Goal: Task Accomplishment & Management: Use online tool/utility

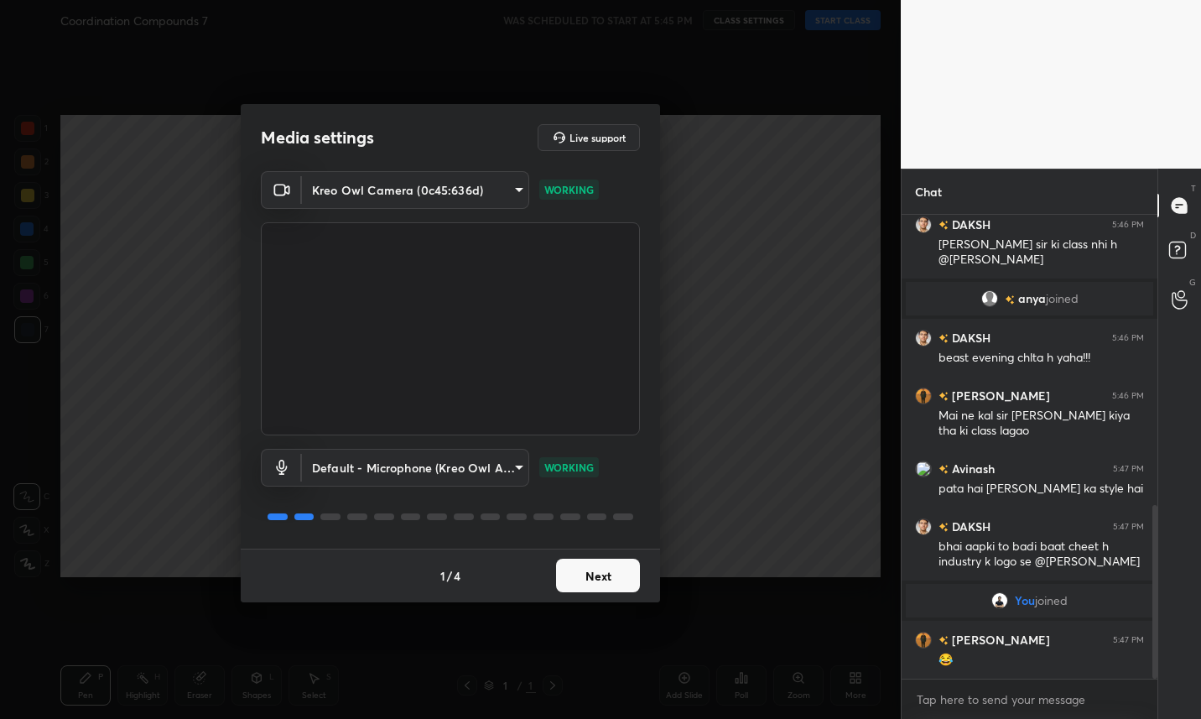
scroll to position [773, 0]
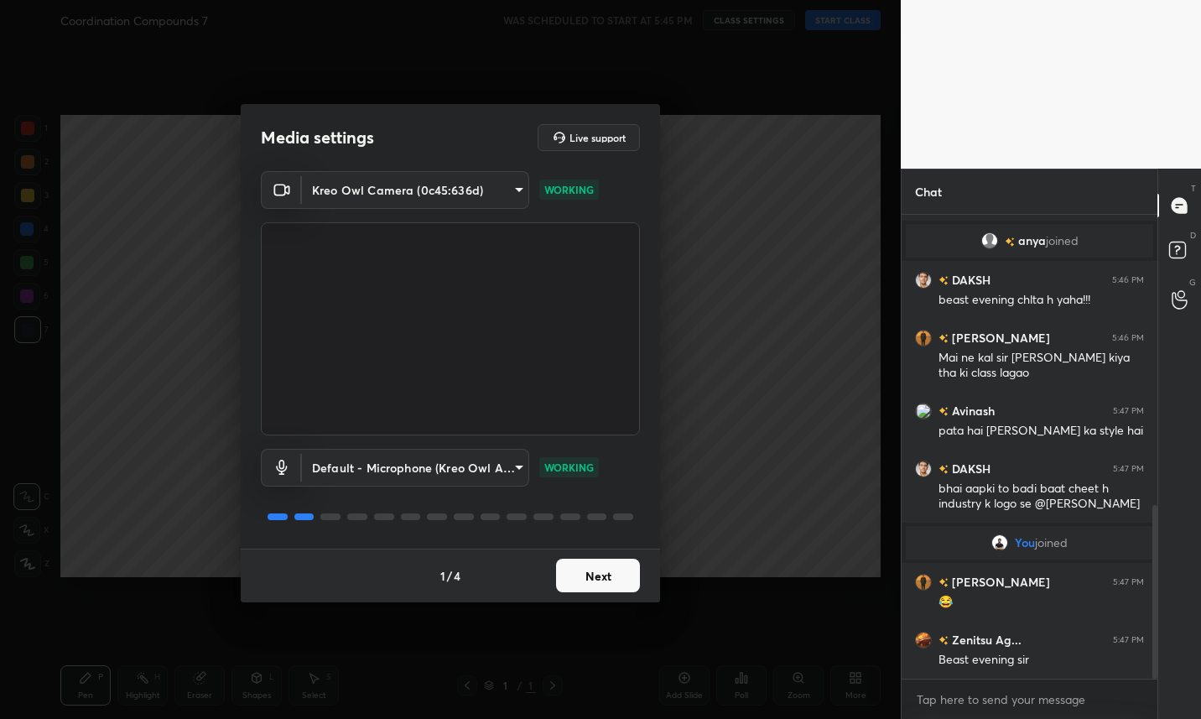
click at [613, 578] on button "Next" at bounding box center [598, 576] width 84 height 34
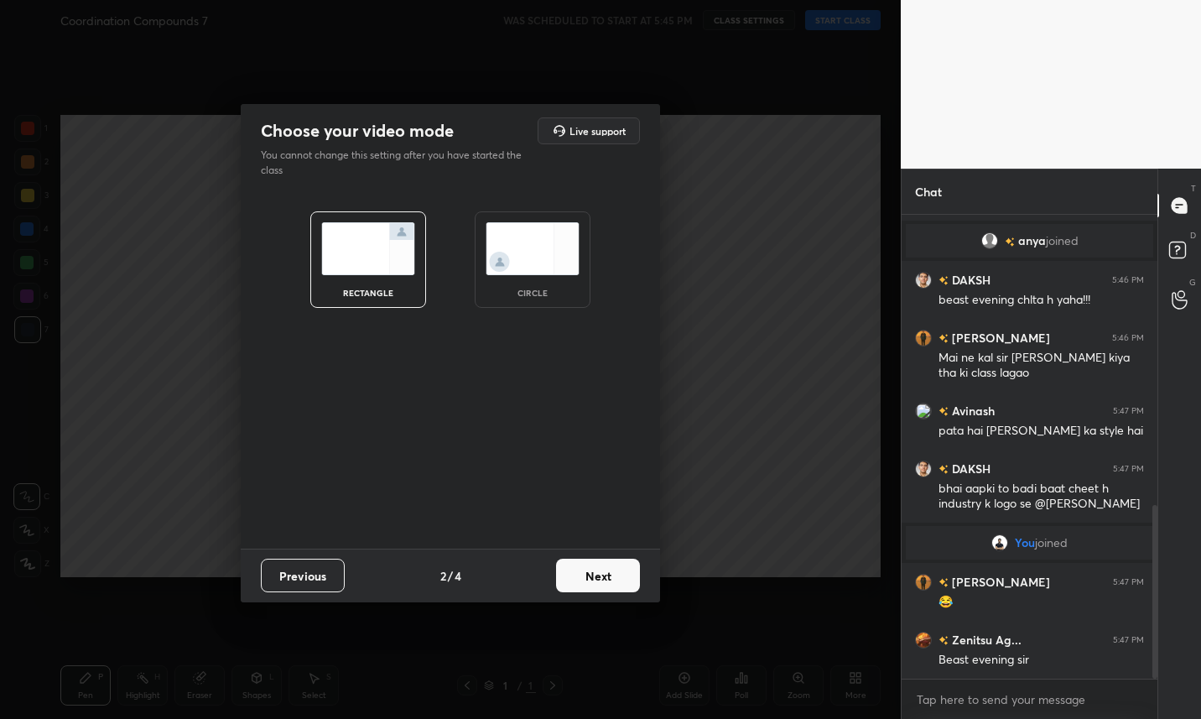
click at [612, 574] on button "Next" at bounding box center [598, 576] width 84 height 34
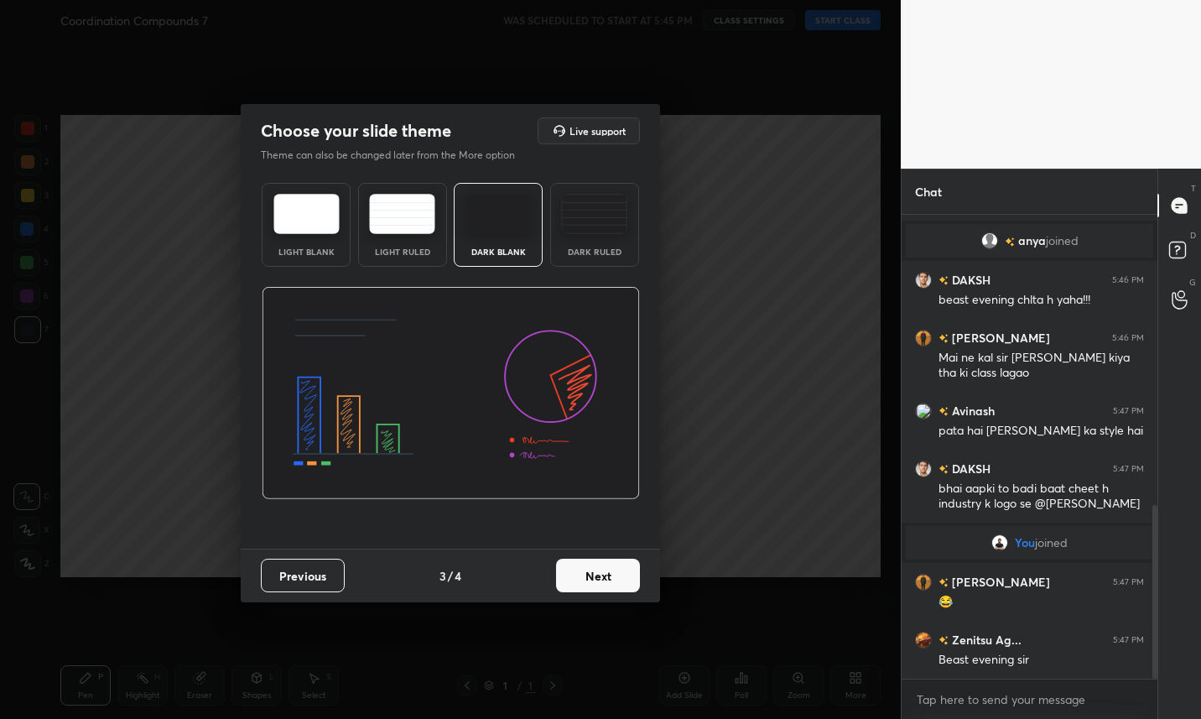
click at [611, 574] on button "Next" at bounding box center [598, 576] width 84 height 34
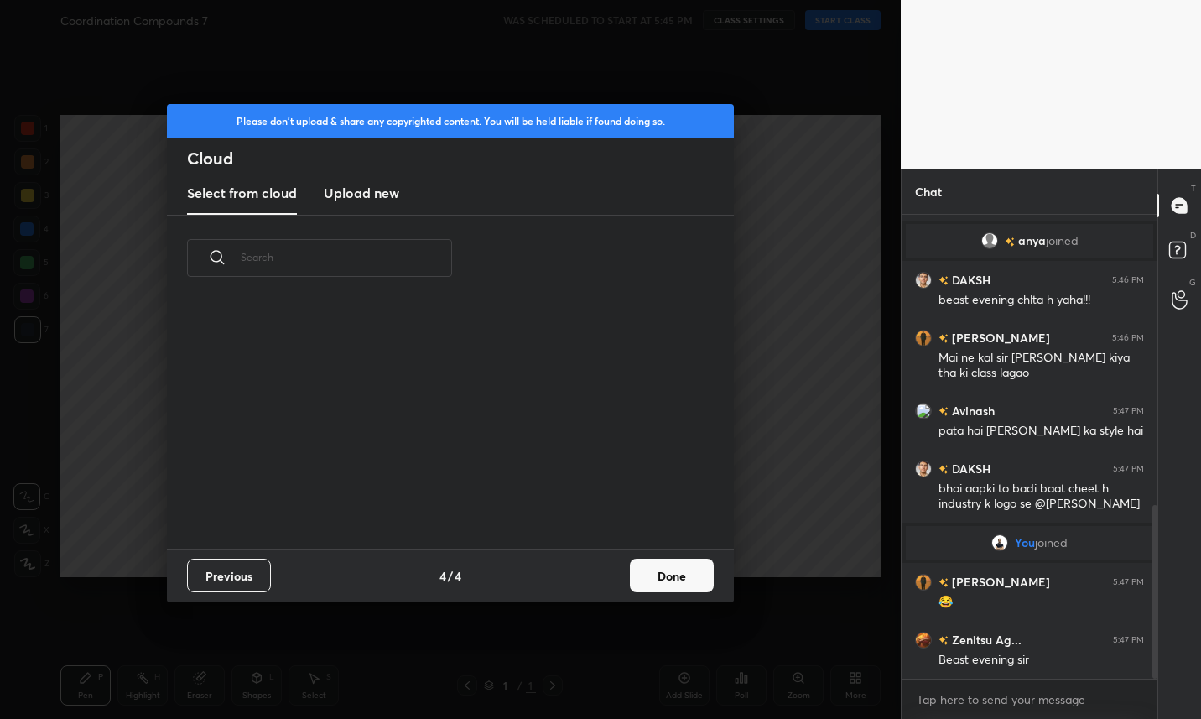
click at [677, 581] on button "Done" at bounding box center [672, 576] width 84 height 34
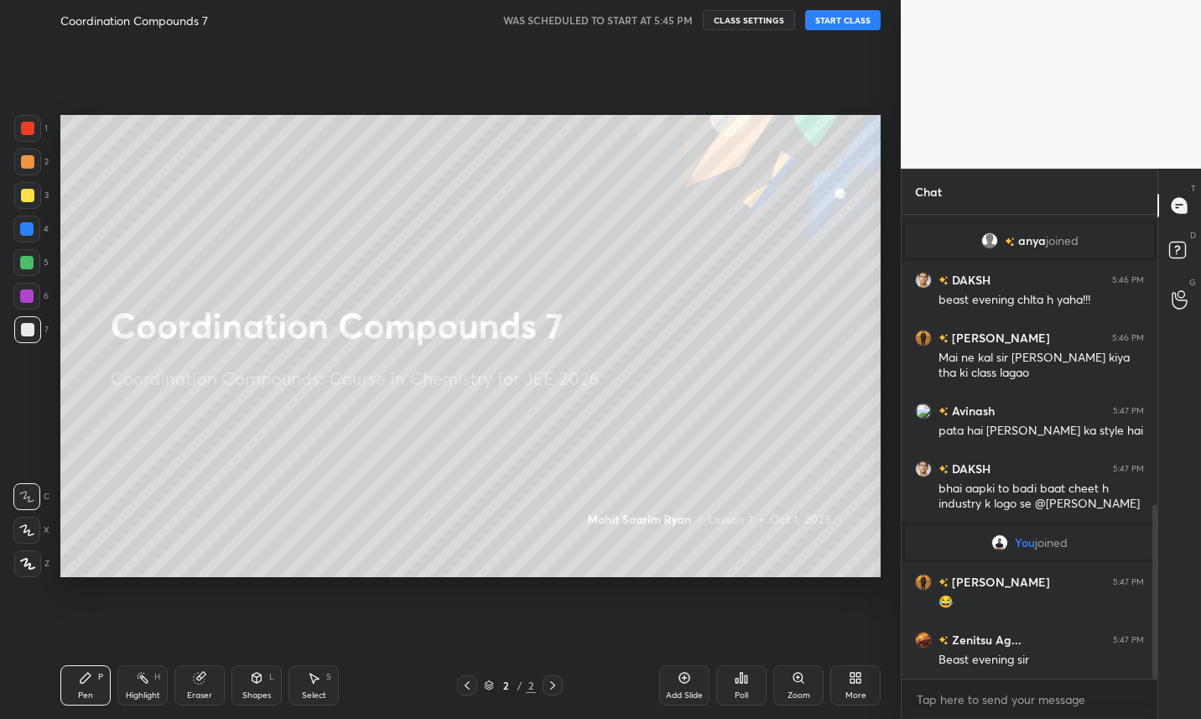
click at [762, 23] on button "CLASS SETTINGS" at bounding box center [749, 20] width 92 height 20
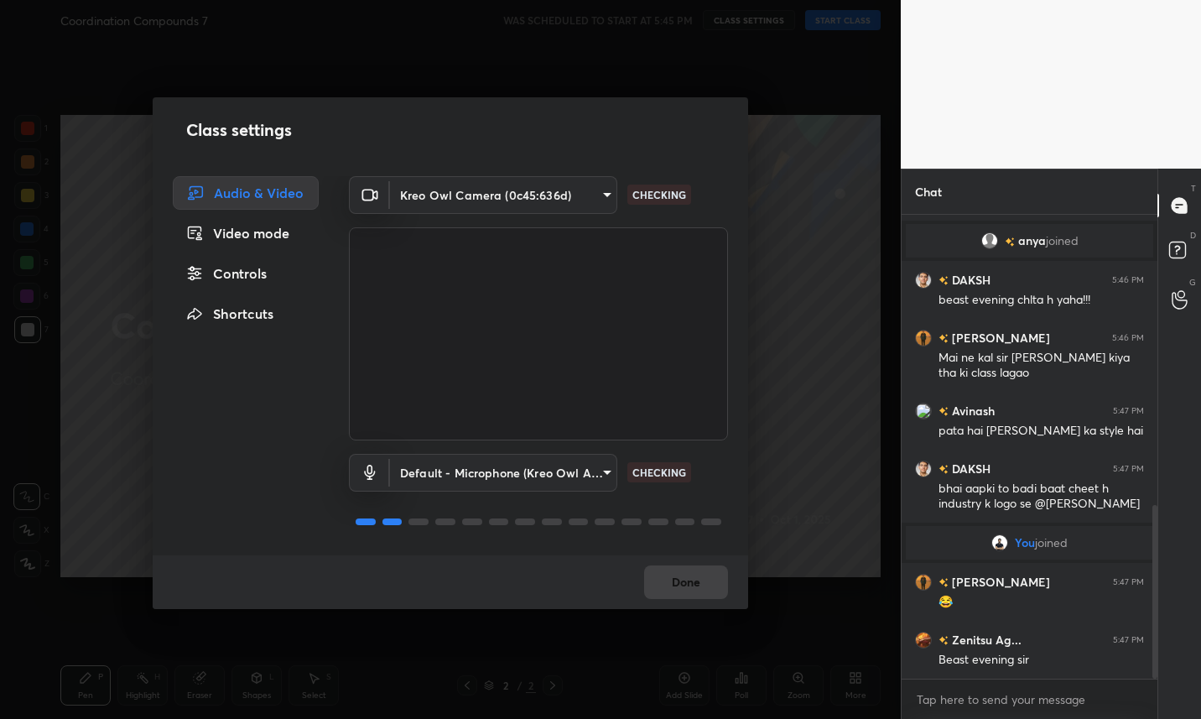
click at [264, 278] on div "Controls" at bounding box center [246, 274] width 146 height 34
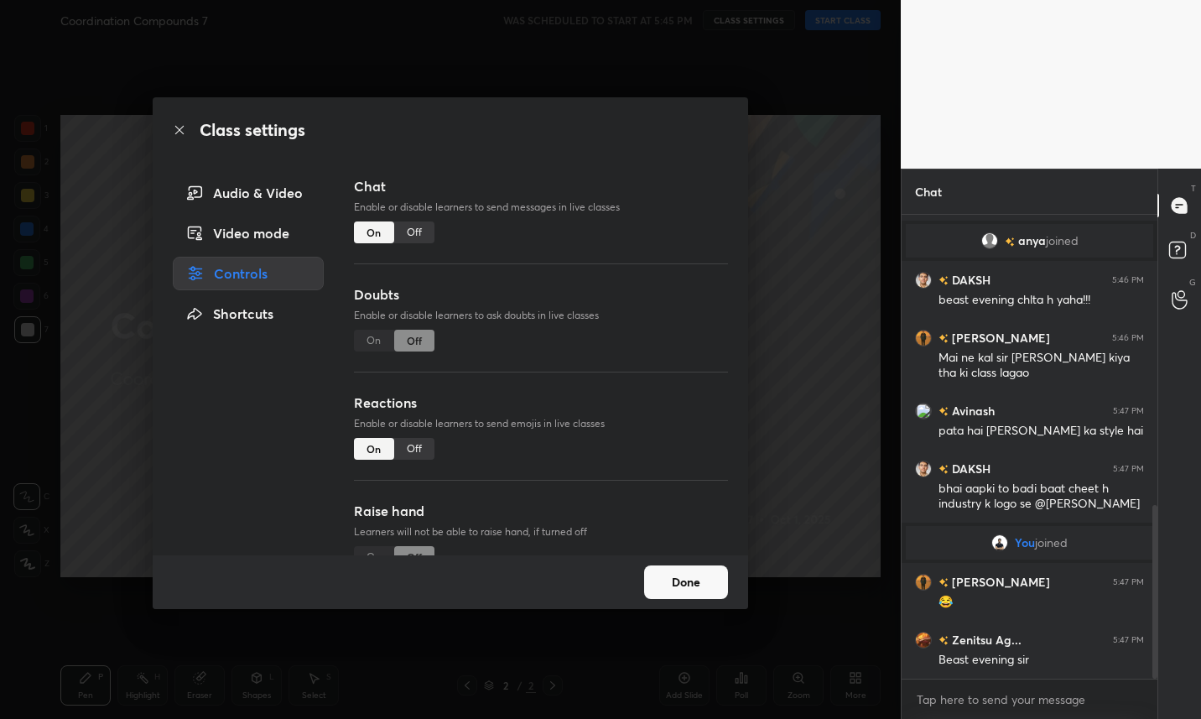
click at [427, 226] on div "Off" at bounding box center [414, 232] width 40 height 22
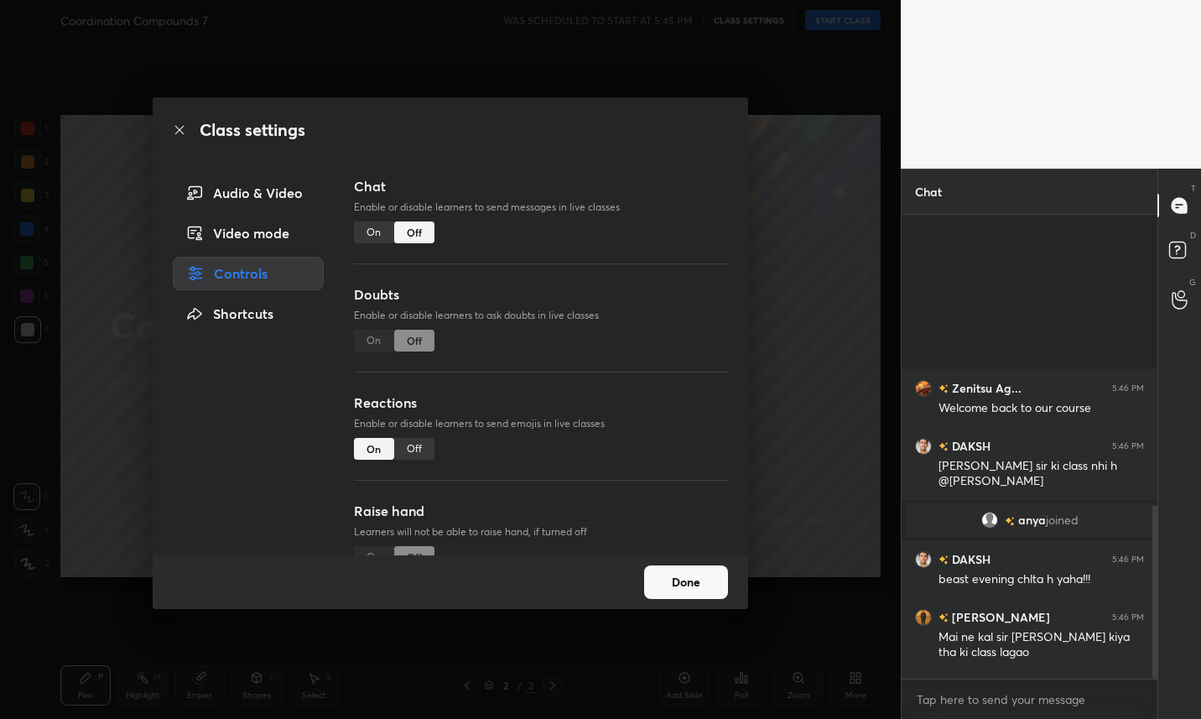
scroll to position [424, 251]
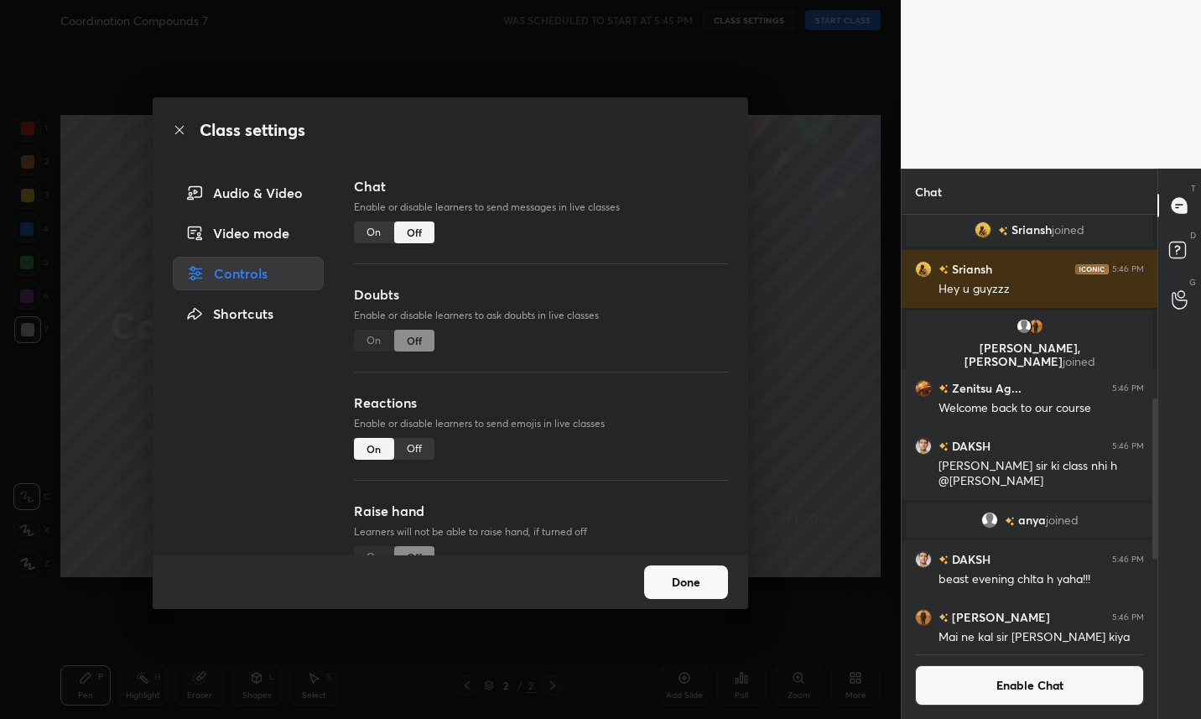
click at [421, 447] on div "Off" at bounding box center [414, 449] width 40 height 22
click at [689, 580] on button "Done" at bounding box center [686, 582] width 84 height 34
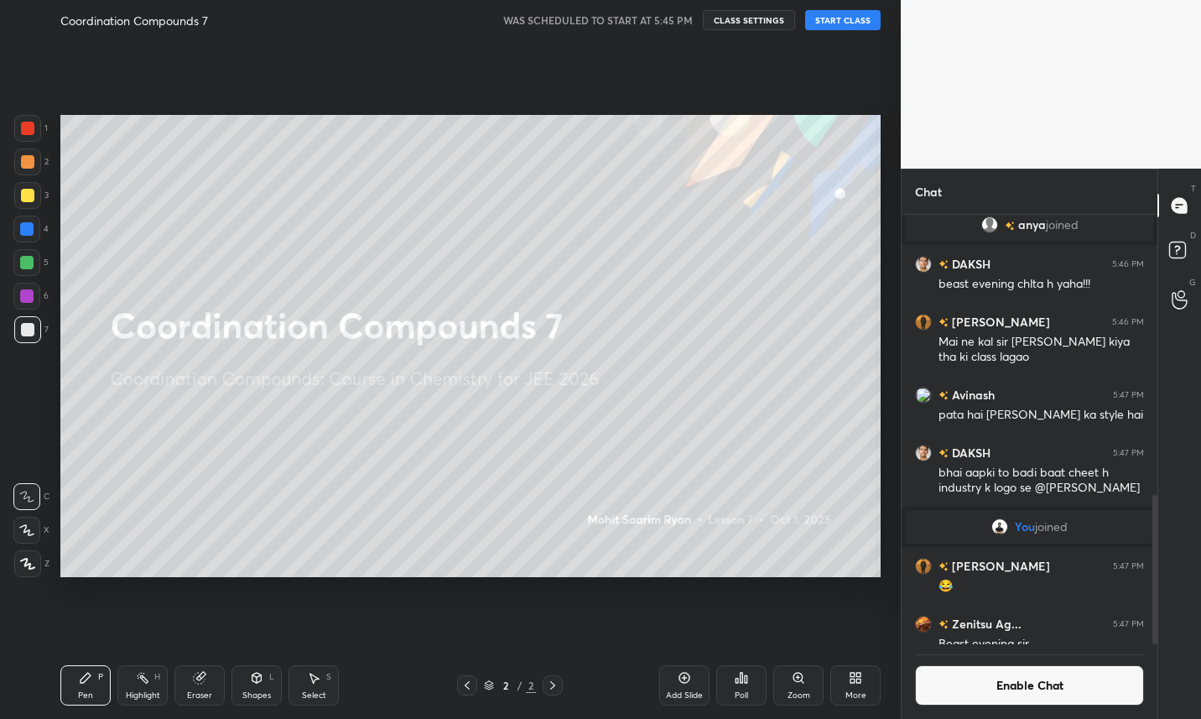
scroll to position [808, 0]
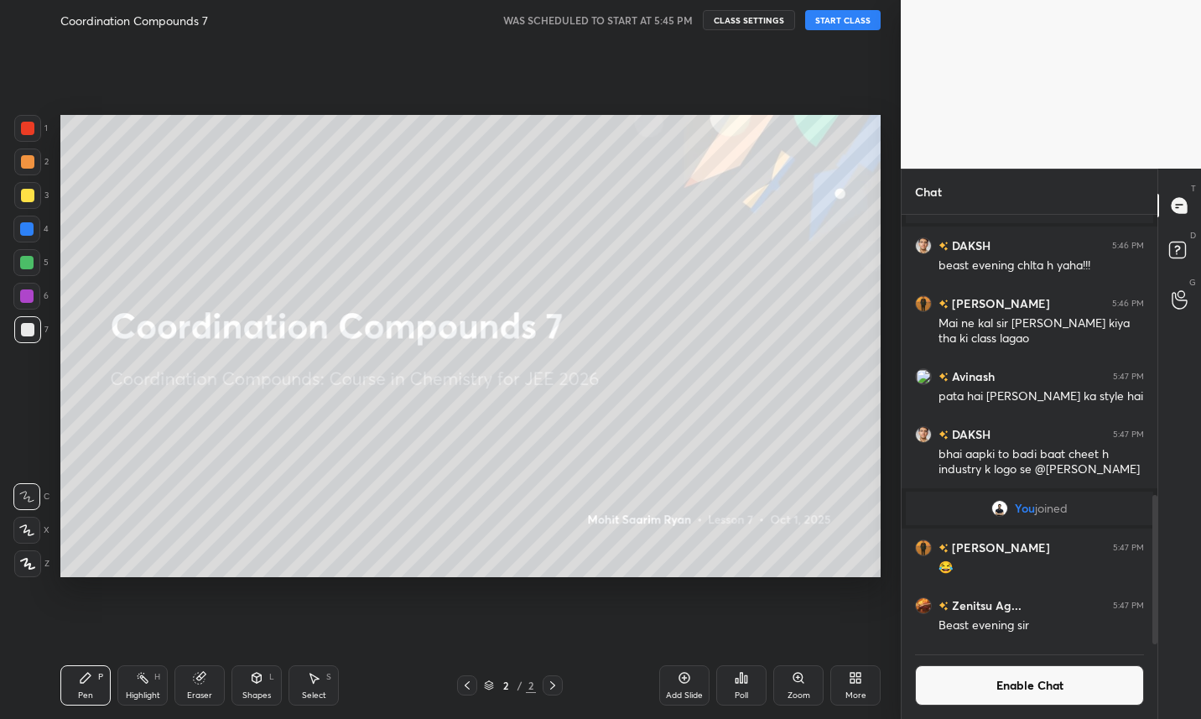
click at [862, 691] on div "More" at bounding box center [855, 695] width 21 height 8
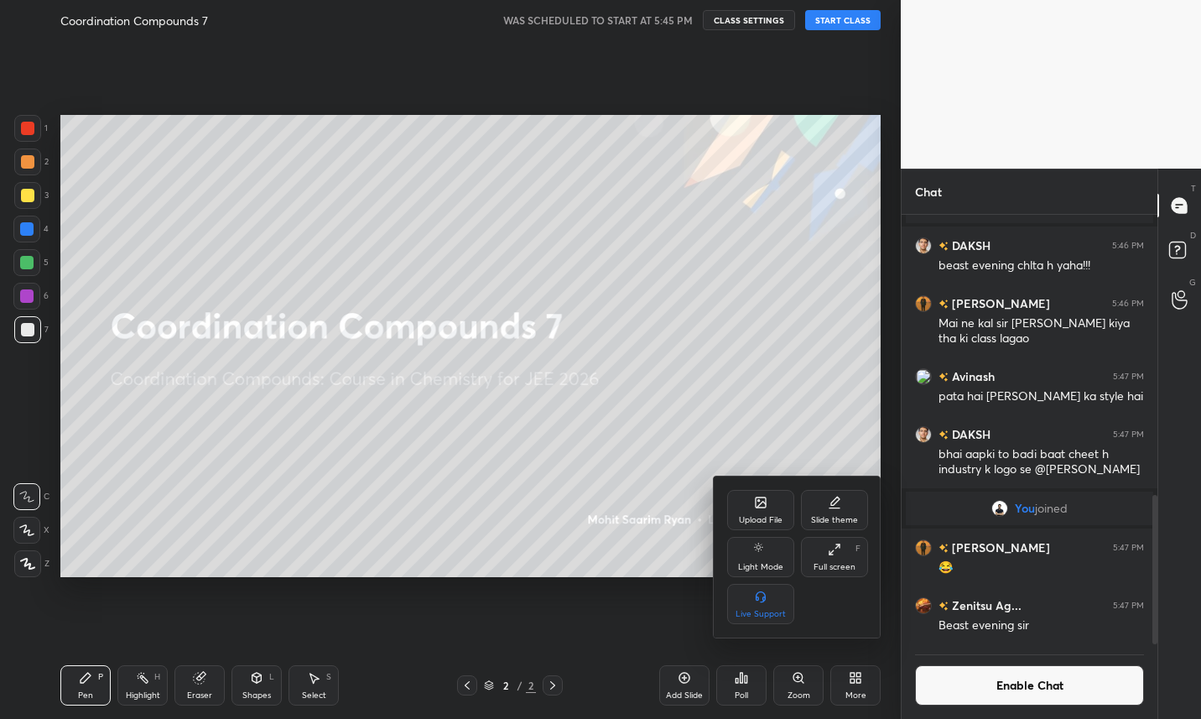
click at [771, 509] on div "Upload File" at bounding box center [760, 510] width 67 height 40
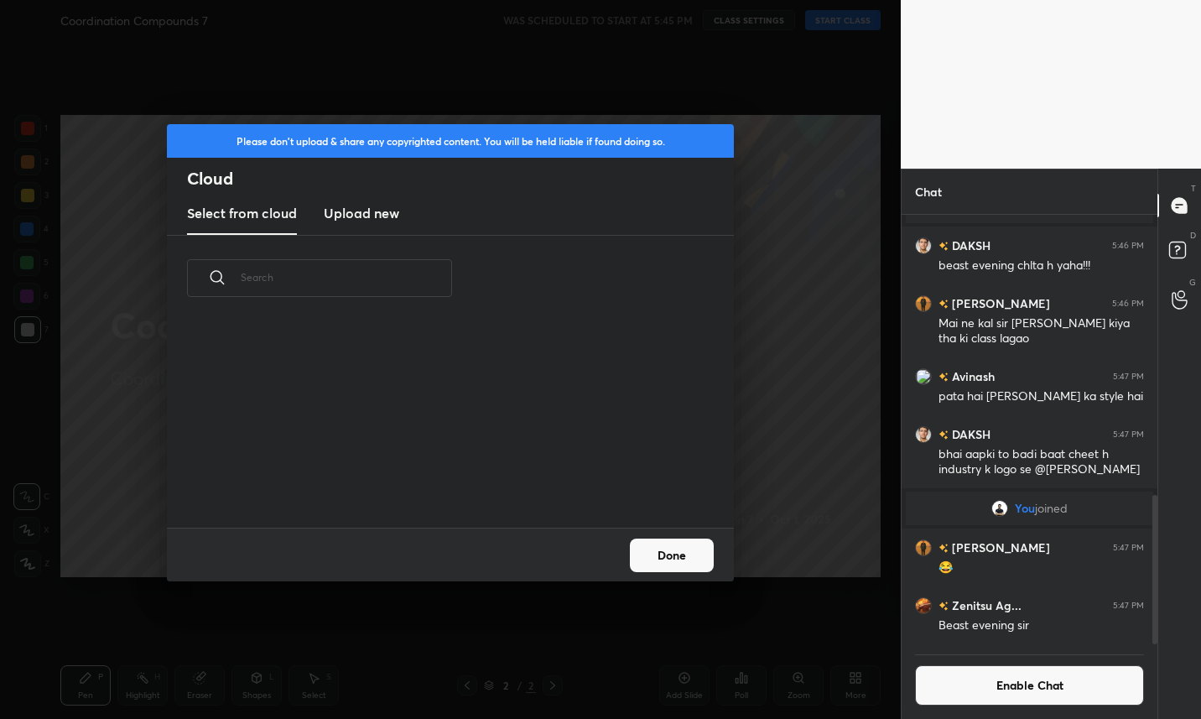
scroll to position [206, 538]
click at [368, 204] on h3 "Upload new" at bounding box center [361, 213] width 75 height 20
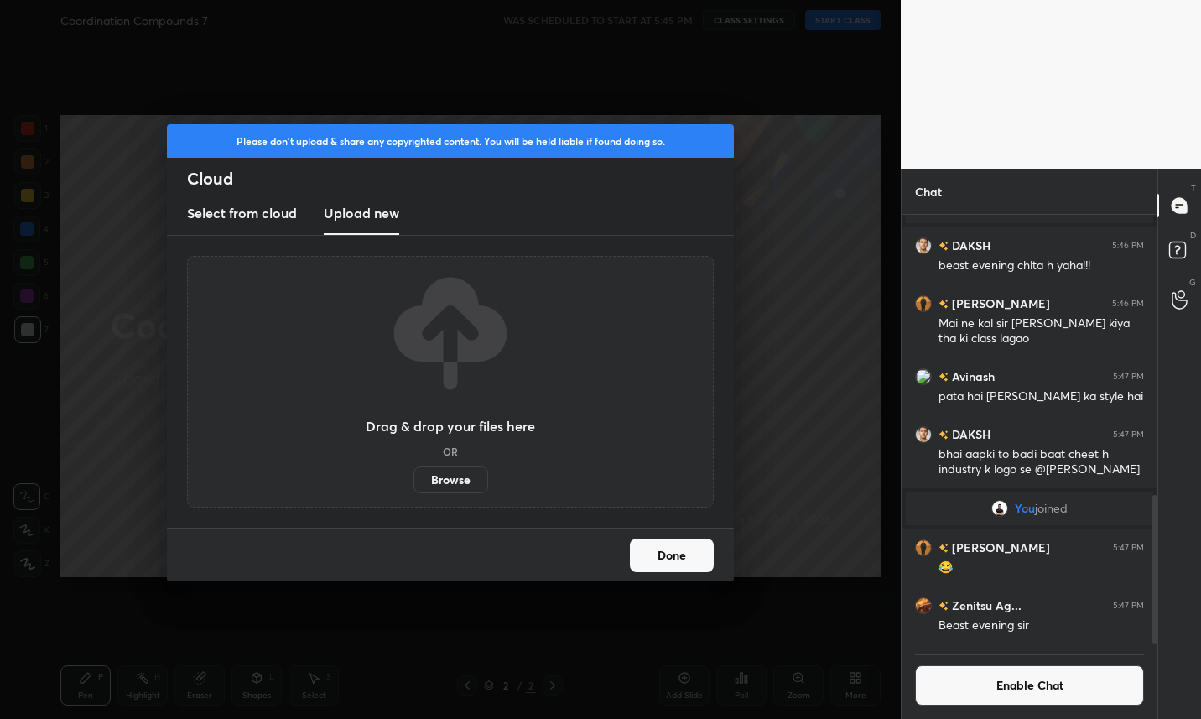
click at [464, 484] on label "Browse" at bounding box center [450, 479] width 75 height 27
click at [413, 484] on input "Browse" at bounding box center [413, 479] width 0 height 27
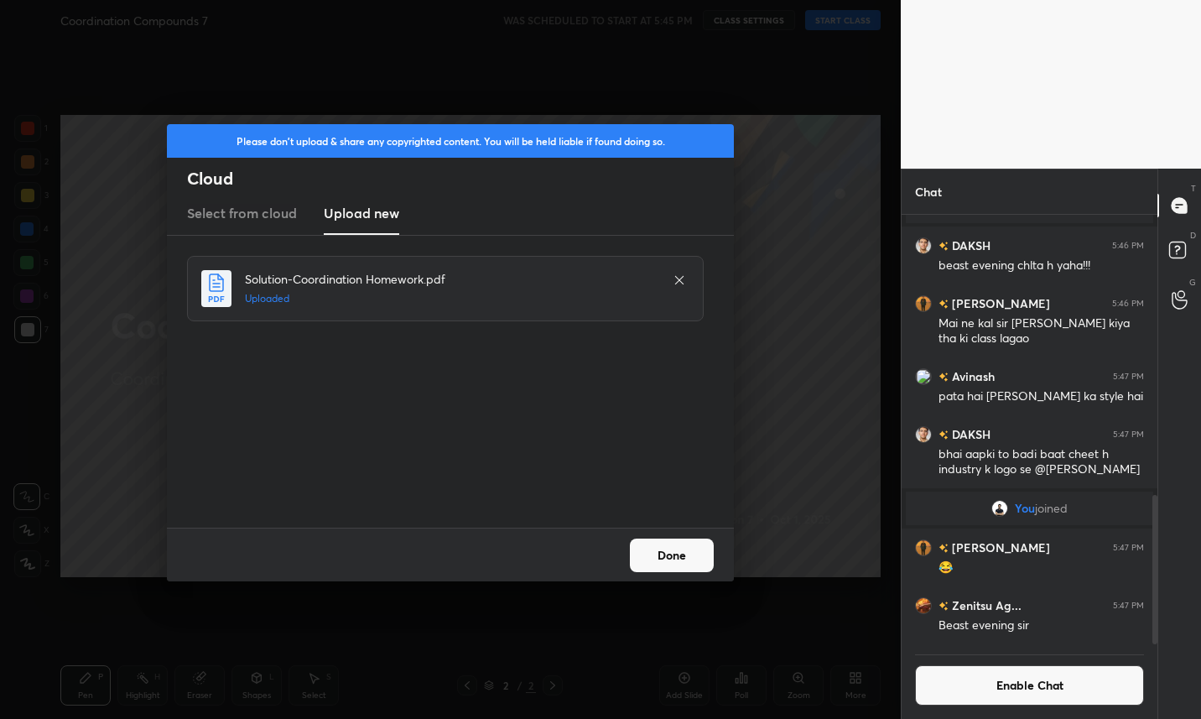
click at [150, 610] on div "Please don't upload & share any copyrighted content. You will be held liable if…" at bounding box center [450, 359] width 901 height 719
click at [678, 557] on button "Done" at bounding box center [672, 555] width 84 height 34
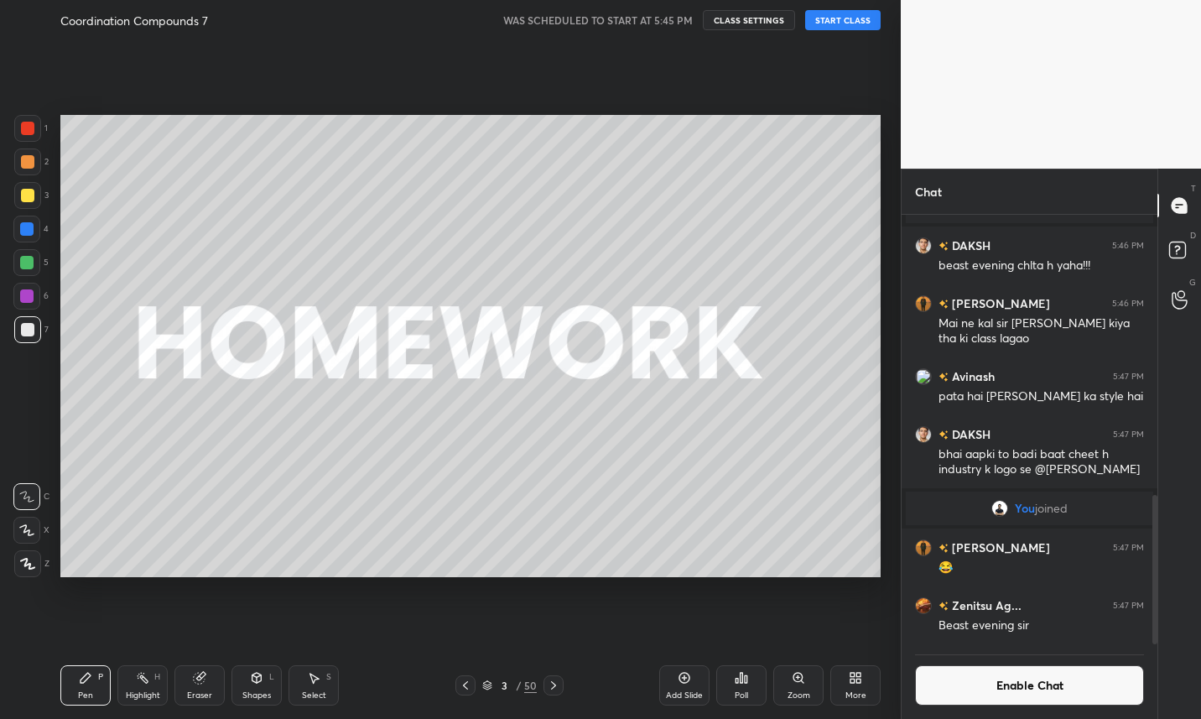
click at [762, 21] on button "CLASS SETTINGS" at bounding box center [749, 20] width 92 height 20
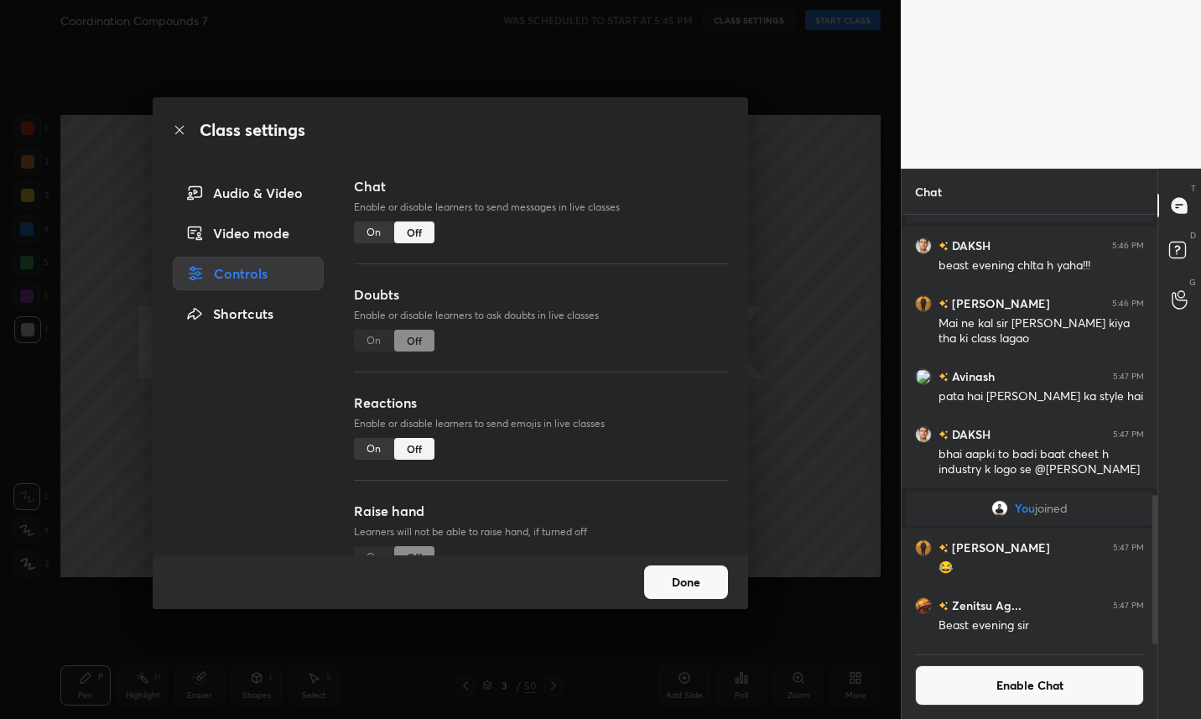
click at [290, 199] on div "Audio & Video" at bounding box center [248, 193] width 151 height 34
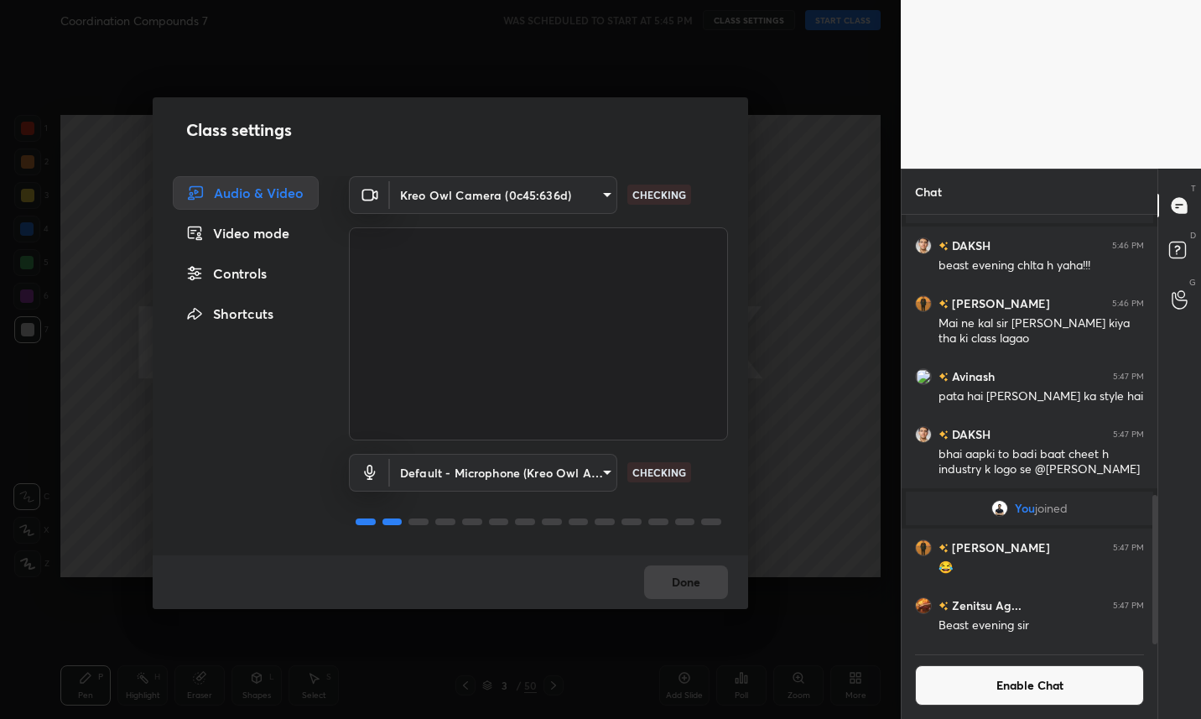
click at [602, 486] on body "1 2 3 4 5 6 7 C X Z C X Z E E Erase all H H Coordination Compounds 7 WAS SCHEDU…" at bounding box center [600, 359] width 1201 height 719
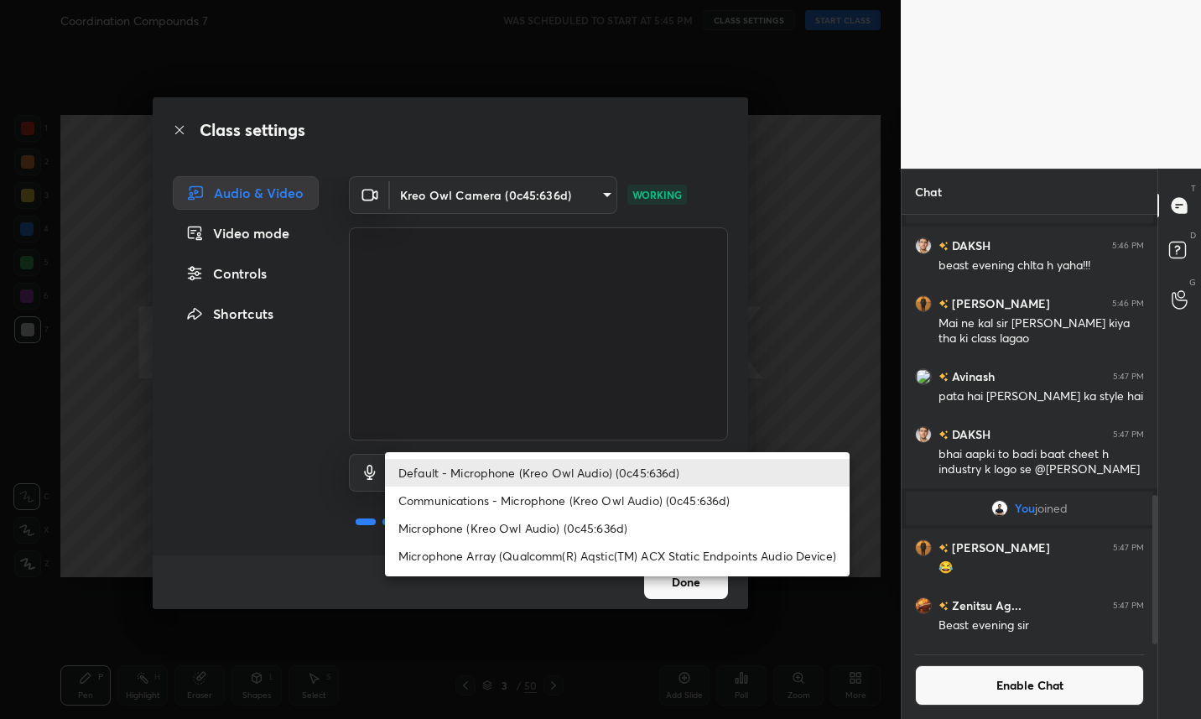
click at [689, 596] on div at bounding box center [600, 359] width 1201 height 719
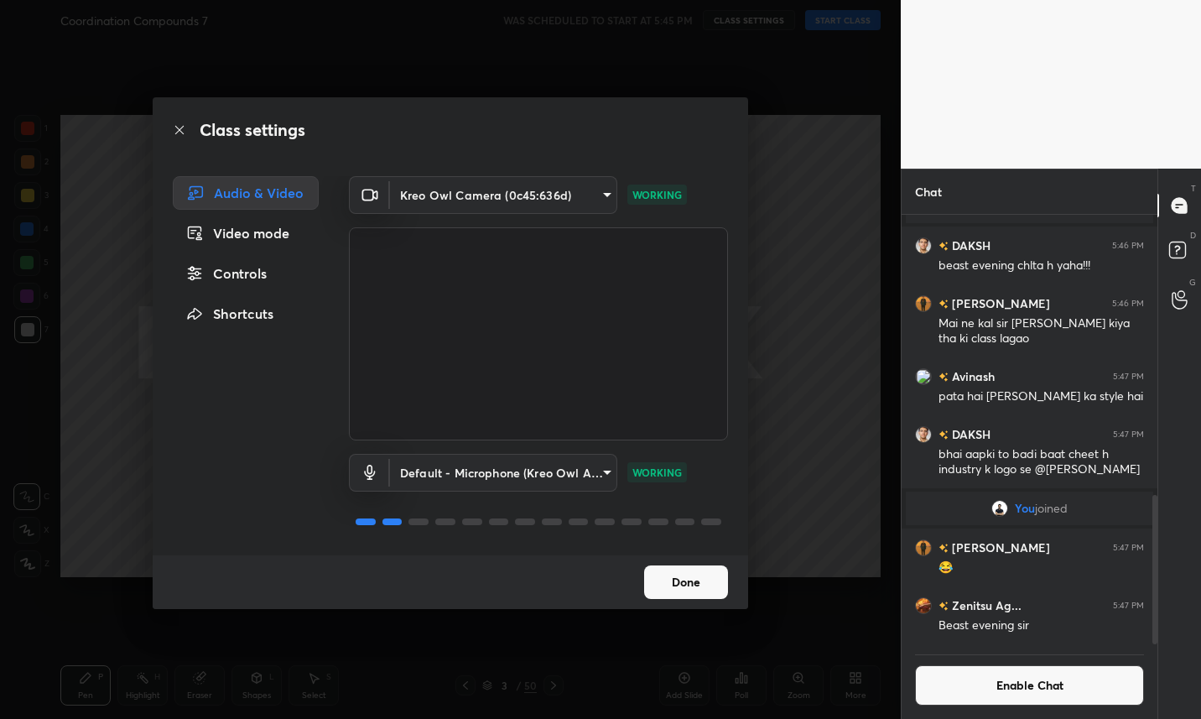
click at [704, 589] on button "Done" at bounding box center [686, 582] width 84 height 34
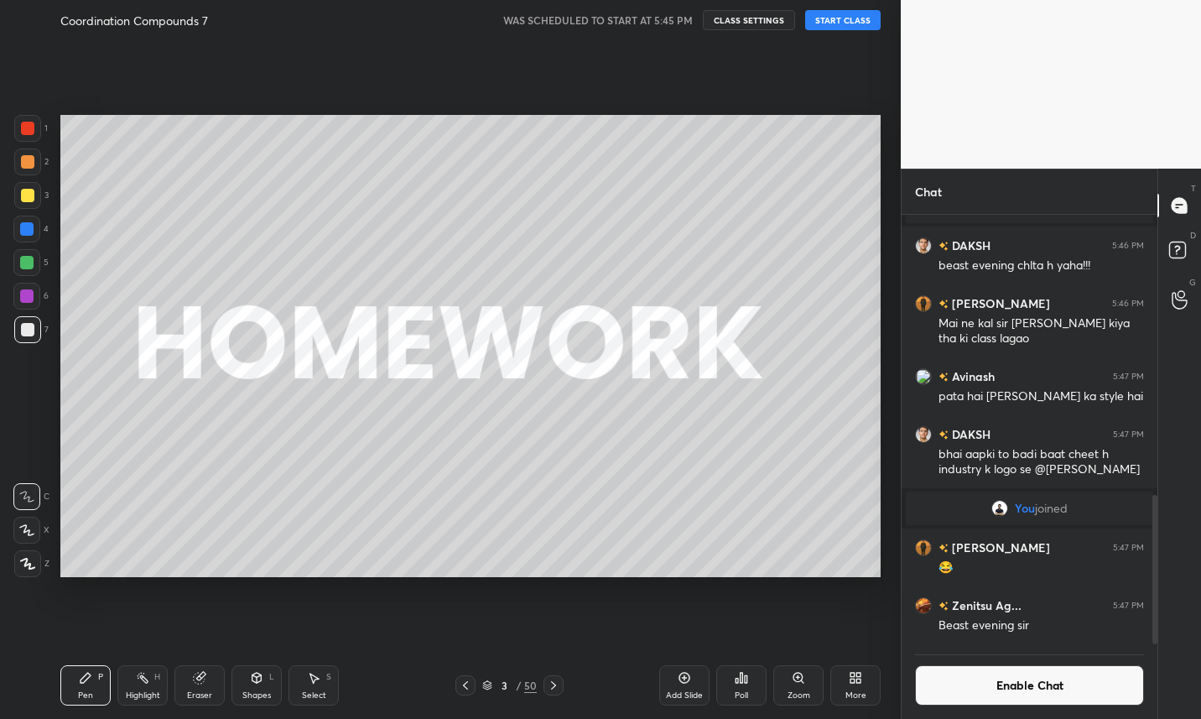
click at [860, 15] on button "START CLASS" at bounding box center [842, 20] width 75 height 20
click at [553, 684] on icon at bounding box center [553, 684] width 13 height 13
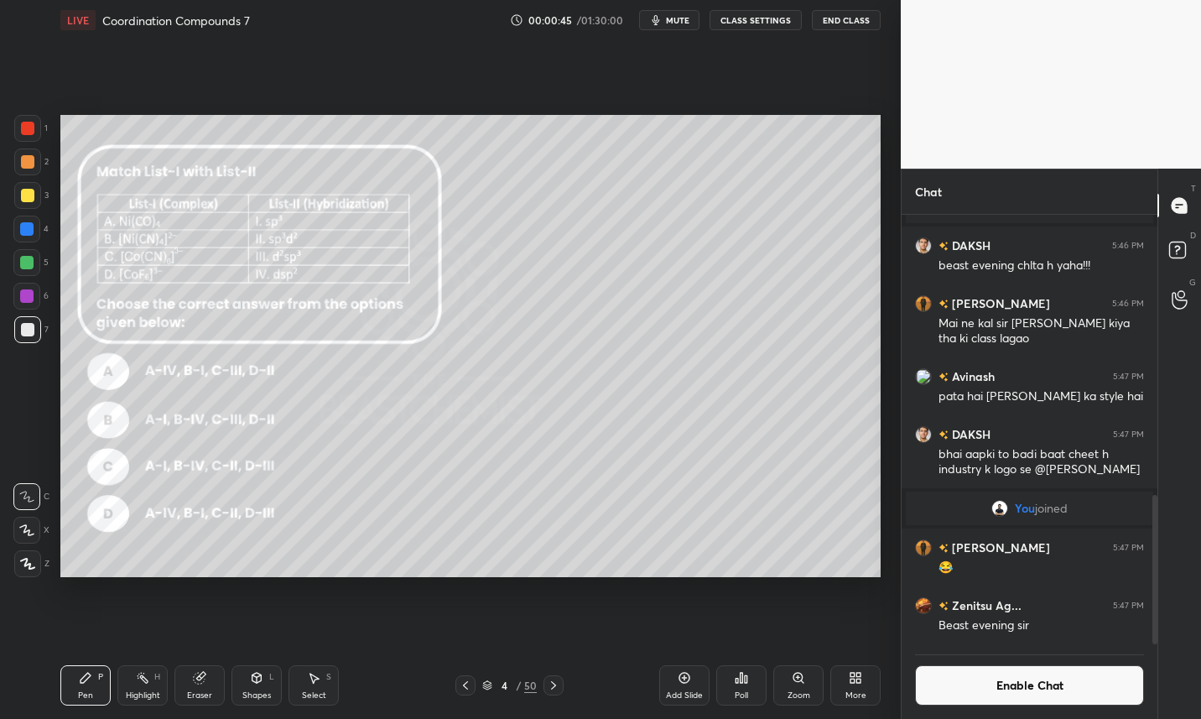
click at [28, 200] on div at bounding box center [27, 195] width 13 height 13
click at [681, 679] on icon at bounding box center [684, 677] width 13 height 13
click at [1026, 688] on button "Enable Chat" at bounding box center [1029, 685] width 229 height 40
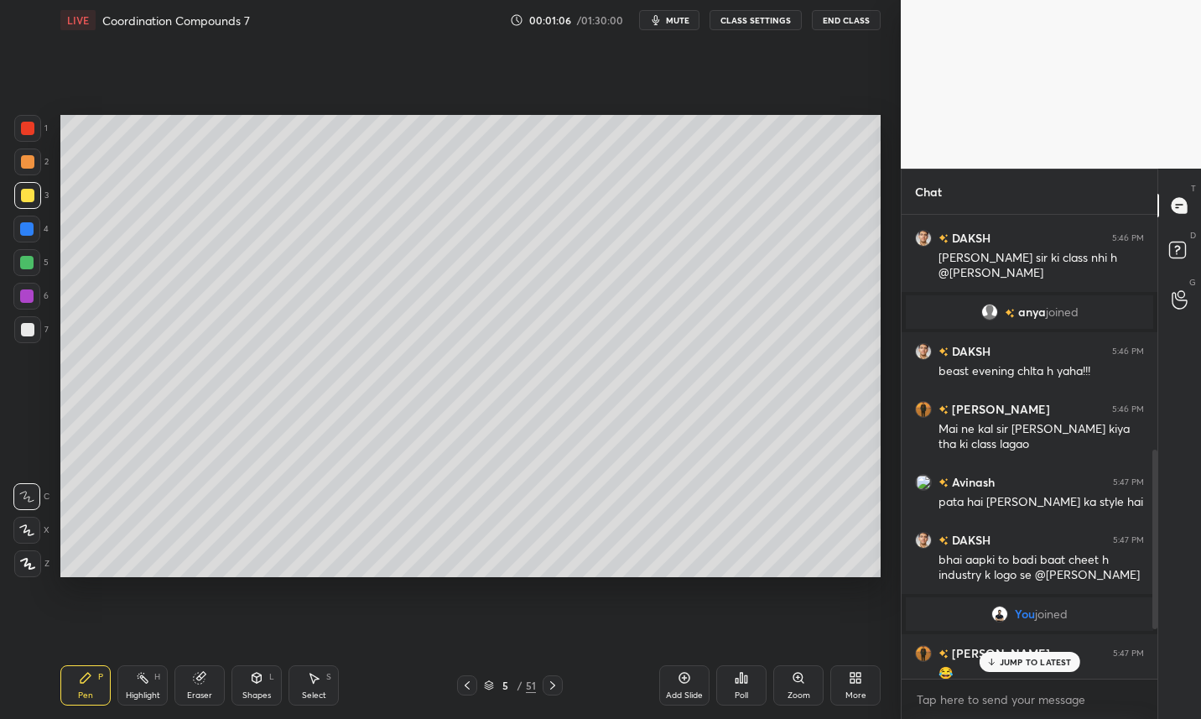
scroll to position [773, 0]
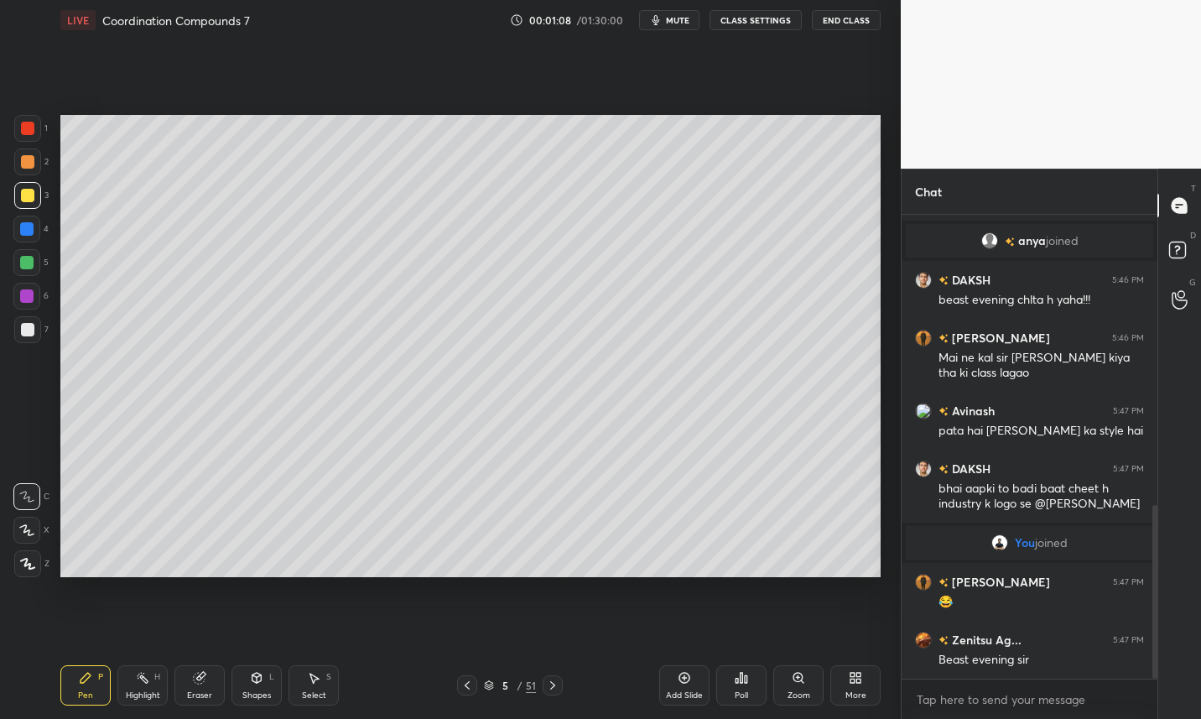
click at [29, 333] on div at bounding box center [27, 329] width 13 height 13
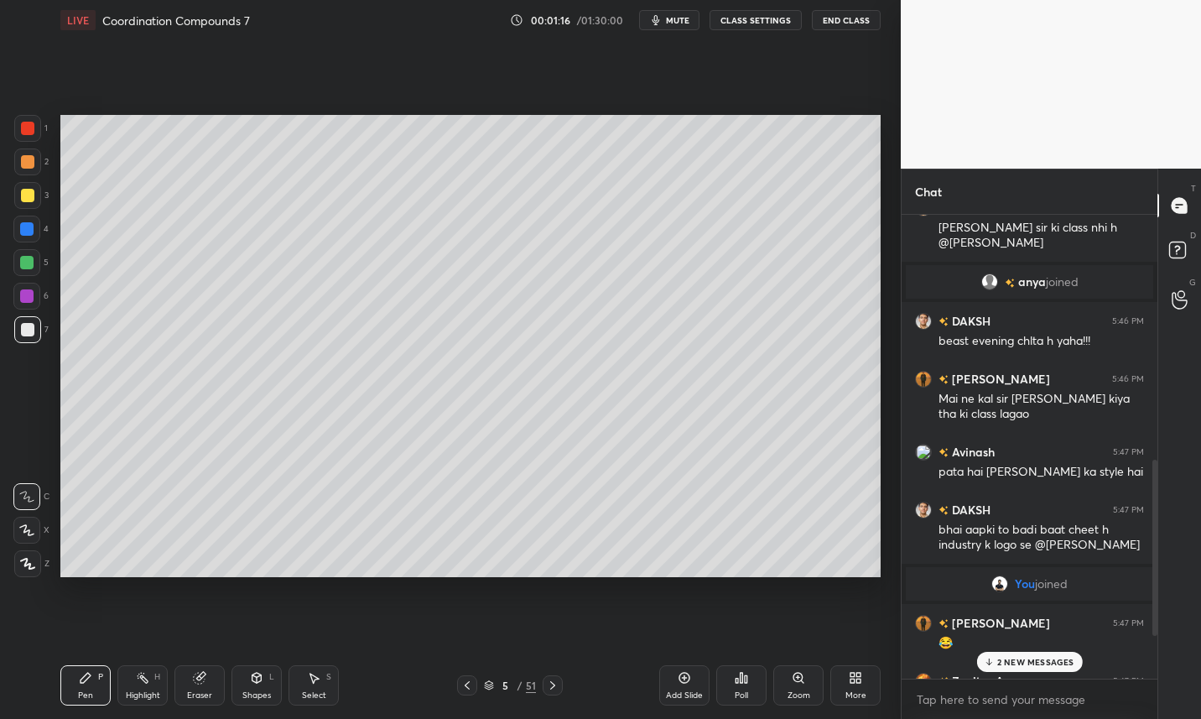
scroll to position [741, 0]
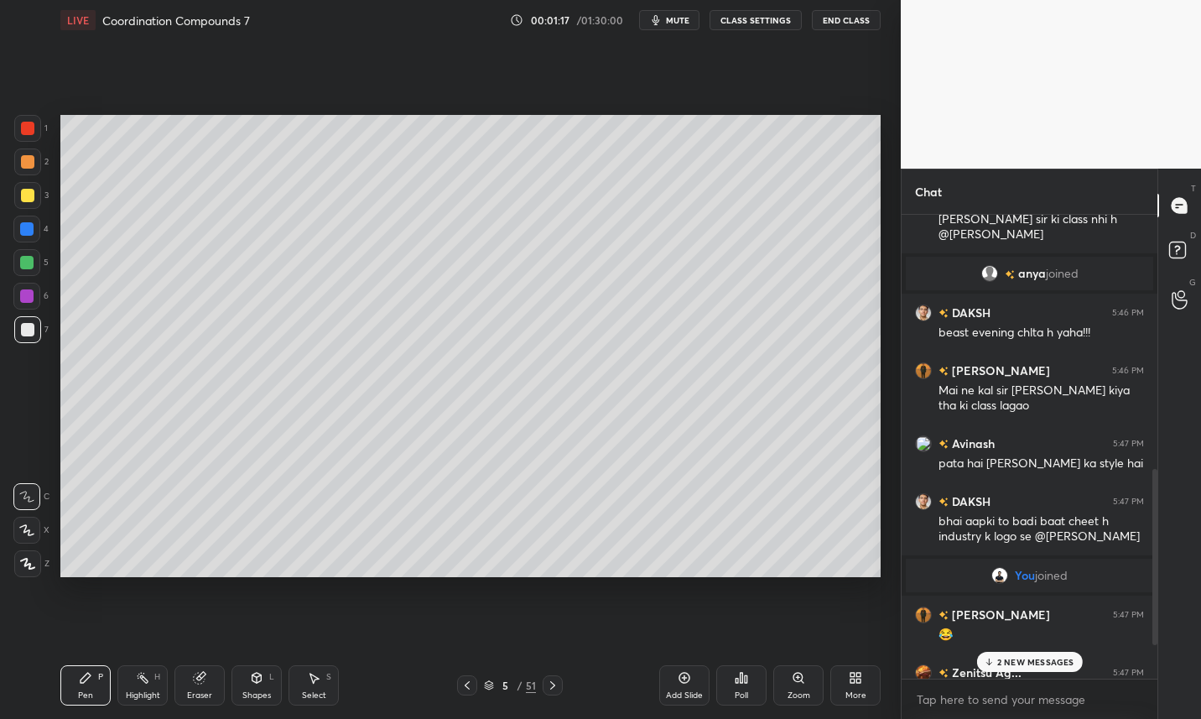
click at [1097, 399] on div "Mai ne kal sir ko dm kiya tha ki class lagao" at bounding box center [1040, 398] width 205 height 32
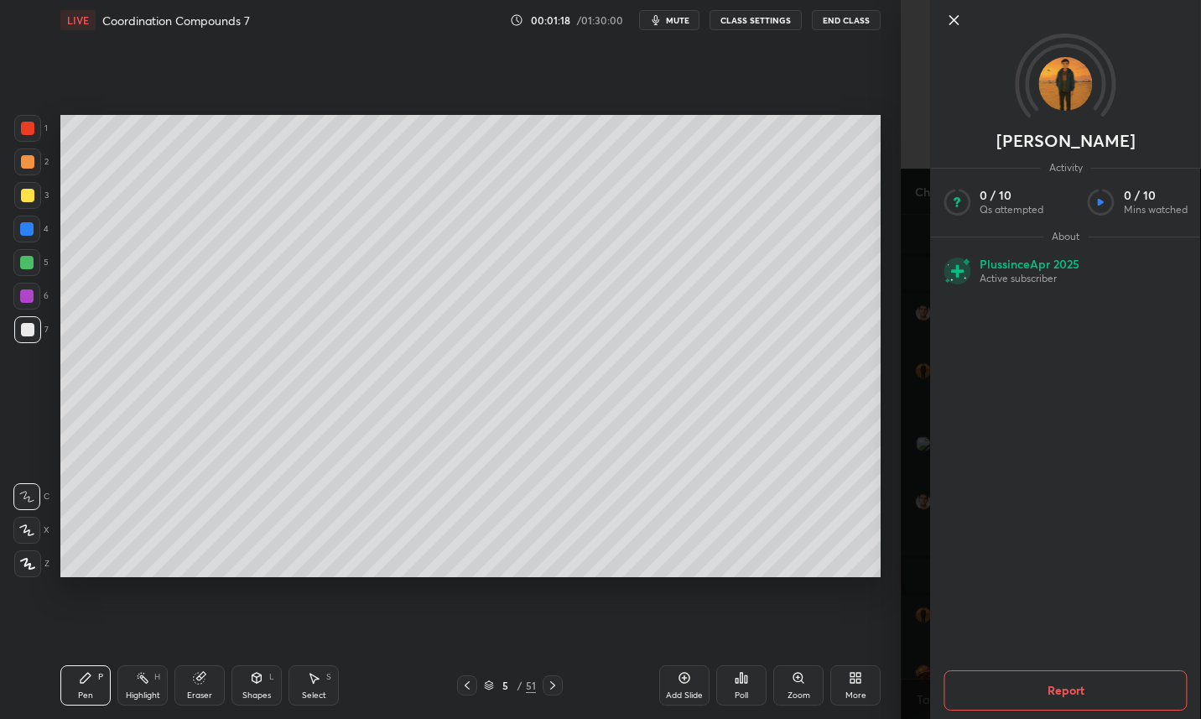
click at [954, 20] on icon at bounding box center [953, 20] width 8 height 8
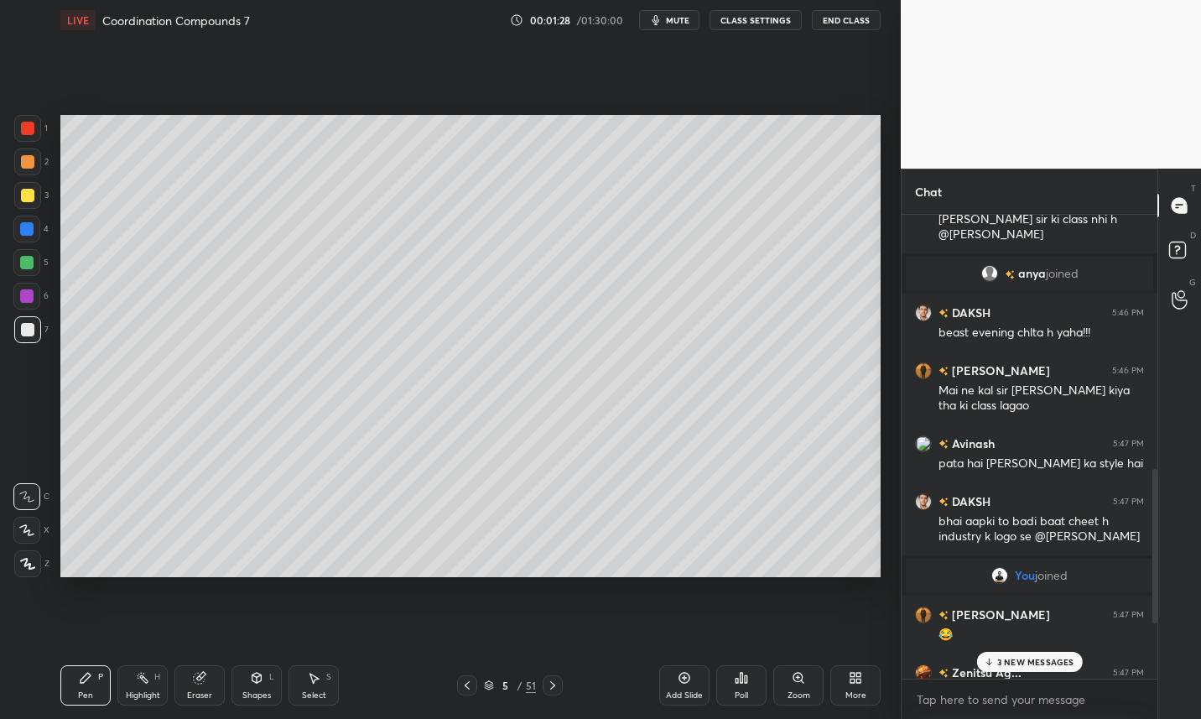
click at [1047, 663] on p "3 NEW MESSAGES" at bounding box center [1035, 662] width 77 height 10
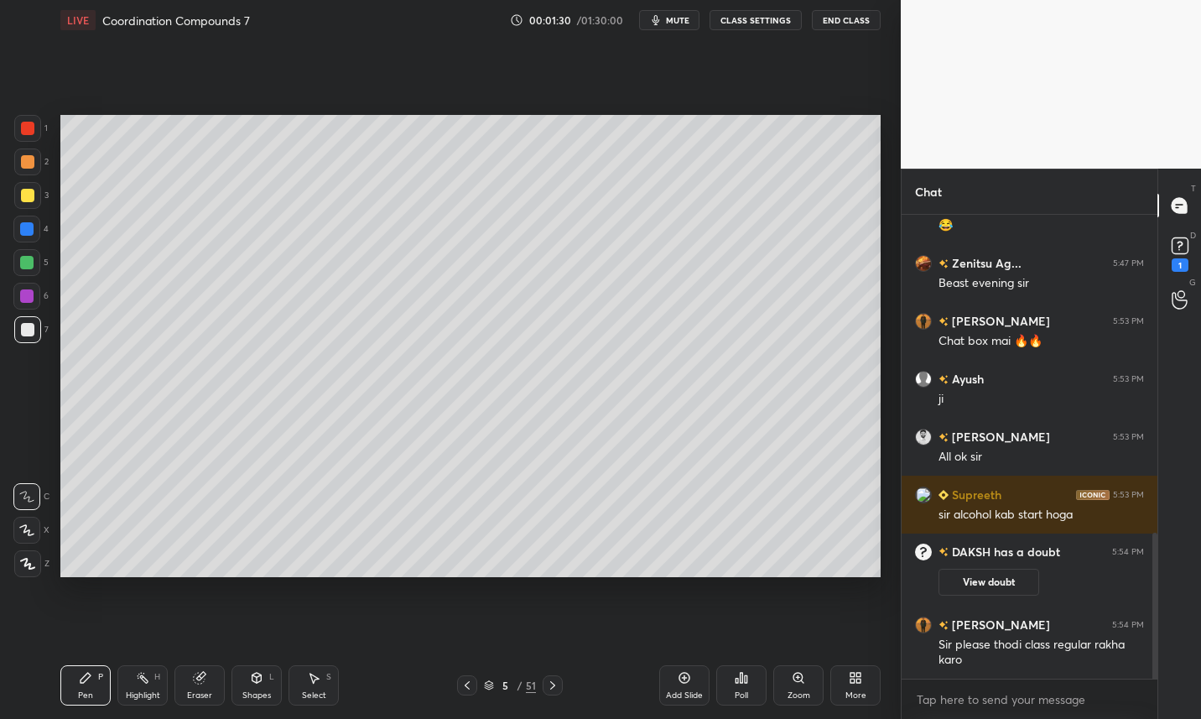
scroll to position [1012, 0]
click at [31, 330] on div at bounding box center [27, 329] width 13 height 13
click at [780, 23] on button "CLASS SETTINGS" at bounding box center [756, 20] width 92 height 20
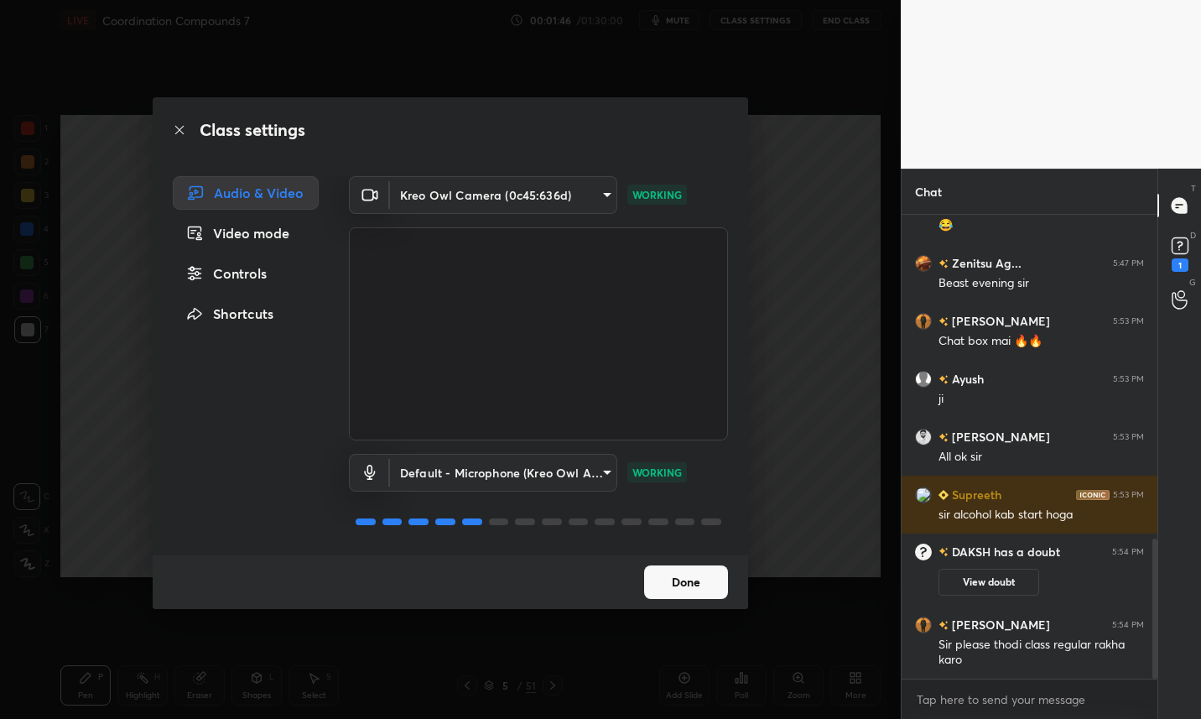
scroll to position [1070, 0]
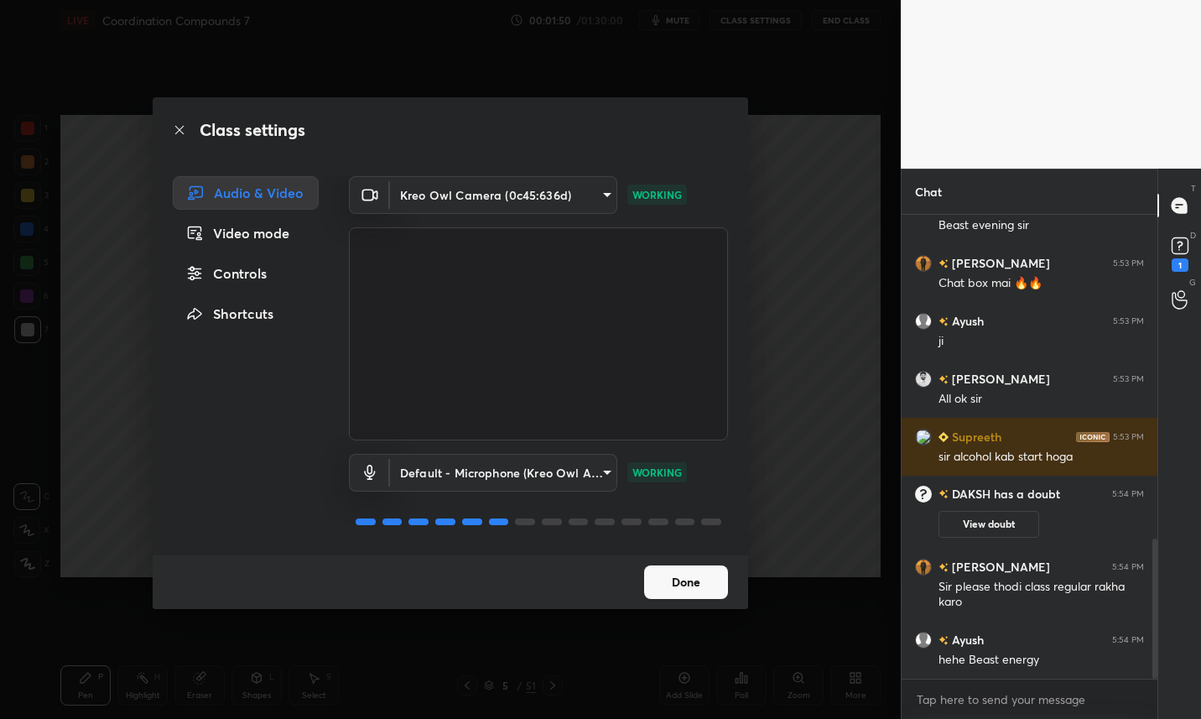
click at [259, 274] on div "Controls" at bounding box center [246, 274] width 146 height 34
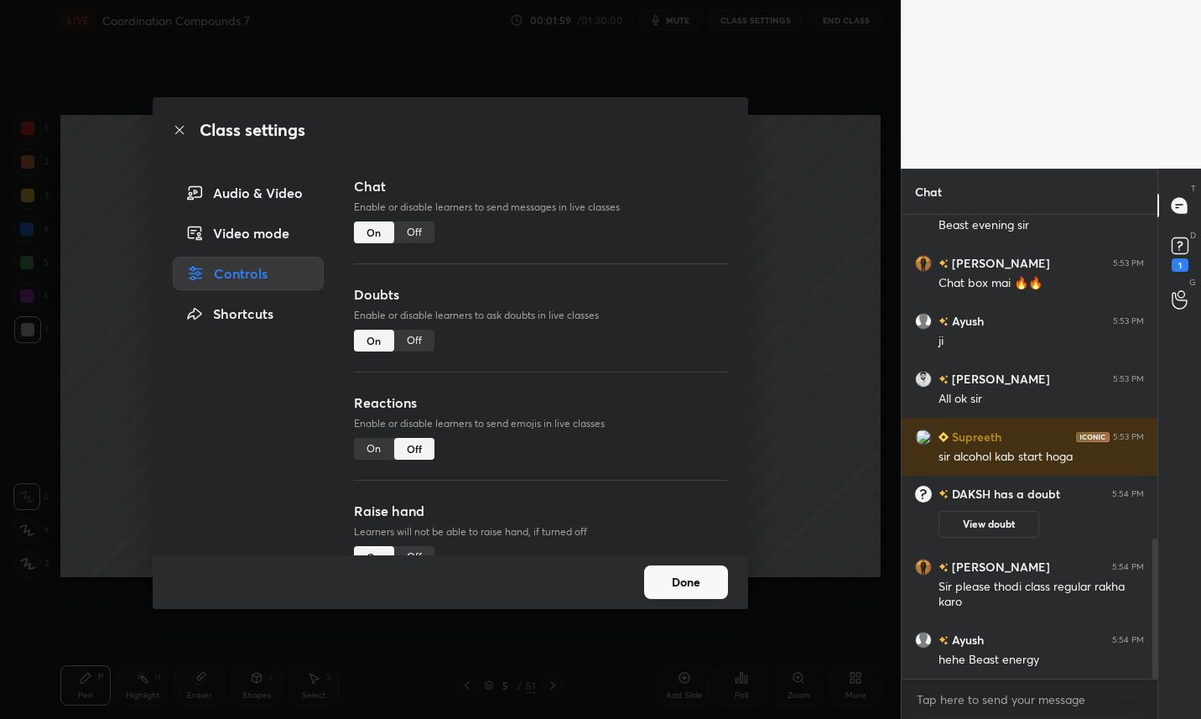
click at [711, 583] on button "Done" at bounding box center [686, 582] width 84 height 34
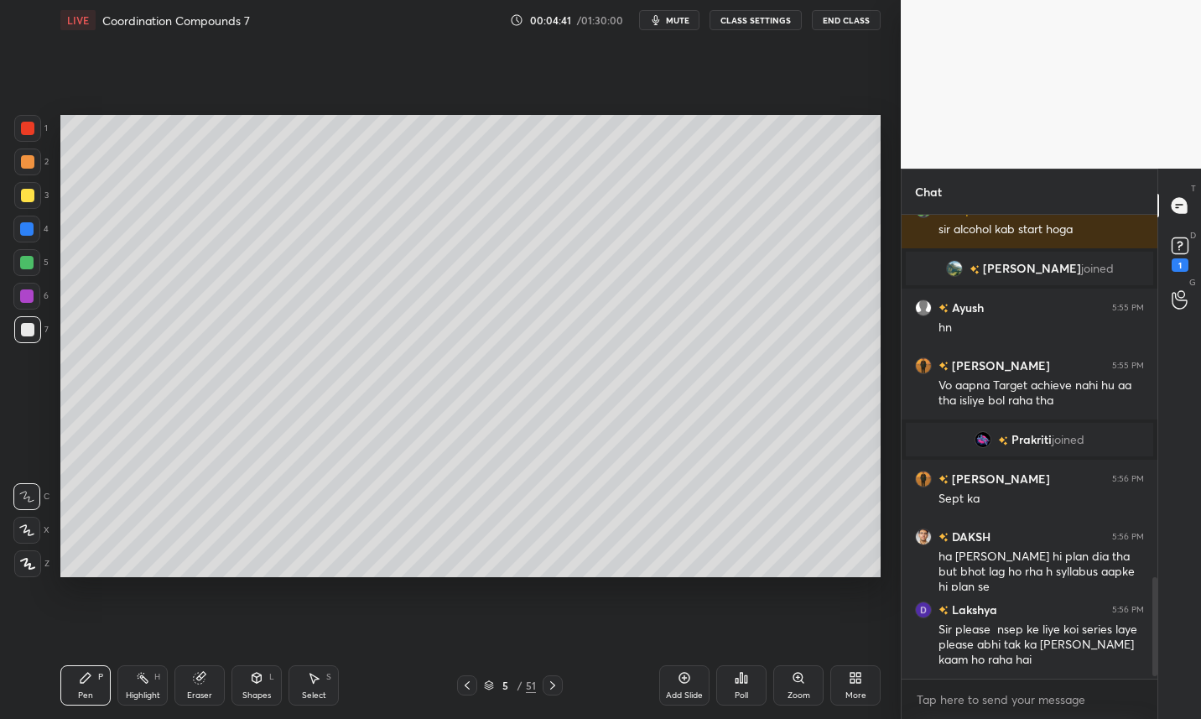
scroll to position [1706, 0]
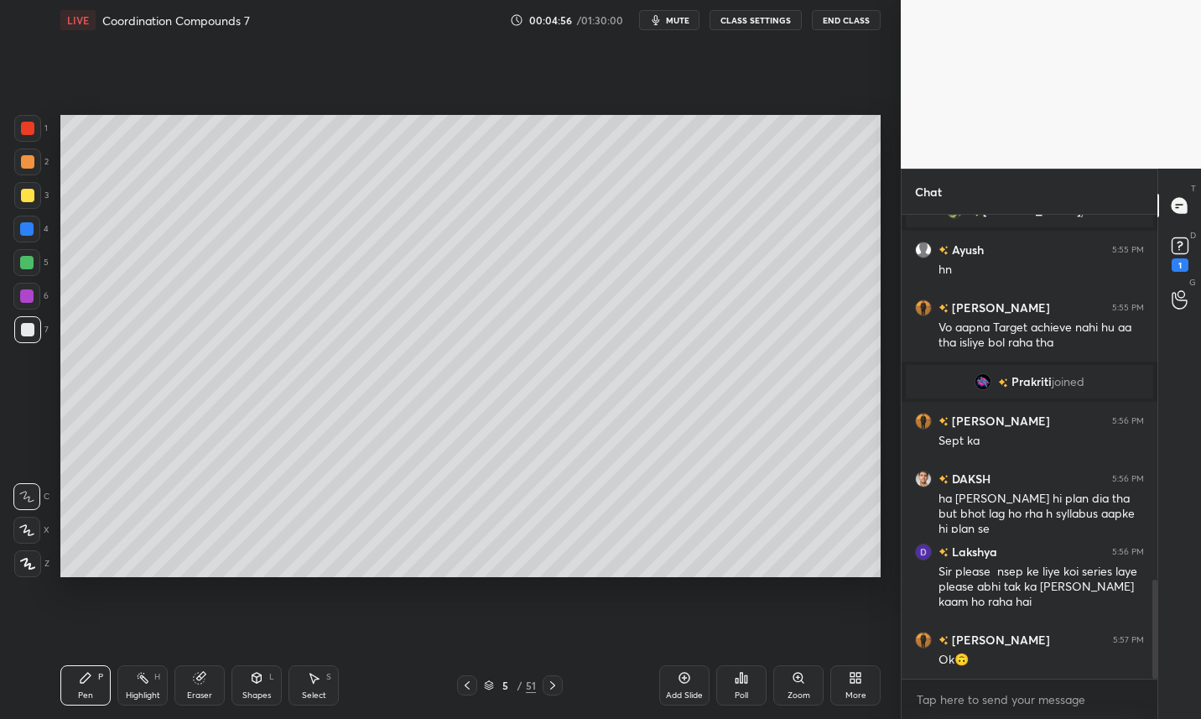
click at [776, 18] on button "CLASS SETTINGS" at bounding box center [756, 20] width 92 height 20
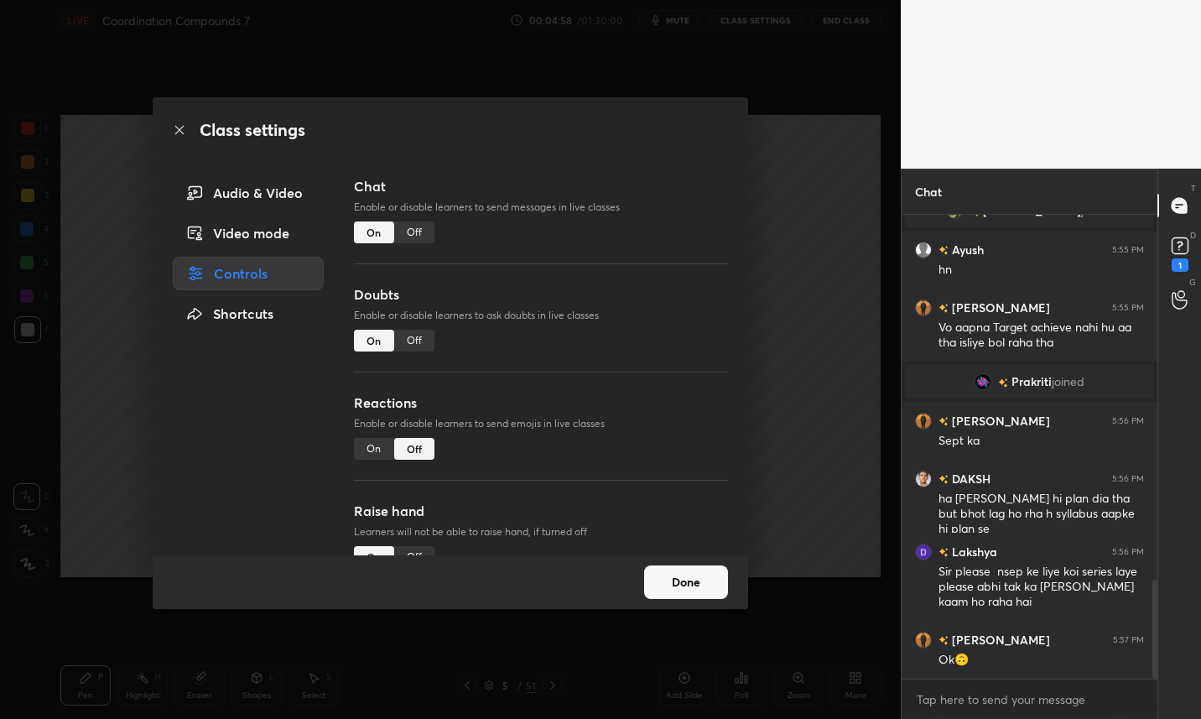
click at [420, 230] on div "Off" at bounding box center [414, 232] width 40 height 22
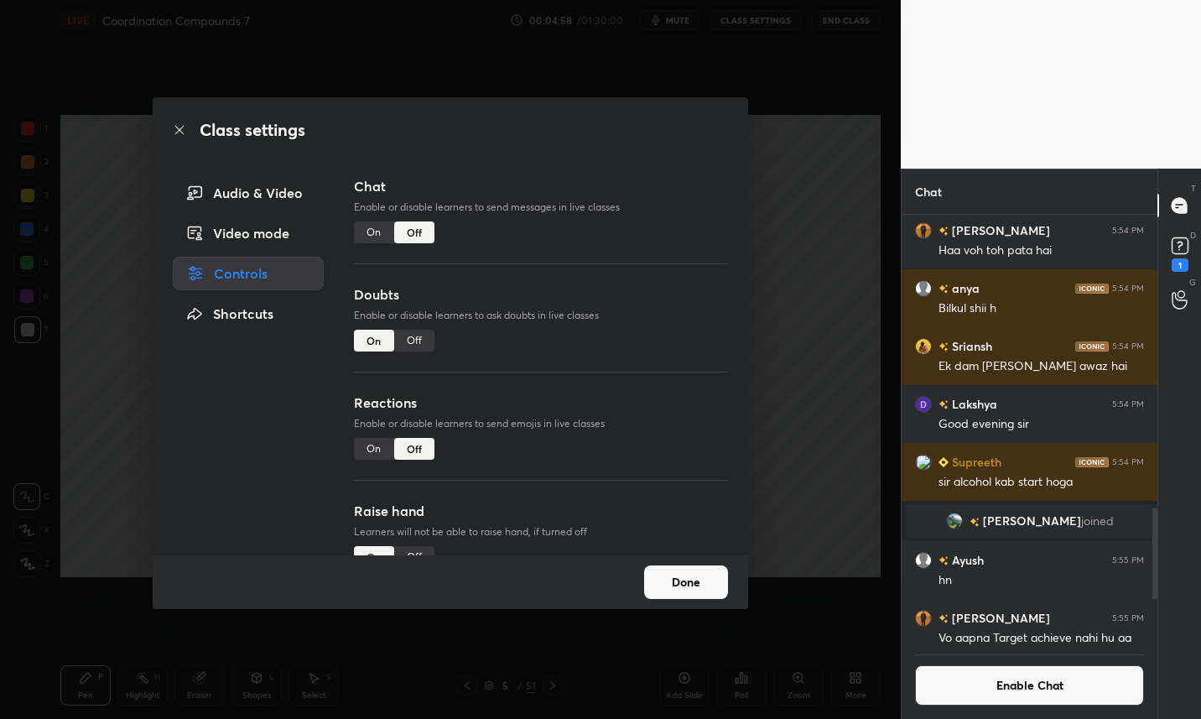
click at [415, 341] on div "Off" at bounding box center [414, 341] width 40 height 22
click at [678, 589] on button "Done" at bounding box center [686, 582] width 84 height 34
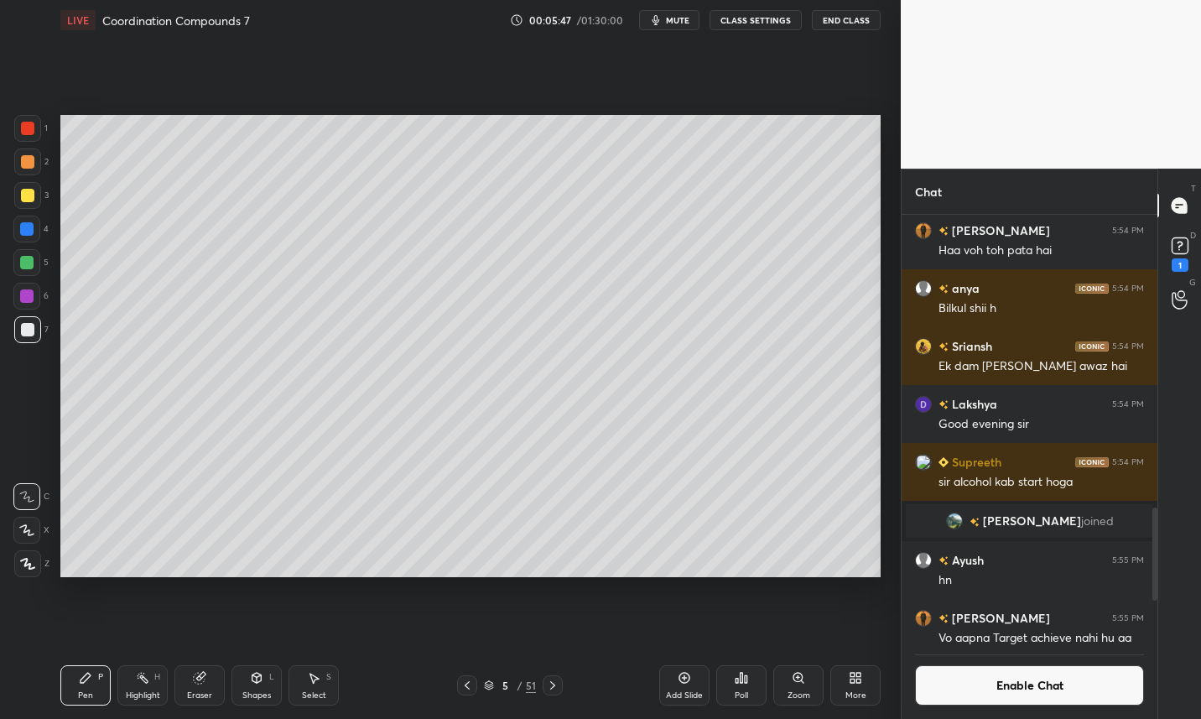
click at [1034, 687] on button "Enable Chat" at bounding box center [1029, 685] width 229 height 40
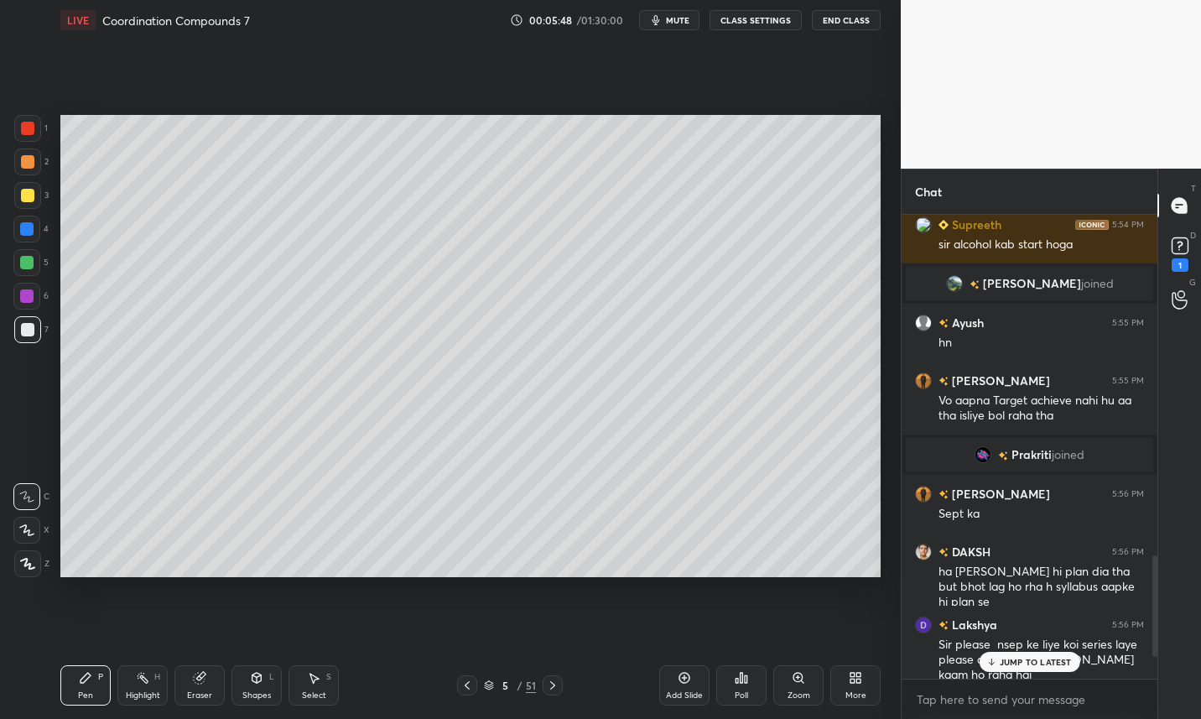
scroll to position [1706, 0]
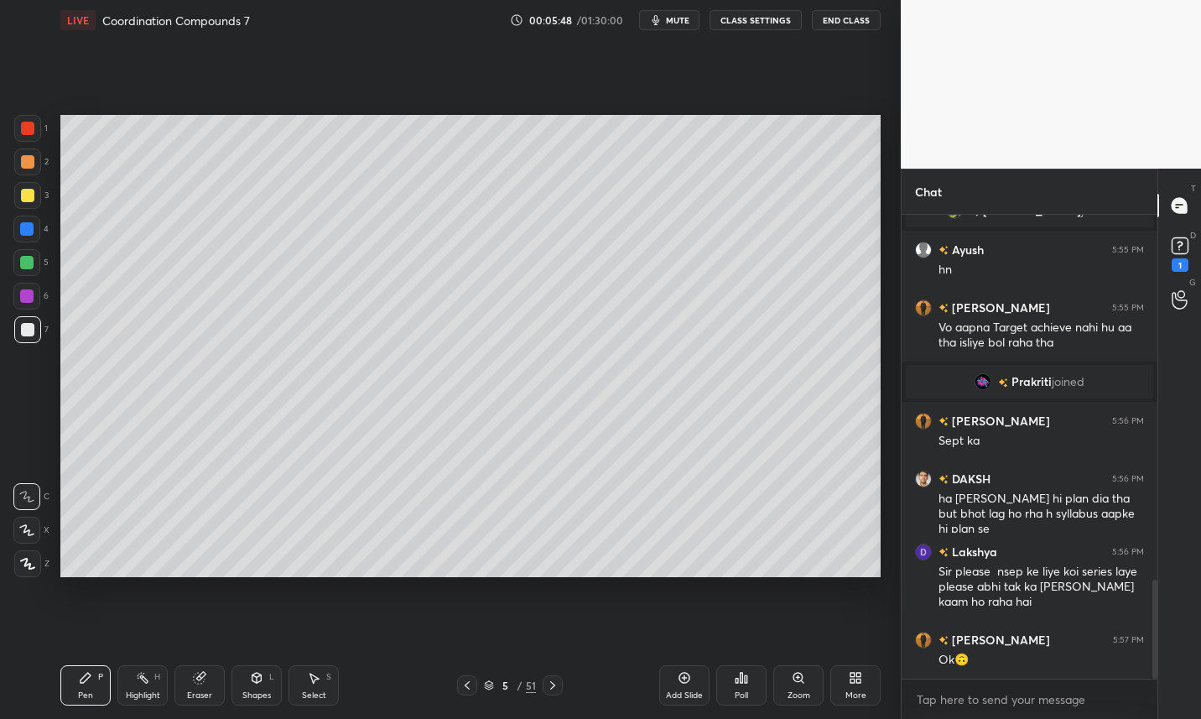
click at [1063, 614] on div "Lakshya 5:56 PM Sir please nsep ke liye koi series laye please abhi tak ka sara…" at bounding box center [1030, 577] width 256 height 88
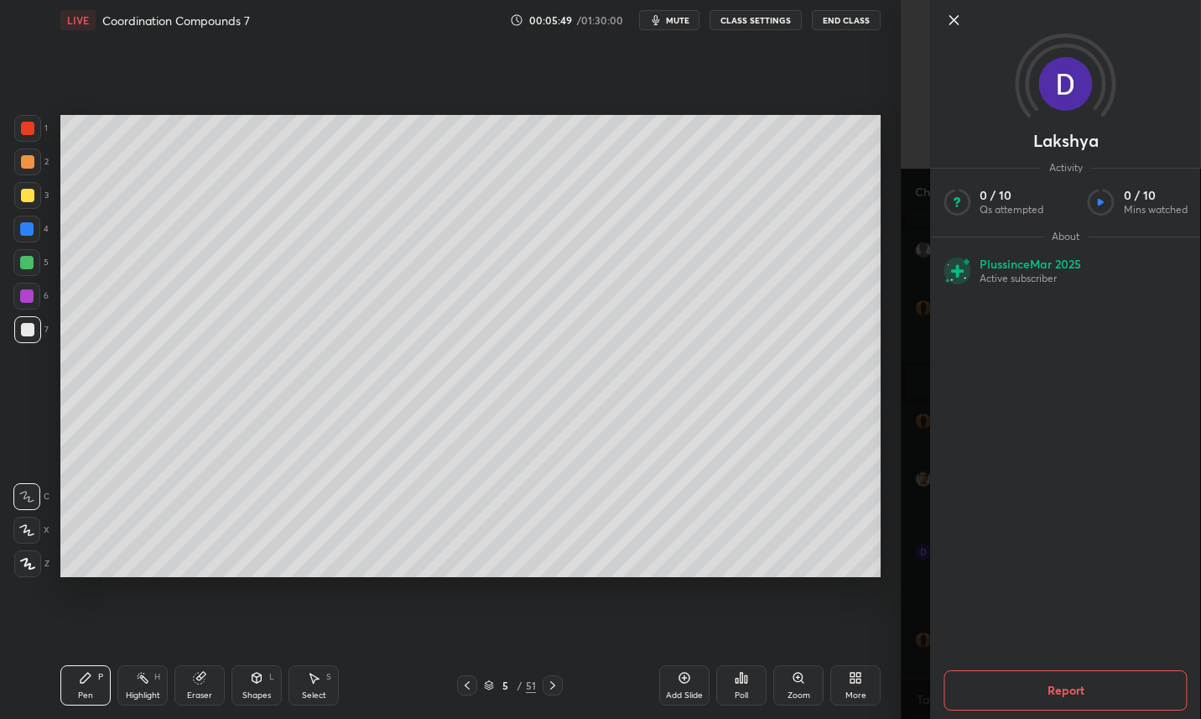
click at [944, 18] on icon at bounding box center [954, 20] width 20 height 20
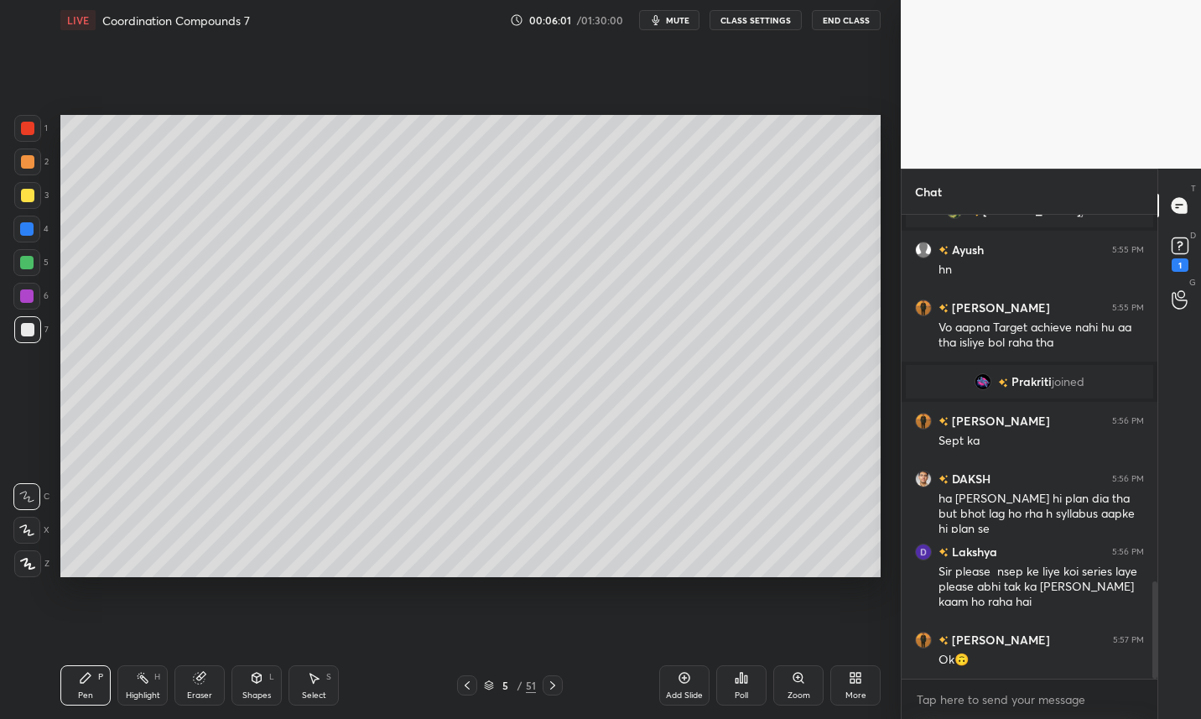
scroll to position [1746, 0]
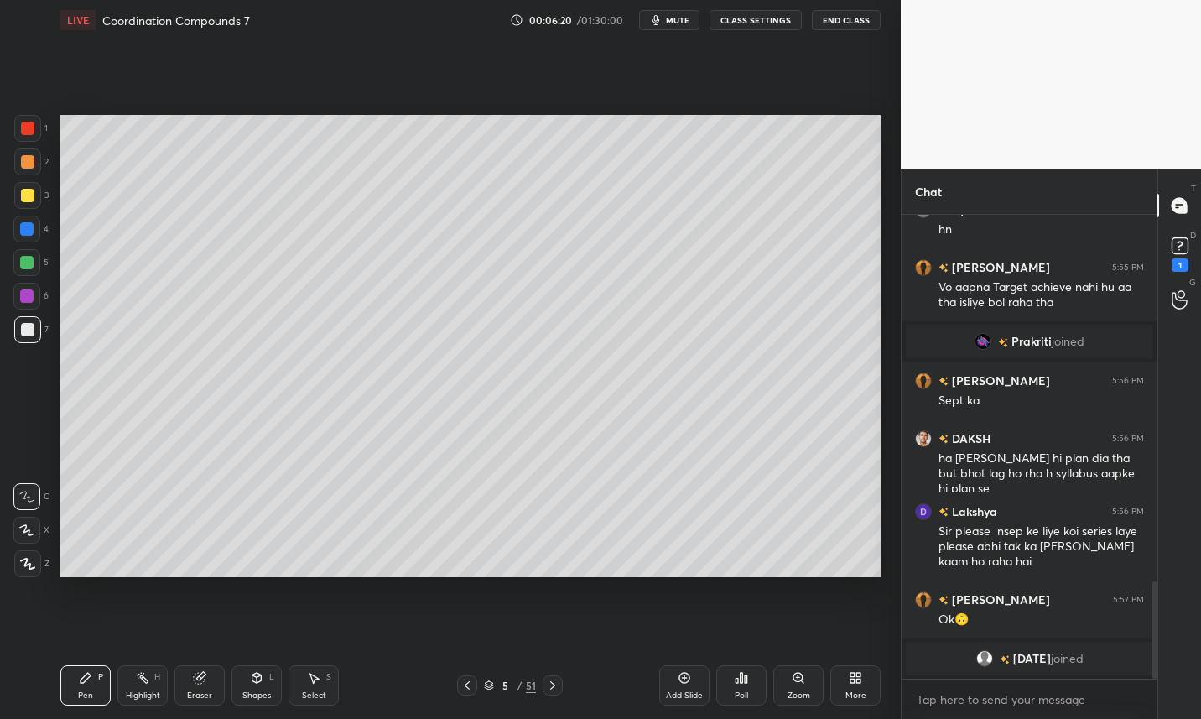
click at [782, 22] on button "CLASS SETTINGS" at bounding box center [756, 20] width 92 height 20
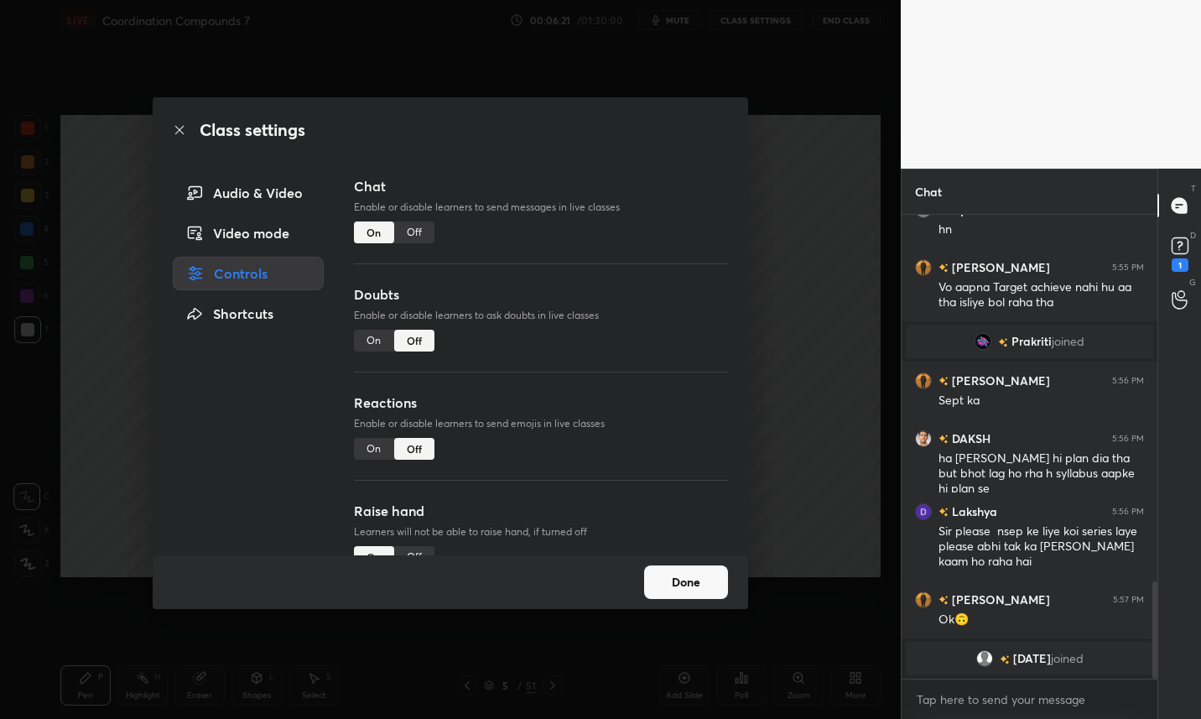
click at [415, 237] on div "Off" at bounding box center [414, 232] width 40 height 22
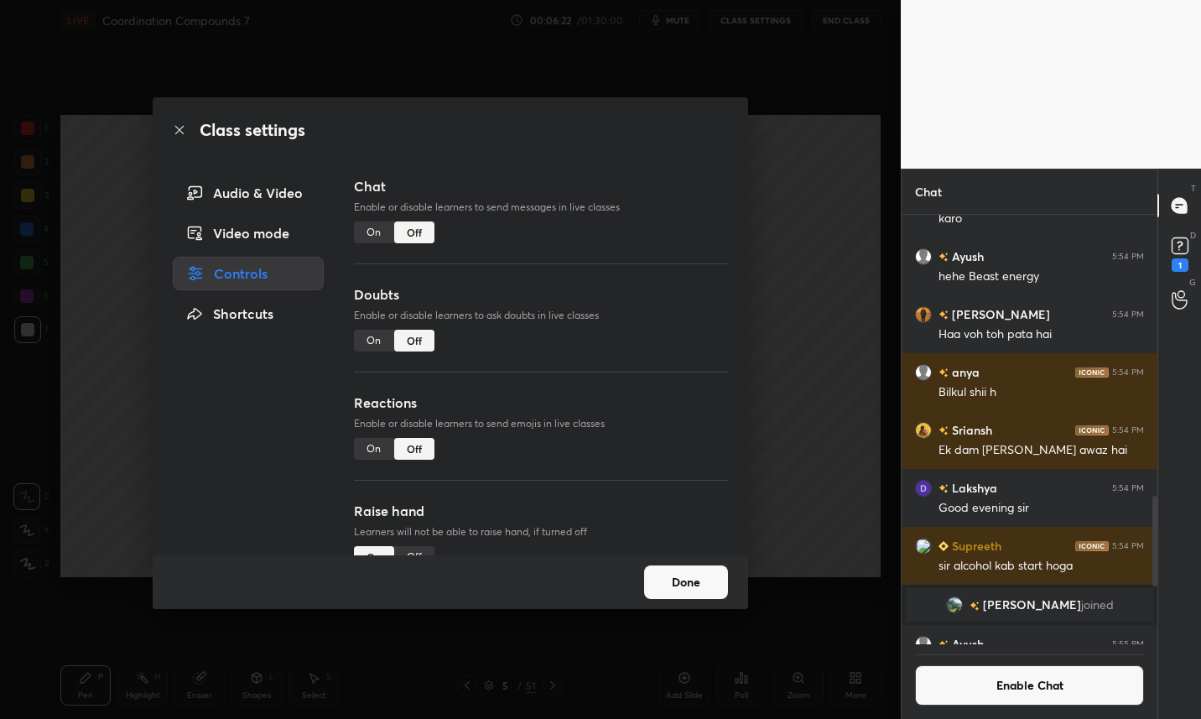
scroll to position [424, 251]
click at [695, 584] on button "Done" at bounding box center [686, 582] width 84 height 34
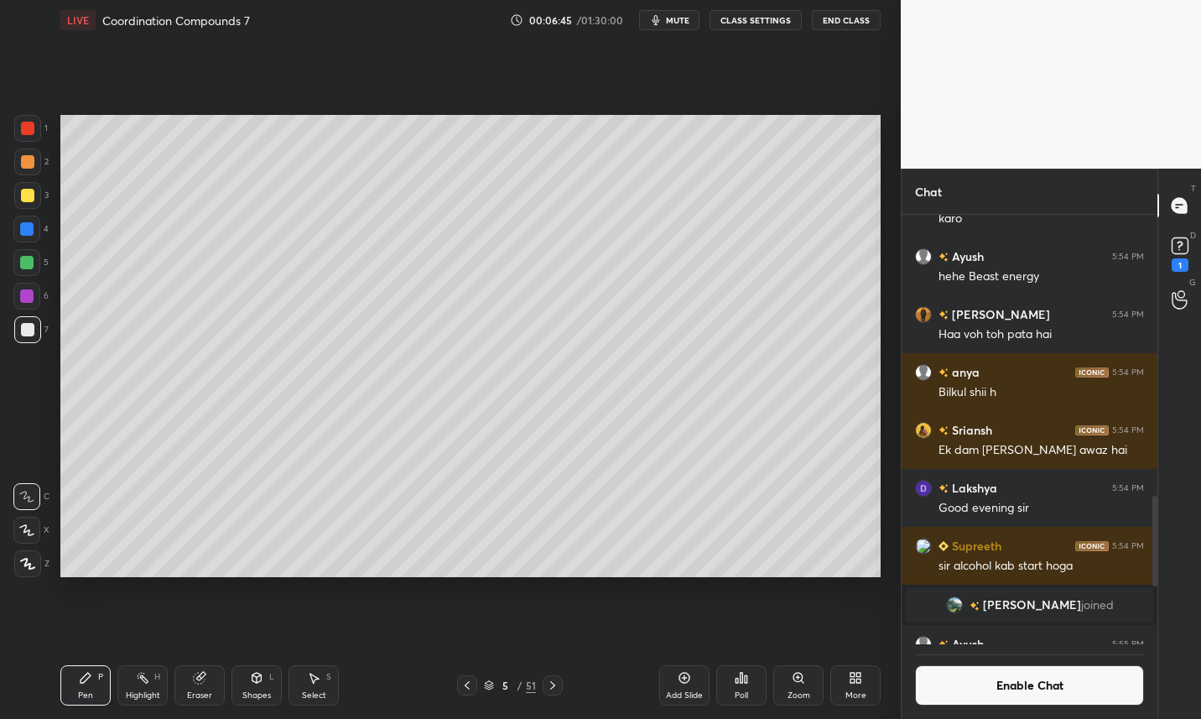
click at [684, 683] on icon at bounding box center [684, 678] width 11 height 11
click at [30, 194] on div at bounding box center [27, 195] width 13 height 13
click at [32, 331] on div at bounding box center [27, 329] width 13 height 13
click at [25, 268] on div at bounding box center [26, 262] width 13 height 13
click at [528, 606] on div "Setting up your live class Poll for secs No correct answer Start poll" at bounding box center [471, 345] width 834 height 611
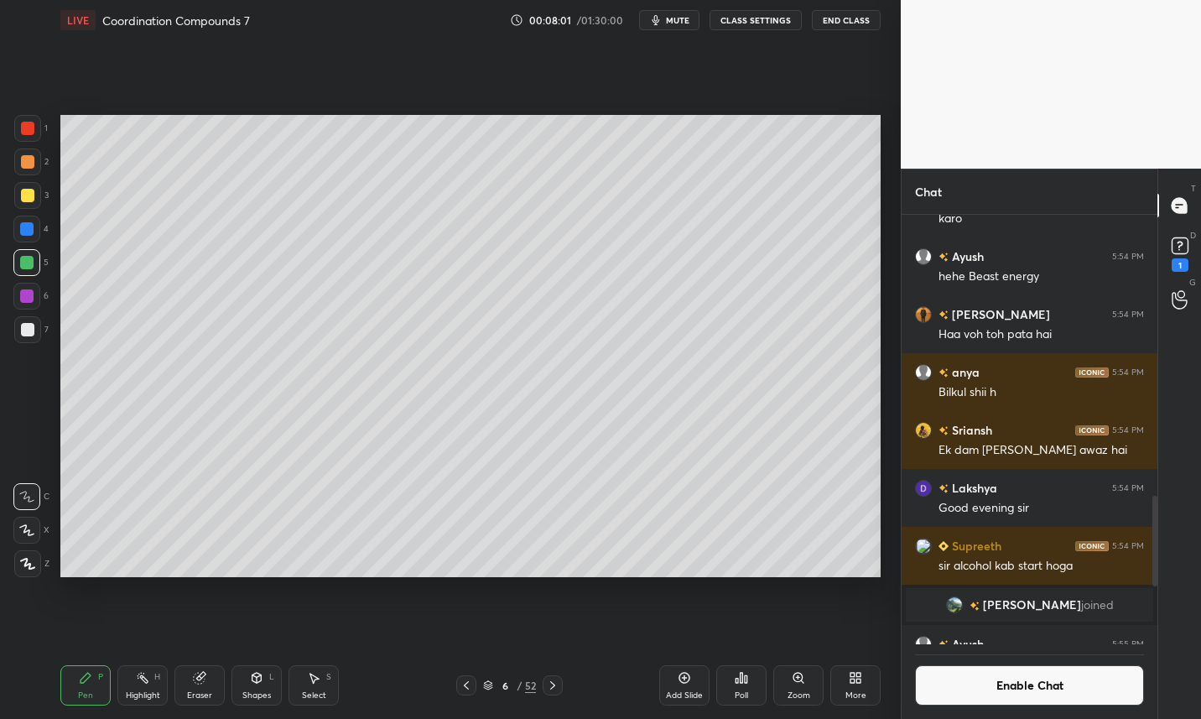
click at [29, 335] on div at bounding box center [27, 329] width 13 height 13
click at [682, 682] on icon at bounding box center [684, 678] width 11 height 11
click at [30, 200] on div at bounding box center [27, 195] width 13 height 13
click at [198, 678] on icon at bounding box center [199, 678] width 11 height 11
click at [30, 439] on icon at bounding box center [27, 441] width 15 height 15
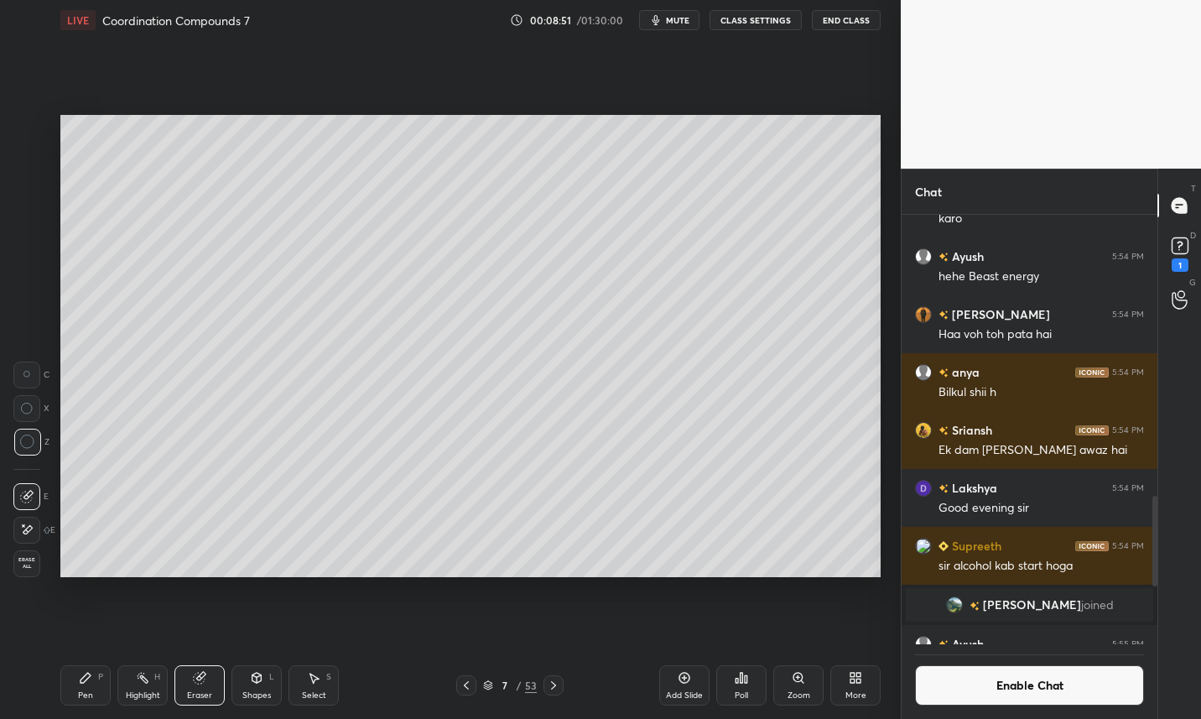
click at [98, 673] on div "P" at bounding box center [100, 677] width 5 height 8
click at [464, 689] on icon at bounding box center [466, 684] width 13 height 13
click at [549, 684] on icon at bounding box center [553, 684] width 13 height 13
click at [686, 684] on icon at bounding box center [684, 677] width 13 height 13
click at [32, 332] on div at bounding box center [27, 329] width 13 height 13
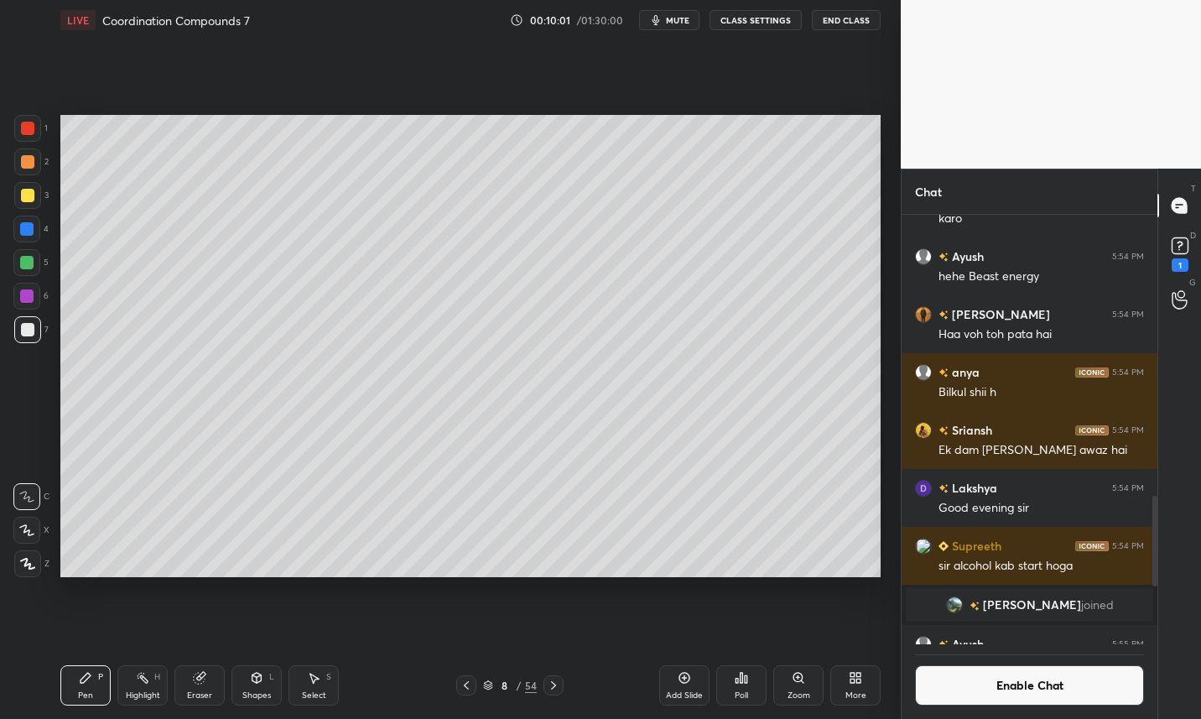
click at [1018, 683] on button "Enable Chat" at bounding box center [1029, 685] width 229 height 40
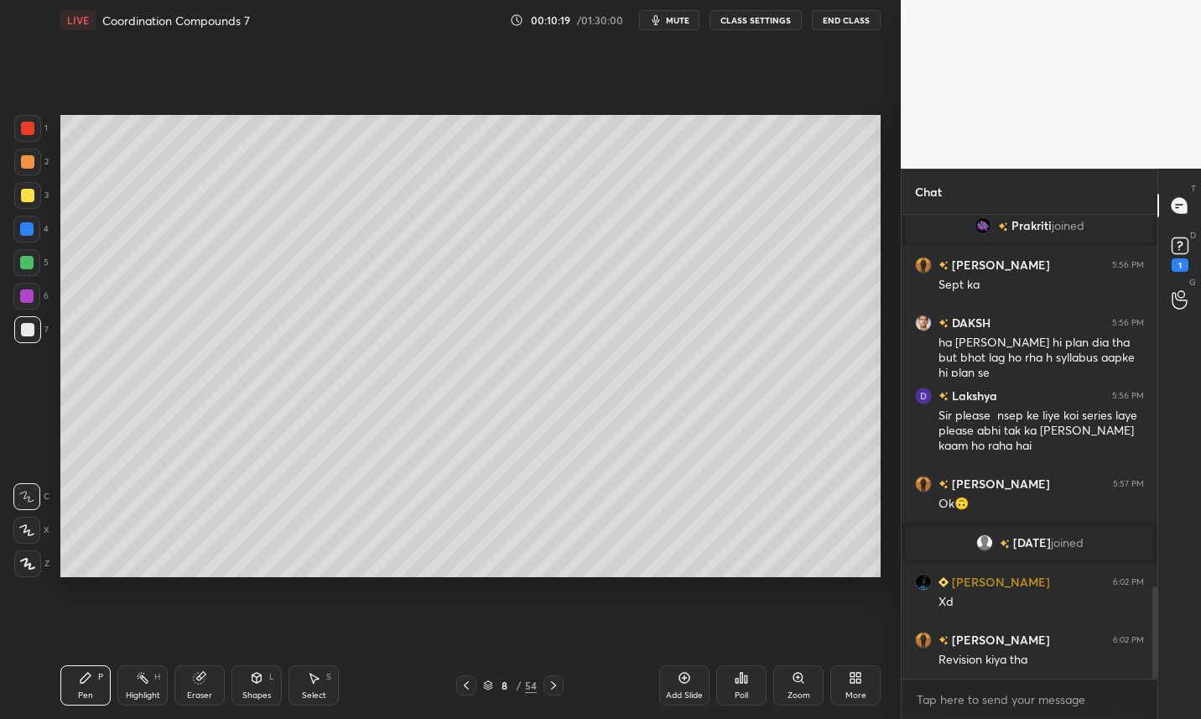
scroll to position [1920, 0]
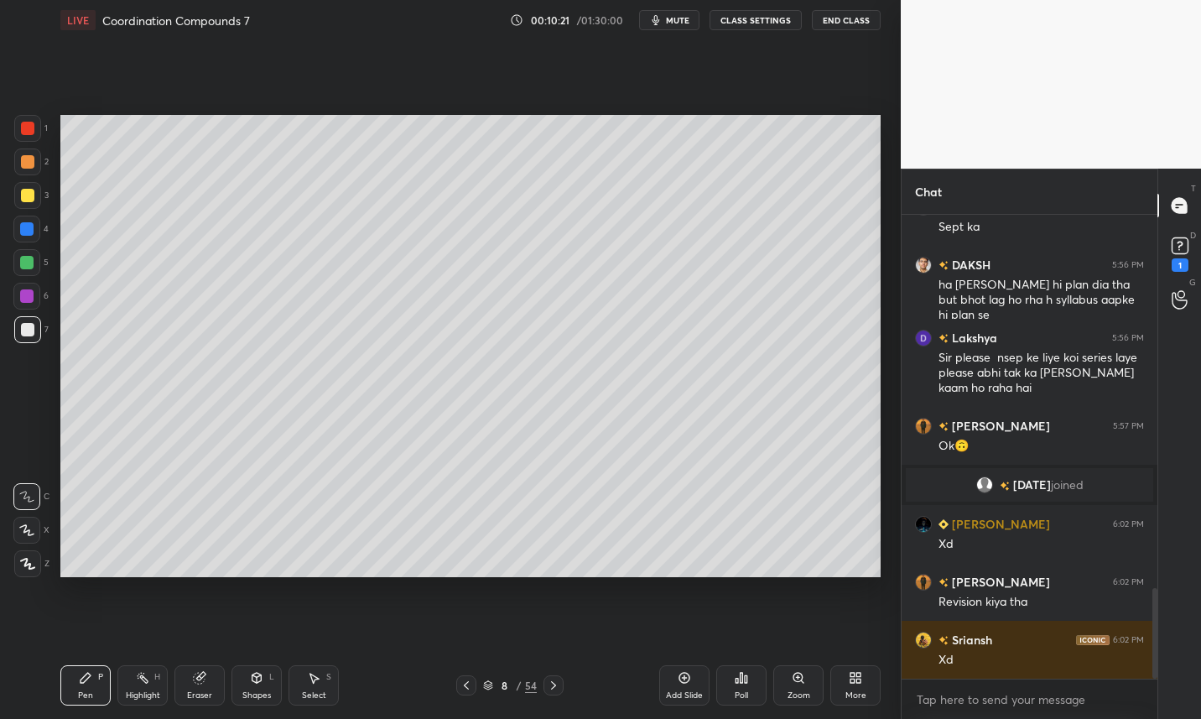
click at [793, 15] on button "CLASS SETTINGS" at bounding box center [756, 20] width 92 height 20
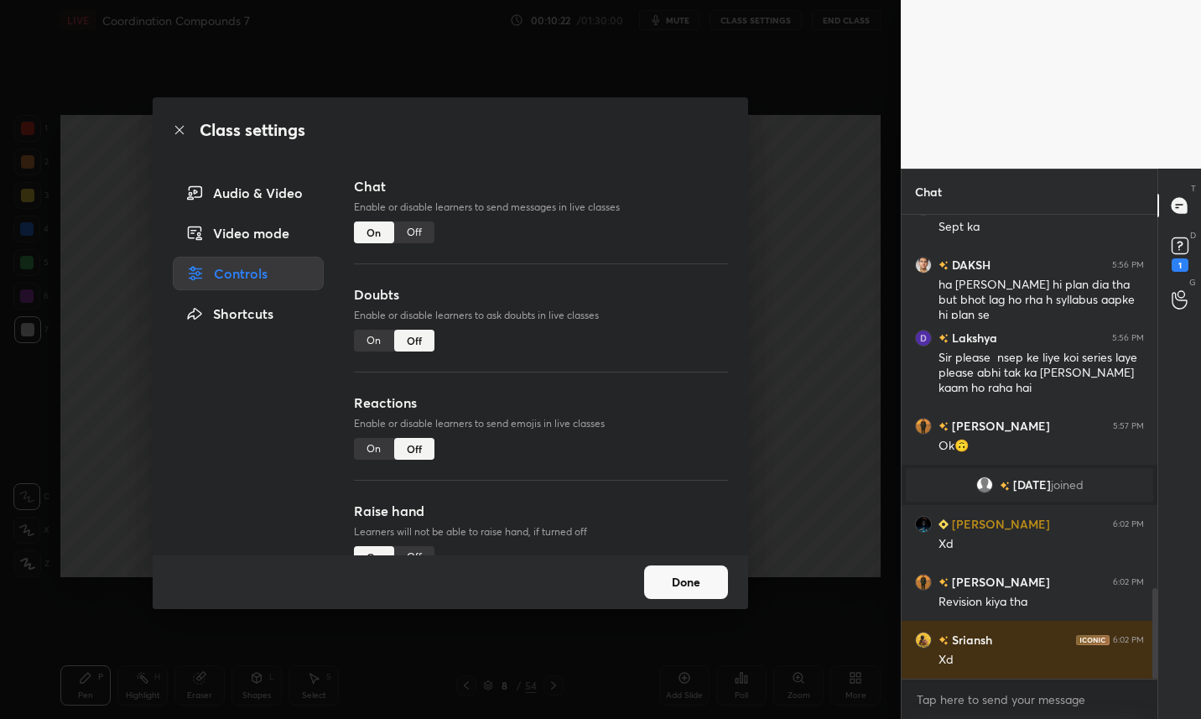
click at [427, 227] on div "Off" at bounding box center [414, 232] width 40 height 22
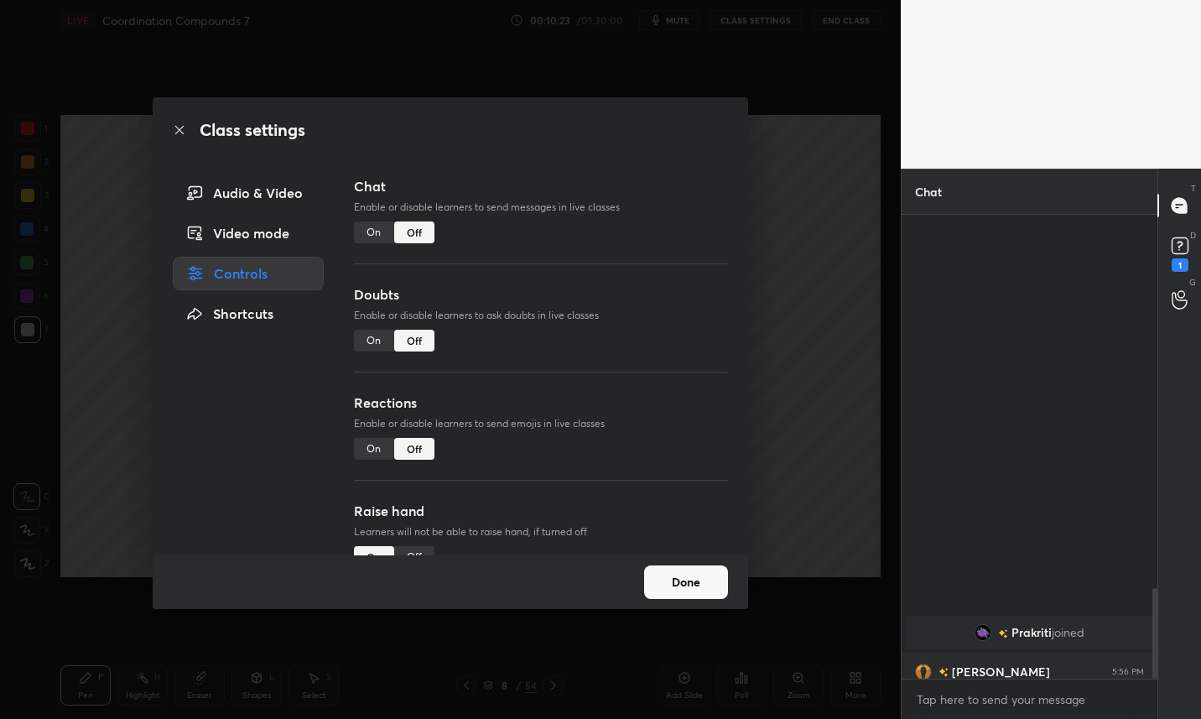
scroll to position [424, 251]
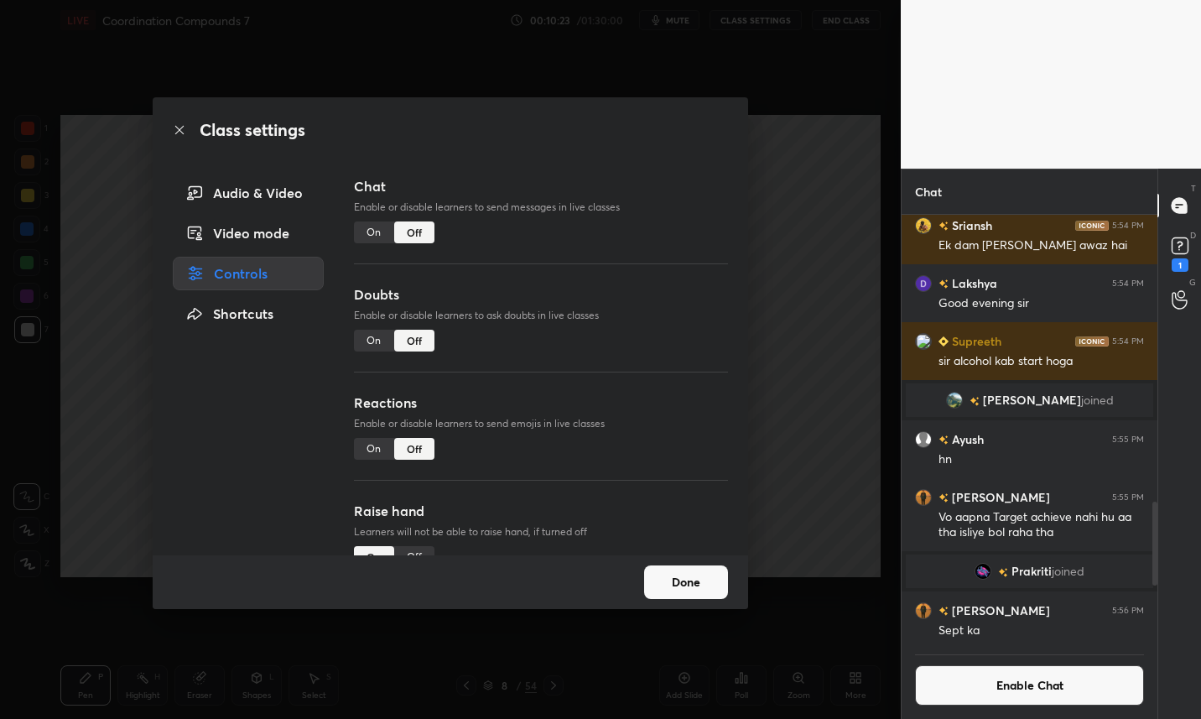
click at [701, 578] on button "Done" at bounding box center [686, 582] width 84 height 34
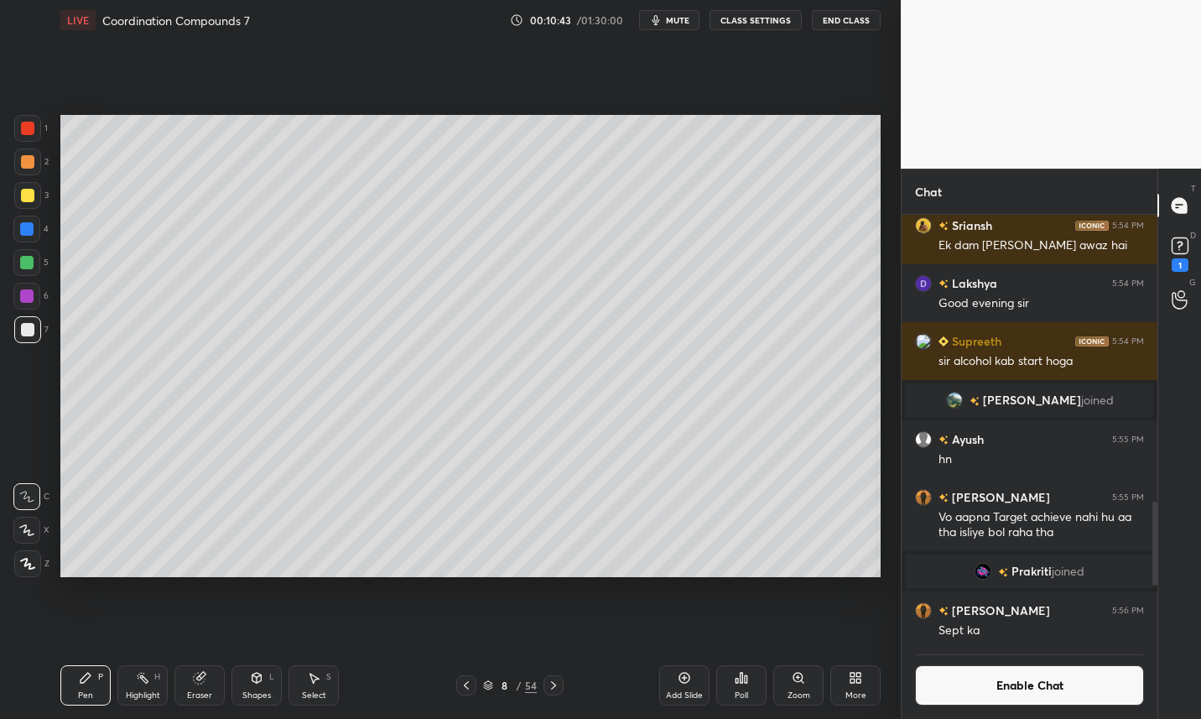
click at [17, 195] on div at bounding box center [27, 195] width 27 height 27
click at [195, 674] on icon at bounding box center [199, 678] width 11 height 11
click at [81, 689] on div "Pen P" at bounding box center [85, 685] width 50 height 40
click at [34, 332] on div at bounding box center [27, 329] width 27 height 27
click at [205, 686] on div "Eraser" at bounding box center [199, 685] width 50 height 40
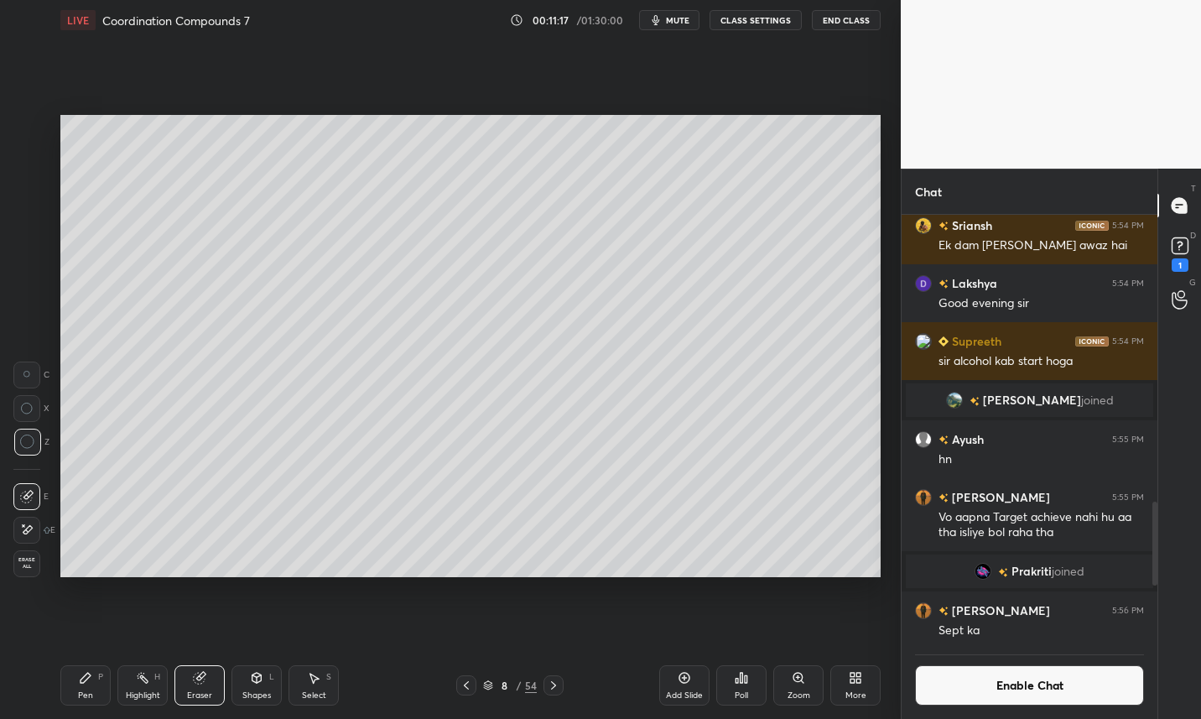
click at [86, 680] on icon at bounding box center [86, 678] width 10 height 10
click at [465, 689] on icon at bounding box center [466, 684] width 13 height 13
click at [463, 686] on icon at bounding box center [466, 684] width 13 height 13
click at [463, 687] on icon at bounding box center [466, 684] width 13 height 13
click at [30, 198] on div at bounding box center [27, 195] width 13 height 13
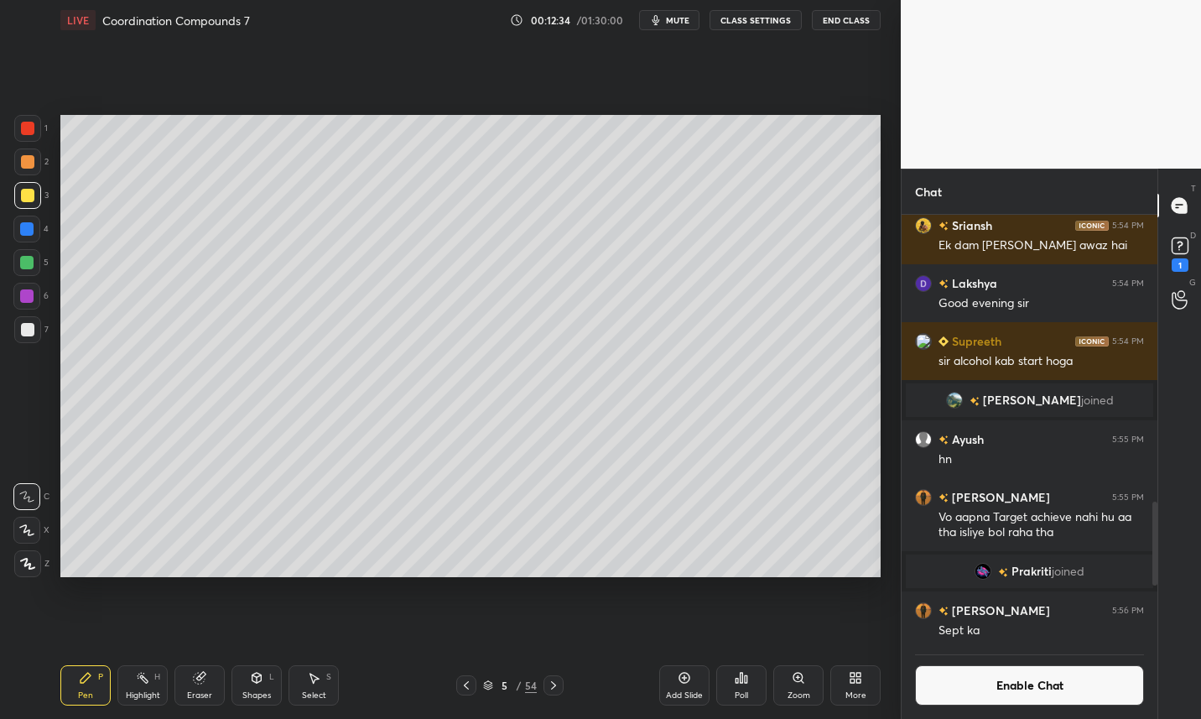
click at [31, 263] on div at bounding box center [26, 262] width 13 height 13
click at [206, 684] on div "Eraser" at bounding box center [199, 685] width 50 height 40
click at [74, 676] on div "Pen P" at bounding box center [85, 685] width 50 height 40
click at [27, 337] on div at bounding box center [27, 329] width 27 height 27
click at [33, 267] on div at bounding box center [26, 262] width 13 height 13
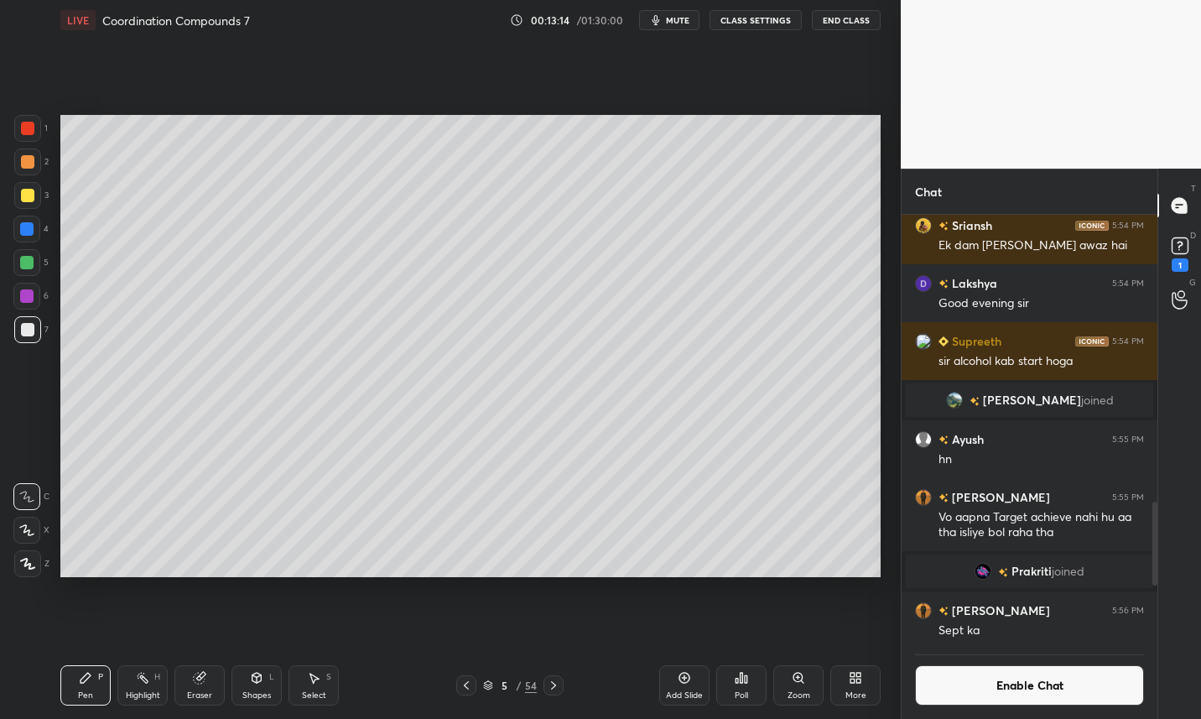
click at [28, 265] on div at bounding box center [26, 262] width 13 height 13
click at [37, 330] on div at bounding box center [27, 329] width 27 height 27
click at [853, 595] on div "Setting up your live class Poll for secs No correct answer Start poll" at bounding box center [471, 345] width 834 height 611
click at [29, 199] on div at bounding box center [27, 195] width 13 height 13
click at [27, 264] on div at bounding box center [26, 262] width 13 height 13
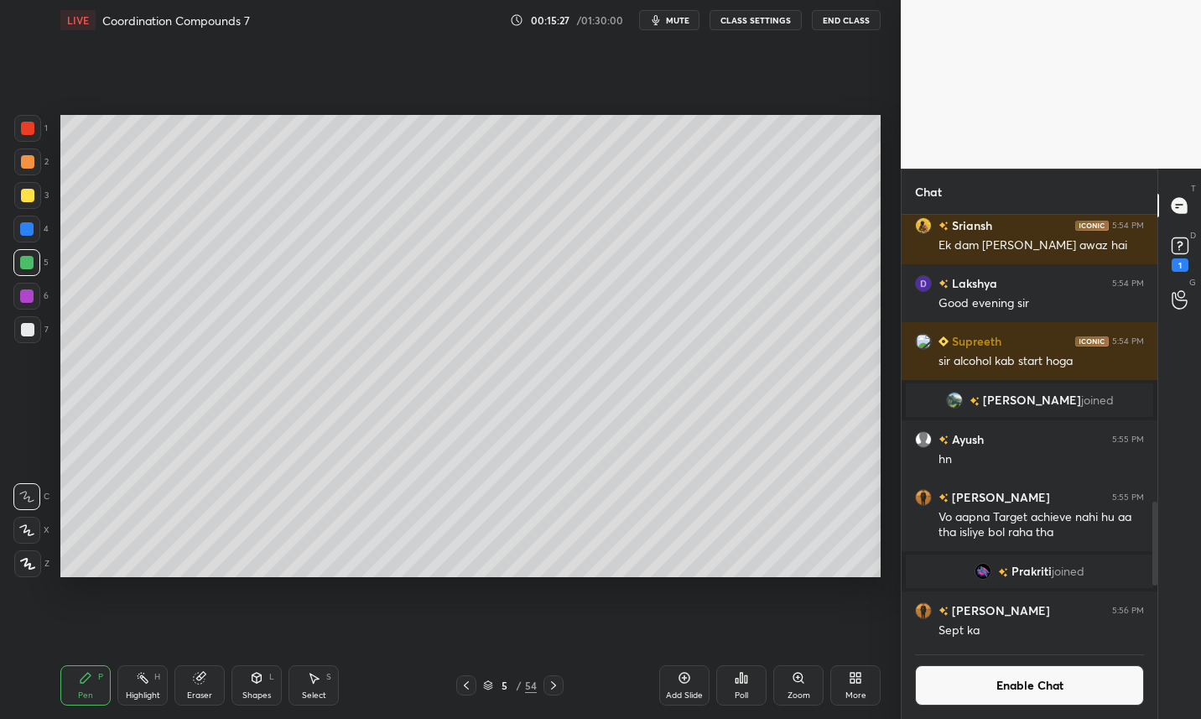
click at [863, 645] on div "Add Slide Poll Zoom More" at bounding box center [769, 685] width 221 height 94
click at [143, 684] on icon at bounding box center [142, 677] width 13 height 13
click at [23, 192] on div at bounding box center [27, 195] width 13 height 13
click at [1015, 689] on button "Enable Chat" at bounding box center [1029, 685] width 229 height 40
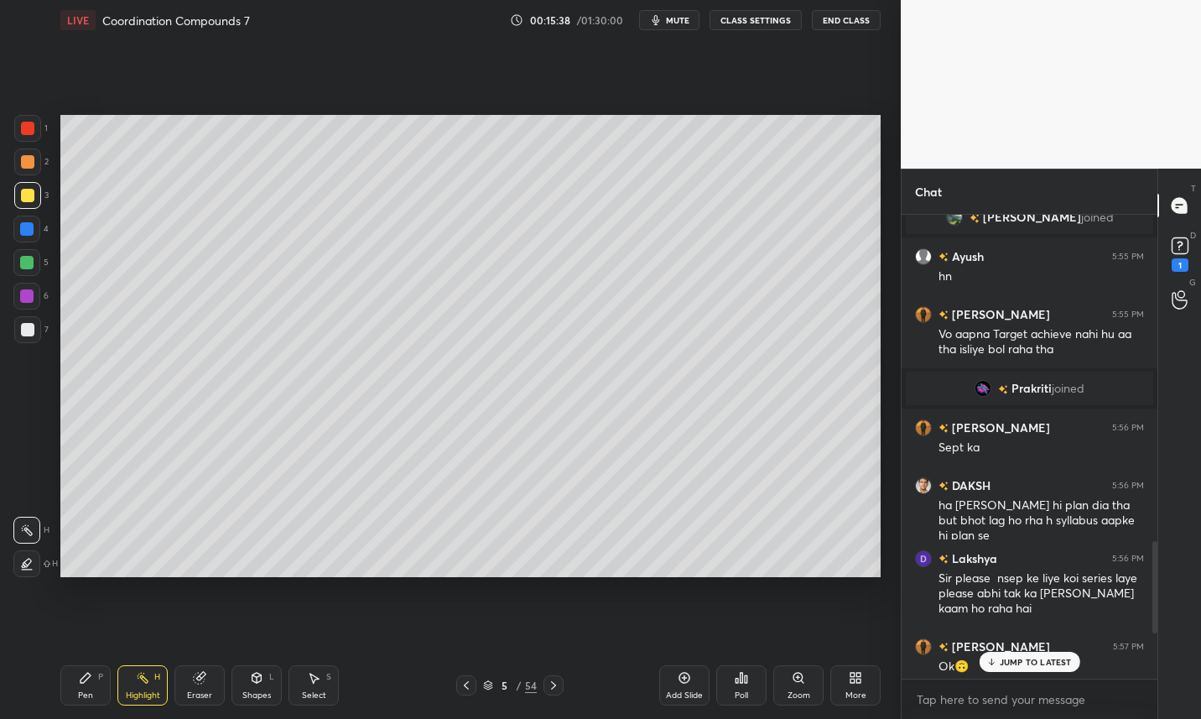
scroll to position [1591, 0]
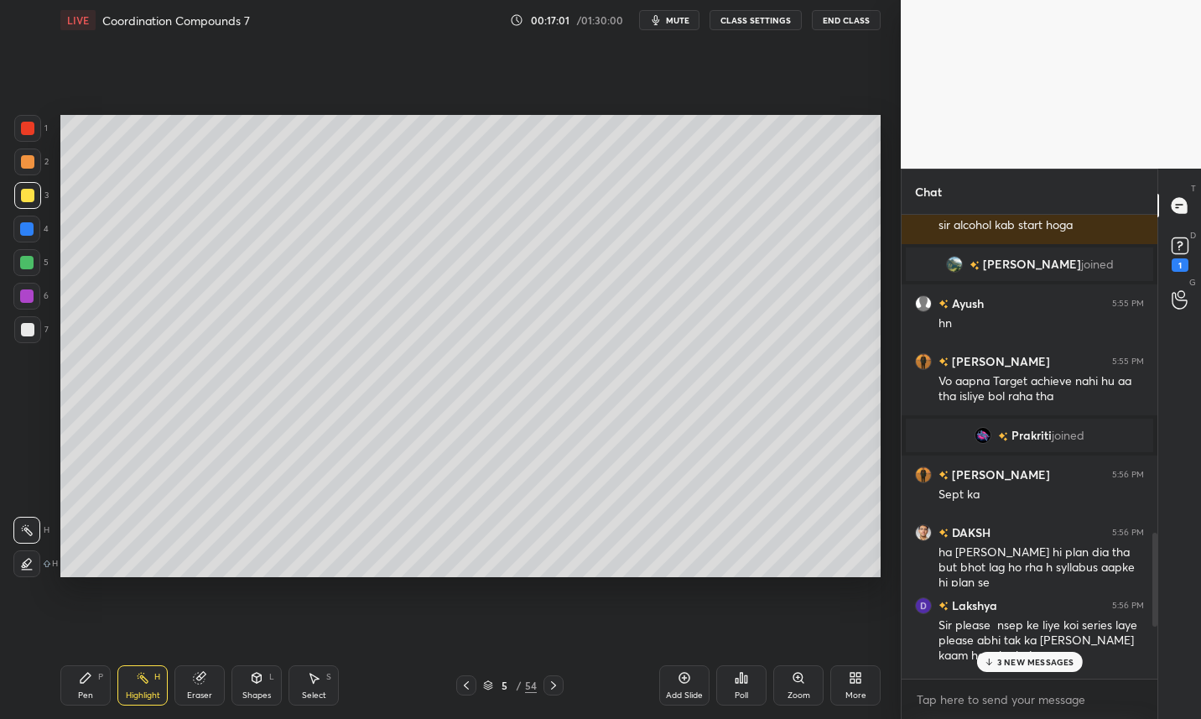
click at [1021, 663] on p "3 NEW MESSAGES" at bounding box center [1035, 662] width 77 height 10
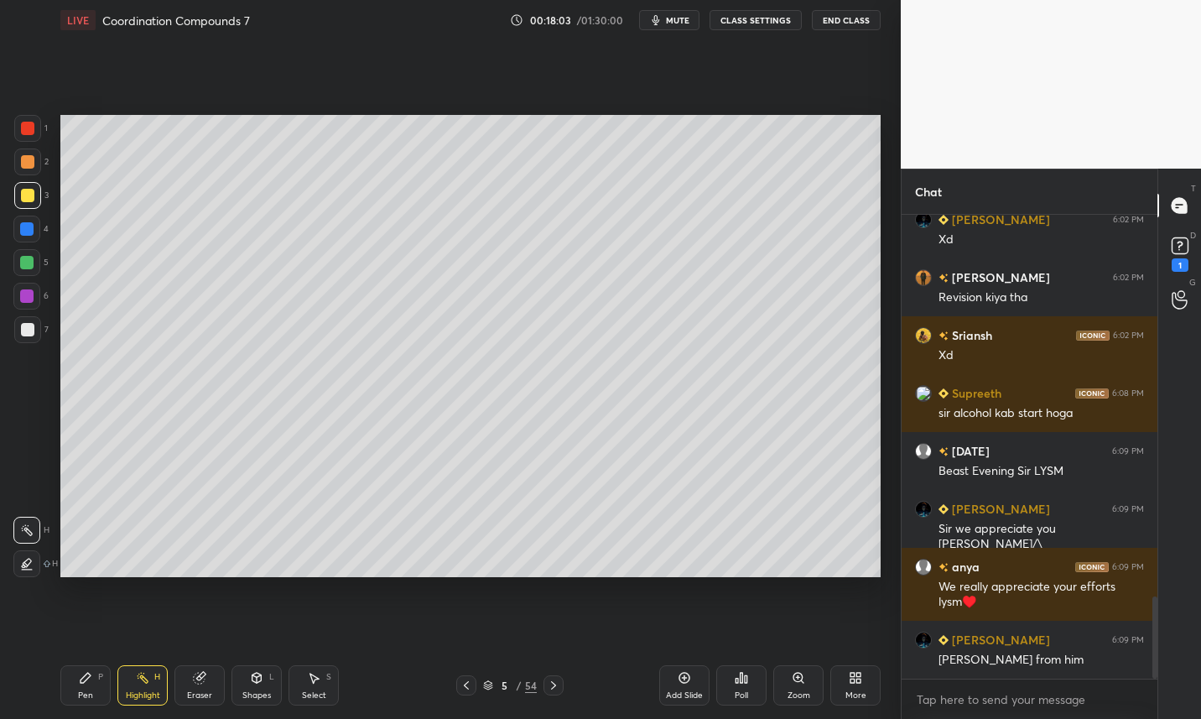
scroll to position [2236, 0]
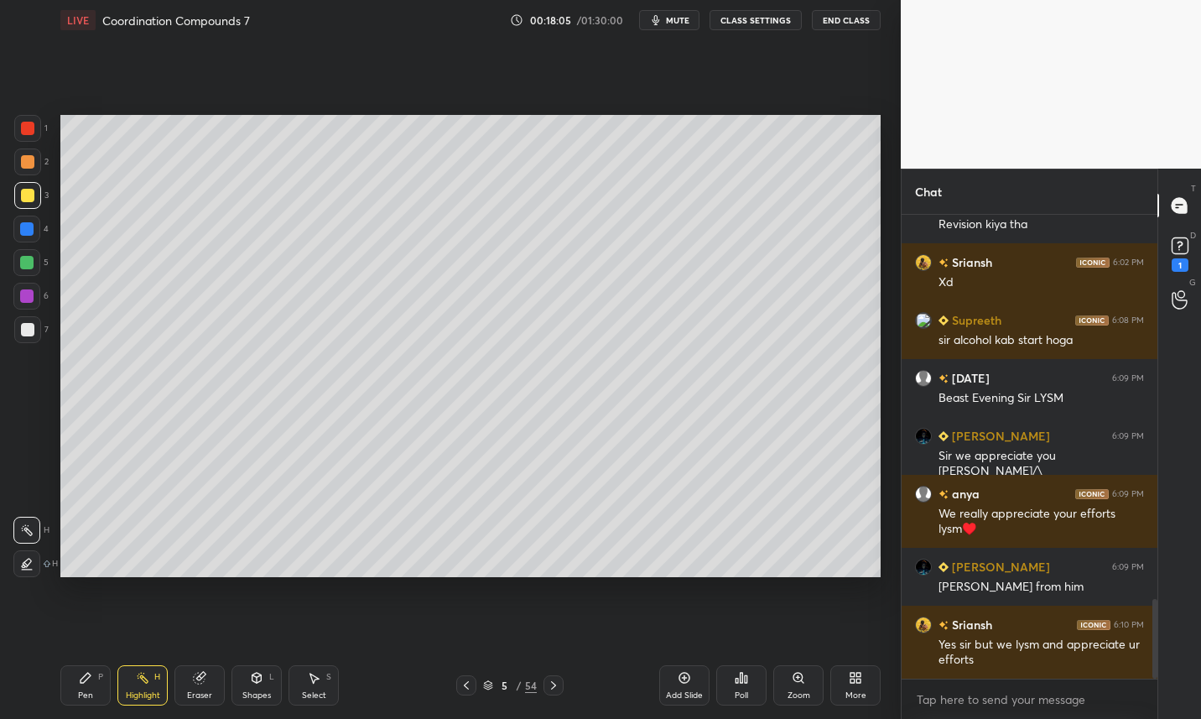
click at [776, 18] on button "CLASS SETTINGS" at bounding box center [756, 20] width 92 height 20
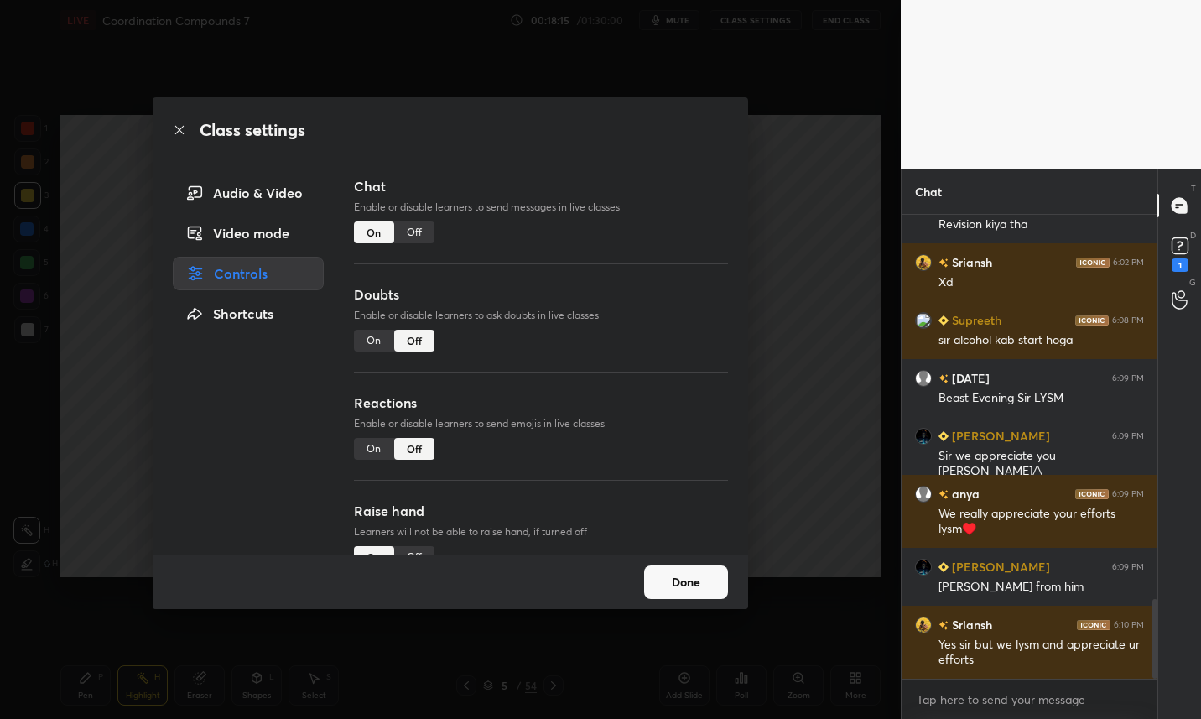
click at [424, 235] on div "Off" at bounding box center [414, 232] width 40 height 22
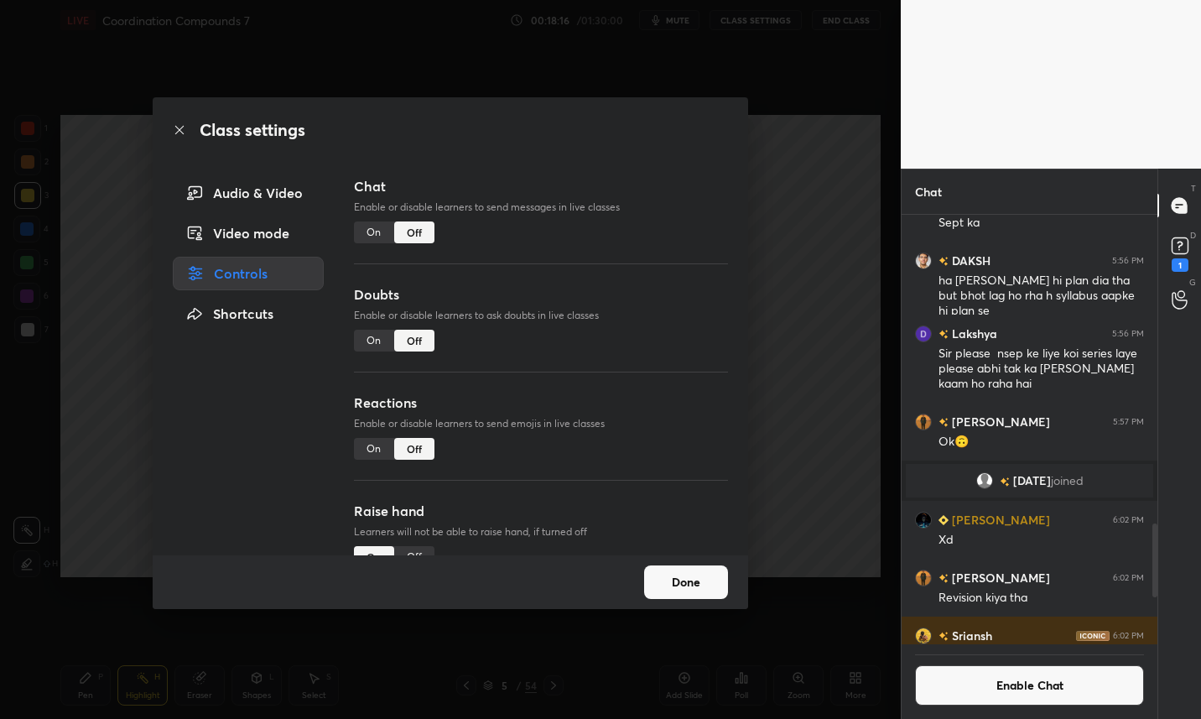
click at [705, 585] on button "Done" at bounding box center [686, 582] width 84 height 34
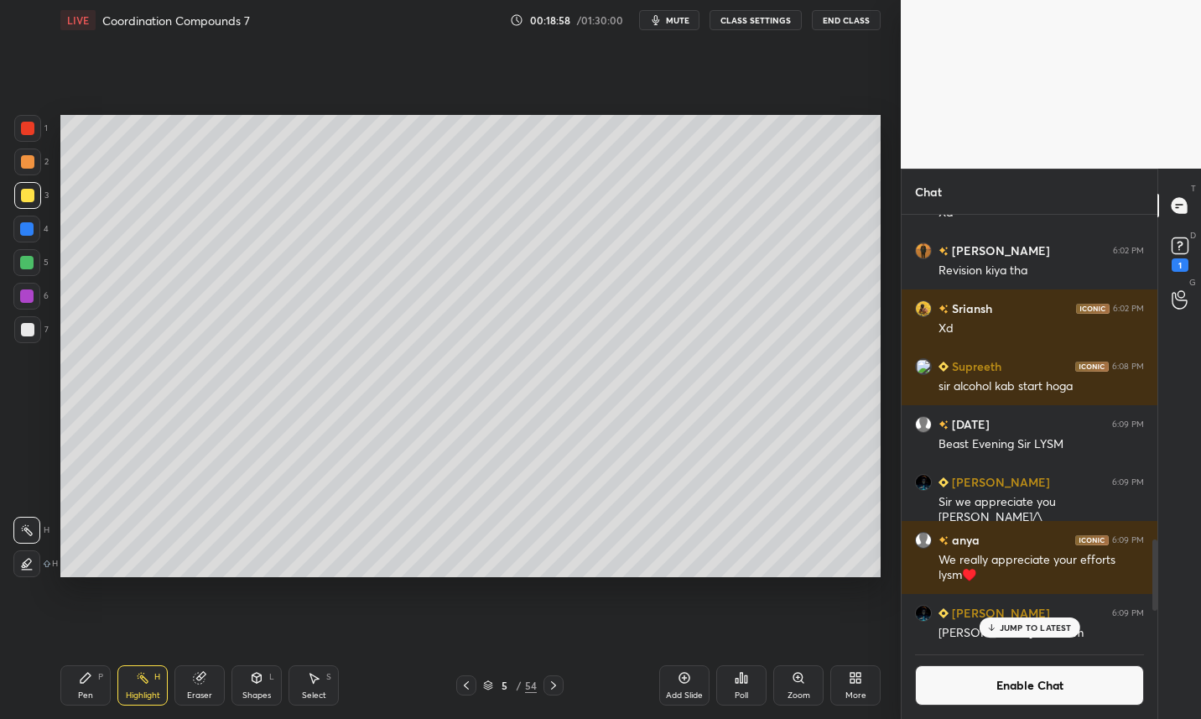
scroll to position [2129, 0]
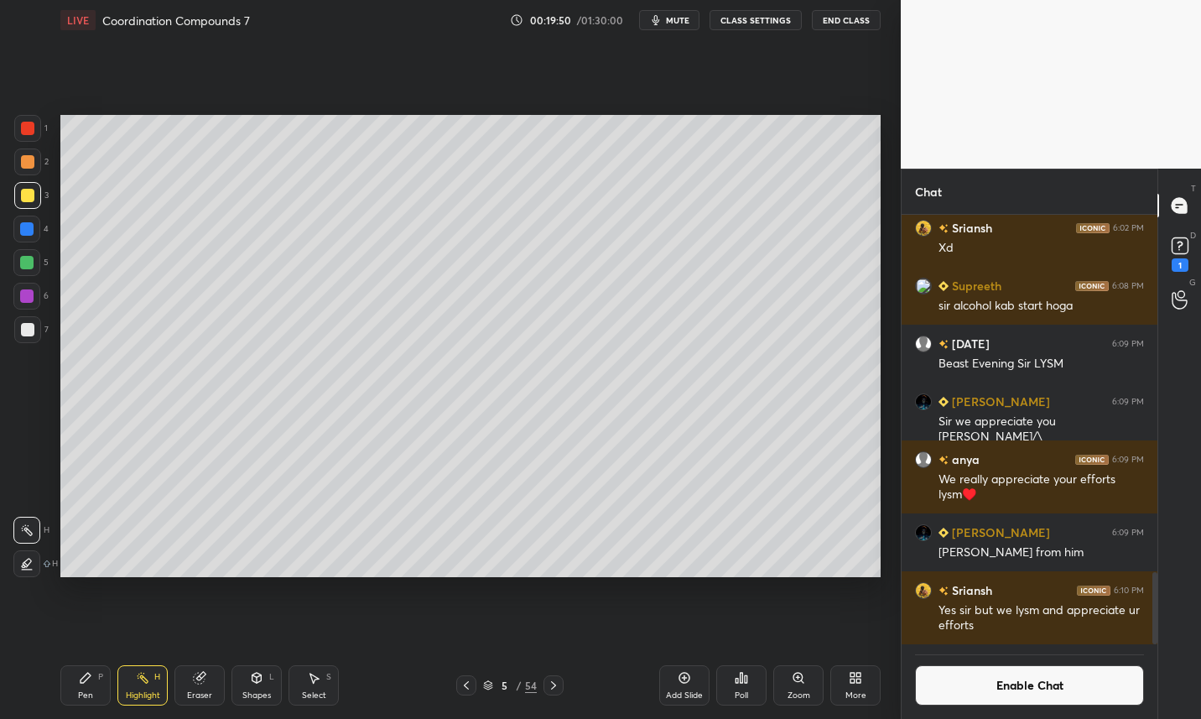
click at [82, 682] on icon at bounding box center [86, 678] width 10 height 10
click at [553, 689] on icon at bounding box center [553, 684] width 13 height 13
click at [555, 687] on icon at bounding box center [553, 684] width 13 height 13
click at [552, 688] on icon at bounding box center [553, 685] width 5 height 8
click at [554, 687] on icon at bounding box center [553, 684] width 13 height 13
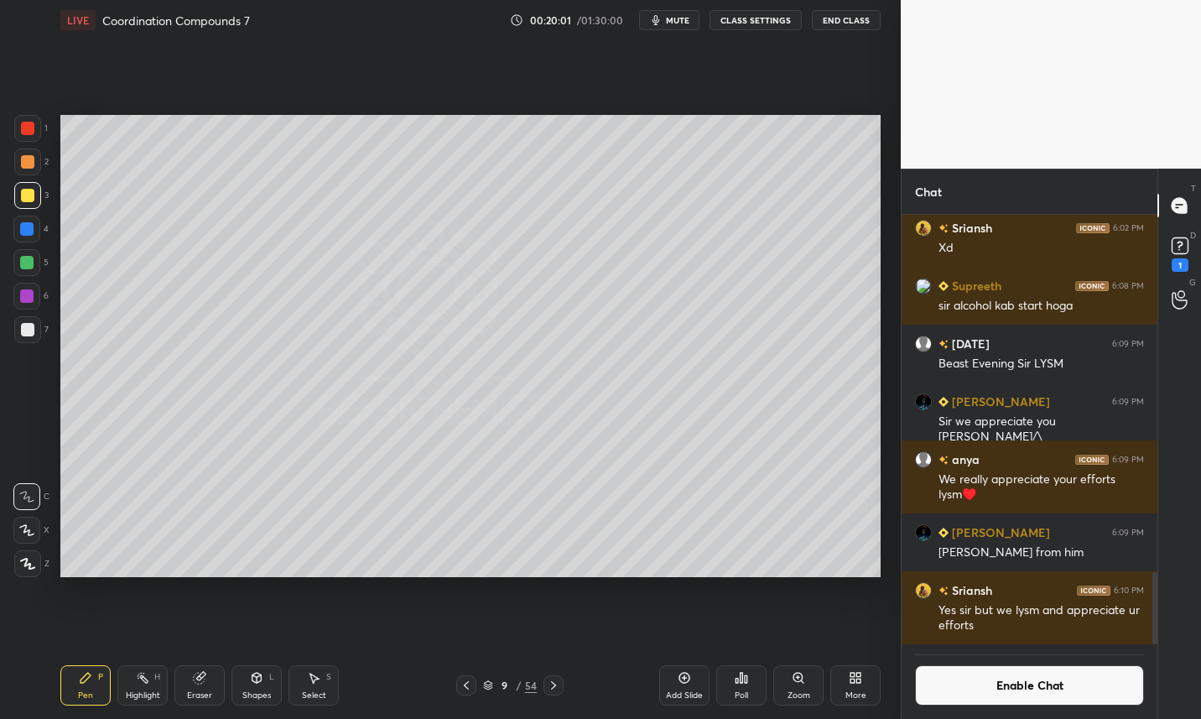
click at [552, 686] on icon at bounding box center [553, 684] width 13 height 13
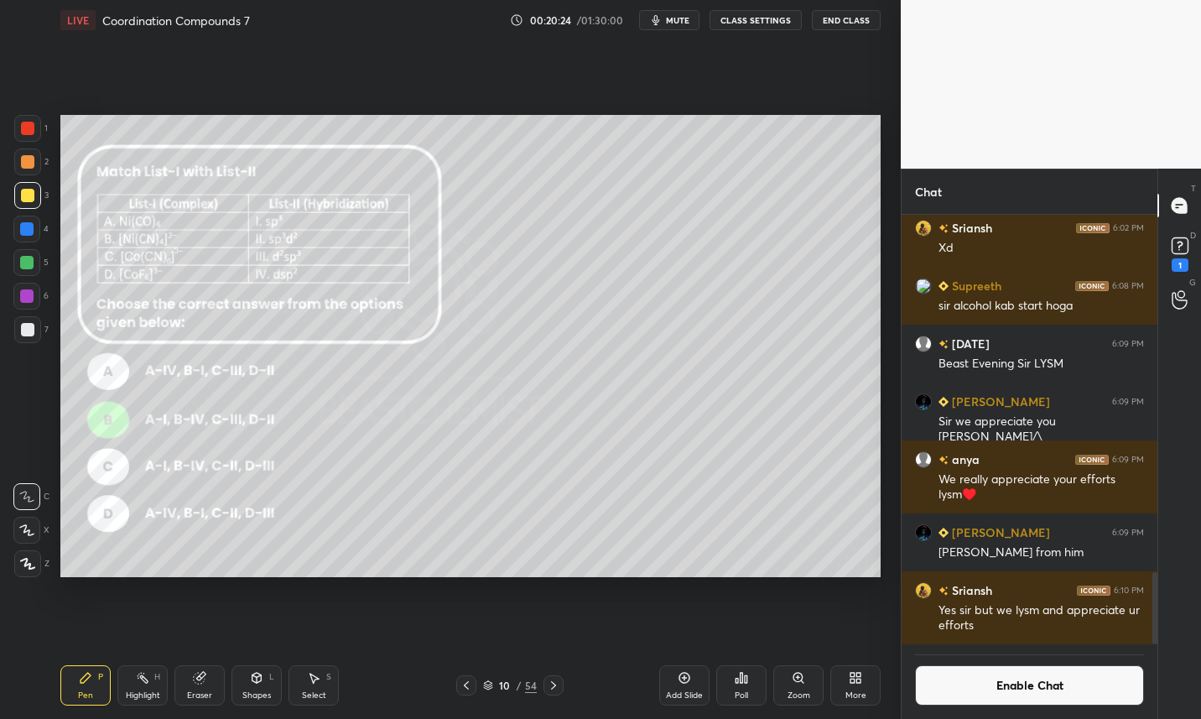
click at [31, 325] on div at bounding box center [27, 329] width 13 height 13
click at [27, 197] on div at bounding box center [27, 195] width 13 height 13
click at [200, 682] on icon at bounding box center [199, 678] width 11 height 11
click at [95, 684] on div "Pen P" at bounding box center [85, 685] width 50 height 40
click at [29, 268] on div at bounding box center [26, 262] width 13 height 13
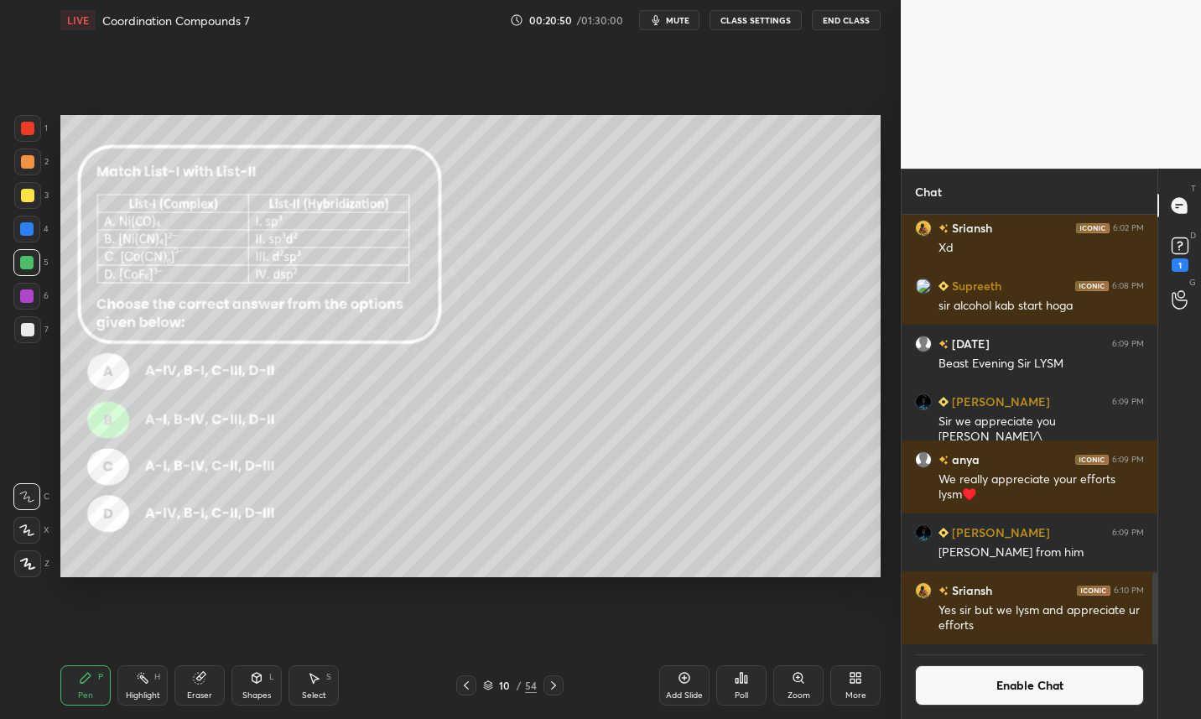
click at [30, 330] on div at bounding box center [27, 329] width 13 height 13
click at [28, 196] on div at bounding box center [27, 195] width 13 height 13
click at [24, 261] on div at bounding box center [26, 262] width 13 height 13
click at [756, 19] on button "CLASS SETTINGS" at bounding box center [756, 20] width 92 height 20
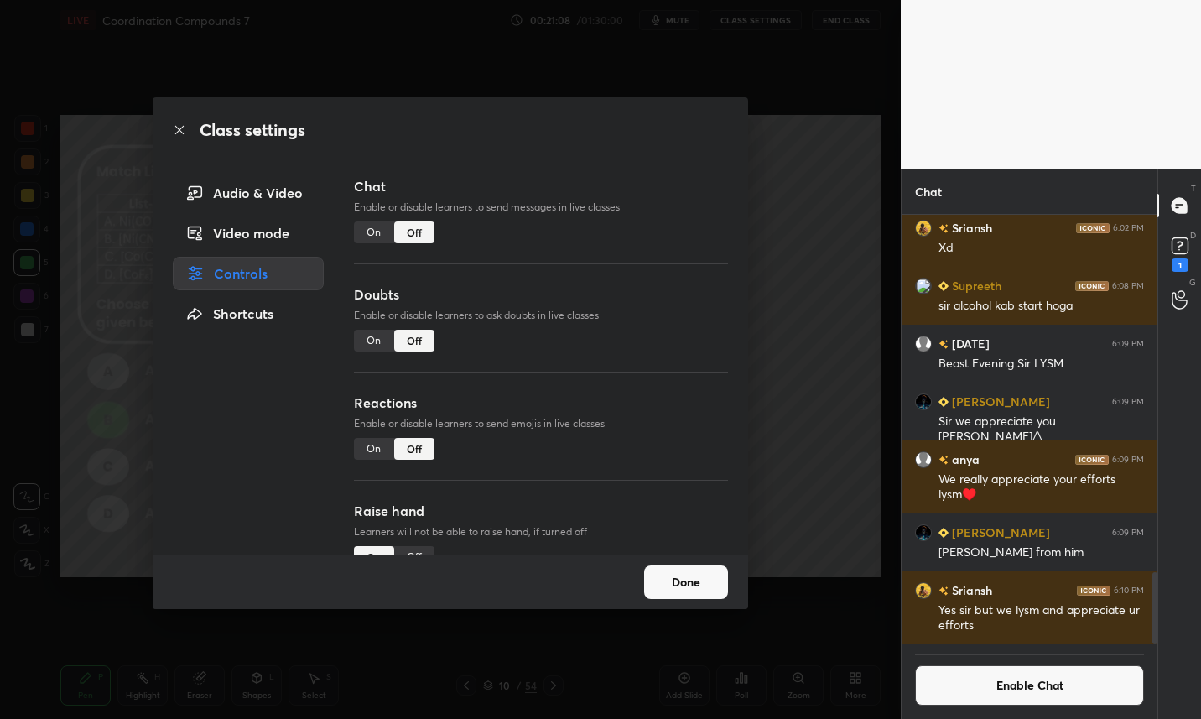
click at [705, 582] on button "Done" at bounding box center [686, 582] width 84 height 34
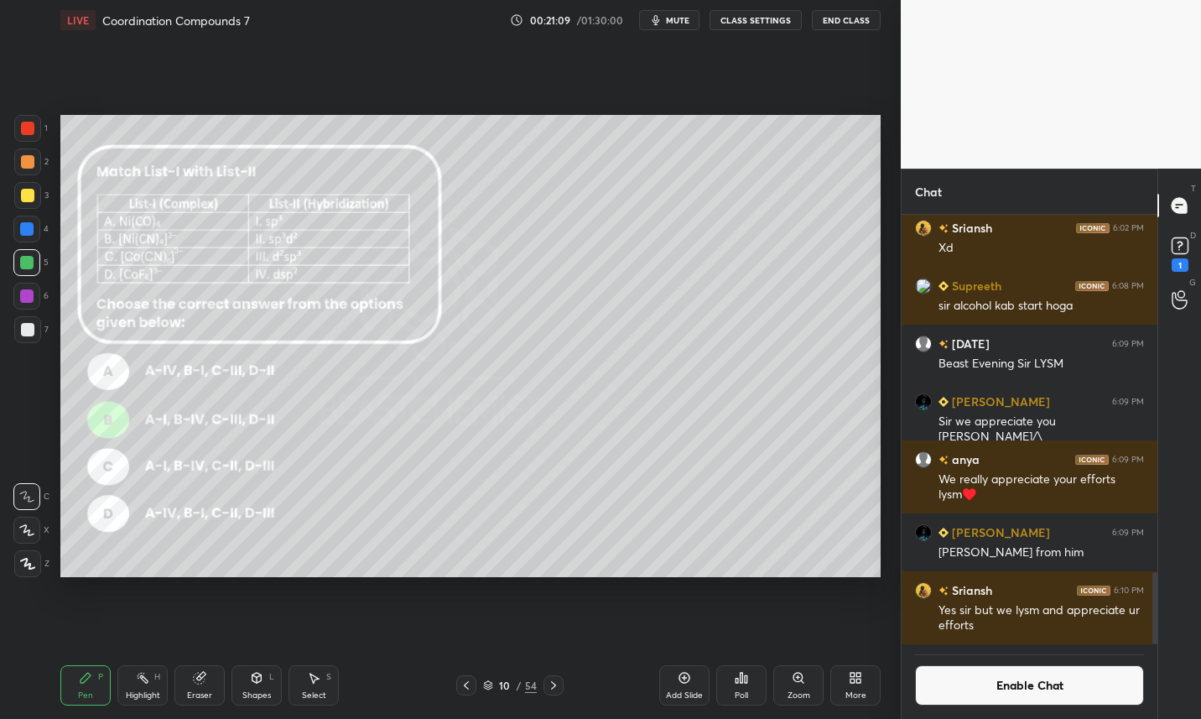
click at [685, 19] on span "mute" at bounding box center [677, 20] width 23 height 12
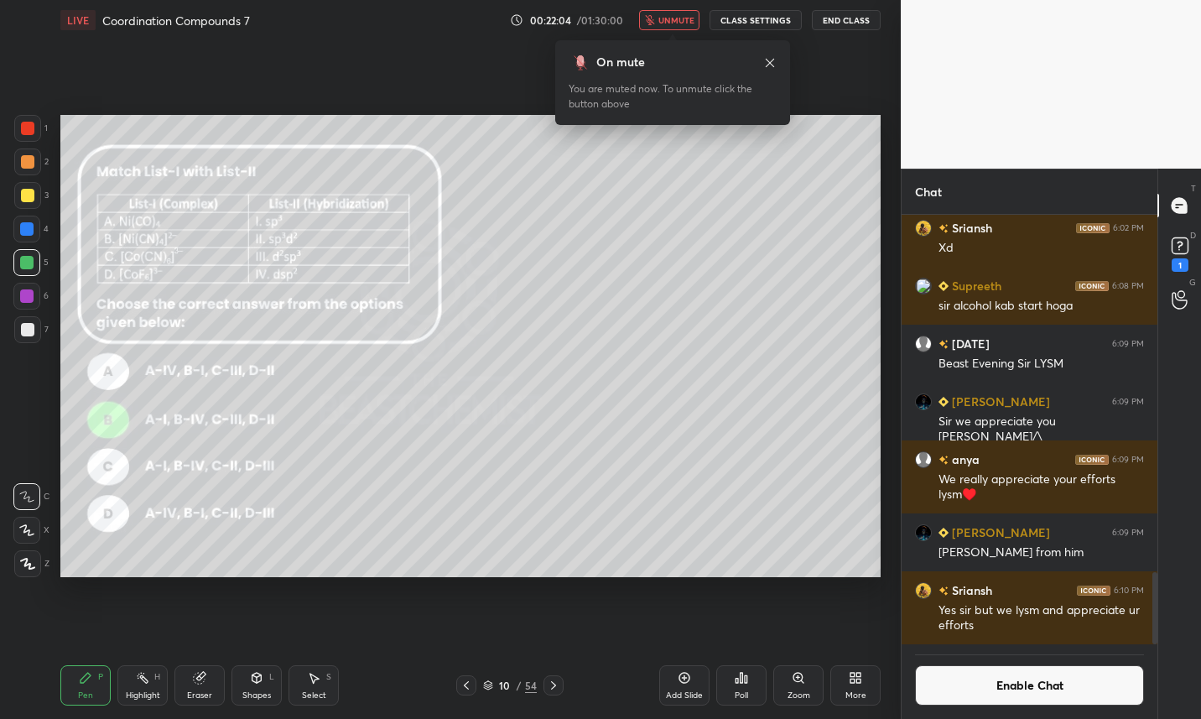
click at [689, 22] on span "unmute" at bounding box center [676, 20] width 36 height 12
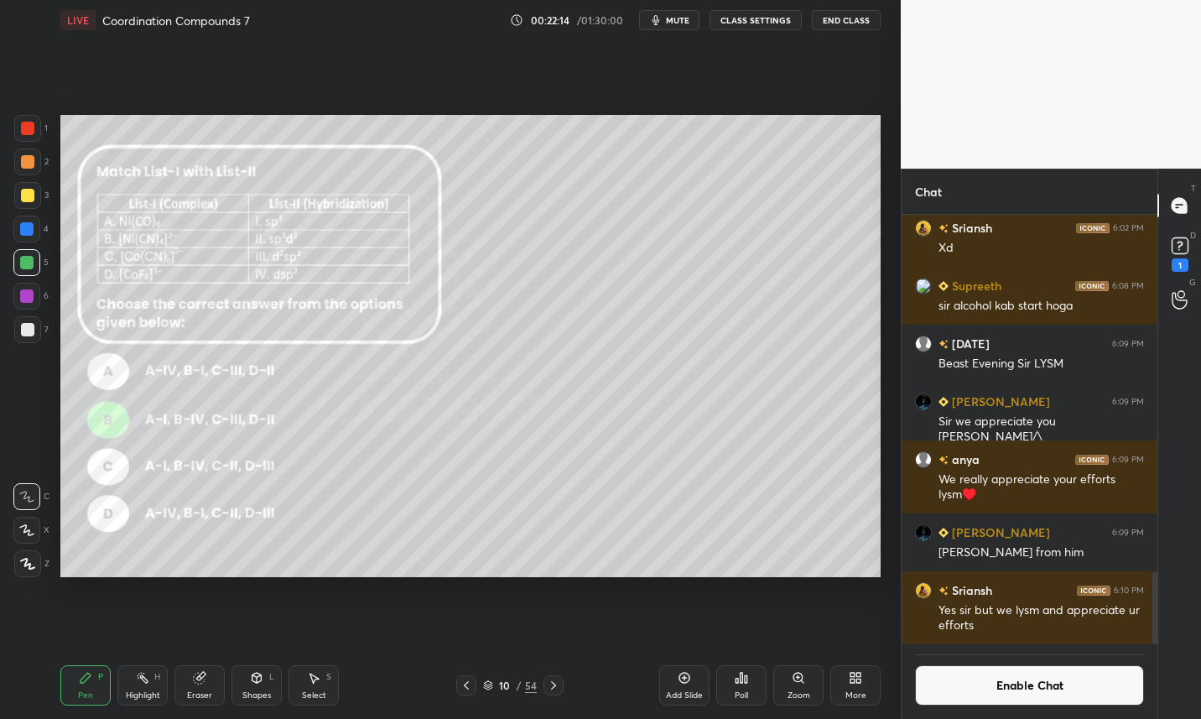
click at [23, 325] on div at bounding box center [27, 329] width 13 height 13
click at [554, 689] on icon at bounding box center [553, 684] width 13 height 13
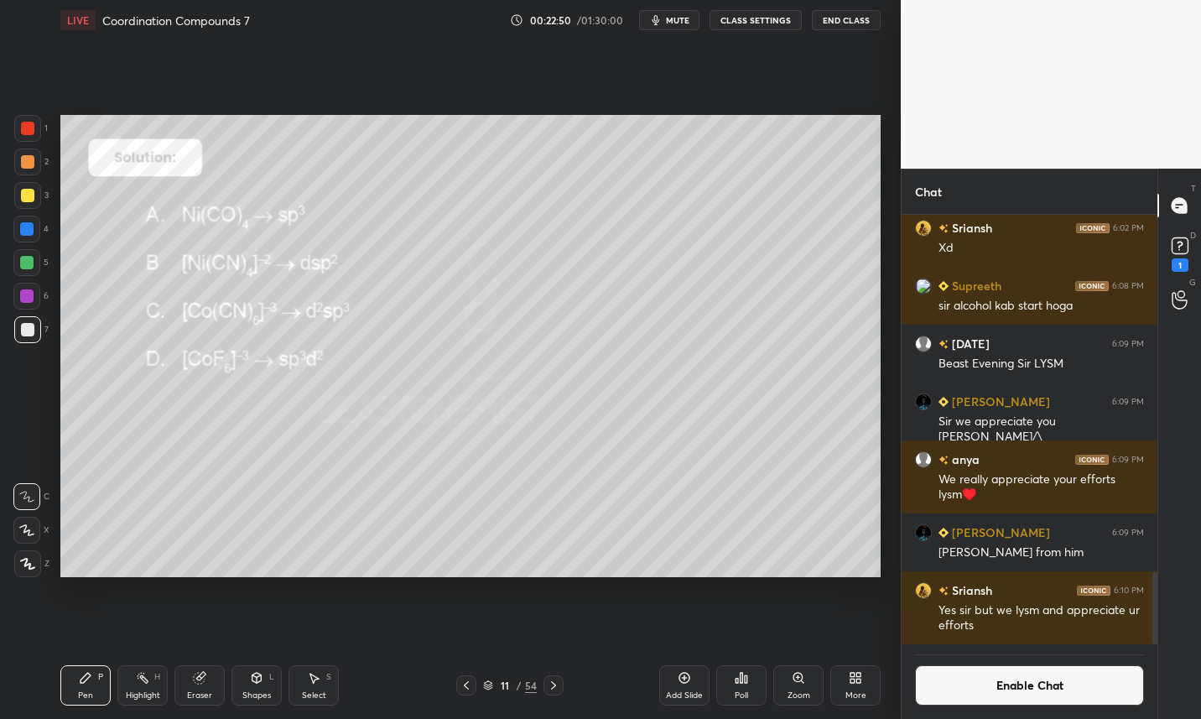
click at [27, 198] on div at bounding box center [27, 195] width 13 height 13
click at [460, 686] on icon at bounding box center [466, 684] width 13 height 13
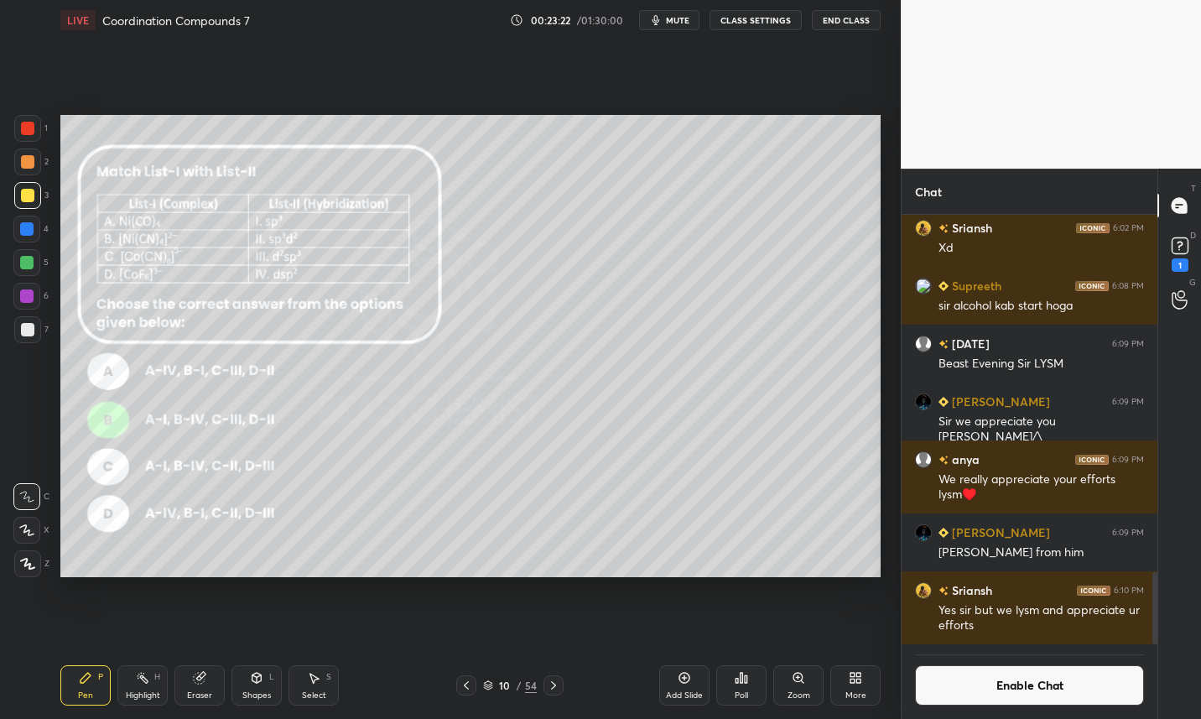
click at [551, 688] on icon at bounding box center [553, 684] width 13 height 13
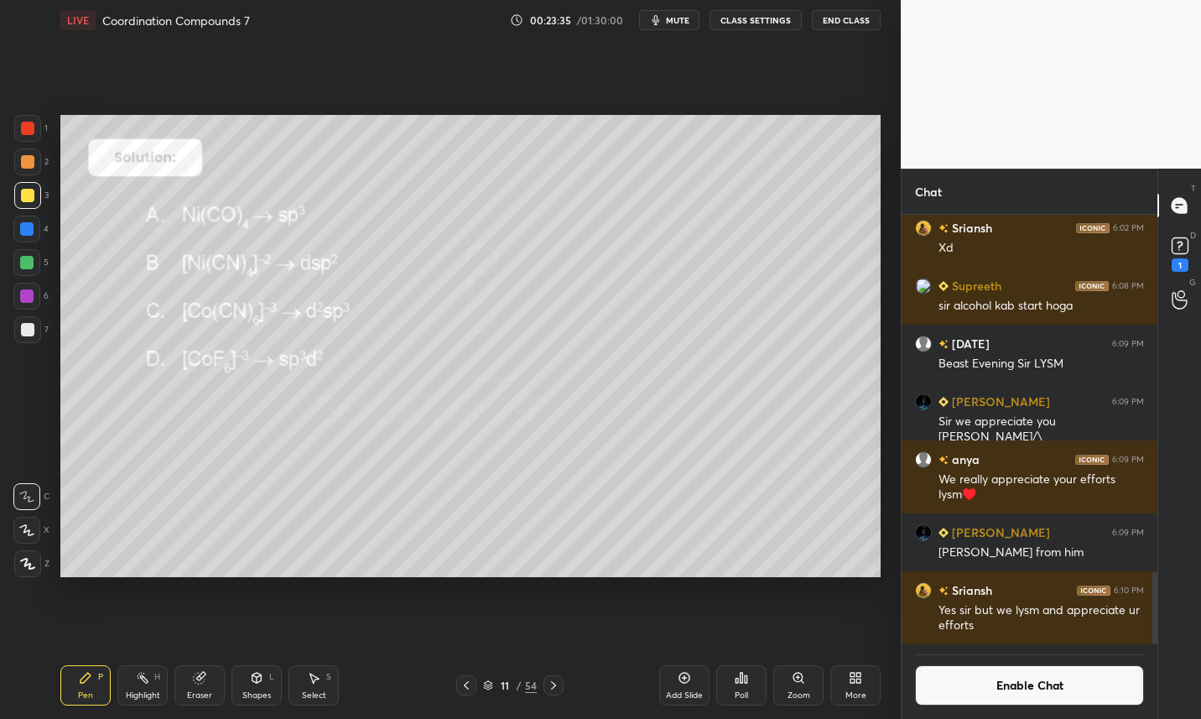
click at [29, 334] on div at bounding box center [27, 329] width 13 height 13
click at [686, 684] on div "Add Slide" at bounding box center [684, 685] width 50 height 40
click at [29, 200] on div at bounding box center [27, 195] width 13 height 13
click at [674, 19] on span "mute" at bounding box center [677, 20] width 23 height 12
click at [671, 21] on span "unmute" at bounding box center [676, 20] width 36 height 12
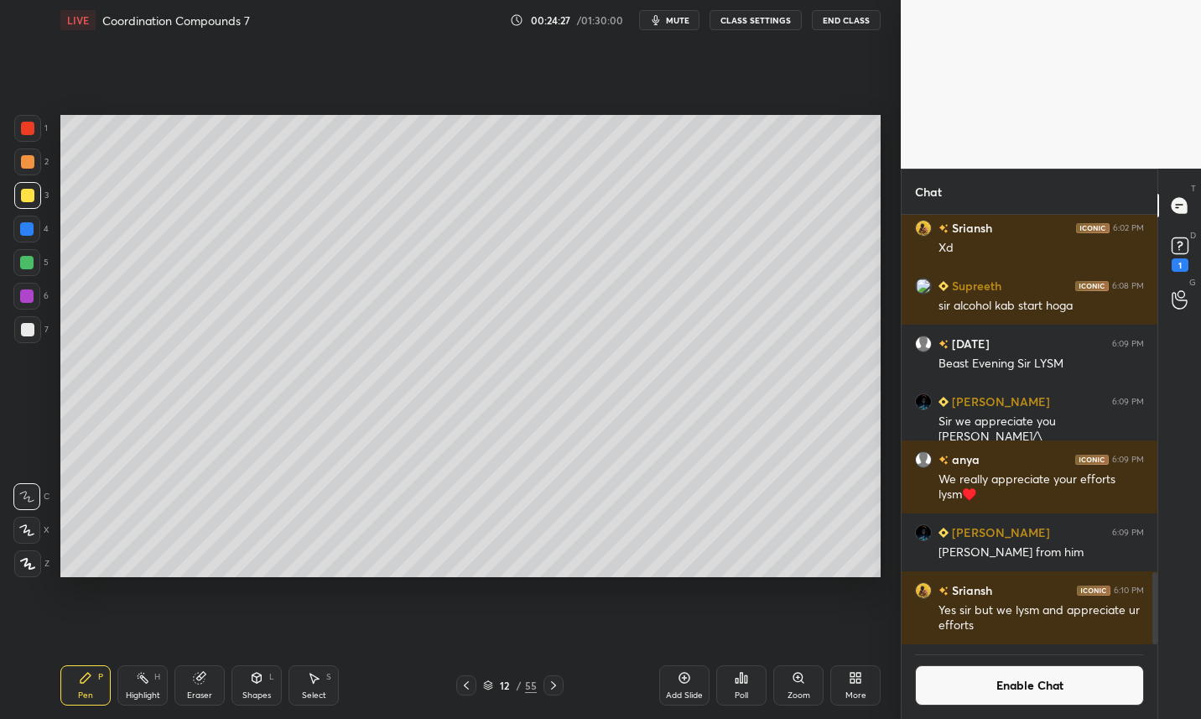
click at [35, 335] on div at bounding box center [27, 329] width 27 height 27
click at [34, 199] on div at bounding box center [27, 195] width 13 height 13
click at [31, 334] on div at bounding box center [27, 329] width 13 height 13
click at [462, 687] on icon at bounding box center [466, 684] width 13 height 13
click at [34, 199] on div at bounding box center [27, 195] width 27 height 27
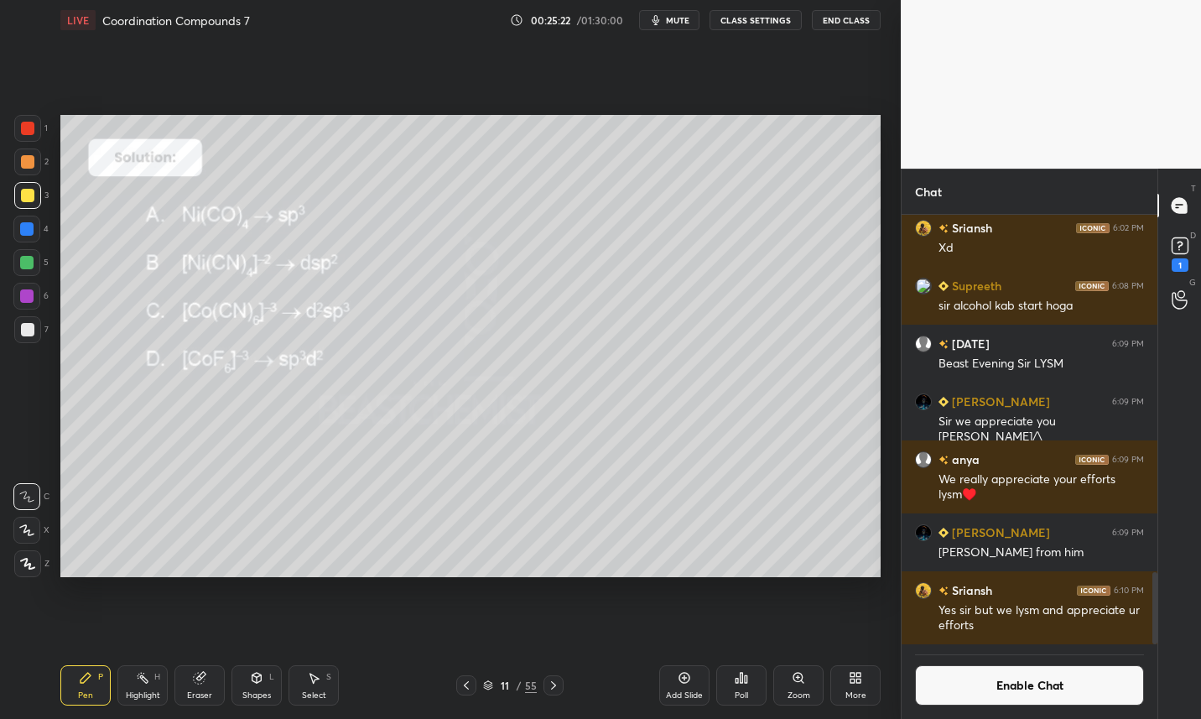
click at [32, 333] on div at bounding box center [27, 329] width 13 height 13
click at [1060, 687] on button "Enable Chat" at bounding box center [1029, 685] width 229 height 40
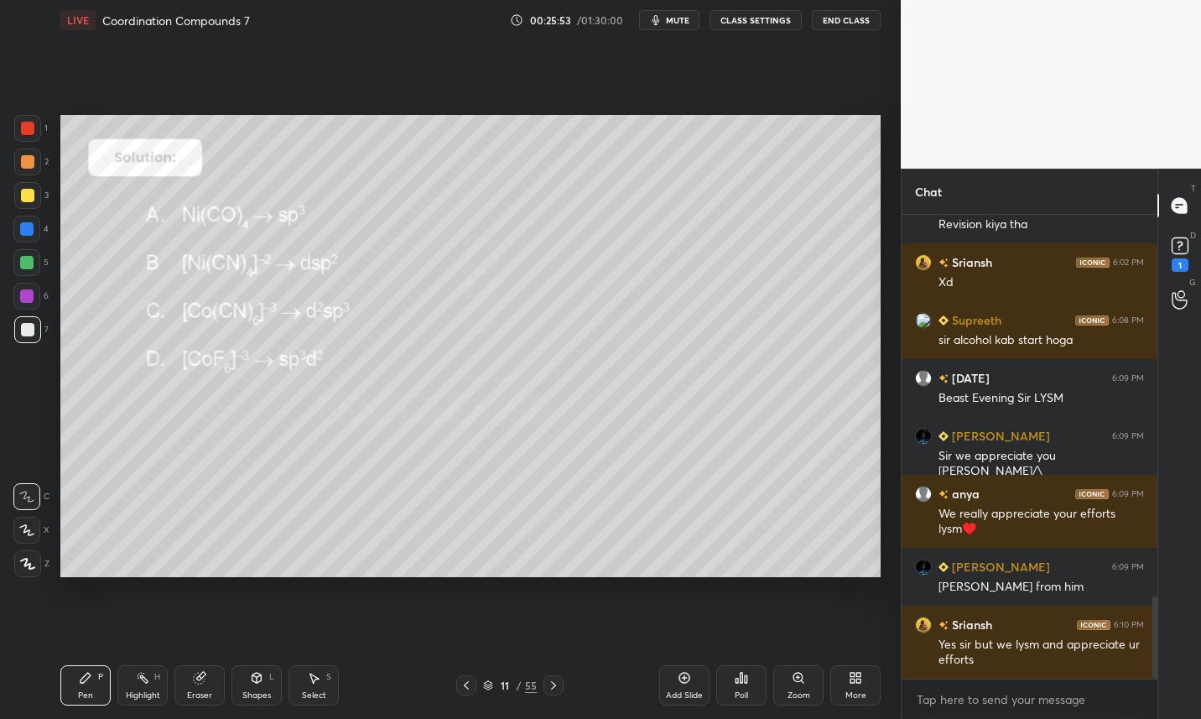
scroll to position [2153, 0]
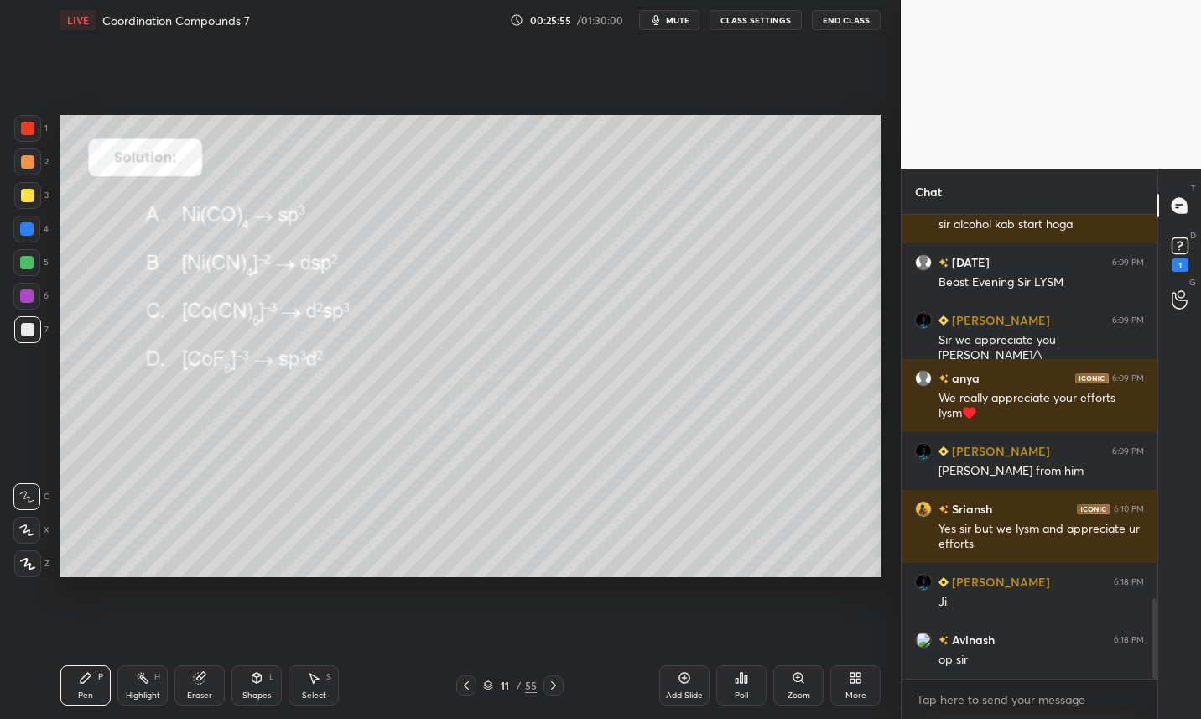
click at [463, 689] on icon at bounding box center [466, 684] width 13 height 13
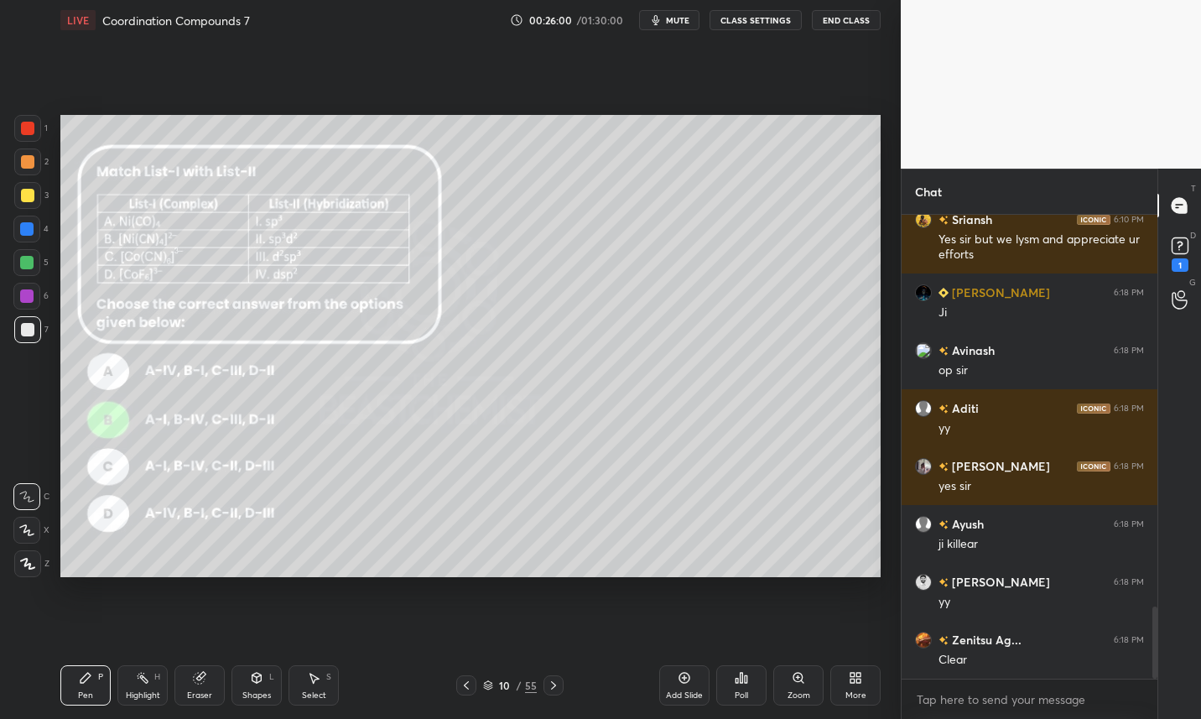
scroll to position [2558, 0]
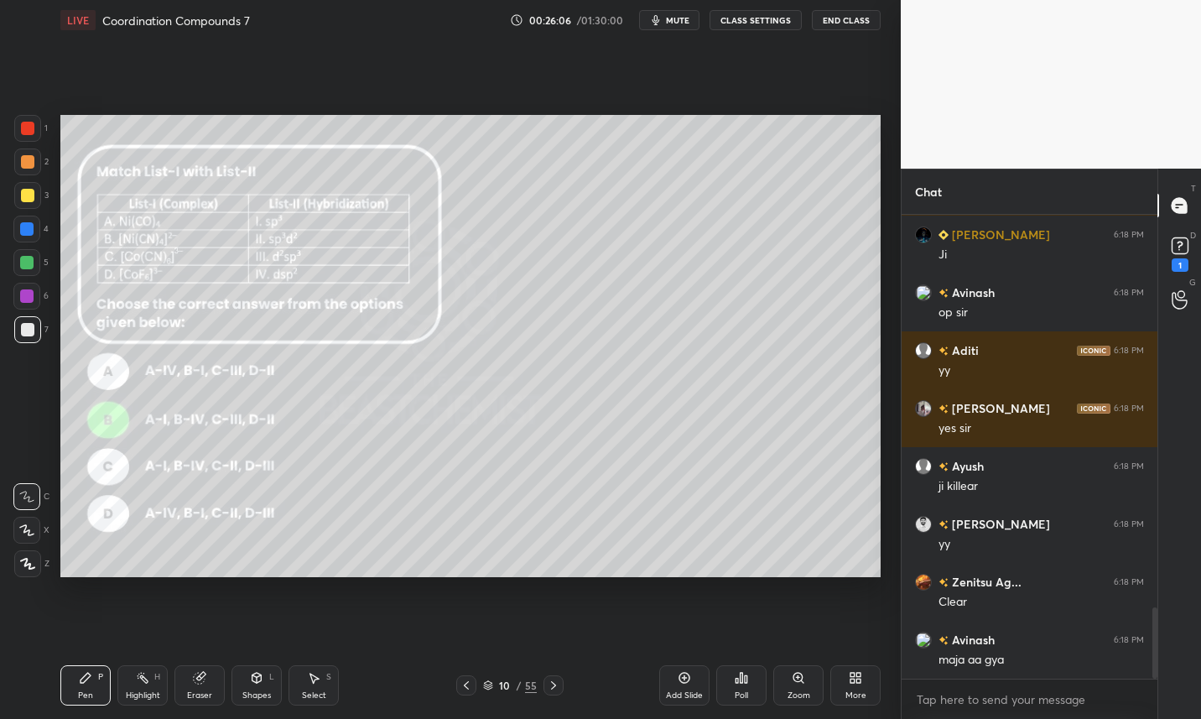
click at [558, 685] on icon at bounding box center [553, 684] width 13 height 13
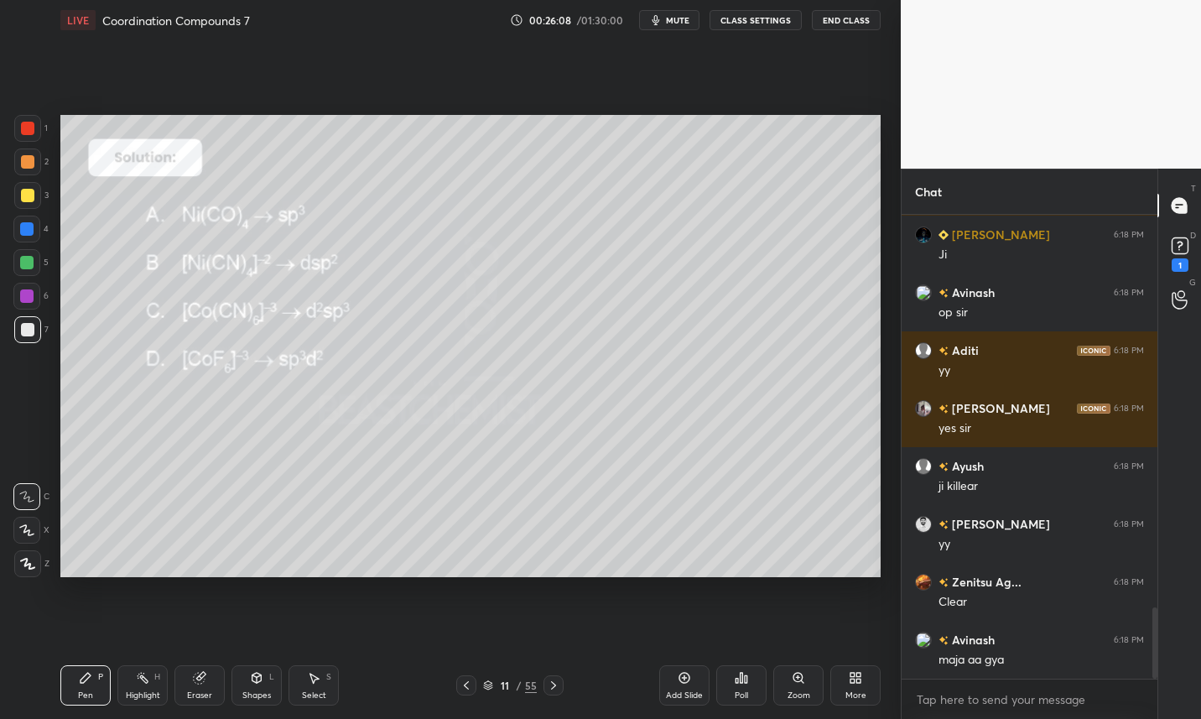
click at [557, 688] on icon at bounding box center [553, 684] width 13 height 13
click at [551, 689] on icon at bounding box center [553, 685] width 5 height 8
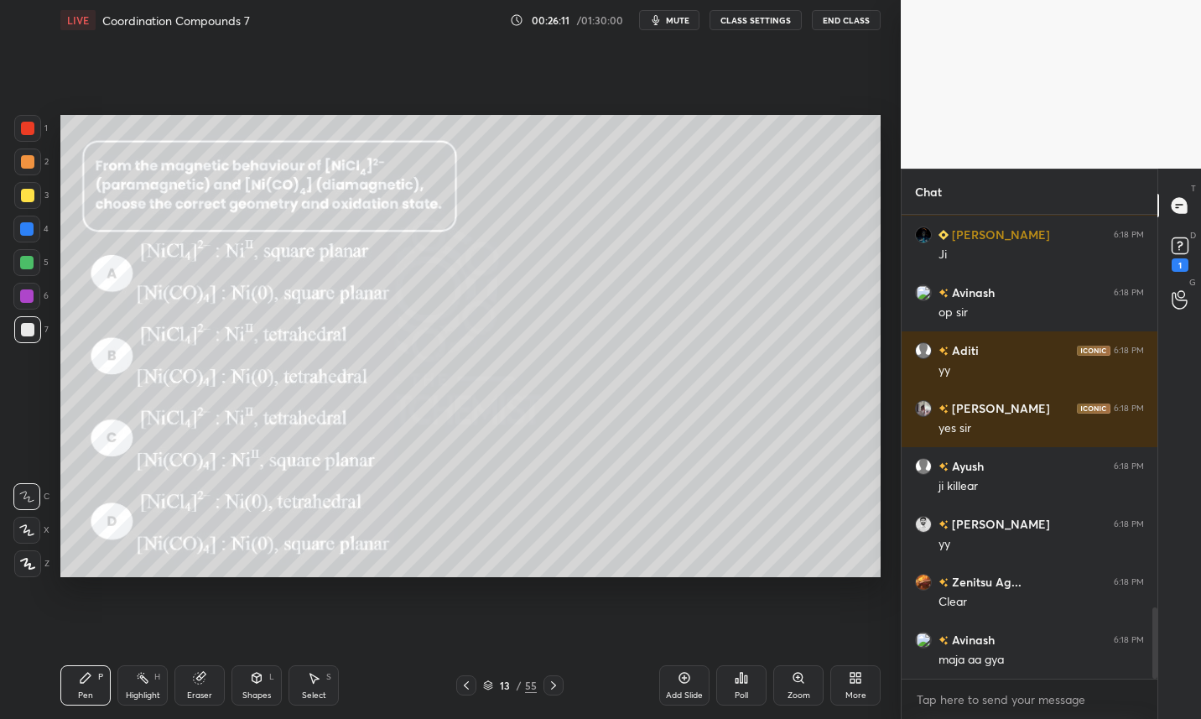
scroll to position [2616, 0]
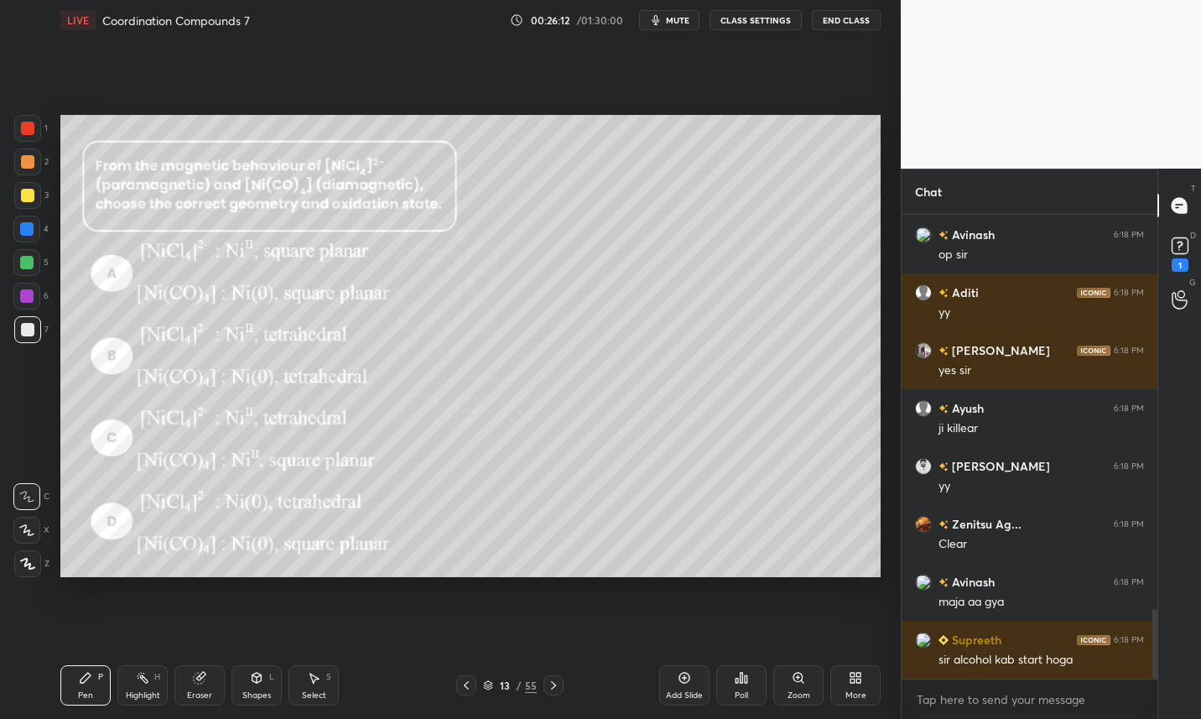
click at [764, 17] on button "CLASS SETTINGS" at bounding box center [756, 20] width 92 height 20
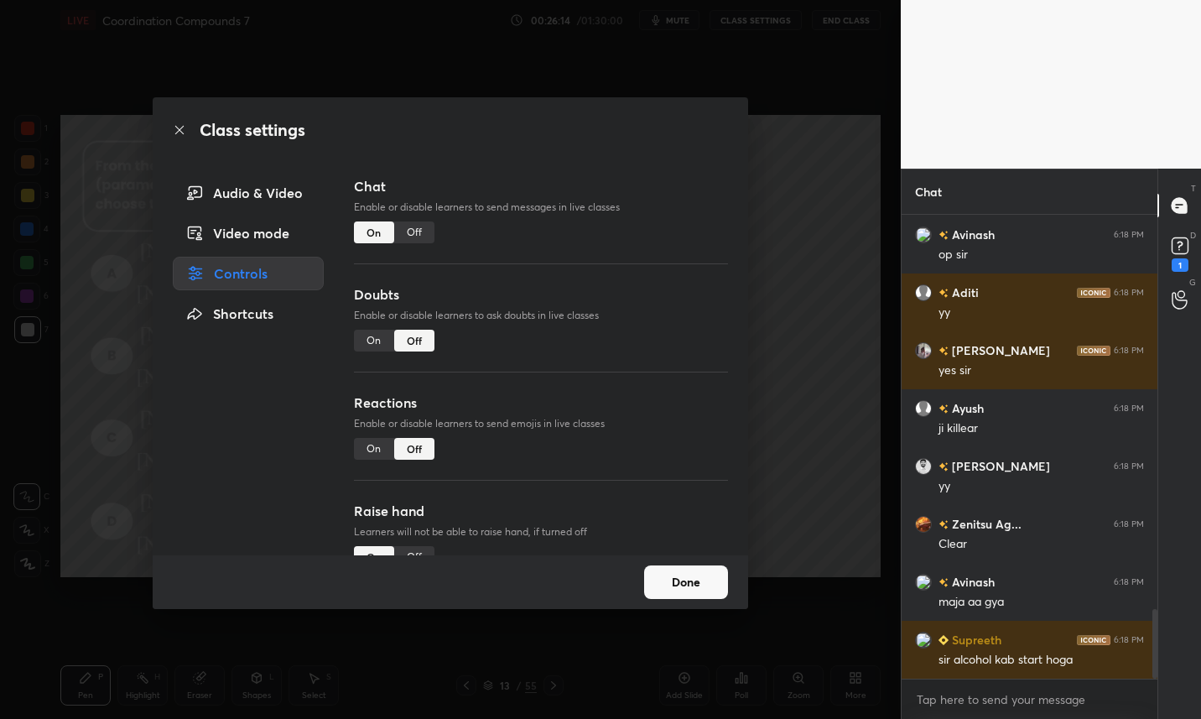
click at [418, 233] on div "Off" at bounding box center [414, 232] width 40 height 22
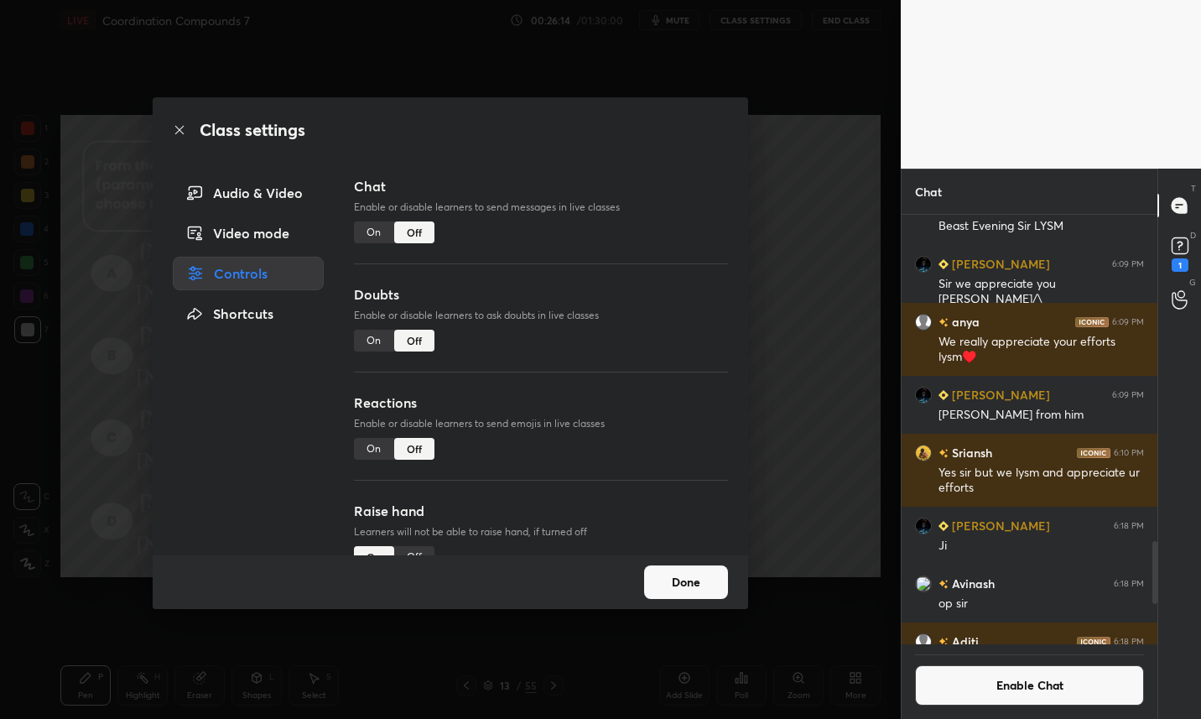
scroll to position [424, 251]
click at [699, 578] on button "Done" at bounding box center [686, 582] width 84 height 34
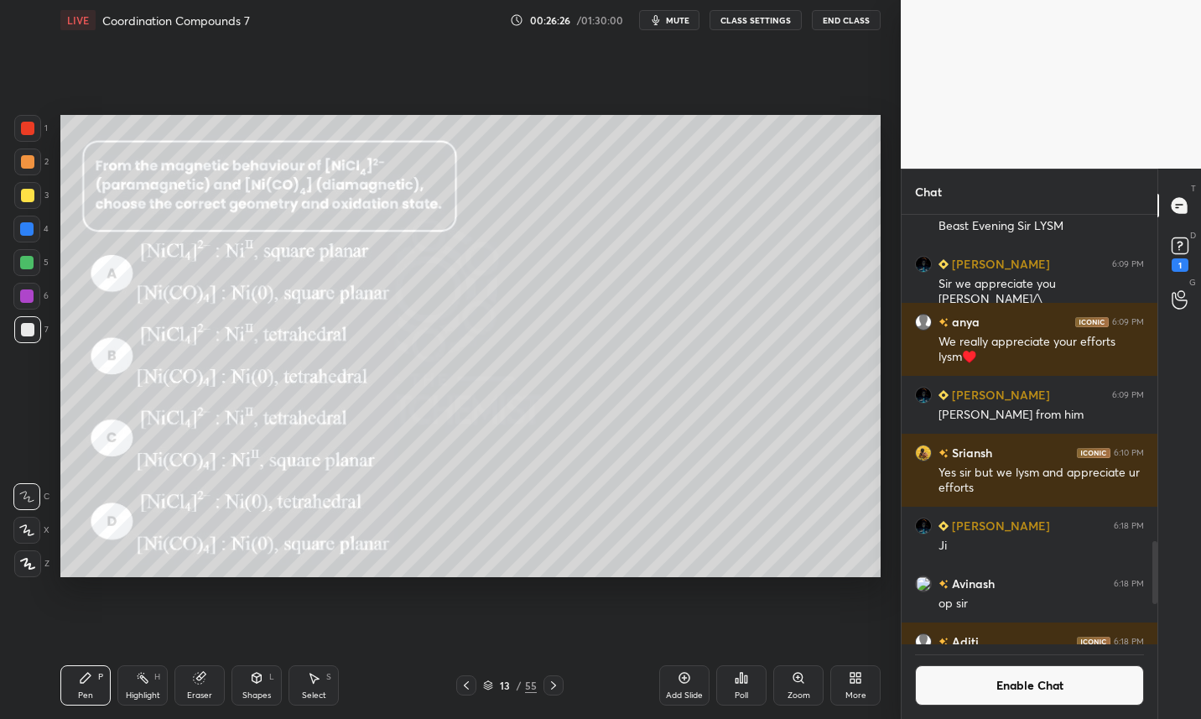
click at [34, 195] on div at bounding box center [27, 195] width 27 height 27
click at [1102, 684] on button "Enable Chat" at bounding box center [1029, 685] width 229 height 40
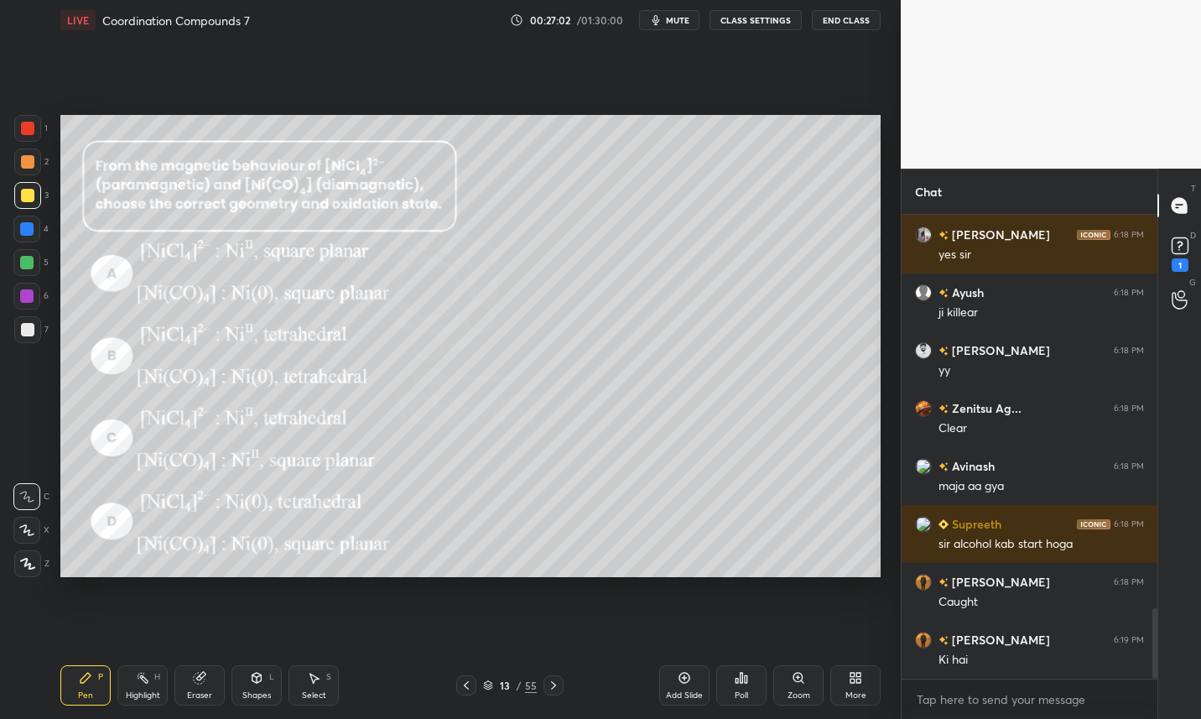
scroll to position [2649, 0]
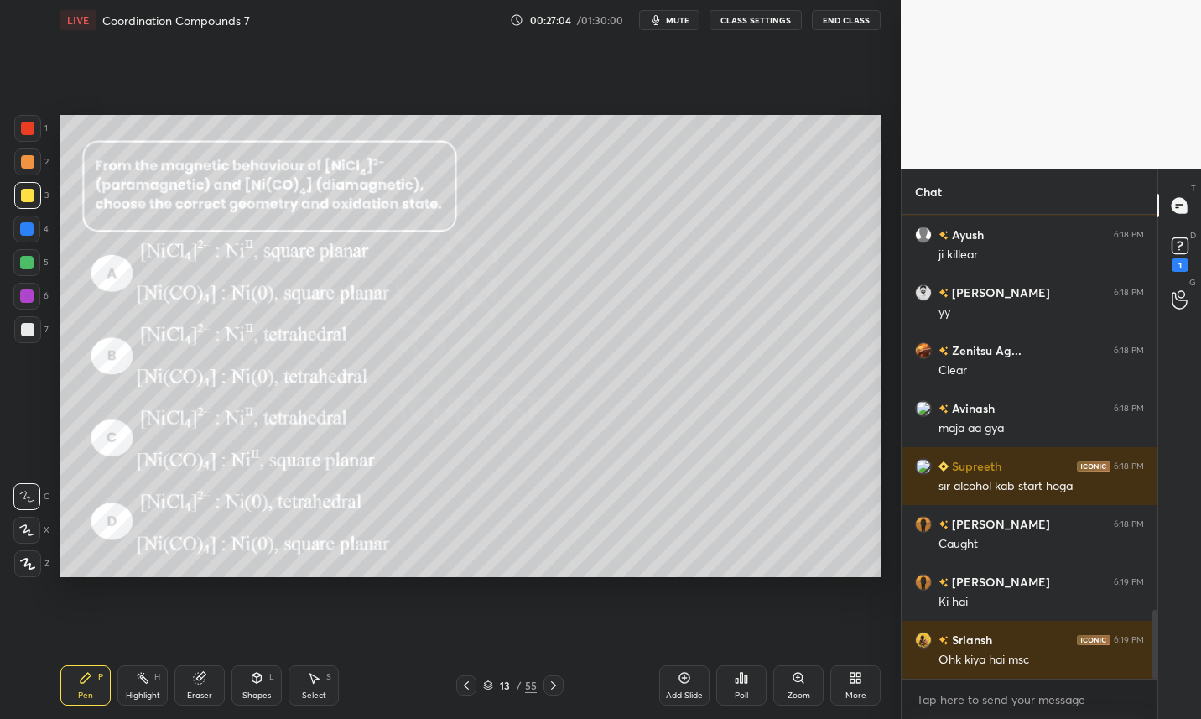
click at [778, 20] on button "CLASS SETTINGS" at bounding box center [756, 20] width 92 height 20
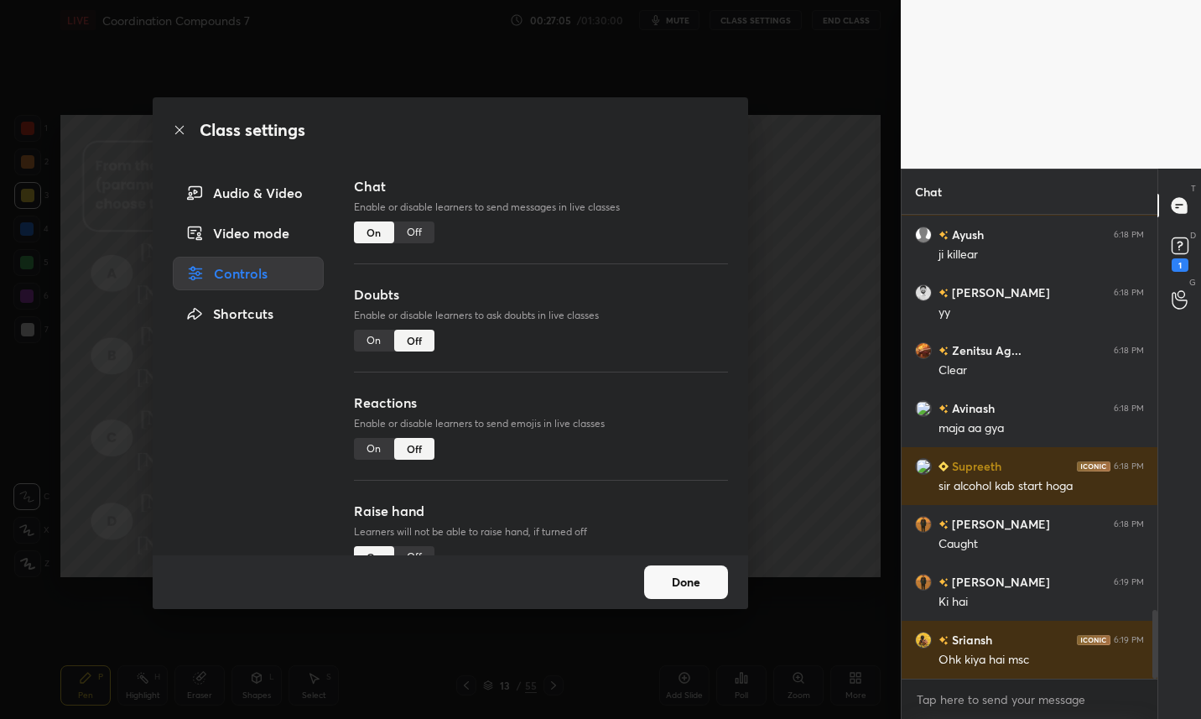
click at [424, 227] on div "Off" at bounding box center [414, 232] width 40 height 22
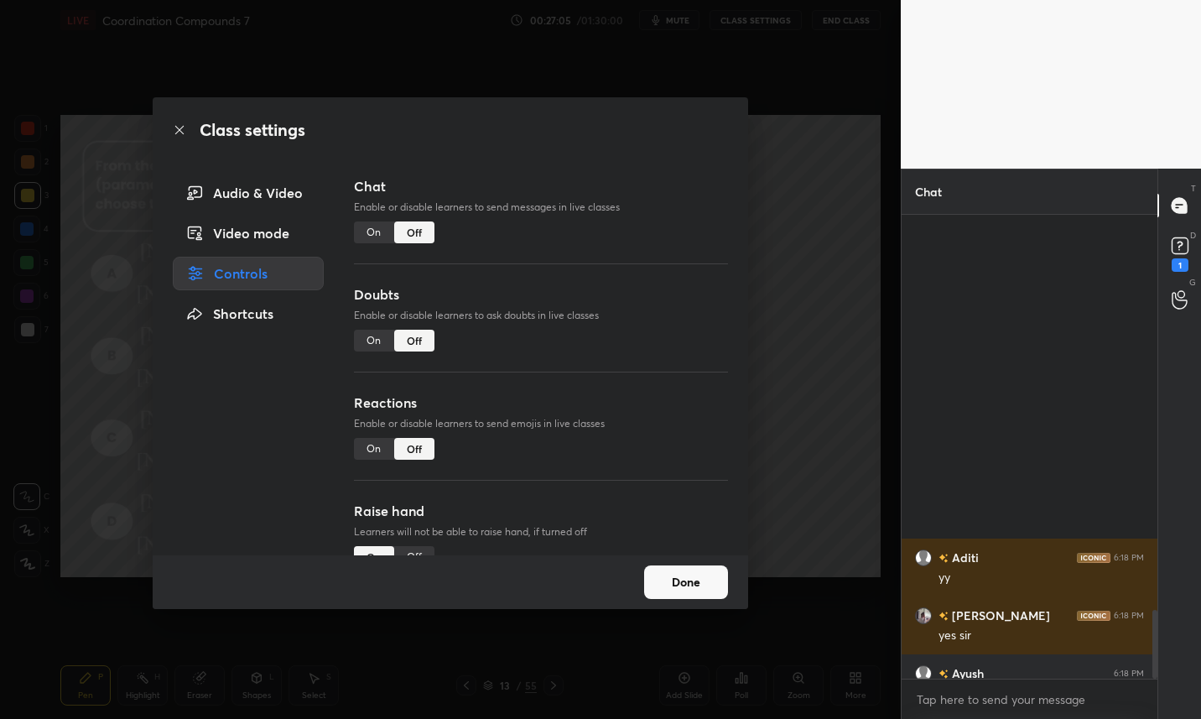
scroll to position [424, 251]
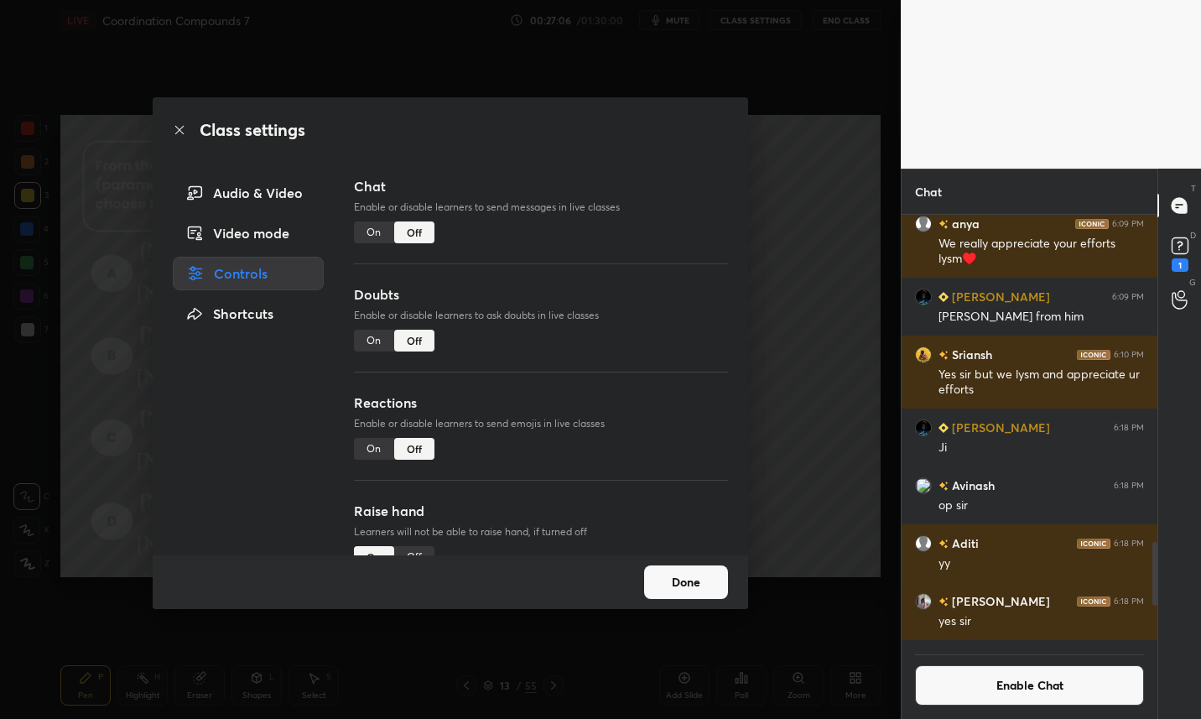
click at [708, 585] on button "Done" at bounding box center [686, 582] width 84 height 34
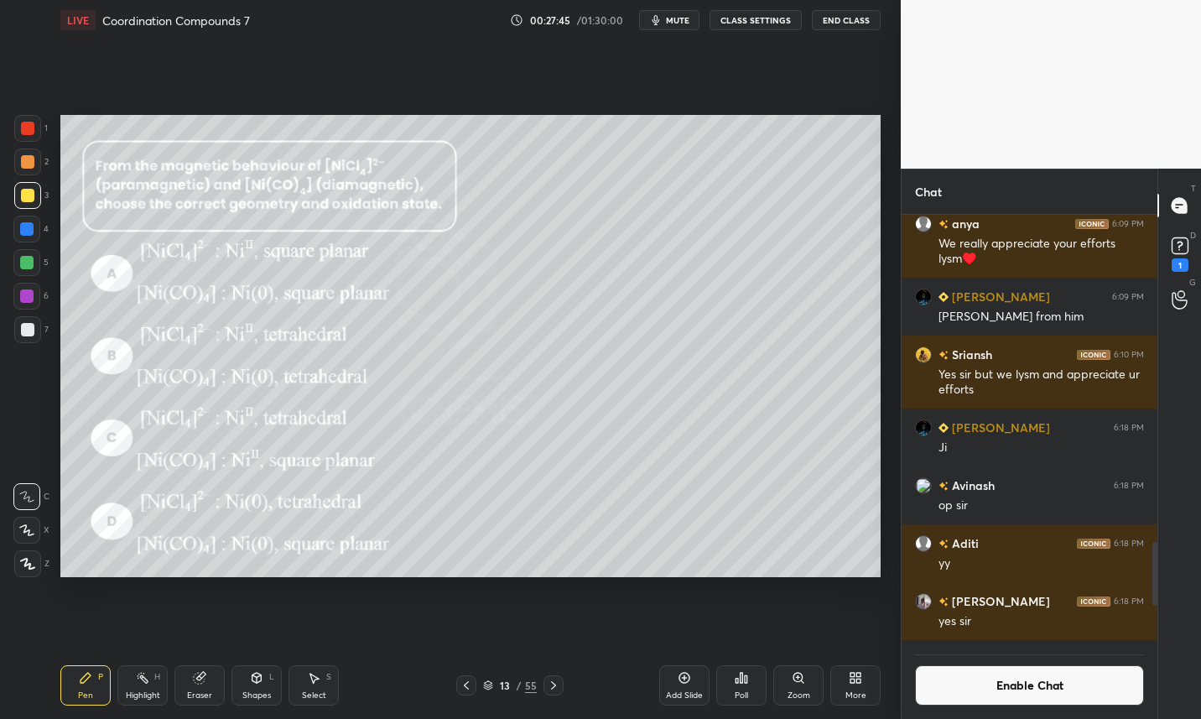
click at [29, 332] on div at bounding box center [27, 329] width 13 height 13
click at [34, 196] on div at bounding box center [27, 195] width 13 height 13
click at [1014, 680] on button "Enable Chat" at bounding box center [1029, 685] width 229 height 40
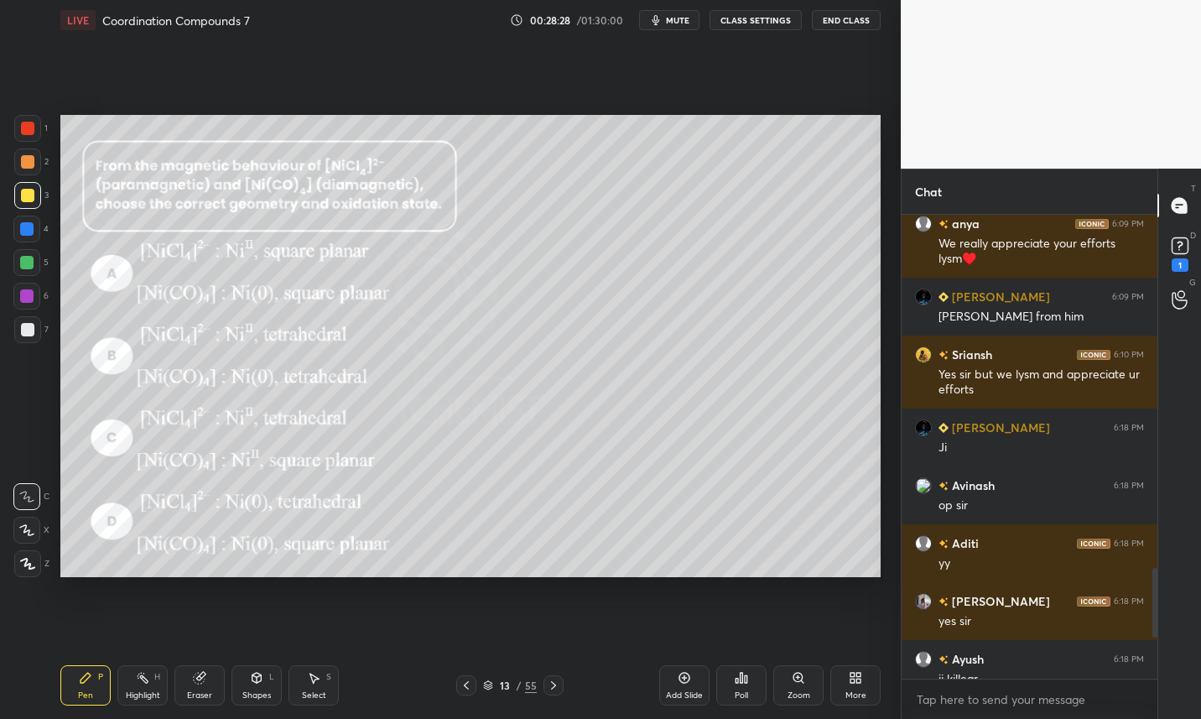
scroll to position [2634, 0]
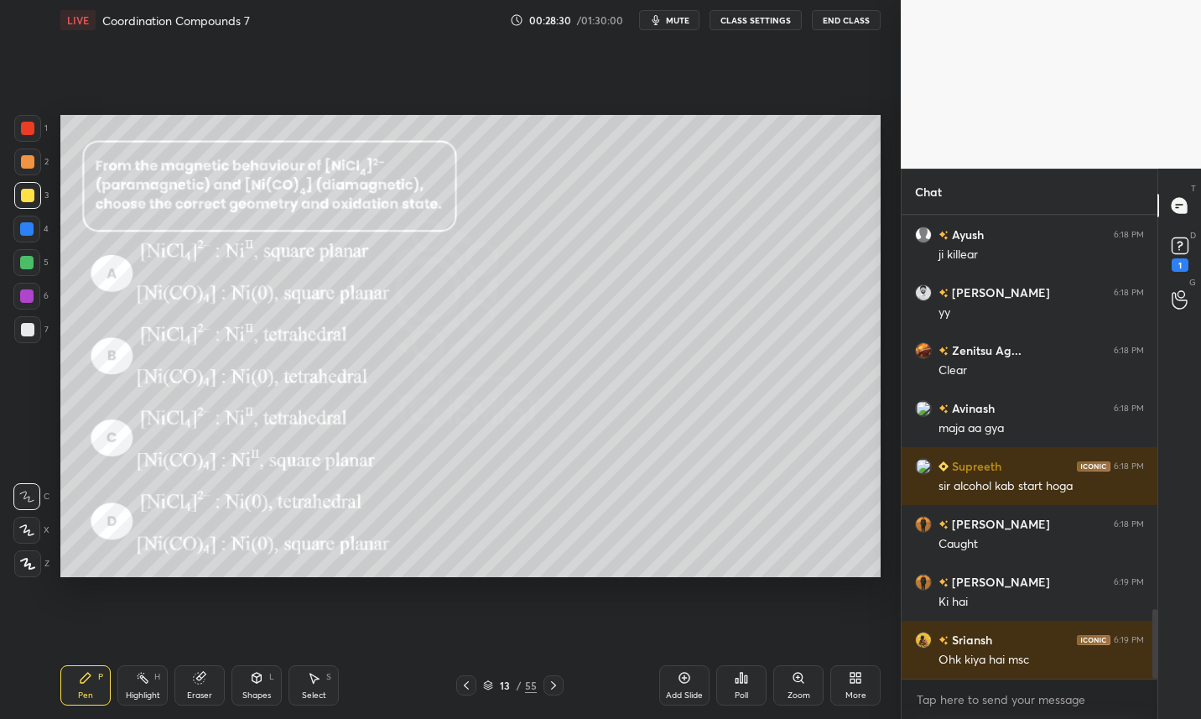
click at [559, 684] on div at bounding box center [553, 685] width 20 height 20
click at [553, 686] on icon at bounding box center [553, 684] width 13 height 13
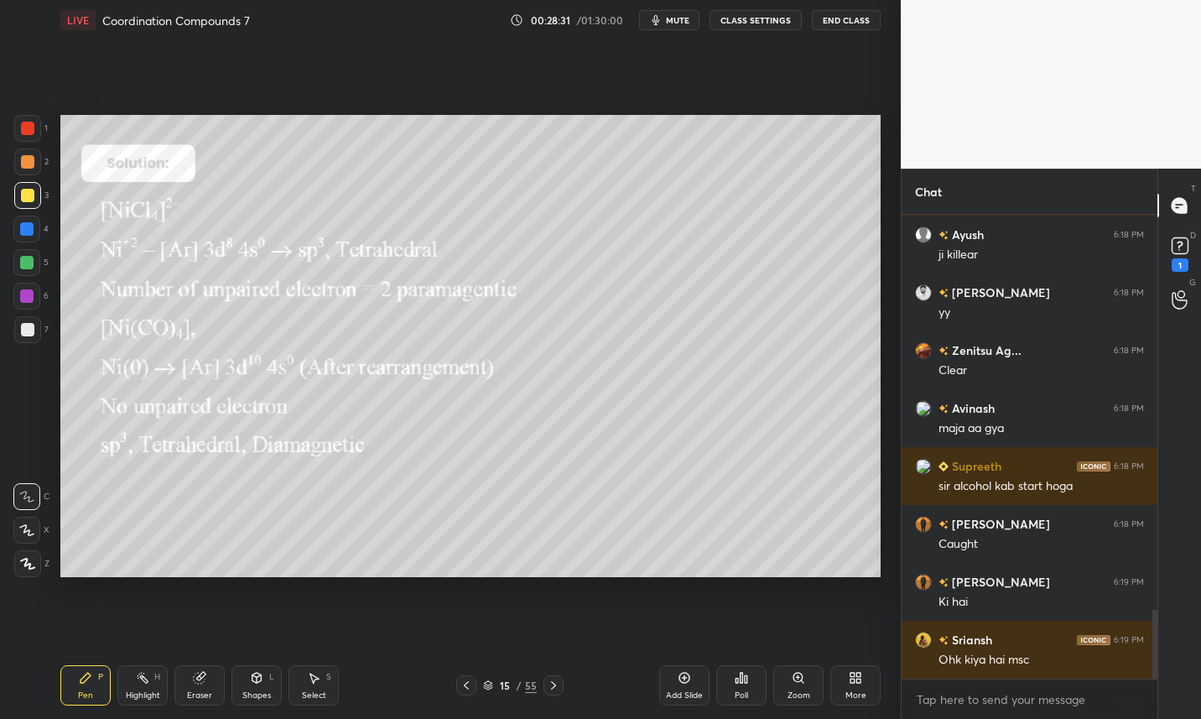
click at [548, 679] on icon at bounding box center [553, 684] width 13 height 13
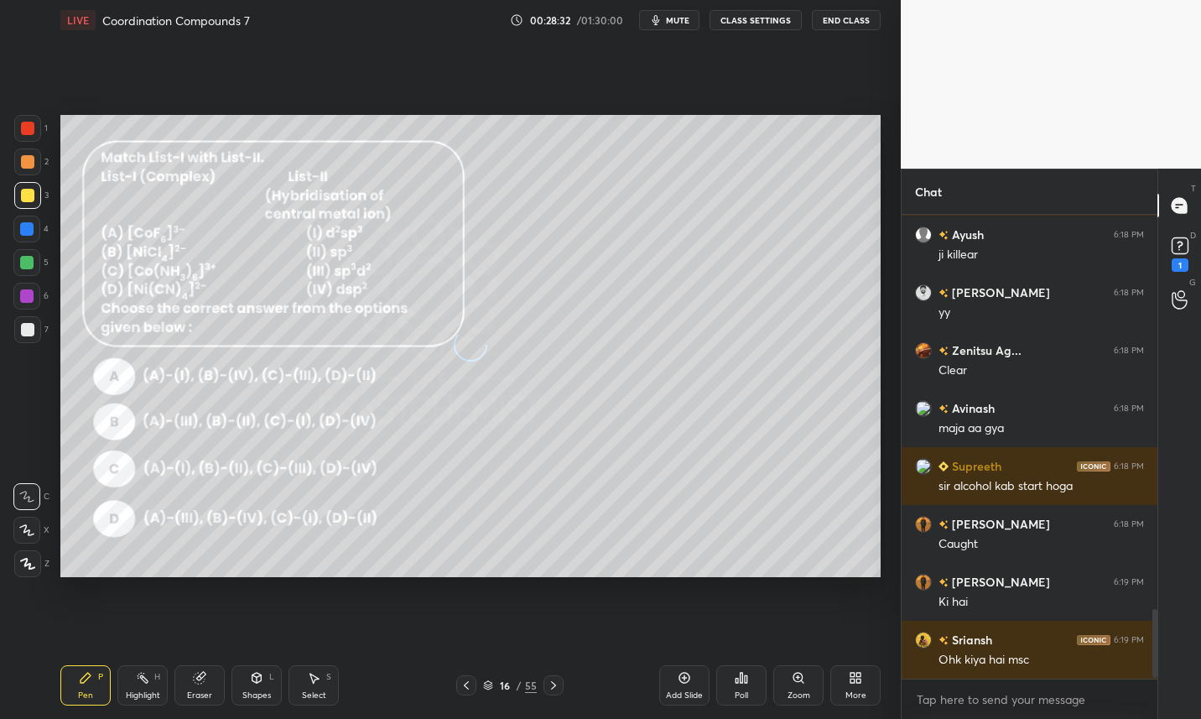
scroll to position [2692, 0]
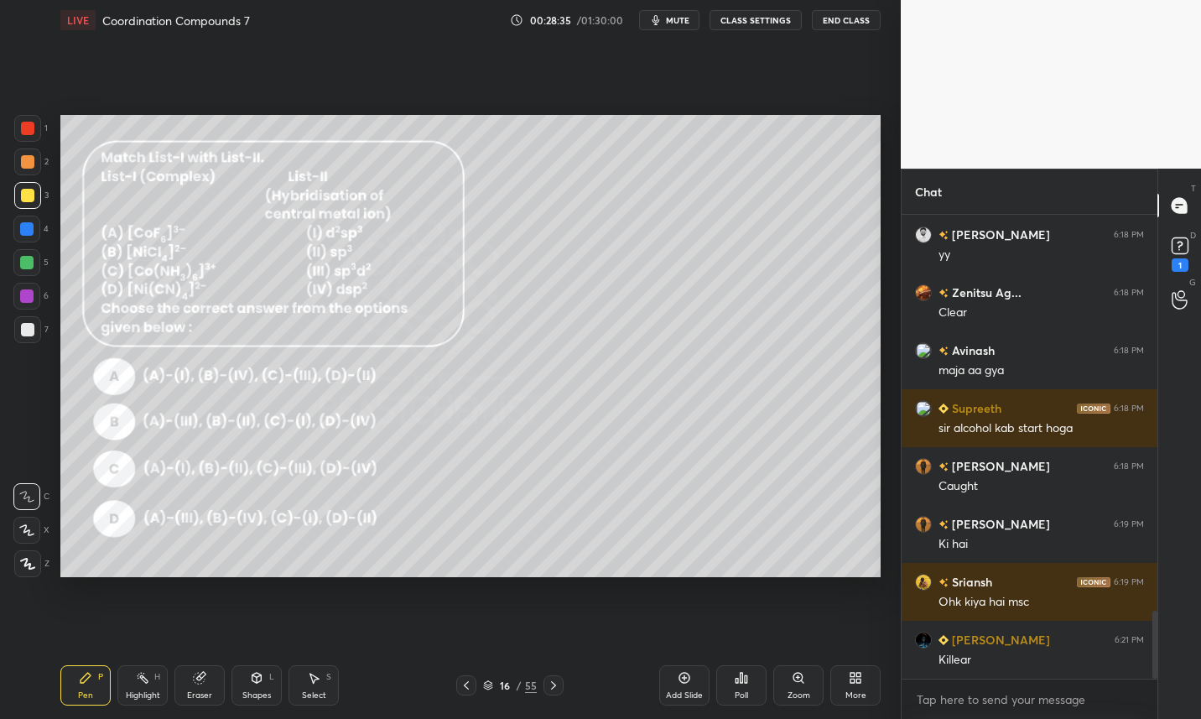
click at [758, 20] on button "CLASS SETTINGS" at bounding box center [756, 20] width 92 height 20
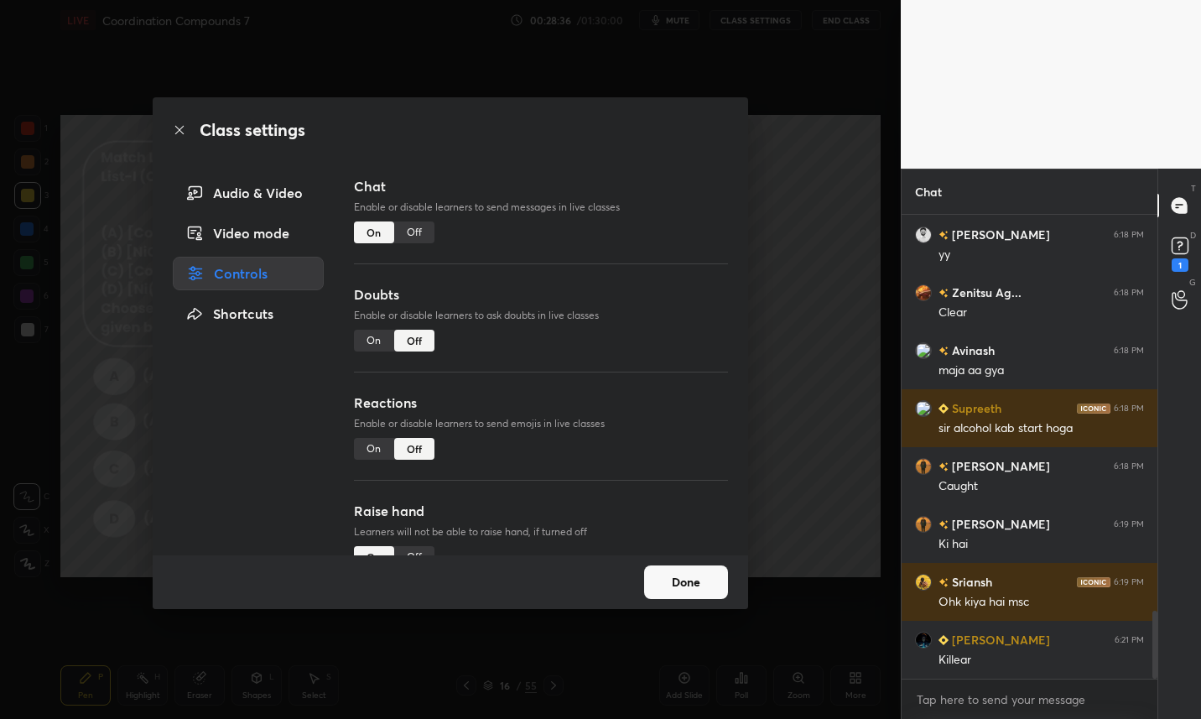
click at [420, 227] on div "Off" at bounding box center [414, 232] width 40 height 22
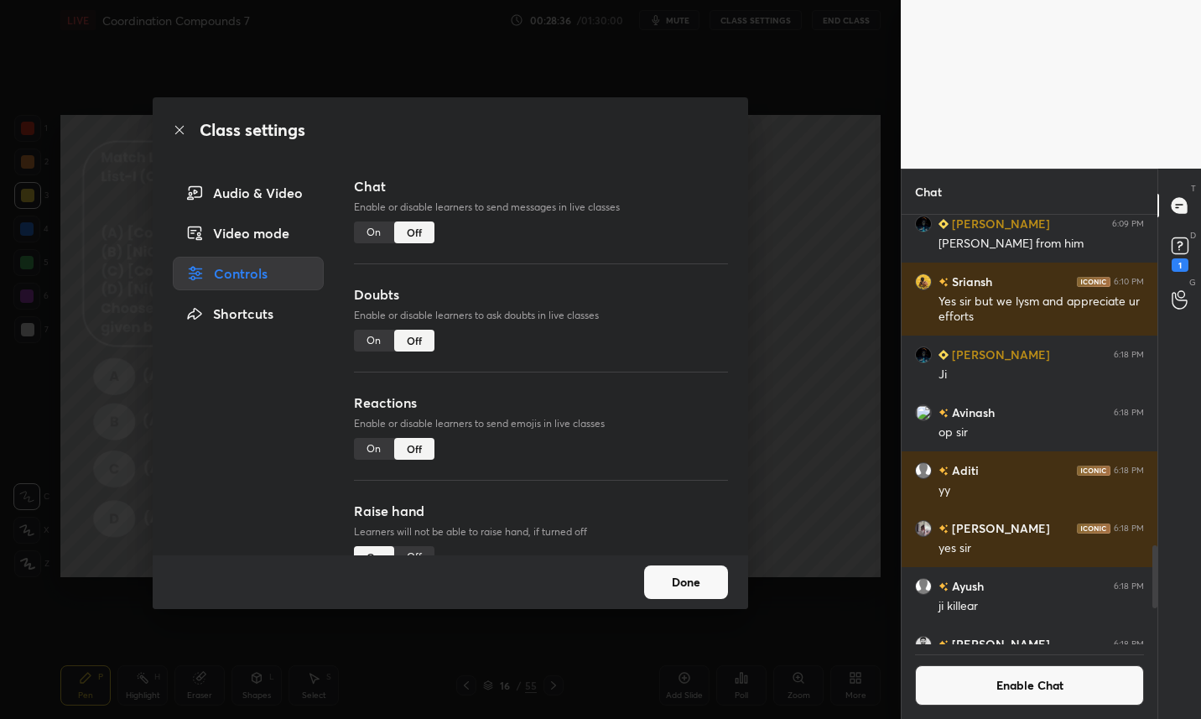
scroll to position [424, 251]
click at [696, 579] on button "Done" at bounding box center [686, 582] width 84 height 34
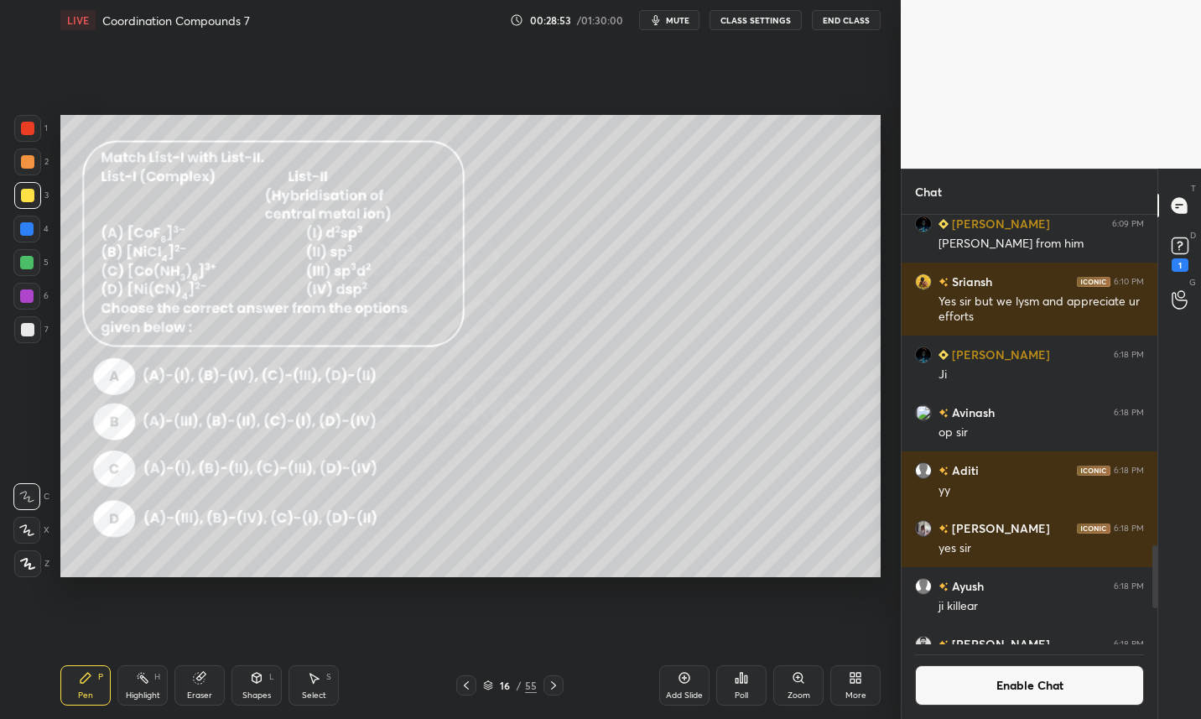
click at [484, 687] on icon at bounding box center [488, 688] width 8 height 3
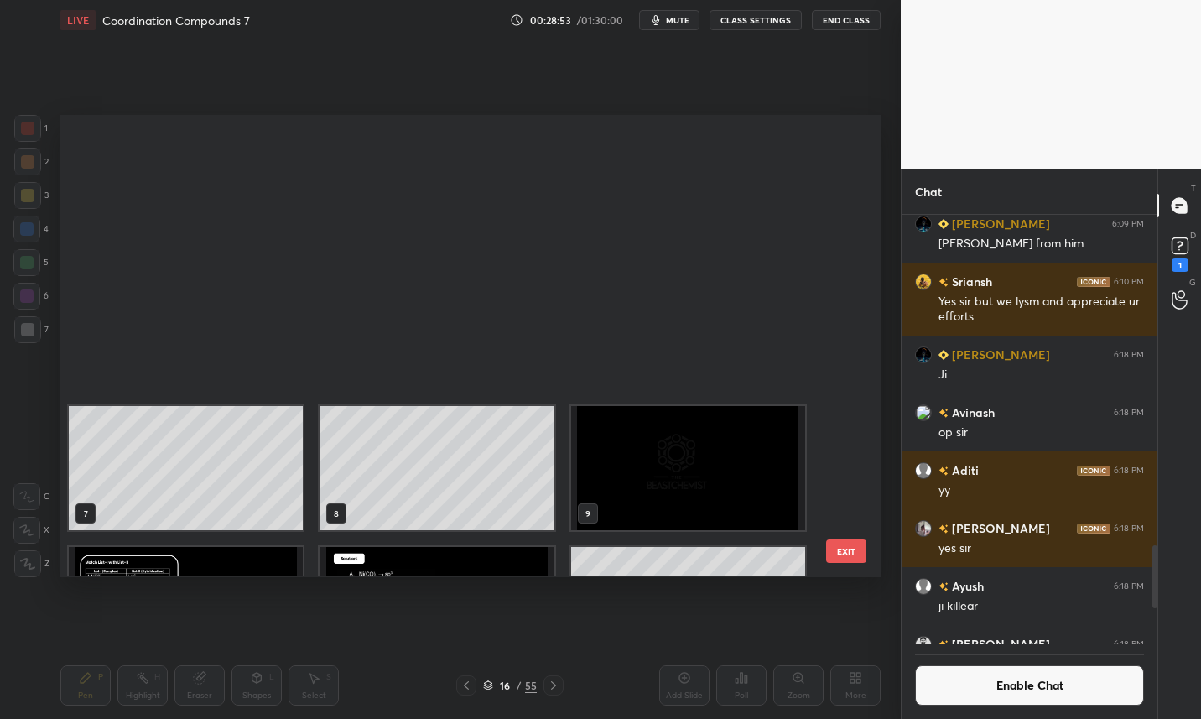
scroll to position [456, 812]
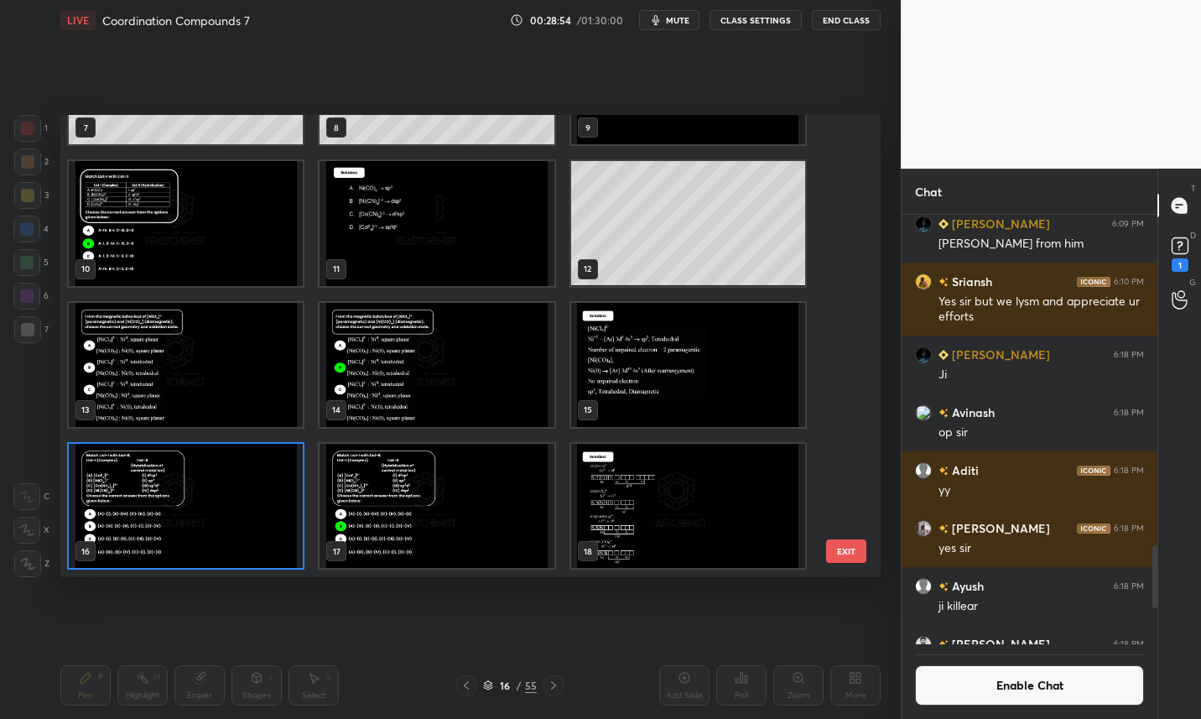
click at [195, 513] on img "grid" at bounding box center [186, 506] width 234 height 124
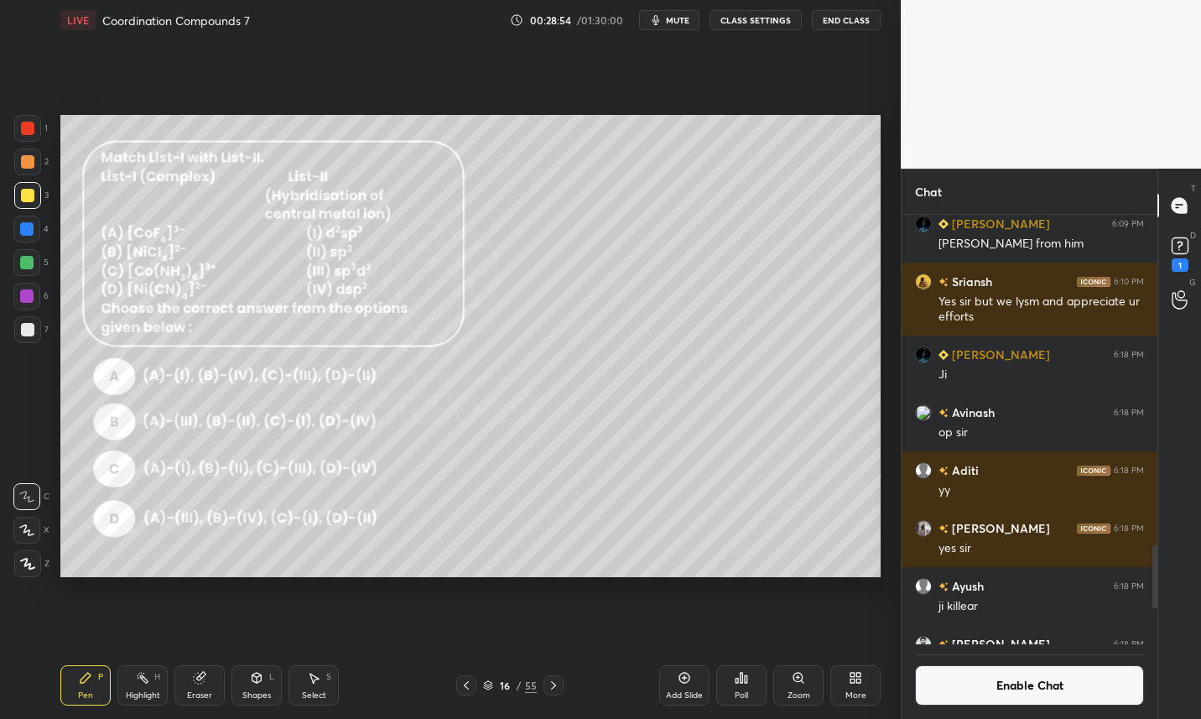
click at [194, 512] on img "grid" at bounding box center [186, 506] width 234 height 124
click at [744, 684] on icon at bounding box center [741, 677] width 13 height 13
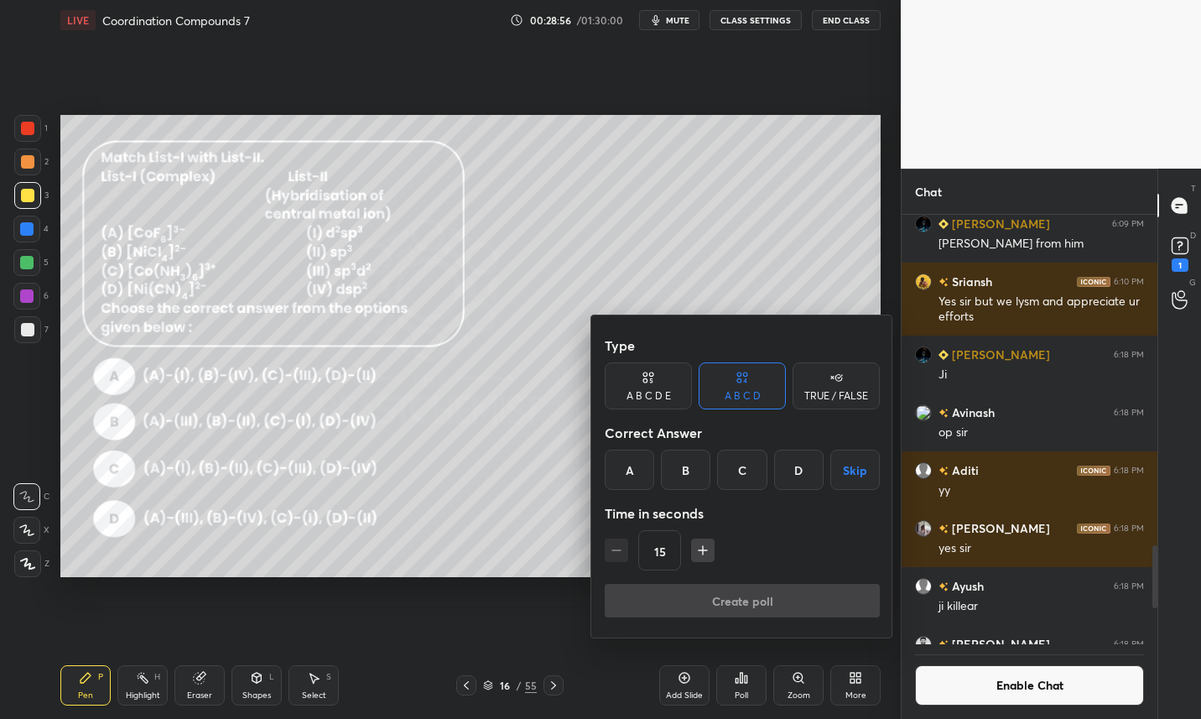
click at [682, 478] on div "B" at bounding box center [685, 470] width 49 height 40
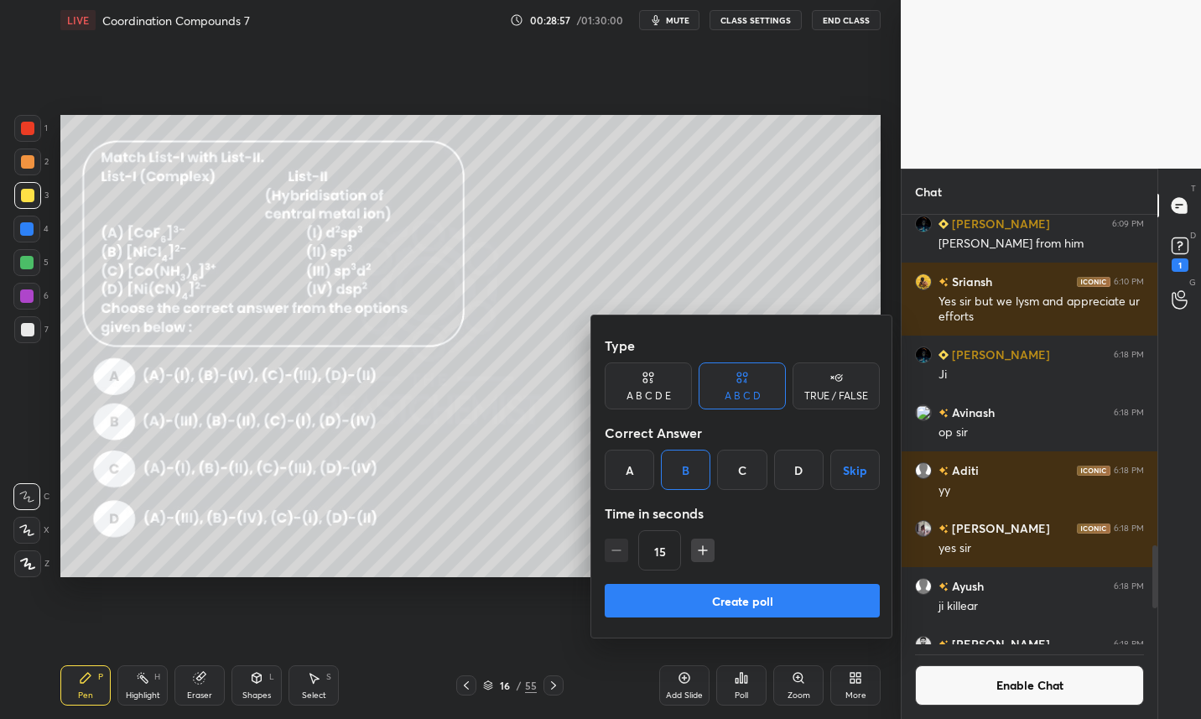
click at [698, 552] on icon "button" at bounding box center [702, 550] width 17 height 17
click at [703, 547] on icon "button" at bounding box center [702, 550] width 17 height 17
click at [703, 548] on icon "button" at bounding box center [703, 550] width 0 height 8
type input "60"
click at [688, 599] on button "Create poll" at bounding box center [742, 601] width 275 height 34
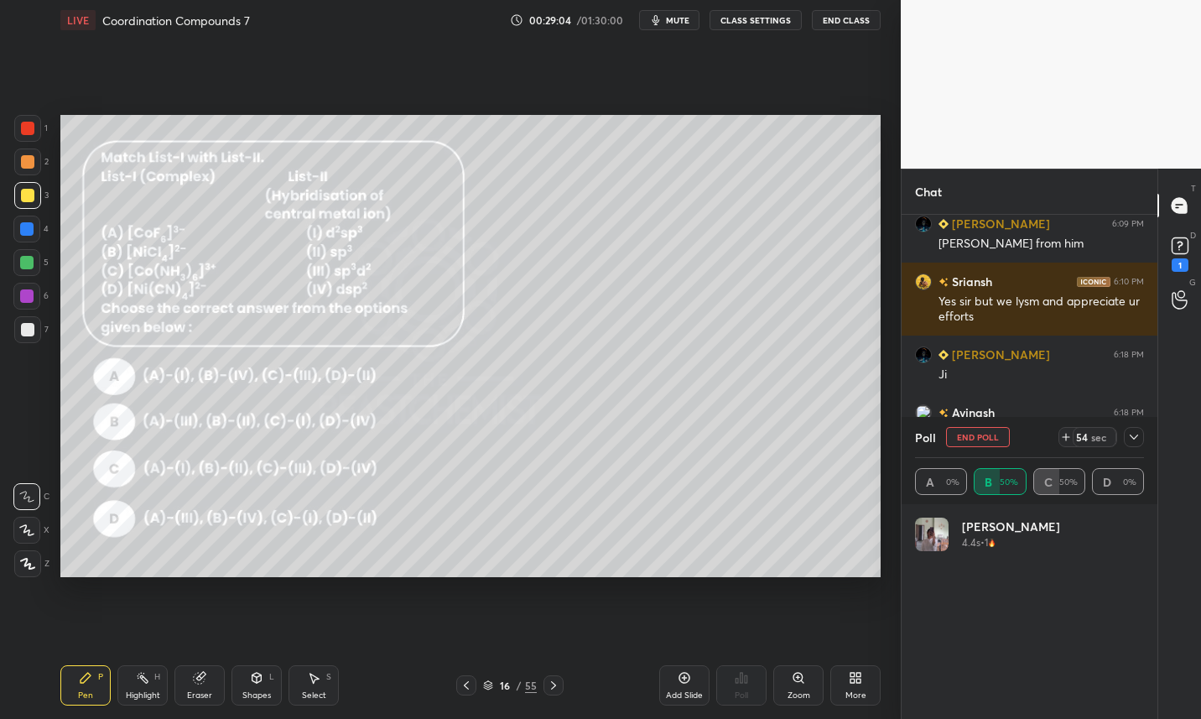
scroll to position [196, 224]
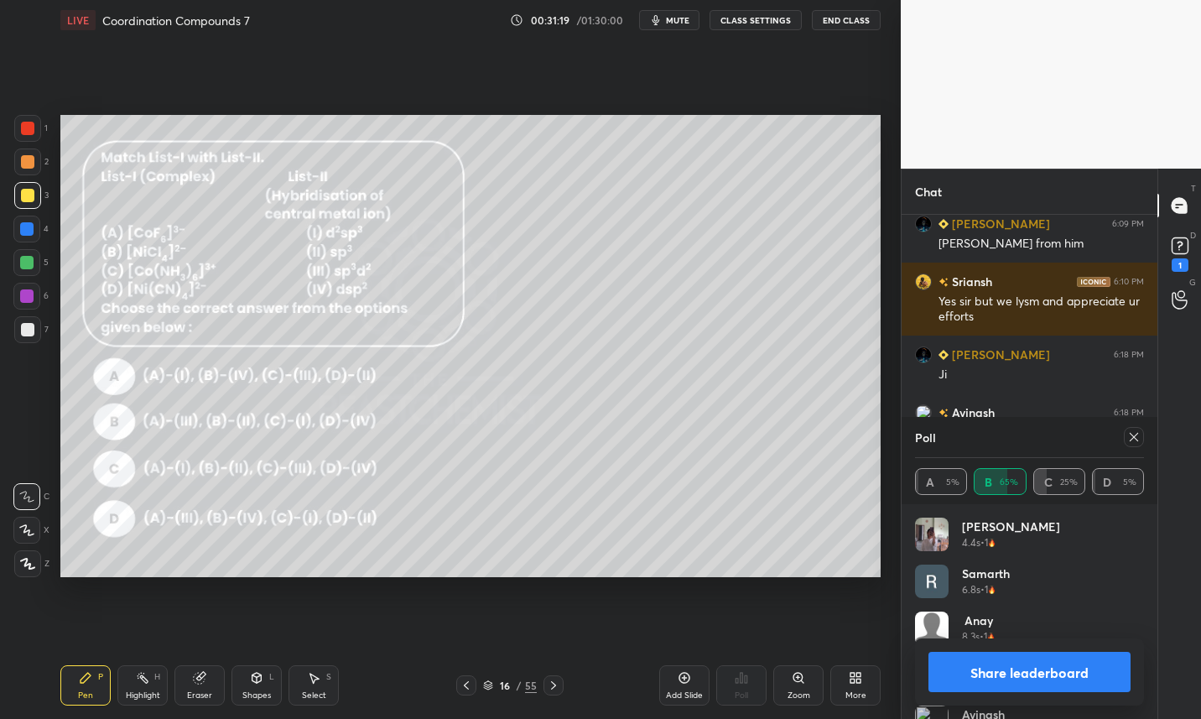
click at [764, 20] on button "CLASS SETTINGS" at bounding box center [756, 20] width 92 height 20
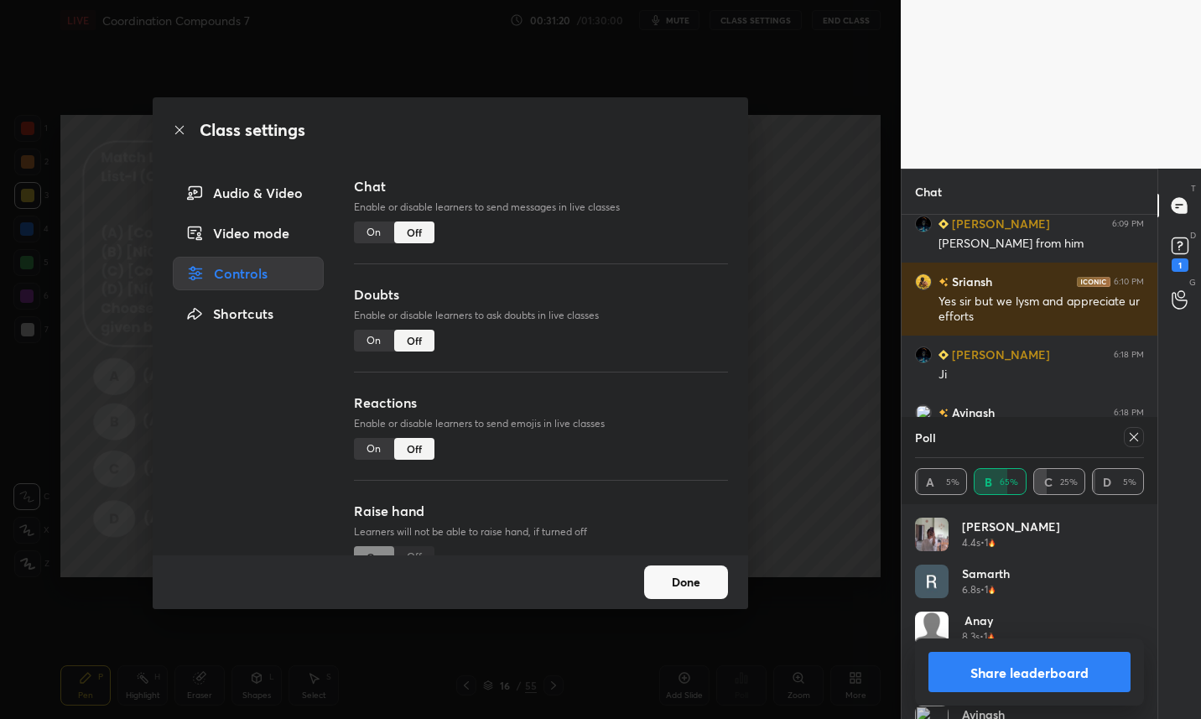
click at [687, 593] on button "Done" at bounding box center [686, 582] width 84 height 34
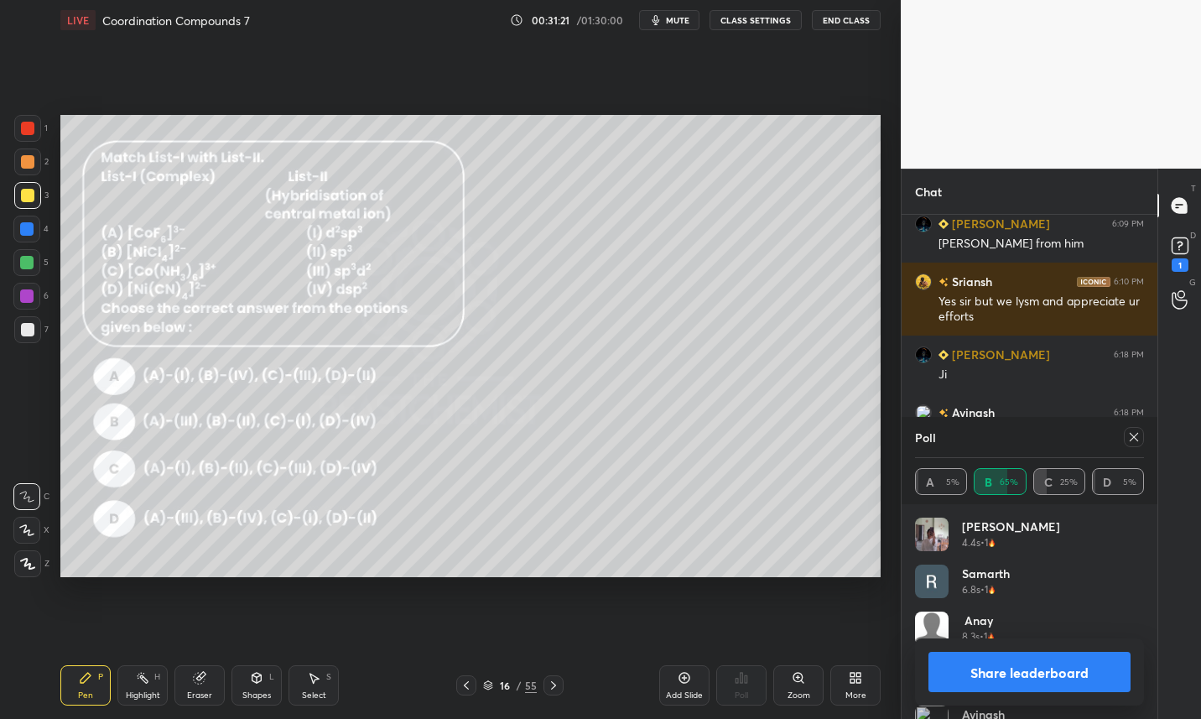
click at [687, 24] on span "mute" at bounding box center [677, 20] width 23 height 12
click at [693, 13] on button "unmute" at bounding box center [669, 20] width 60 height 20
click at [31, 334] on div at bounding box center [27, 329] width 13 height 13
click at [1026, 673] on button "Share leaderboard" at bounding box center [1029, 672] width 202 height 40
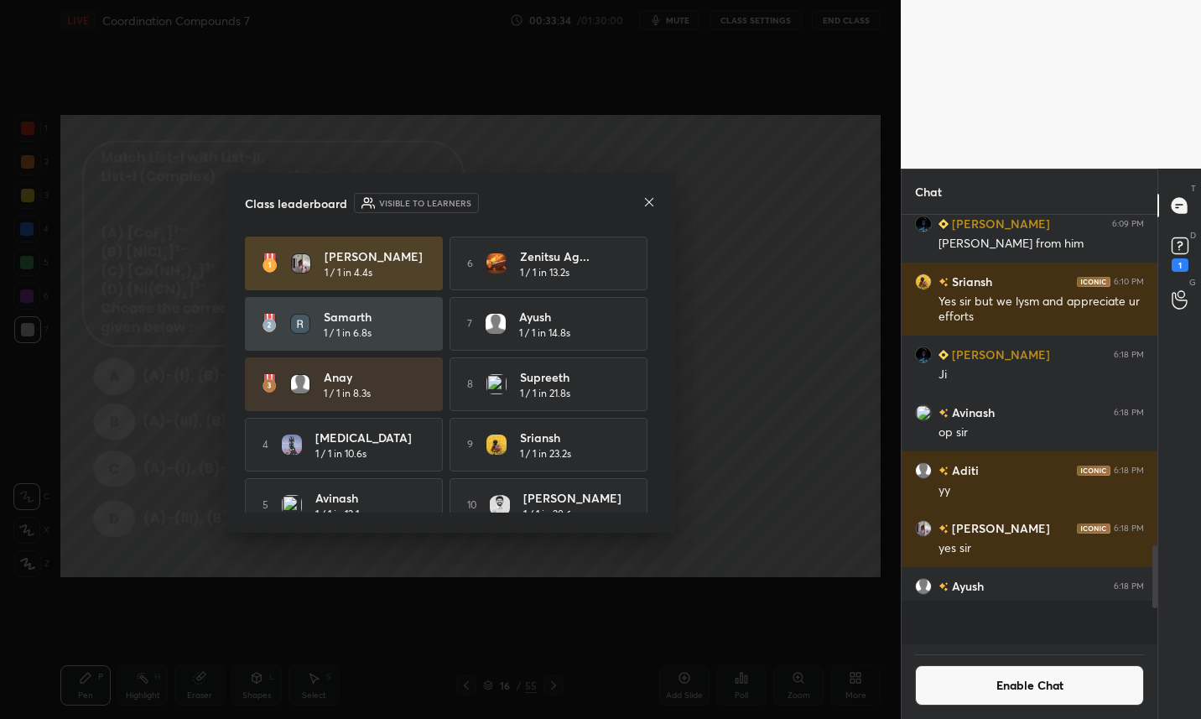
scroll to position [0, 0]
click at [1037, 684] on button "Enable Chat" at bounding box center [1029, 685] width 229 height 40
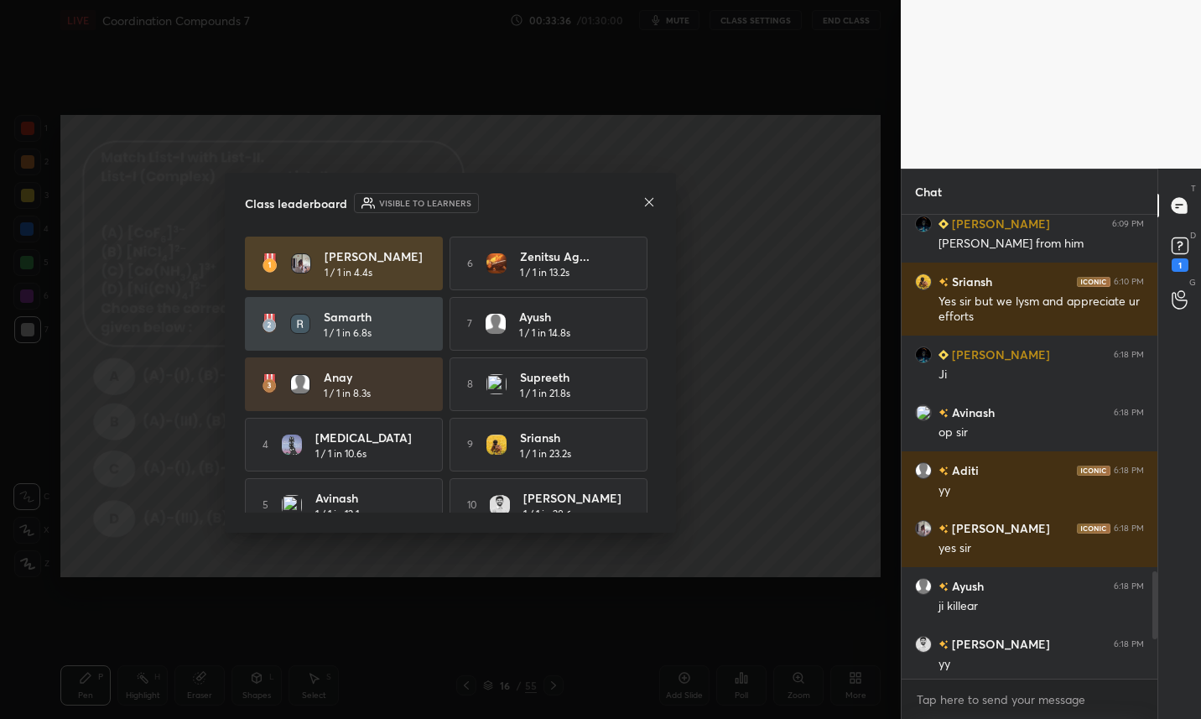
click at [652, 202] on icon at bounding box center [648, 201] width 13 height 13
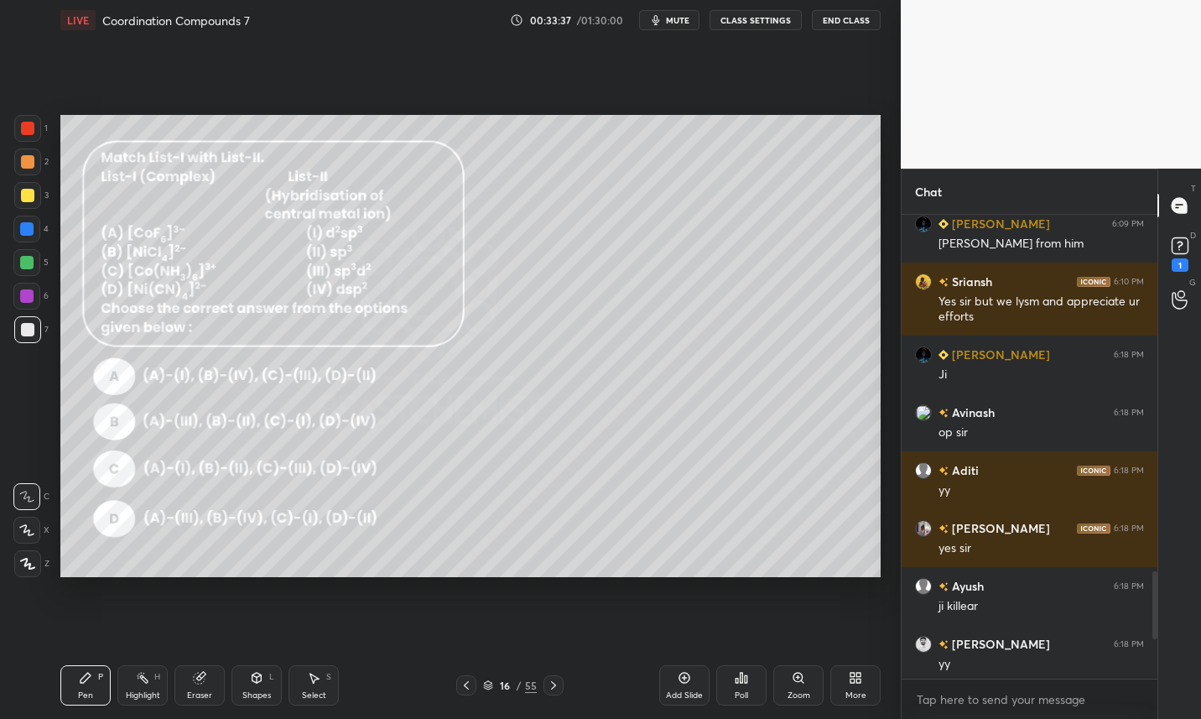
click at [493, 685] on div "16 / 55" at bounding box center [510, 685] width 54 height 15
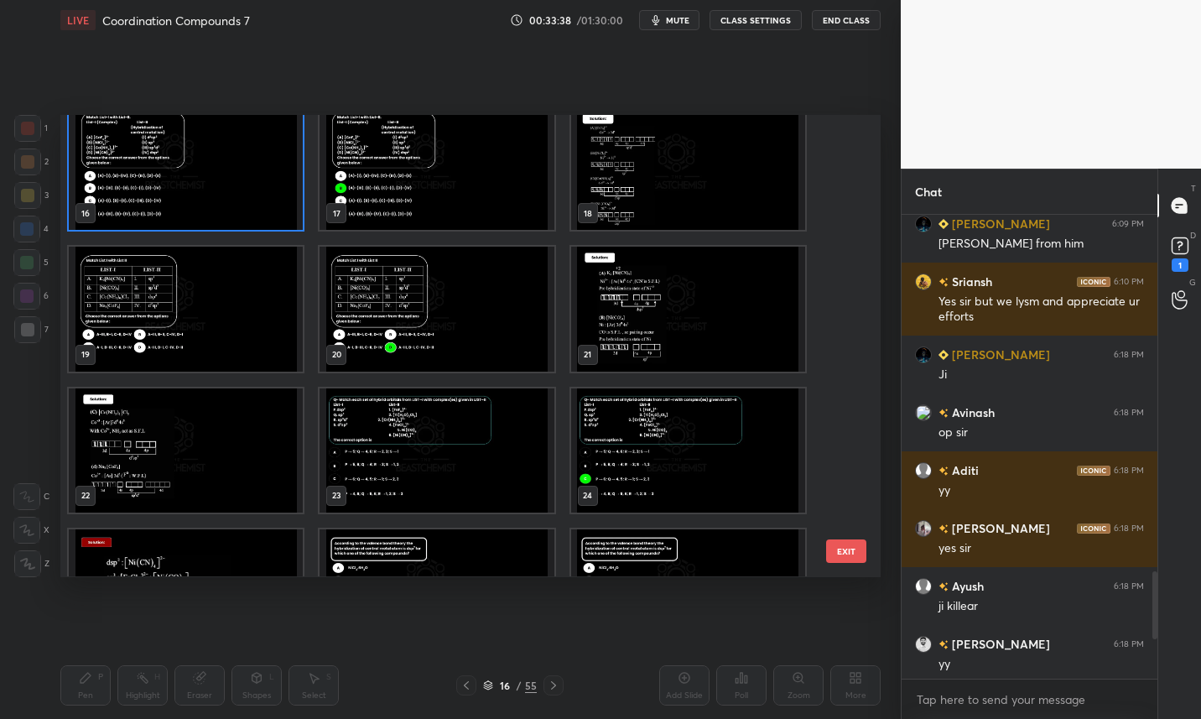
scroll to position [724, 0]
click at [216, 335] on img "grid" at bounding box center [186, 309] width 234 height 124
click at [219, 337] on img "grid" at bounding box center [186, 309] width 234 height 124
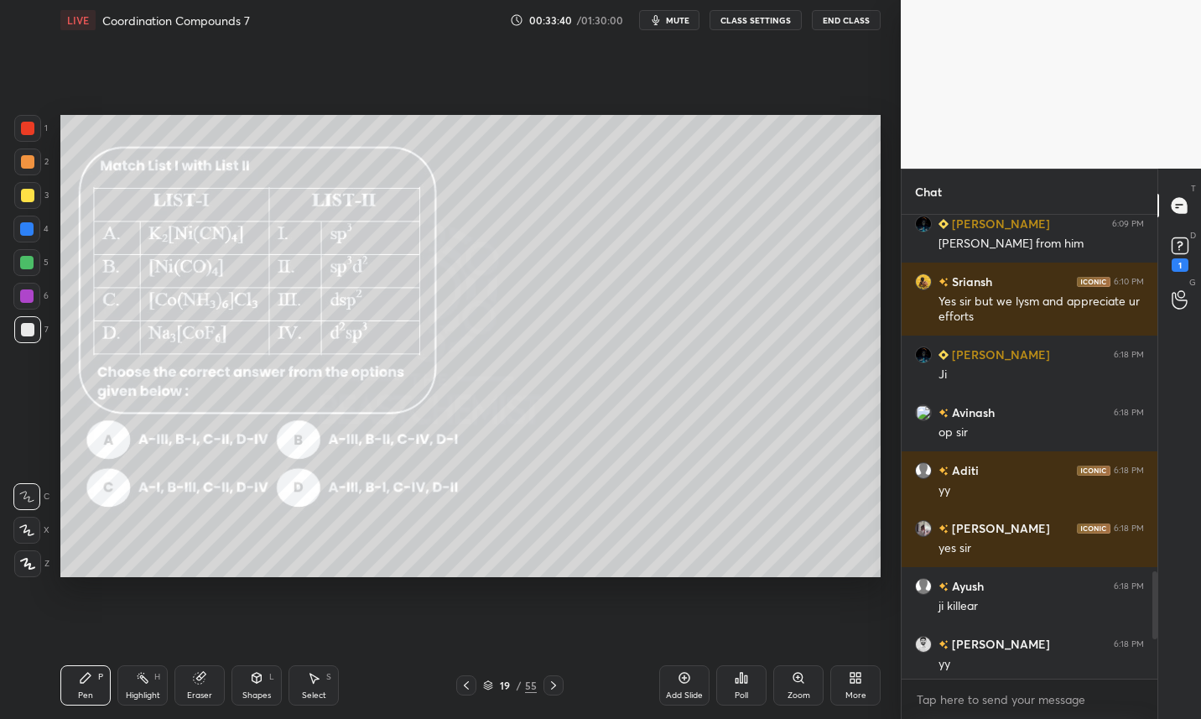
click at [222, 339] on img "grid" at bounding box center [186, 309] width 234 height 124
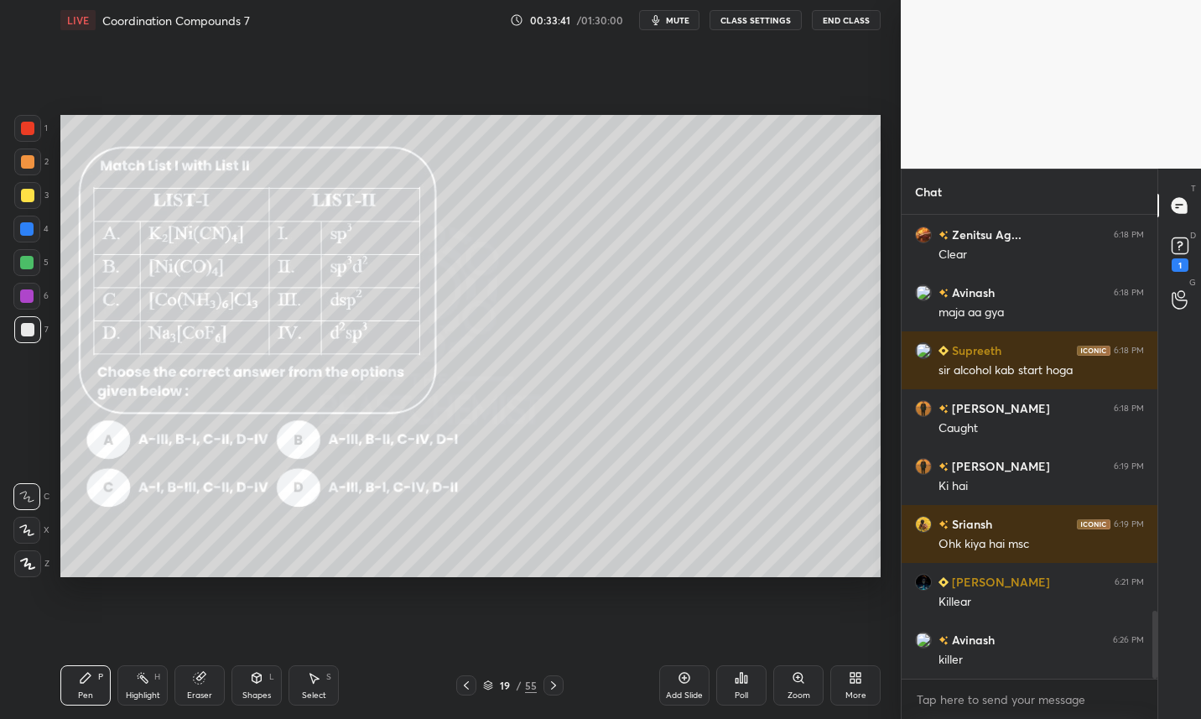
scroll to position [2893, 0]
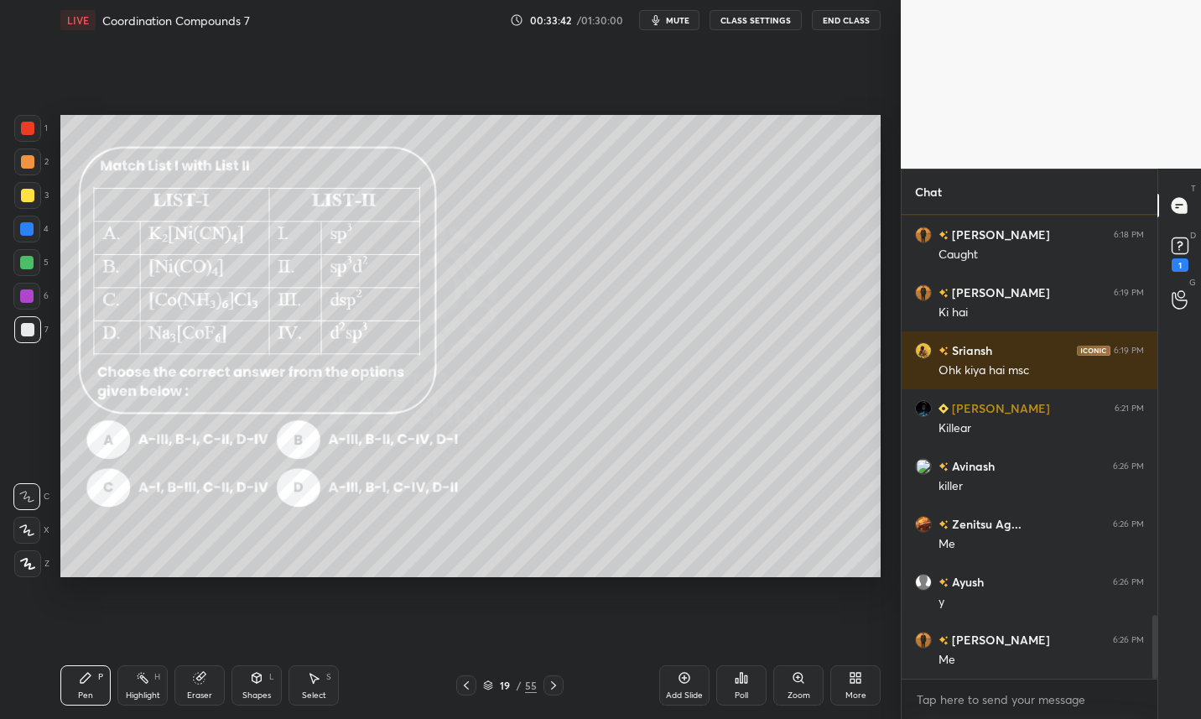
click at [504, 689] on div "19" at bounding box center [504, 685] width 17 height 10
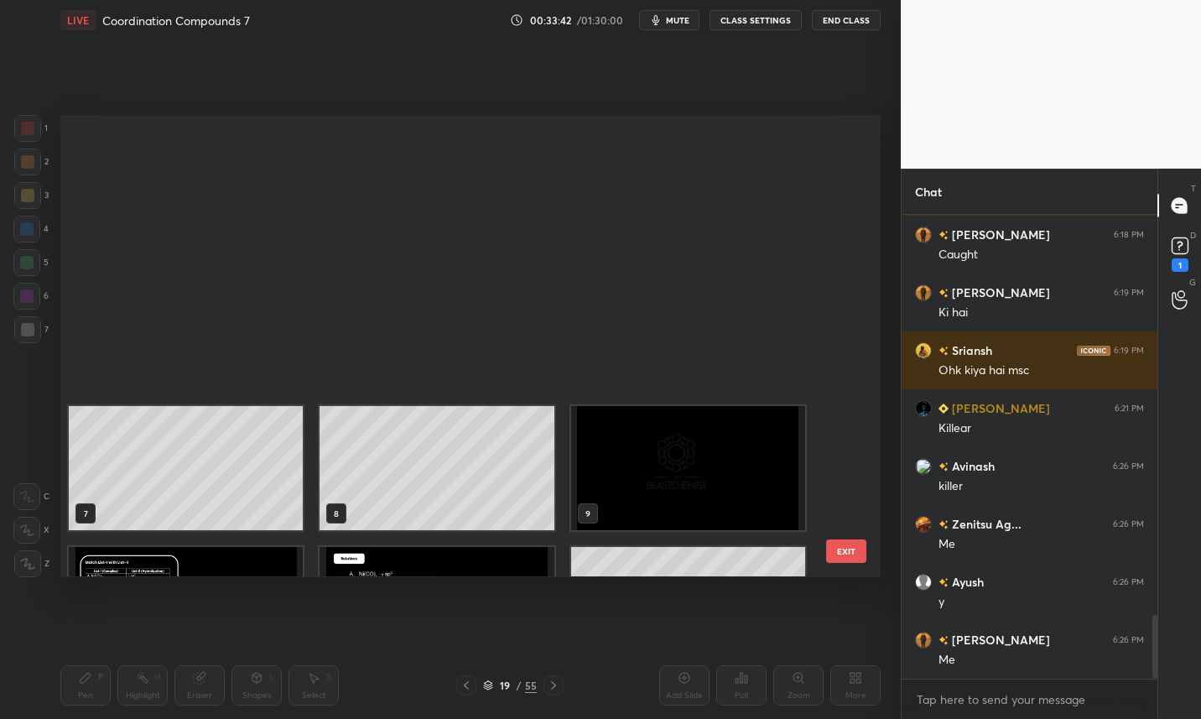
scroll to position [456, 812]
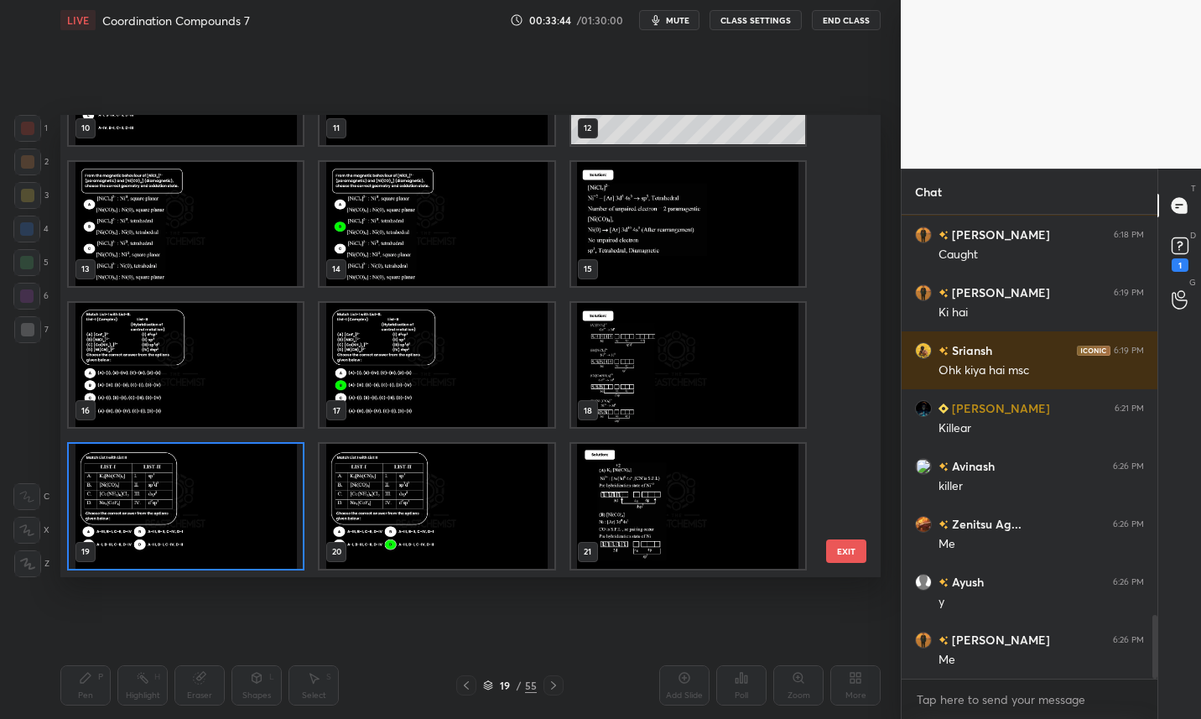
click at [184, 525] on img "grid" at bounding box center [186, 506] width 234 height 124
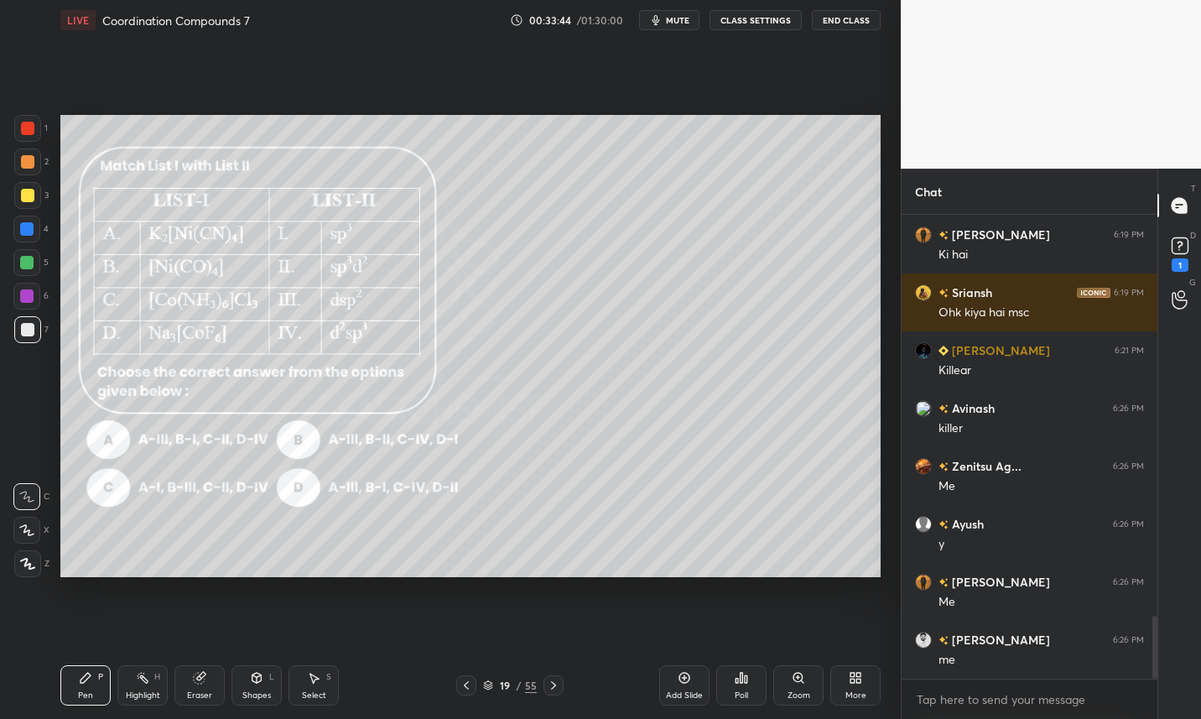
click at [194, 528] on img "grid" at bounding box center [186, 506] width 234 height 124
click at [740, 681] on icon at bounding box center [741, 677] width 13 height 13
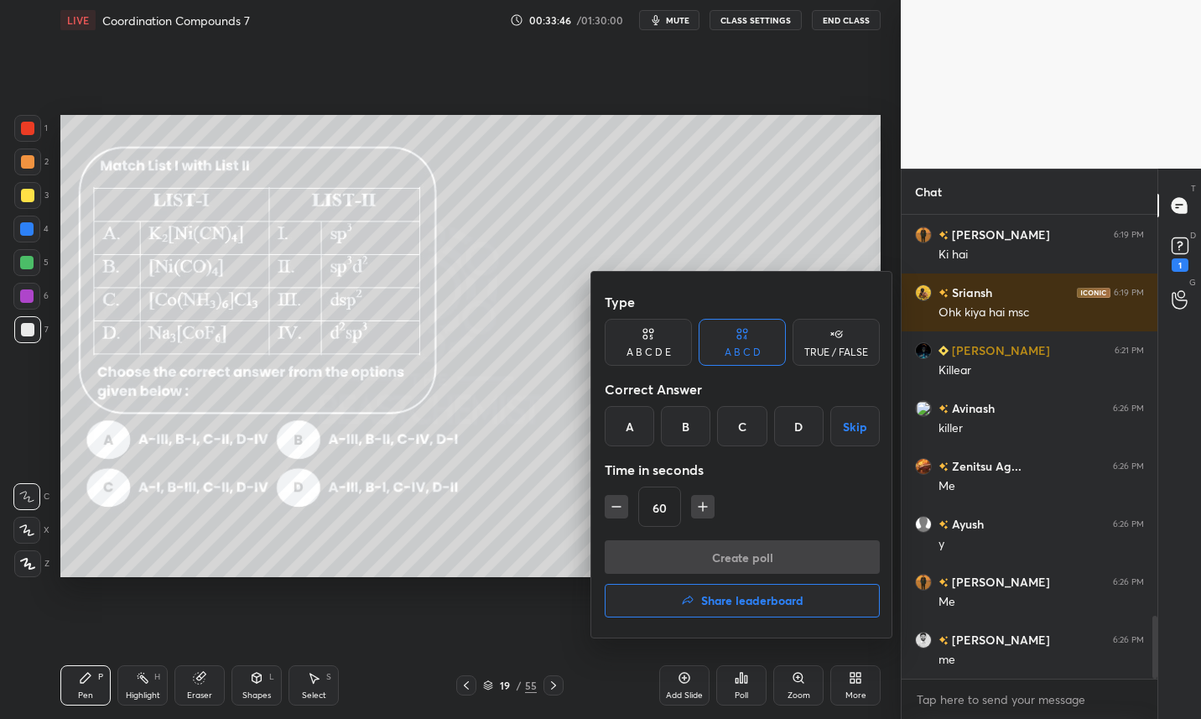
click at [803, 424] on div "D" at bounding box center [798, 426] width 49 height 40
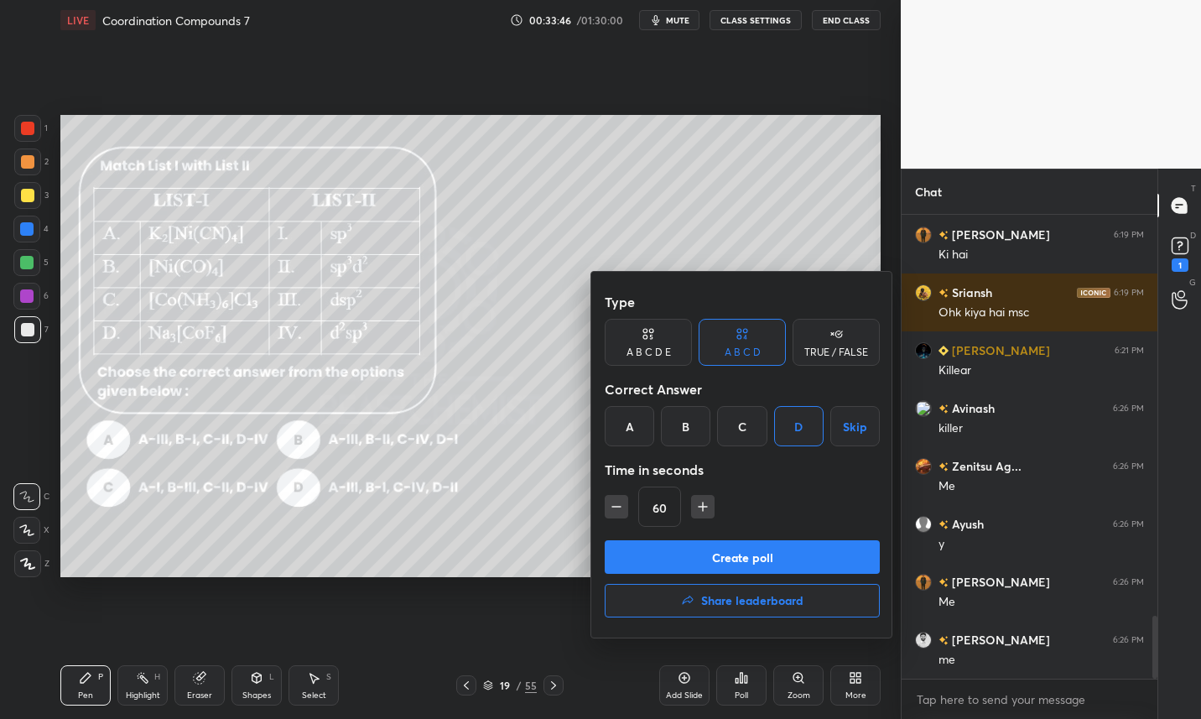
scroll to position [3008, 0]
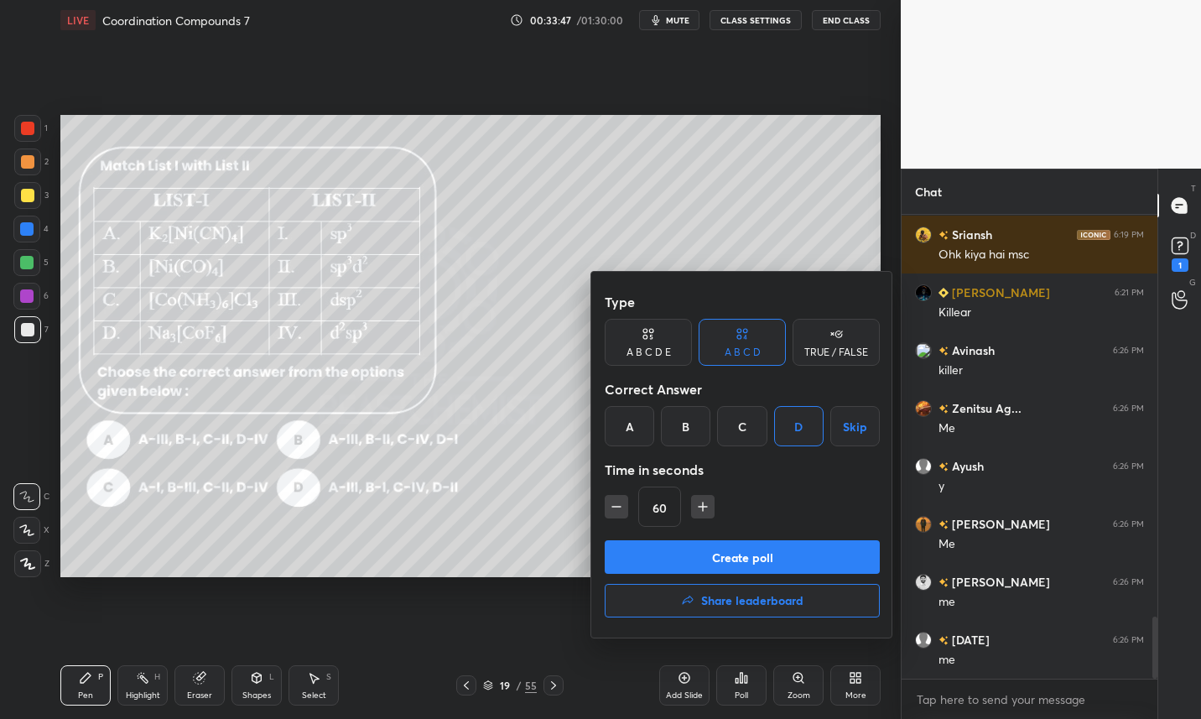
click at [611, 505] on icon "button" at bounding box center [616, 506] width 17 height 17
type input "45"
click at [738, 551] on button "Create poll" at bounding box center [742, 557] width 275 height 34
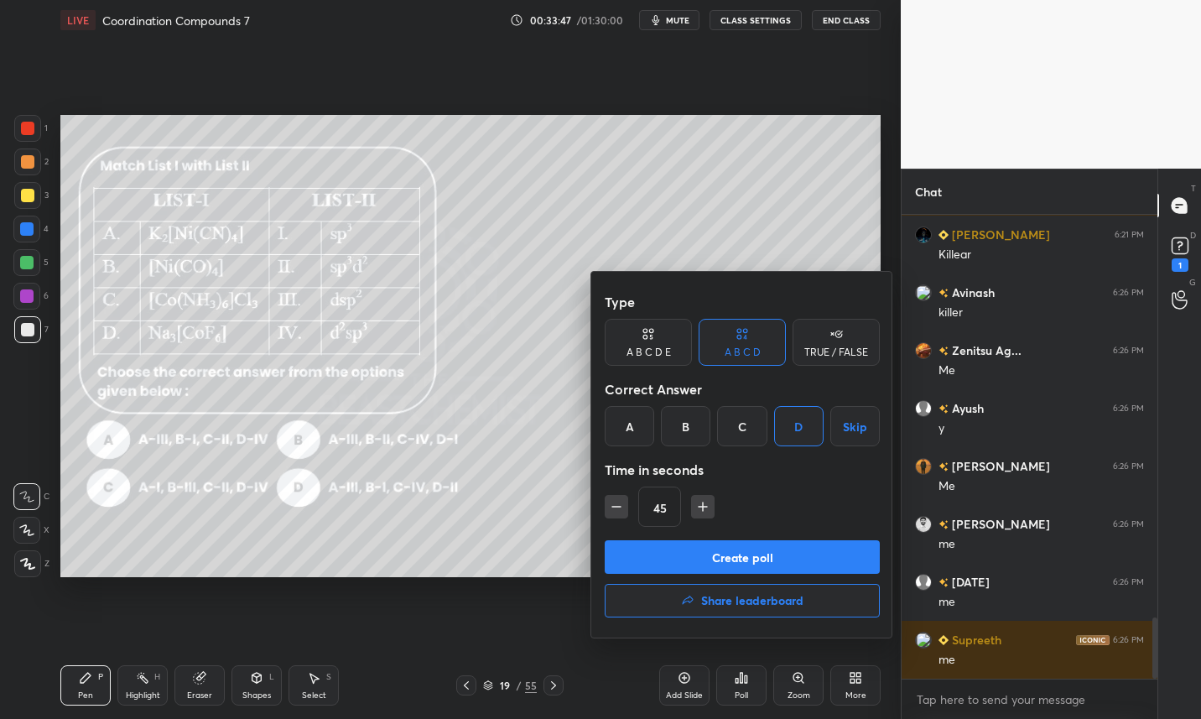
type textarea "x"
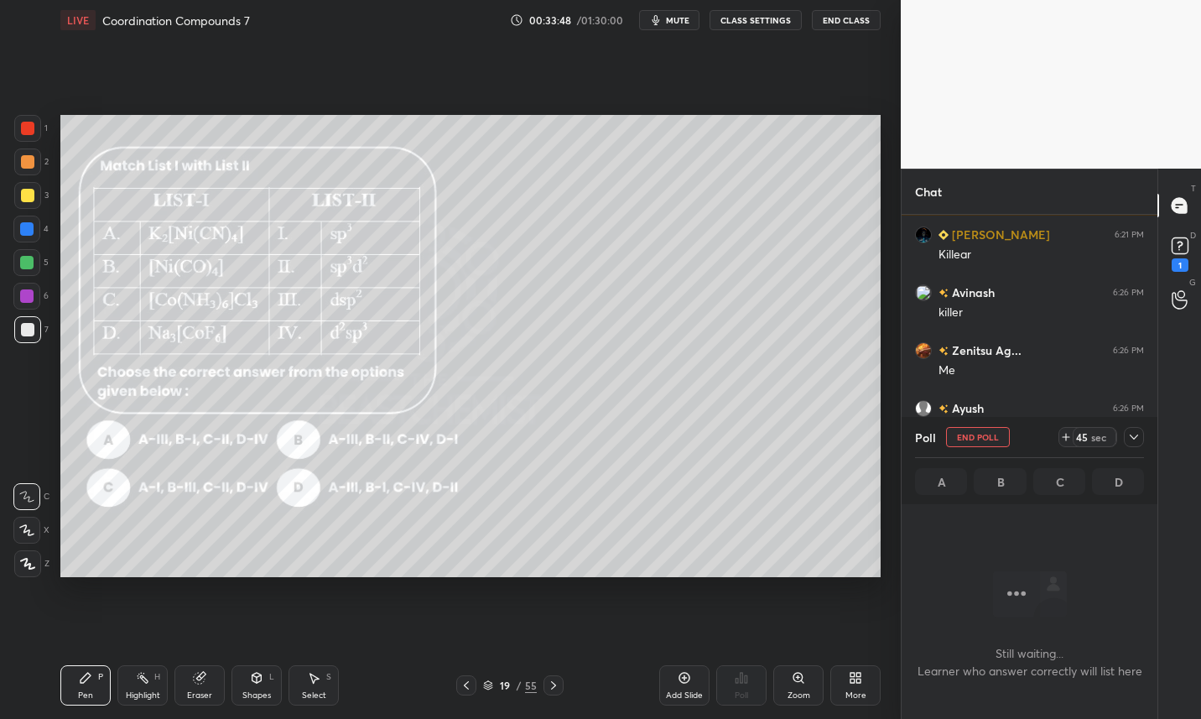
click at [772, 18] on button "CLASS SETTINGS" at bounding box center [756, 20] width 92 height 20
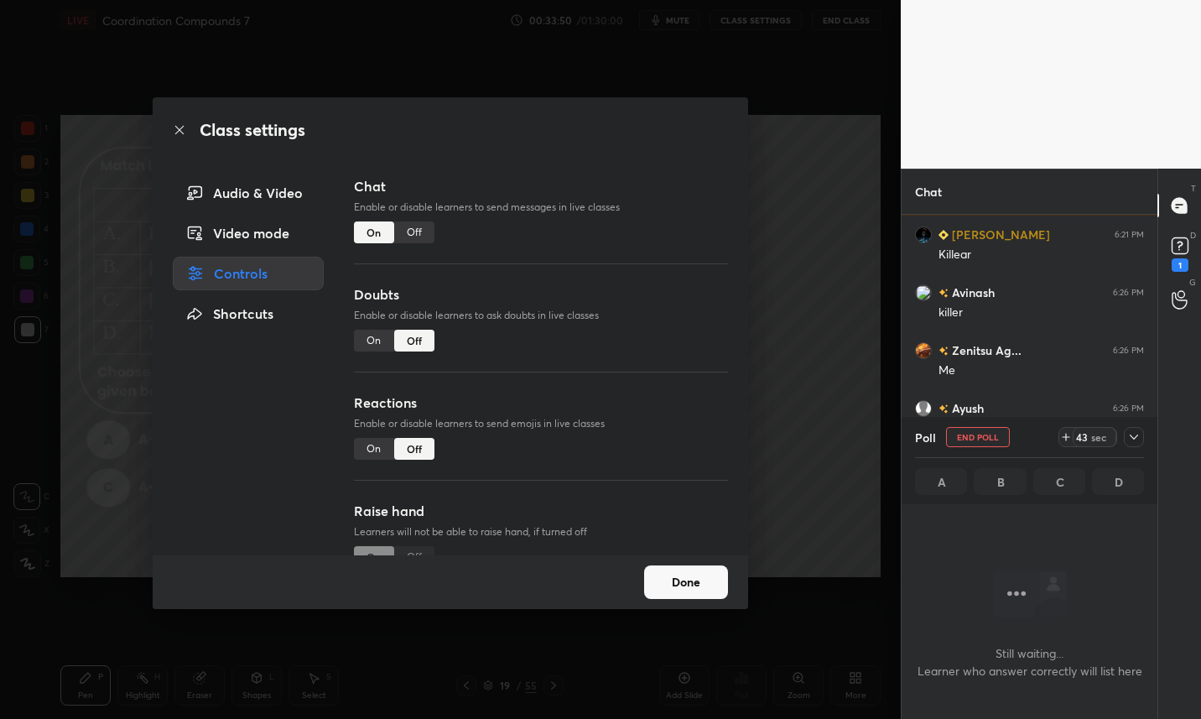
click at [419, 227] on div "Off" at bounding box center [414, 232] width 40 height 22
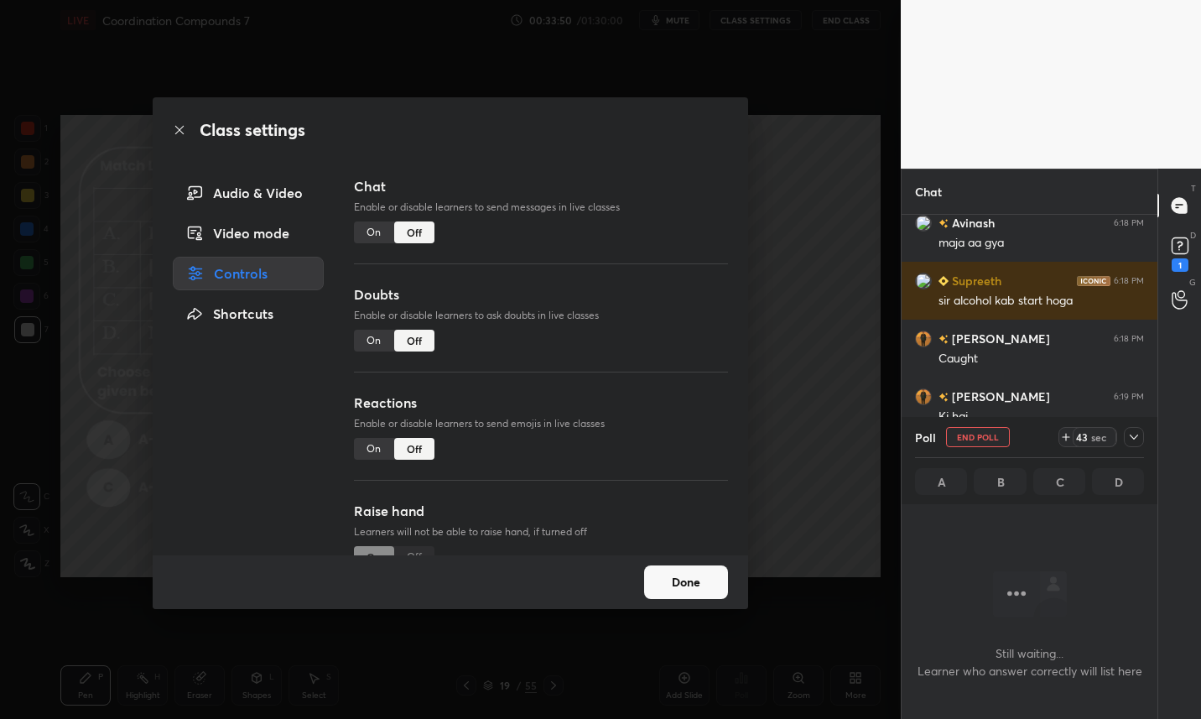
click at [704, 580] on button "Done" at bounding box center [686, 582] width 84 height 34
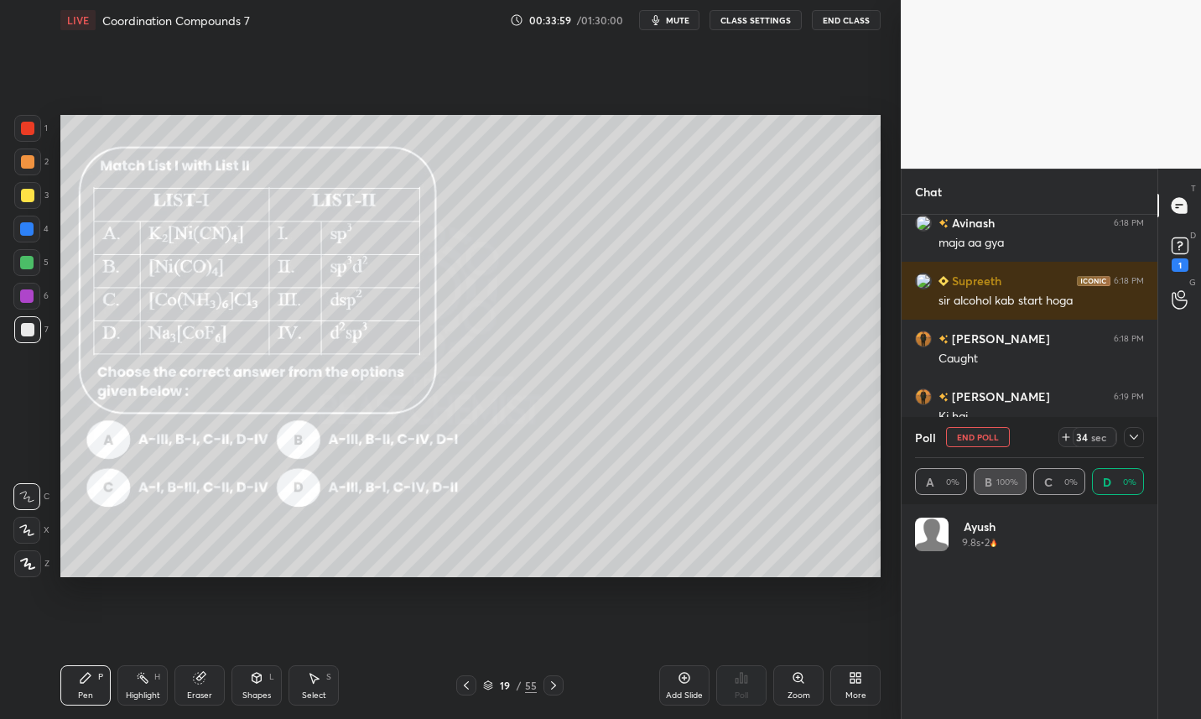
click at [672, 26] on button "mute" at bounding box center [669, 20] width 60 height 20
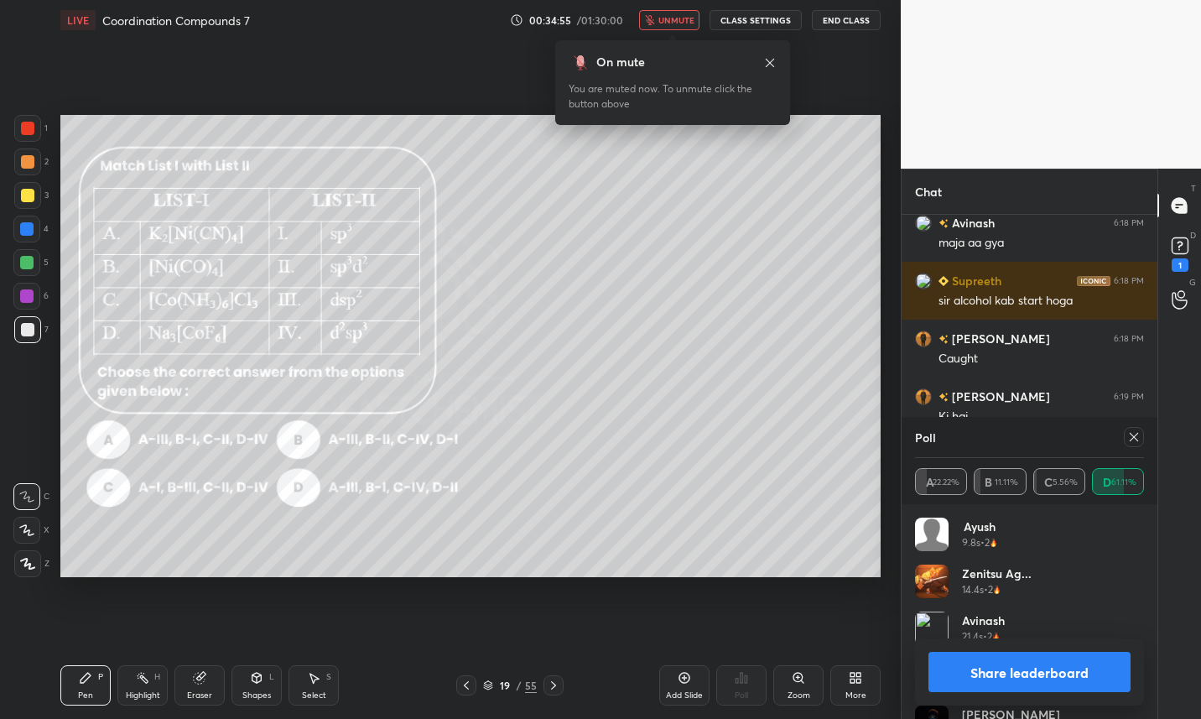
click at [667, 26] on button "unmute" at bounding box center [669, 20] width 60 height 20
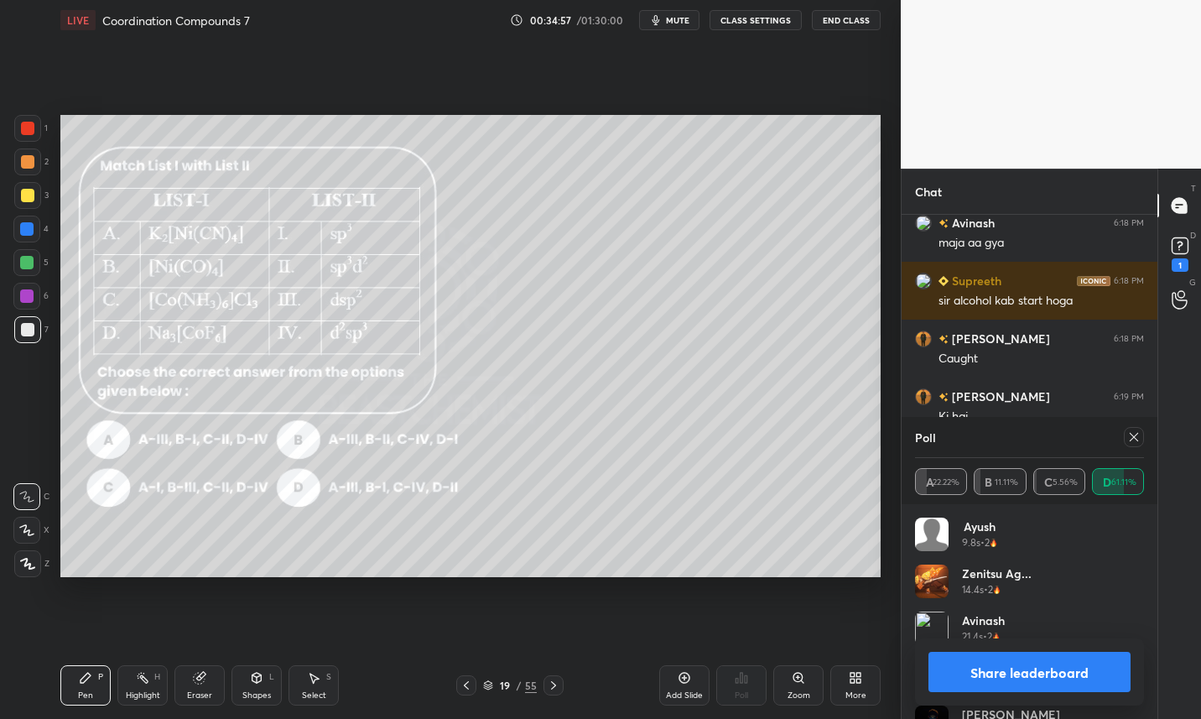
click at [1078, 671] on button "Share leaderboard" at bounding box center [1029, 672] width 202 height 40
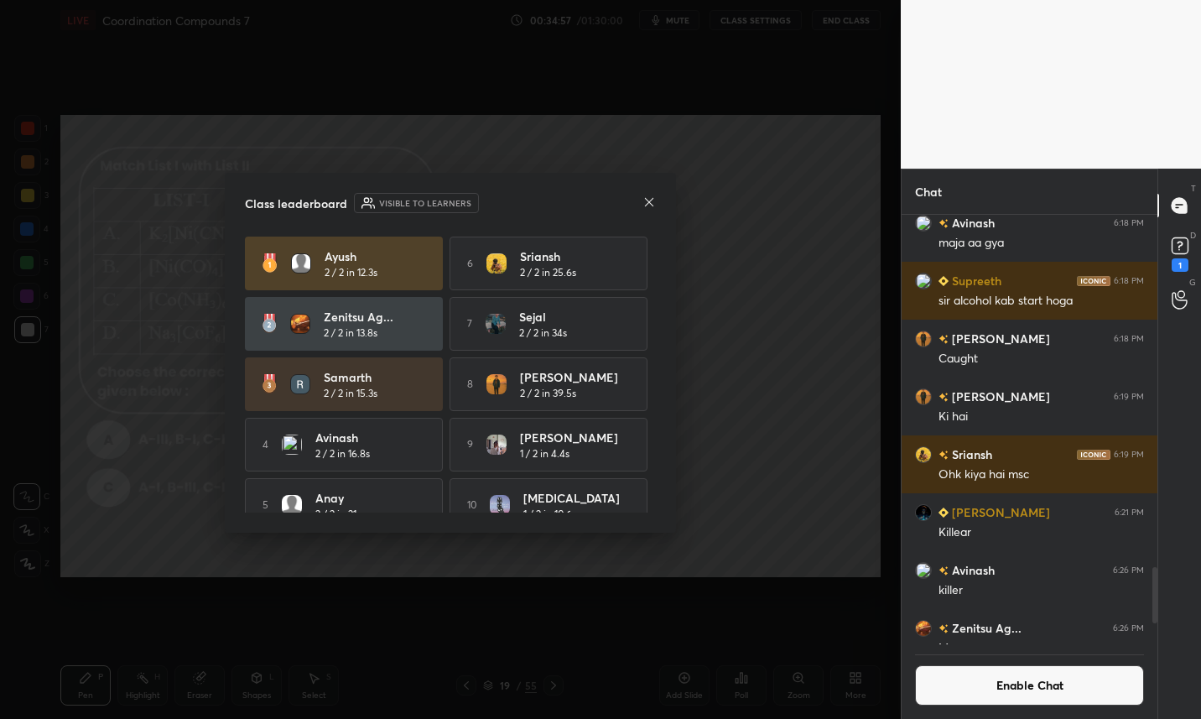
scroll to position [6, 6]
click at [649, 199] on icon at bounding box center [648, 201] width 13 height 13
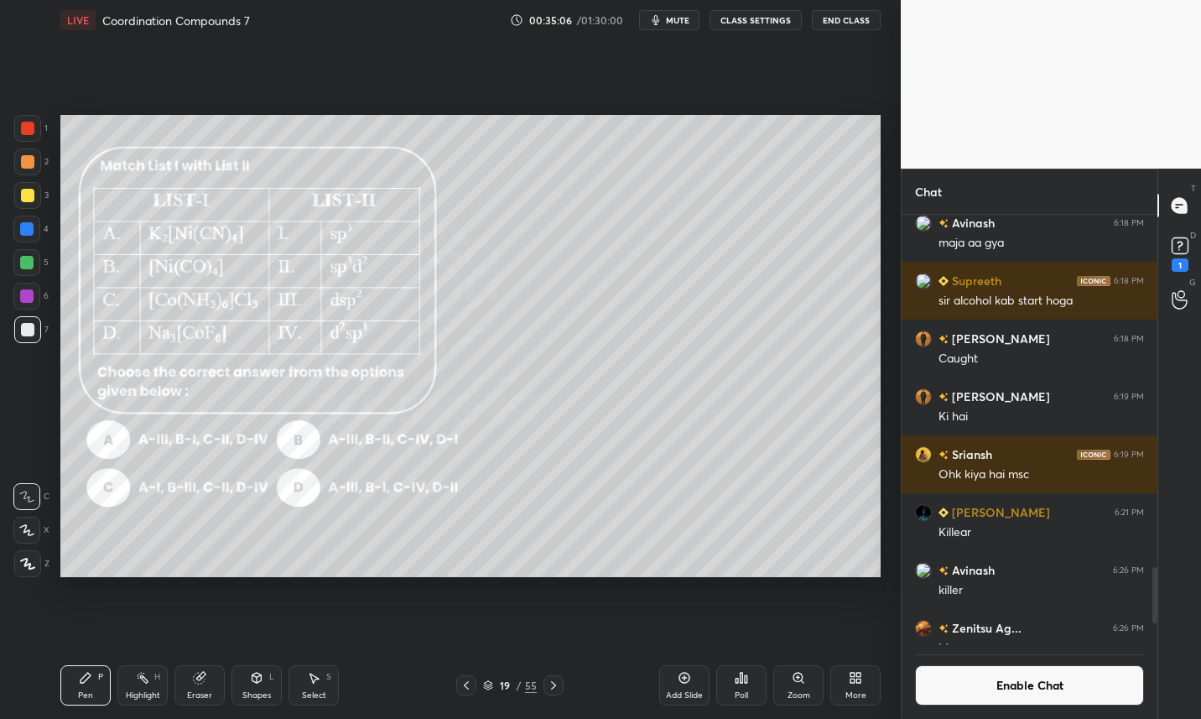
click at [198, 700] on div "Eraser" at bounding box center [199, 685] width 50 height 40
click at [81, 675] on icon at bounding box center [85, 677] width 13 height 13
click at [33, 194] on div at bounding box center [27, 195] width 13 height 13
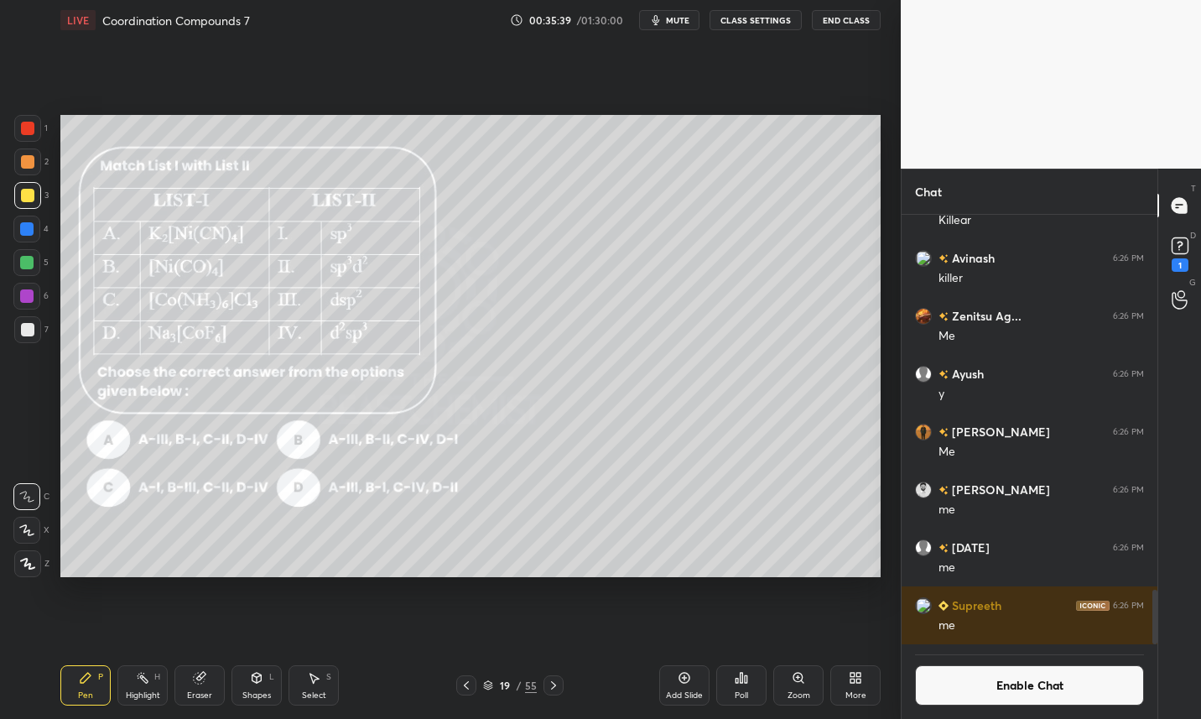
click at [1046, 683] on button "Enable Chat" at bounding box center [1029, 685] width 229 height 40
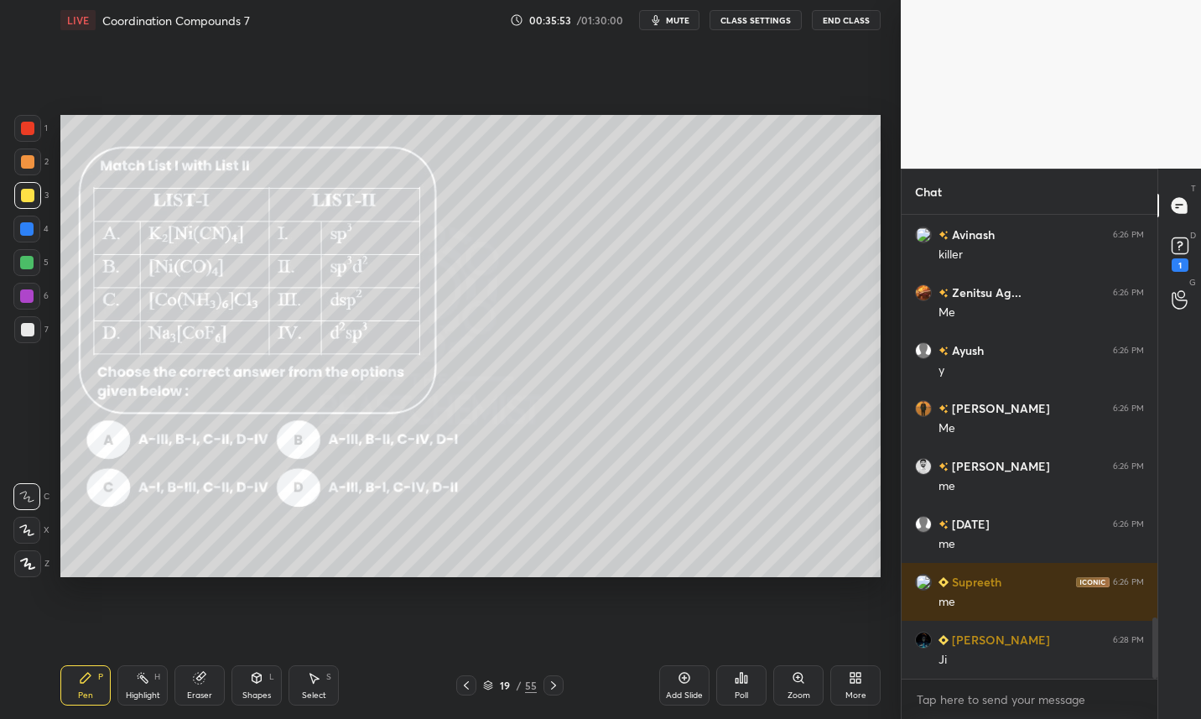
scroll to position [3058, 0]
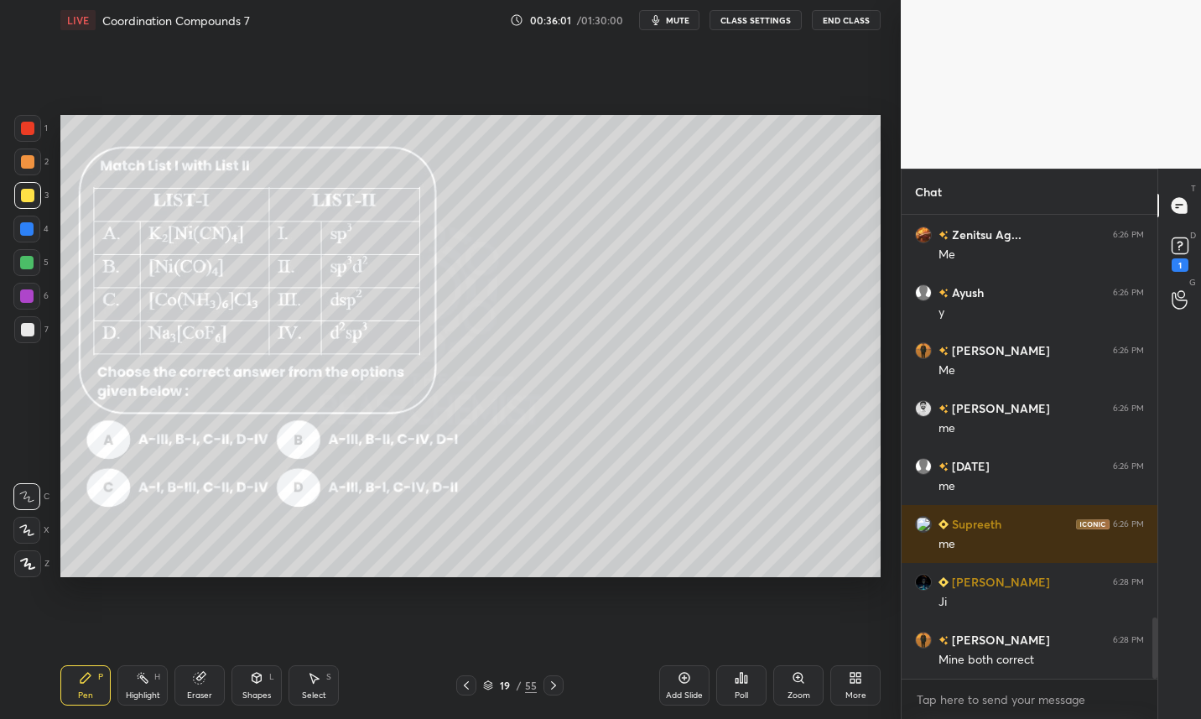
click at [678, 19] on span "mute" at bounding box center [677, 20] width 23 height 12
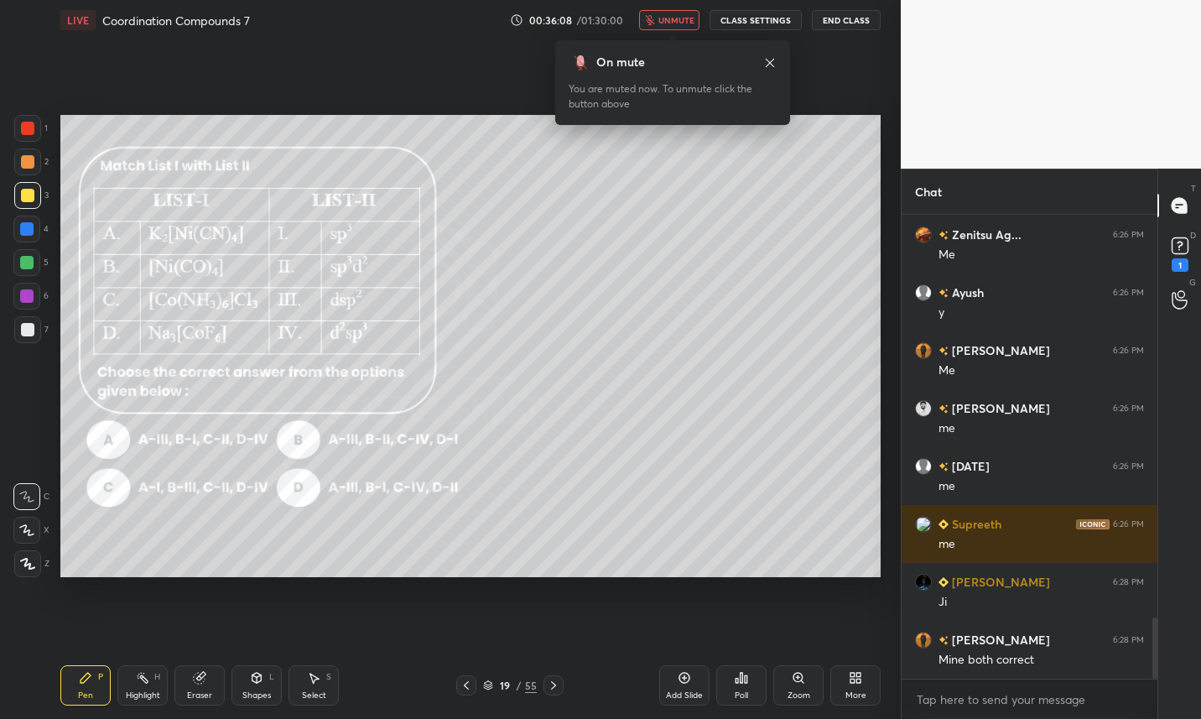
scroll to position [3075, 0]
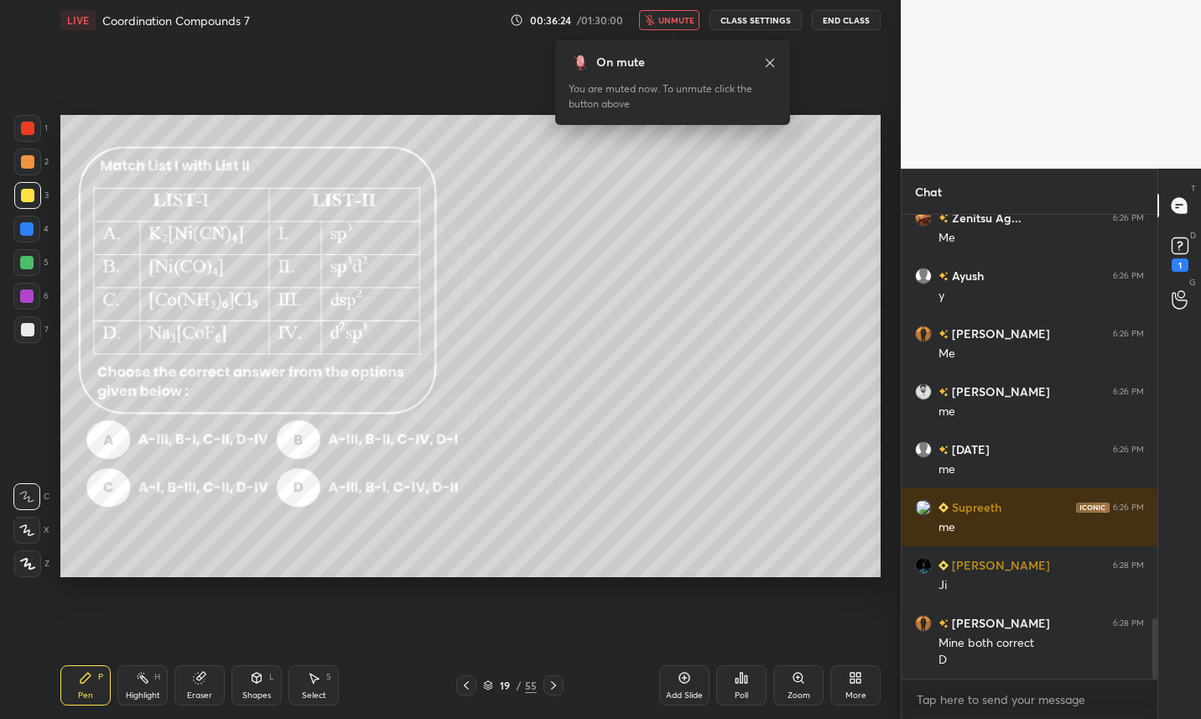
click at [676, 29] on button "unmute" at bounding box center [669, 20] width 60 height 20
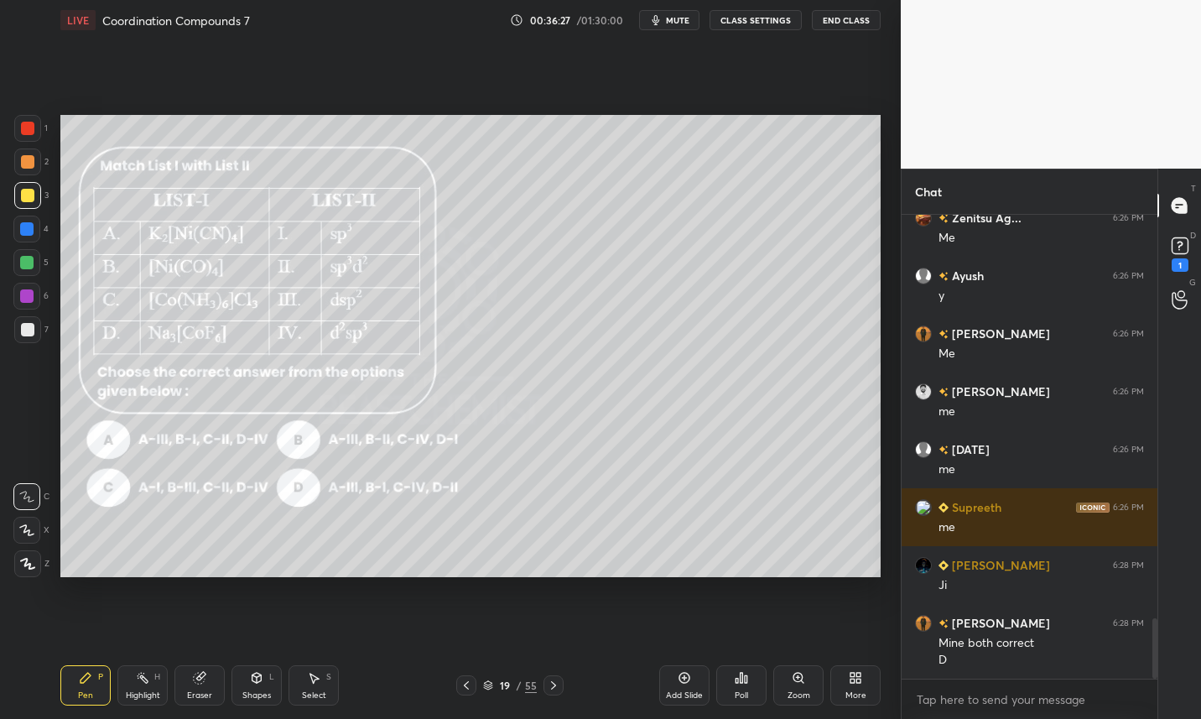
click at [558, 683] on icon at bounding box center [553, 684] width 13 height 13
click at [552, 684] on icon at bounding box center [553, 684] width 13 height 13
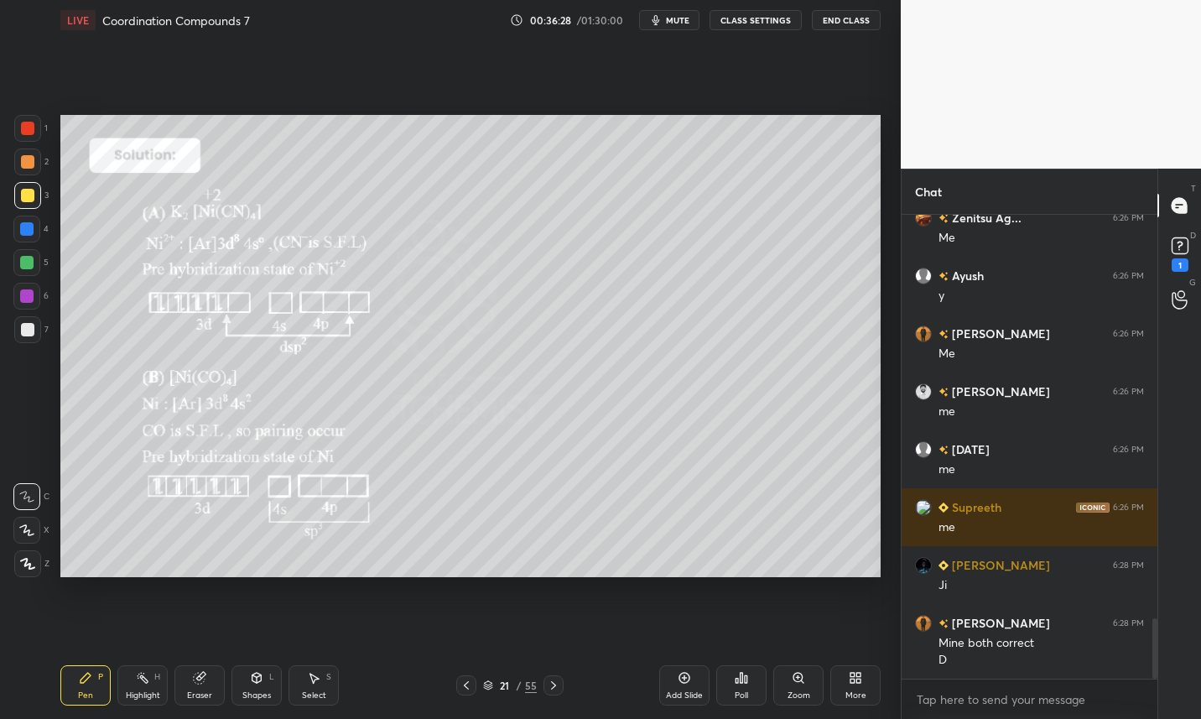
click at [550, 684] on icon at bounding box center [553, 684] width 13 height 13
click at [557, 679] on icon at bounding box center [553, 684] width 13 height 13
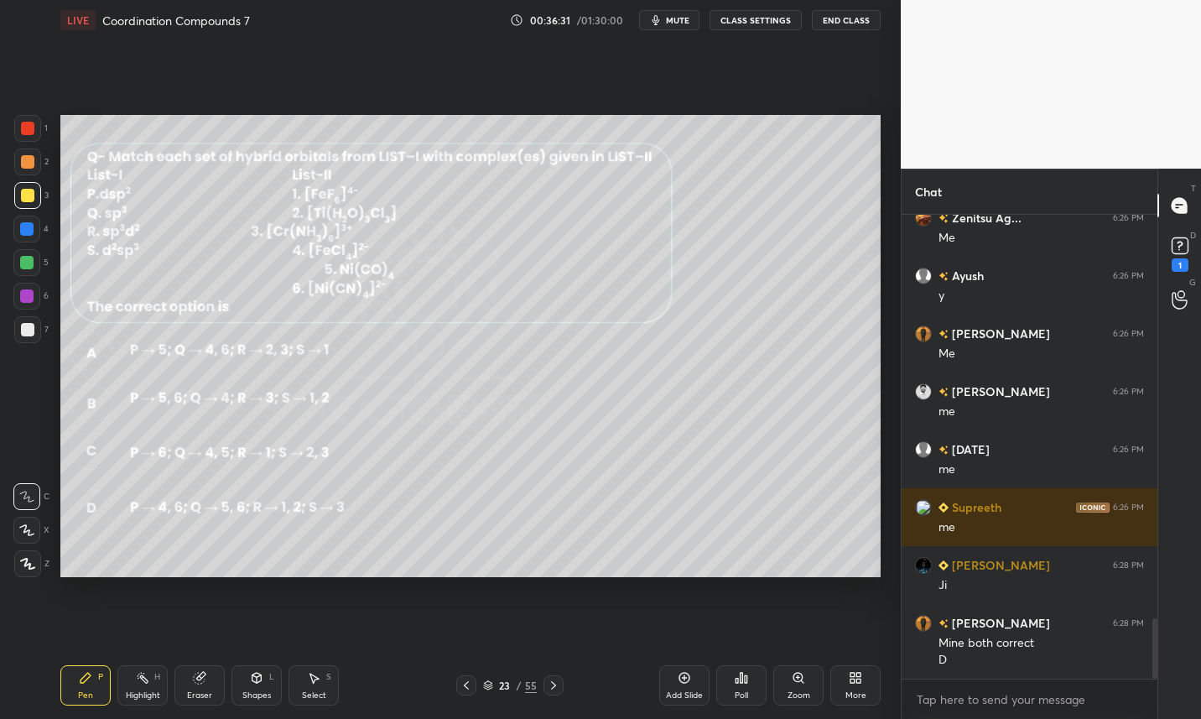
click at [774, 18] on button "CLASS SETTINGS" at bounding box center [756, 20] width 92 height 20
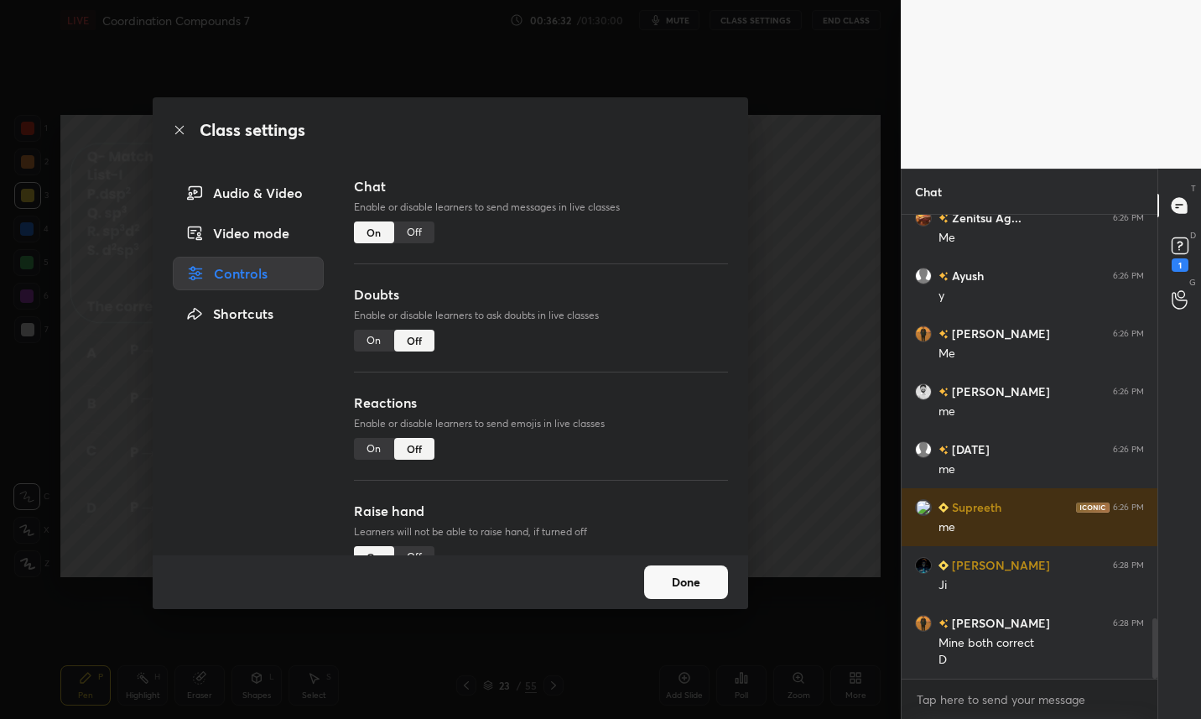
click at [418, 227] on div "Off" at bounding box center [414, 232] width 40 height 22
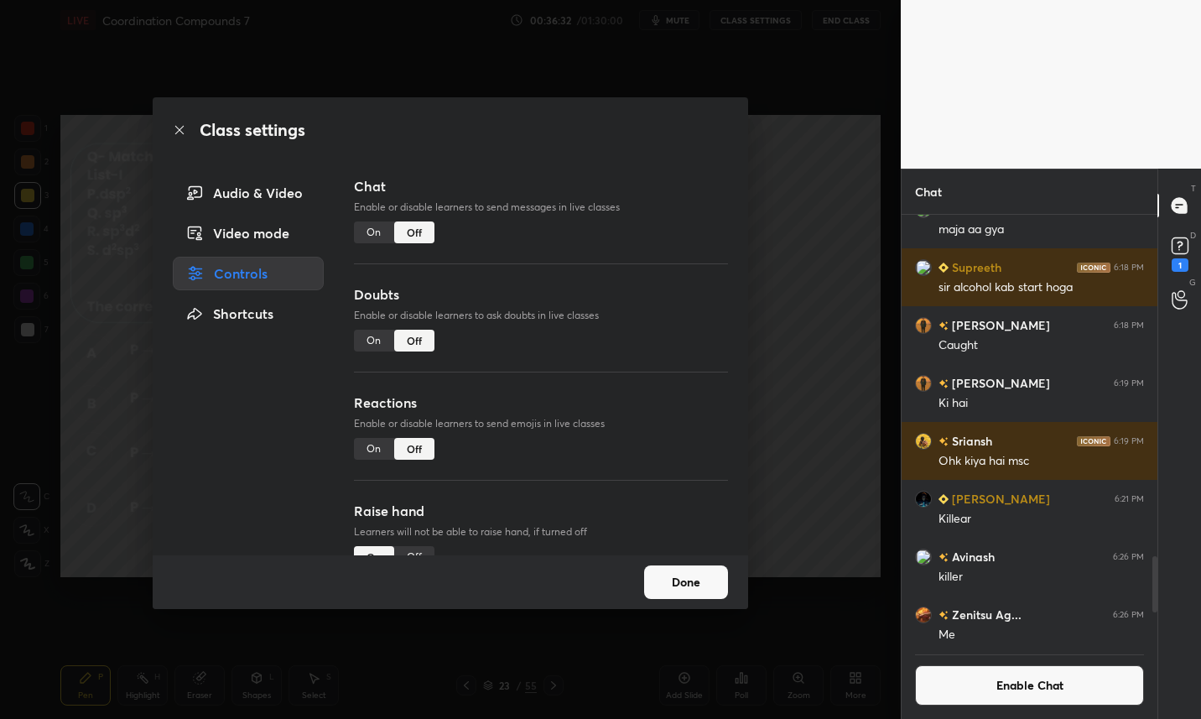
click at [696, 584] on button "Done" at bounding box center [686, 582] width 84 height 34
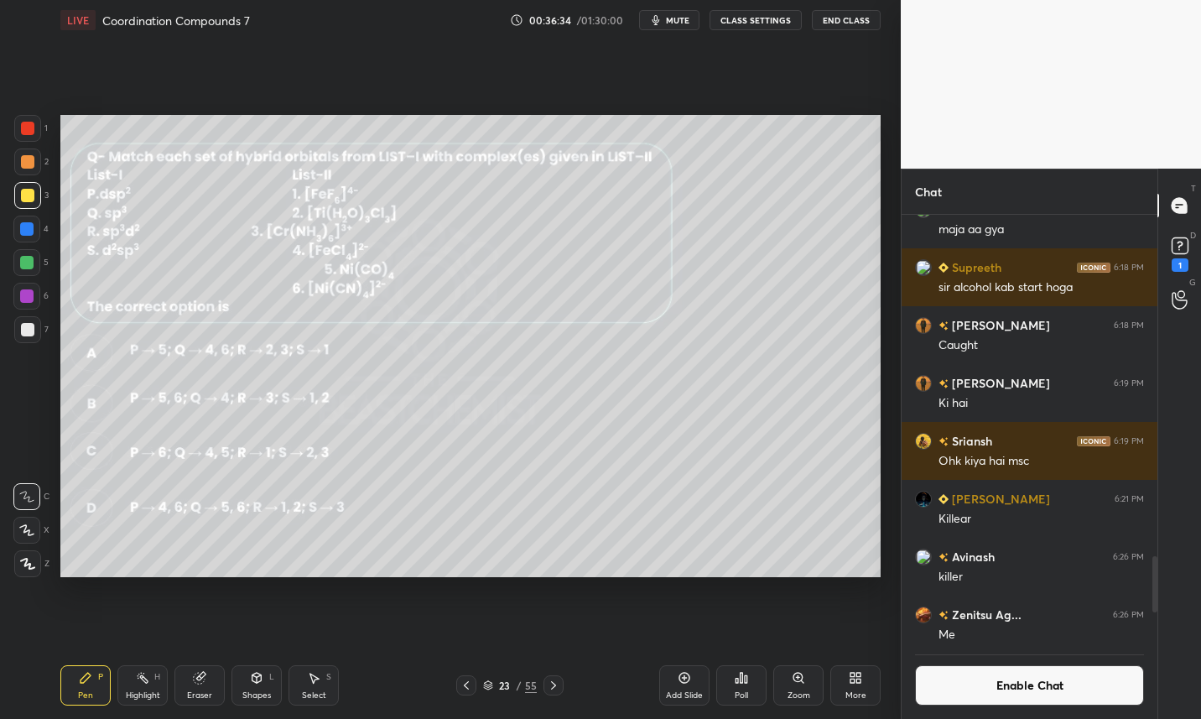
click at [683, 12] on button "mute" at bounding box center [669, 20] width 60 height 20
click at [502, 690] on div "23" at bounding box center [504, 685] width 17 height 10
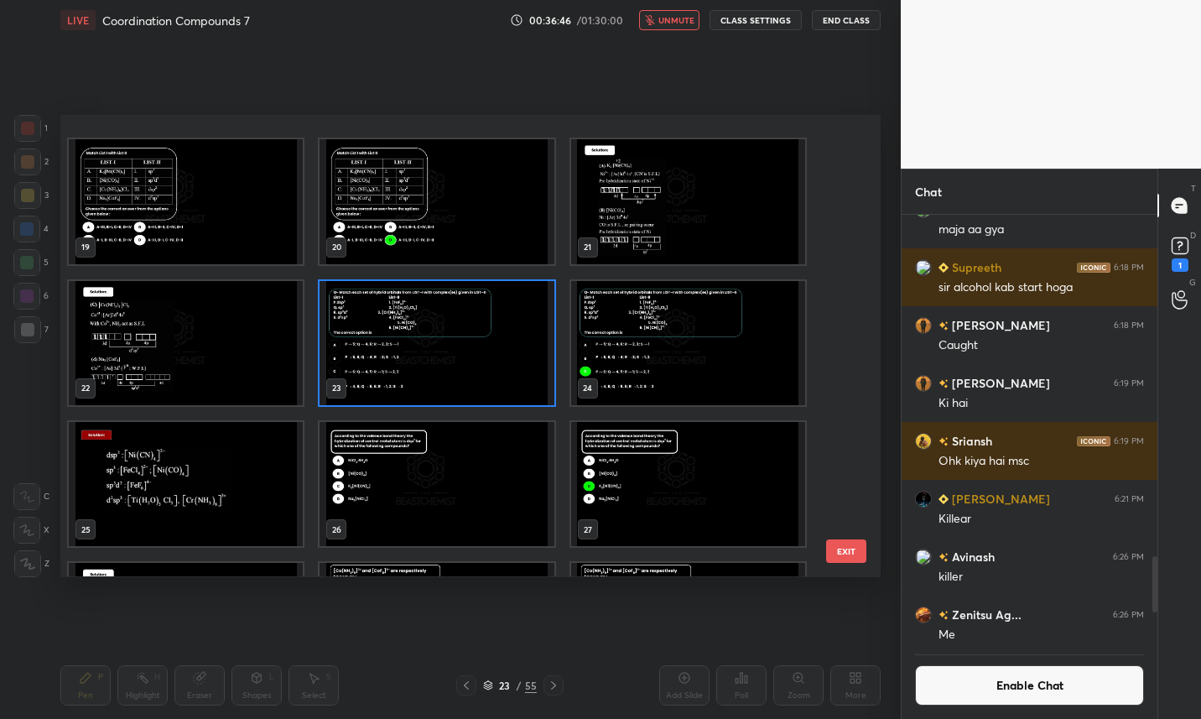
scroll to position [851, 0]
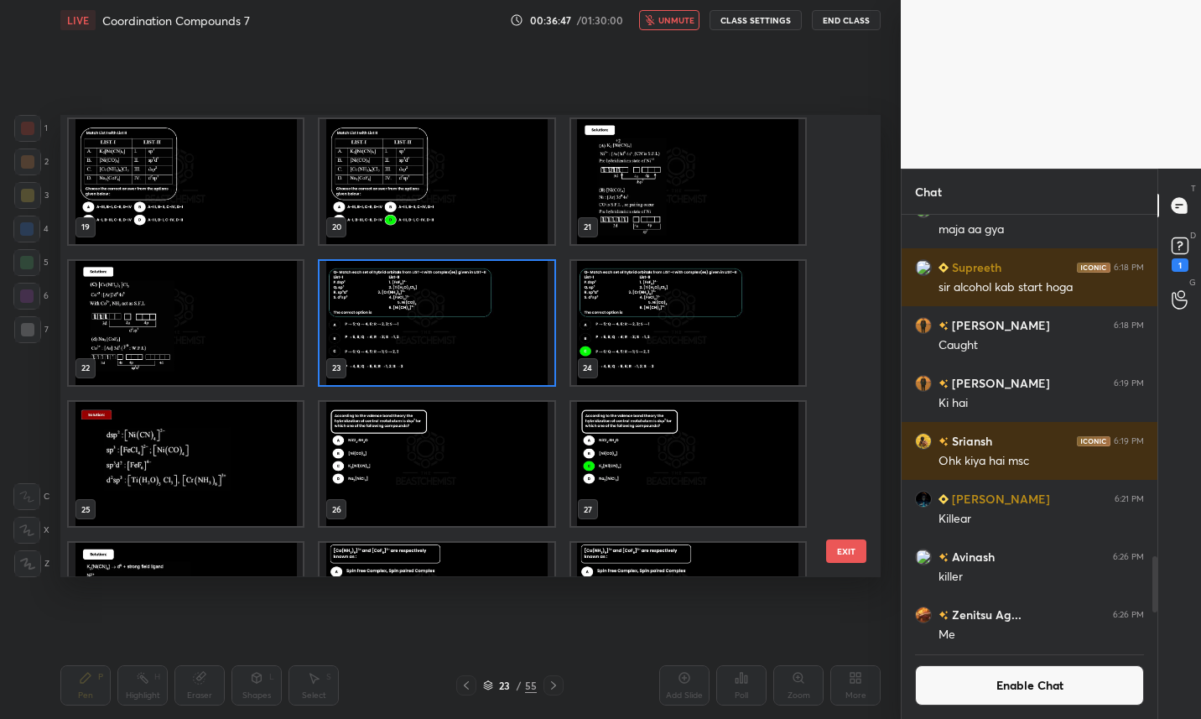
click at [465, 330] on img "grid" at bounding box center [437, 323] width 234 height 124
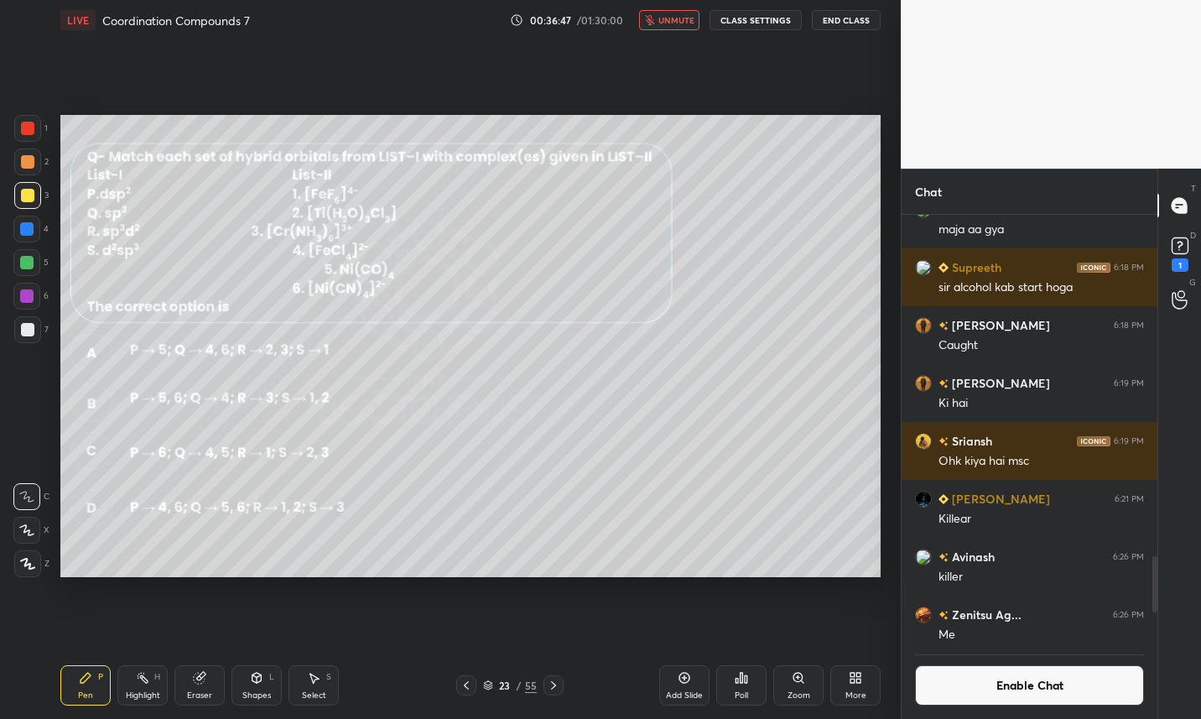
click at [469, 332] on img "grid" at bounding box center [437, 323] width 234 height 124
click at [745, 694] on div "Poll" at bounding box center [741, 695] width 13 height 8
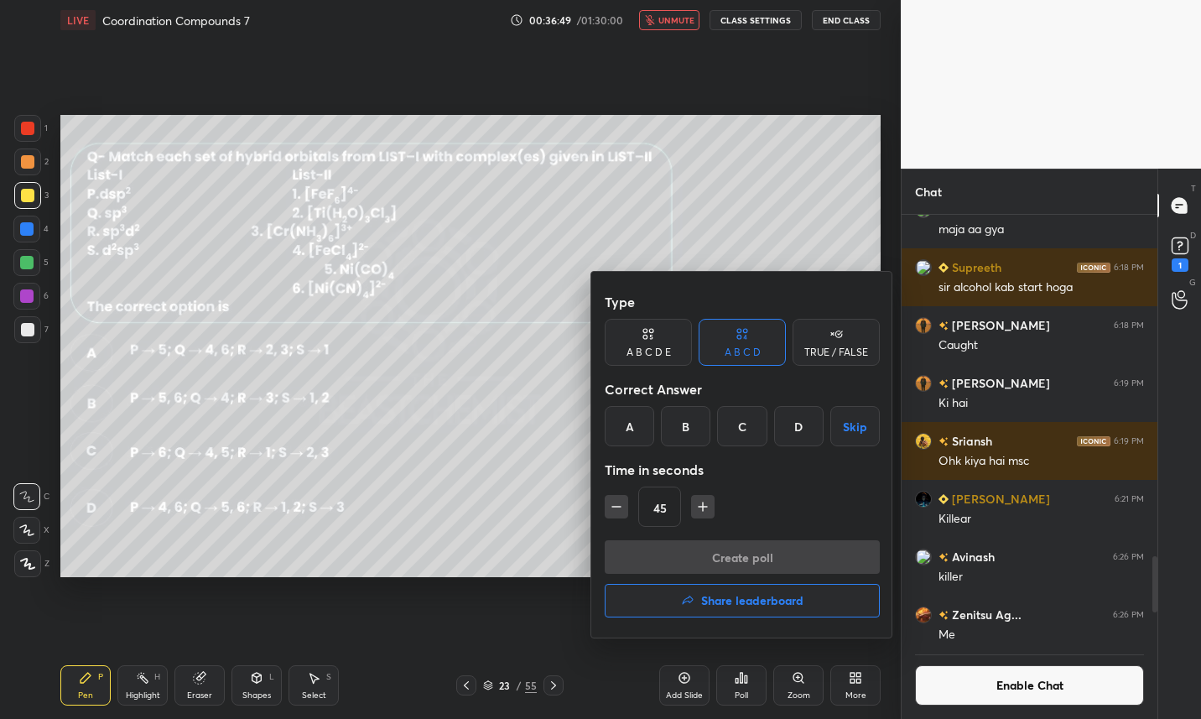
click at [739, 434] on div "C" at bounding box center [741, 426] width 49 height 40
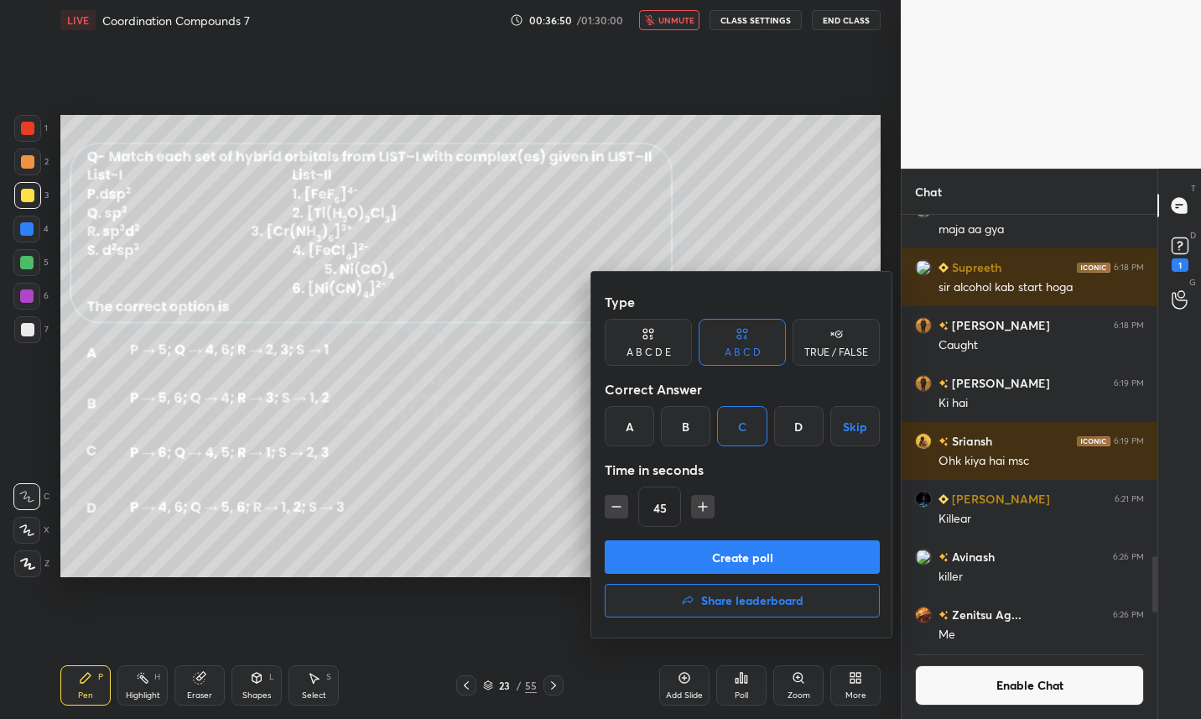
click at [692, 557] on button "Create poll" at bounding box center [742, 557] width 275 height 34
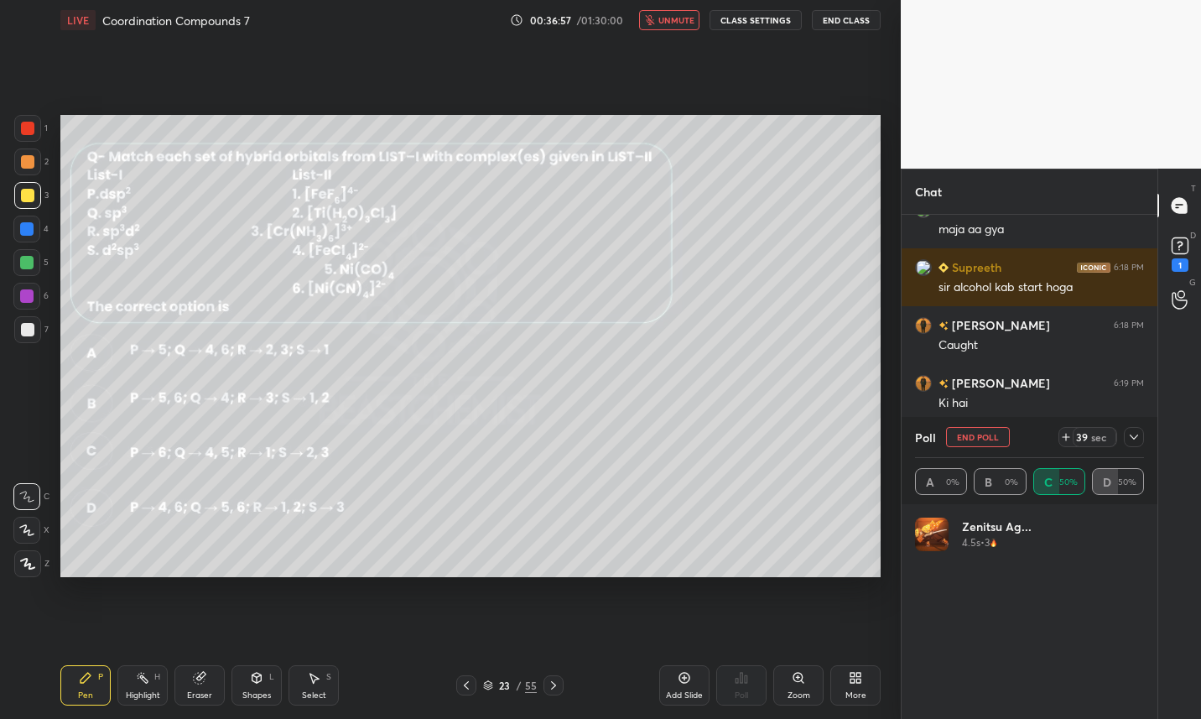
scroll to position [196, 224]
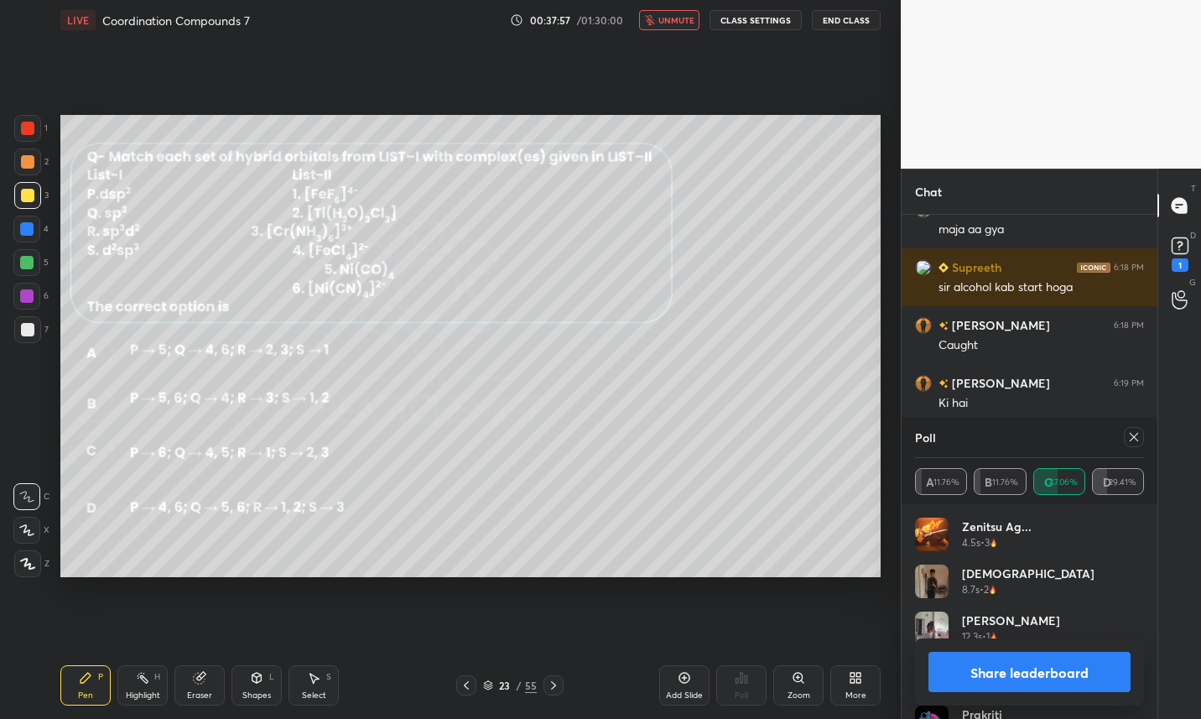
click at [692, 23] on span "unmute" at bounding box center [676, 20] width 36 height 12
click at [1140, 437] on icon at bounding box center [1133, 436] width 13 height 13
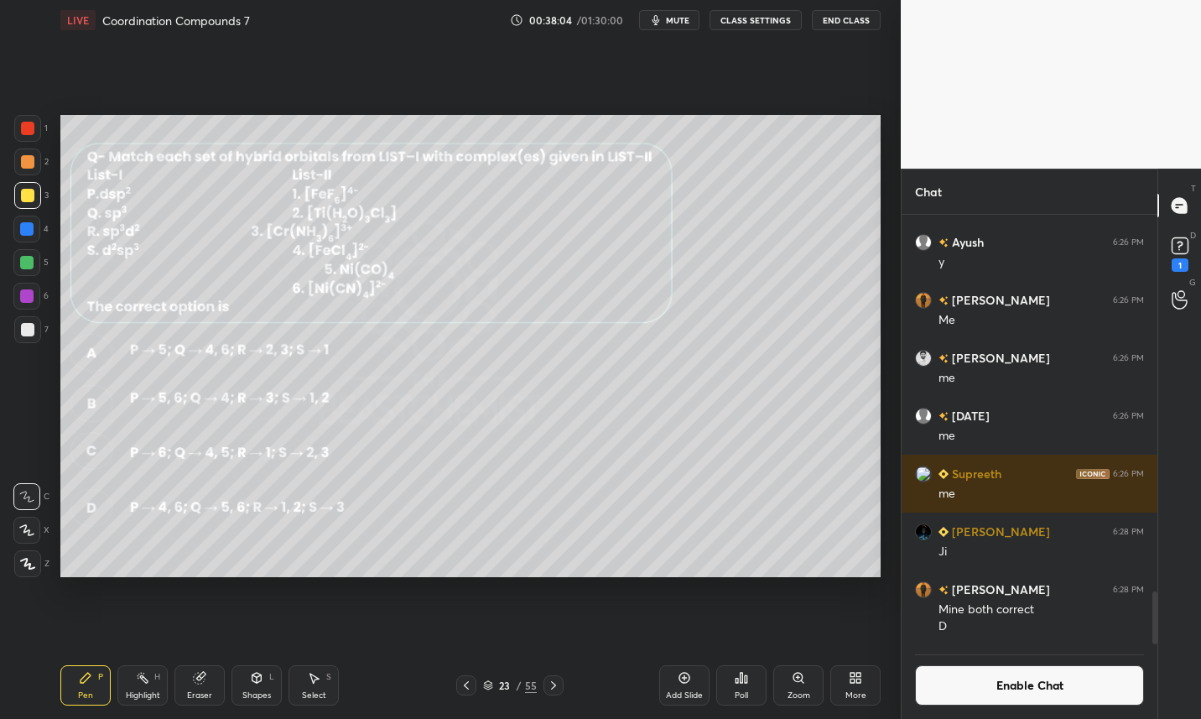
scroll to position [3077, 0]
click at [1084, 684] on button "Enable Chat" at bounding box center [1029, 685] width 229 height 40
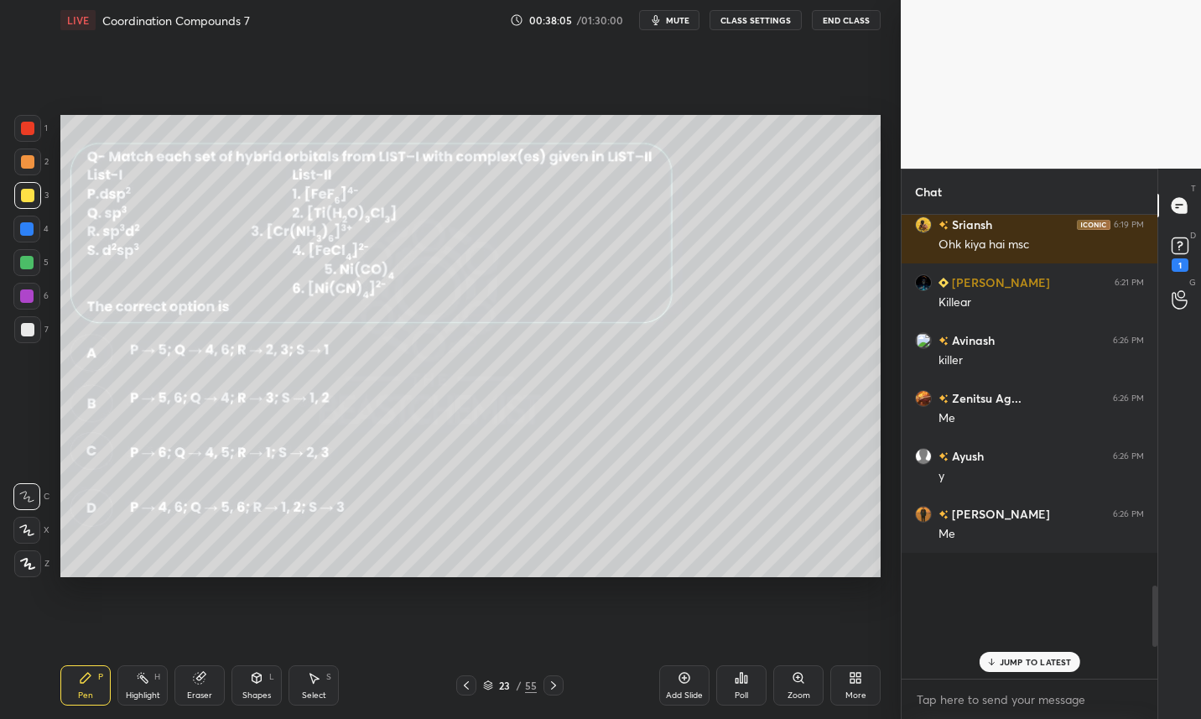
scroll to position [2632, 0]
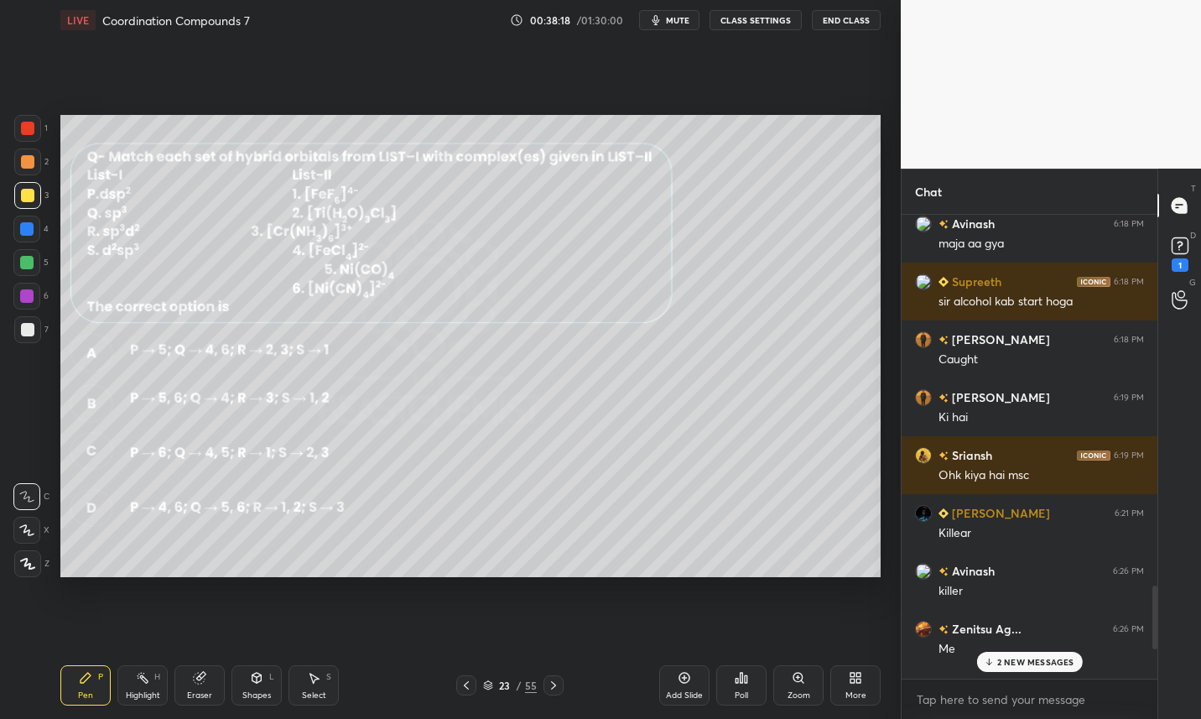
click at [1011, 659] on p "2 NEW MESSAGES" at bounding box center [1035, 662] width 77 height 10
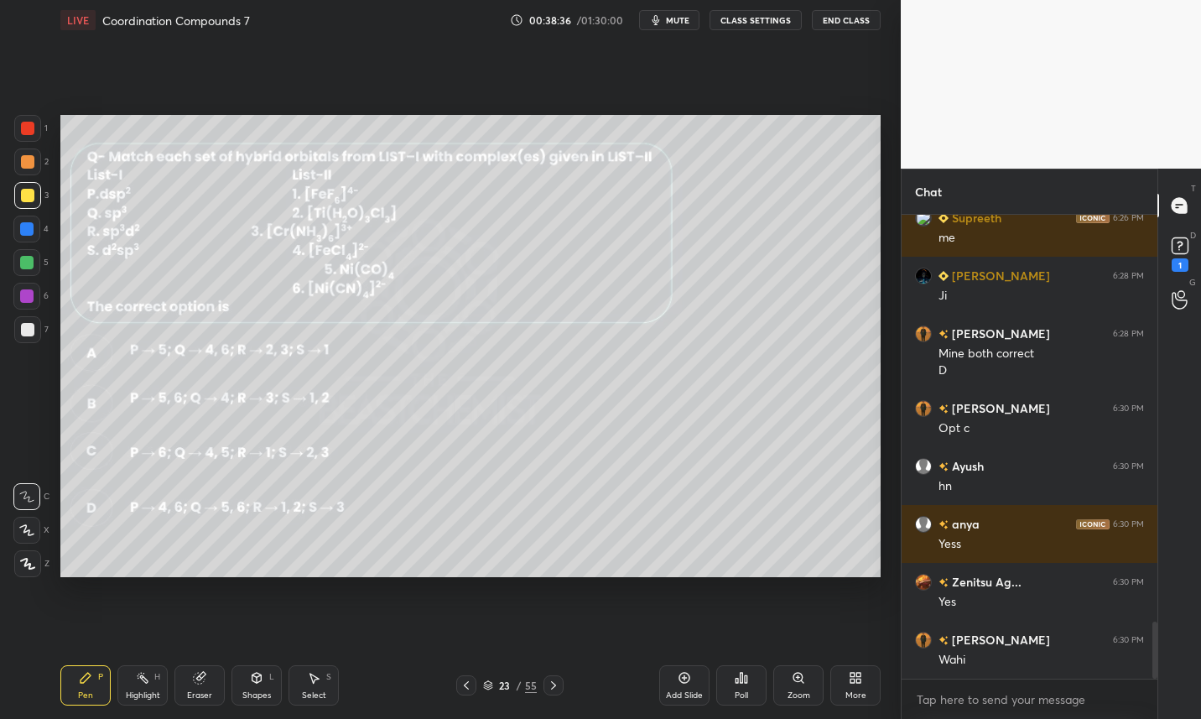
scroll to position [3390, 0]
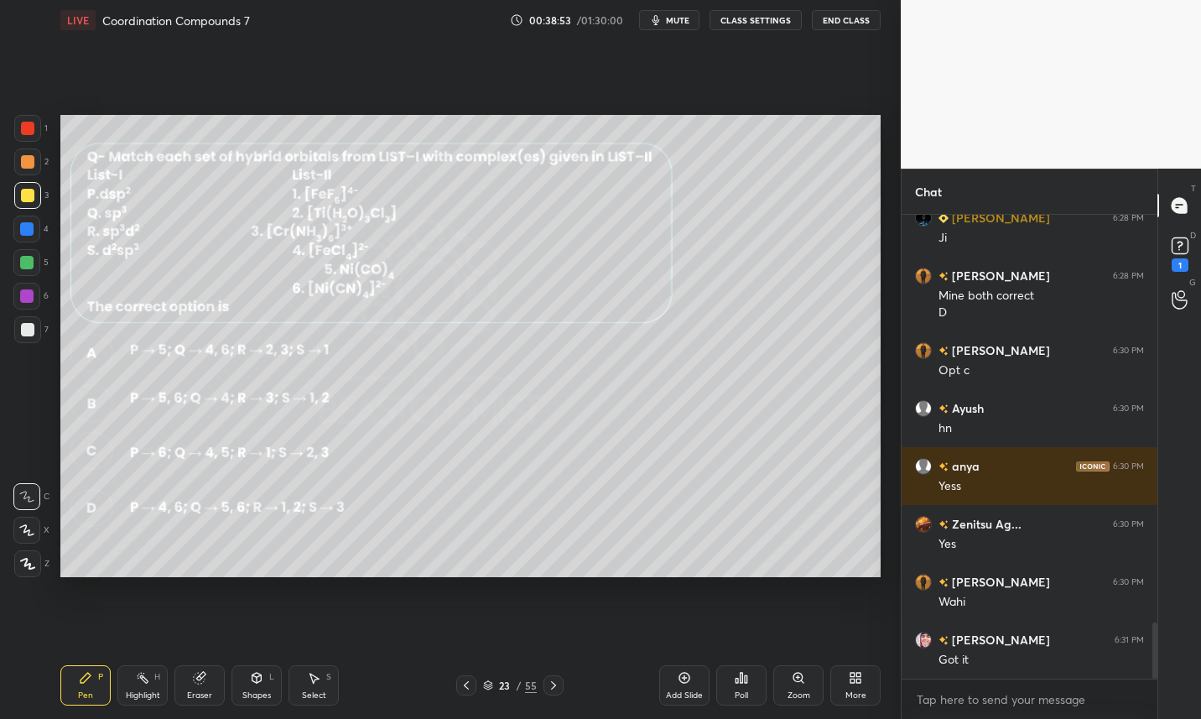
click at [687, 12] on button "mute" at bounding box center [669, 20] width 60 height 20
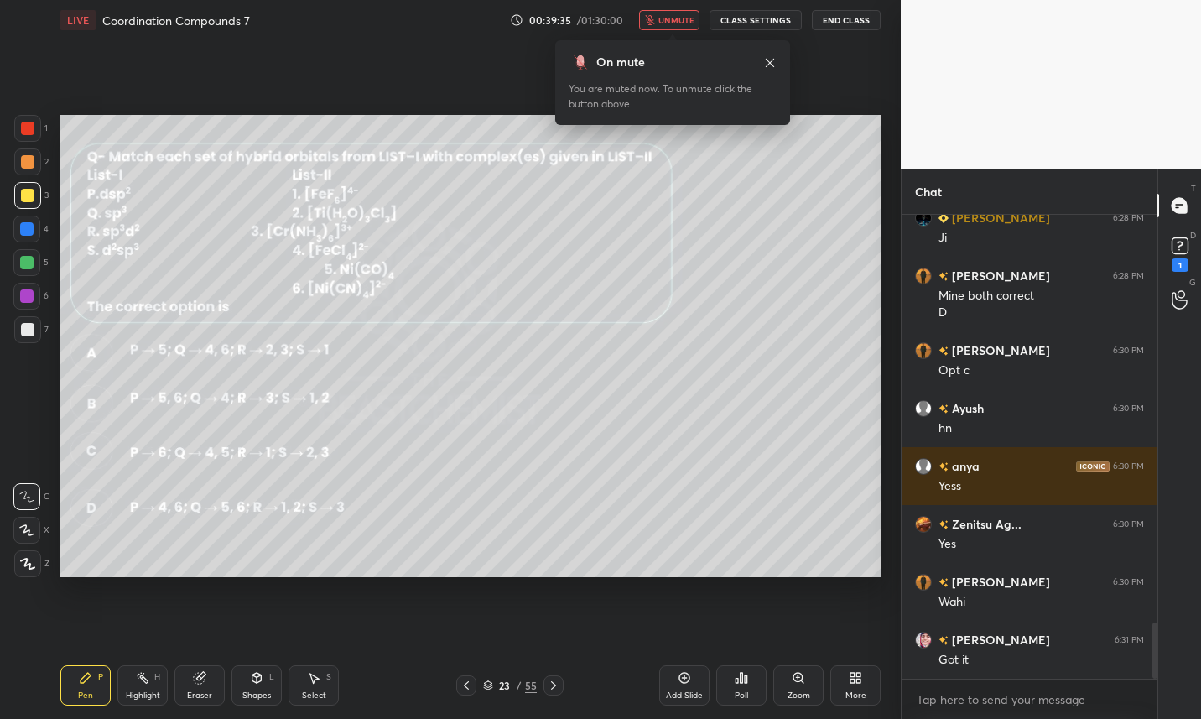
click at [684, 20] on span "unmute" at bounding box center [676, 20] width 36 height 12
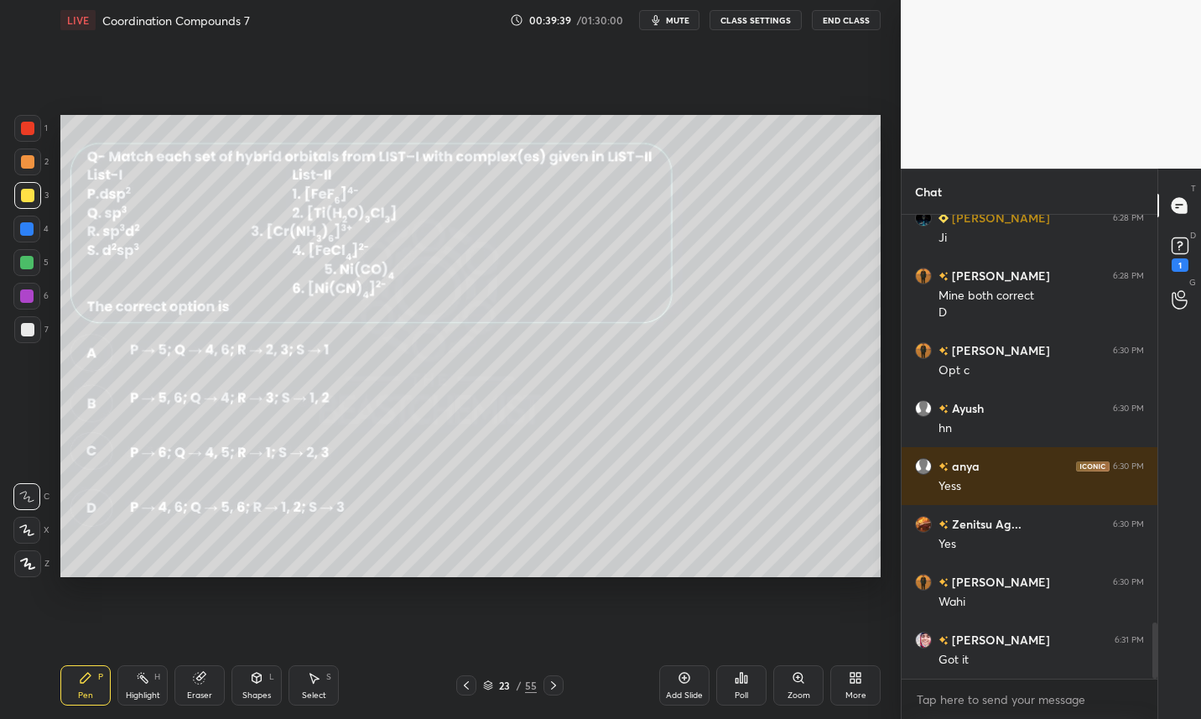
click at [554, 686] on icon at bounding box center [553, 685] width 5 height 8
click at [759, 23] on button "CLASS SETTINGS" at bounding box center [756, 20] width 92 height 20
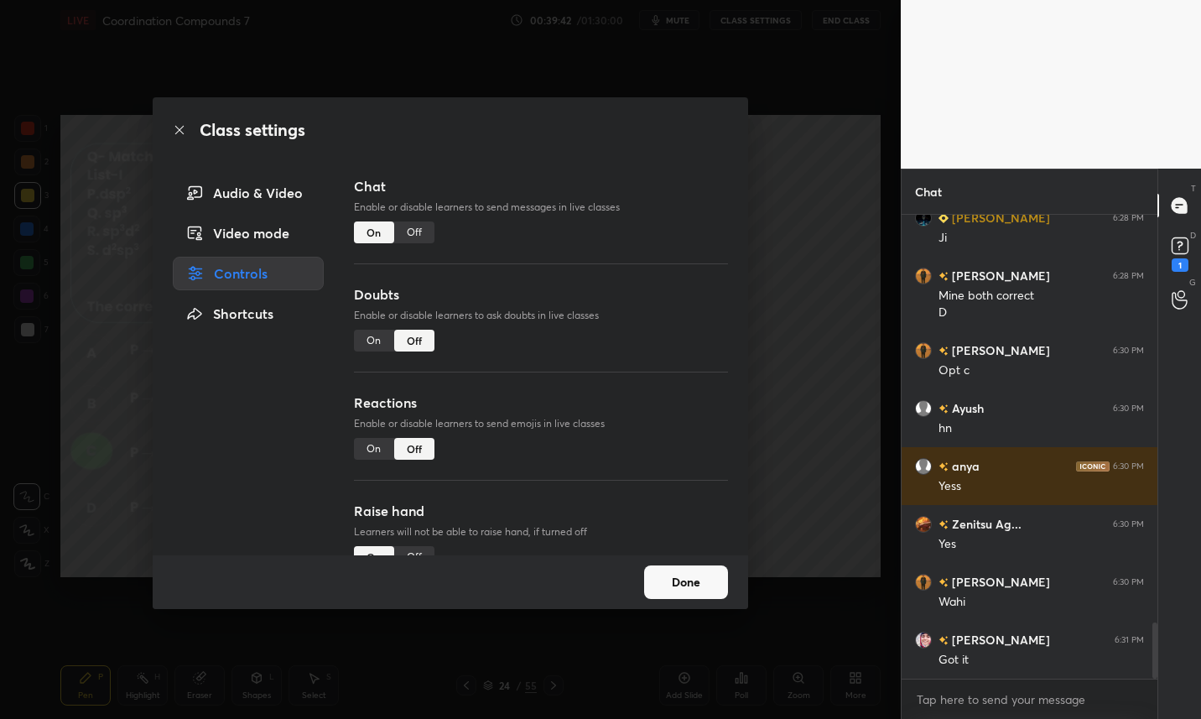
click at [417, 228] on div "Off" at bounding box center [414, 232] width 40 height 22
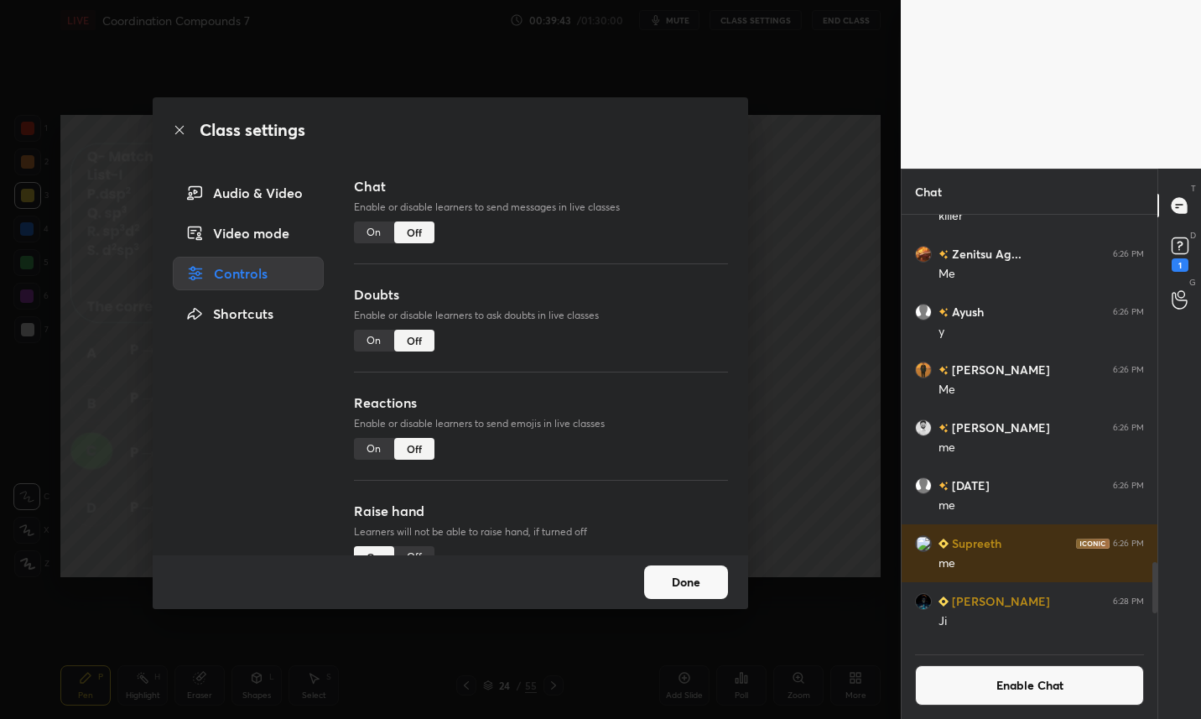
click at [690, 595] on button "Done" at bounding box center [686, 582] width 84 height 34
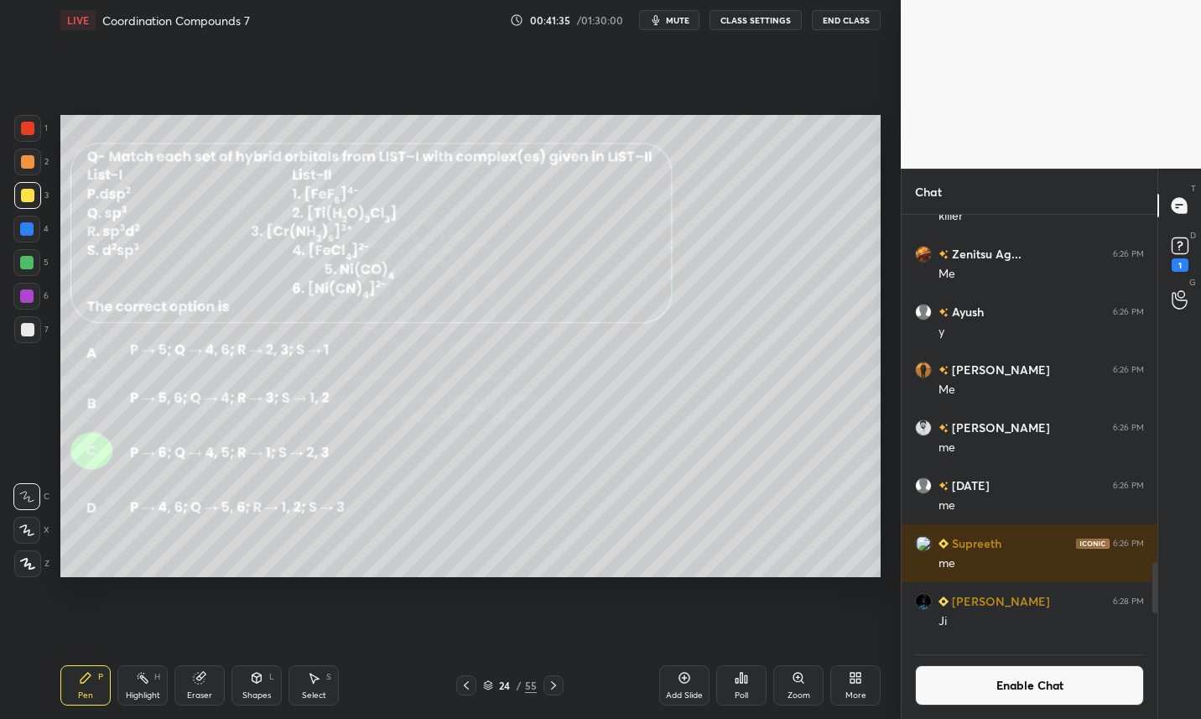
click at [553, 685] on icon at bounding box center [553, 684] width 13 height 13
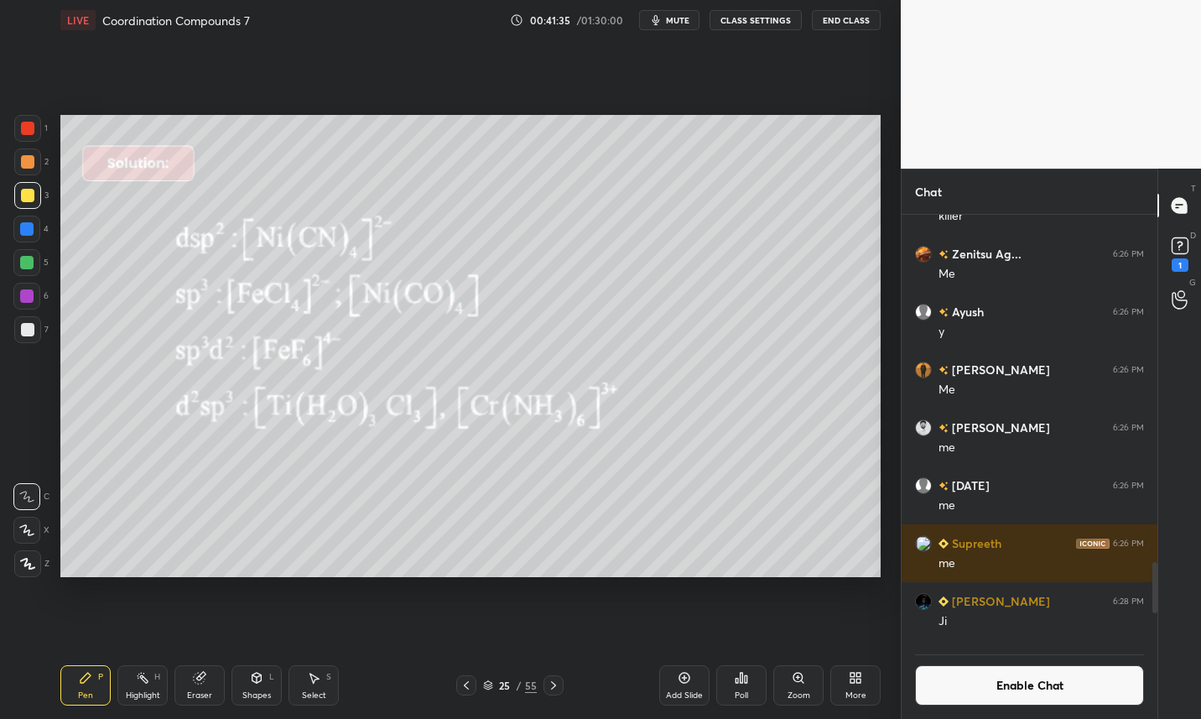
click at [554, 682] on icon at bounding box center [553, 684] width 13 height 13
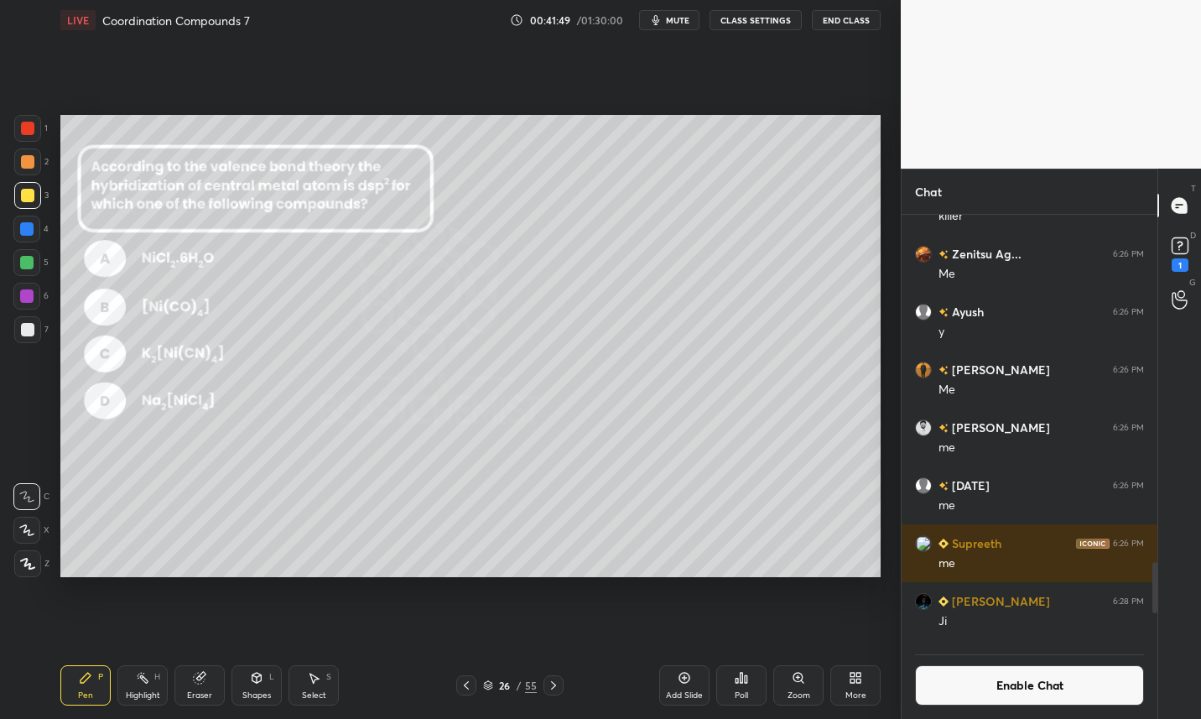
click at [24, 334] on div at bounding box center [27, 329] width 13 height 13
click at [747, 684] on div "Poll" at bounding box center [741, 685] width 50 height 40
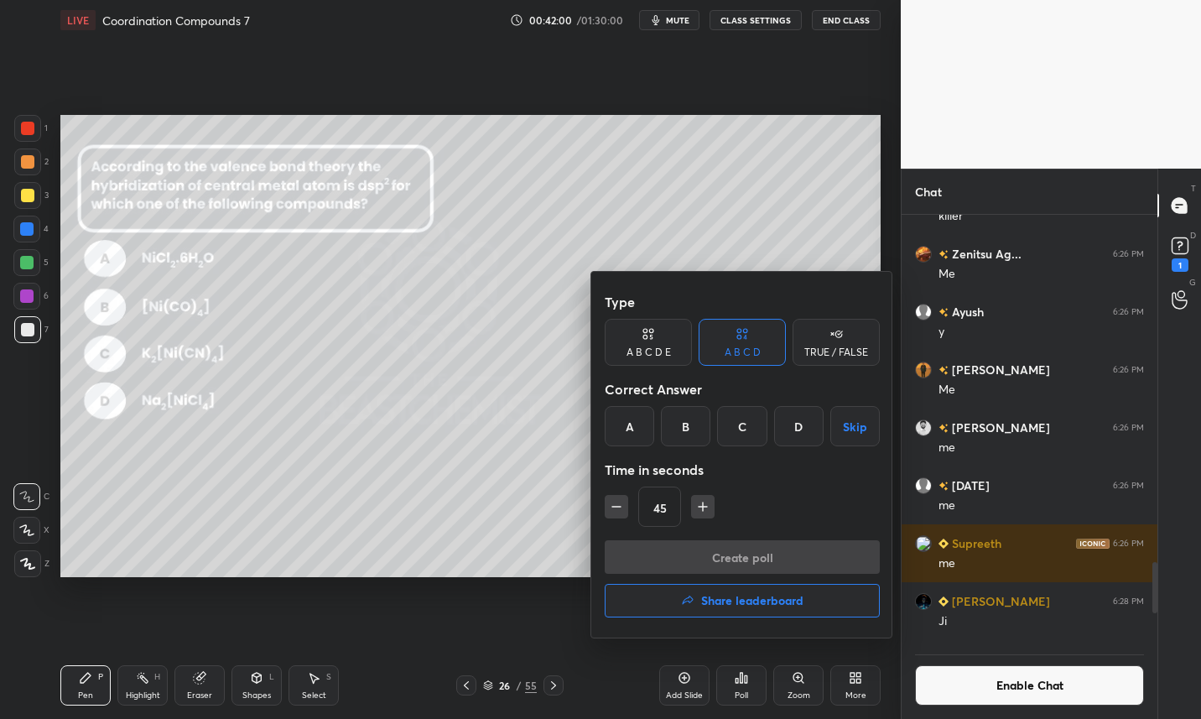
click at [742, 432] on div "C" at bounding box center [741, 426] width 49 height 40
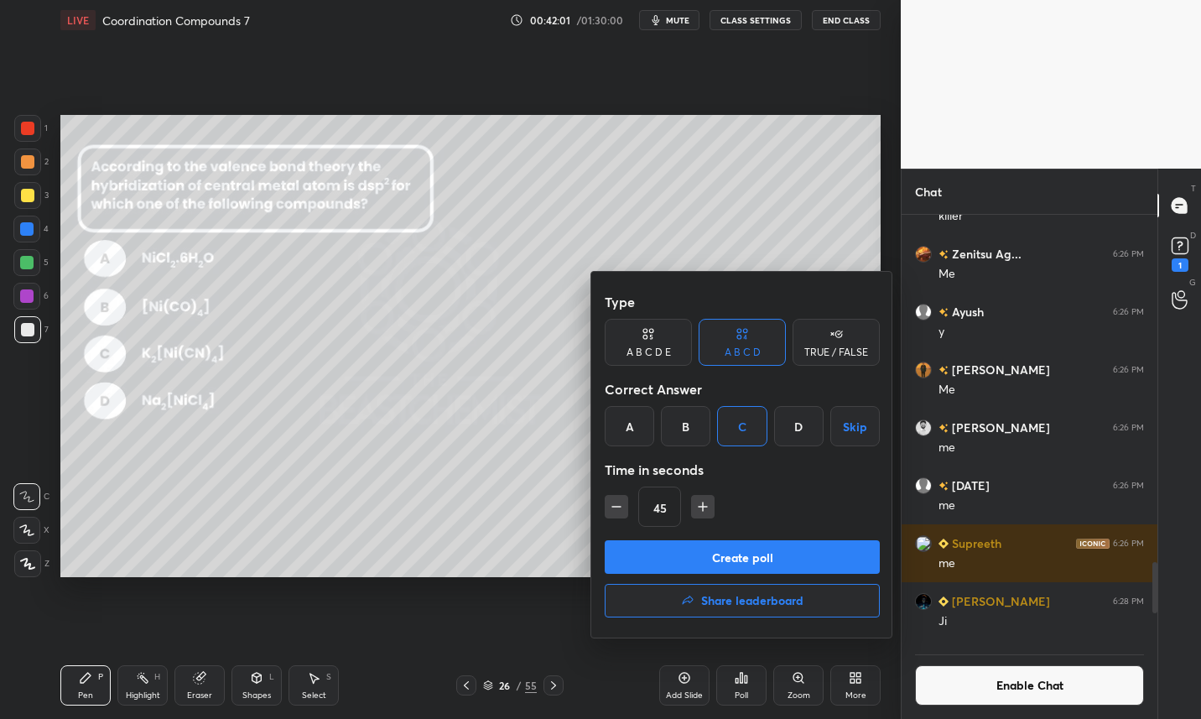
click at [619, 507] on icon "button" at bounding box center [616, 506] width 17 height 17
click at [616, 507] on icon "button" at bounding box center [616, 507] width 8 height 0
type input "15"
click at [611, 509] on div "15" at bounding box center [742, 506] width 275 height 40
click at [680, 559] on button "Create poll" at bounding box center [742, 557] width 275 height 34
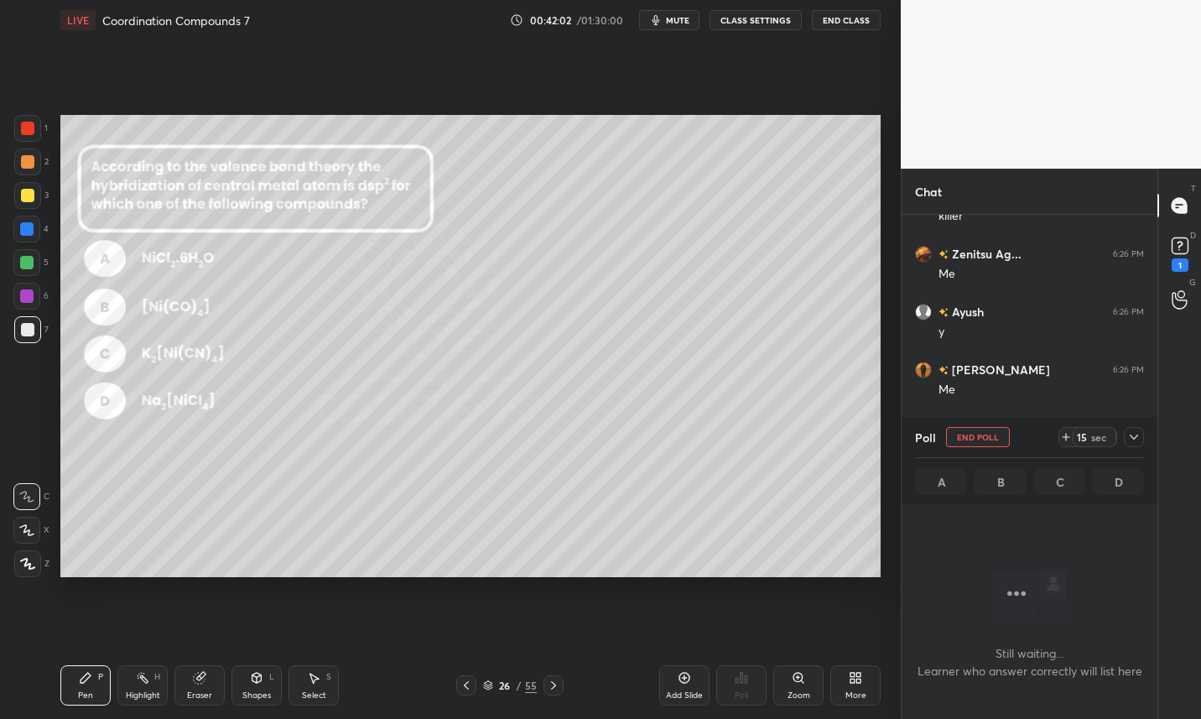
scroll to position [412, 251]
click at [490, 689] on icon at bounding box center [488, 685] width 10 height 10
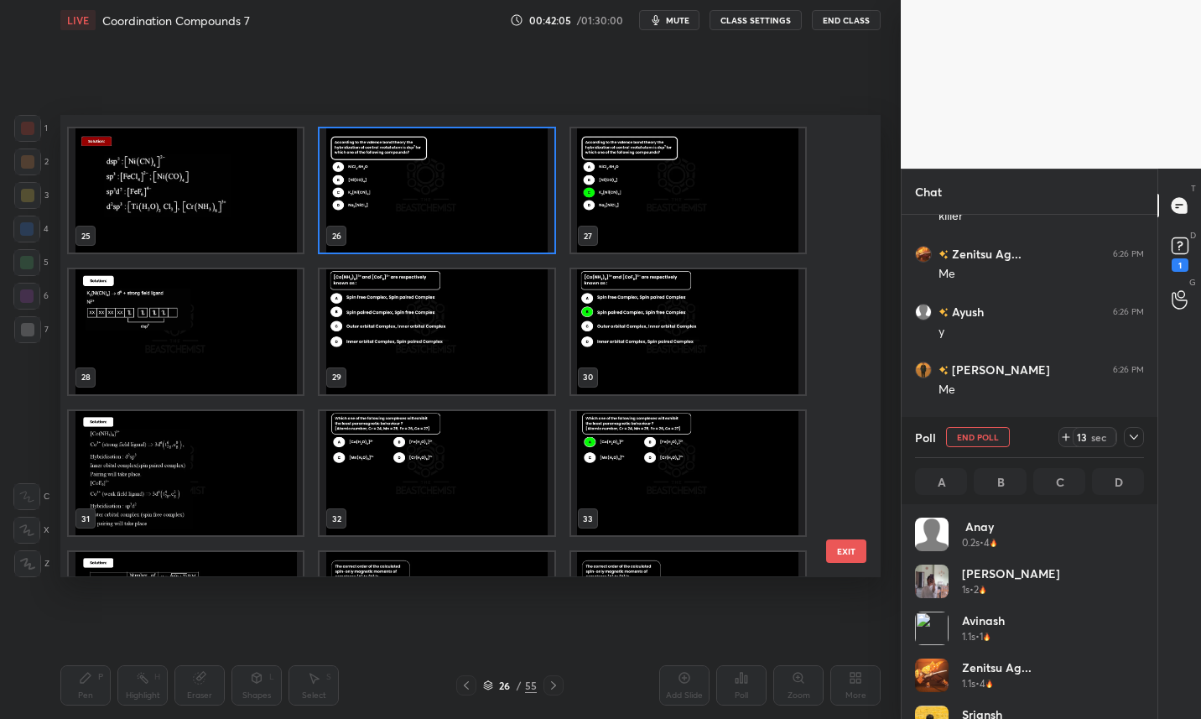
scroll to position [1136, 0]
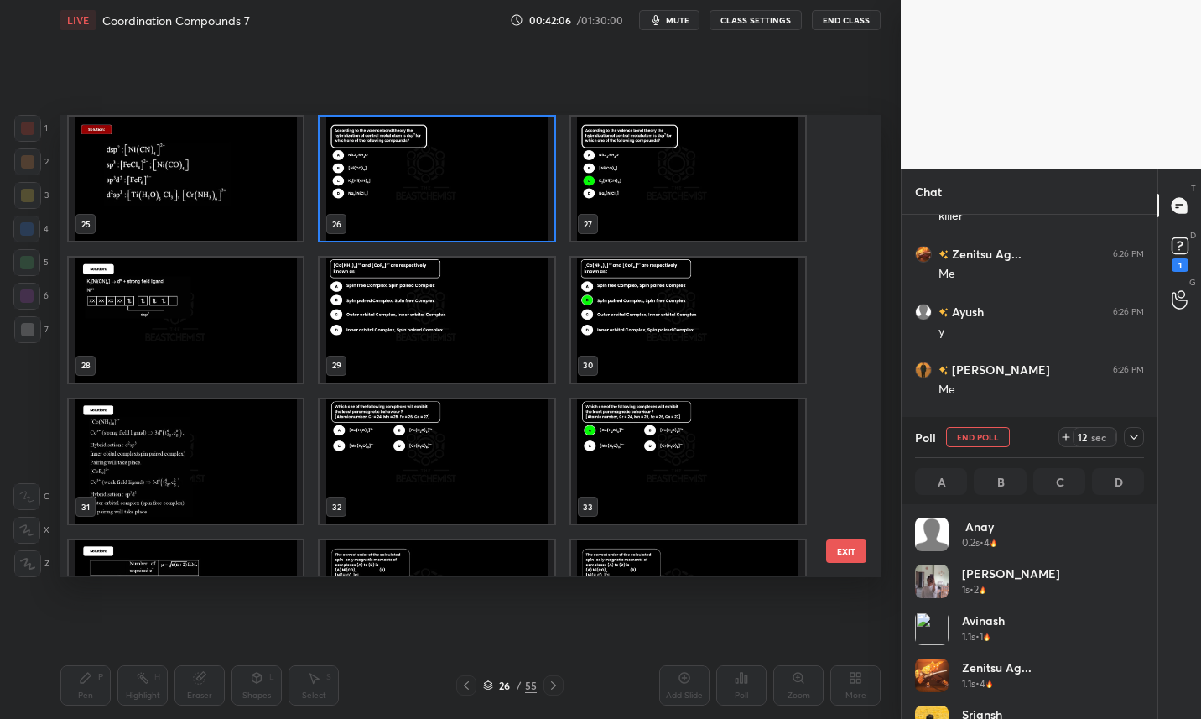
click at [450, 178] on img "grid" at bounding box center [437, 179] width 234 height 124
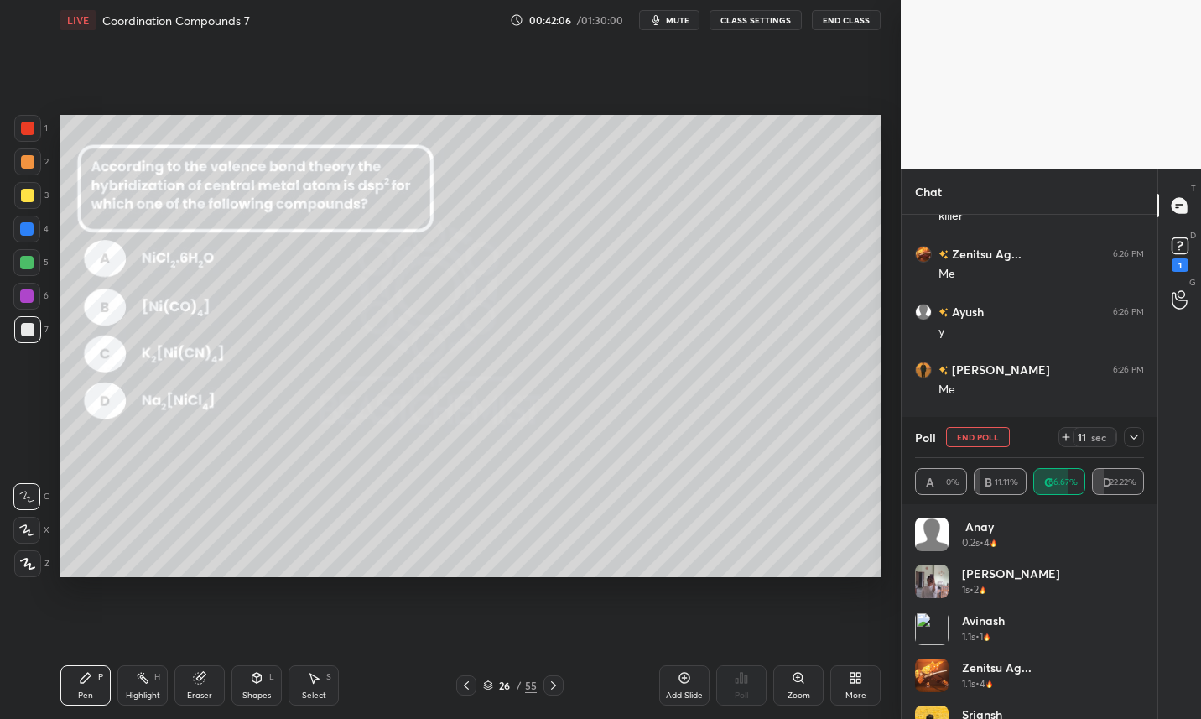
click at [455, 184] on img "grid" at bounding box center [437, 179] width 234 height 124
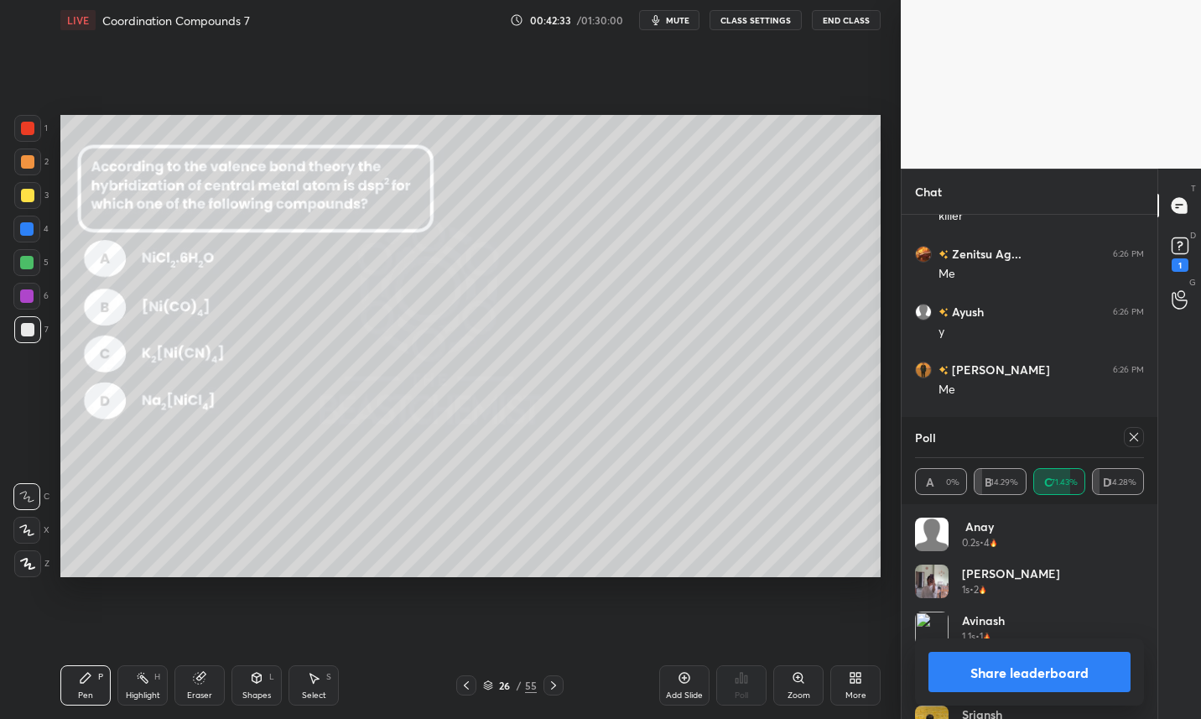
click at [1068, 665] on button "Share leaderboard" at bounding box center [1029, 672] width 202 height 40
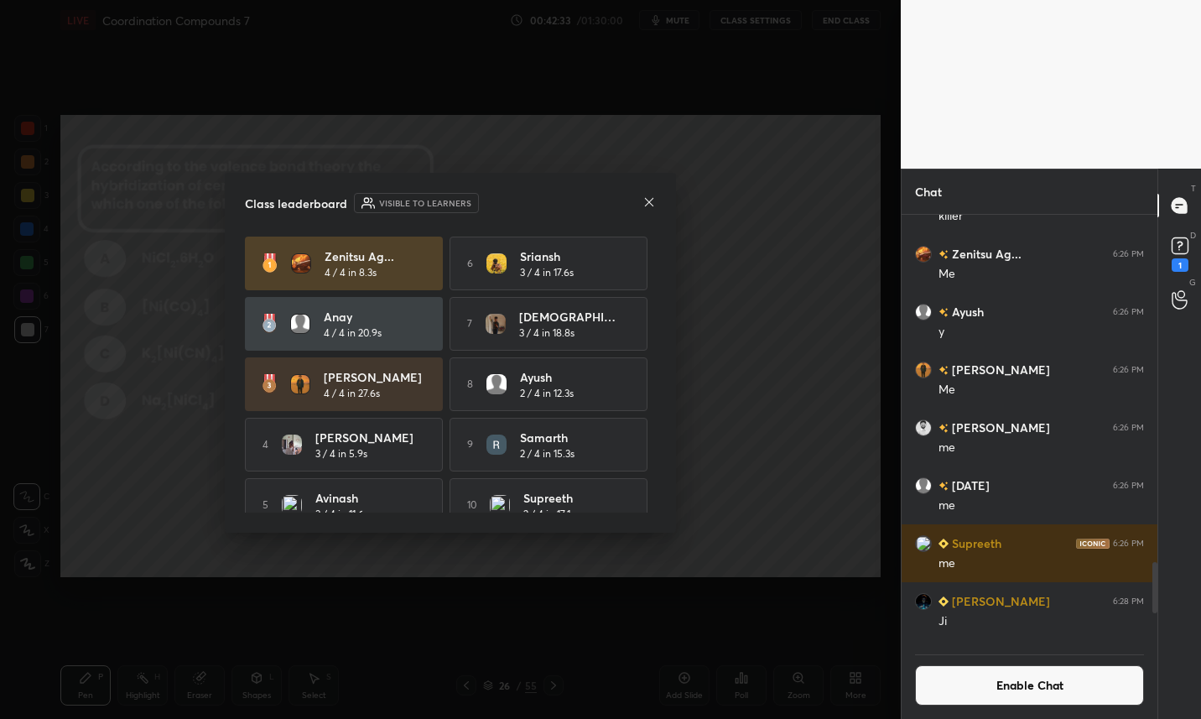
scroll to position [499, 251]
click at [649, 205] on icon at bounding box center [648, 201] width 13 height 13
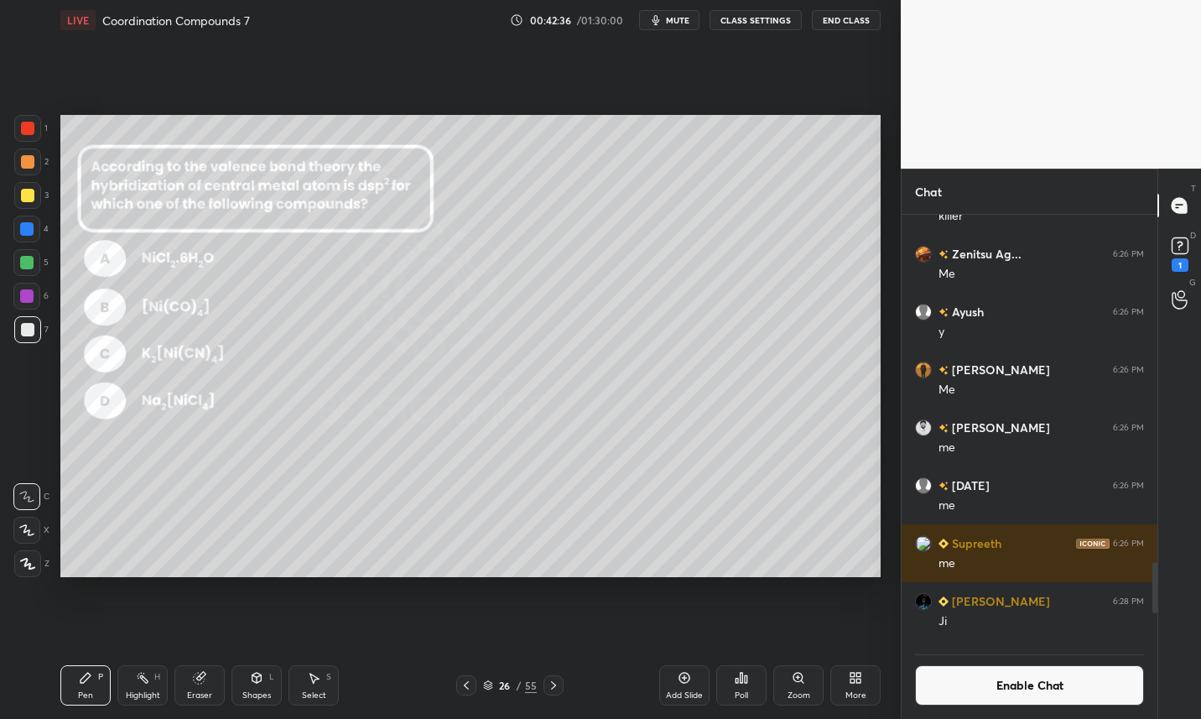
click at [555, 686] on icon at bounding box center [553, 684] width 13 height 13
click at [553, 684] on icon at bounding box center [553, 685] width 5 height 8
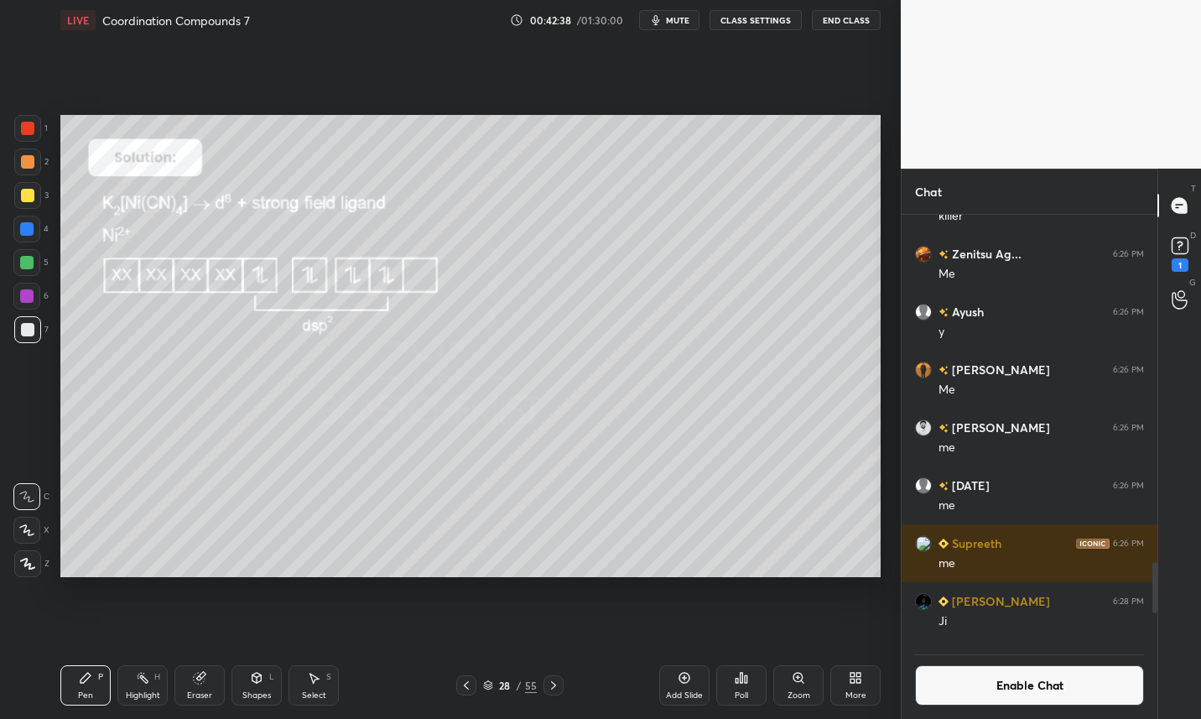
click at [554, 684] on icon at bounding box center [553, 685] width 5 height 8
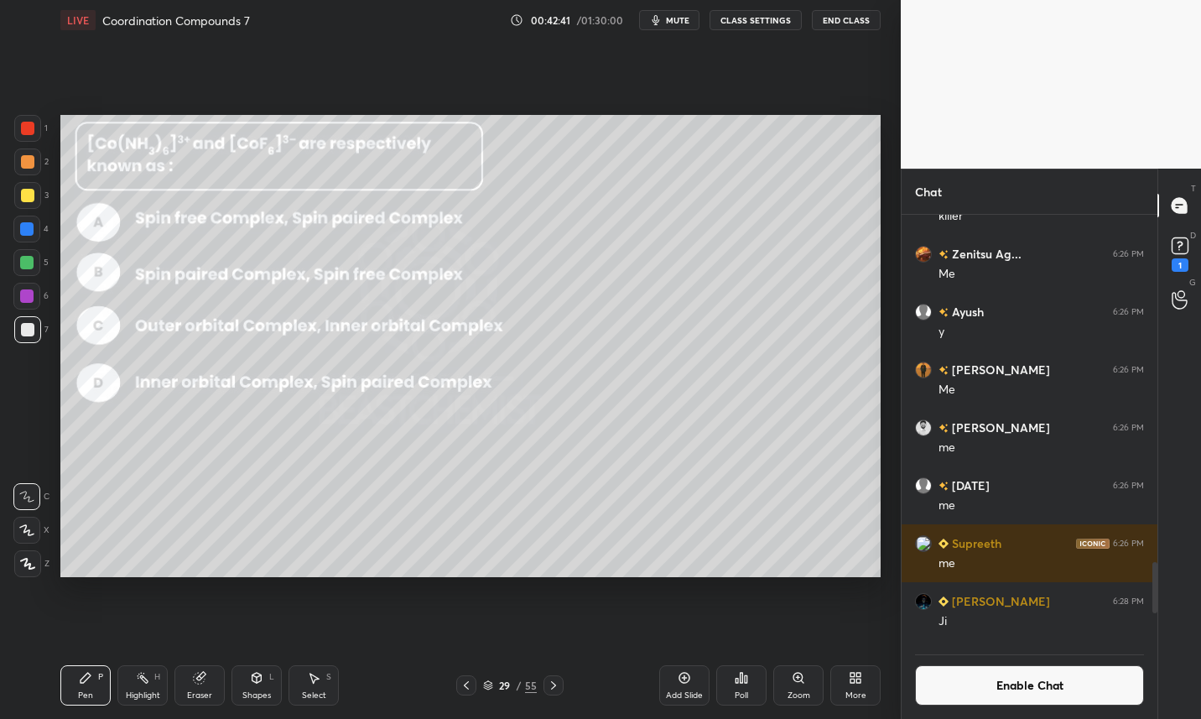
click at [464, 687] on icon at bounding box center [466, 684] width 13 height 13
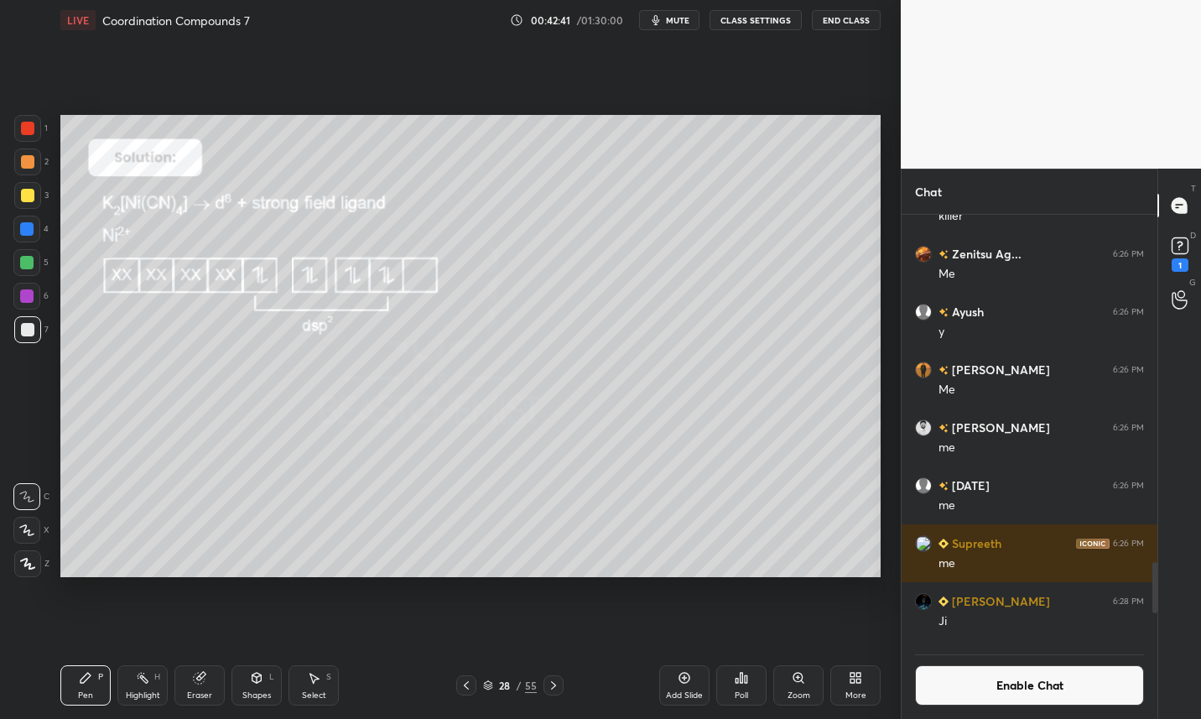
click at [685, 684] on div "Add Slide" at bounding box center [684, 685] width 50 height 40
click at [29, 203] on div at bounding box center [27, 195] width 27 height 27
click at [29, 263] on div at bounding box center [26, 262] width 13 height 13
click at [29, 260] on div at bounding box center [26, 262] width 13 height 13
click at [34, 338] on div at bounding box center [27, 329] width 27 height 27
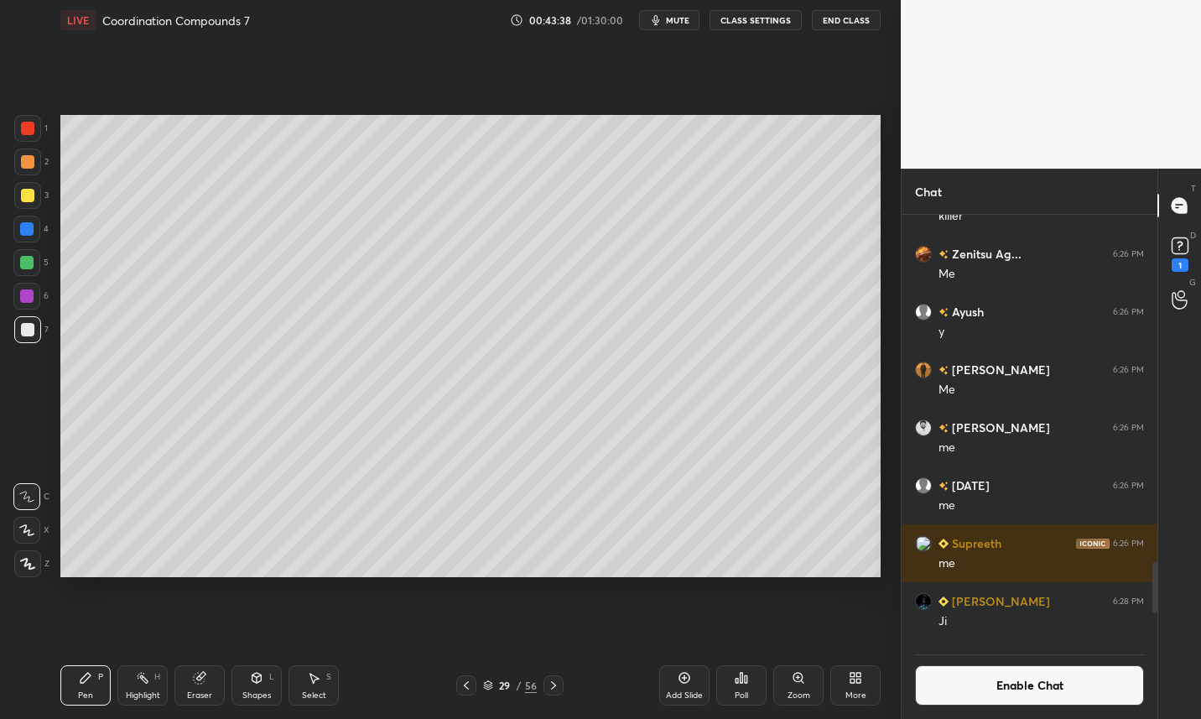
click at [203, 684] on icon at bounding box center [199, 677] width 13 height 13
click at [90, 683] on icon at bounding box center [85, 677] width 13 height 13
click at [548, 688] on icon at bounding box center [553, 684] width 13 height 13
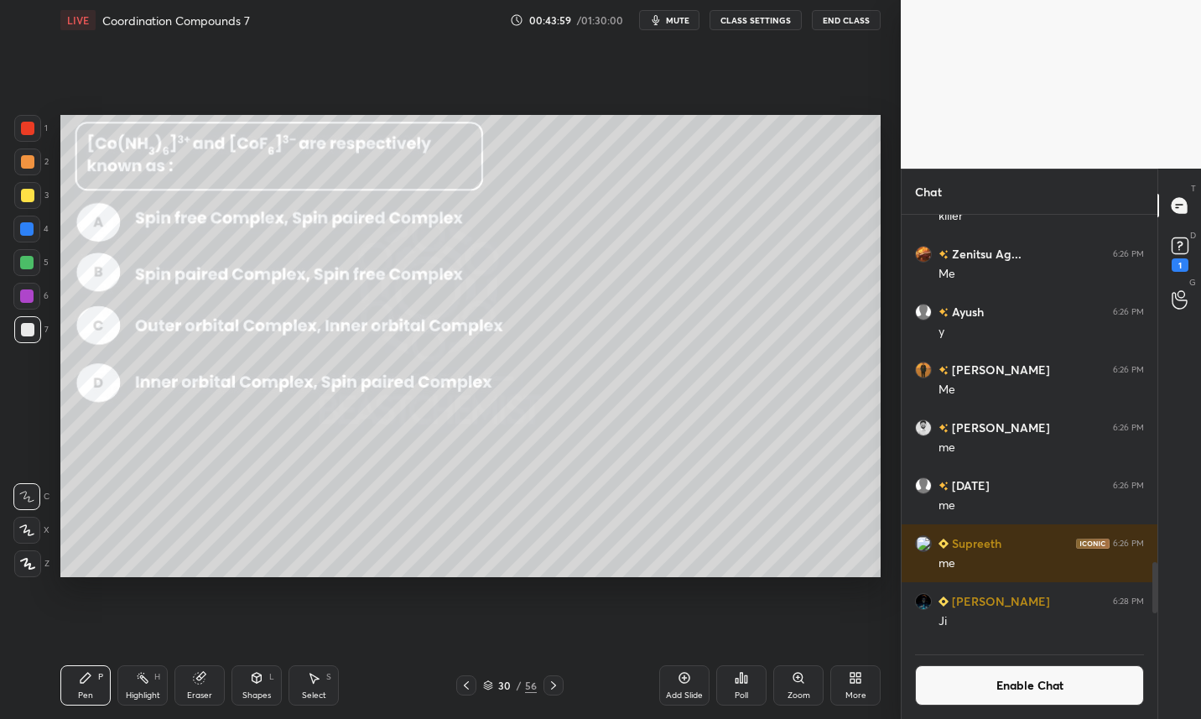
click at [32, 197] on div at bounding box center [27, 195] width 13 height 13
click at [485, 681] on icon at bounding box center [488, 685] width 10 height 10
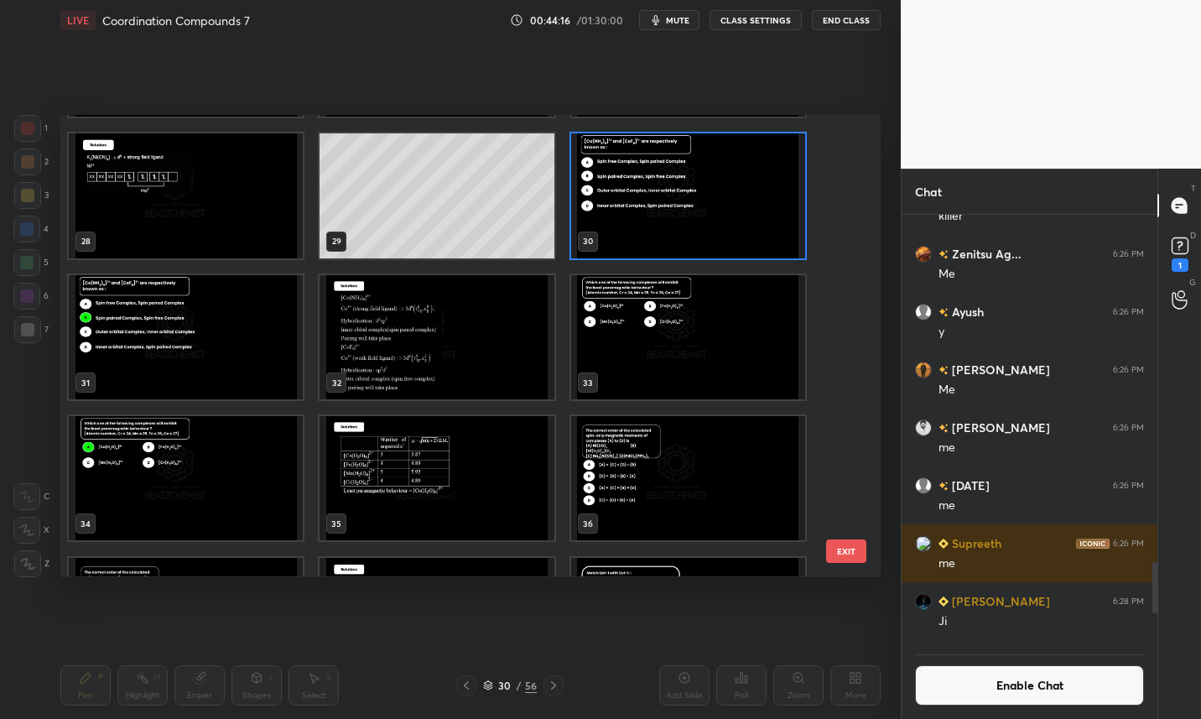
scroll to position [1260, 0]
click at [683, 190] on img "grid" at bounding box center [688, 197] width 234 height 124
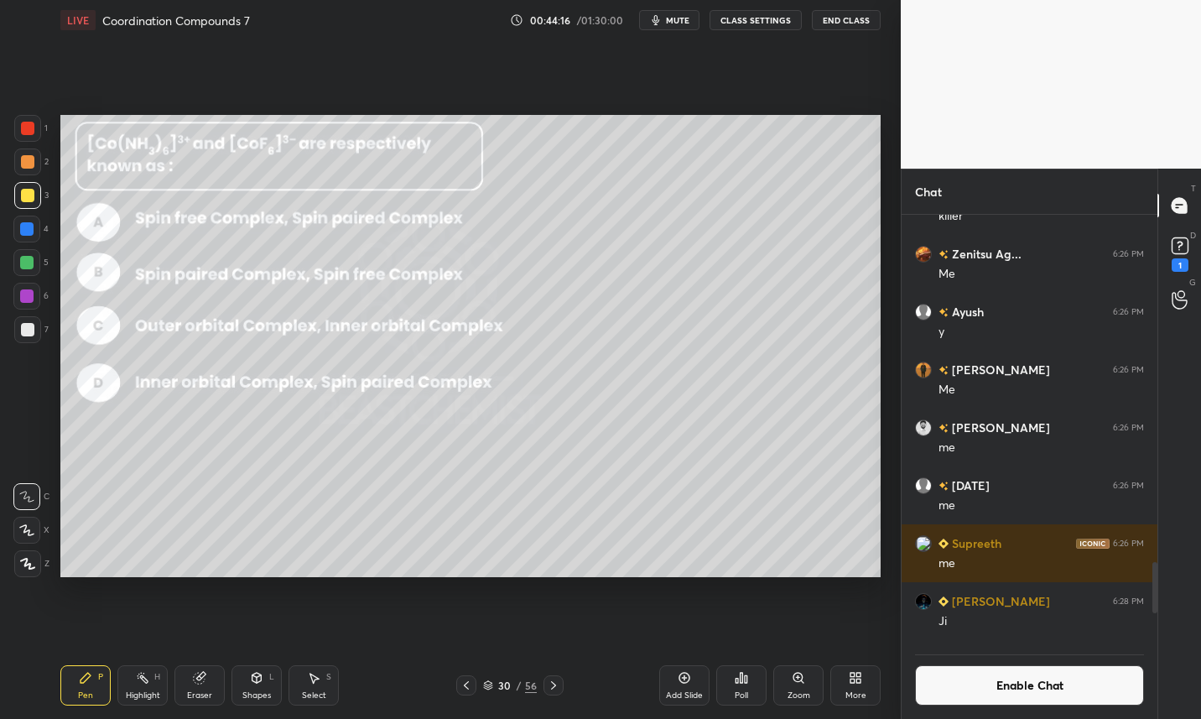
click at [684, 190] on img "grid" at bounding box center [688, 197] width 234 height 124
click div "Poll"
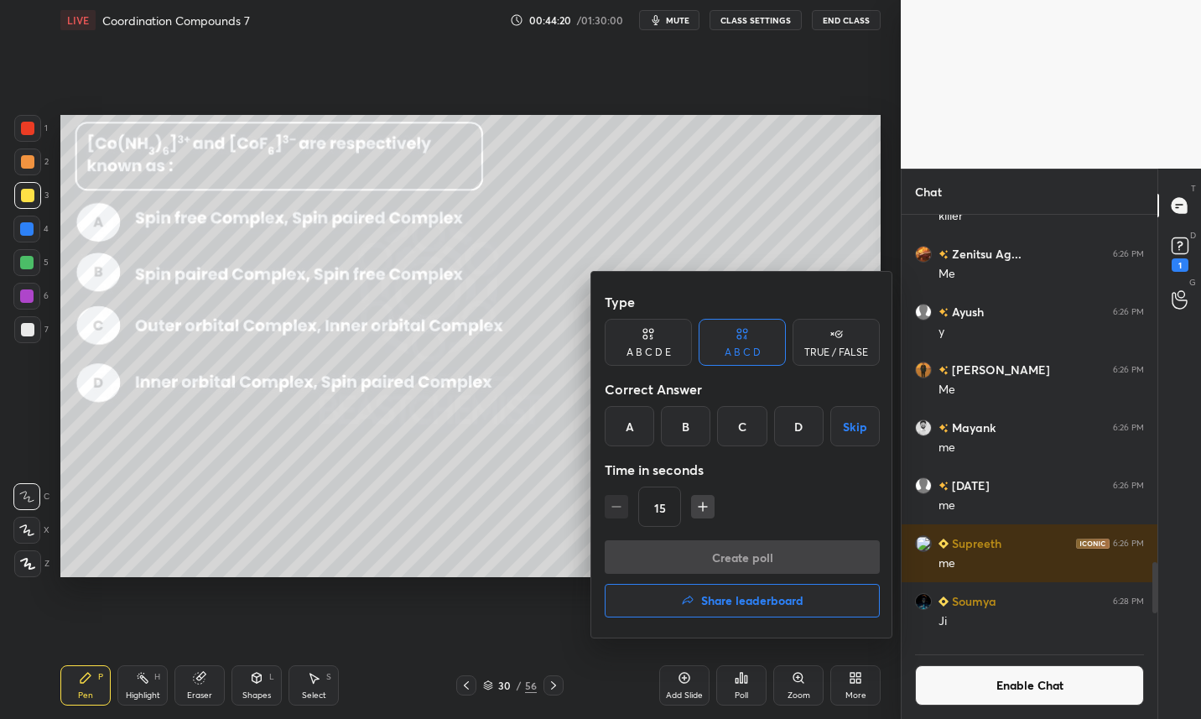
click div "B"
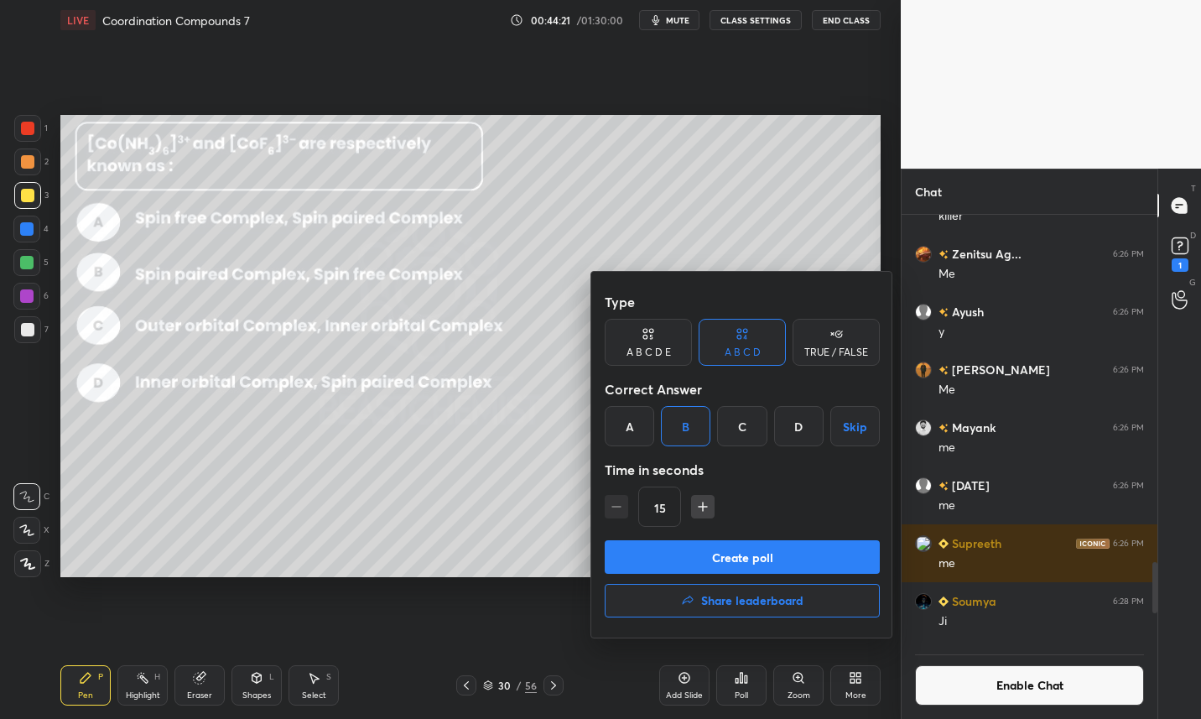
click button "Create poll"
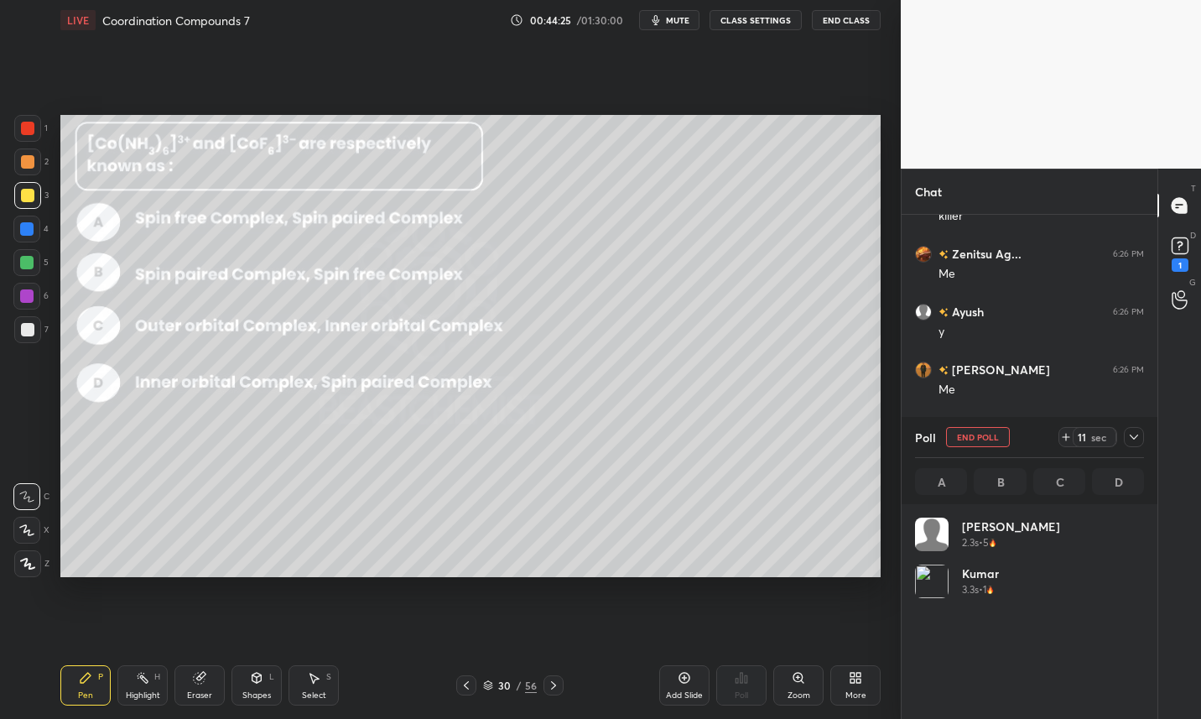
scroll to position [196, 224]
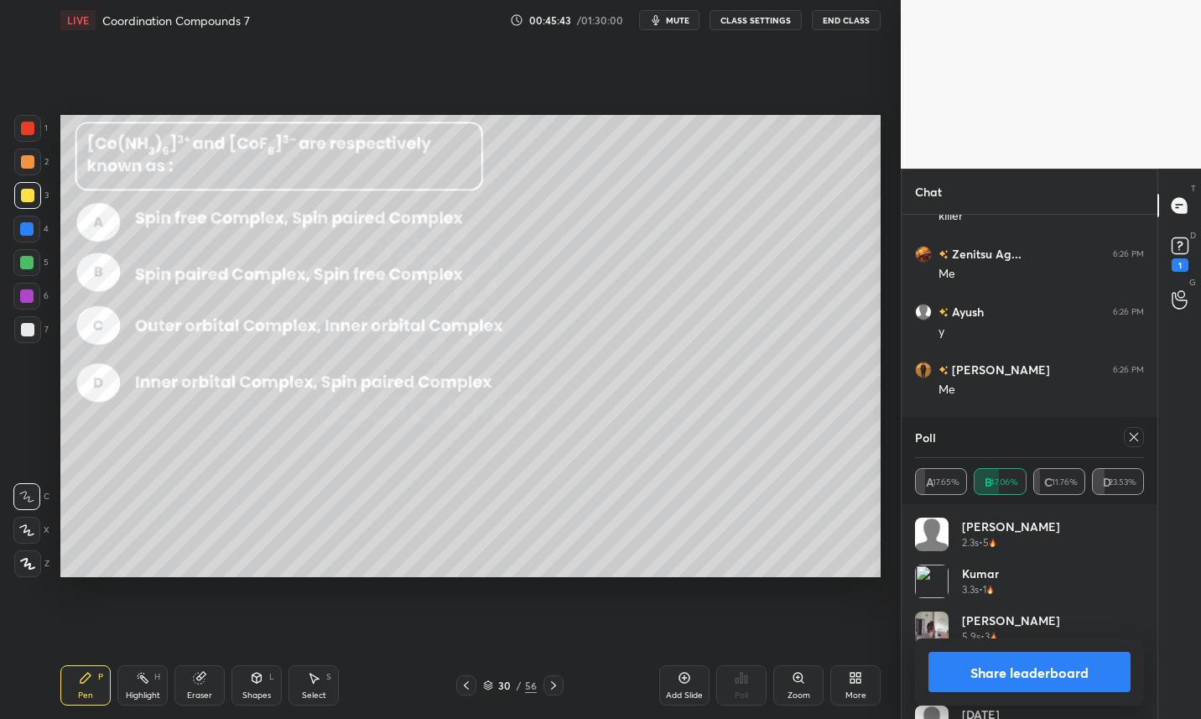
click div "Add Slide"
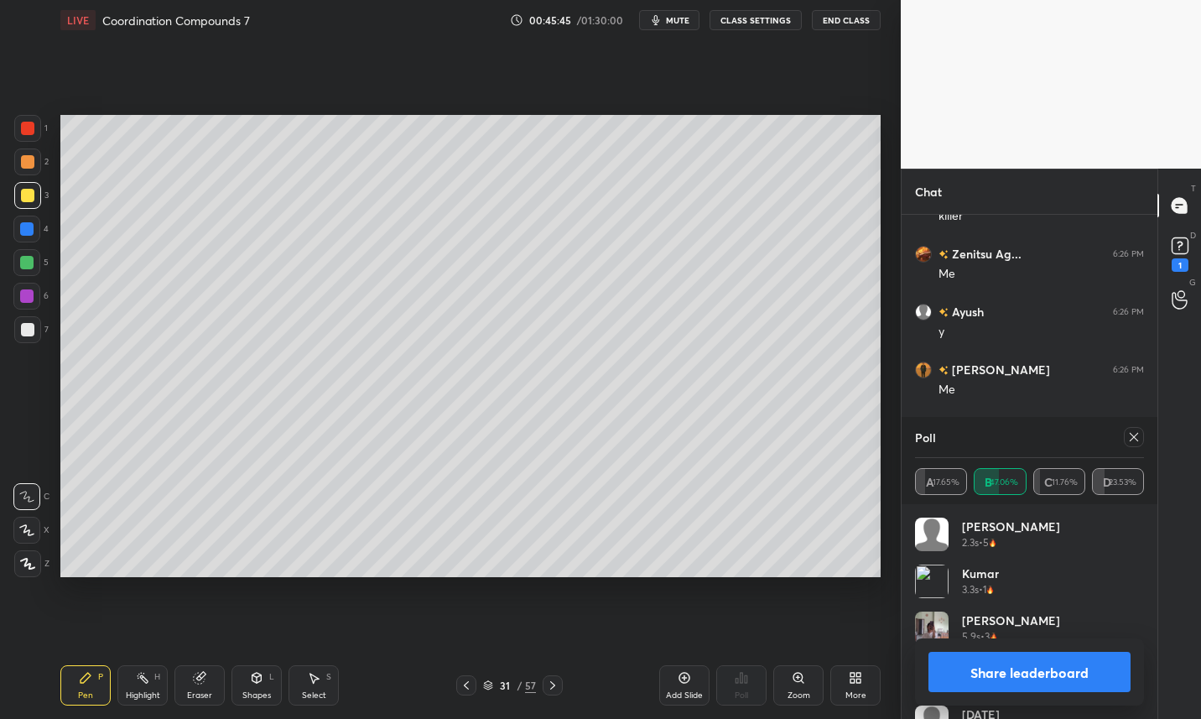
click icon
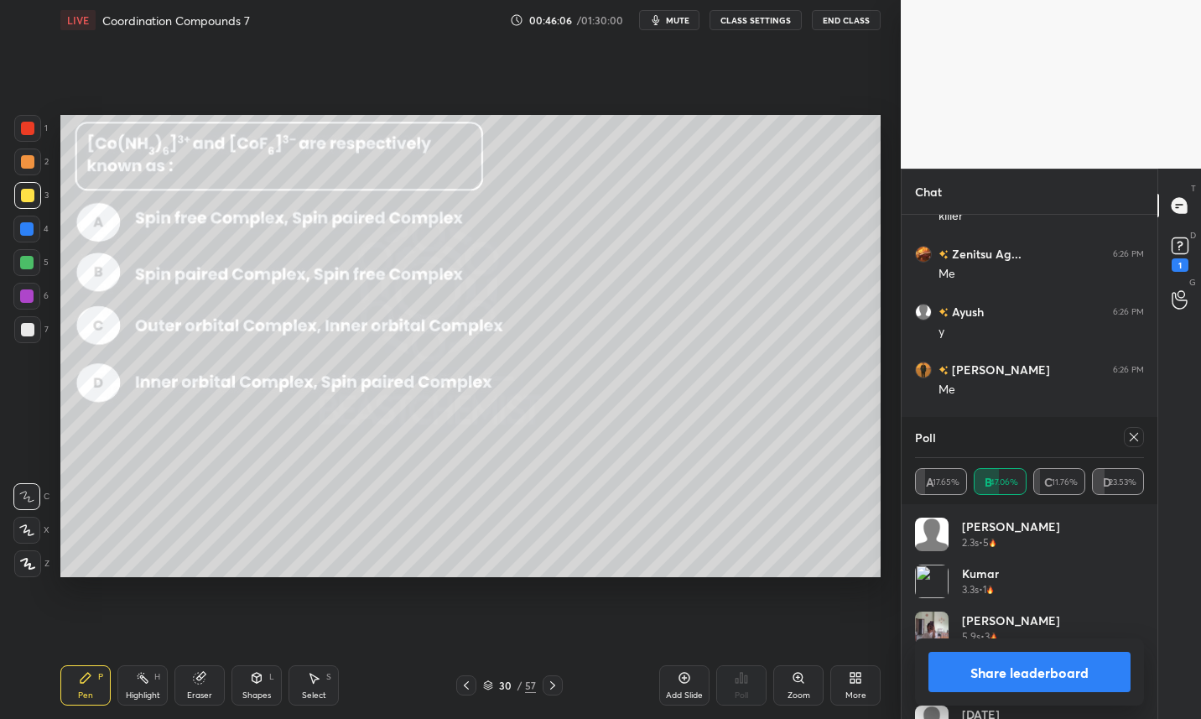
click div
click img "grid"
click button "Share leaderboard"
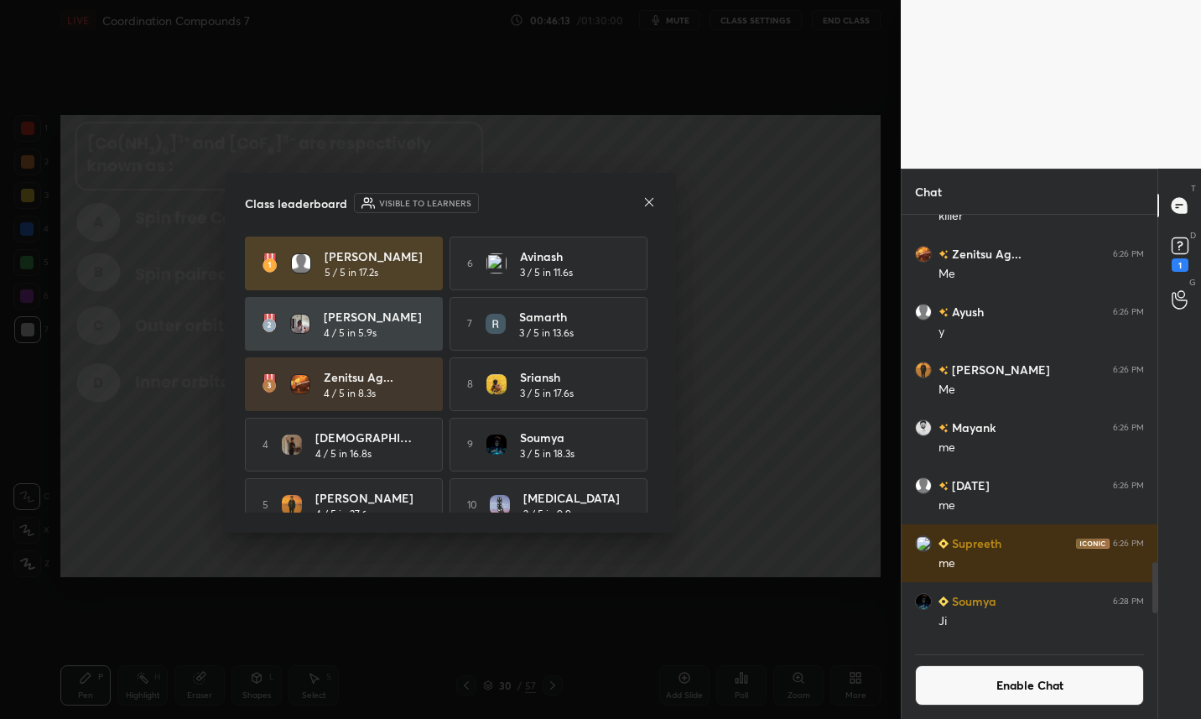
scroll to position [499, 251]
click icon
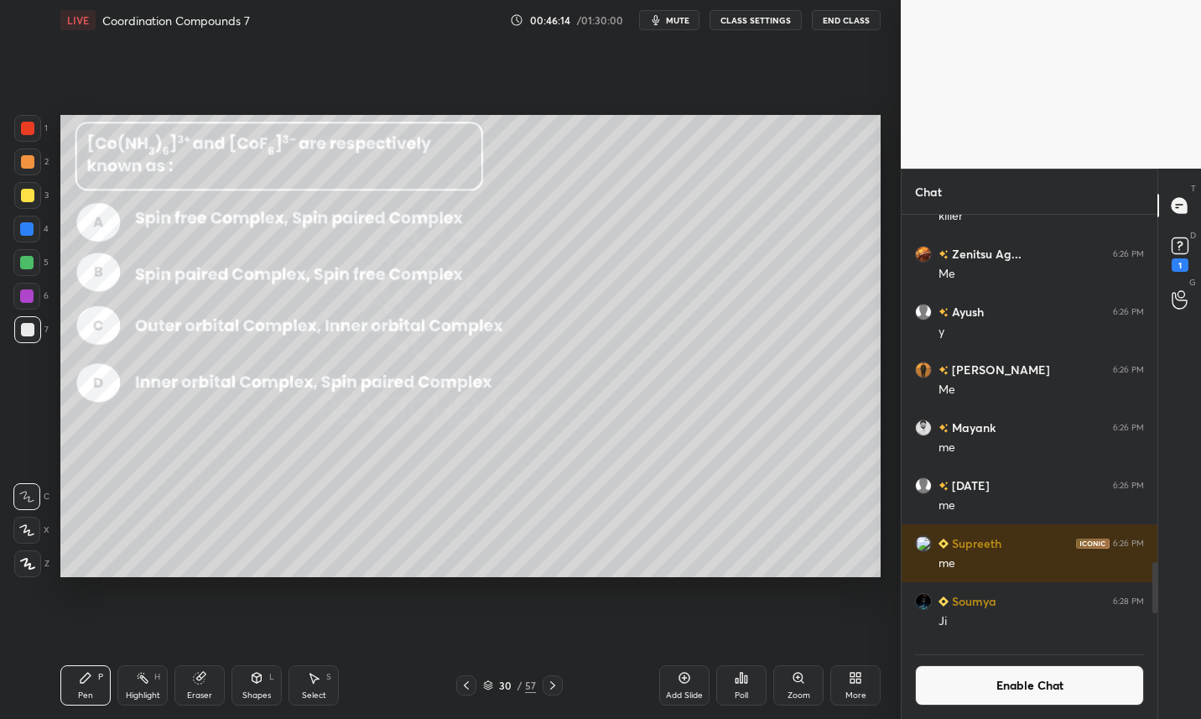
click button "Enable Chat"
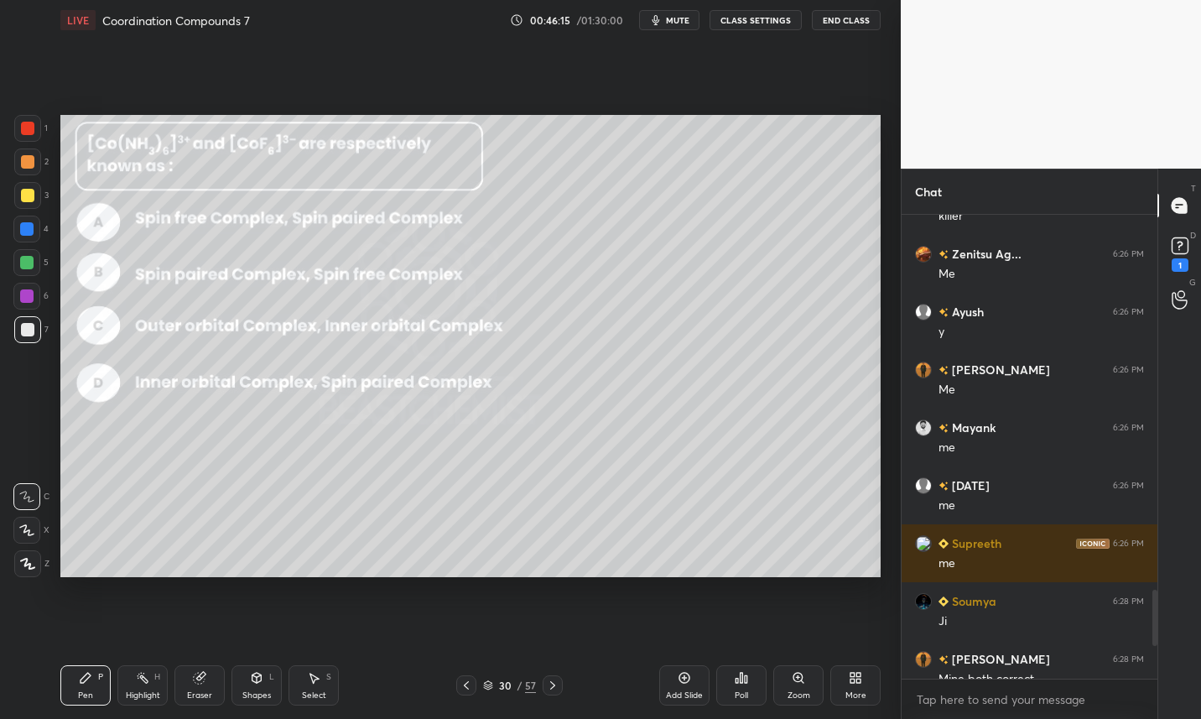
click icon
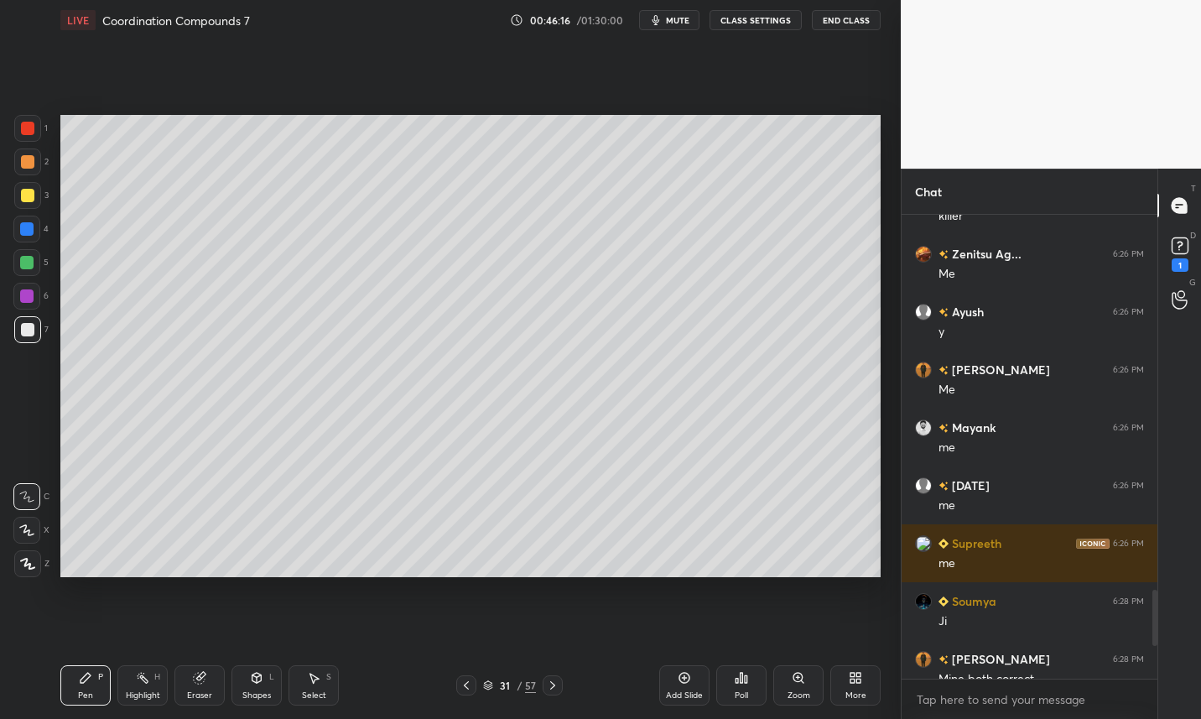
click div
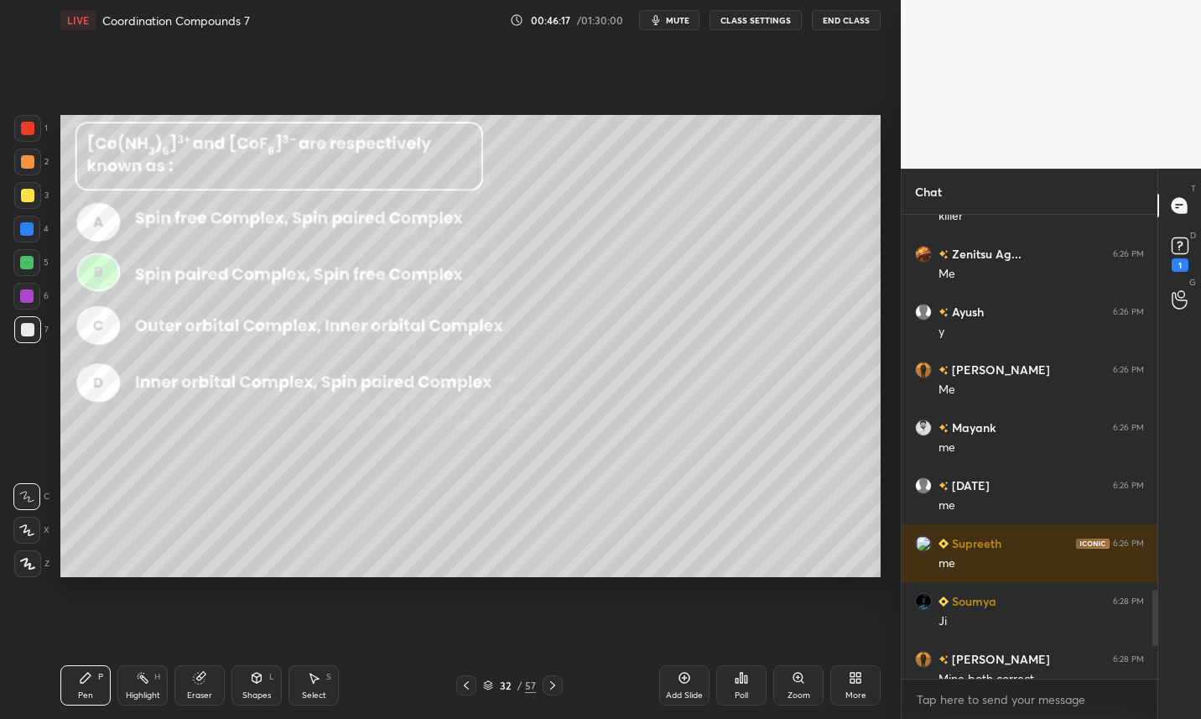
click icon
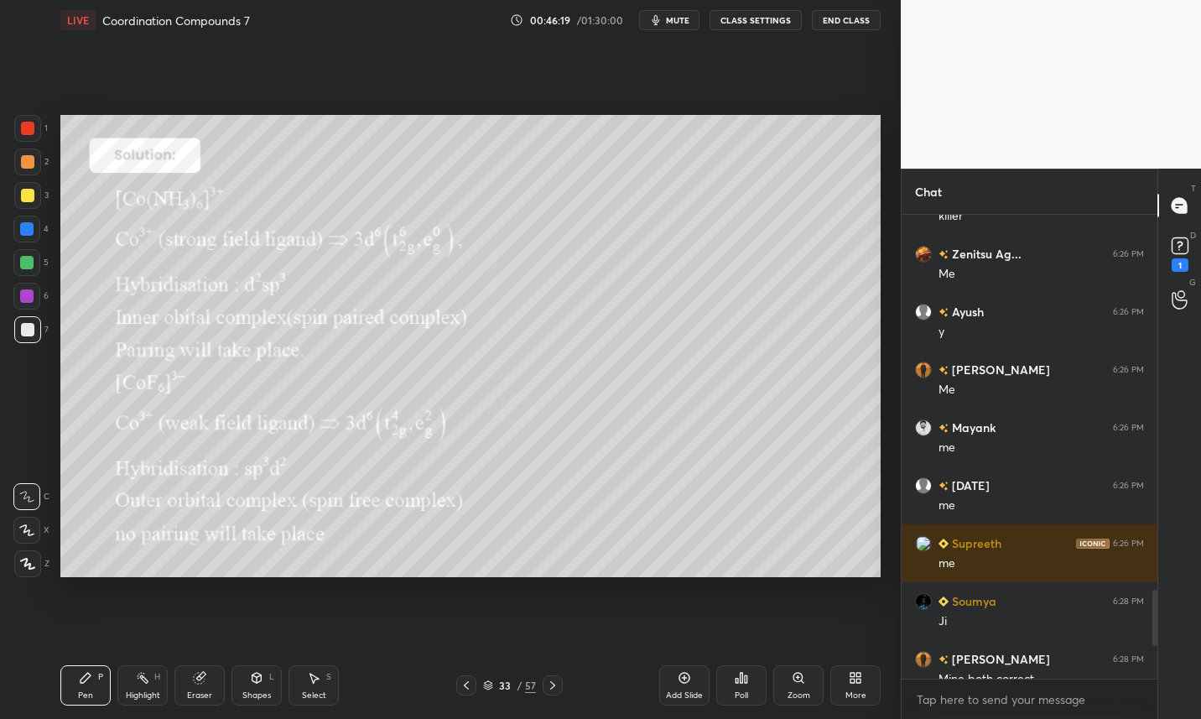
click icon
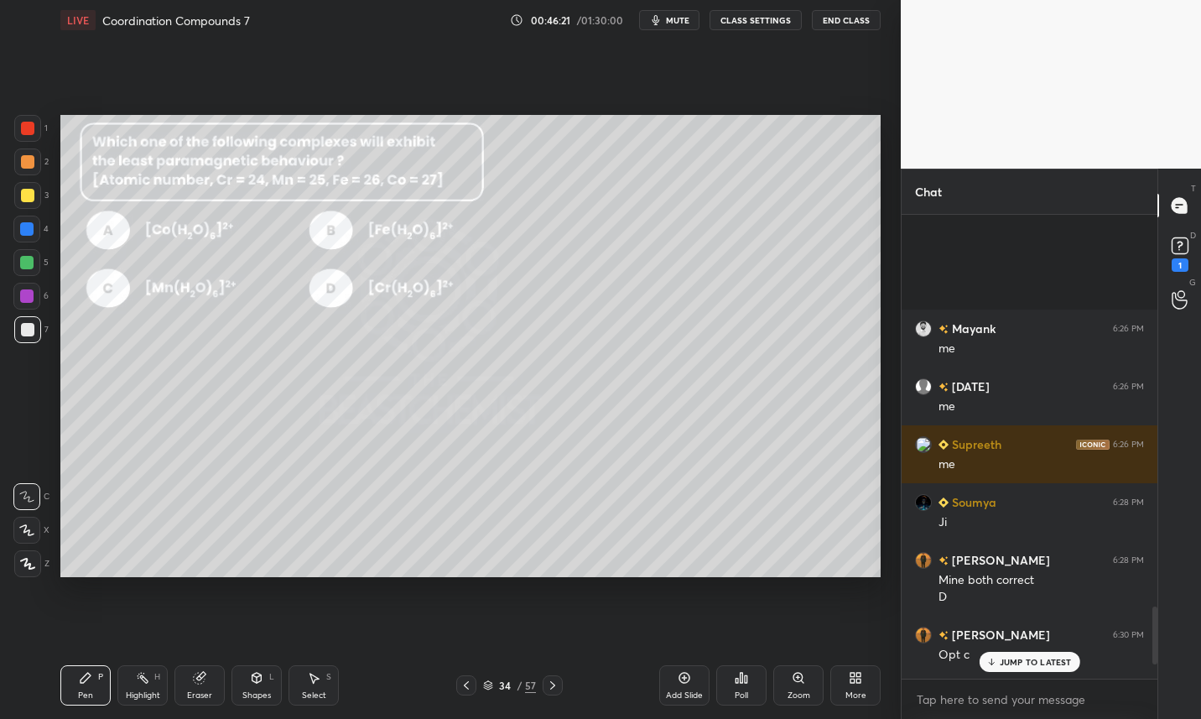
scroll to position [3264, 0]
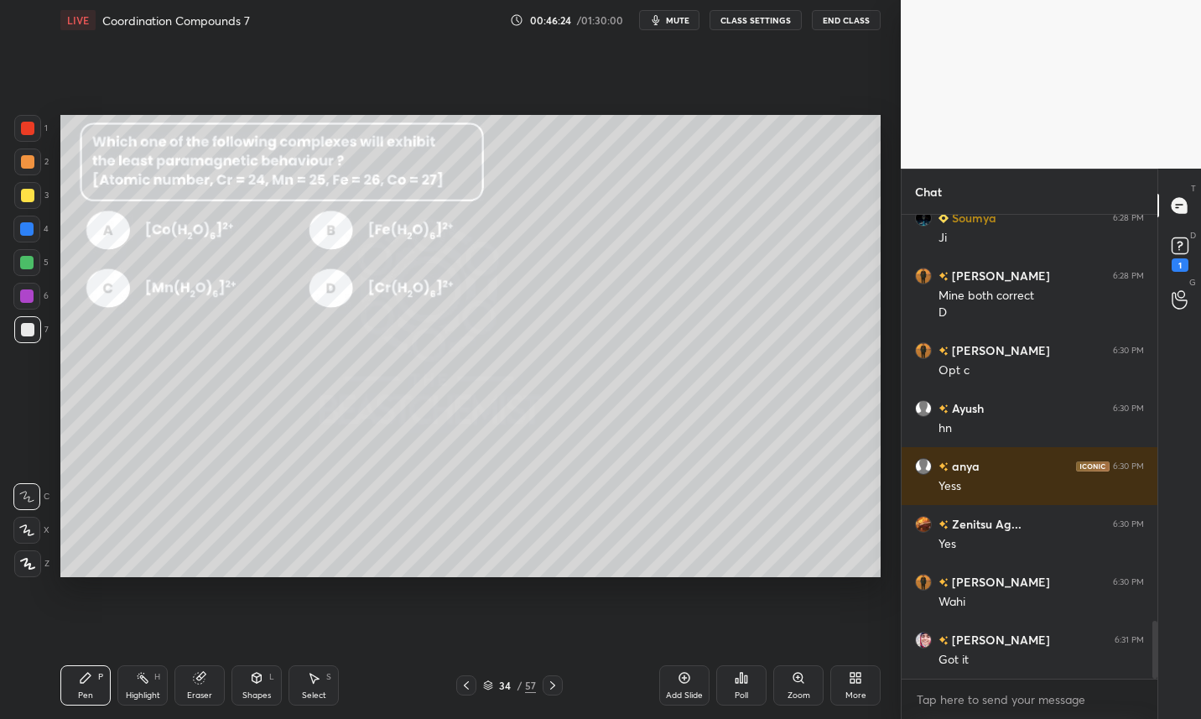
click div
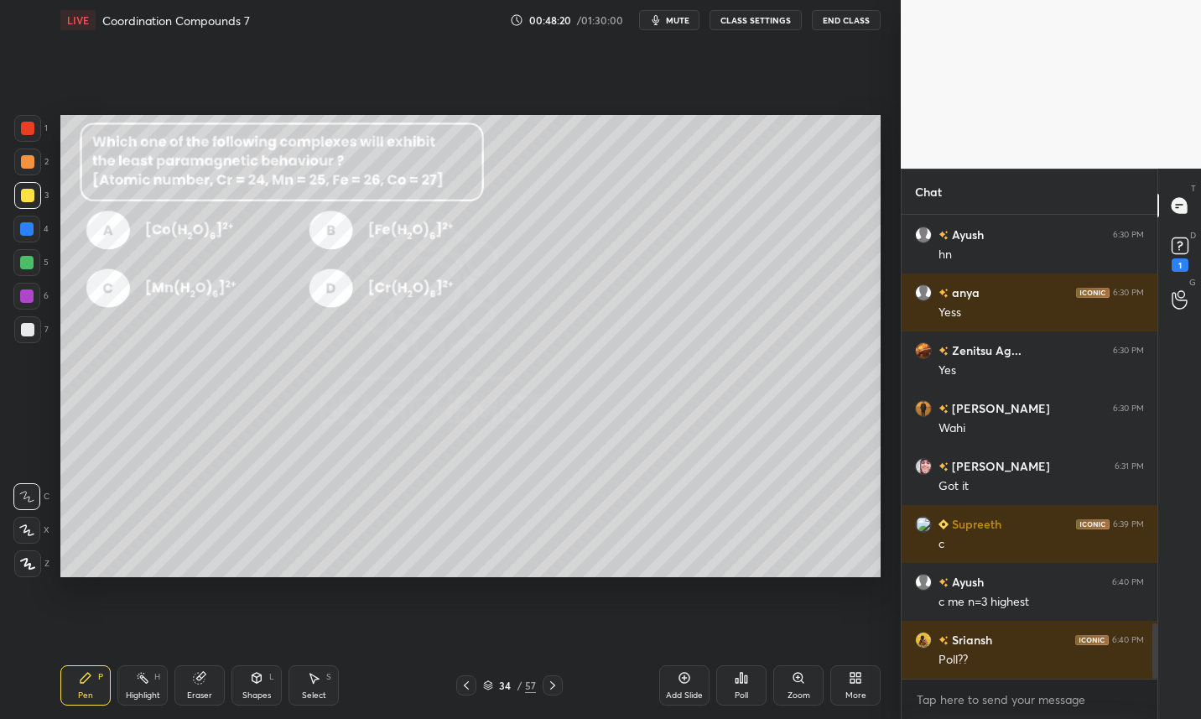
scroll to position [3496, 0]
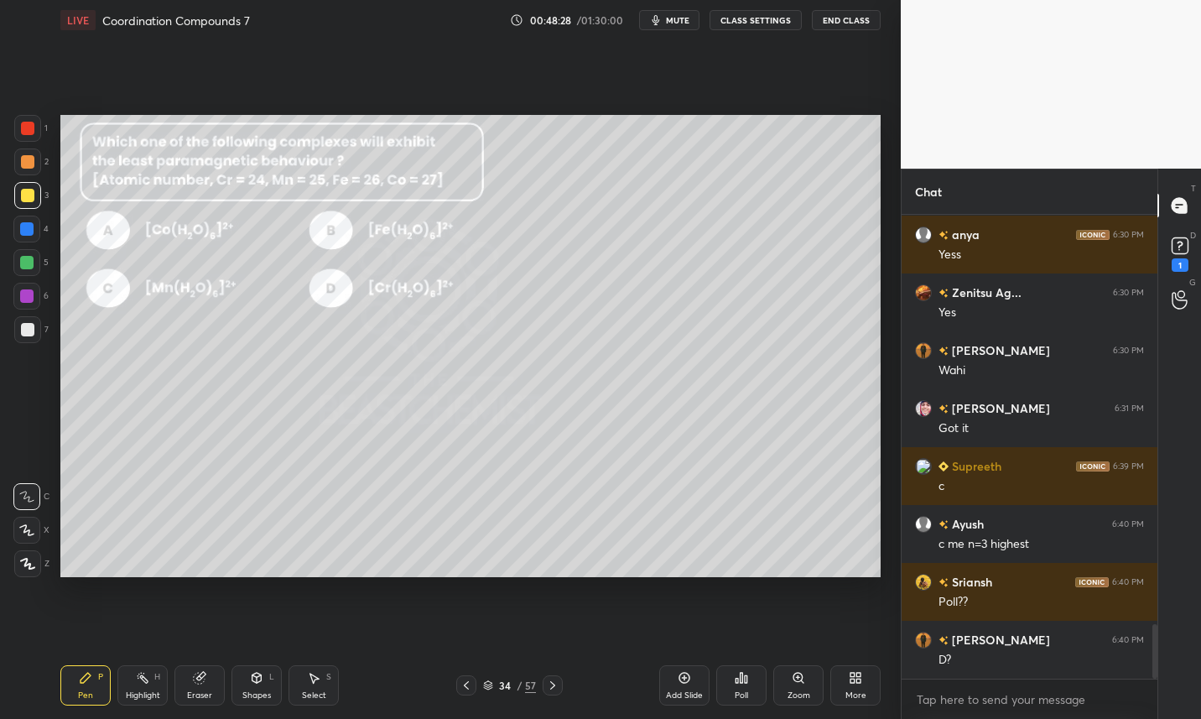
click div "34"
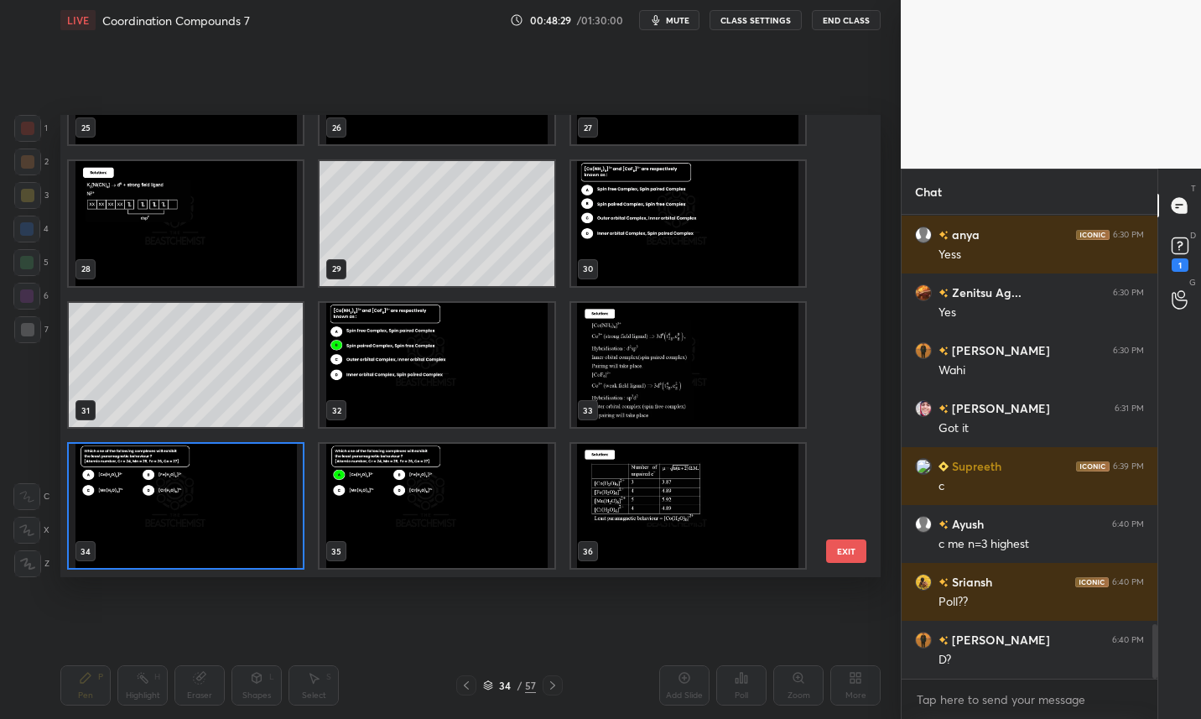
scroll to position [456, 812]
click img "grid"
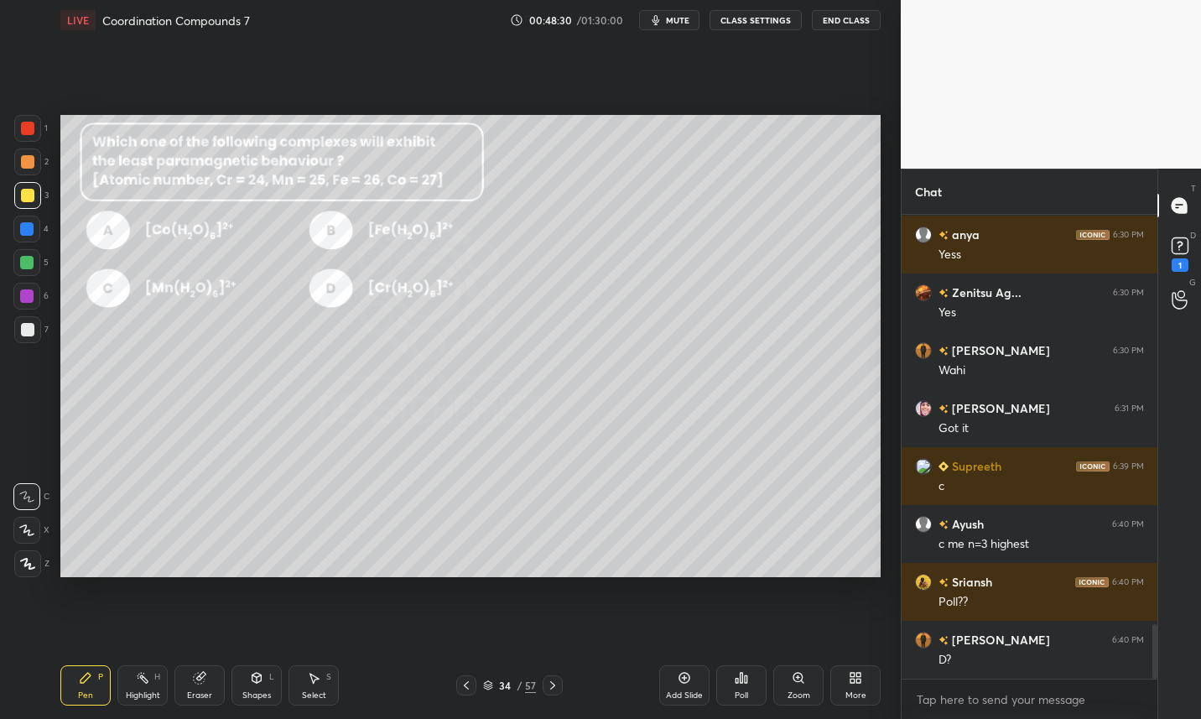
click img "grid"
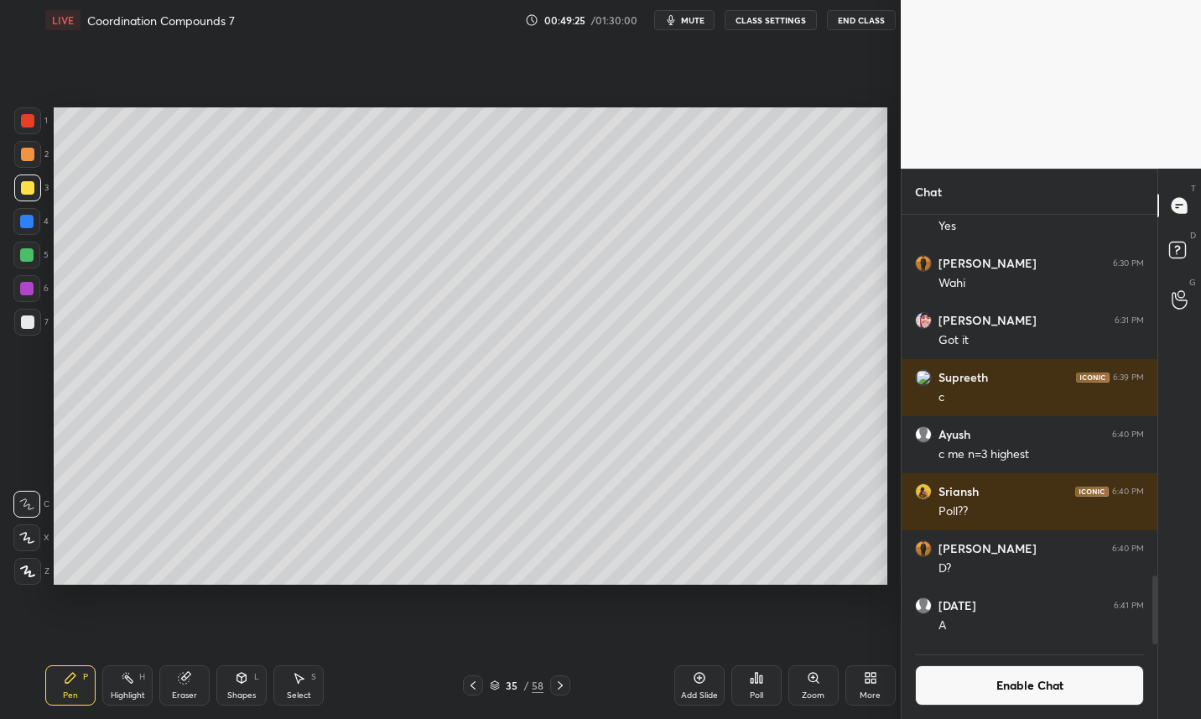
scroll to position [83256, 83034]
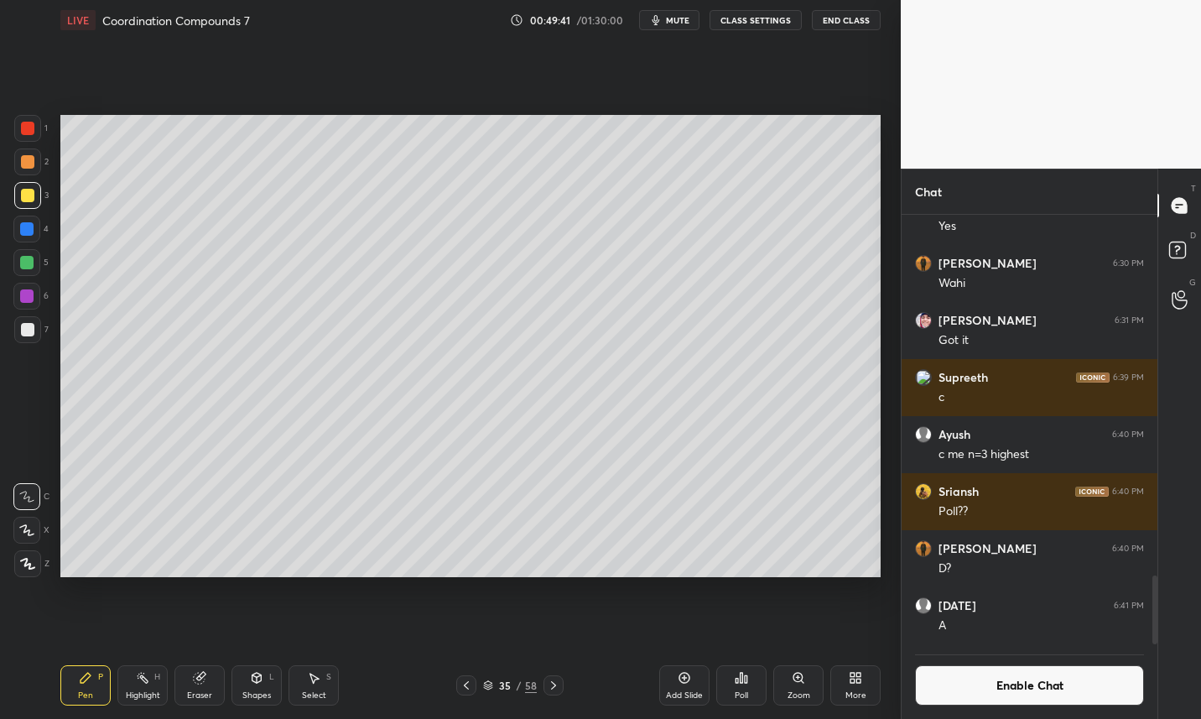
click at [208, 679] on div "Eraser" at bounding box center [199, 685] width 50 height 40
click at [91, 689] on div "Pen P" at bounding box center [85, 685] width 50 height 40
click at [98, 684] on div "Pen P" at bounding box center [85, 685] width 50 height 40
click at [203, 688] on div "Eraser" at bounding box center [199, 685] width 50 height 40
click at [90, 684] on icon at bounding box center [85, 677] width 13 height 13
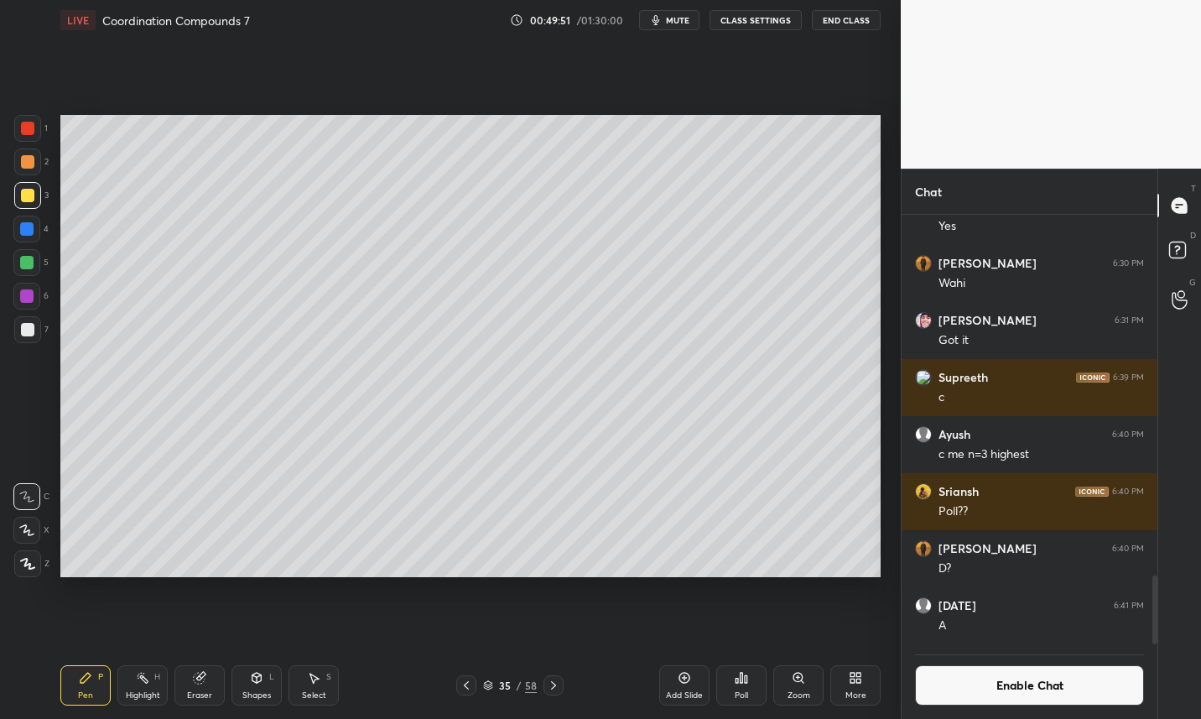
click at [95, 682] on div "Pen P" at bounding box center [85, 685] width 50 height 40
click at [29, 333] on div at bounding box center [27, 329] width 13 height 13
click at [28, 267] on div at bounding box center [26, 262] width 13 height 13
click at [34, 333] on div at bounding box center [27, 329] width 27 height 27
click at [205, 676] on icon at bounding box center [199, 677] width 13 height 13
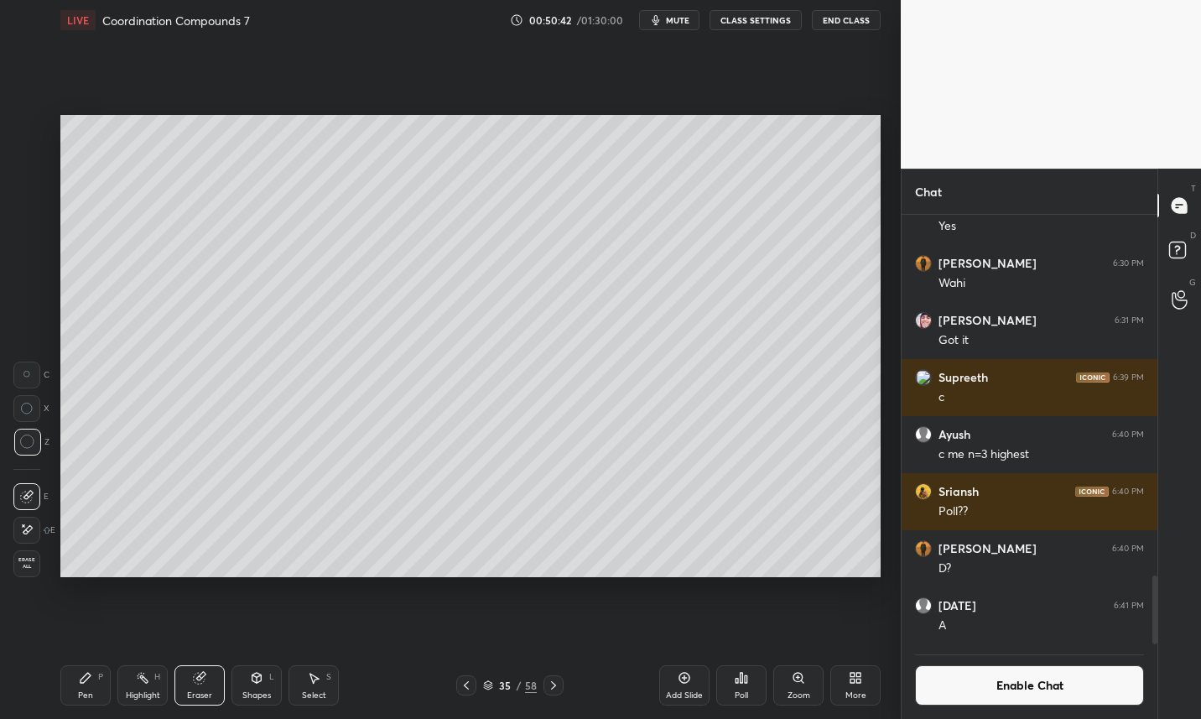
click at [91, 684] on icon at bounding box center [85, 677] width 13 height 13
click at [21, 194] on div at bounding box center [27, 195] width 13 height 13
click at [204, 682] on icon at bounding box center [199, 677] width 13 height 13
click at [84, 684] on div "Pen P" at bounding box center [85, 685] width 50 height 40
click at [469, 684] on icon at bounding box center [466, 684] width 13 height 13
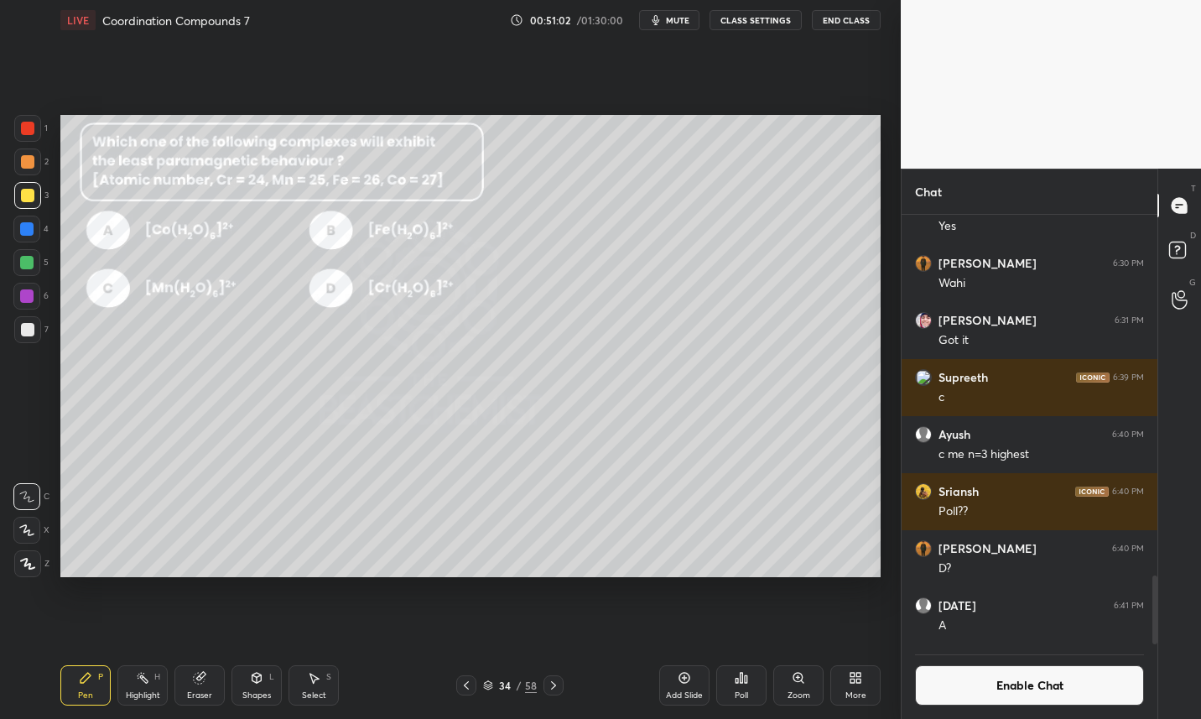
click at [1048, 688] on button "Enable Chat" at bounding box center [1029, 685] width 229 height 40
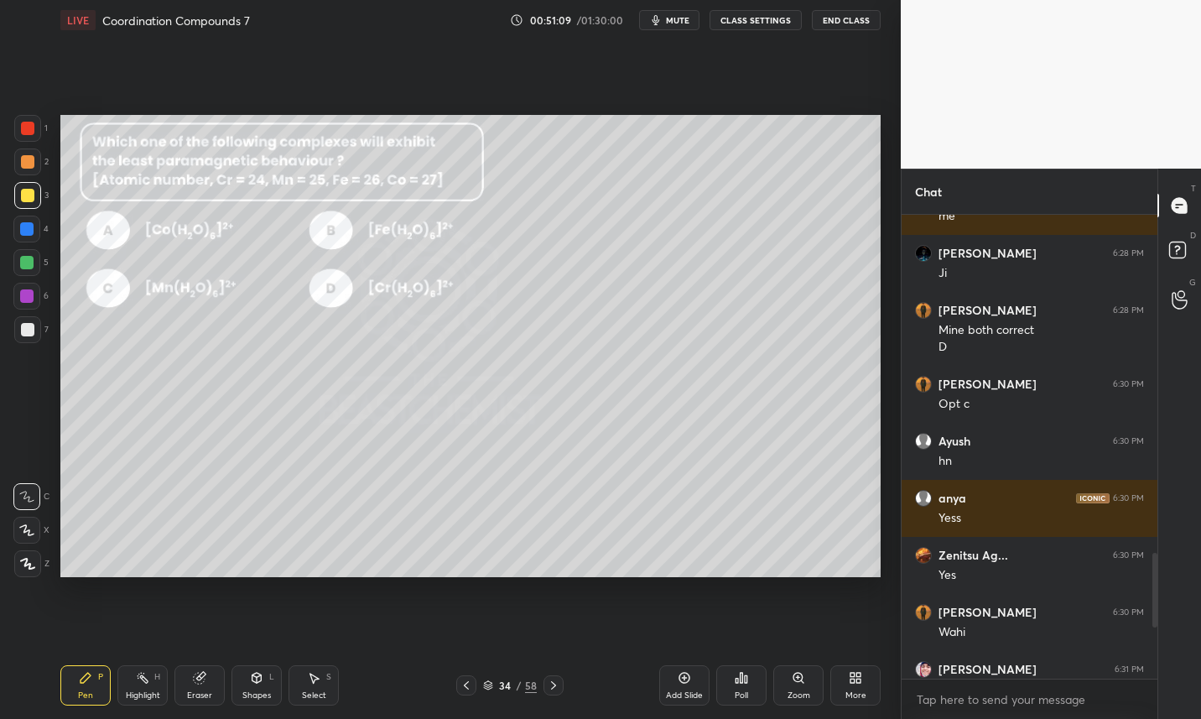
scroll to position [2027, 0]
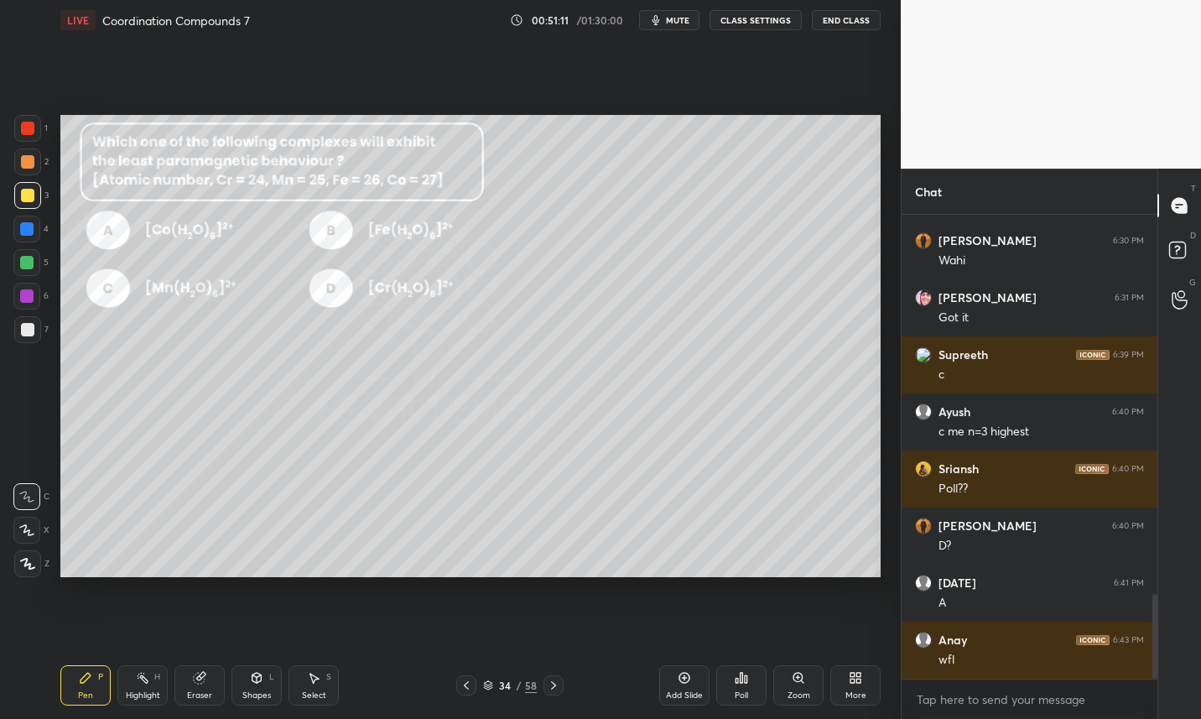
click at [25, 264] on div at bounding box center [26, 262] width 13 height 13
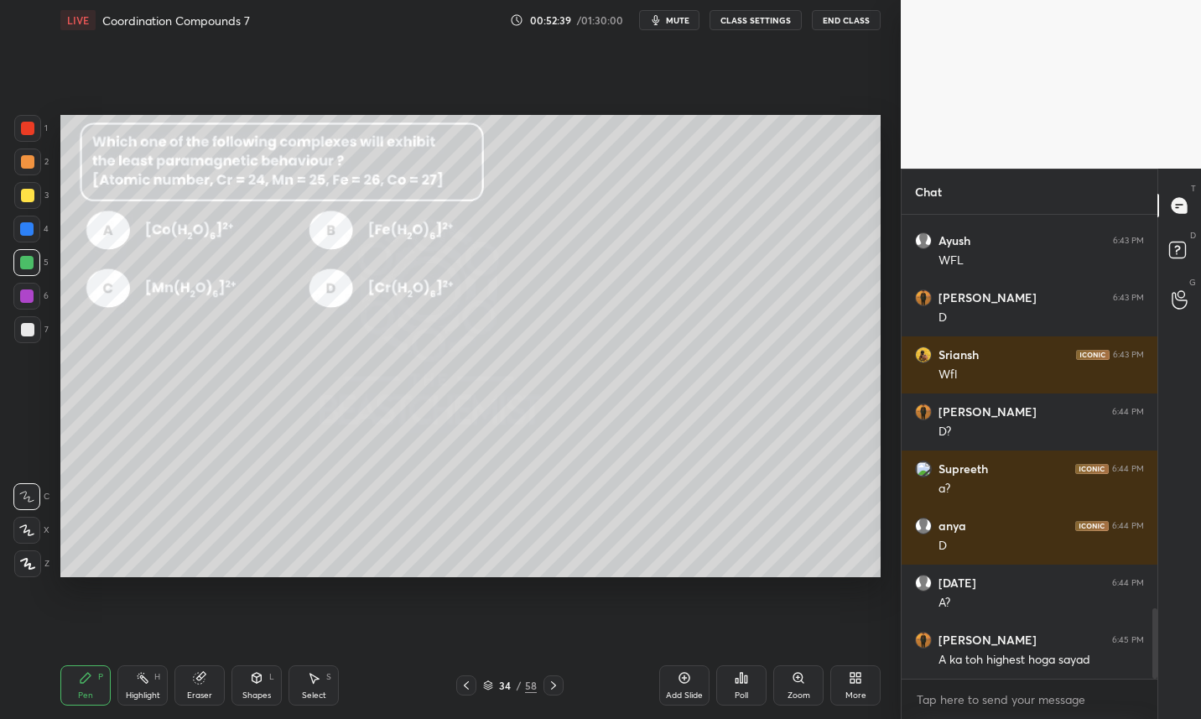
scroll to position [2597, 0]
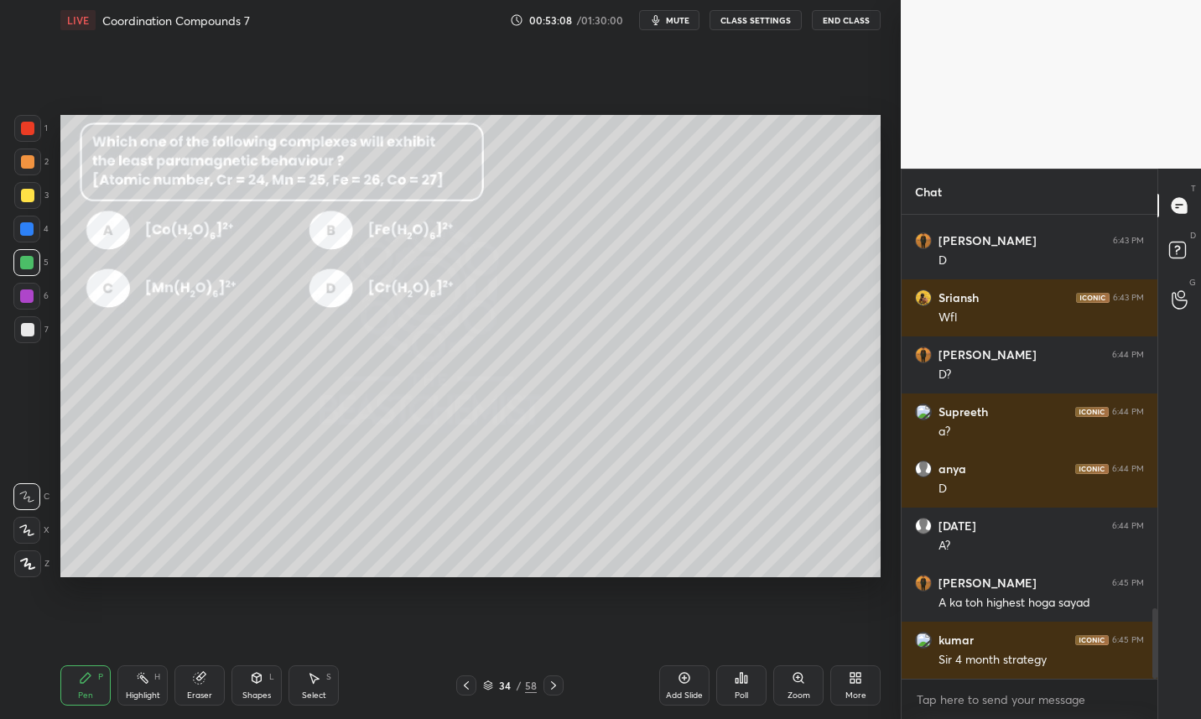
click at [784, 20] on button "CLASS SETTINGS" at bounding box center [756, 20] width 92 height 20
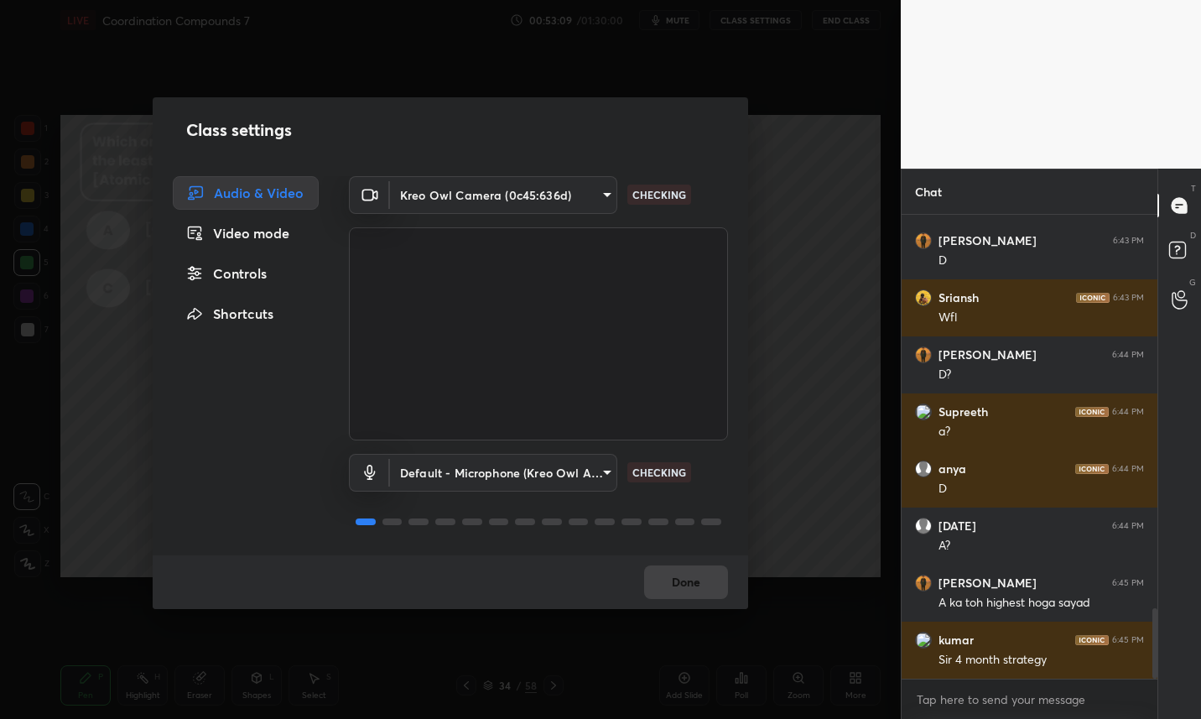
click at [242, 273] on div "Controls" at bounding box center [246, 274] width 146 height 34
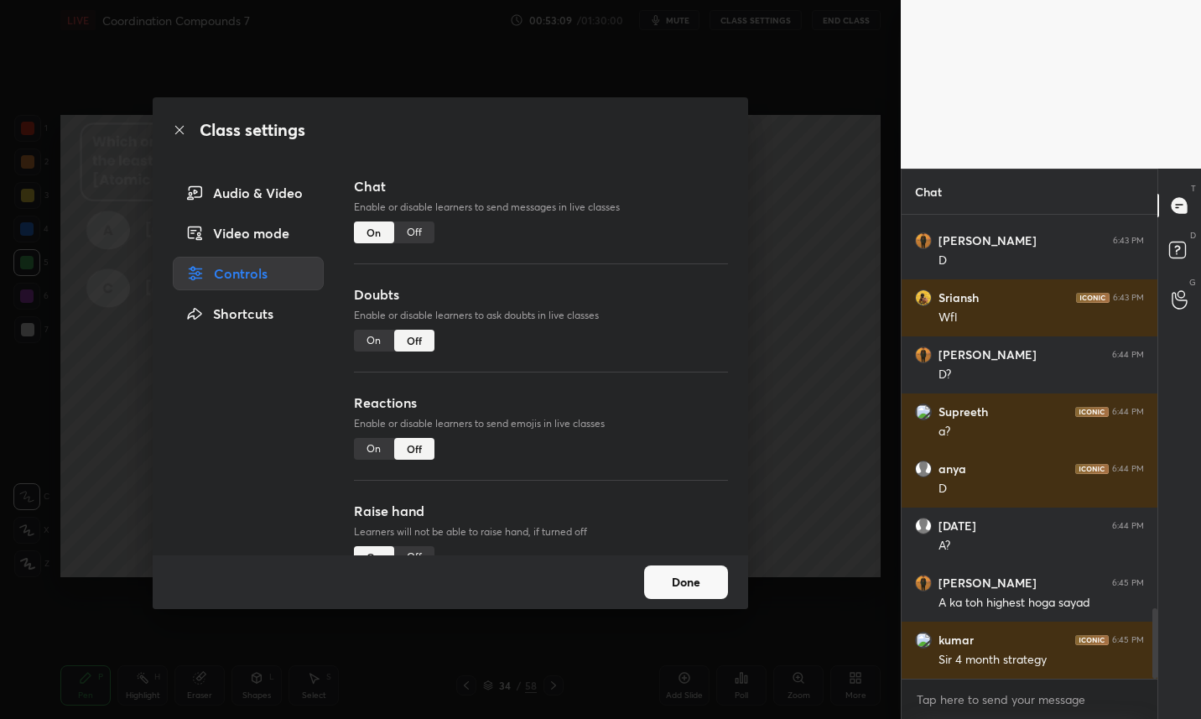
click at [413, 231] on div "Off" at bounding box center [414, 232] width 40 height 22
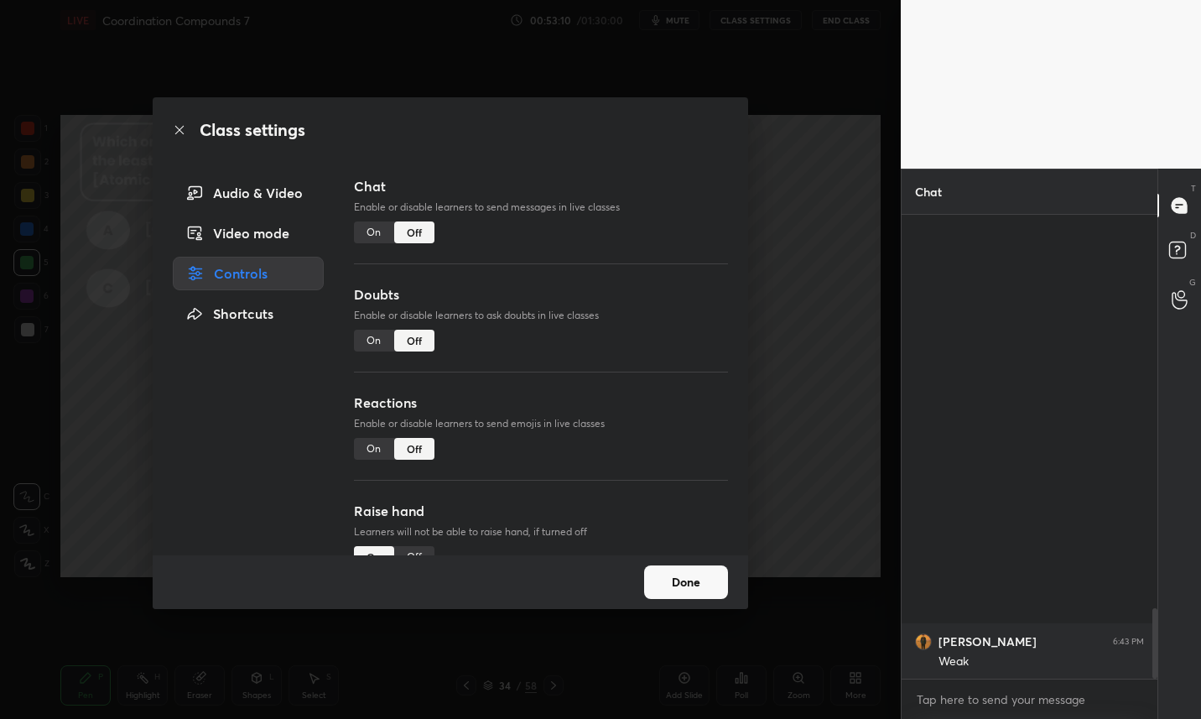
scroll to position [424, 251]
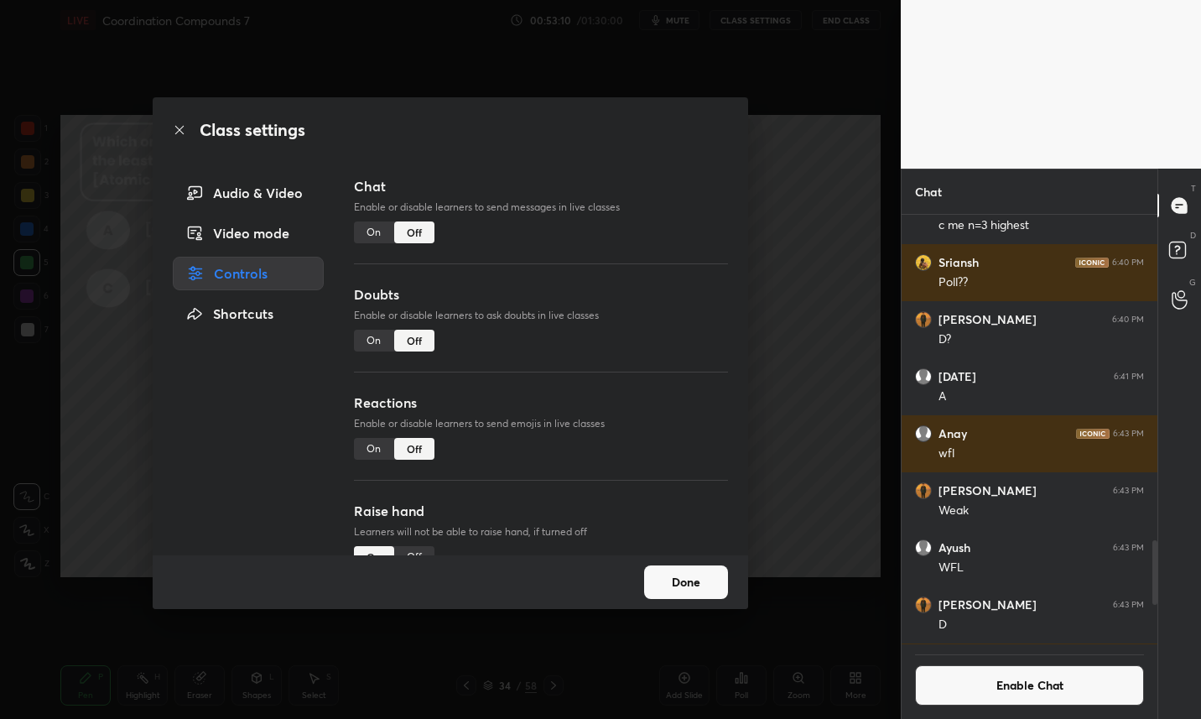
click at [703, 585] on button "Done" at bounding box center [686, 582] width 84 height 34
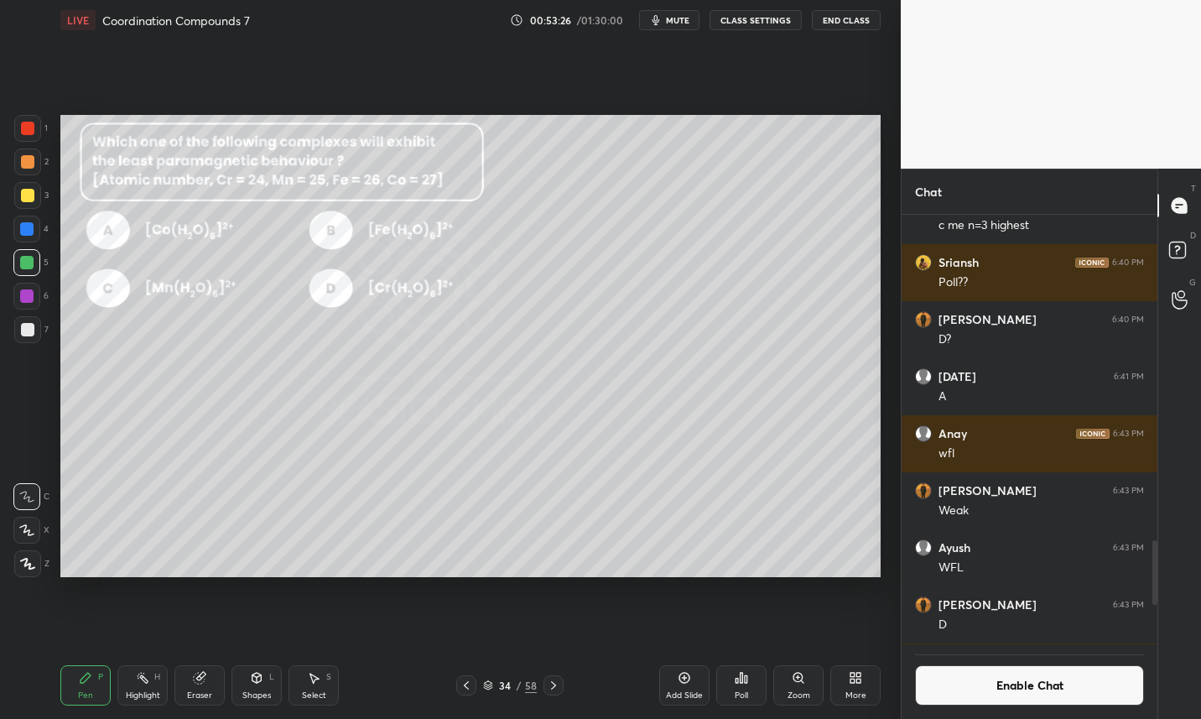
click at [203, 679] on icon at bounding box center [199, 678] width 11 height 11
click at [88, 675] on icon at bounding box center [86, 678] width 10 height 10
click at [94, 677] on div "Pen P" at bounding box center [85, 685] width 50 height 40
click at [200, 681] on icon at bounding box center [199, 678] width 11 height 11
click at [82, 689] on div "Pen P" at bounding box center [85, 685] width 50 height 40
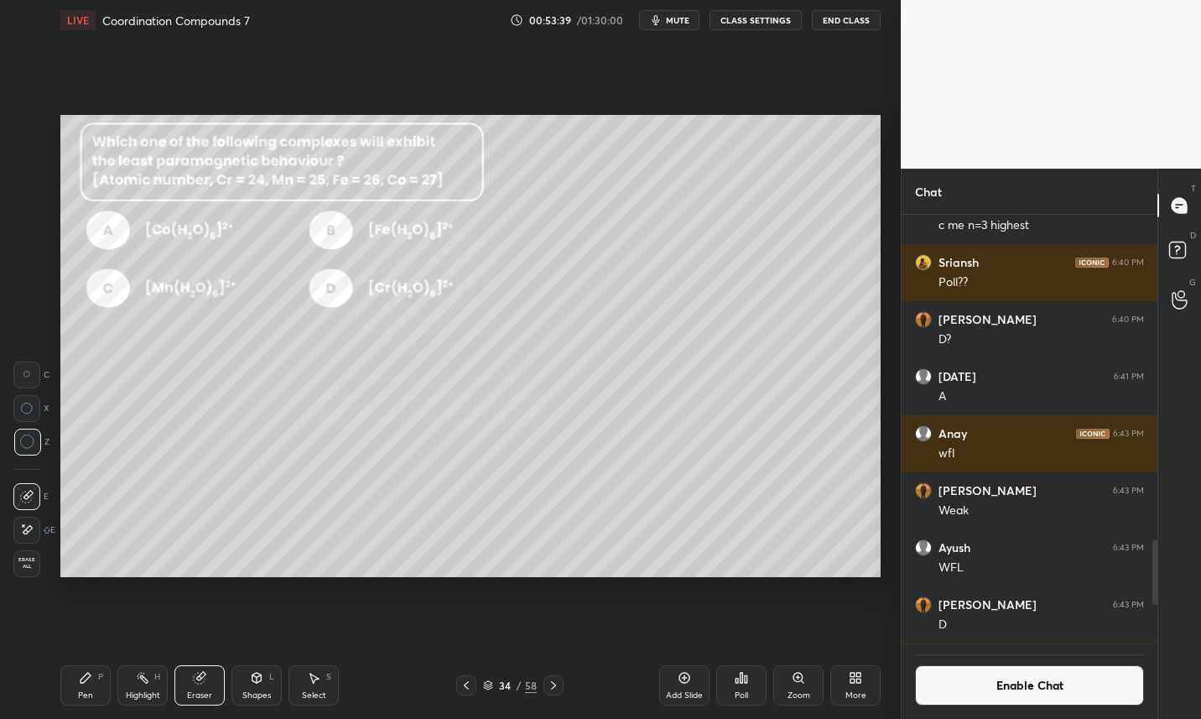
click at [90, 686] on div "Pen P" at bounding box center [85, 685] width 50 height 40
click at [34, 334] on div at bounding box center [27, 329] width 27 height 27
click at [1035, 683] on button "Enable Chat" at bounding box center [1029, 685] width 229 height 40
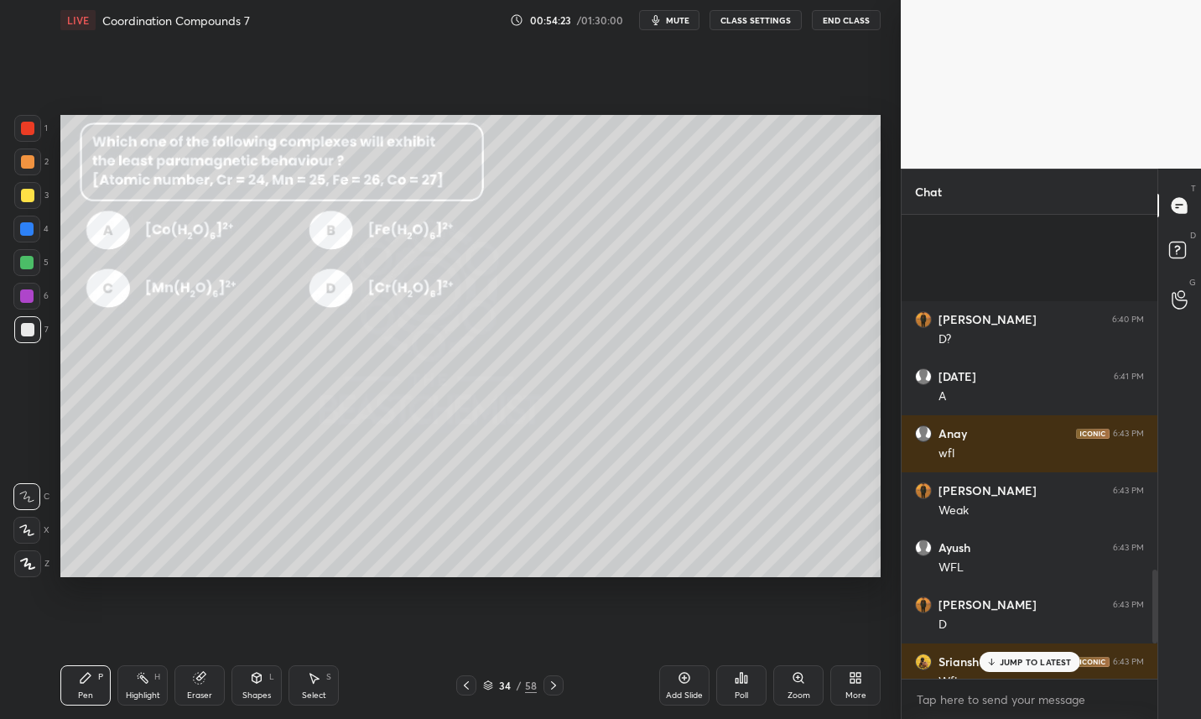
scroll to position [2446, 0]
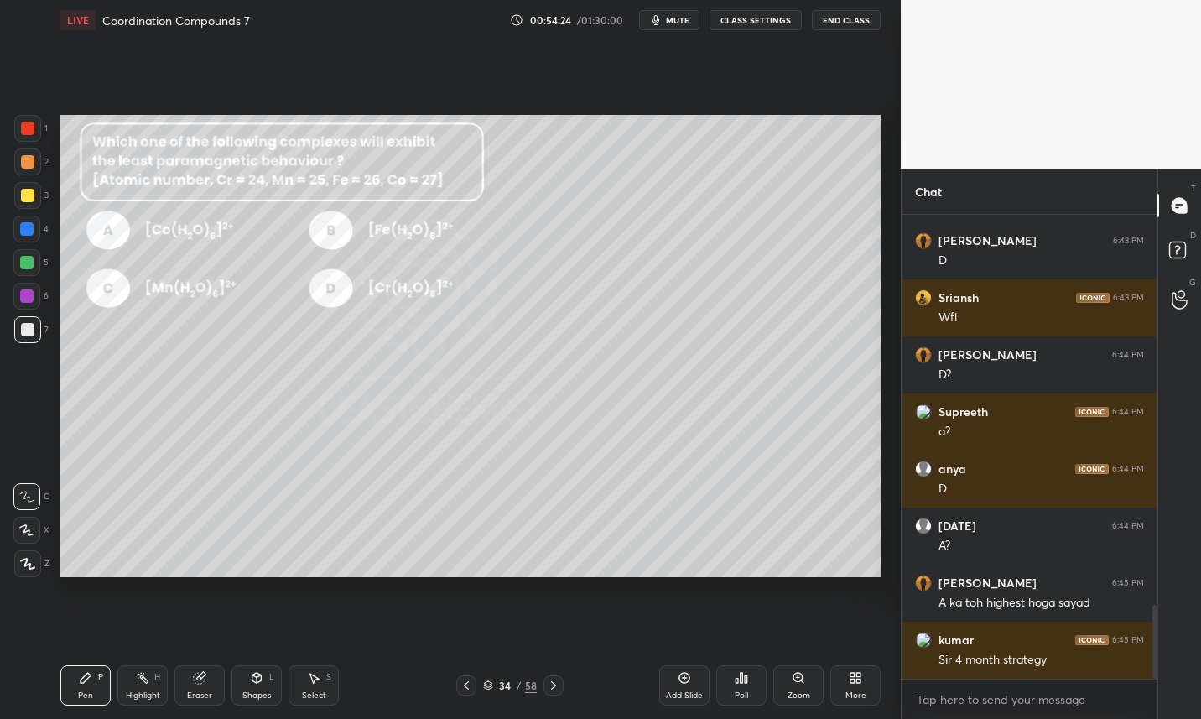
click at [498, 684] on div "34" at bounding box center [504, 685] width 17 height 10
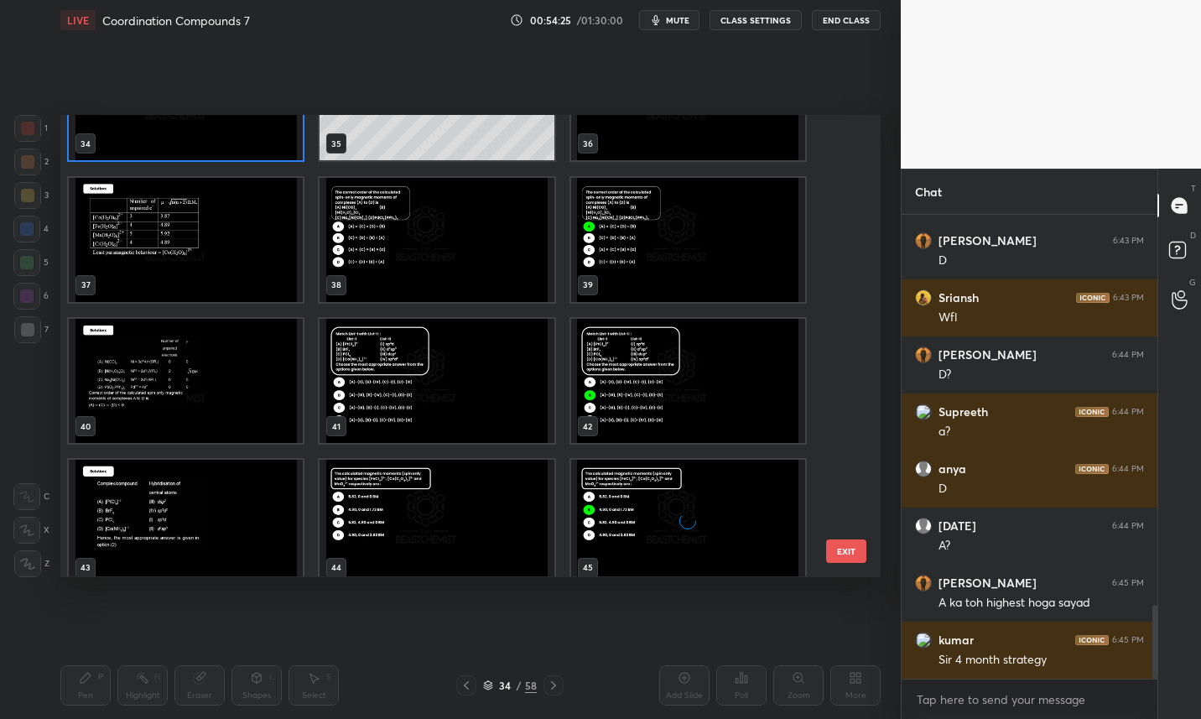
scroll to position [1642, 0]
click at [396, 268] on img "grid" at bounding box center [437, 238] width 234 height 124
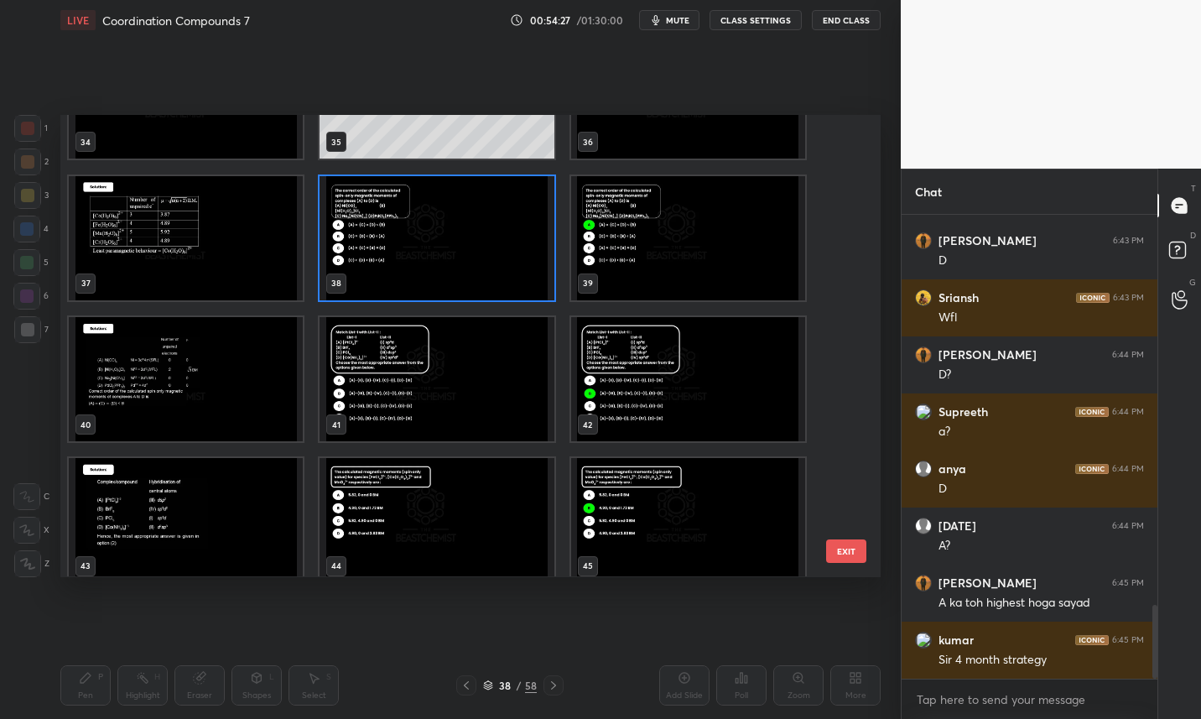
click at [394, 265] on img "grid" at bounding box center [437, 238] width 234 height 124
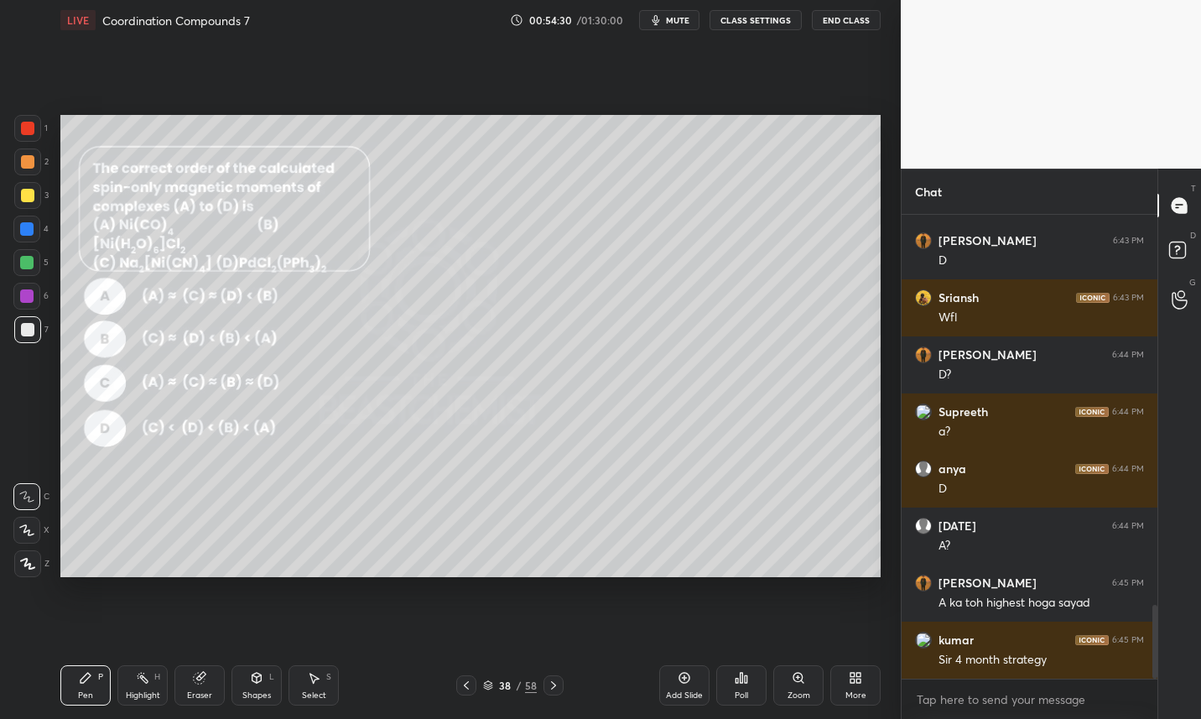
scroll to position [2503, 0]
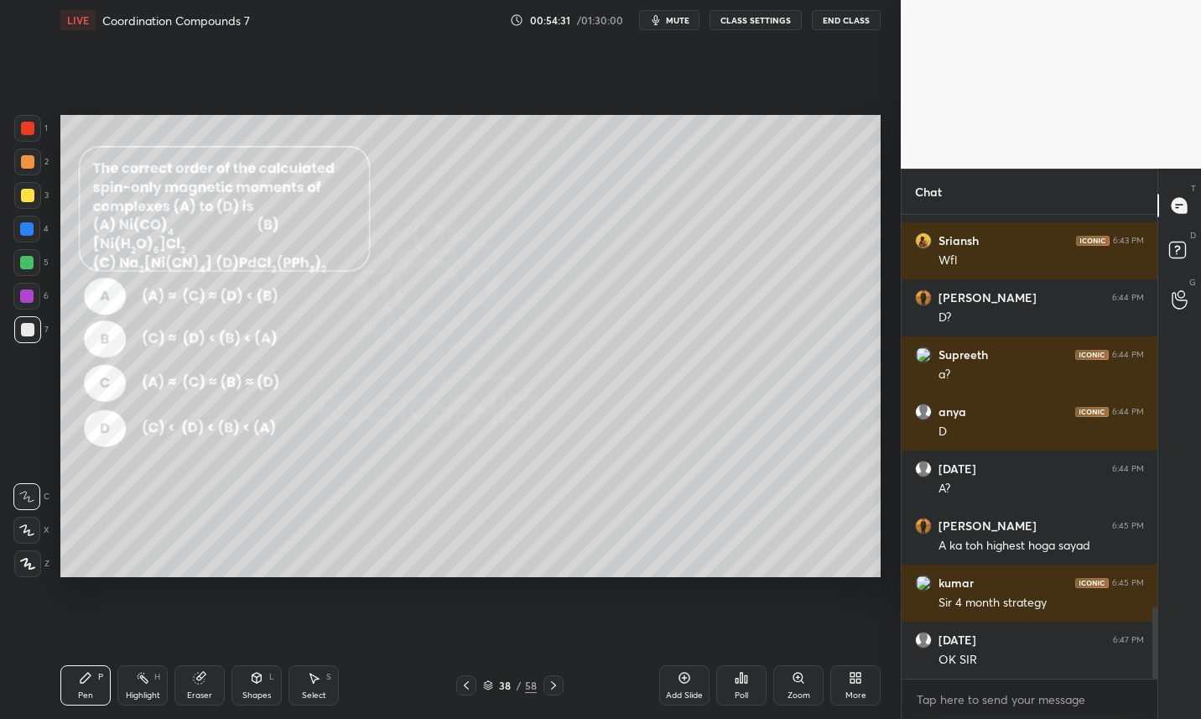
click at [752, 23] on button "CLASS SETTINGS" at bounding box center [756, 20] width 92 height 20
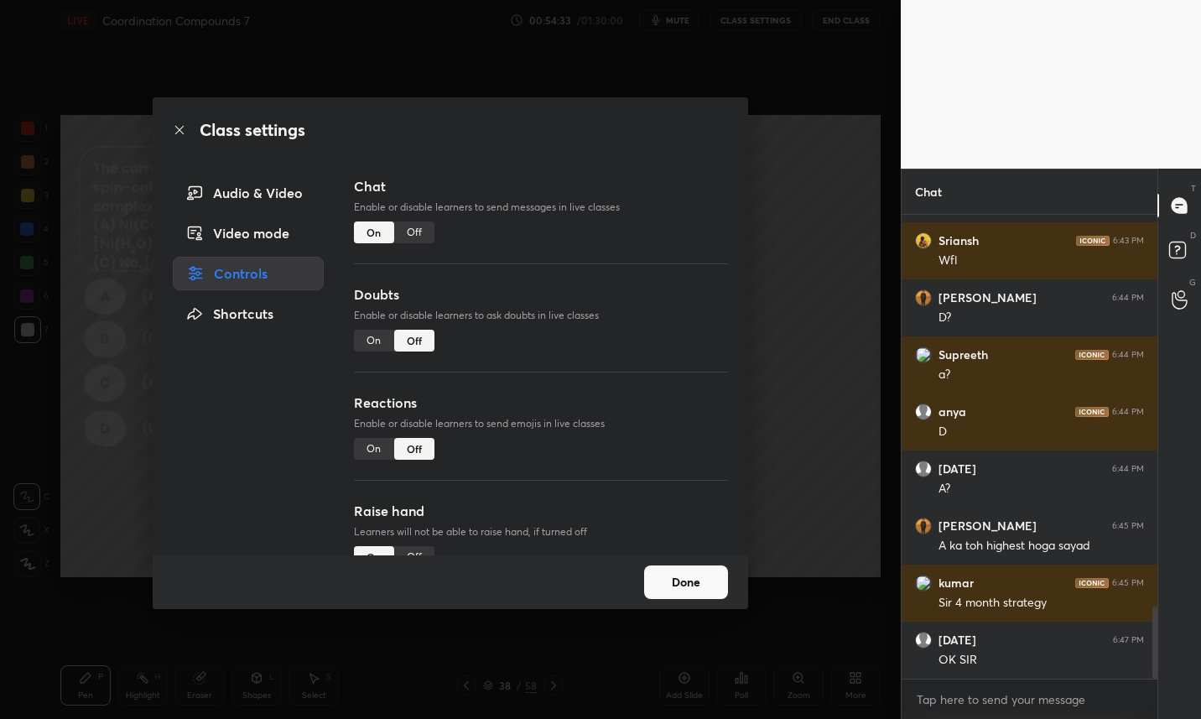
click at [699, 585] on button "Done" at bounding box center [686, 582] width 84 height 34
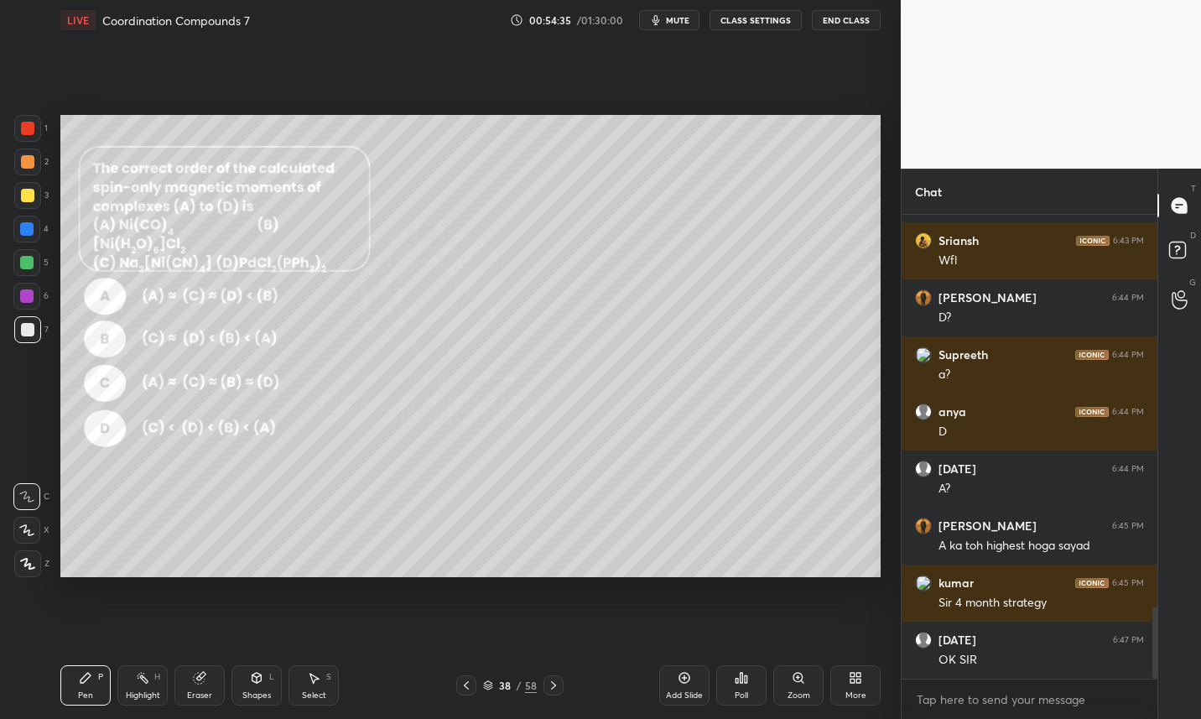
click at [498, 683] on div "38" at bounding box center [504, 685] width 17 height 10
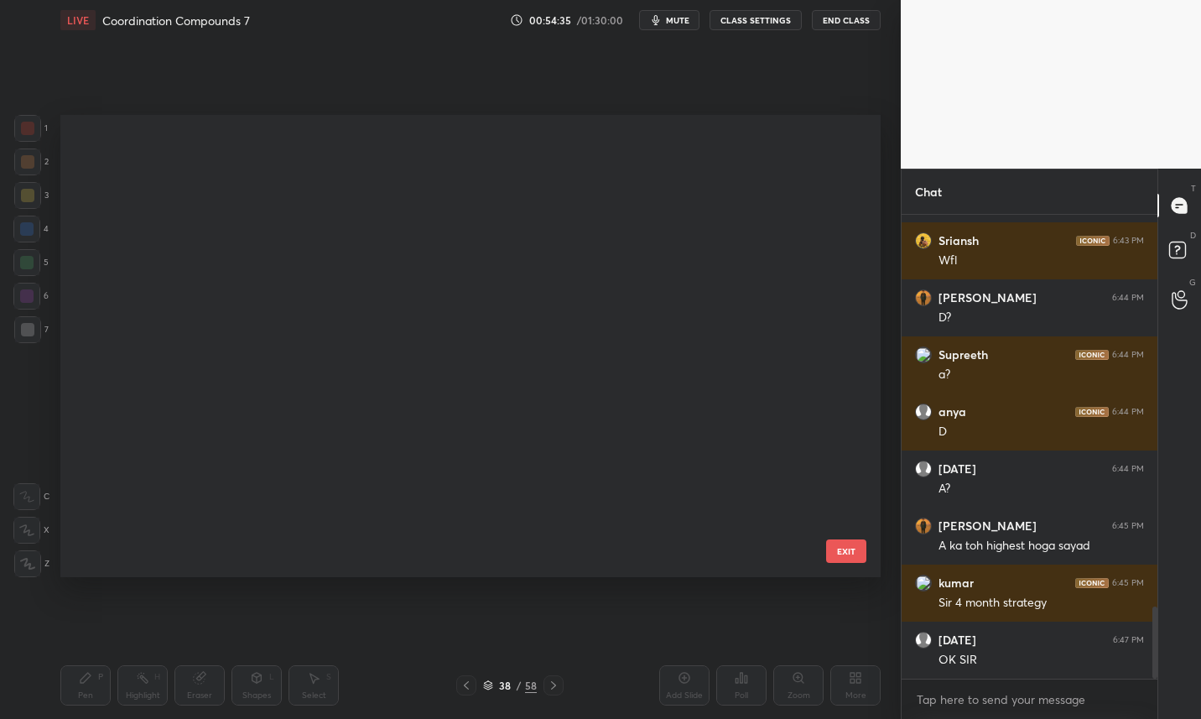
scroll to position [456, 812]
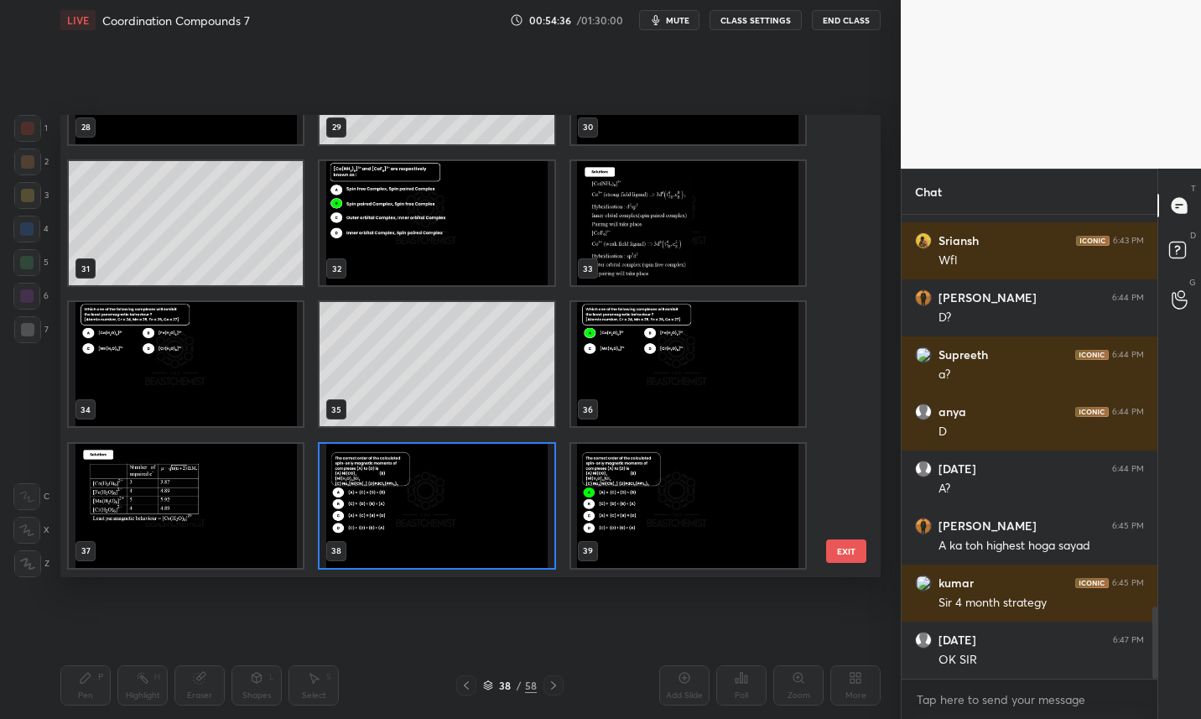
click at [468, 529] on img "grid" at bounding box center [437, 506] width 234 height 124
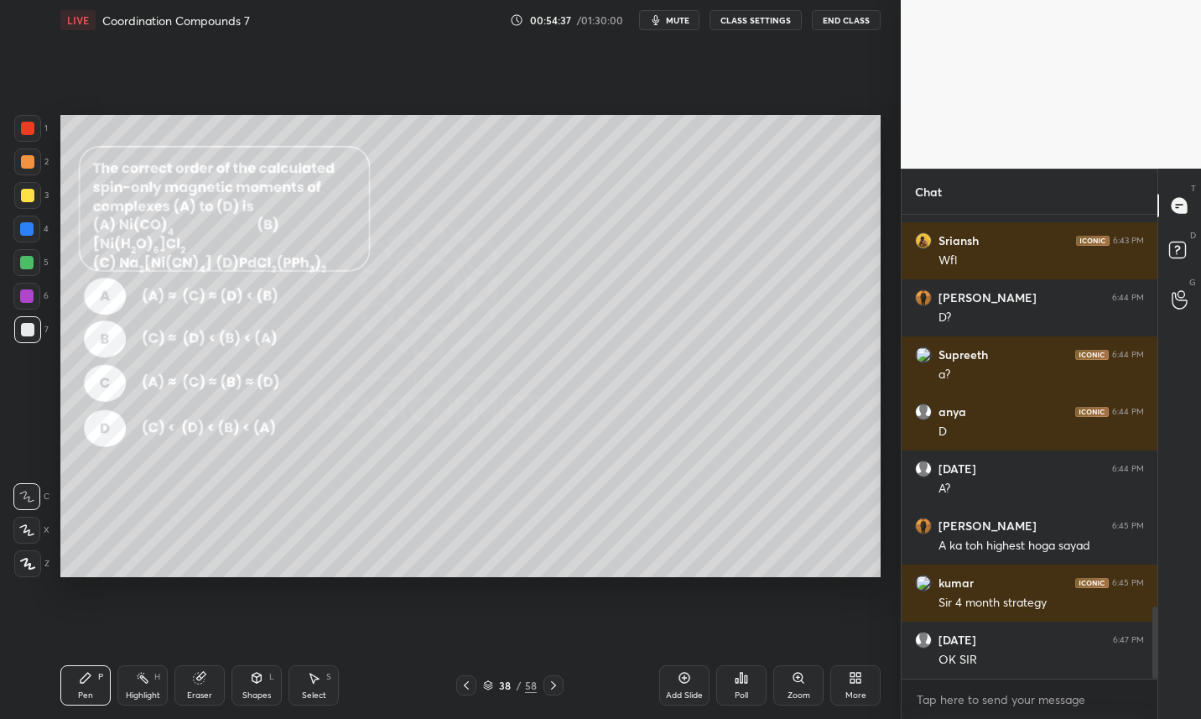
click at [477, 534] on img "grid" at bounding box center [437, 506] width 234 height 124
click at [741, 672] on icon at bounding box center [741, 677] width 13 height 13
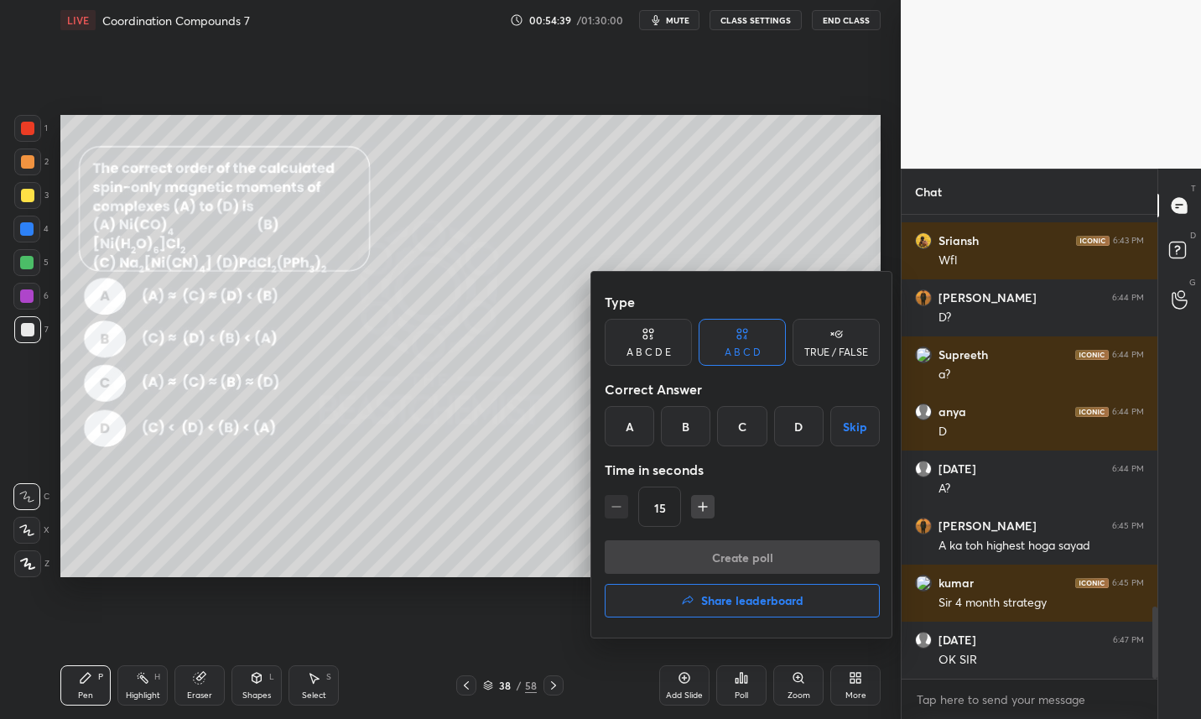
click at [635, 432] on div "A" at bounding box center [629, 426] width 49 height 40
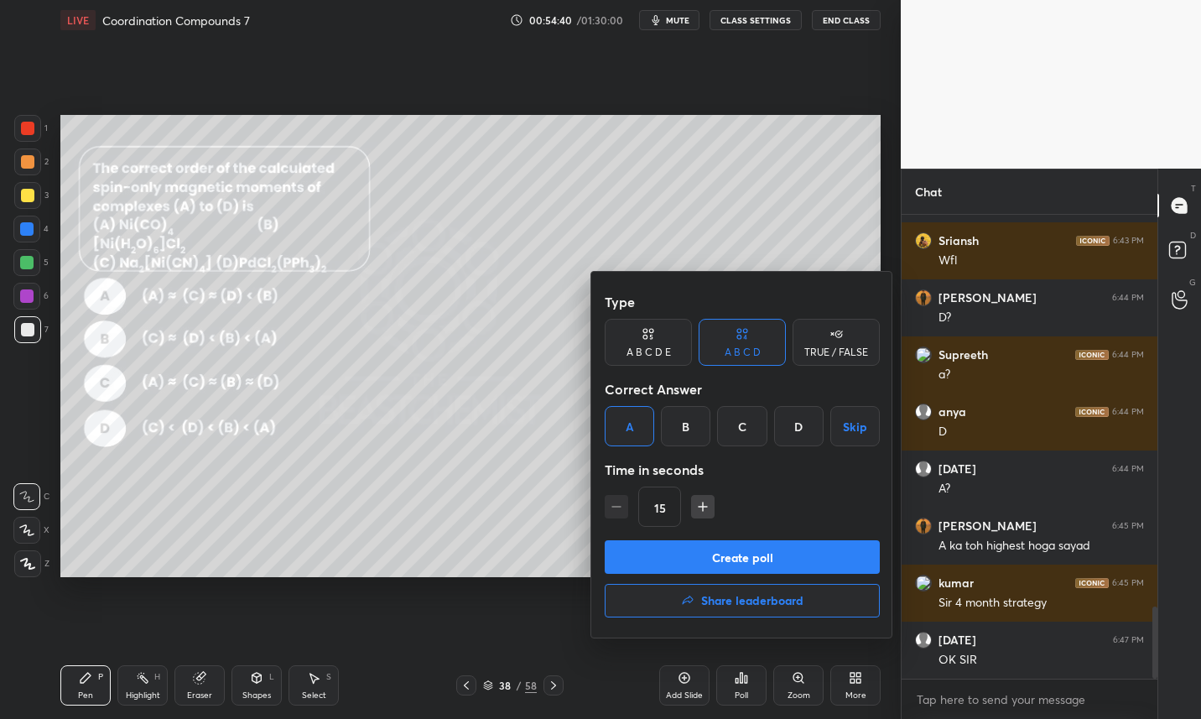
click at [706, 503] on icon "button" at bounding box center [702, 506] width 17 height 17
click at [704, 503] on icon "button" at bounding box center [702, 506] width 17 height 17
type input "45"
click at [683, 553] on button "Create poll" at bounding box center [742, 557] width 275 height 34
type textarea "x"
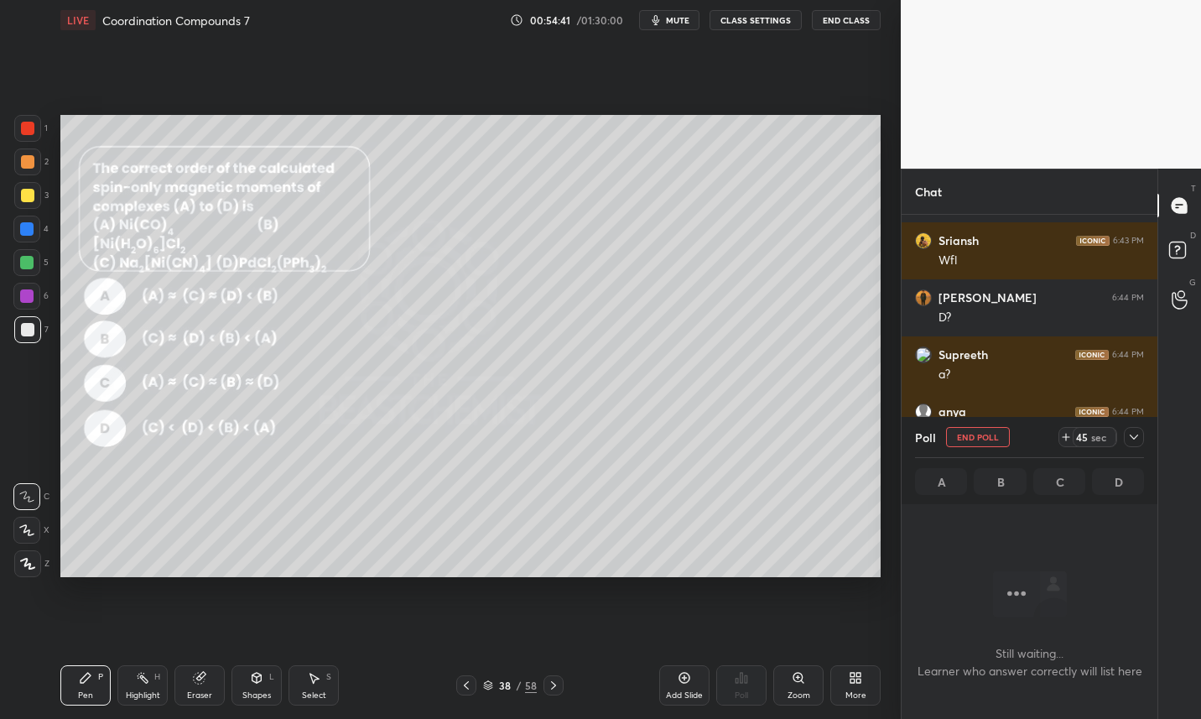
scroll to position [6, 6]
click at [773, 27] on button "CLASS SETTINGS" at bounding box center [756, 20] width 92 height 20
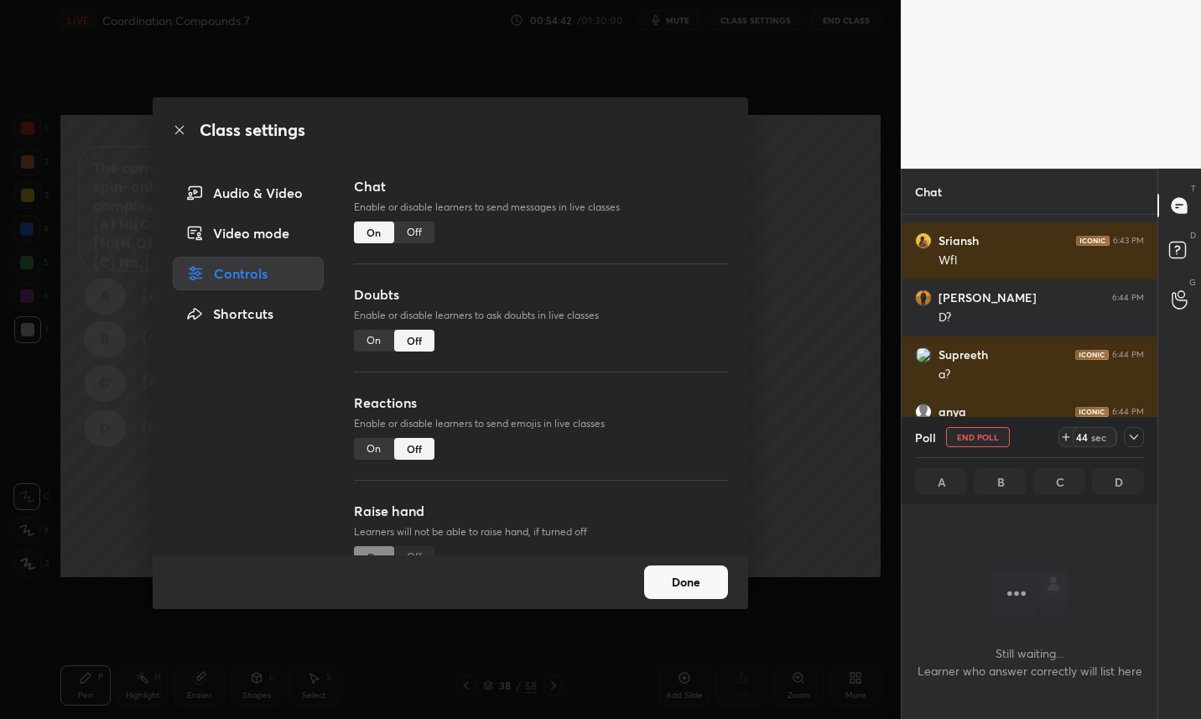
click at [415, 232] on div "Off" at bounding box center [414, 232] width 40 height 22
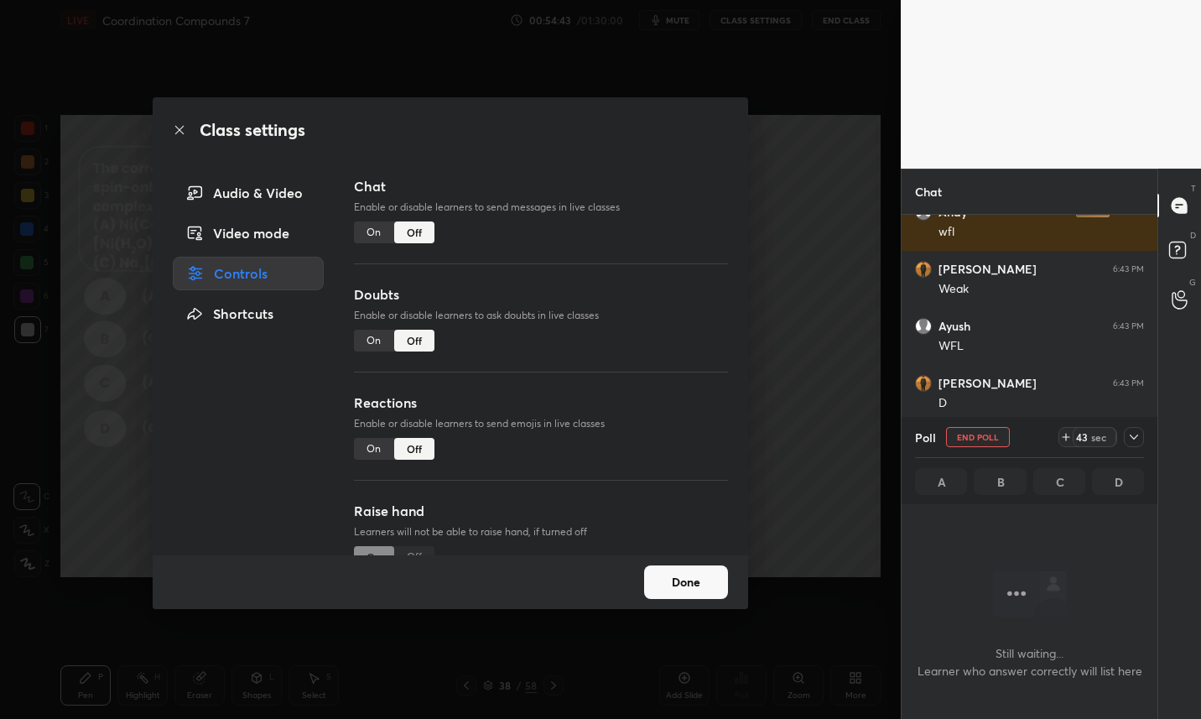
click at [674, 573] on button "Done" at bounding box center [686, 582] width 84 height 34
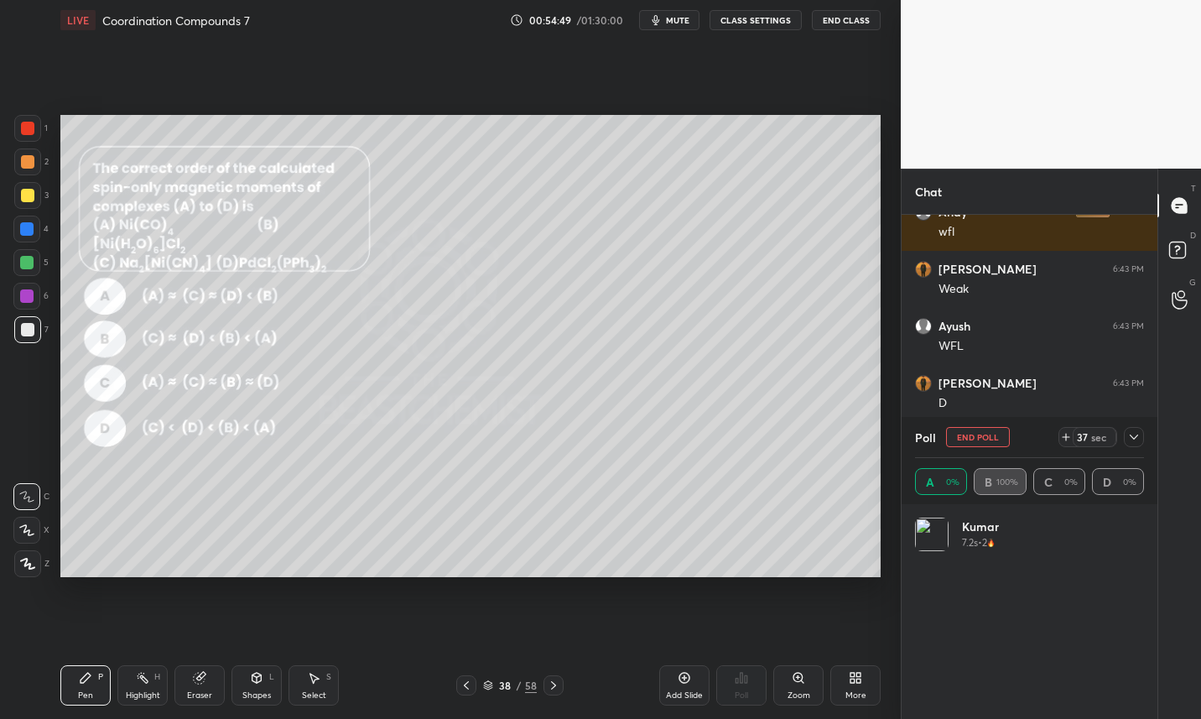
scroll to position [196, 224]
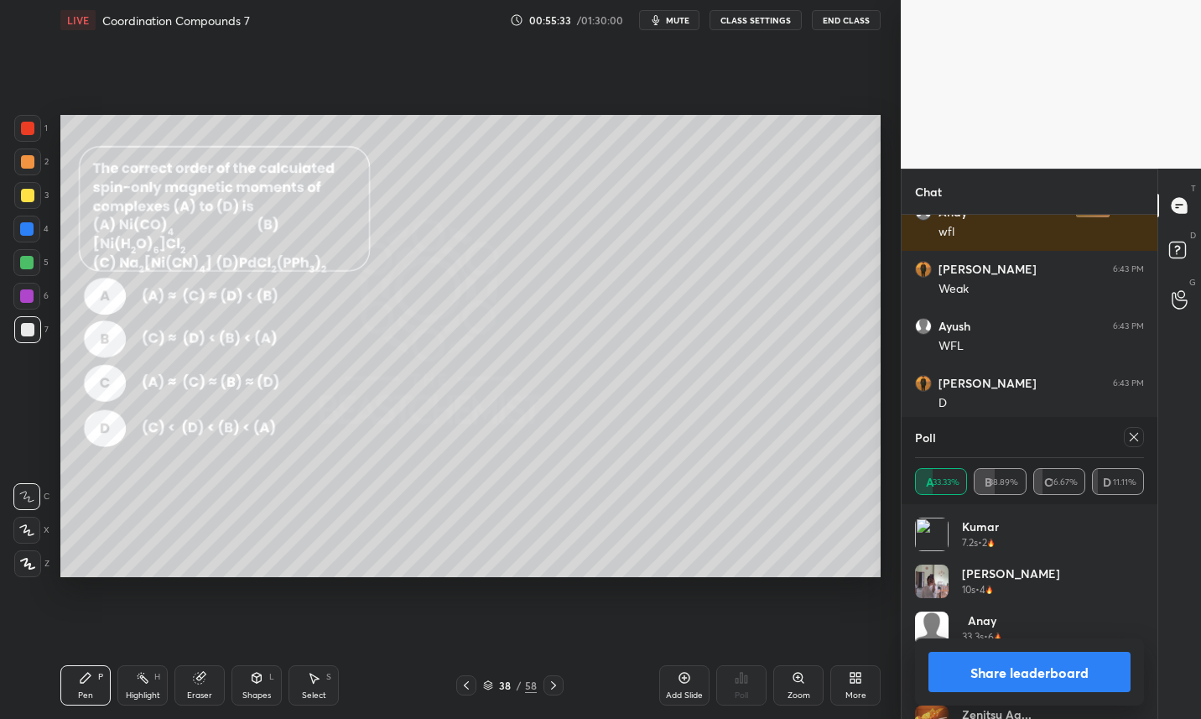
click at [1061, 667] on button "Share leaderboard" at bounding box center [1029, 672] width 202 height 40
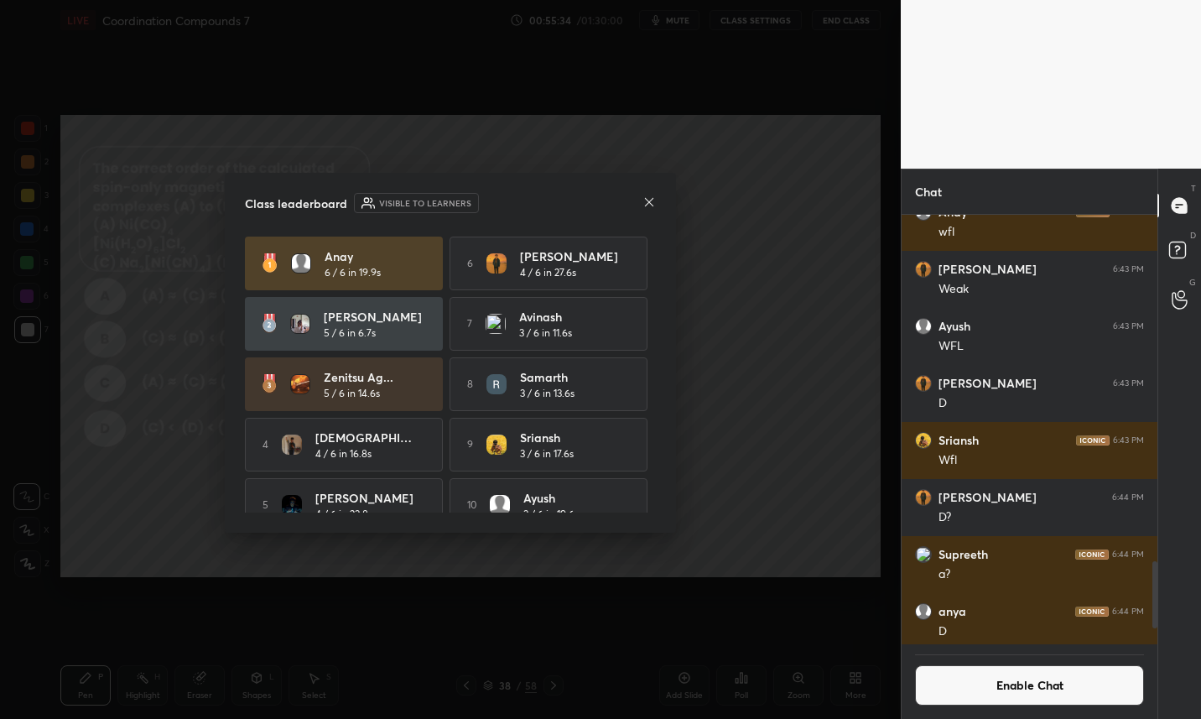
scroll to position [0, 0]
click at [651, 201] on icon at bounding box center [648, 201] width 13 height 13
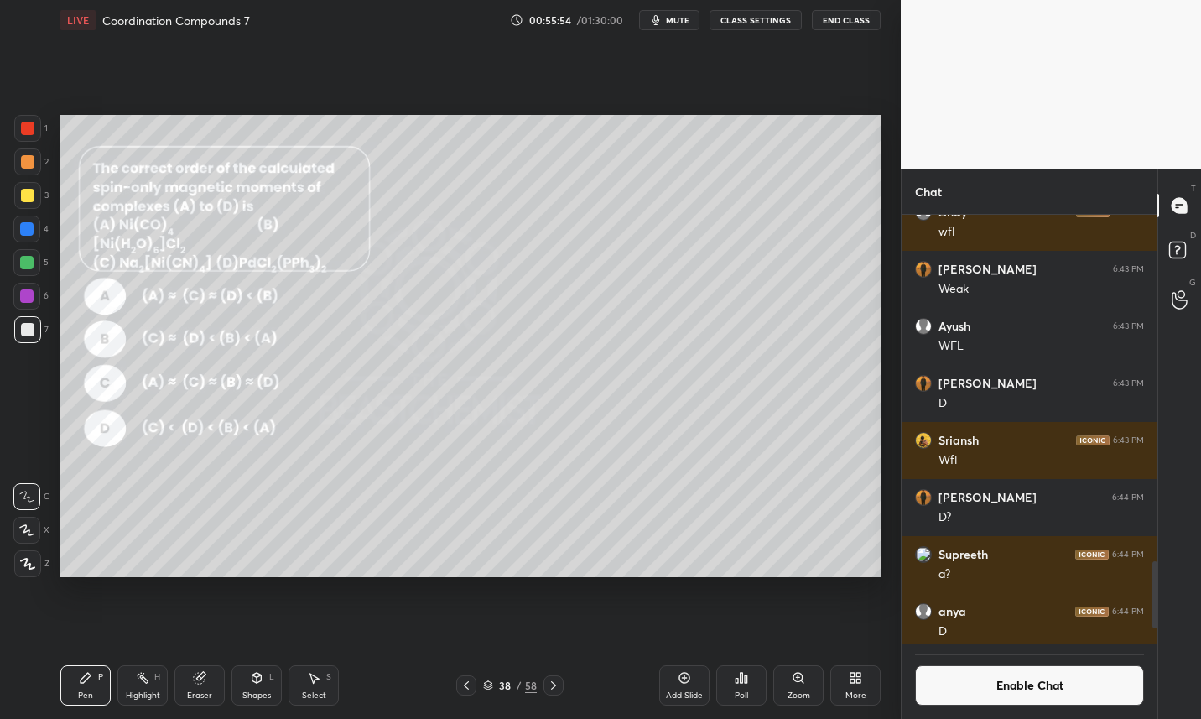
click at [28, 193] on div at bounding box center [27, 195] width 13 height 13
click at [206, 680] on div "Eraser" at bounding box center [199, 685] width 50 height 40
click at [87, 688] on div "Pen P" at bounding box center [85, 685] width 50 height 40
click at [687, 684] on icon at bounding box center [684, 677] width 13 height 13
click at [462, 694] on div at bounding box center [466, 685] width 20 height 20
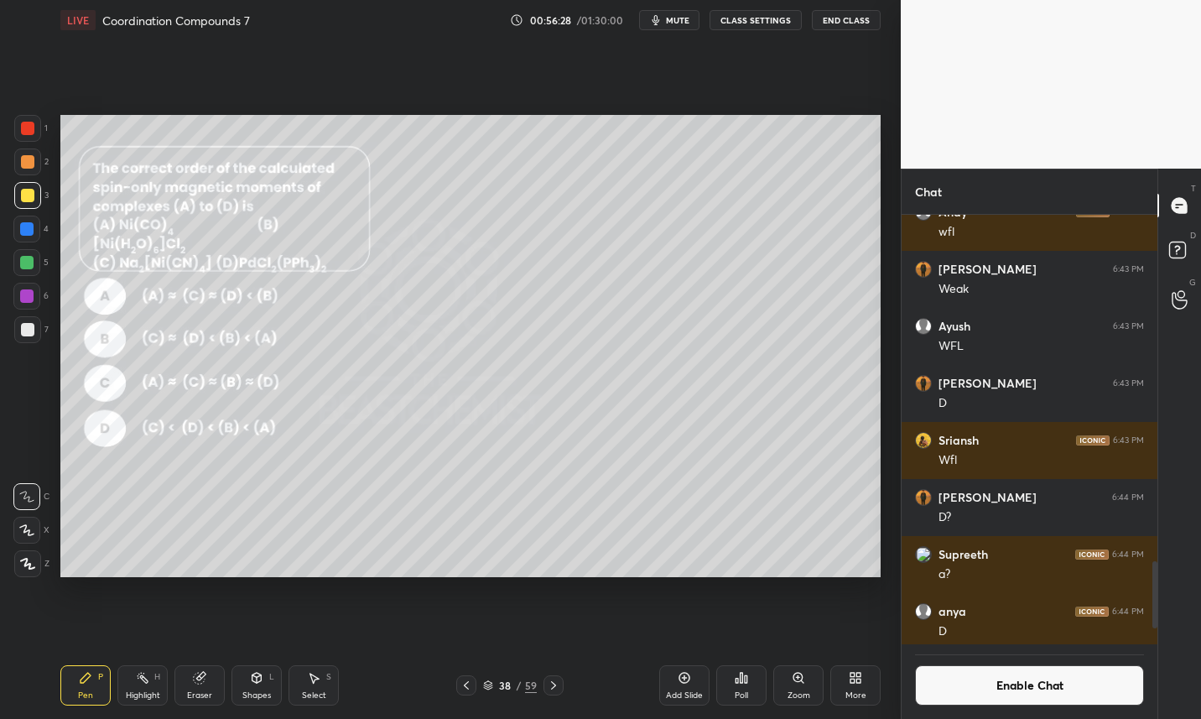
click at [554, 689] on icon at bounding box center [553, 684] width 13 height 13
click at [35, 335] on div at bounding box center [27, 329] width 27 height 27
click at [29, 194] on div at bounding box center [27, 195] width 13 height 13
click at [692, 687] on div "Add Slide" at bounding box center [684, 685] width 50 height 40
click at [26, 335] on div at bounding box center [27, 329] width 13 height 13
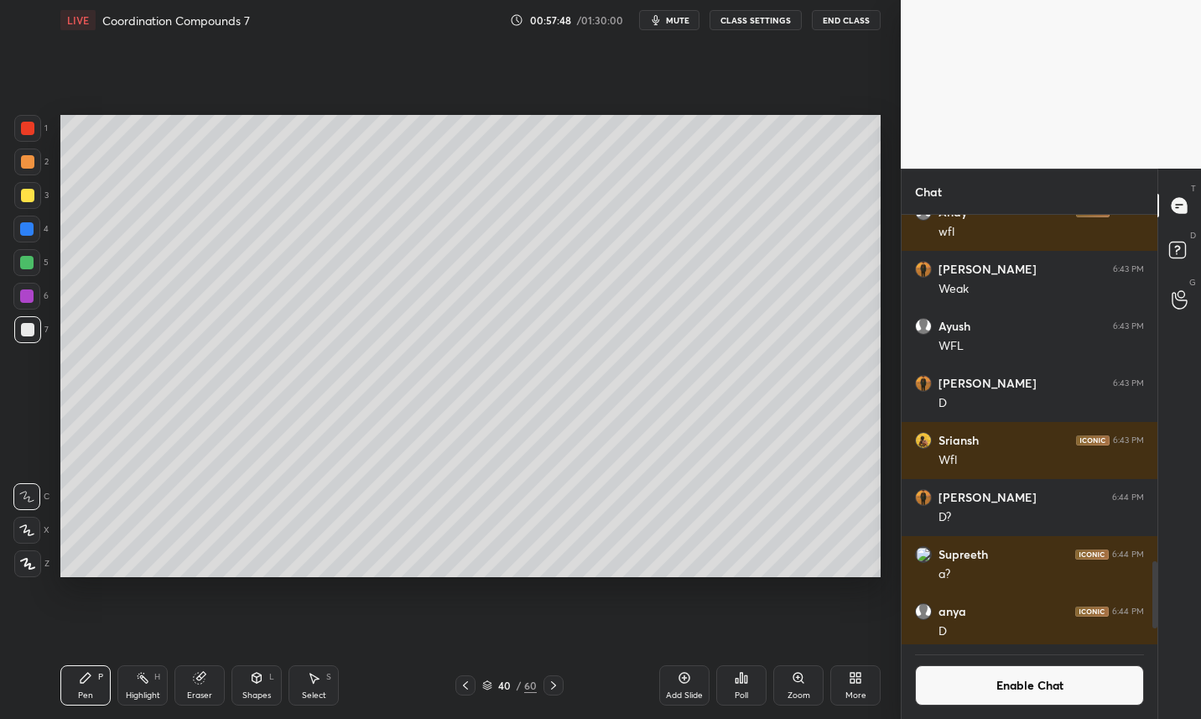
click at [470, 689] on icon at bounding box center [465, 684] width 13 height 13
click at [20, 202] on div at bounding box center [27, 195] width 27 height 27
click at [472, 684] on div at bounding box center [465, 685] width 20 height 20
click at [556, 687] on icon at bounding box center [553, 684] width 13 height 13
click at [464, 689] on icon at bounding box center [465, 684] width 13 height 13
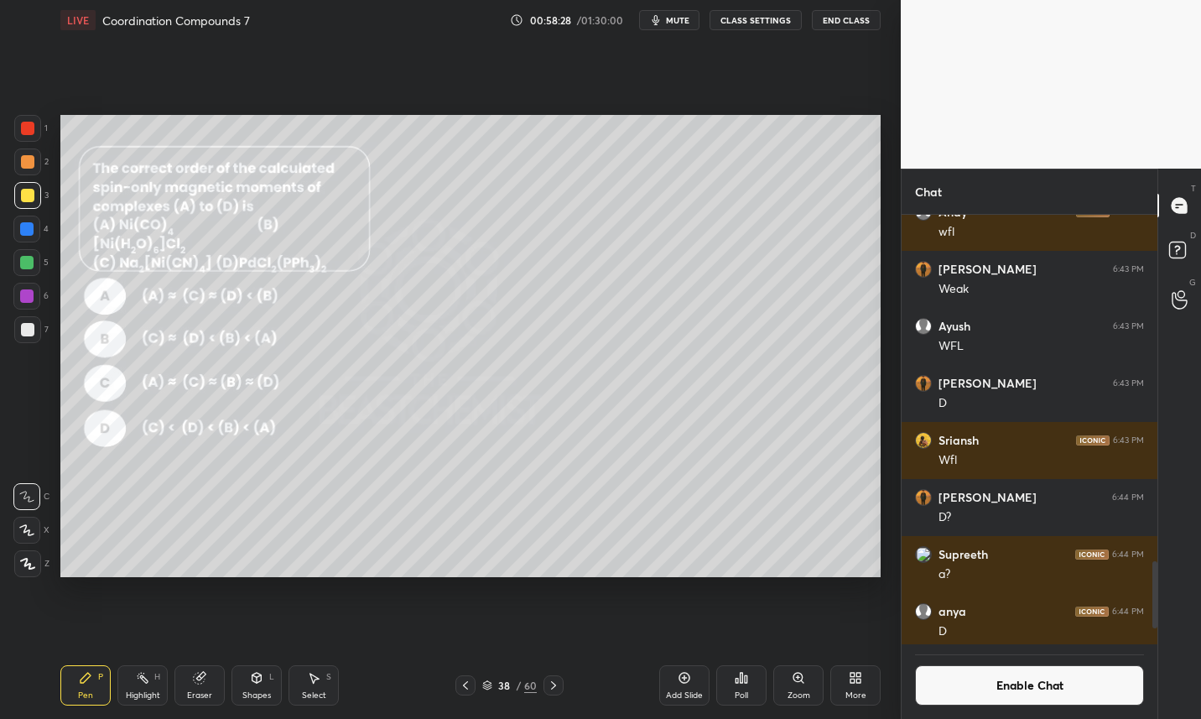
click at [1032, 690] on button "Enable Chat" at bounding box center [1029, 685] width 229 height 40
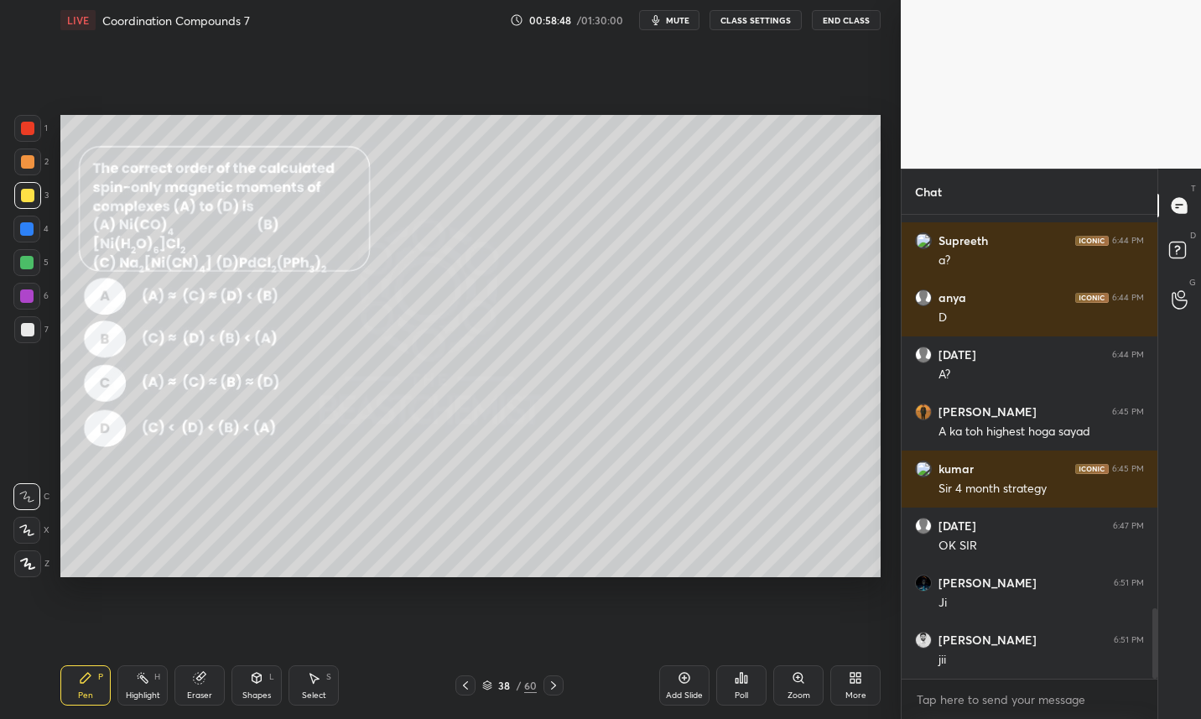
scroll to position [2675, 0]
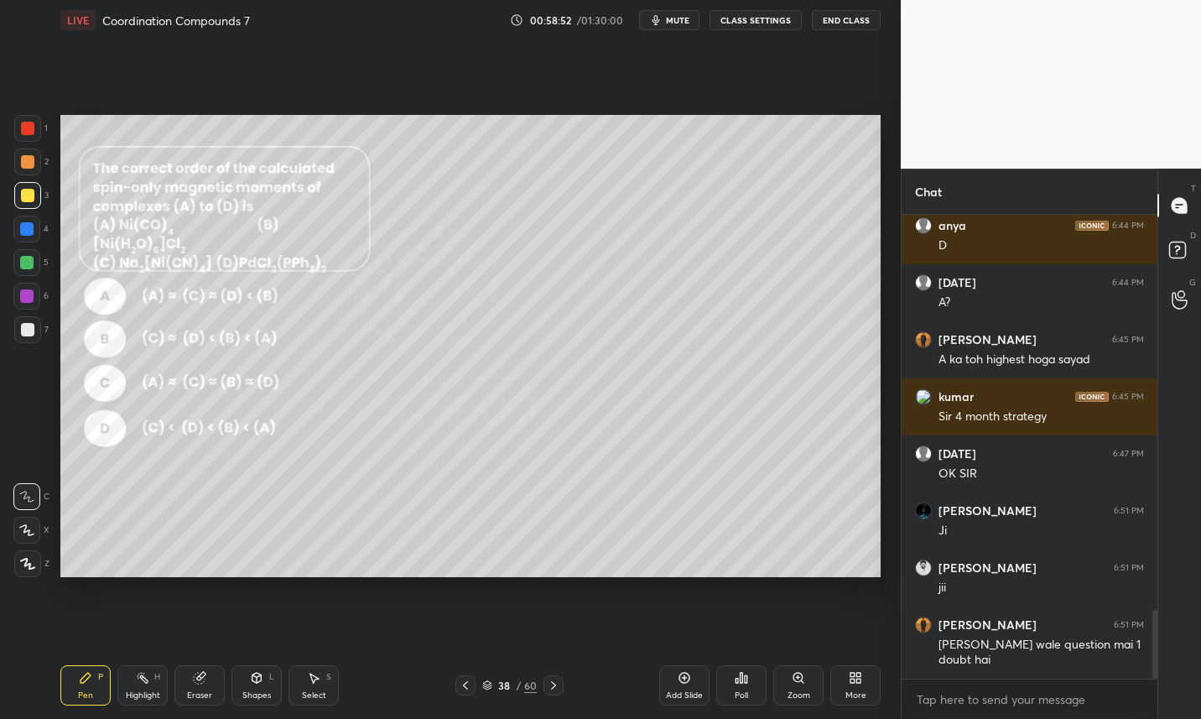
click at [467, 689] on icon at bounding box center [465, 685] width 5 height 8
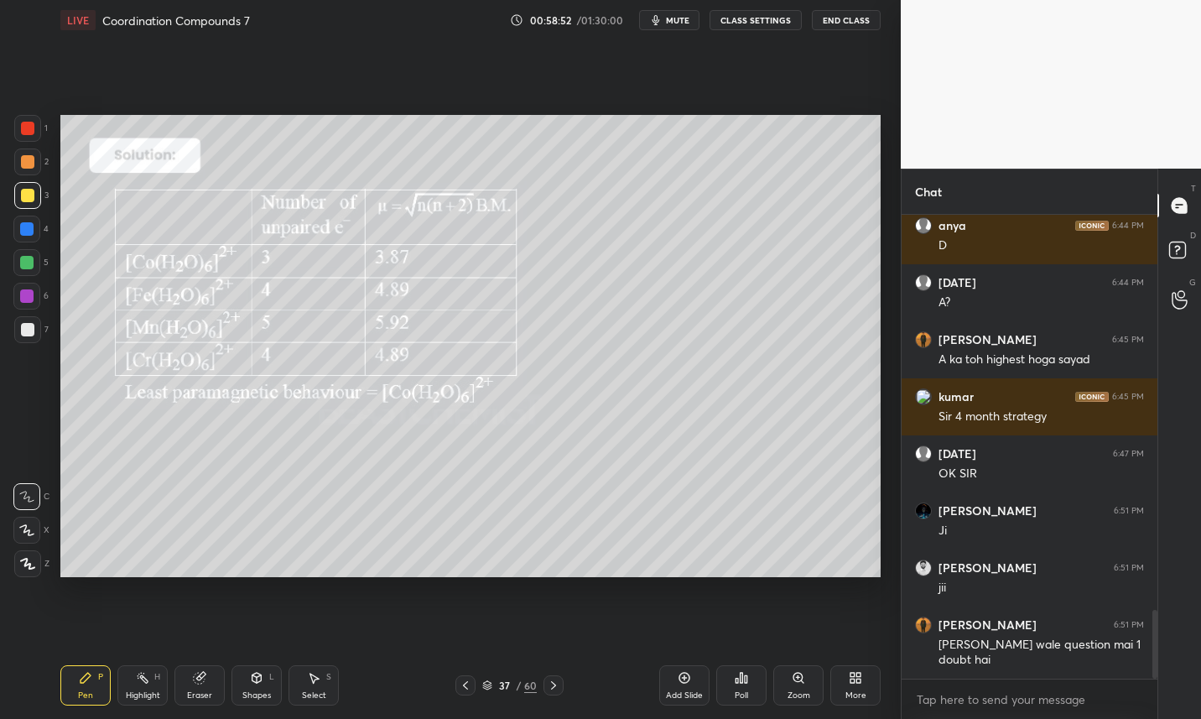
click at [467, 687] on icon at bounding box center [465, 684] width 13 height 13
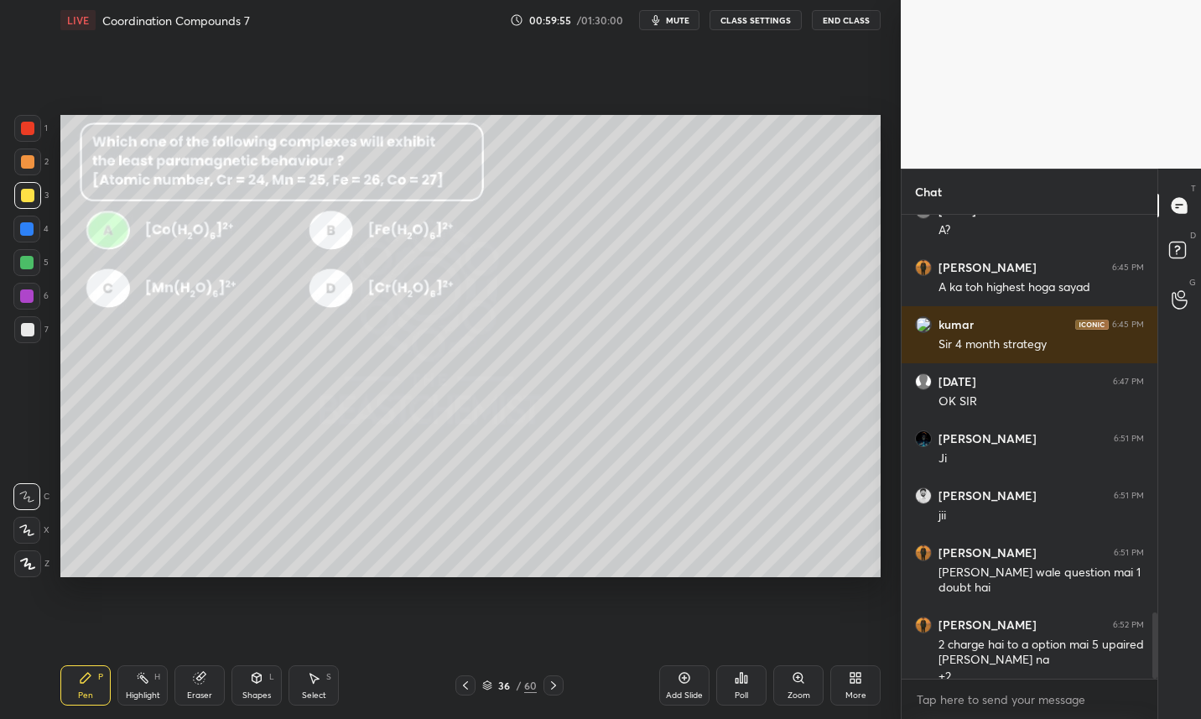
scroll to position [2763, 0]
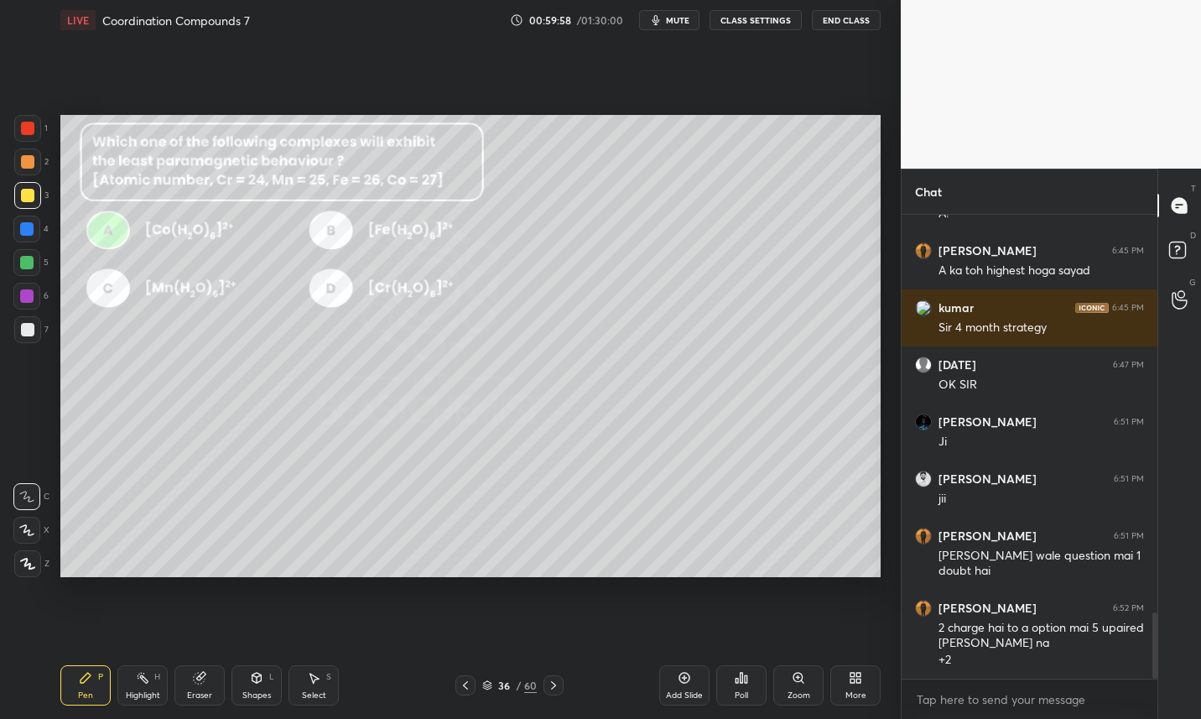
click at [687, 20] on span "mute" at bounding box center [677, 20] width 23 height 12
click at [200, 678] on icon at bounding box center [199, 678] width 11 height 11
click at [82, 689] on div "Pen P" at bounding box center [85, 685] width 50 height 40
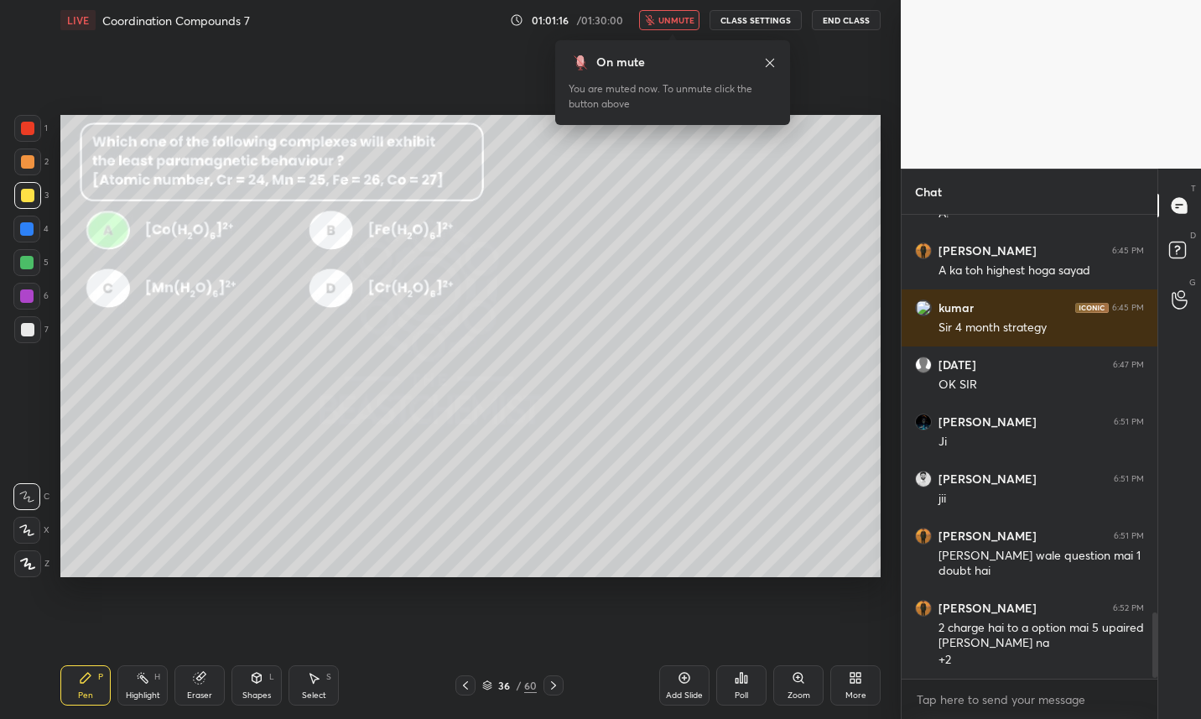
scroll to position [2825, 0]
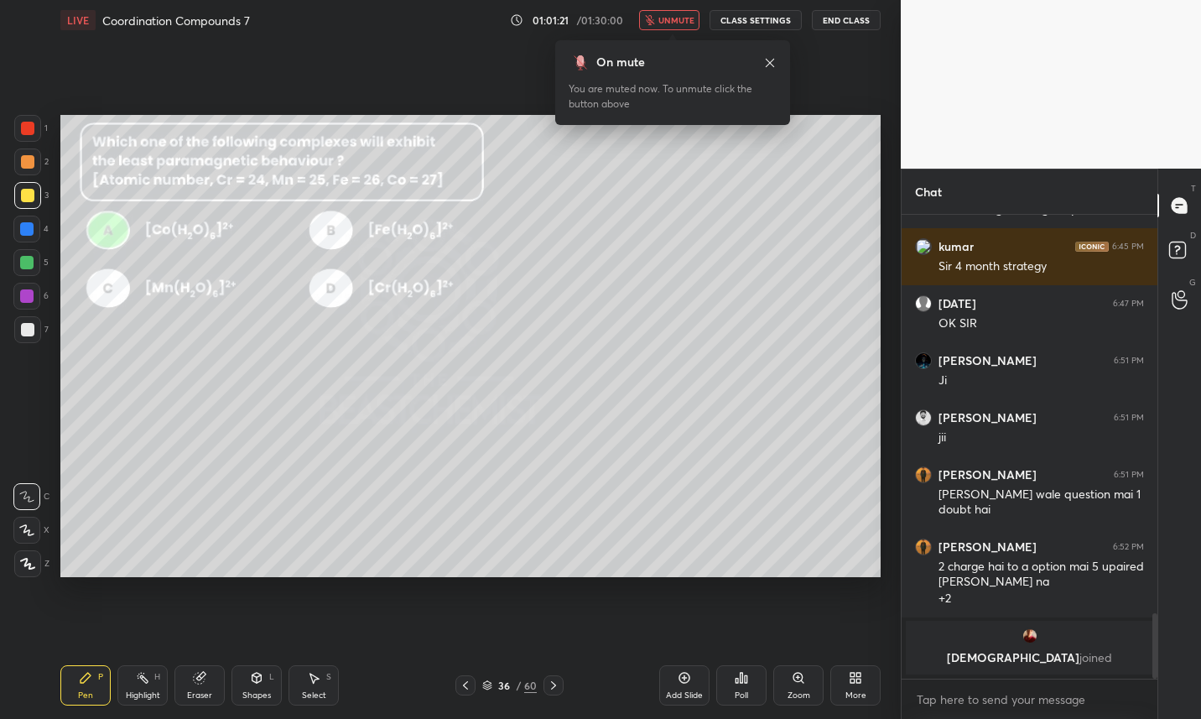
click at [499, 688] on div "36" at bounding box center [504, 685] width 17 height 10
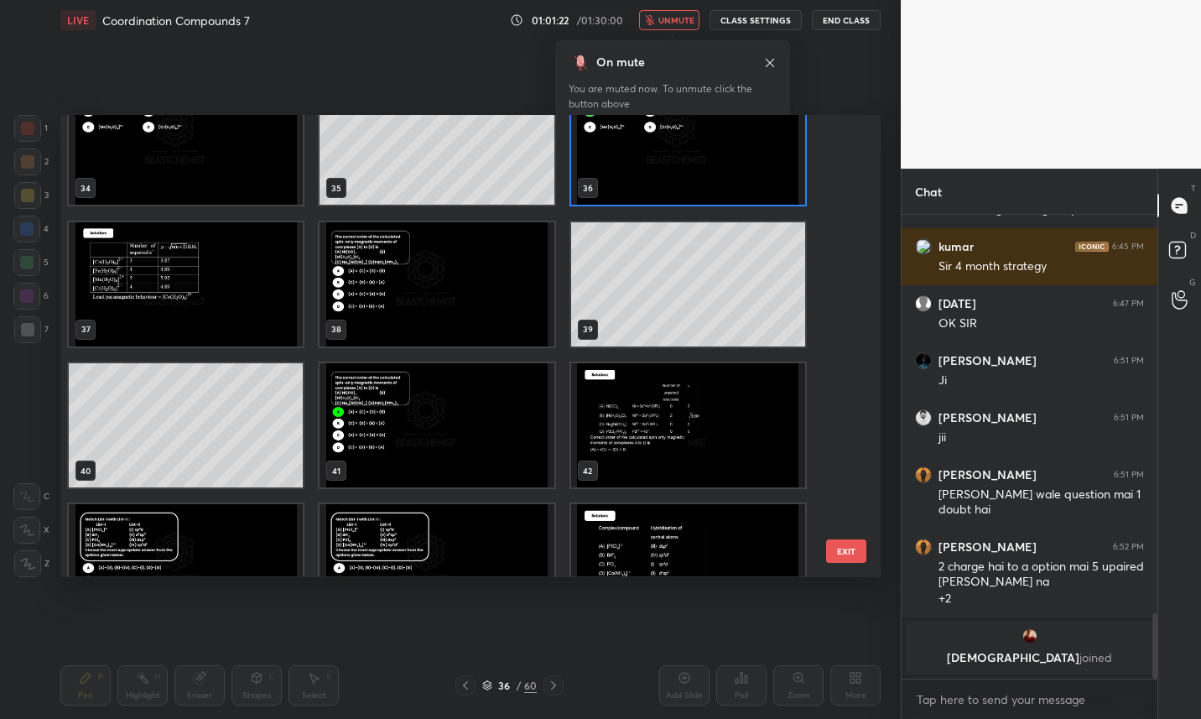
scroll to position [1596, 0]
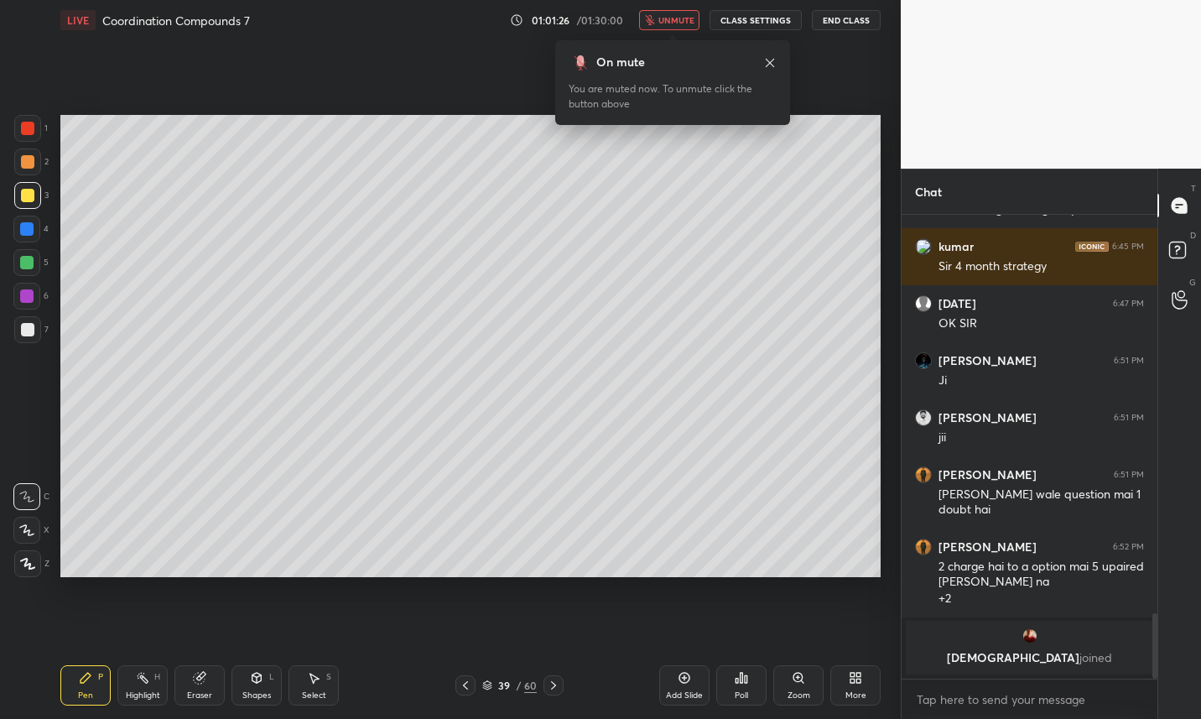
click at [677, 18] on span "unmute" at bounding box center [676, 20] width 36 height 12
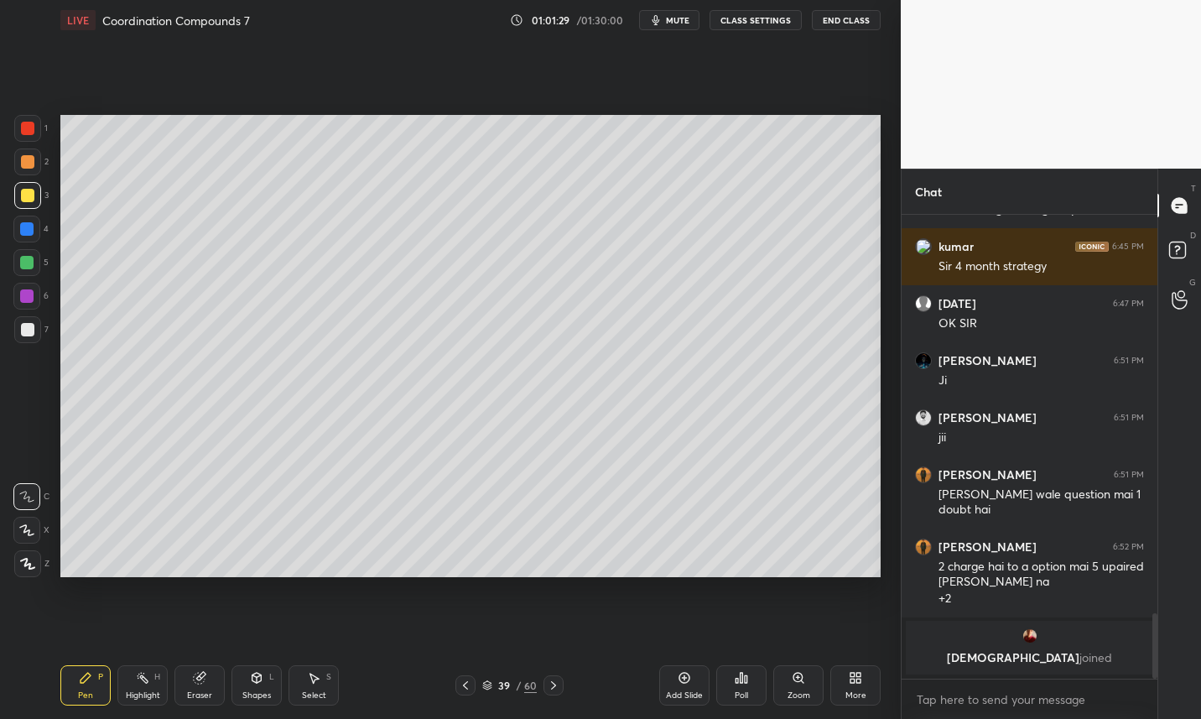
click at [493, 684] on div "39 / 60" at bounding box center [509, 685] width 55 height 15
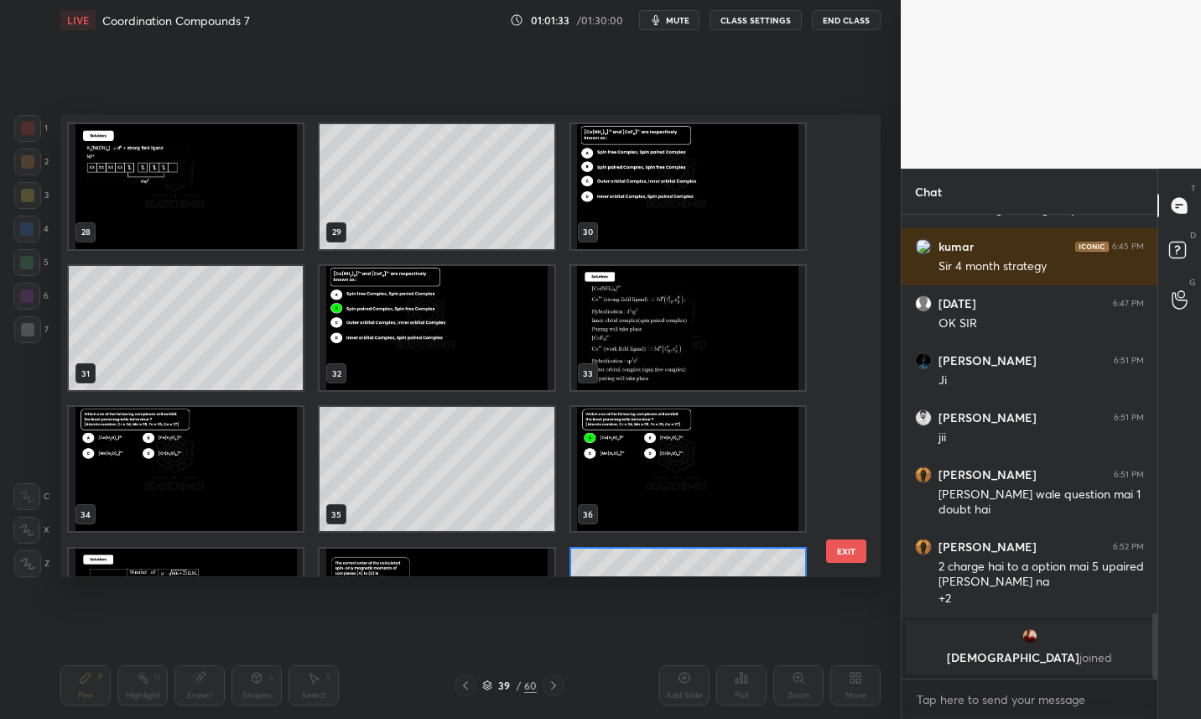
scroll to position [1271, 0]
click at [205, 458] on img "grid" at bounding box center [186, 469] width 234 height 124
click at [212, 461] on img "grid" at bounding box center [186, 469] width 234 height 124
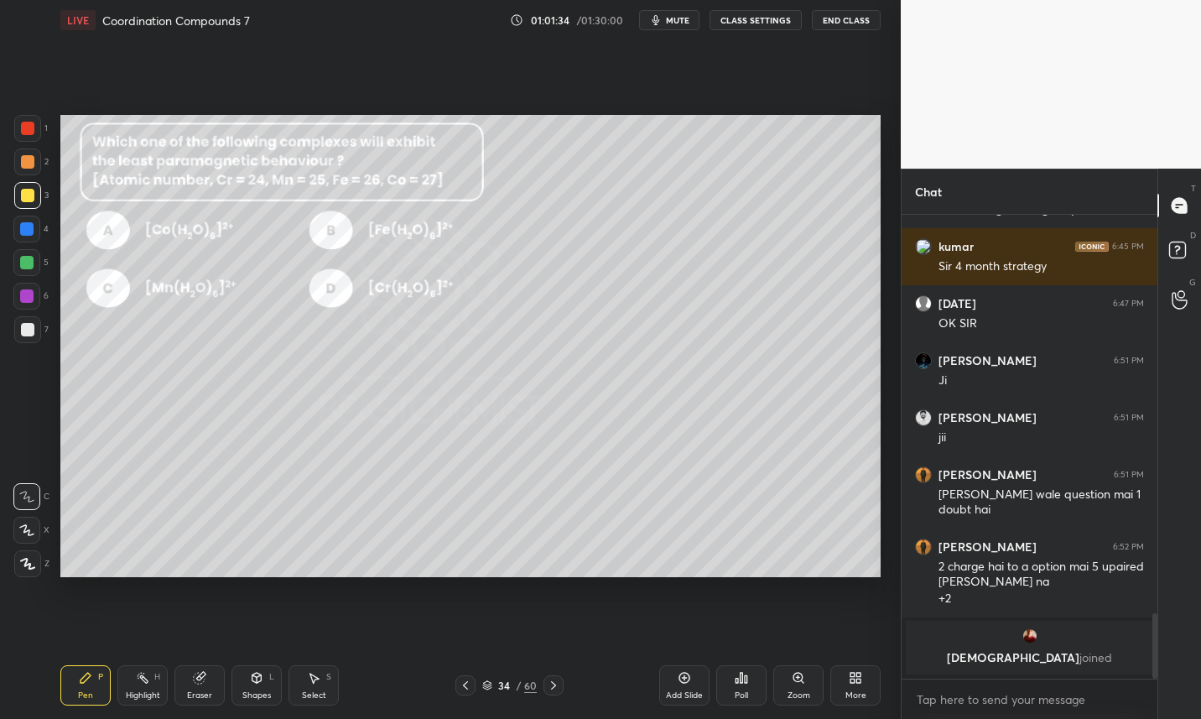
click at [213, 461] on img "grid" at bounding box center [186, 469] width 234 height 124
click at [559, 689] on icon at bounding box center [553, 684] width 13 height 13
click at [561, 687] on div at bounding box center [553, 685] width 20 height 20
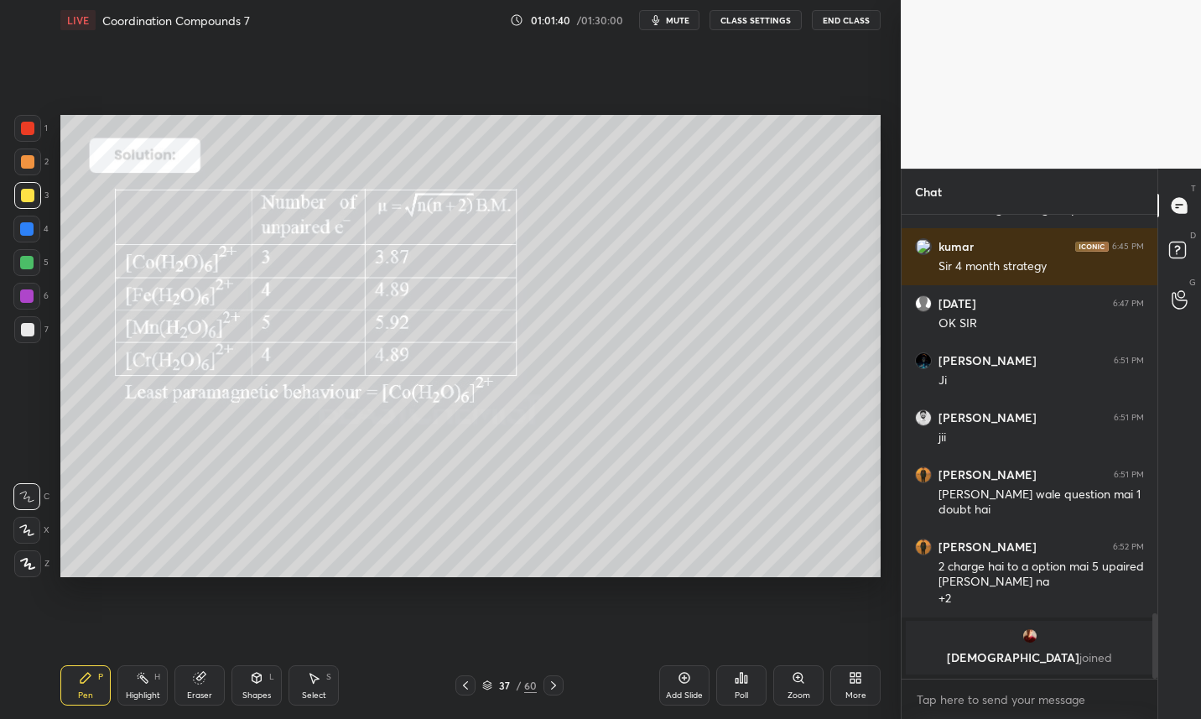
click at [559, 687] on icon at bounding box center [553, 684] width 13 height 13
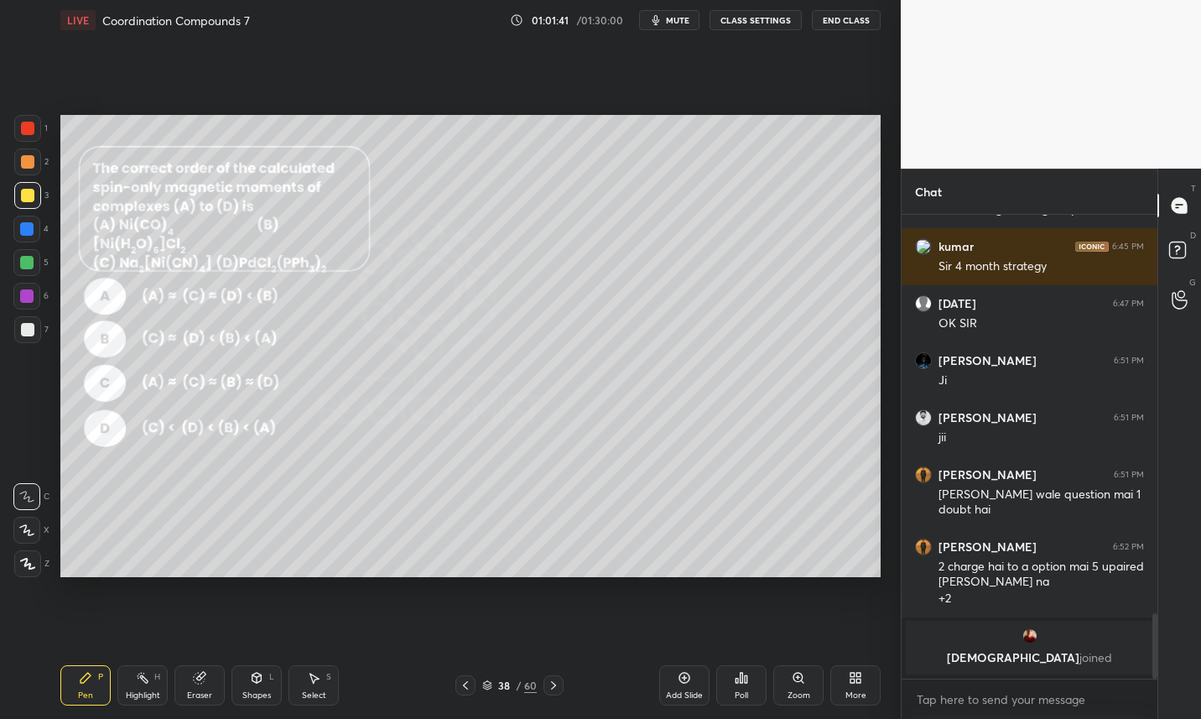
click at [556, 686] on icon at bounding box center [553, 684] width 13 height 13
click at [554, 687] on icon at bounding box center [553, 684] width 13 height 13
click at [552, 687] on icon at bounding box center [553, 684] width 13 height 13
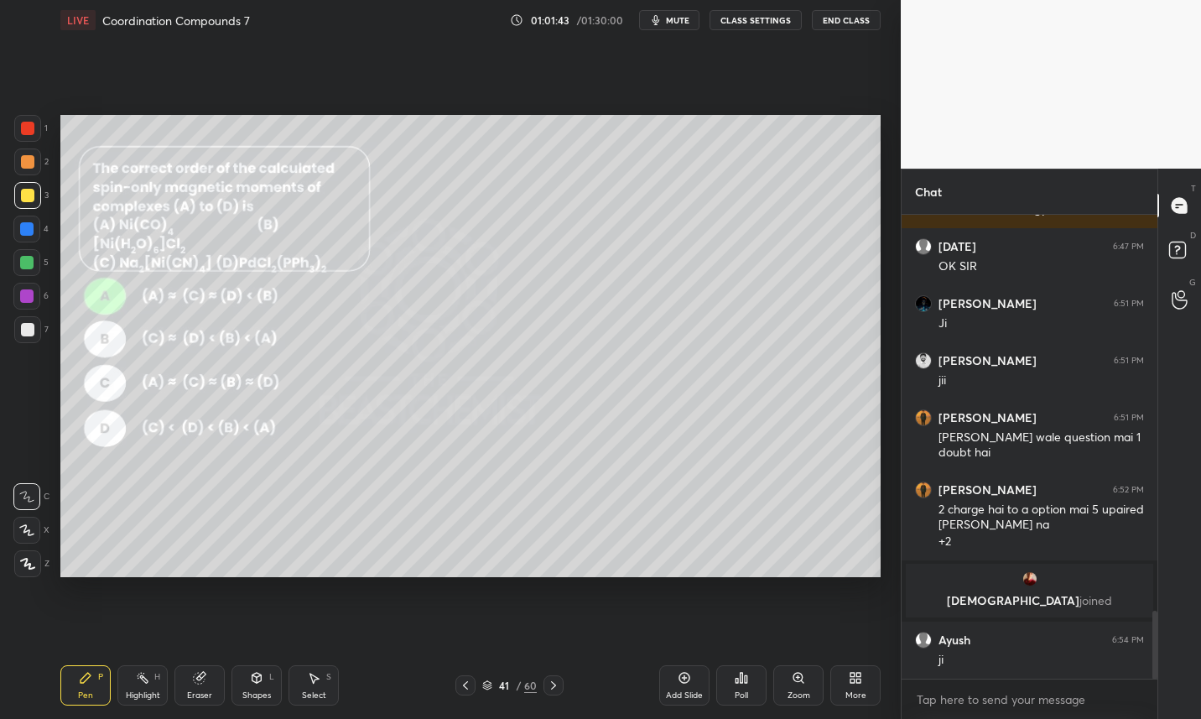
click at [551, 682] on icon at bounding box center [553, 685] width 5 height 8
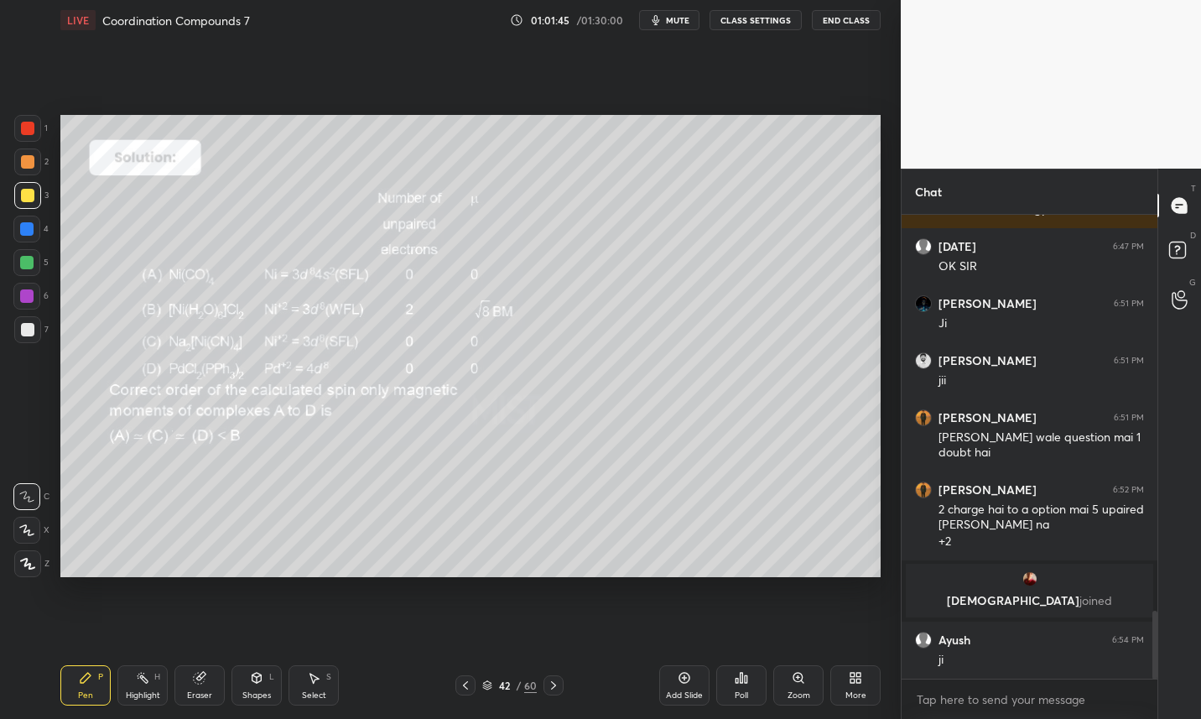
click at [554, 686] on icon at bounding box center [553, 685] width 5 height 8
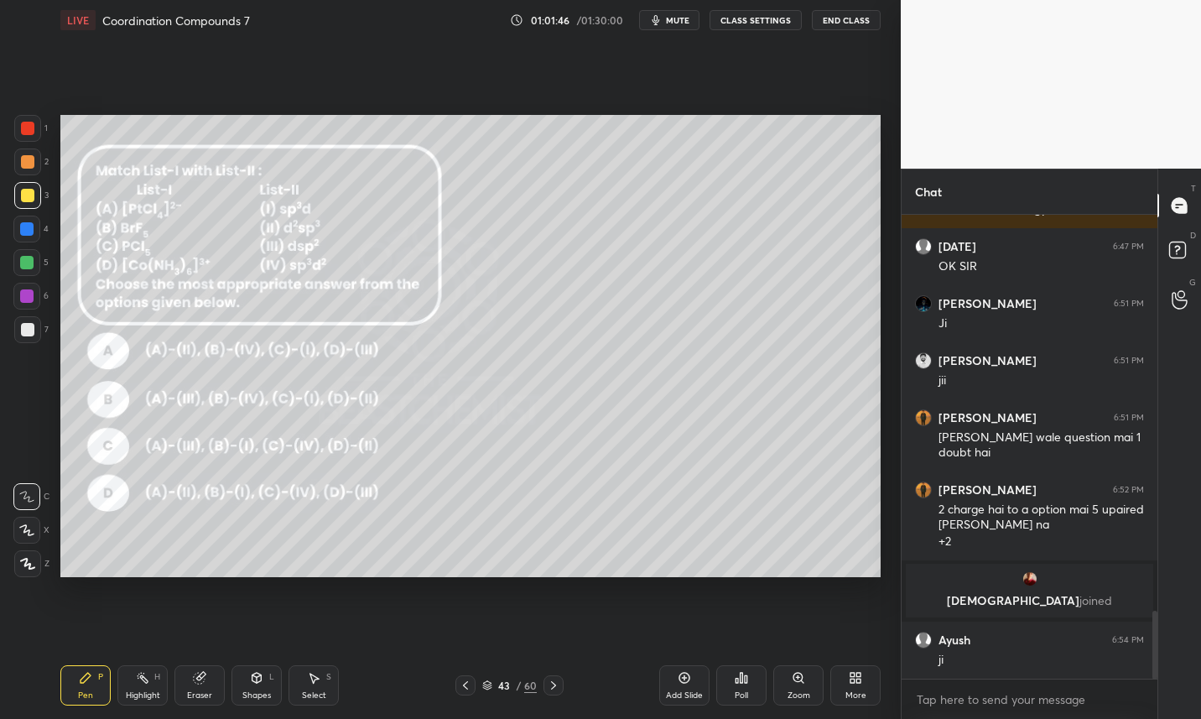
click at [463, 686] on icon at bounding box center [465, 684] width 13 height 13
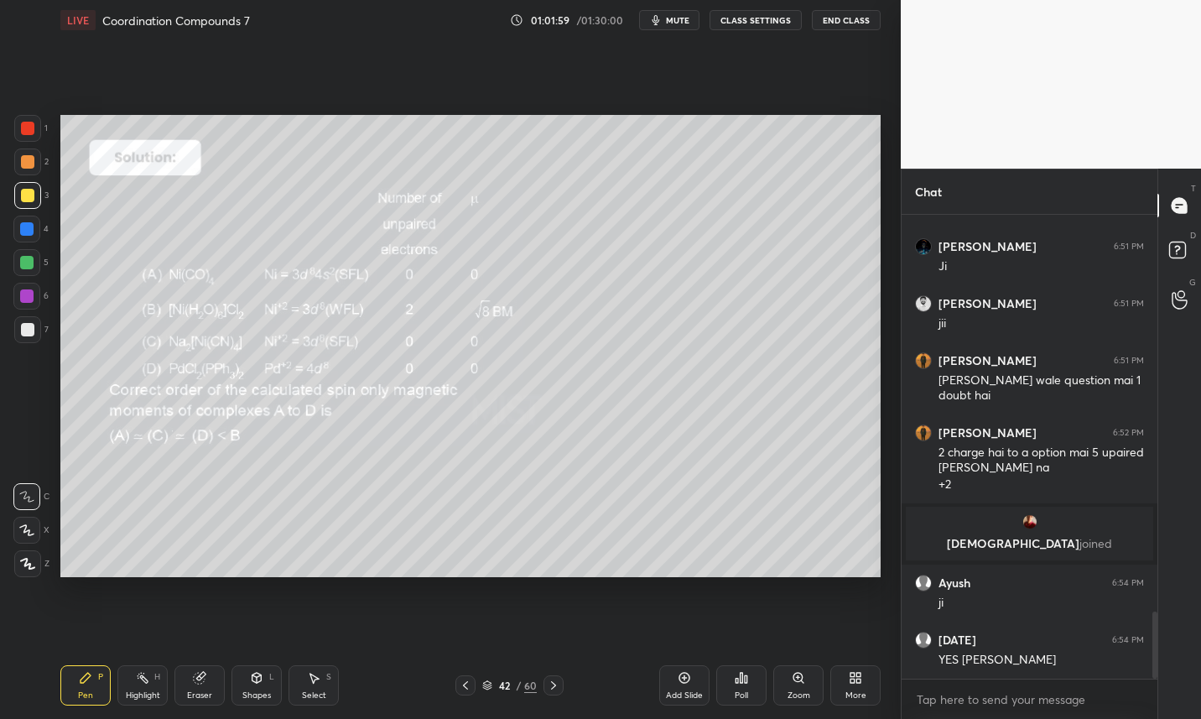
scroll to position [2813, 0]
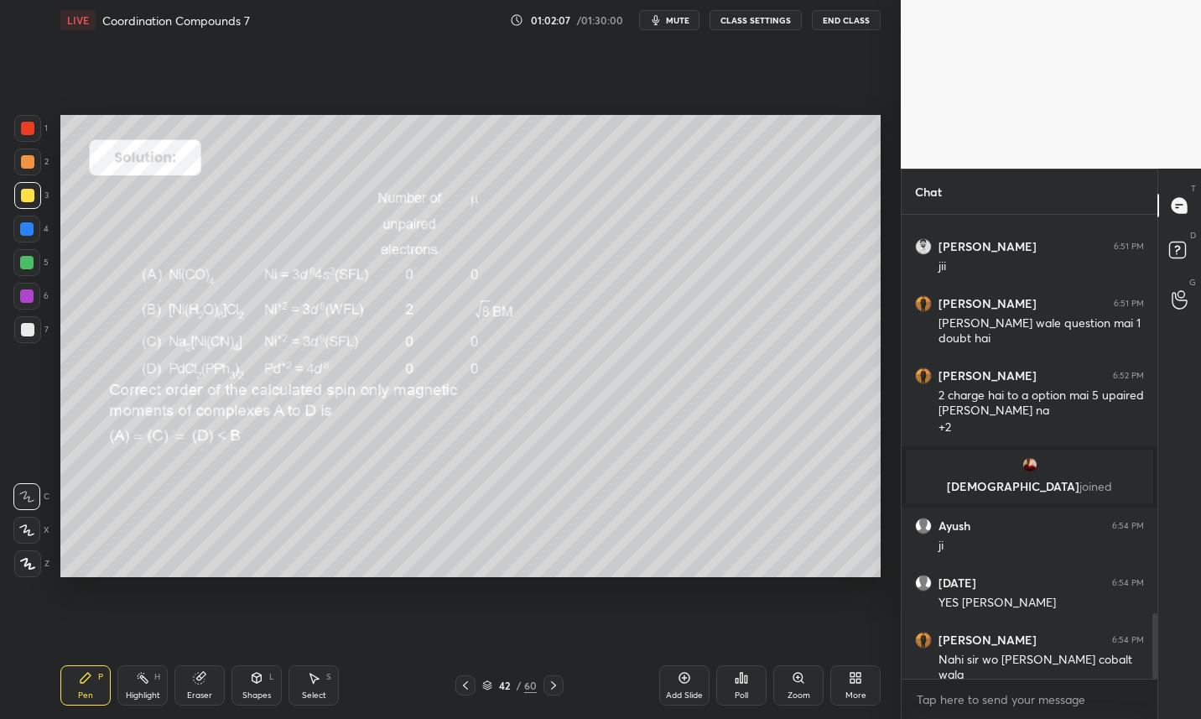
click at [463, 691] on icon at bounding box center [465, 684] width 13 height 13
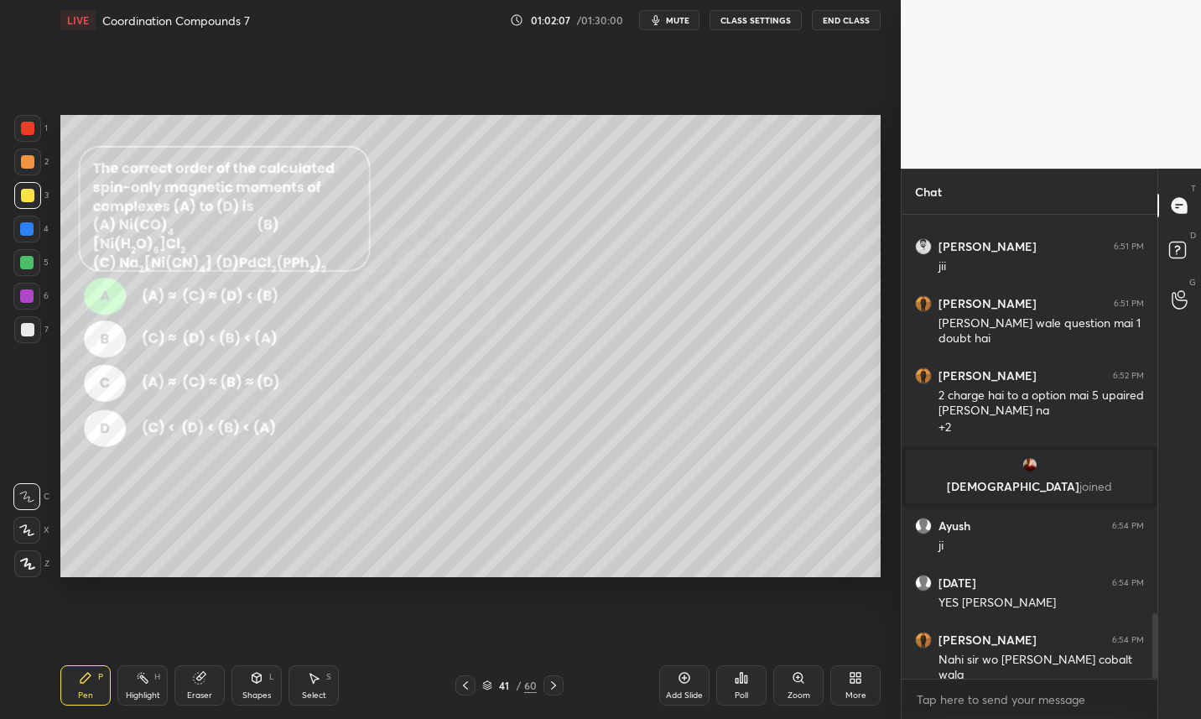
click at [464, 689] on icon at bounding box center [465, 684] width 13 height 13
click at [459, 690] on icon at bounding box center [465, 684] width 13 height 13
click at [467, 687] on icon at bounding box center [465, 684] width 13 height 13
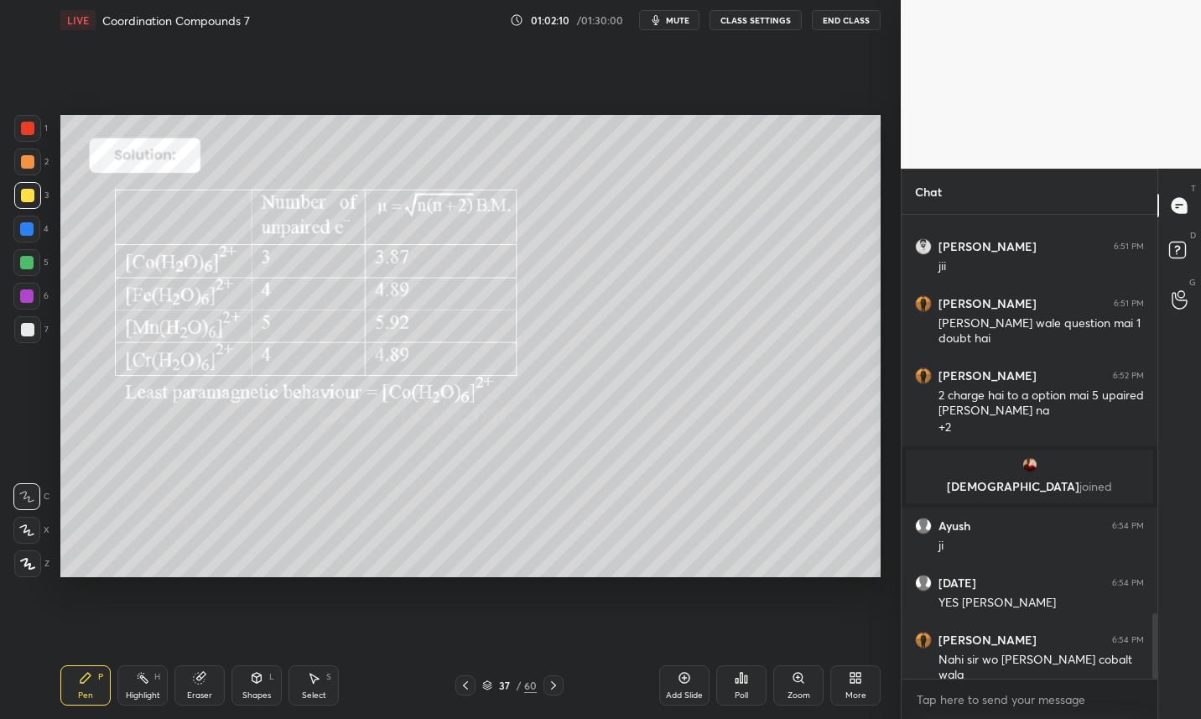
click at [554, 691] on icon at bounding box center [553, 684] width 13 height 13
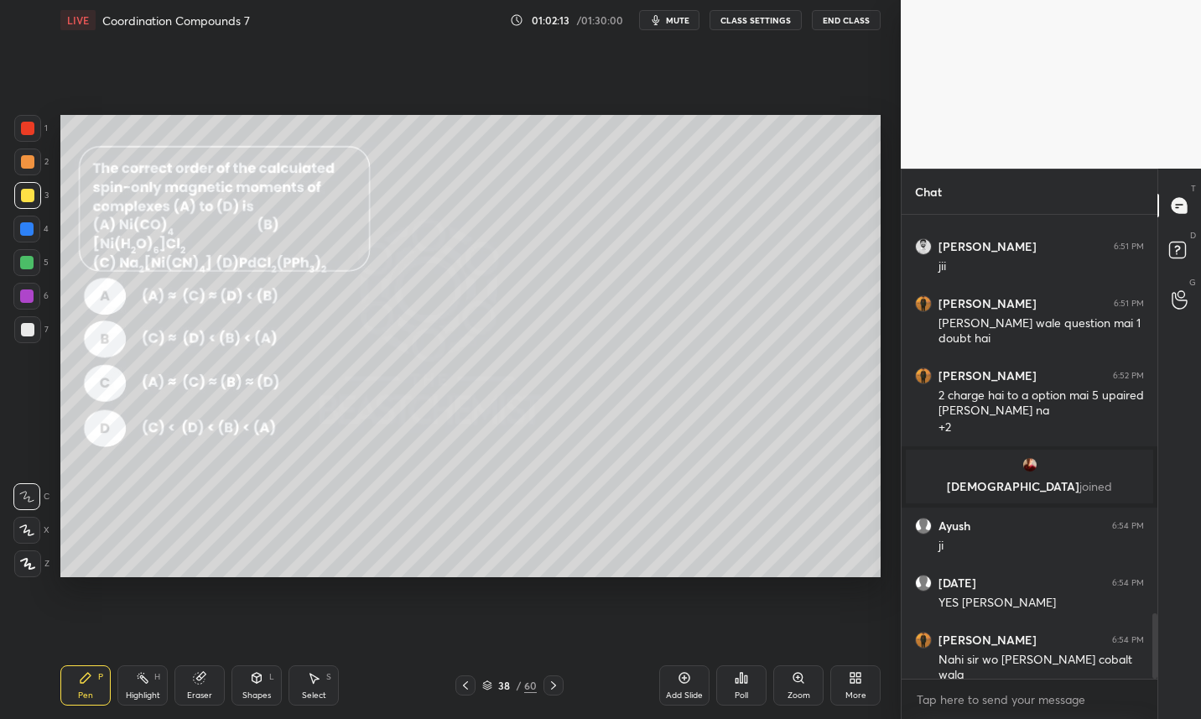
click at [461, 686] on icon at bounding box center [465, 684] width 13 height 13
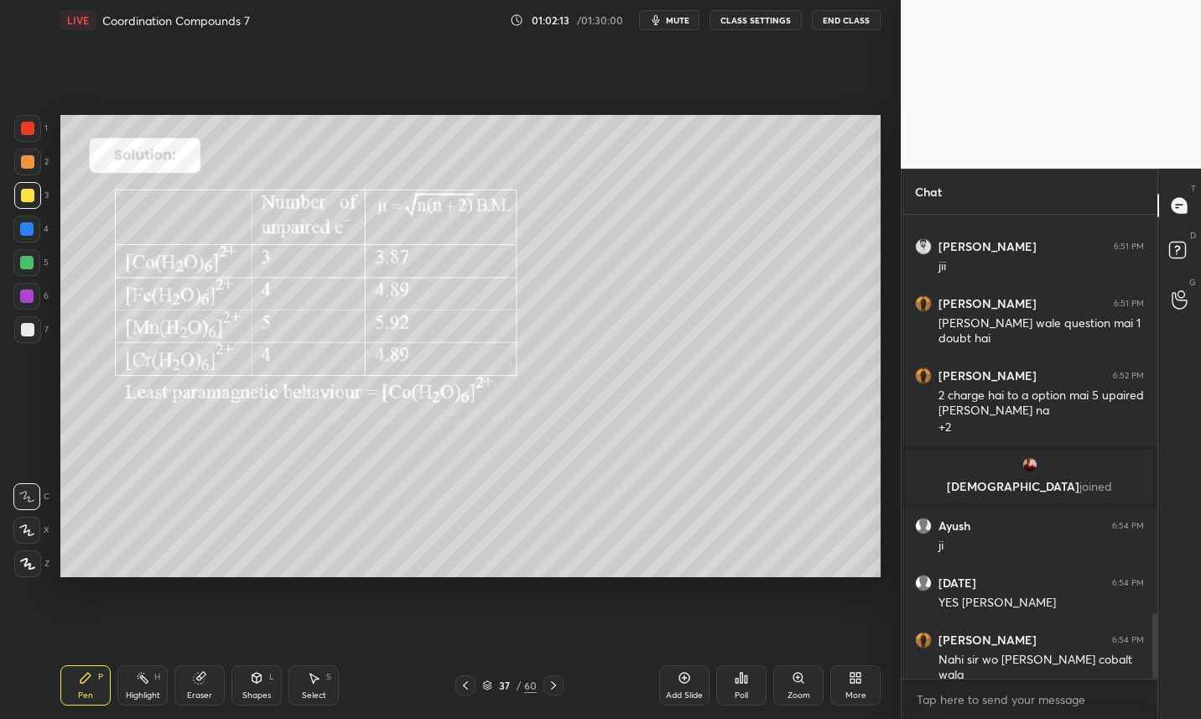
click at [467, 685] on icon at bounding box center [465, 684] width 13 height 13
click at [470, 685] on icon at bounding box center [465, 684] width 13 height 13
click at [467, 686] on icon at bounding box center [465, 684] width 13 height 13
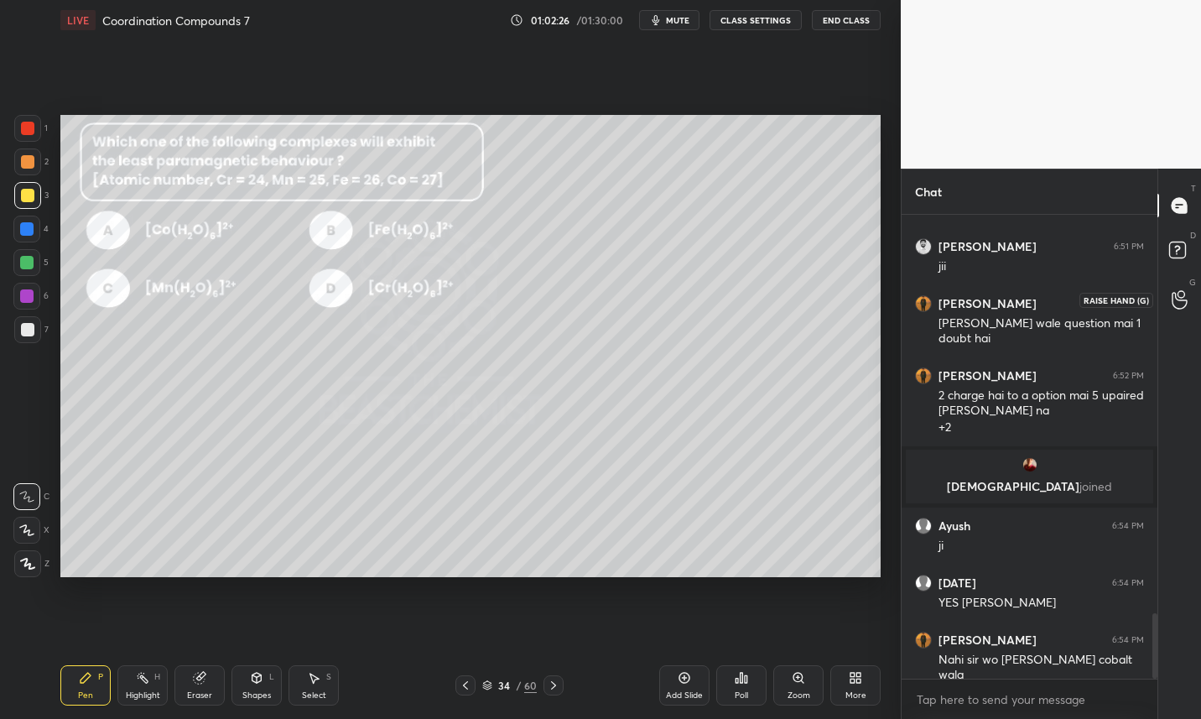
click at [1188, 294] on div at bounding box center [1180, 299] width 34 height 30
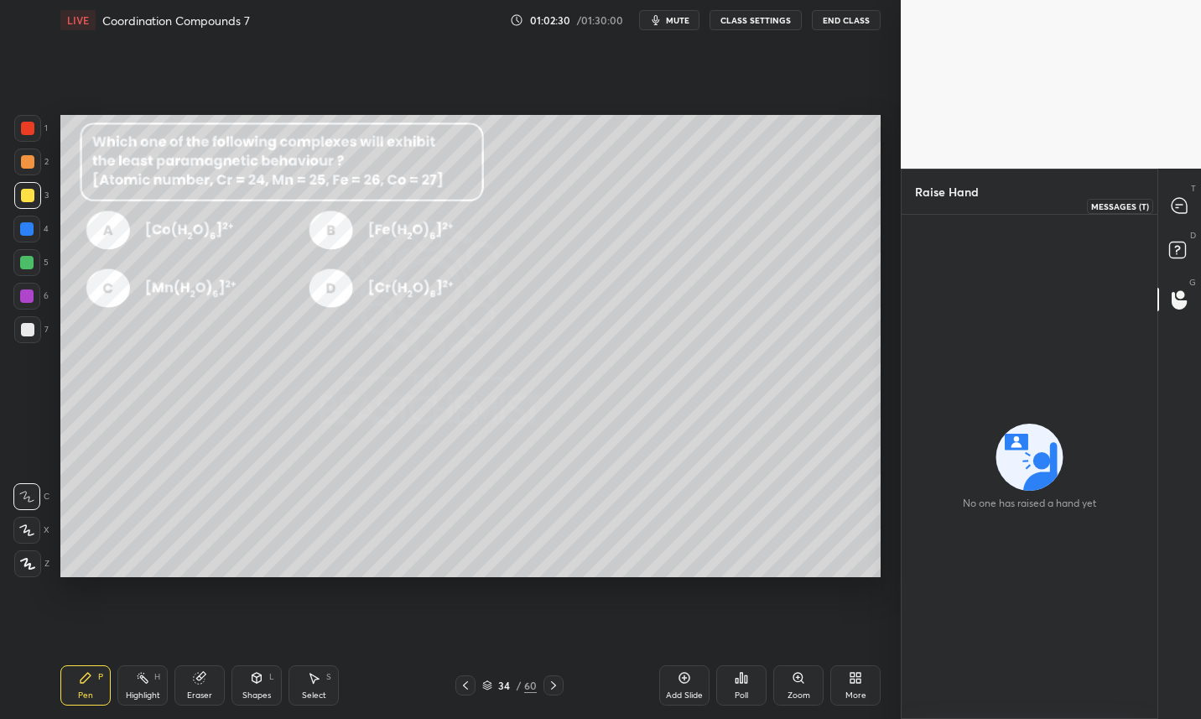
click at [1187, 199] on icon at bounding box center [1180, 206] width 18 height 18
type textarea "x"
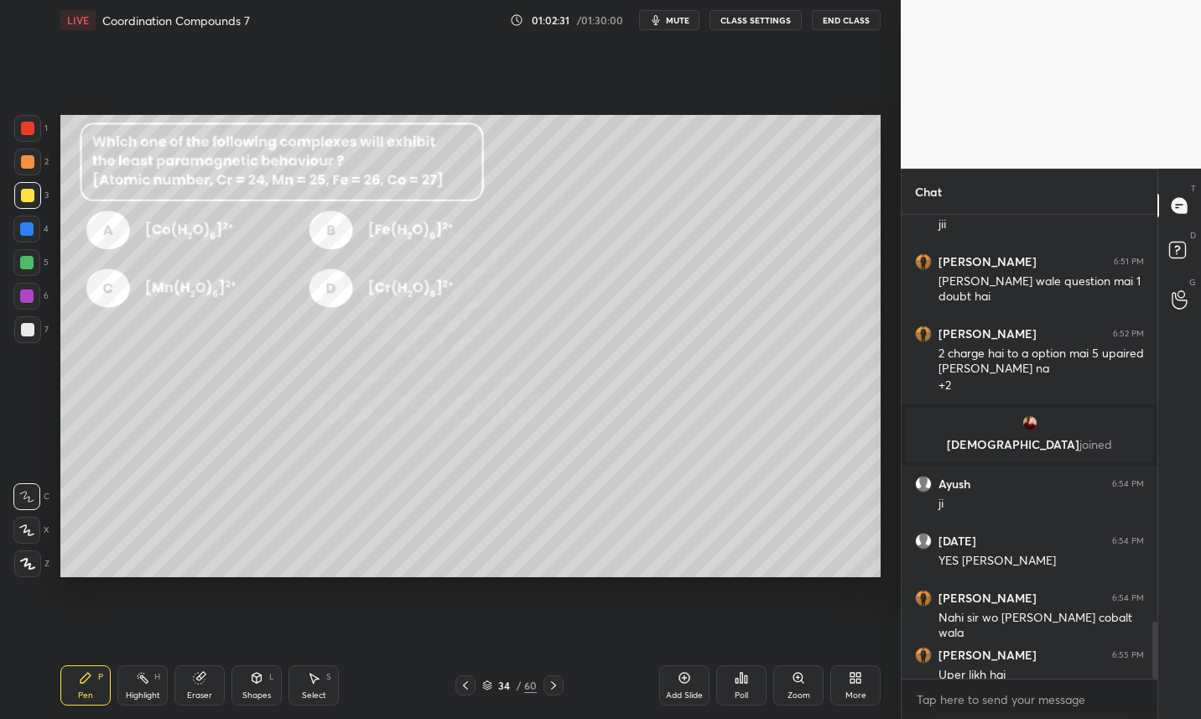
scroll to position [3301, 0]
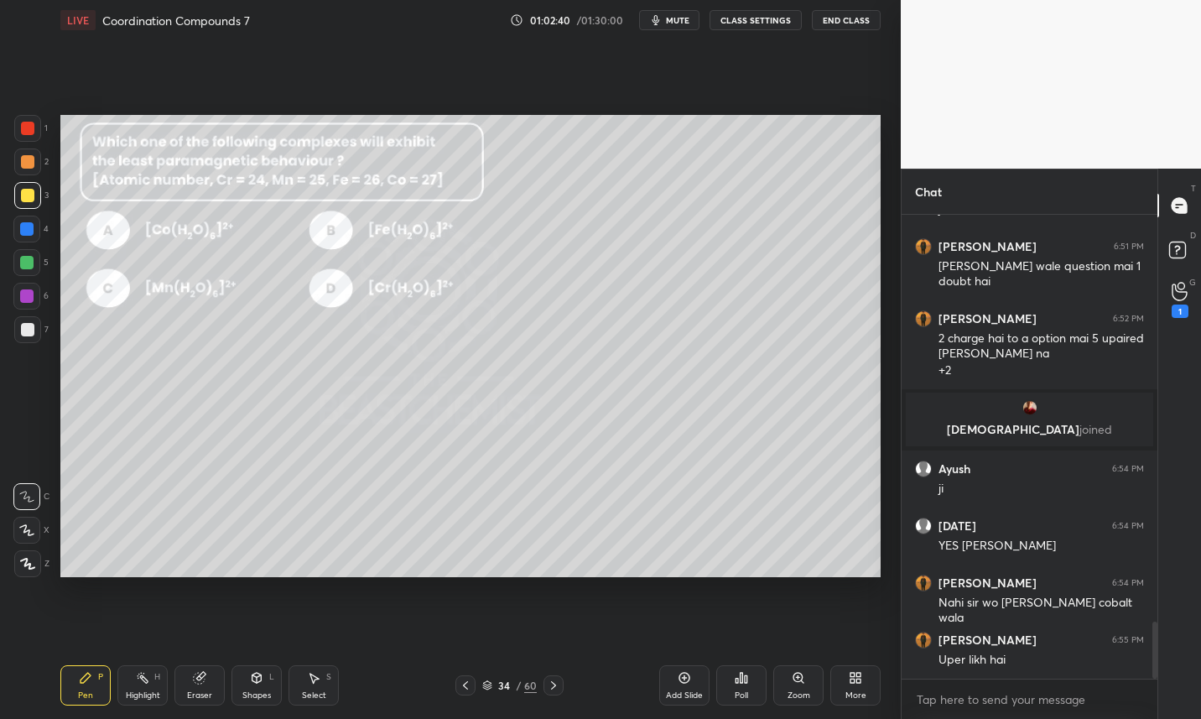
click at [469, 687] on icon at bounding box center [465, 684] width 13 height 13
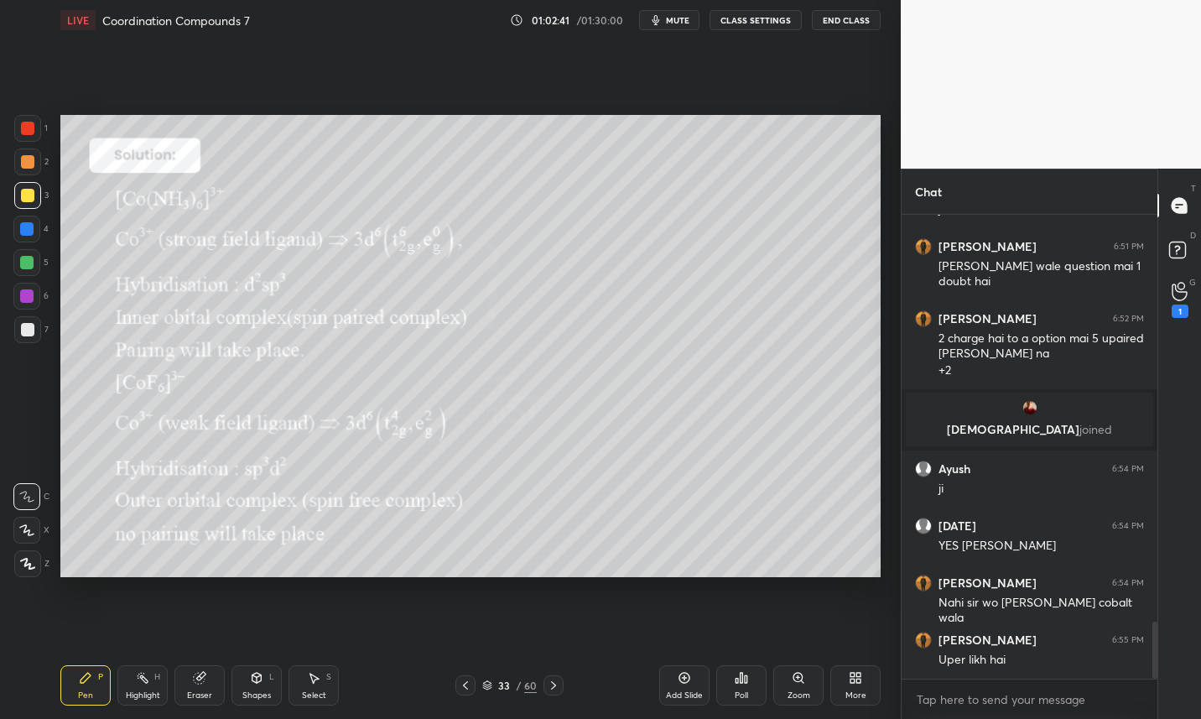
click at [466, 686] on icon at bounding box center [465, 684] width 13 height 13
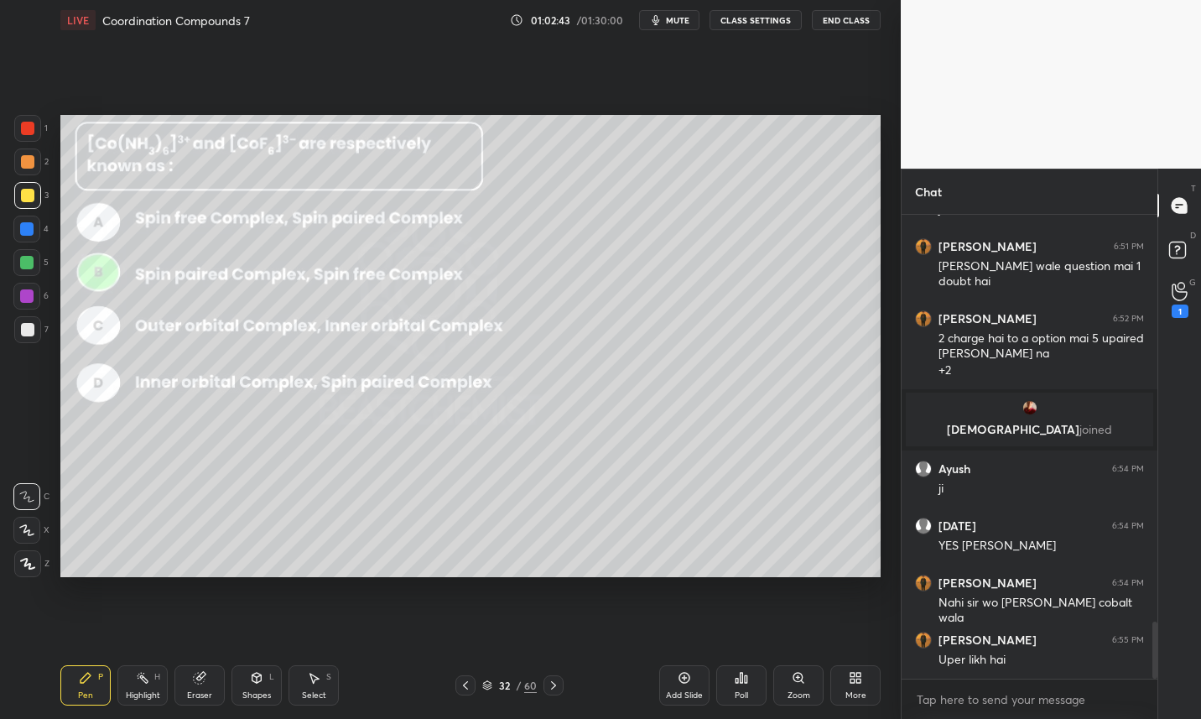
click at [552, 687] on icon at bounding box center [553, 684] width 13 height 13
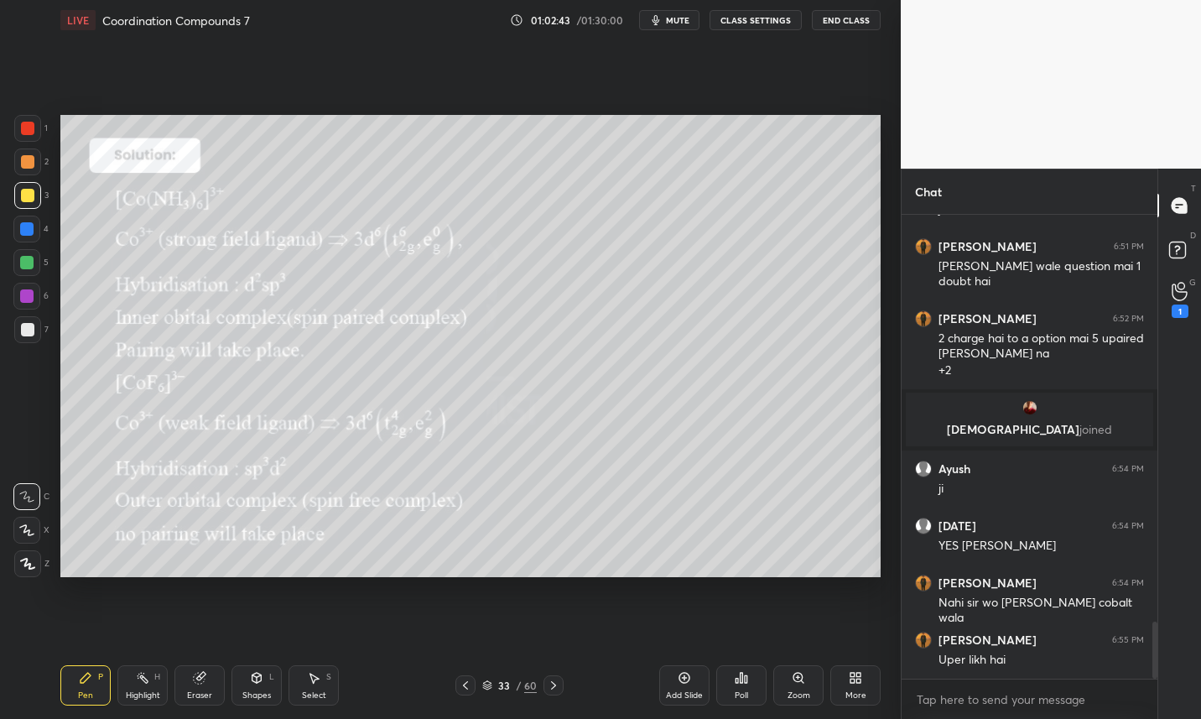
click at [552, 686] on icon at bounding box center [553, 684] width 13 height 13
click at [553, 687] on icon at bounding box center [553, 685] width 5 height 8
click at [470, 686] on icon at bounding box center [465, 684] width 13 height 13
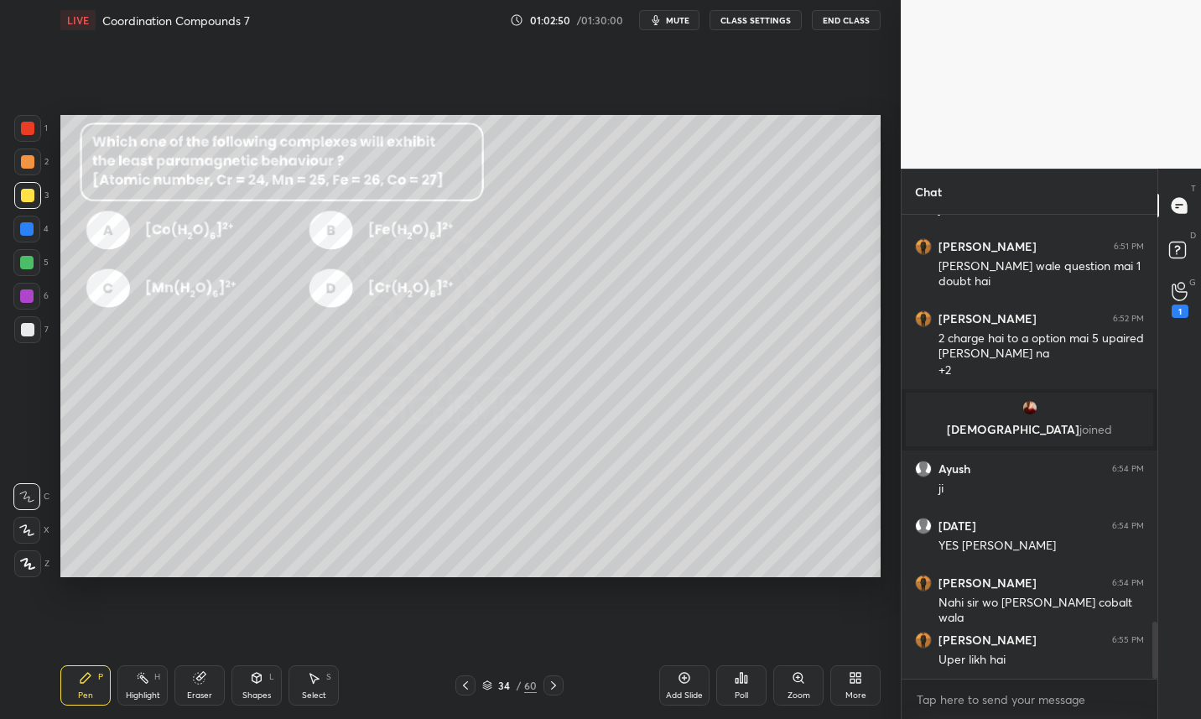
click at [689, 680] on icon at bounding box center [684, 678] width 11 height 11
click at [205, 681] on icon at bounding box center [199, 677] width 13 height 13
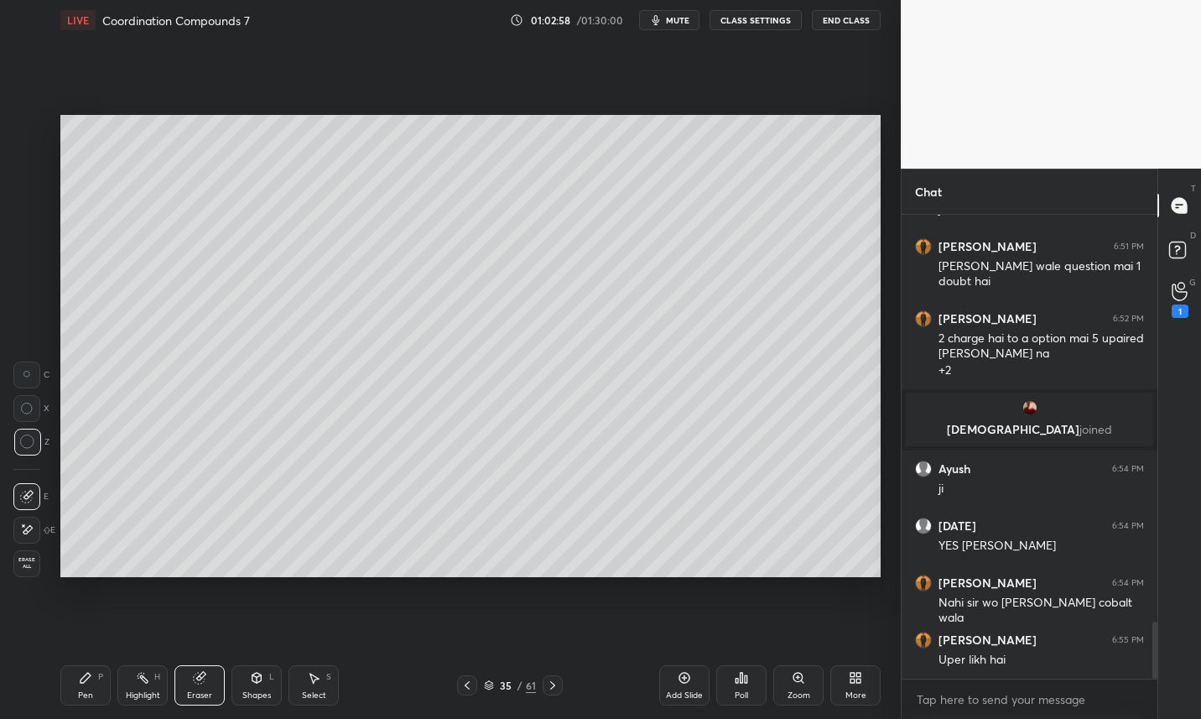
click at [91, 691] on div "Pen" at bounding box center [85, 695] width 15 height 8
click at [100, 687] on div "Pen P" at bounding box center [85, 685] width 50 height 40
click at [197, 680] on icon at bounding box center [199, 678] width 11 height 11
click at [90, 704] on div "Pen P" at bounding box center [85, 685] width 50 height 40
click at [96, 679] on div "Pen P" at bounding box center [85, 685] width 50 height 40
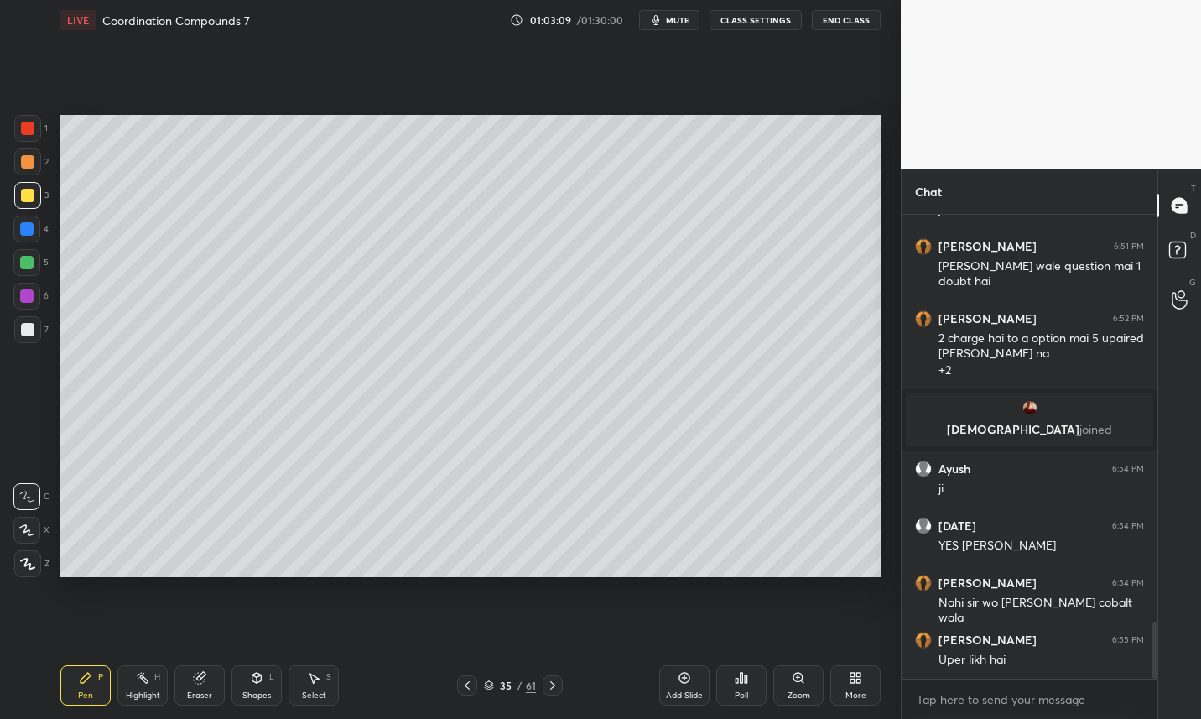
click at [27, 337] on div at bounding box center [27, 329] width 27 height 27
click at [465, 686] on icon at bounding box center [466, 684] width 13 height 13
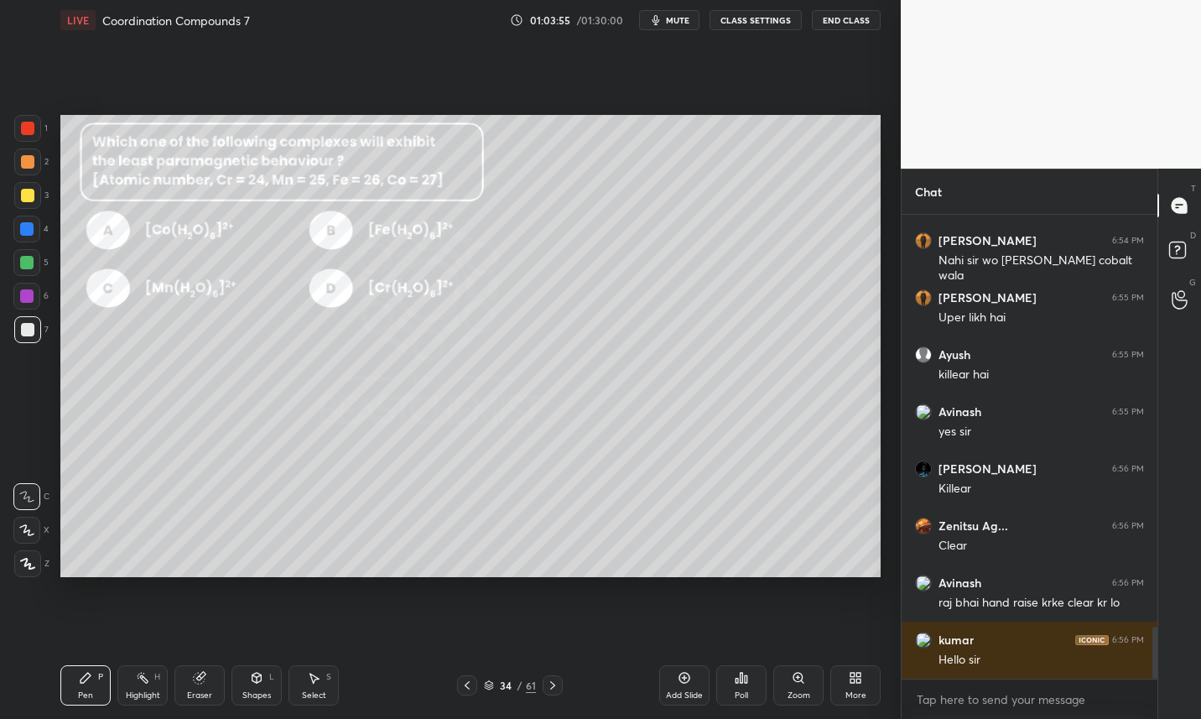
scroll to position [3700, 0]
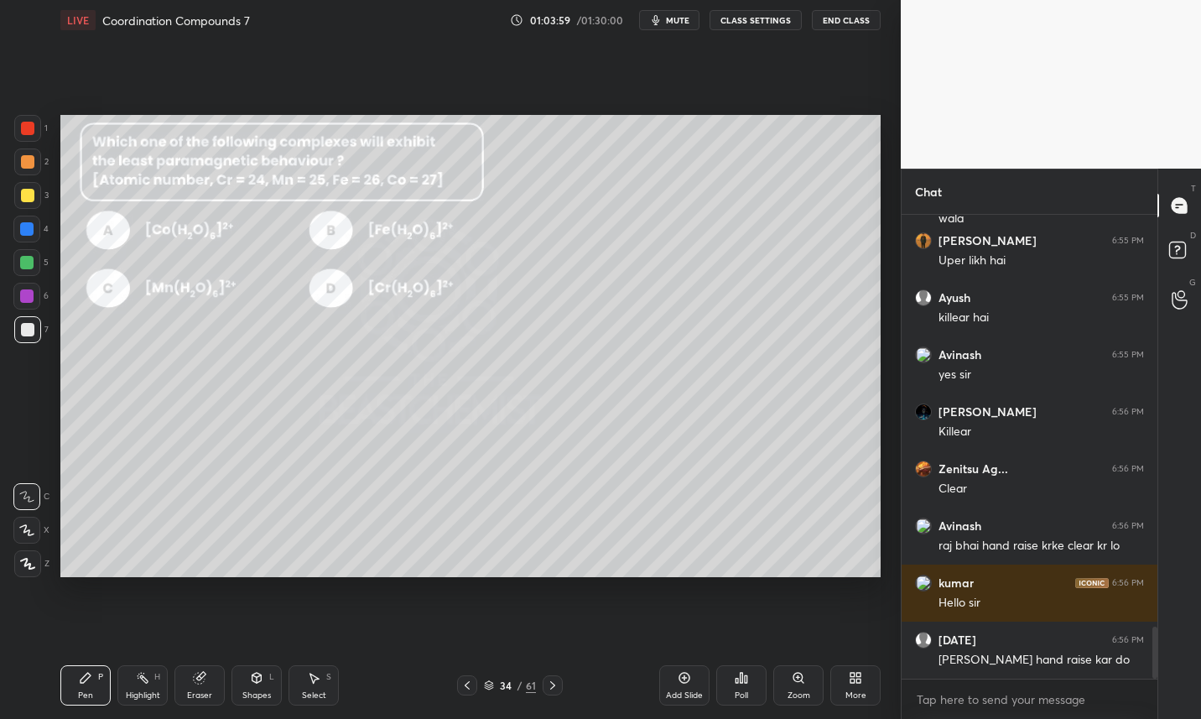
click at [558, 686] on icon at bounding box center [552, 684] width 13 height 13
click at [554, 686] on icon at bounding box center [552, 684] width 13 height 13
click at [554, 685] on icon at bounding box center [552, 684] width 13 height 13
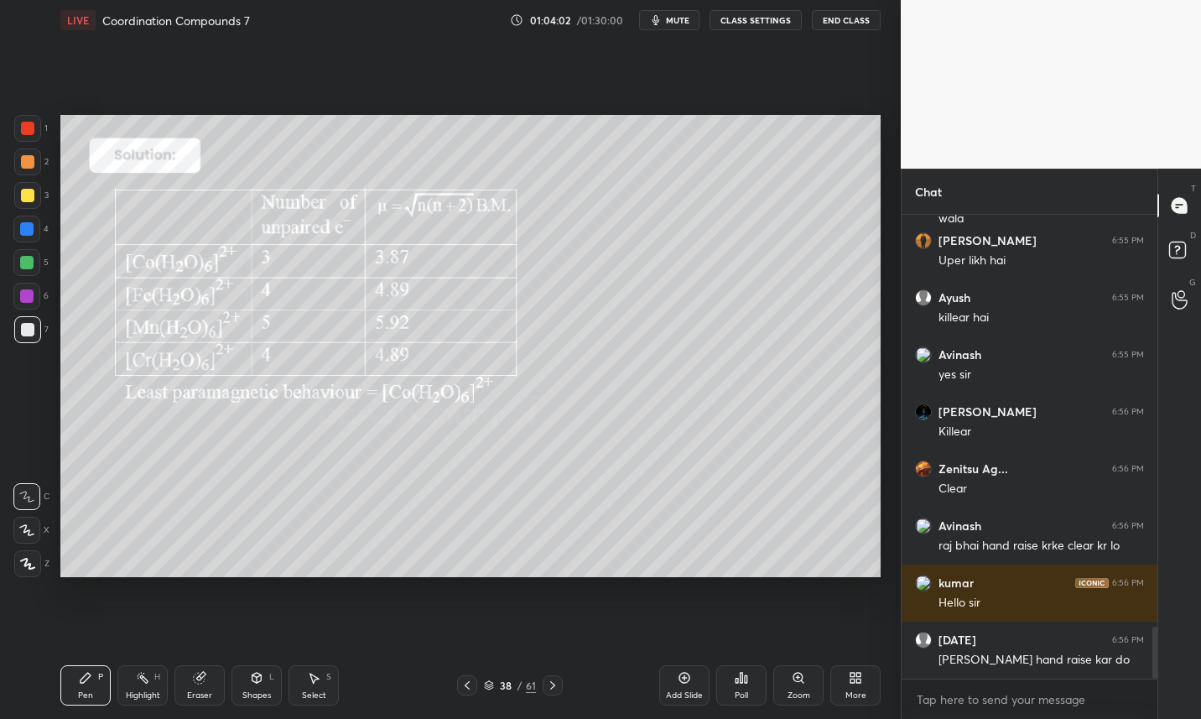
click at [553, 684] on icon at bounding box center [552, 685] width 5 height 8
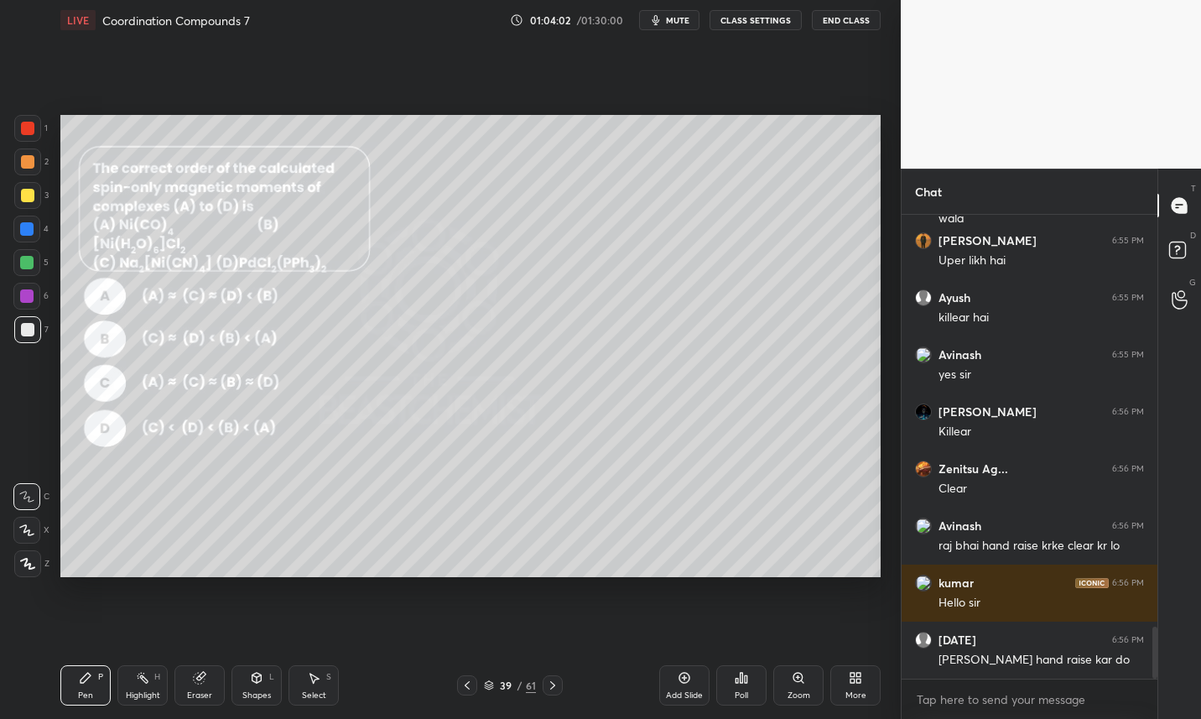
click at [553, 683] on icon at bounding box center [552, 684] width 13 height 13
click at [556, 684] on icon at bounding box center [552, 684] width 13 height 13
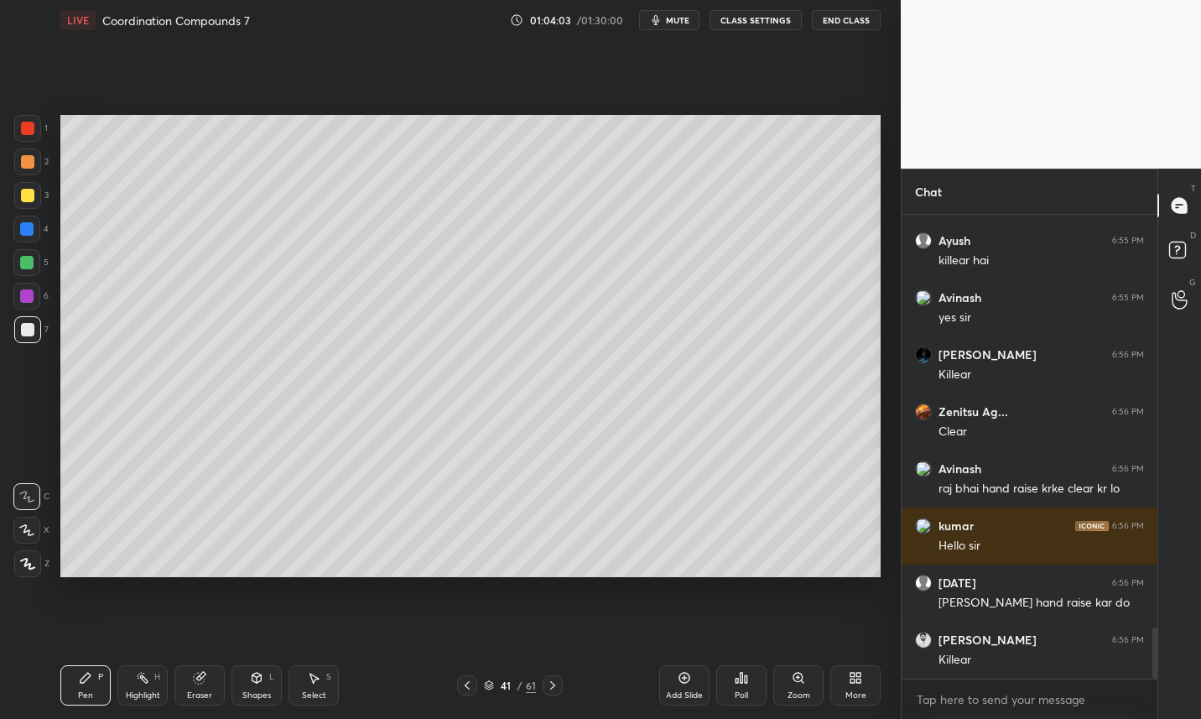
click at [557, 682] on icon at bounding box center [552, 684] width 13 height 13
click at [557, 680] on icon at bounding box center [552, 684] width 13 height 13
click at [559, 678] on icon at bounding box center [552, 684] width 13 height 13
click at [762, 17] on button "CLASS SETTINGS" at bounding box center [756, 20] width 92 height 20
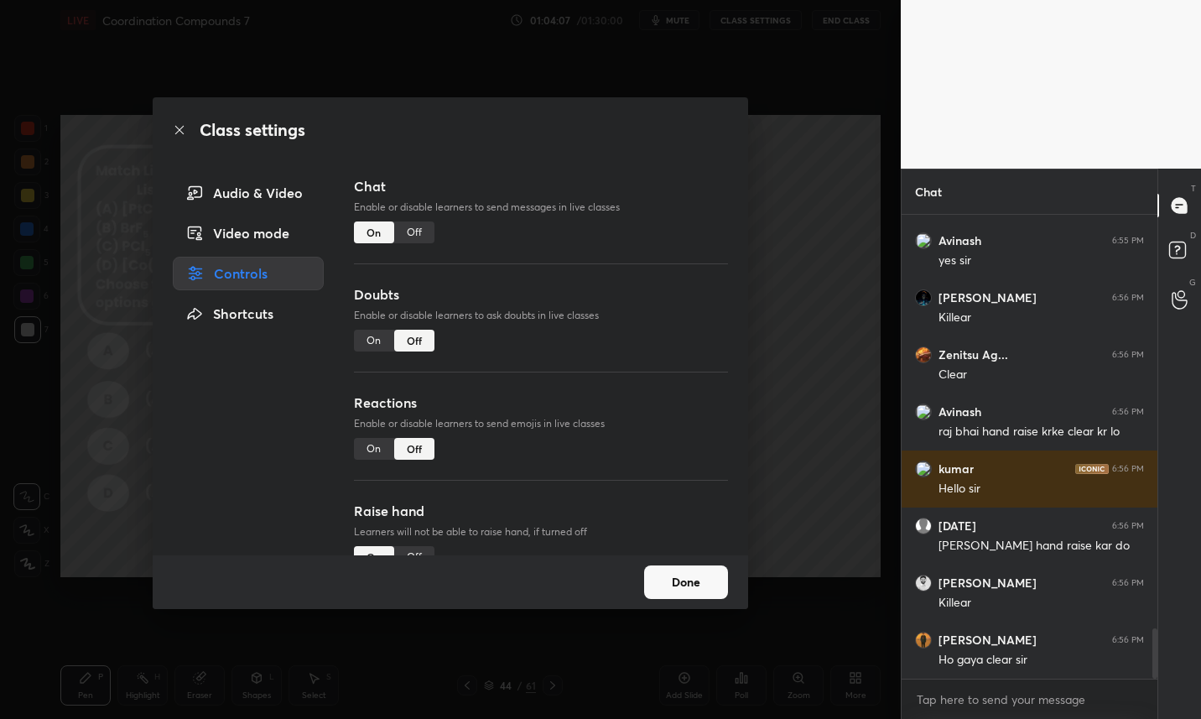
click at [414, 234] on div "Off" at bounding box center [414, 232] width 40 height 22
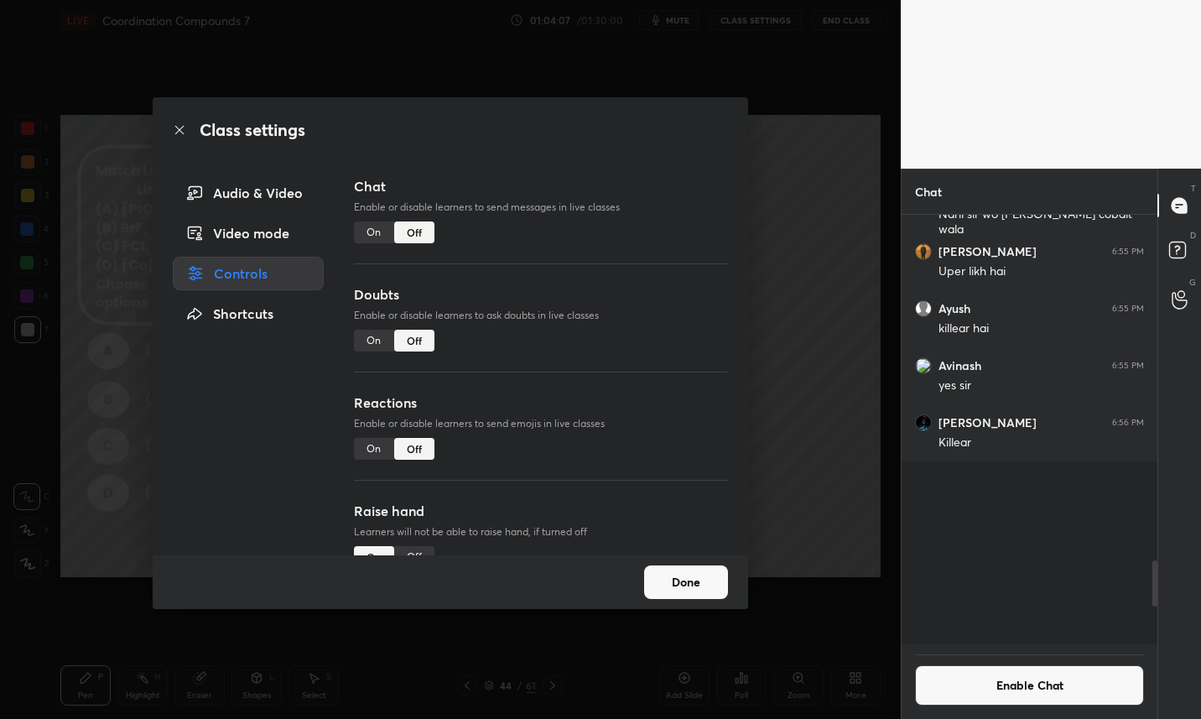
scroll to position [424, 251]
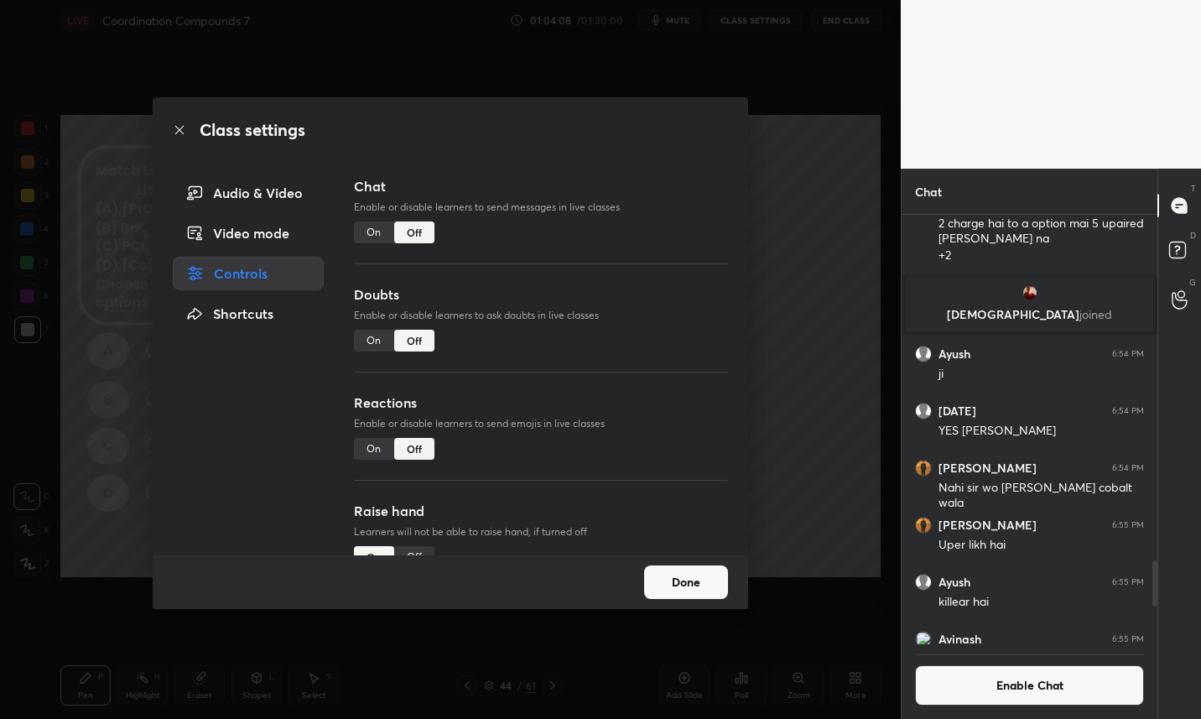
click at [683, 573] on button "Done" at bounding box center [686, 582] width 84 height 34
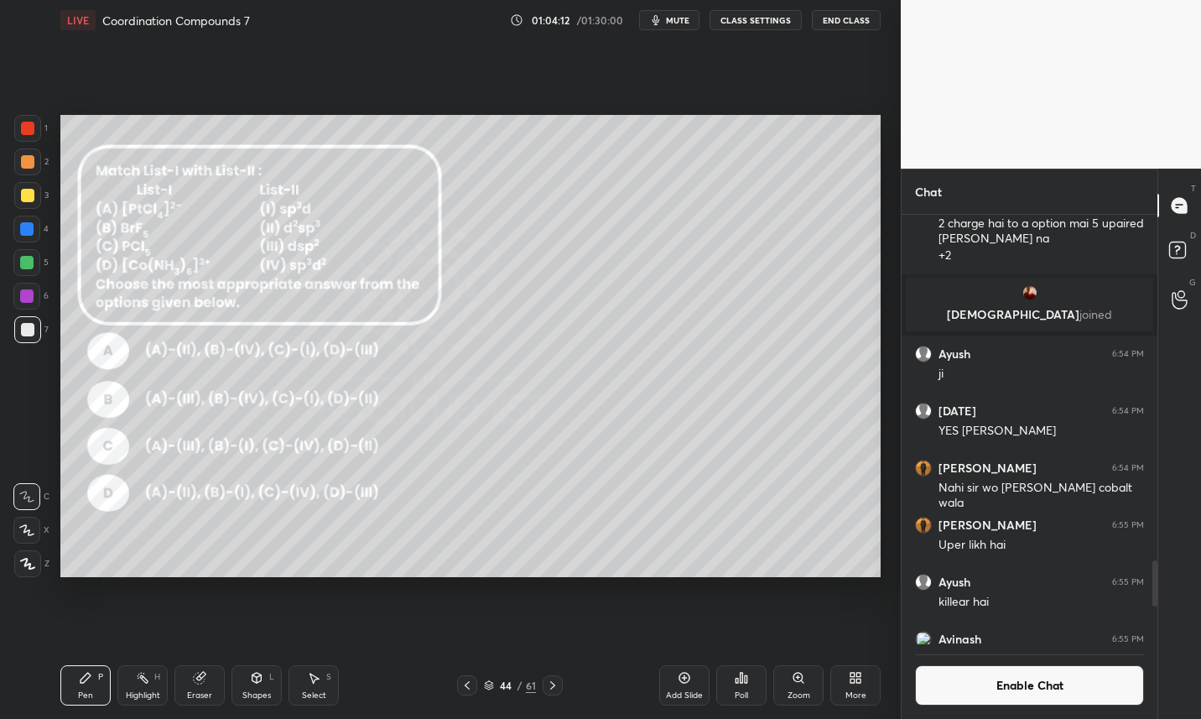
click at [493, 687] on div "44 / 61" at bounding box center [510, 685] width 52 height 15
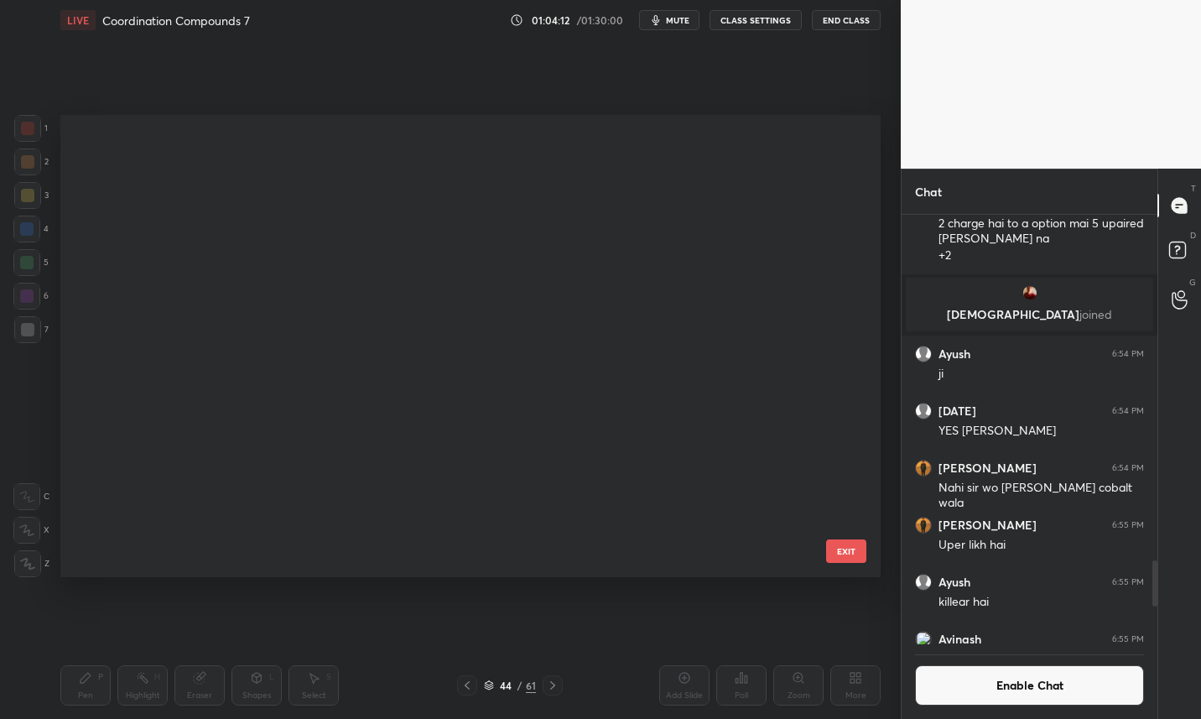
scroll to position [456, 812]
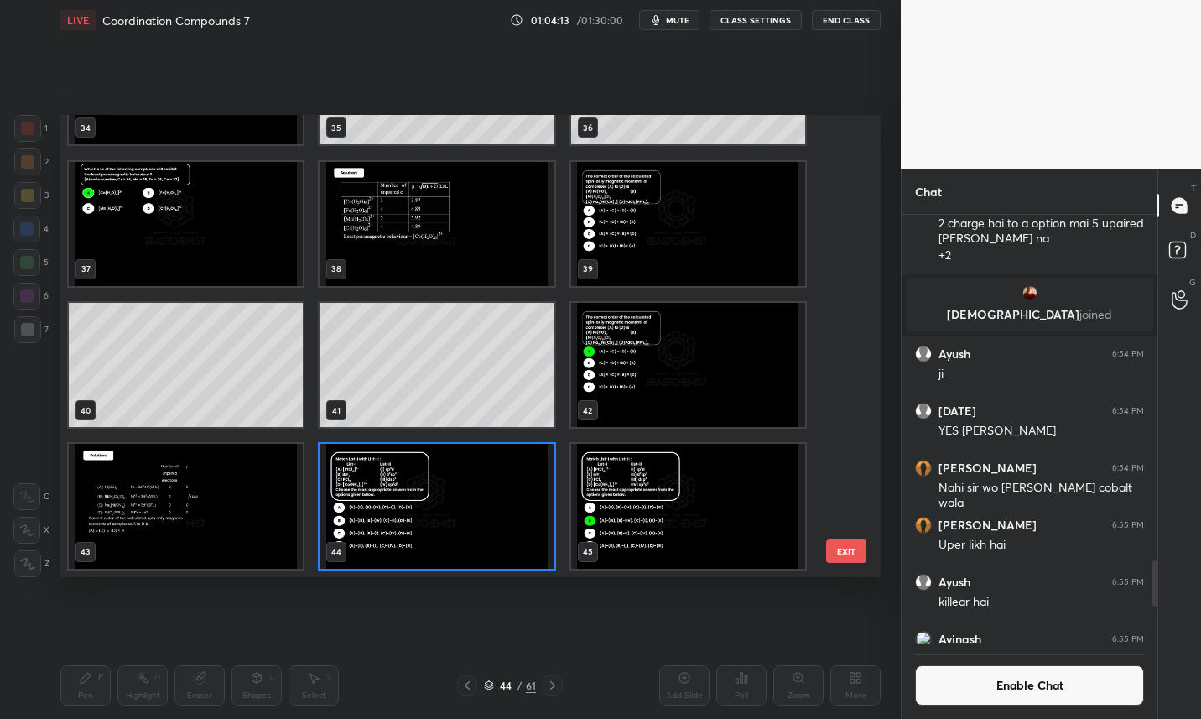
click at [486, 523] on img "grid" at bounding box center [437, 506] width 234 height 124
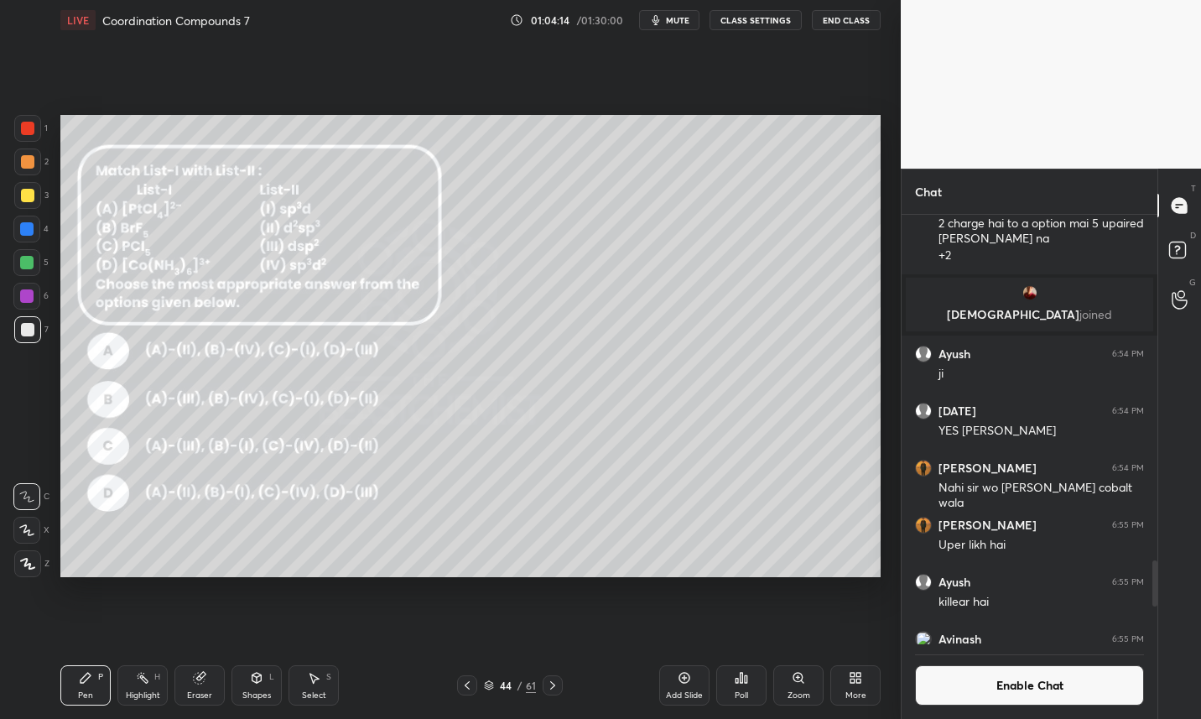
click at [496, 528] on img "grid" at bounding box center [437, 506] width 234 height 124
click at [733, 684] on div "Poll" at bounding box center [741, 685] width 50 height 40
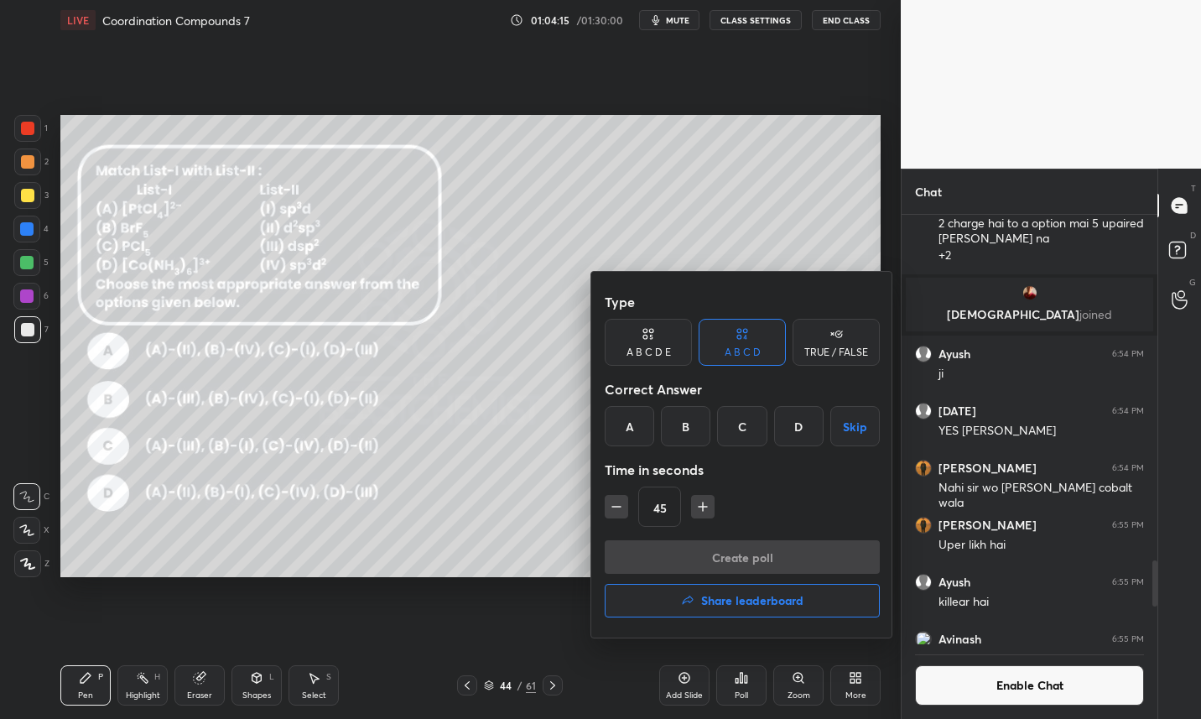
click at [687, 432] on div "B" at bounding box center [685, 426] width 49 height 40
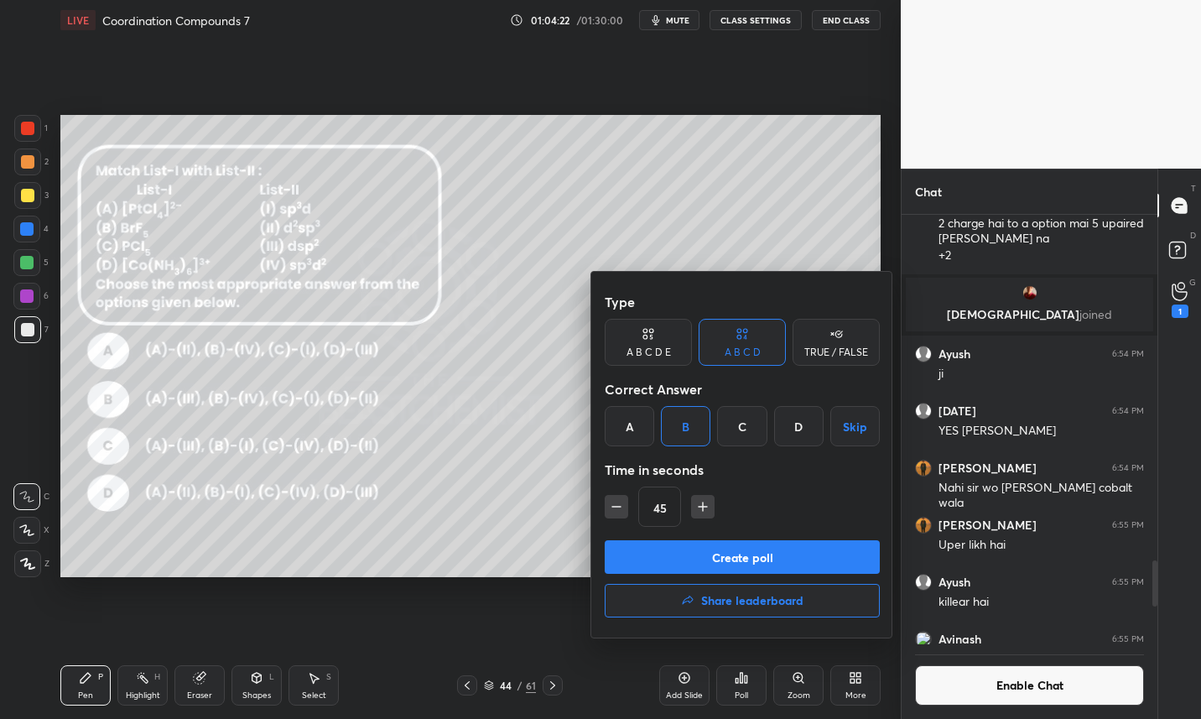
click at [669, 556] on button "Create poll" at bounding box center [742, 557] width 275 height 34
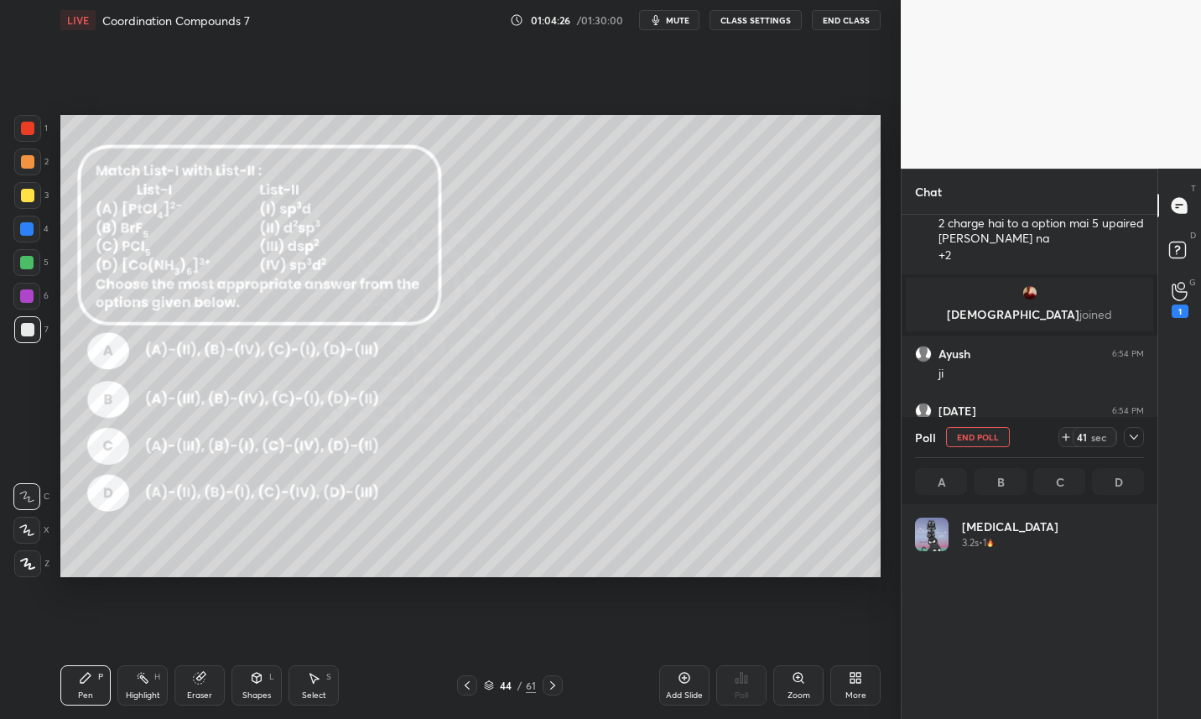
scroll to position [196, 224]
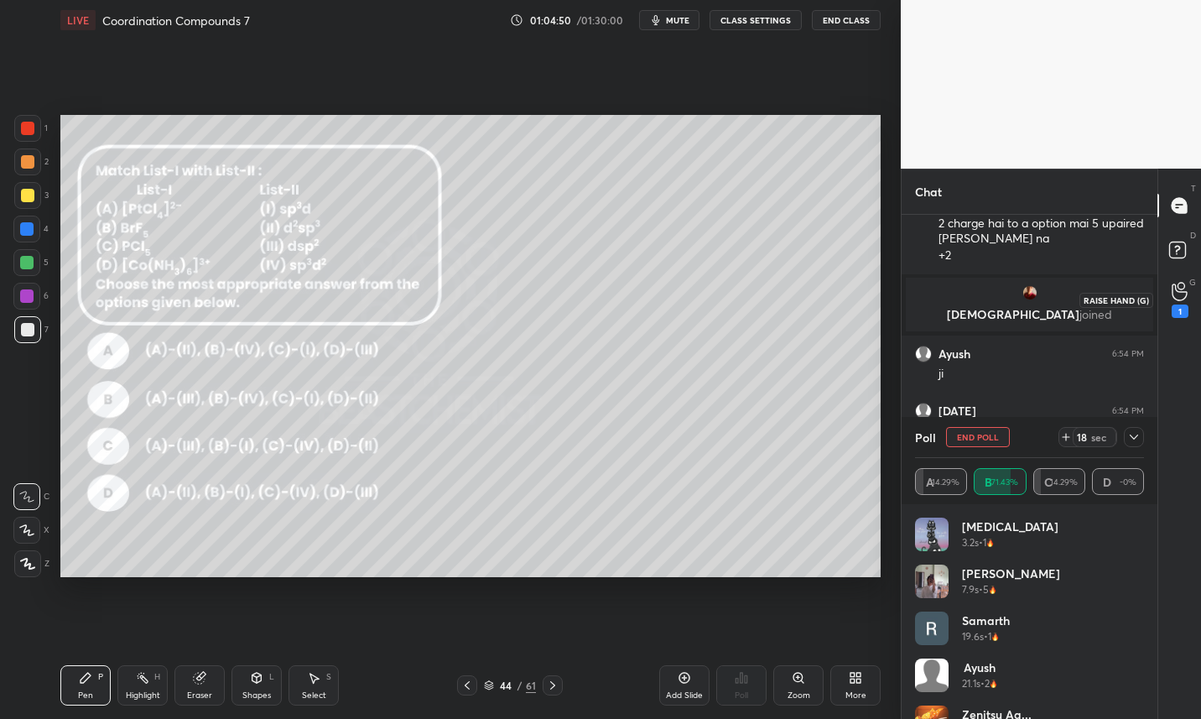
click at [1192, 300] on div "1" at bounding box center [1180, 299] width 34 height 30
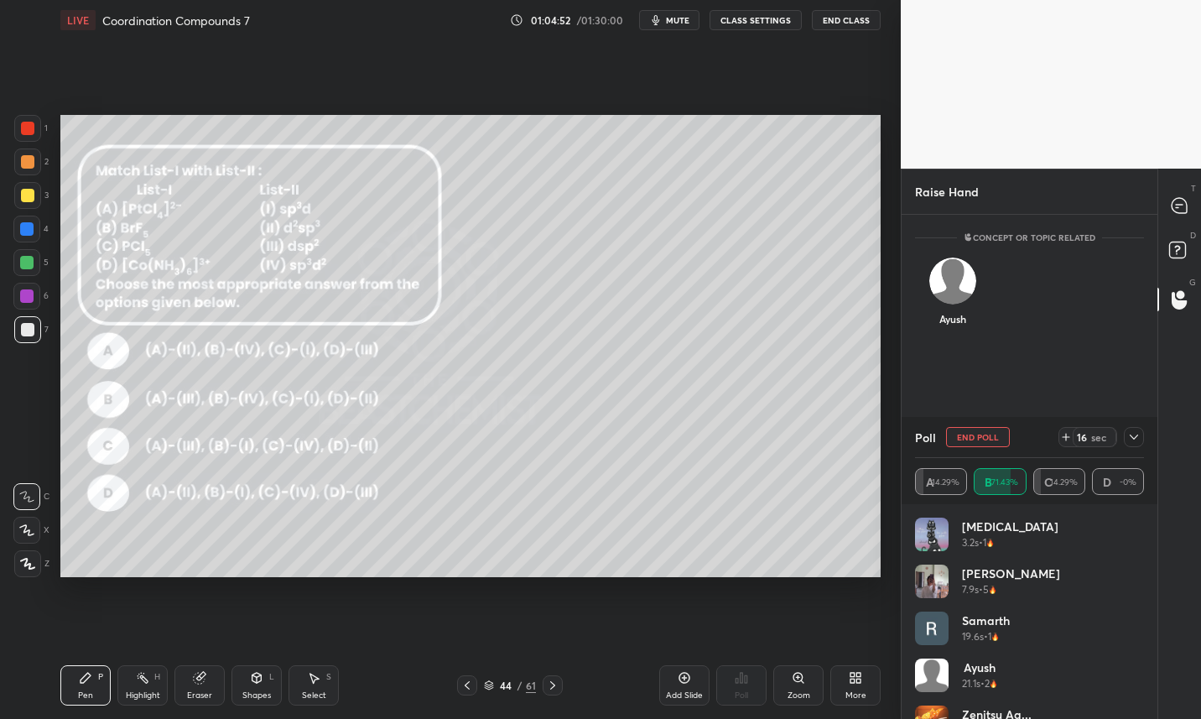
click at [962, 286] on img "grid" at bounding box center [952, 280] width 47 height 47
click at [967, 330] on button "INVITE" at bounding box center [953, 331] width 60 height 22
click at [1139, 437] on icon at bounding box center [1133, 436] width 13 height 13
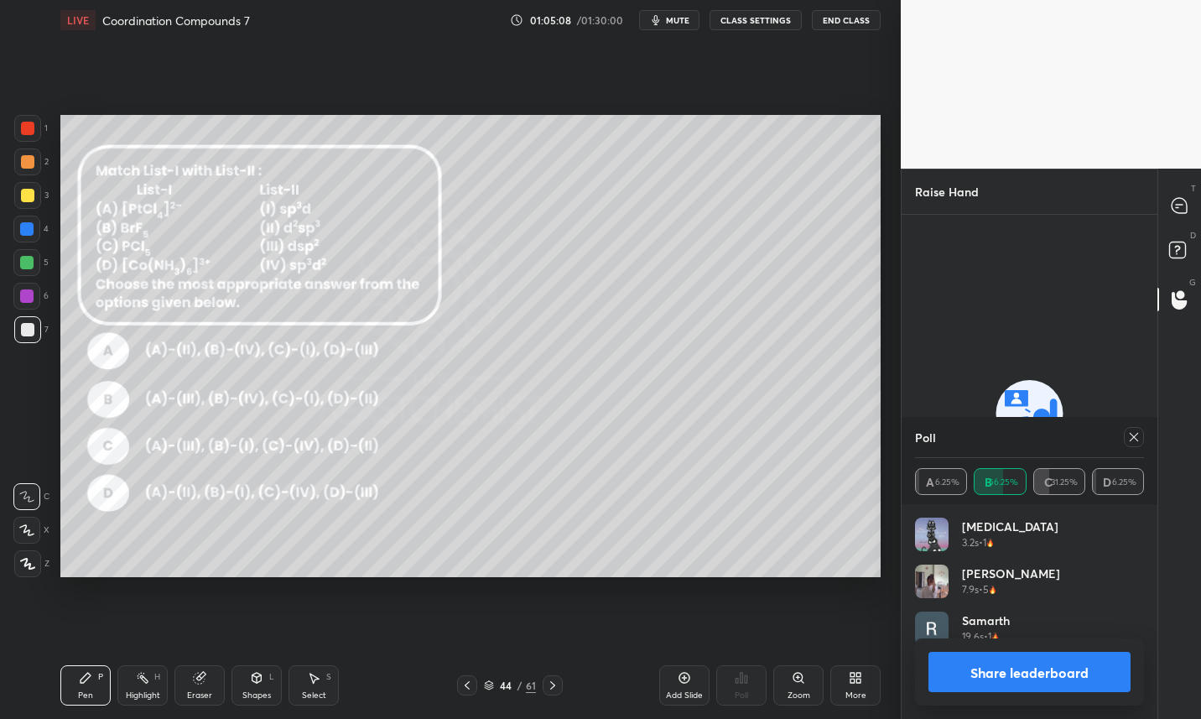
scroll to position [196, 224]
click at [1016, 668] on button "Share leaderboard" at bounding box center [1029, 672] width 202 height 40
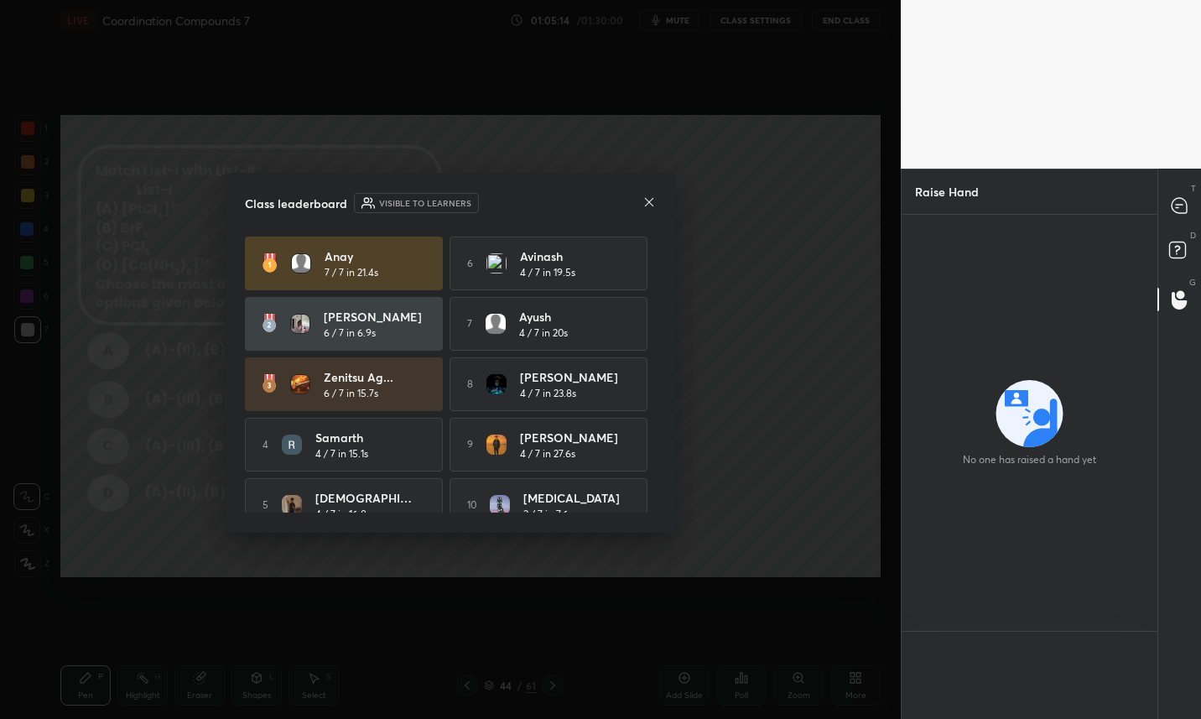
scroll to position [1, 6]
click at [651, 201] on icon at bounding box center [648, 201] width 13 height 13
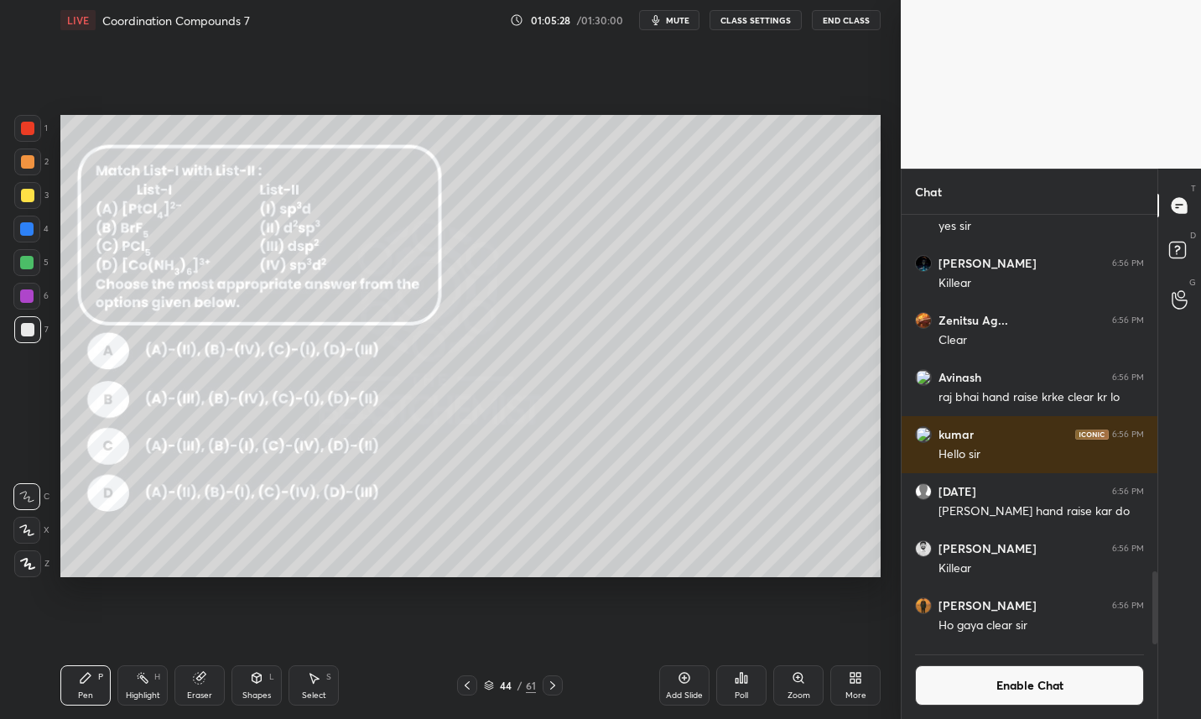
scroll to position [611, 834]
click at [679, 24] on span "mute" at bounding box center [677, 20] width 23 height 12
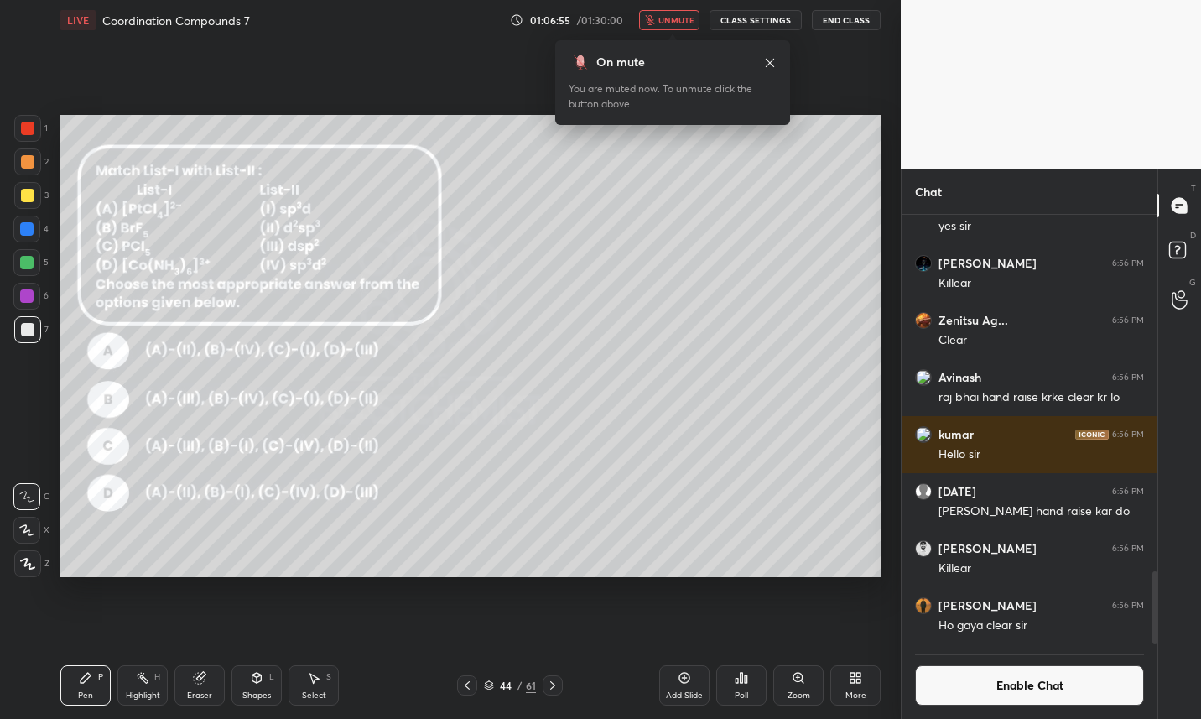
click at [1072, 687] on button "Enable Chat" at bounding box center [1029, 685] width 229 height 40
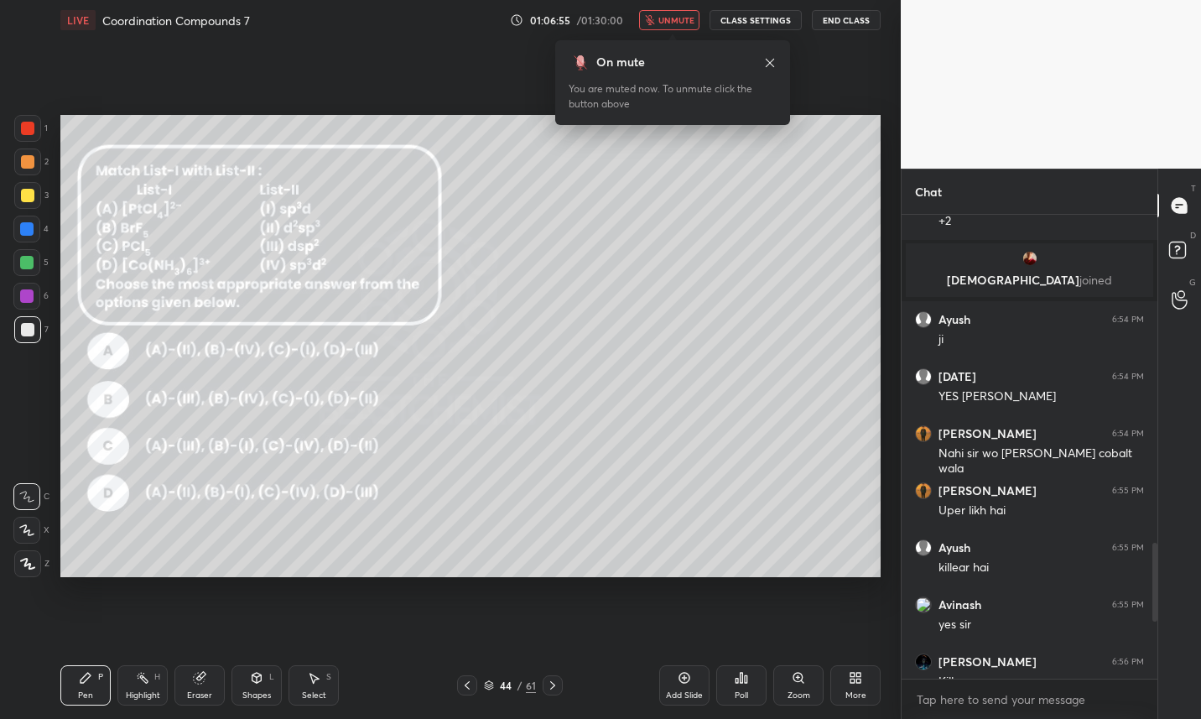
scroll to position [459, 251]
click at [666, 23] on span "unmute" at bounding box center [676, 20] width 36 height 12
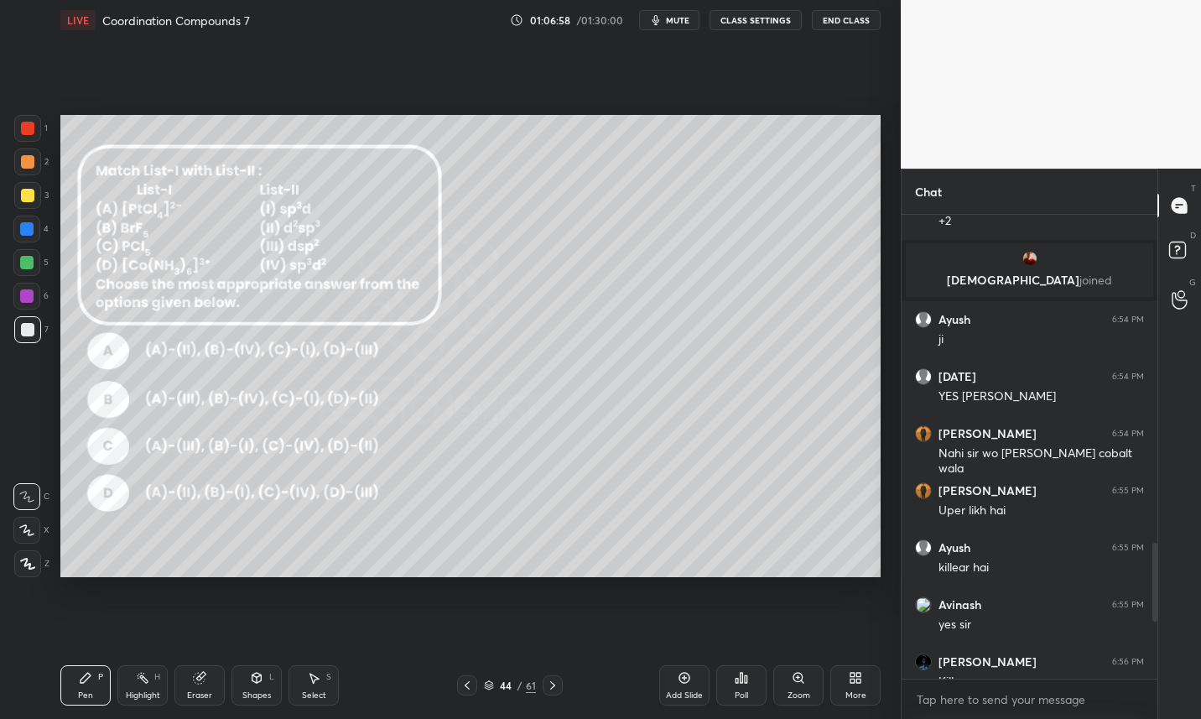
click at [511, 684] on div "44" at bounding box center [505, 685] width 17 height 10
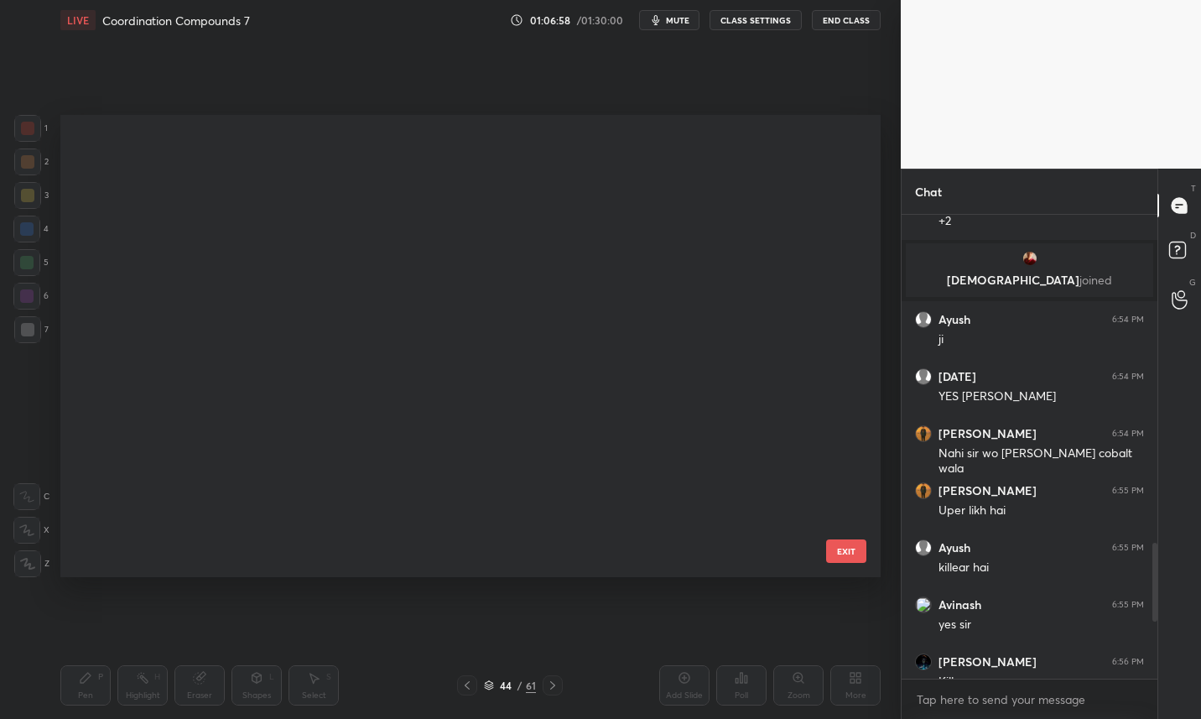
scroll to position [456, 812]
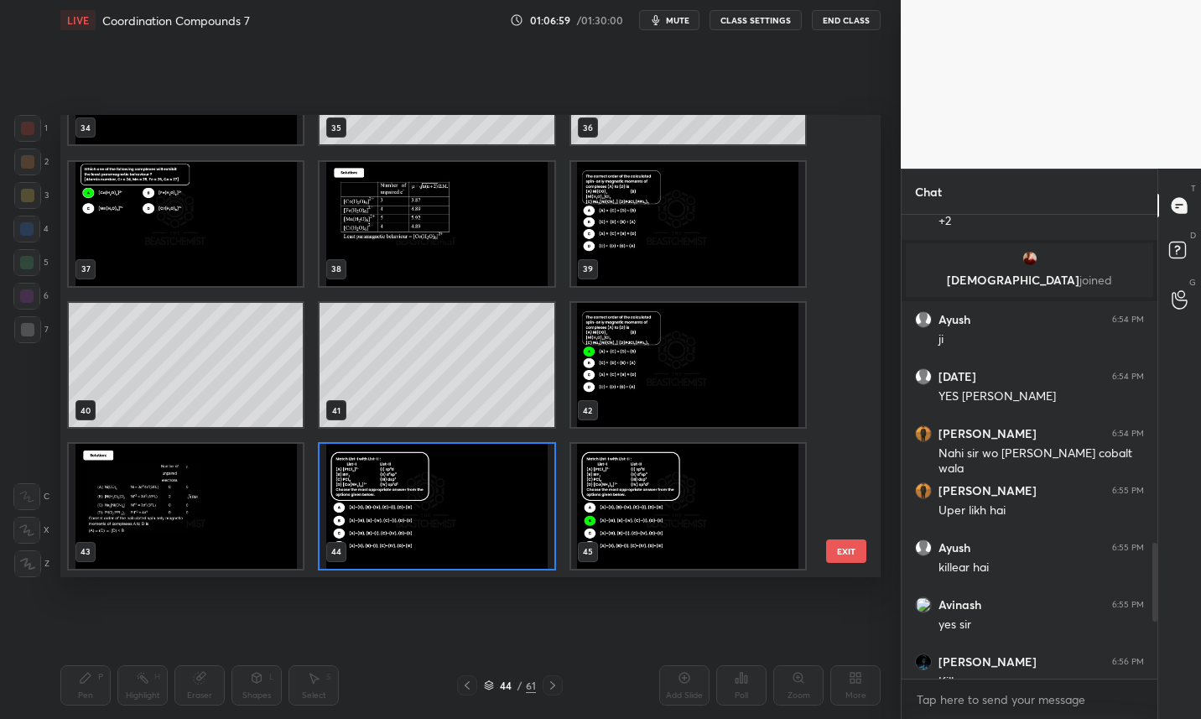
click at [461, 498] on img "grid" at bounding box center [437, 506] width 234 height 124
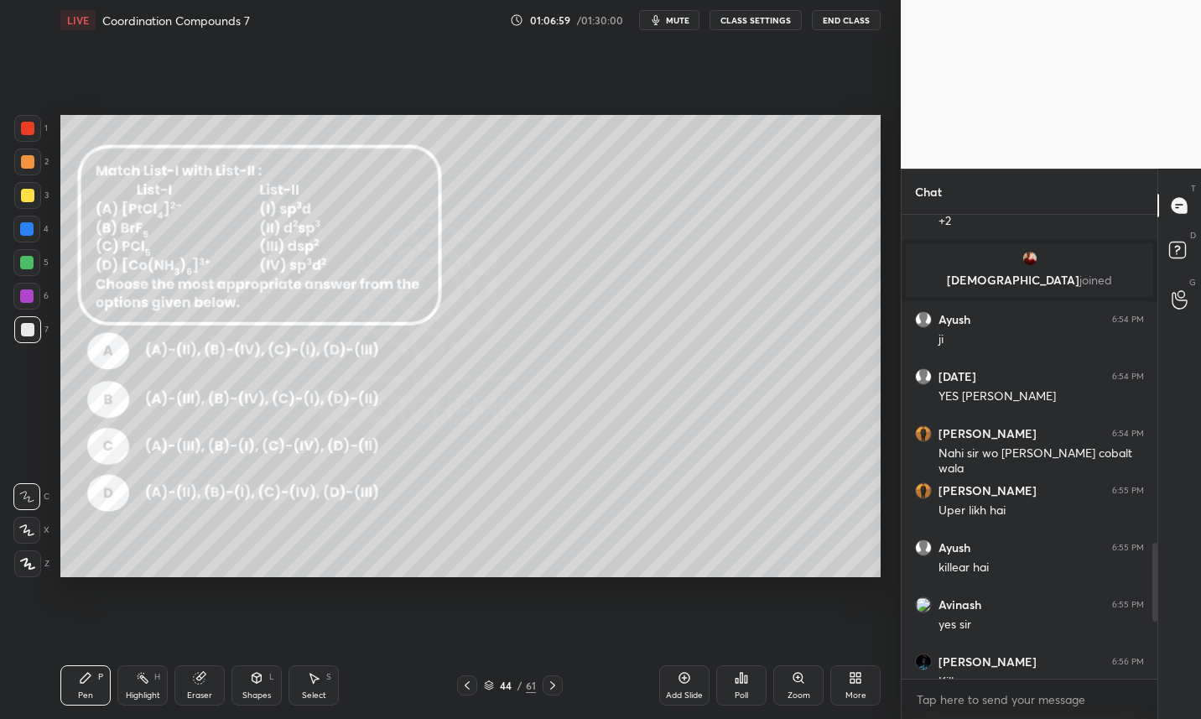
click at [468, 498] on img "grid" at bounding box center [437, 506] width 234 height 124
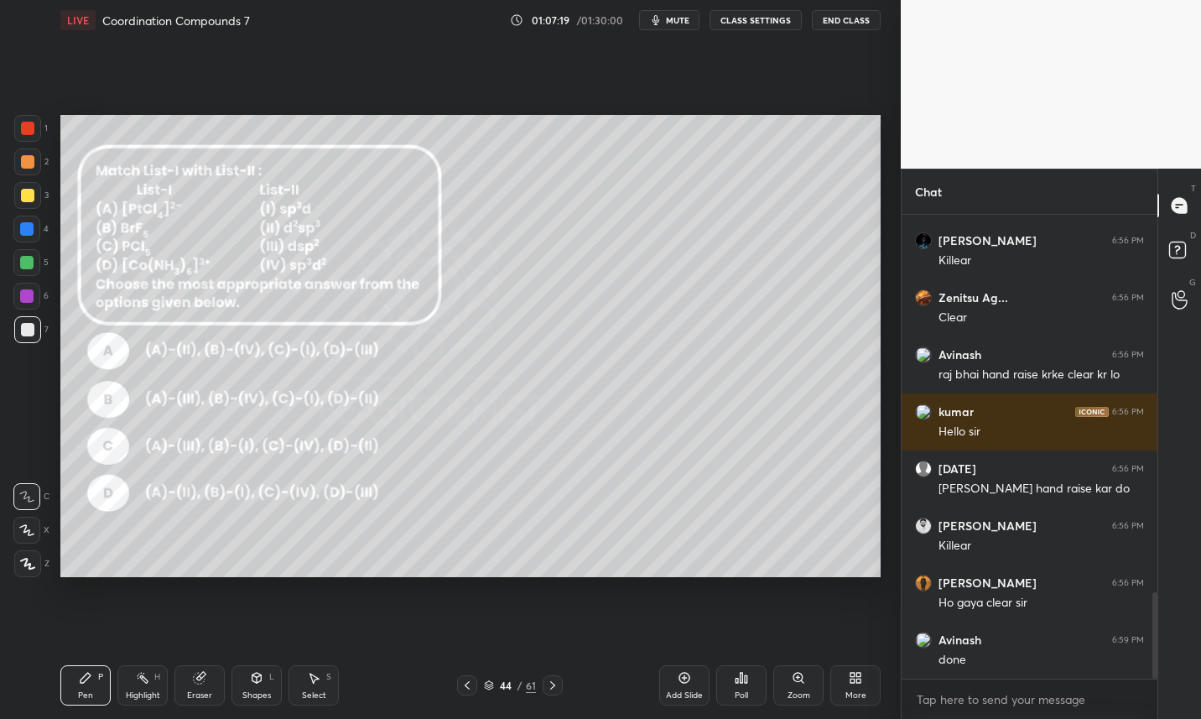
scroll to position [2092, 0]
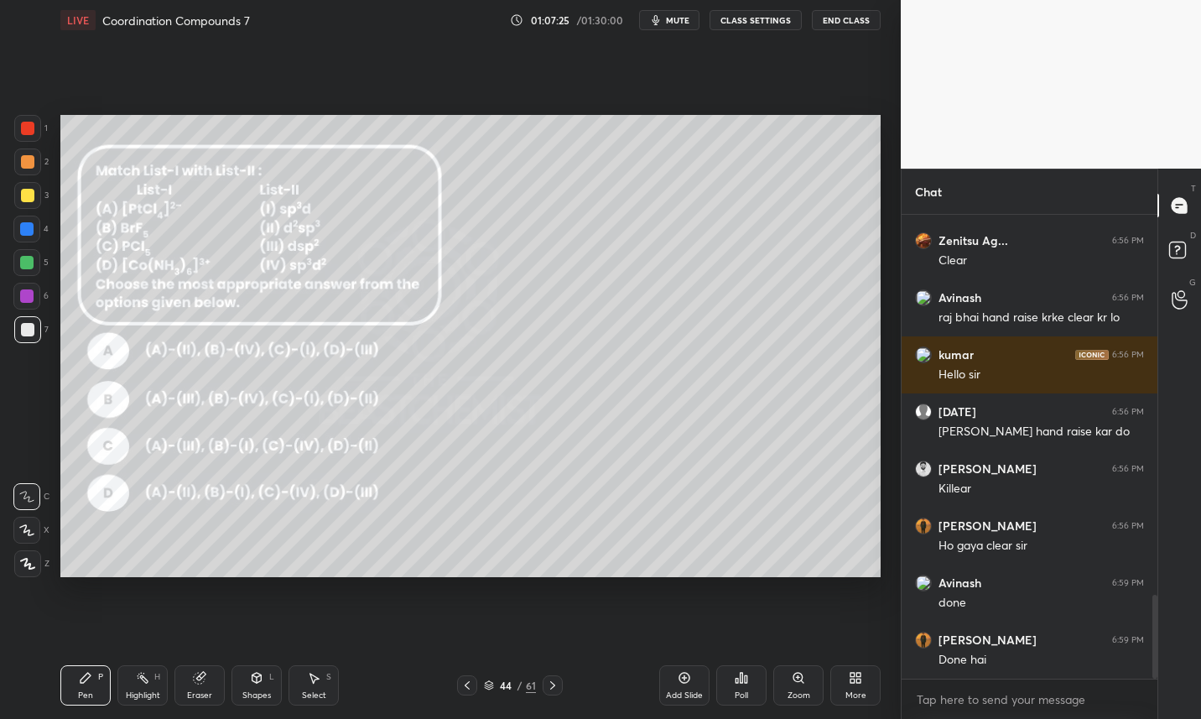
click at [490, 684] on icon at bounding box center [489, 683] width 8 height 4
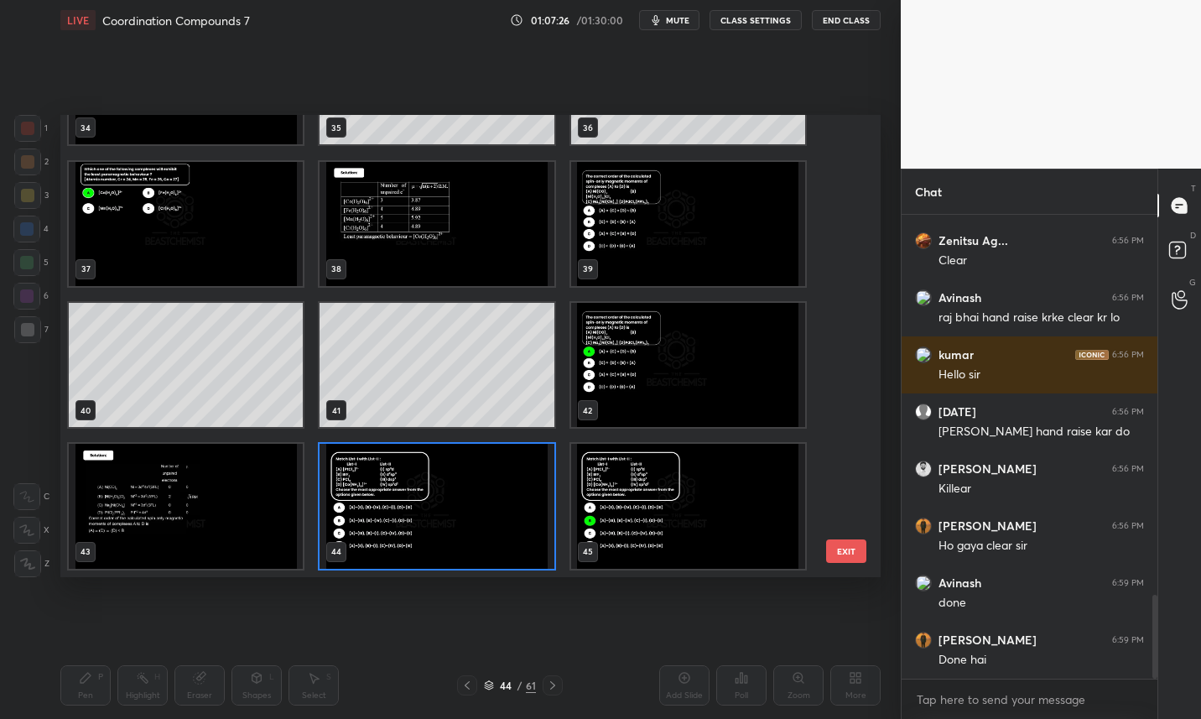
scroll to position [2149, 0]
click at [454, 533] on img "grid" at bounding box center [437, 506] width 234 height 124
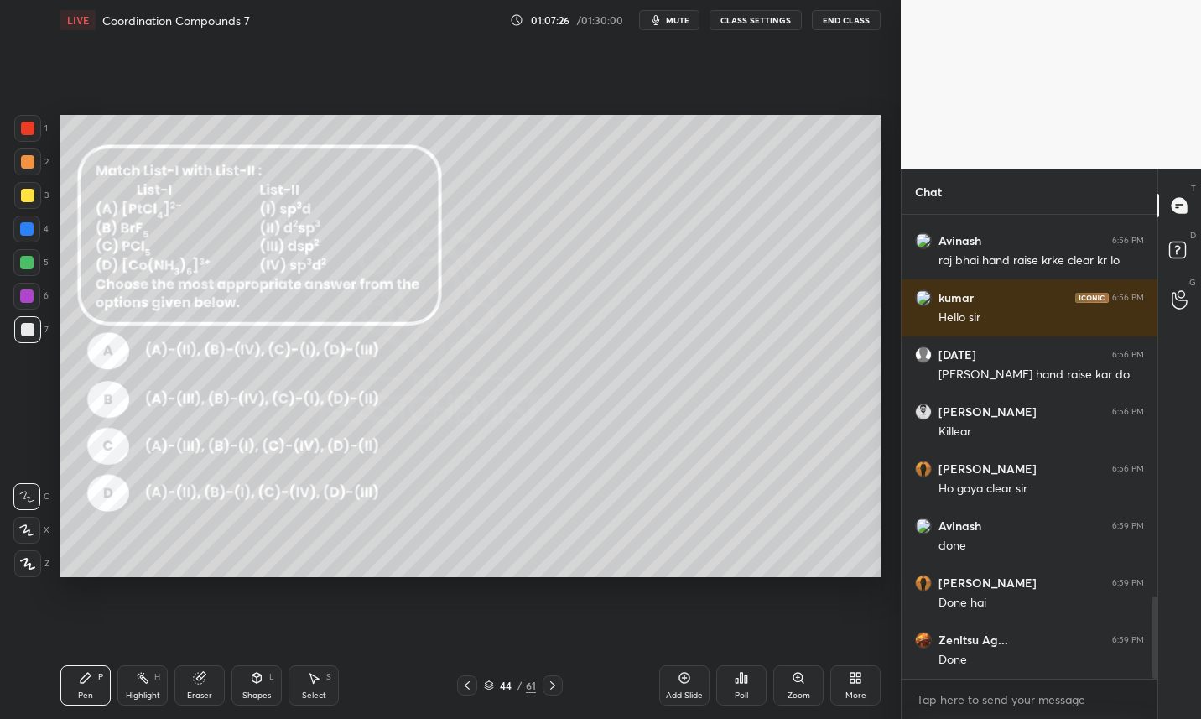
click at [465, 528] on img "grid" at bounding box center [437, 506] width 234 height 124
click at [854, 681] on icon at bounding box center [852, 680] width 4 height 4
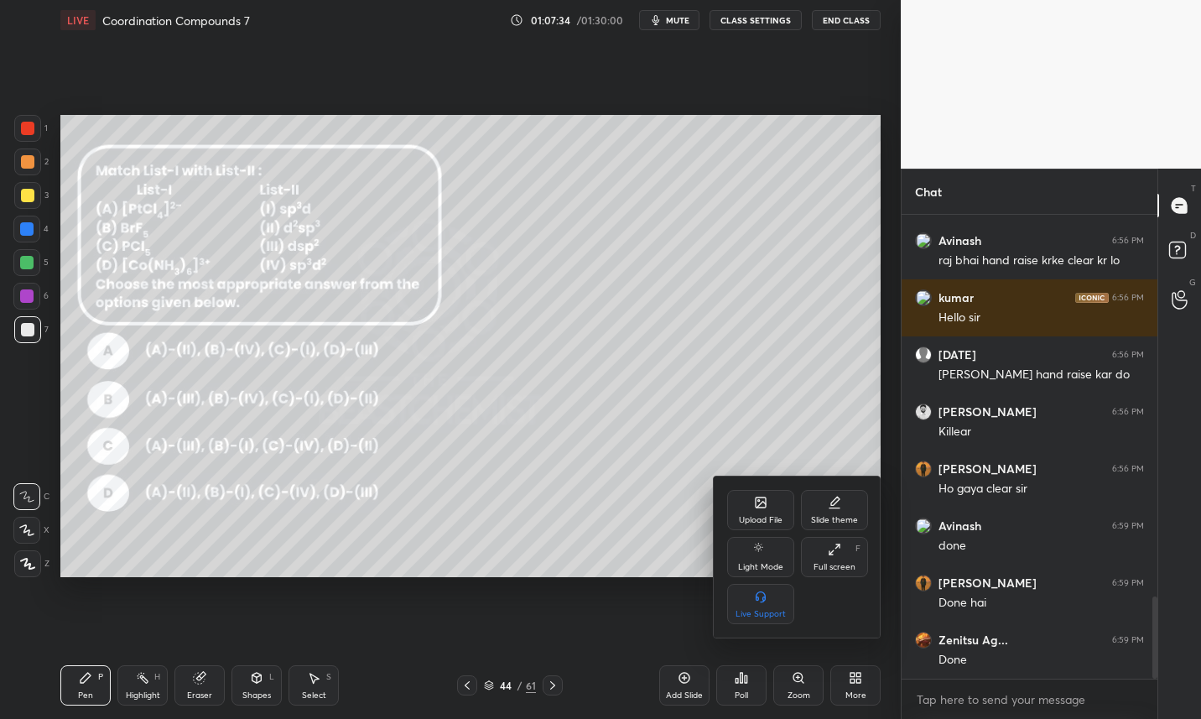
click at [762, 507] on icon at bounding box center [761, 502] width 10 height 10
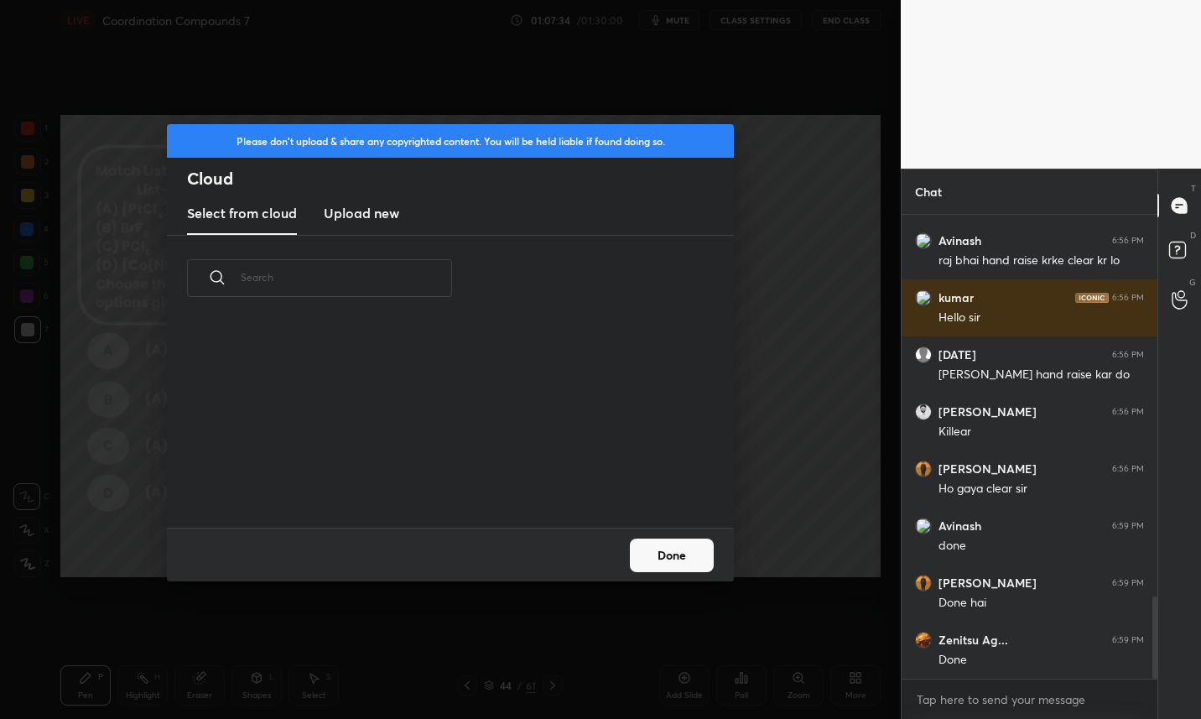
scroll to position [206, 538]
click at [352, 214] on h3 "Upload new" at bounding box center [361, 213] width 75 height 20
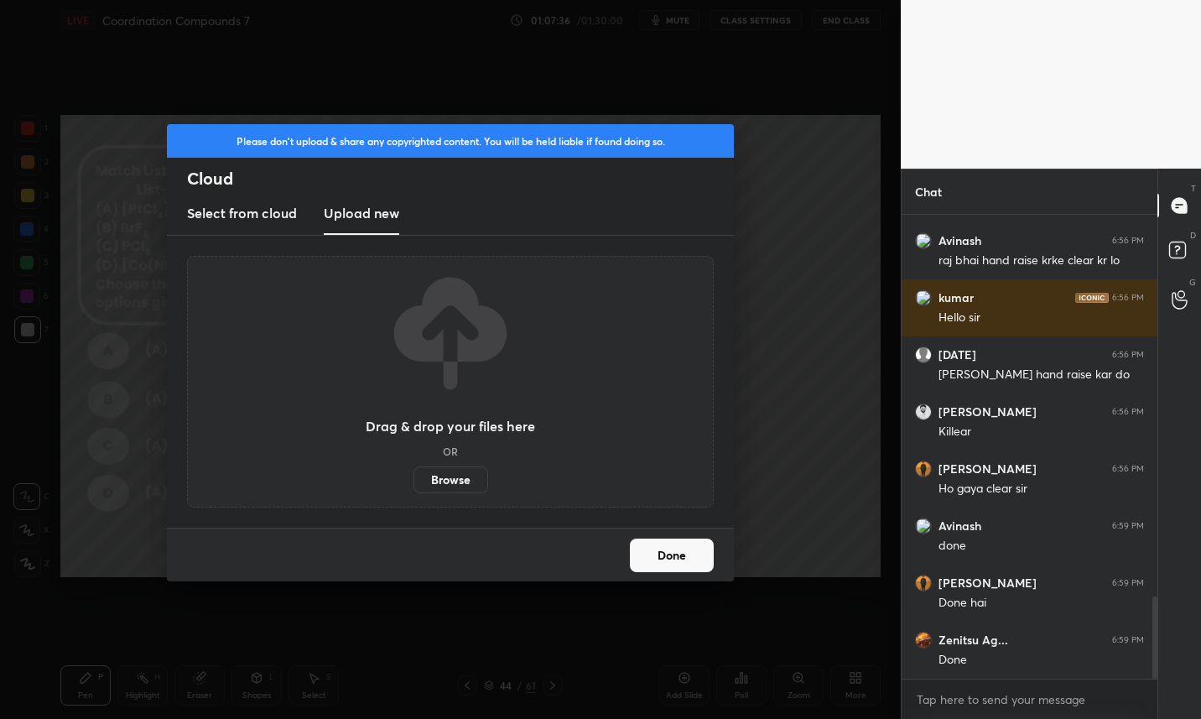
click at [448, 491] on label "Browse" at bounding box center [450, 479] width 75 height 27
click at [413, 491] on input "Browse" at bounding box center [413, 479] width 0 height 27
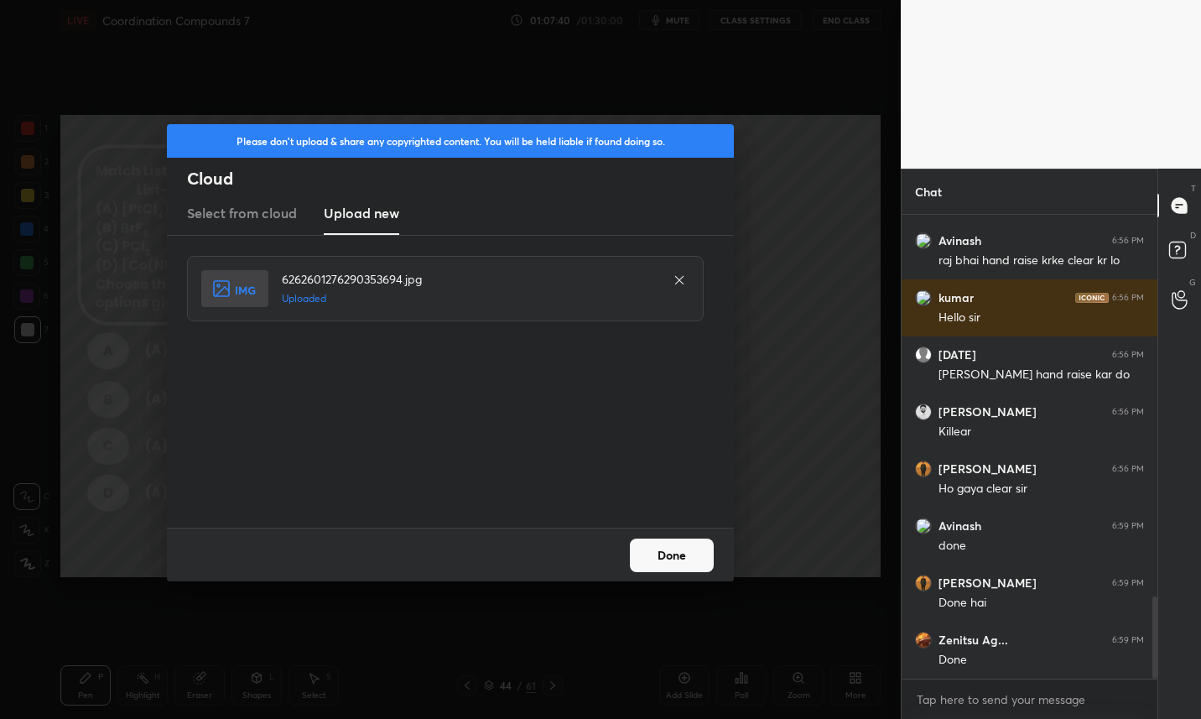
click at [701, 555] on button "Done" at bounding box center [672, 555] width 84 height 34
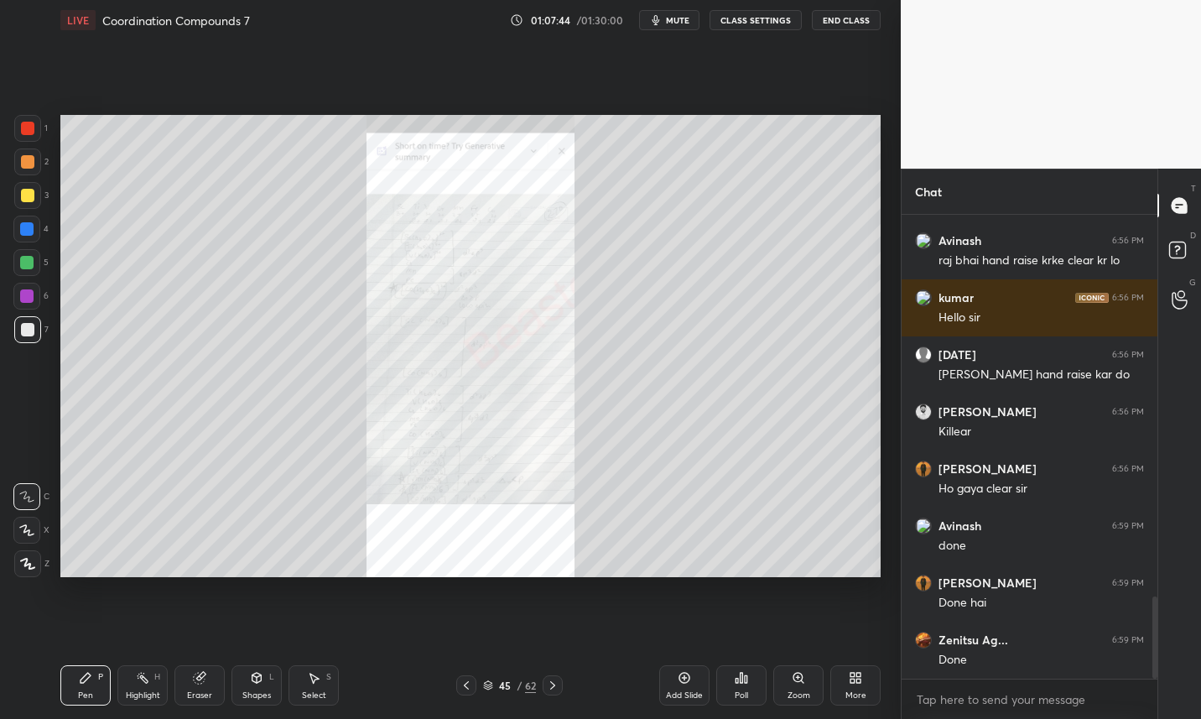
click at [802, 675] on icon at bounding box center [797, 677] width 9 height 9
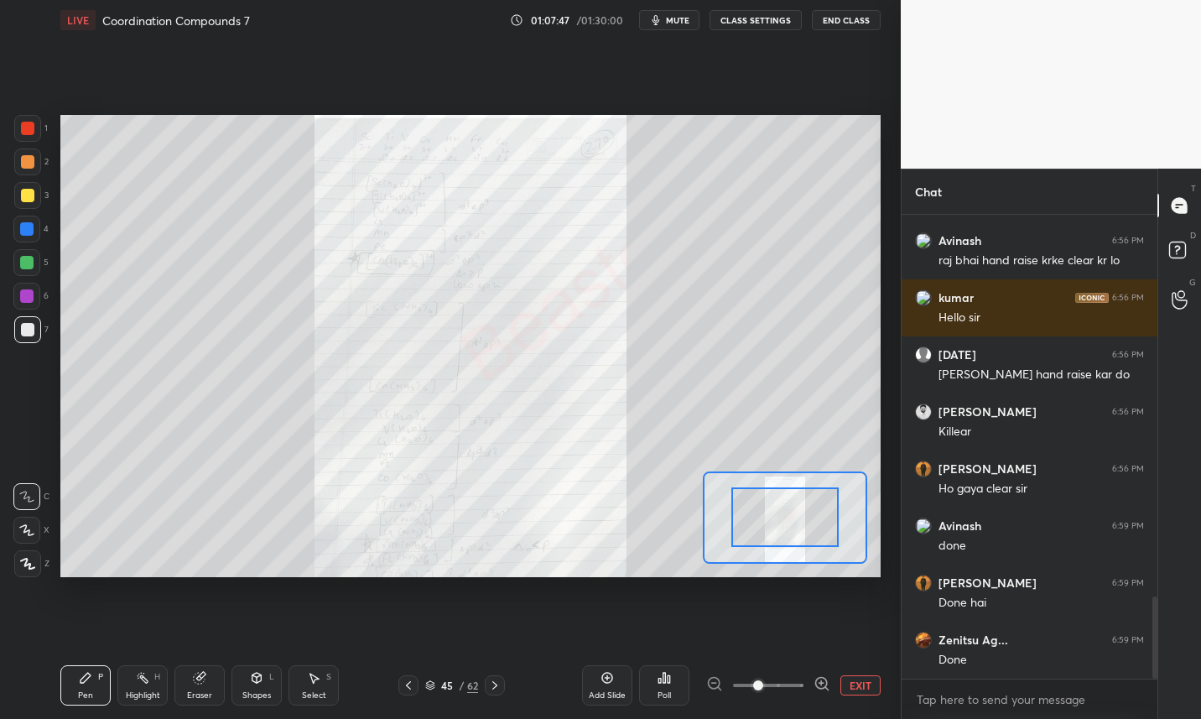
click at [27, 133] on div at bounding box center [27, 128] width 13 height 13
click at [861, 684] on button "EXIT" at bounding box center [860, 685] width 40 height 20
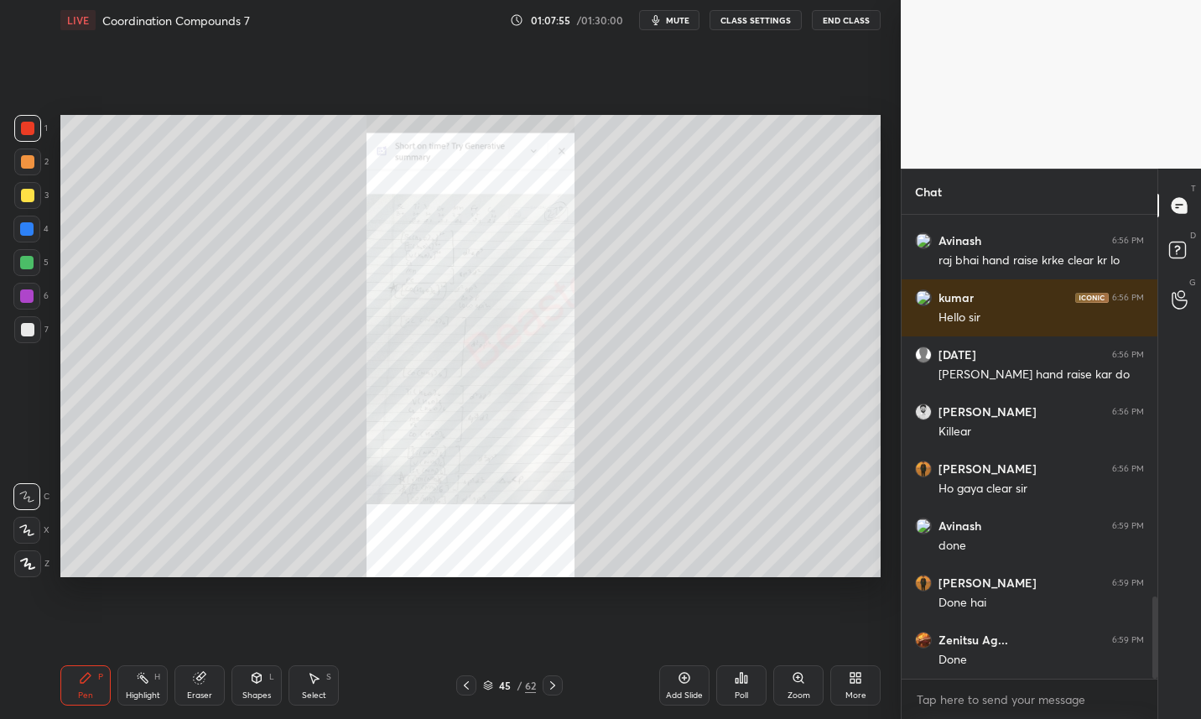
click at [462, 688] on icon at bounding box center [466, 684] width 13 height 13
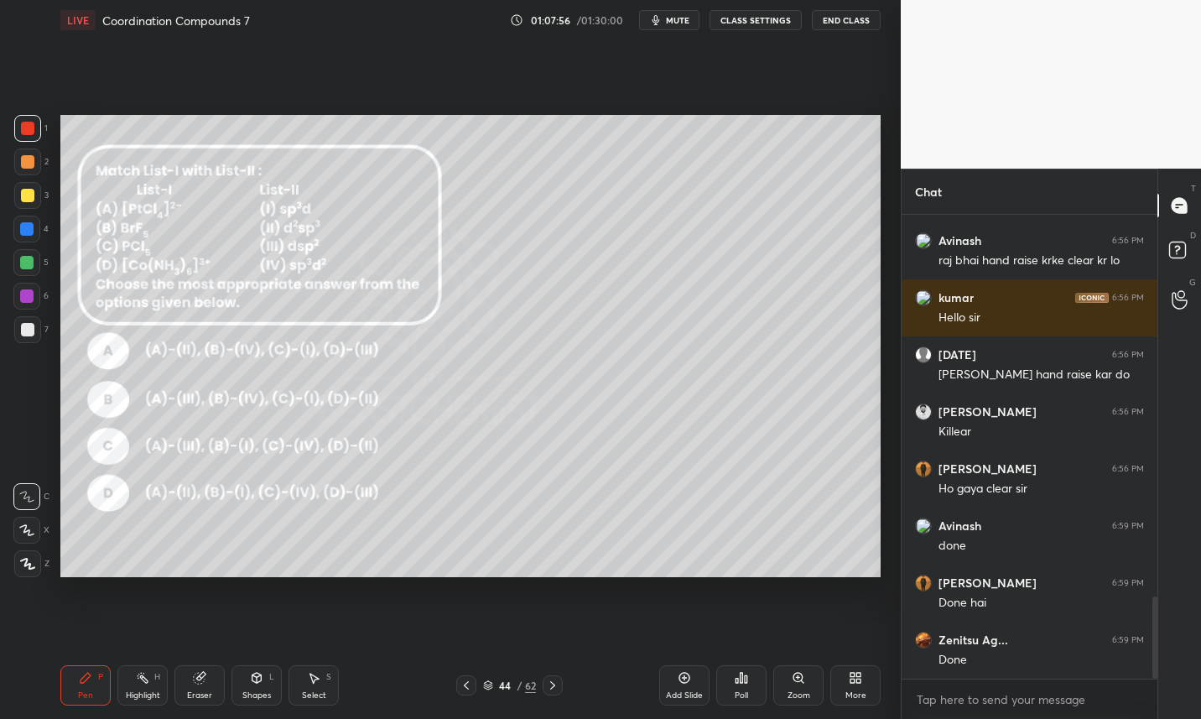
click at [683, 682] on icon at bounding box center [684, 678] width 11 height 11
click at [29, 332] on div at bounding box center [27, 329] width 13 height 13
click at [32, 198] on div at bounding box center [27, 195] width 13 height 13
click at [31, 329] on div at bounding box center [27, 329] width 13 height 13
click at [25, 197] on div at bounding box center [27, 195] width 13 height 13
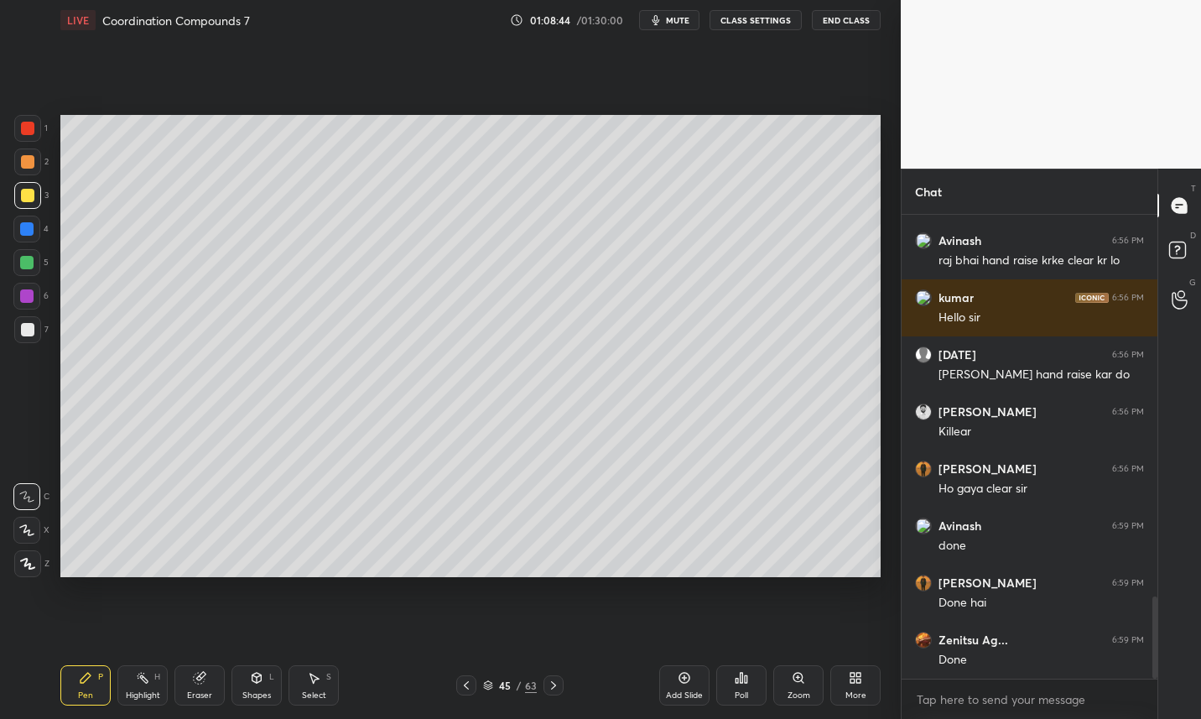
click at [555, 684] on icon at bounding box center [553, 684] width 13 height 13
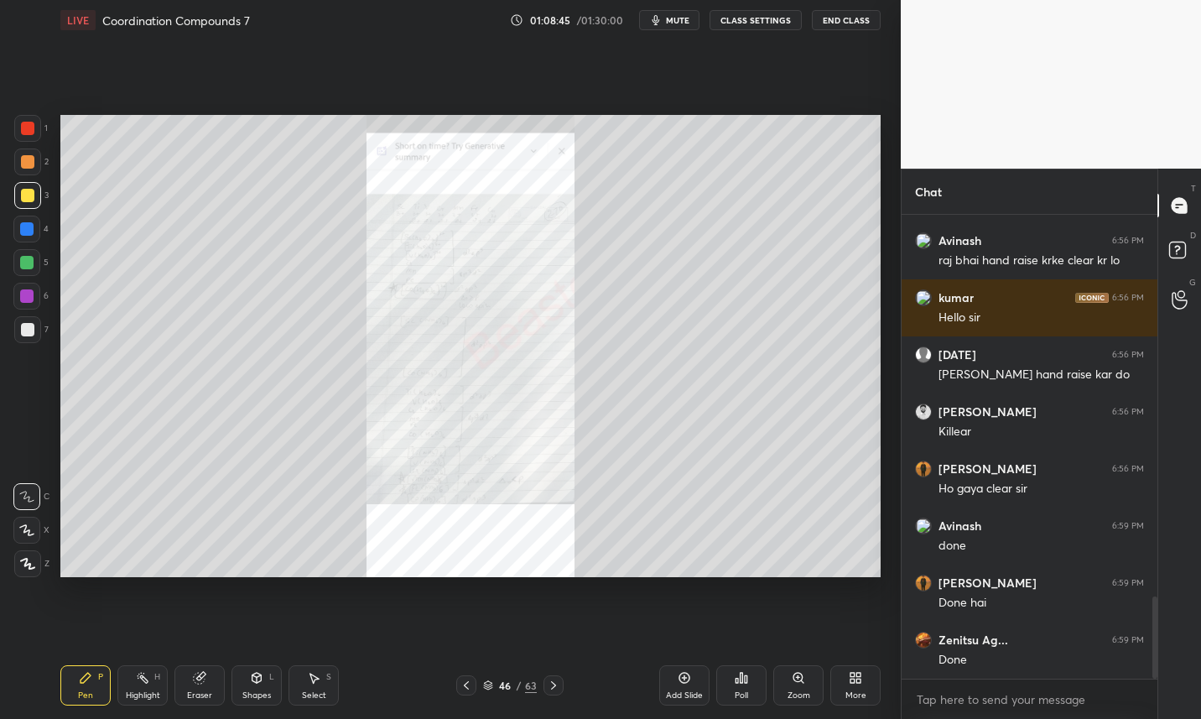
click at [798, 684] on icon at bounding box center [798, 677] width 13 height 13
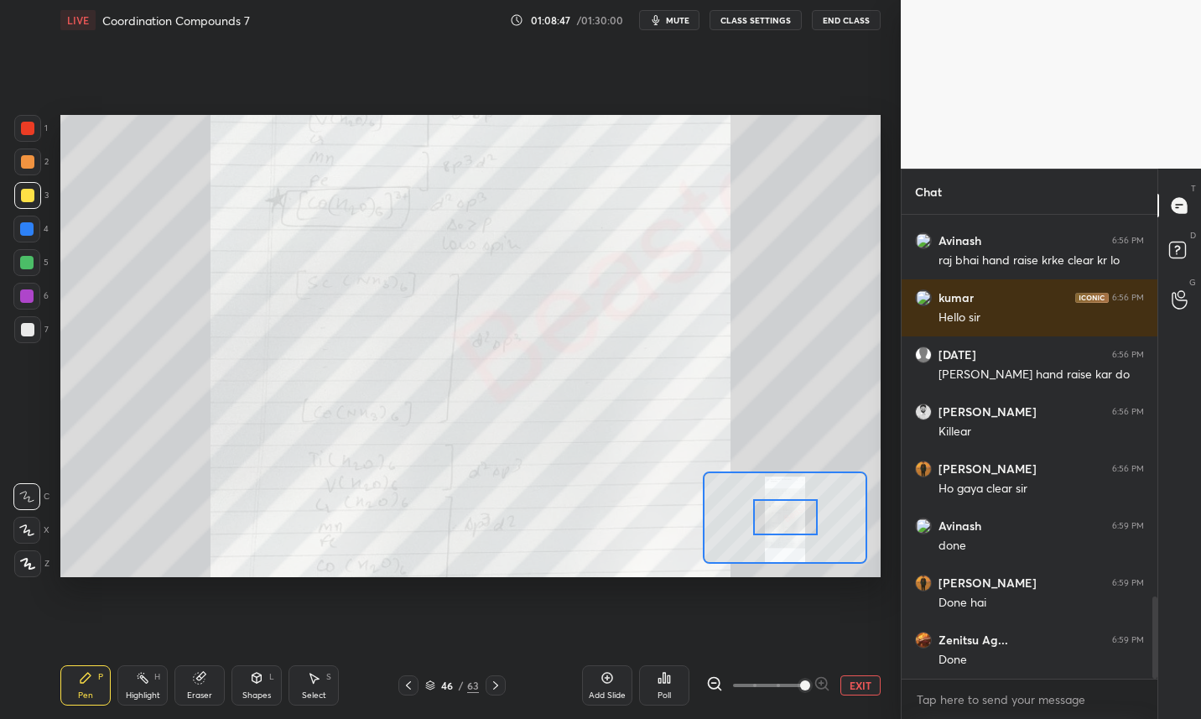
click at [712, 680] on icon at bounding box center [714, 683] width 17 height 17
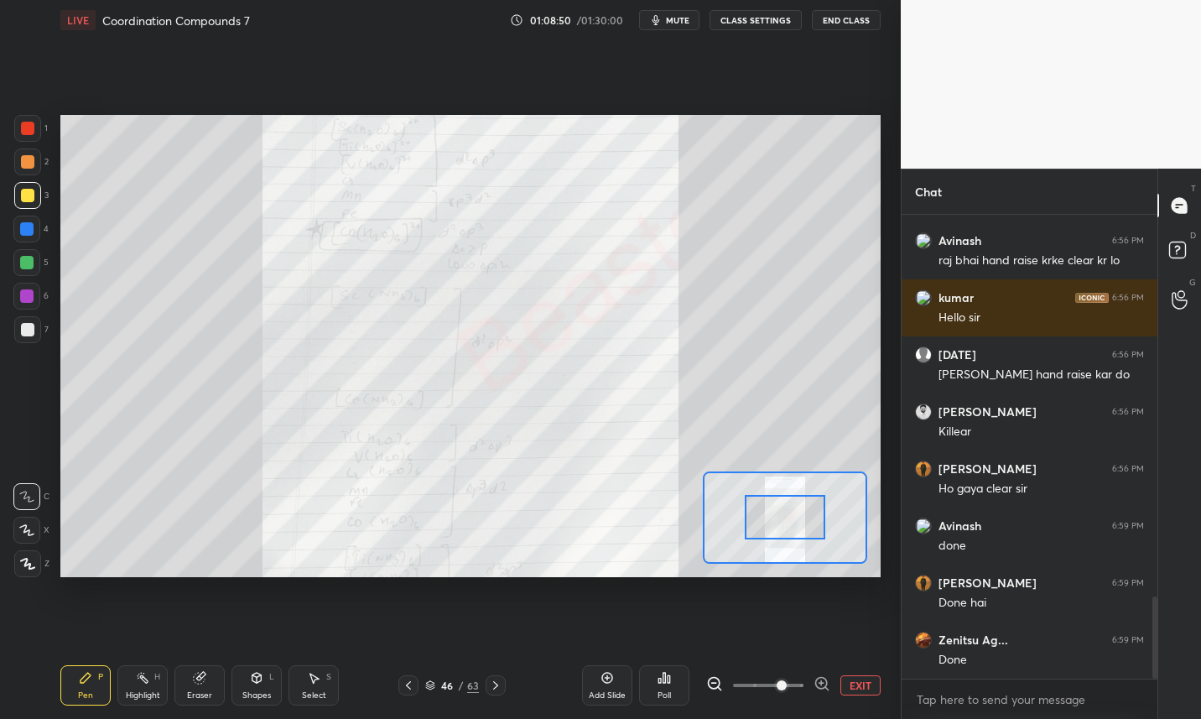
click at [36, 127] on div at bounding box center [27, 128] width 27 height 27
click at [608, 685] on div "Add Slide" at bounding box center [607, 685] width 50 height 40
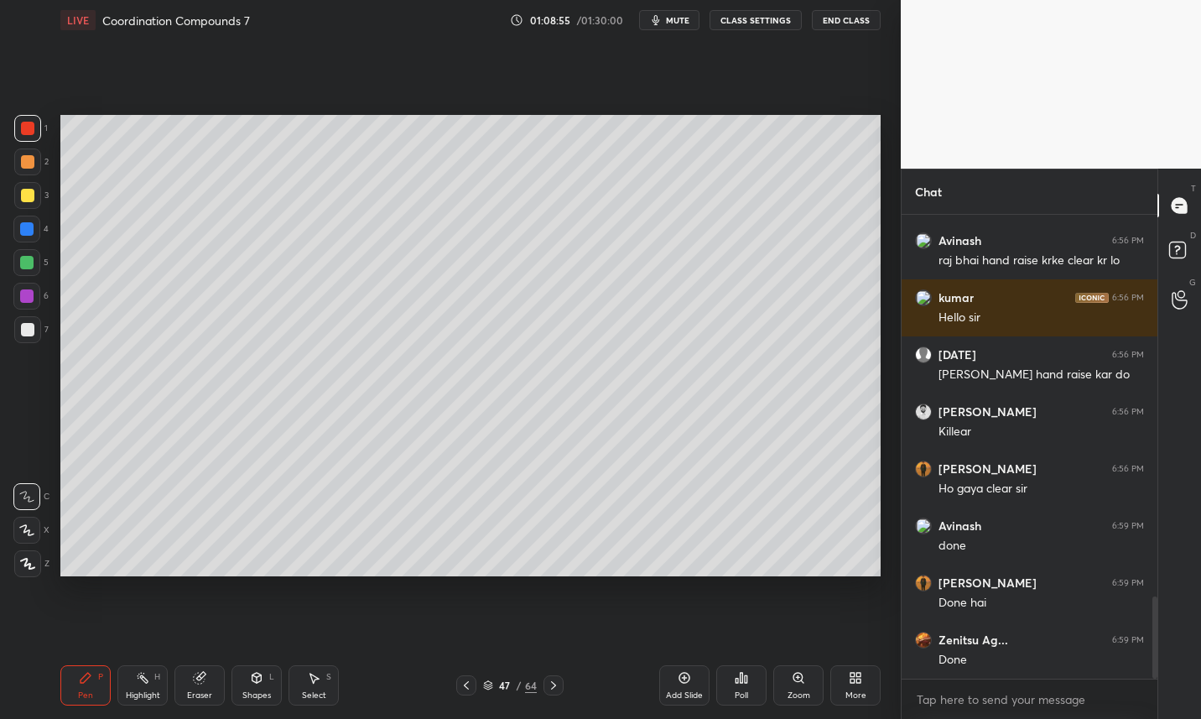
click at [28, 334] on div at bounding box center [27, 329] width 13 height 13
click at [201, 684] on icon at bounding box center [199, 678] width 11 height 11
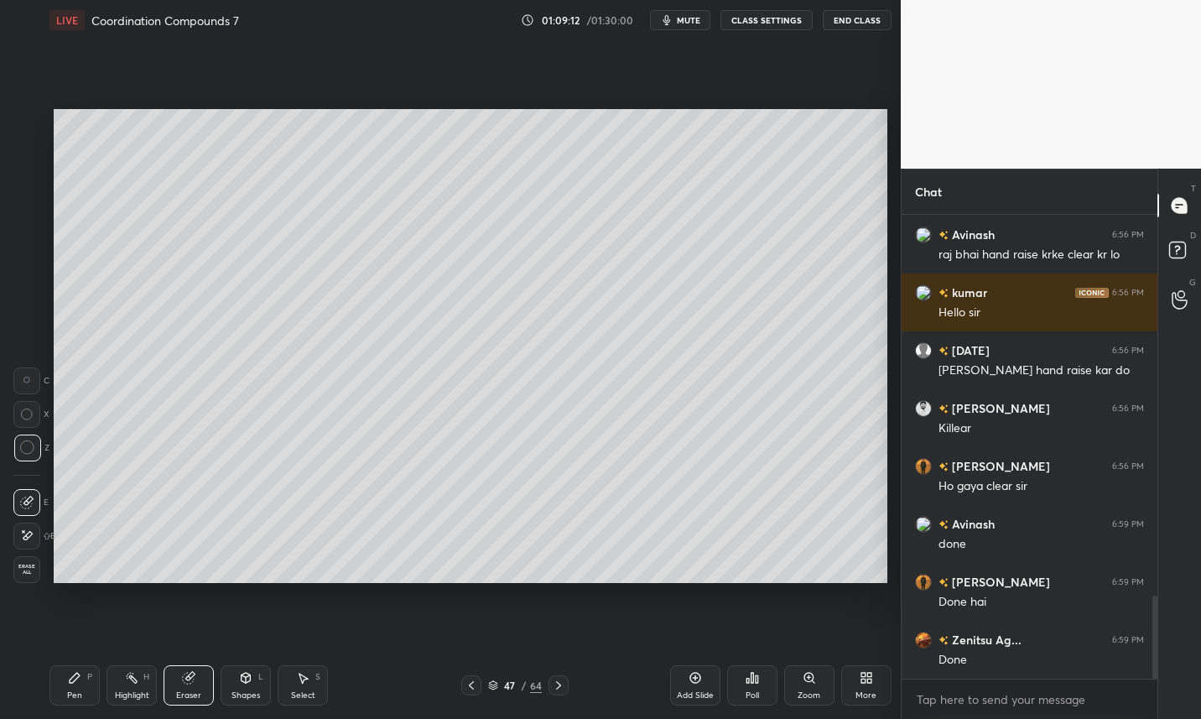
scroll to position [611, 834]
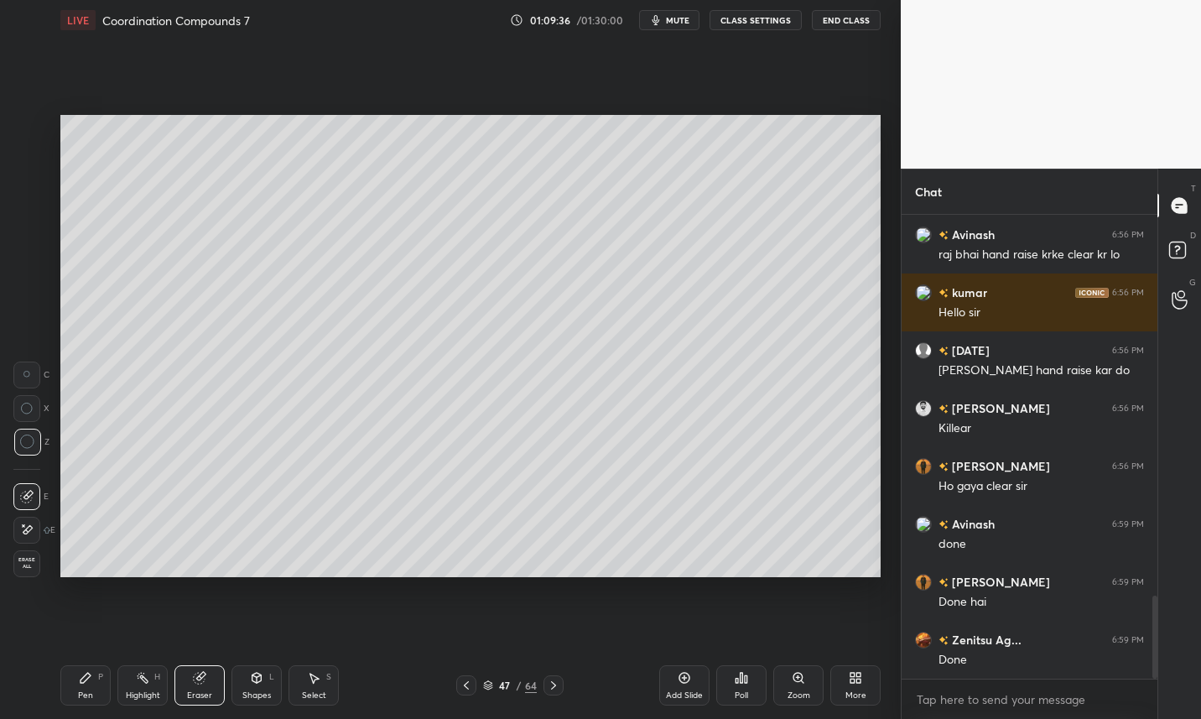
click at [724, 703] on div "Poll" at bounding box center [741, 685] width 50 height 40
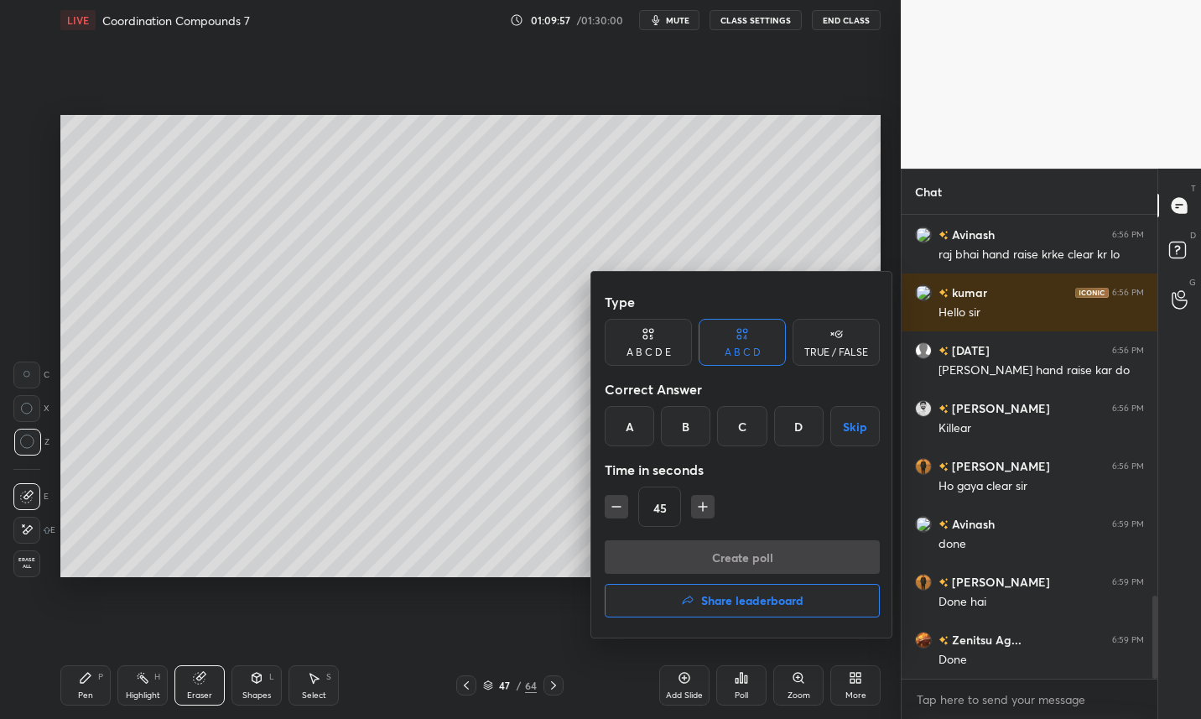
click at [684, 24] on div at bounding box center [600, 359] width 1201 height 719
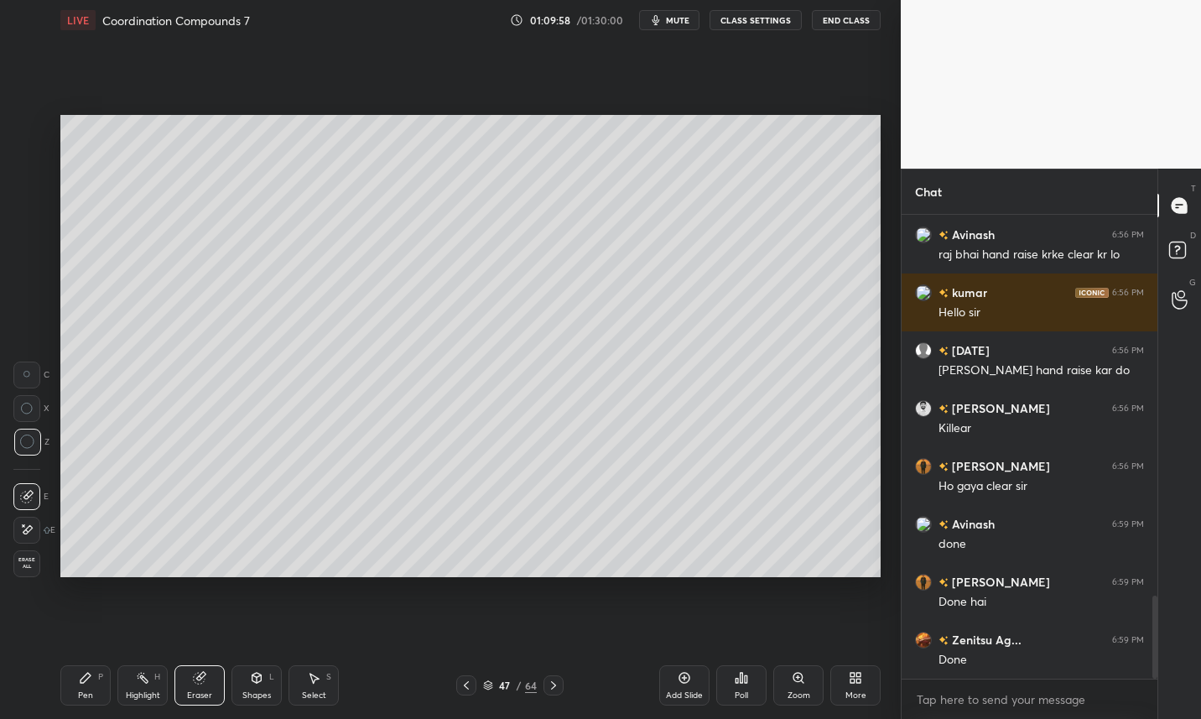
click at [680, 23] on span "mute" at bounding box center [677, 20] width 23 height 12
click at [461, 677] on div at bounding box center [466, 685] width 20 height 20
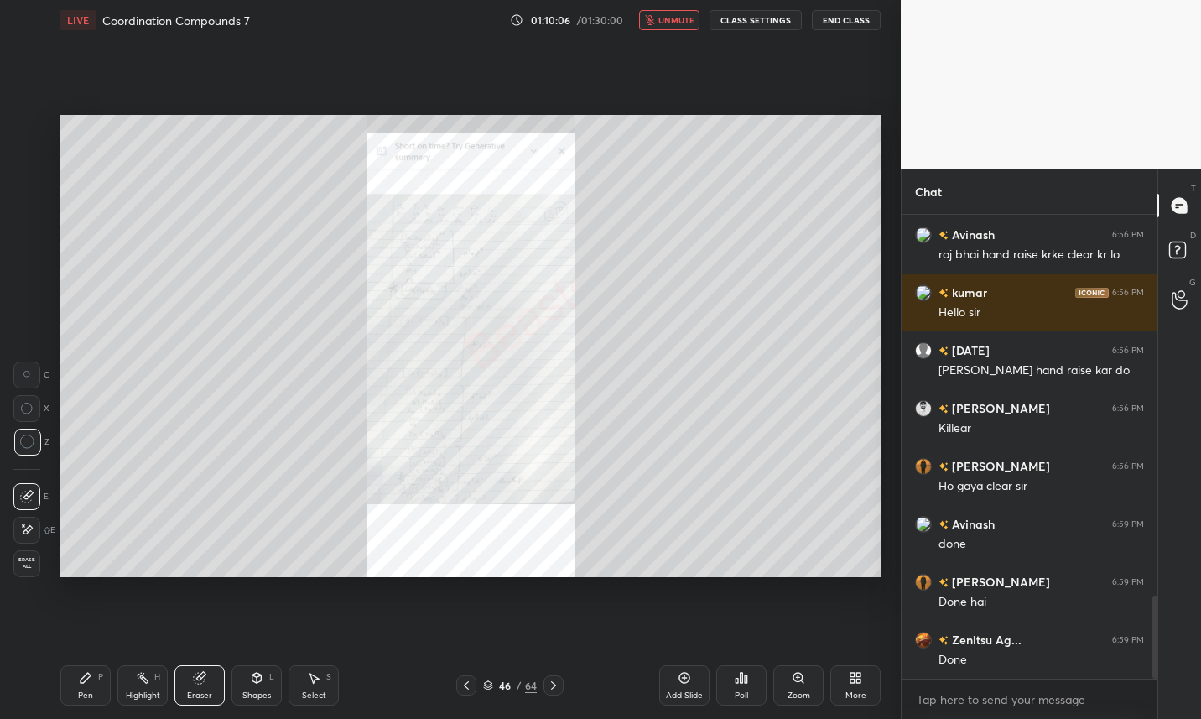
click at [554, 684] on icon at bounding box center [553, 685] width 5 height 8
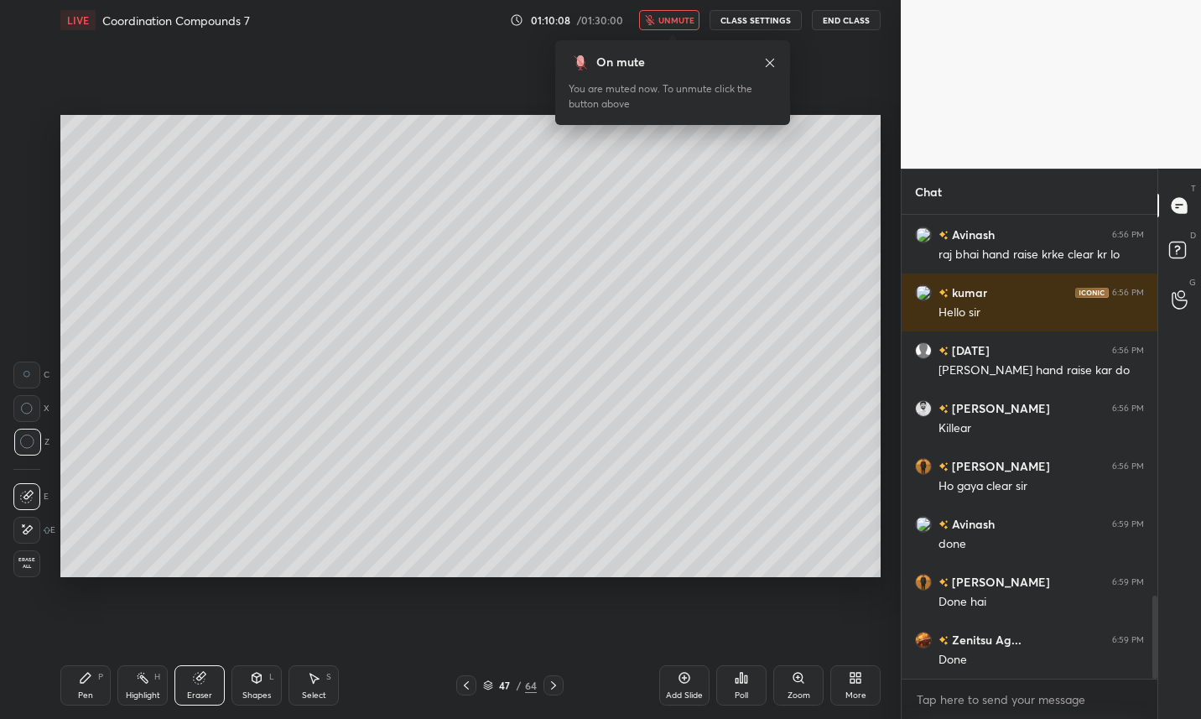
click at [677, 23] on span "unmute" at bounding box center [676, 20] width 36 height 12
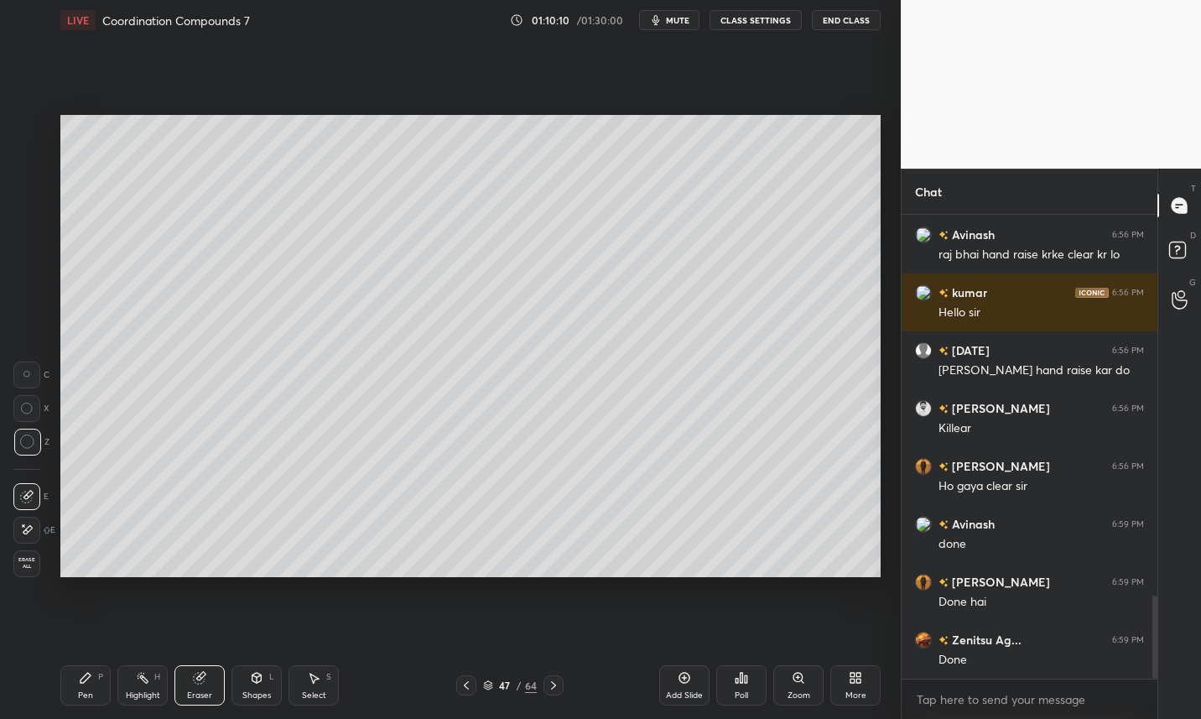
click at [80, 685] on div "Pen P" at bounding box center [85, 685] width 50 height 40
click at [470, 687] on icon at bounding box center [466, 684] width 13 height 13
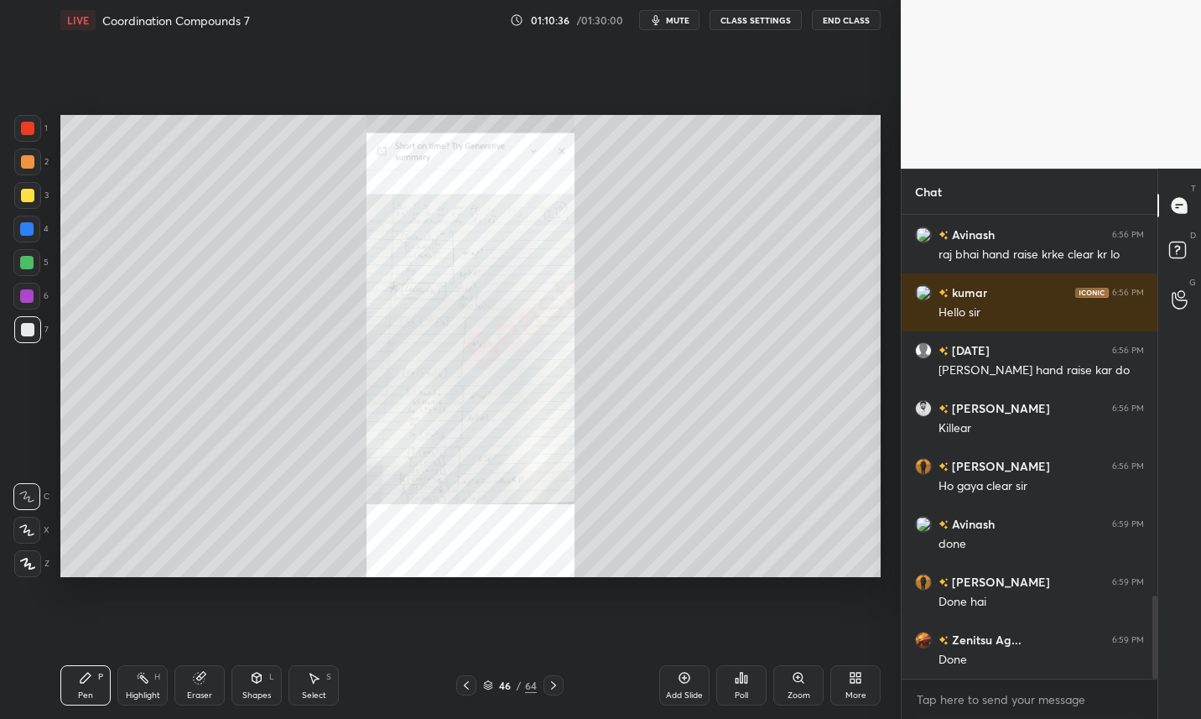
click at [554, 688] on icon at bounding box center [553, 684] width 13 height 13
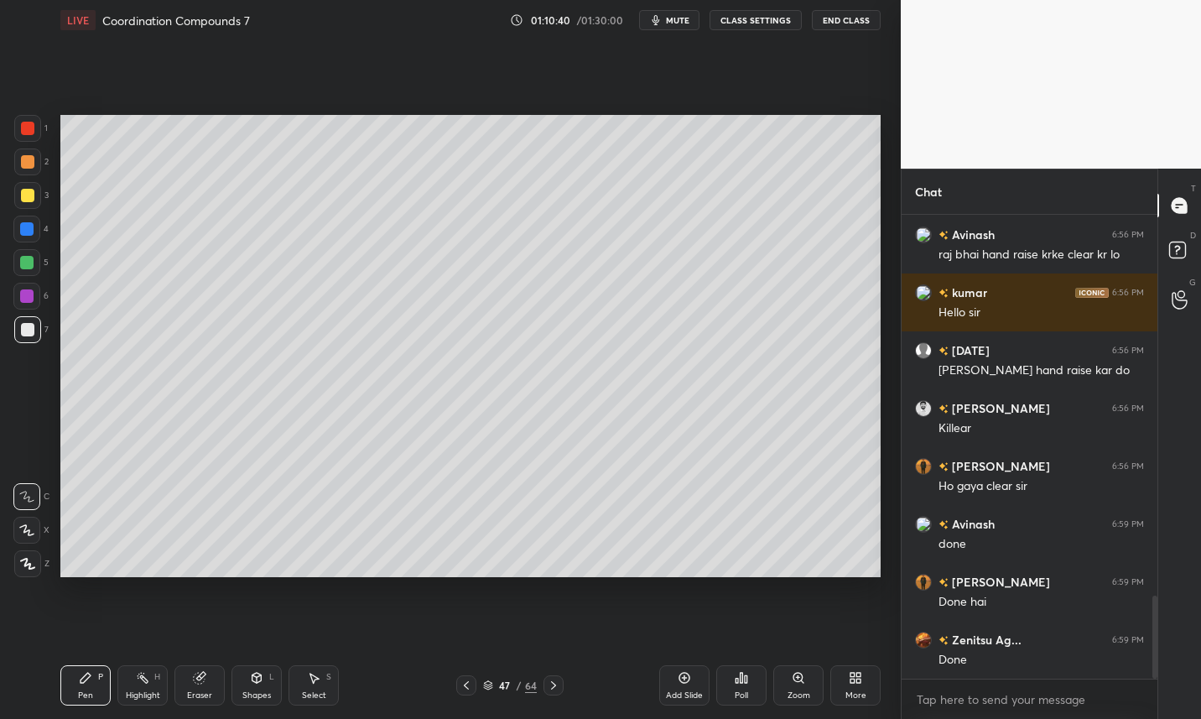
click at [30, 201] on div at bounding box center [27, 195] width 13 height 13
click at [31, 326] on div at bounding box center [27, 329] width 13 height 13
click at [463, 690] on icon at bounding box center [466, 684] width 13 height 13
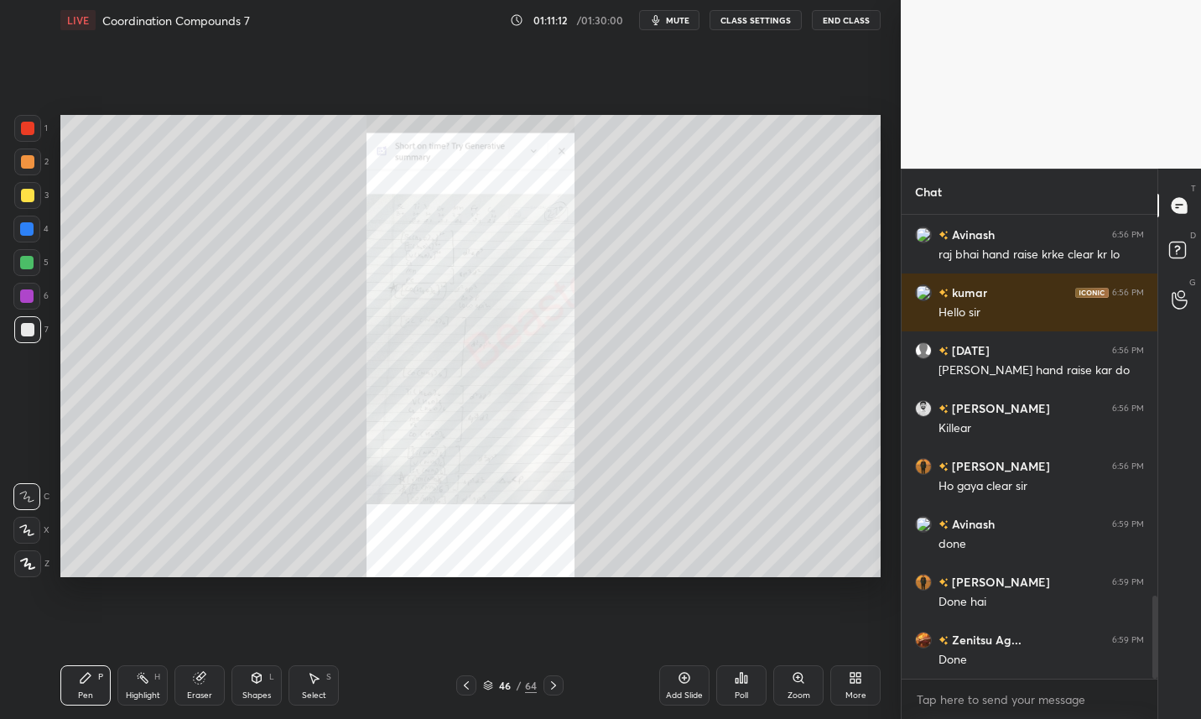
click at [798, 680] on icon at bounding box center [797, 677] width 9 height 9
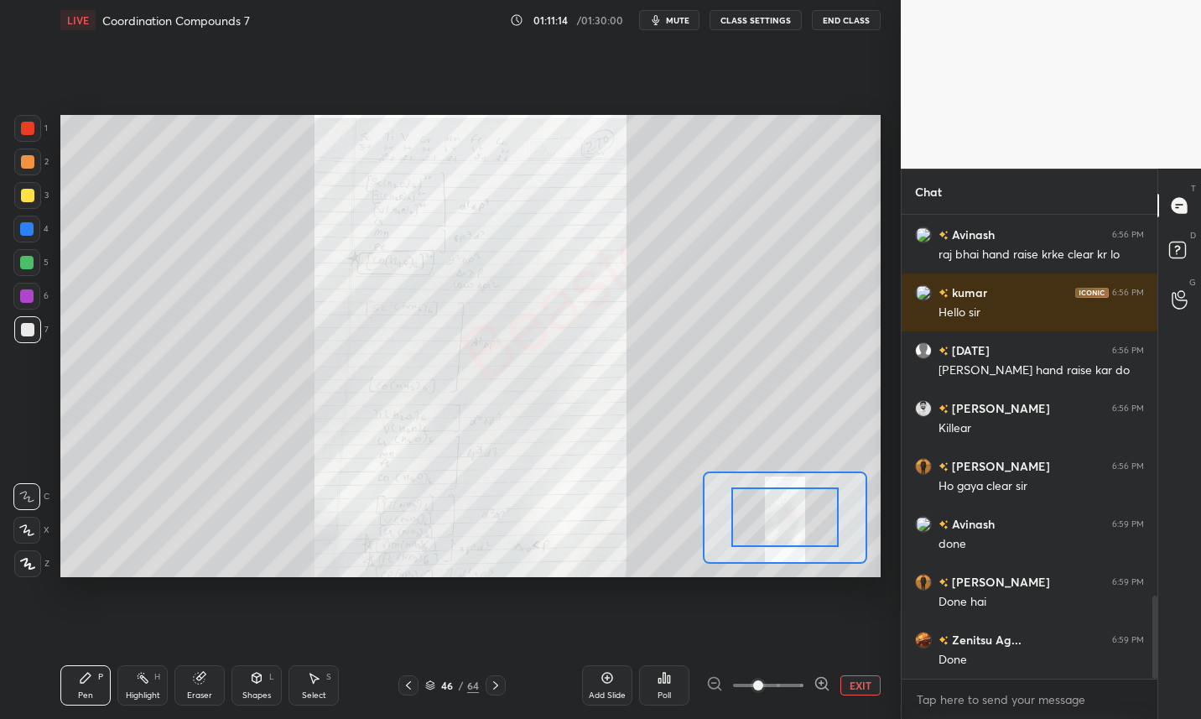
click at [27, 131] on div at bounding box center [27, 128] width 13 height 13
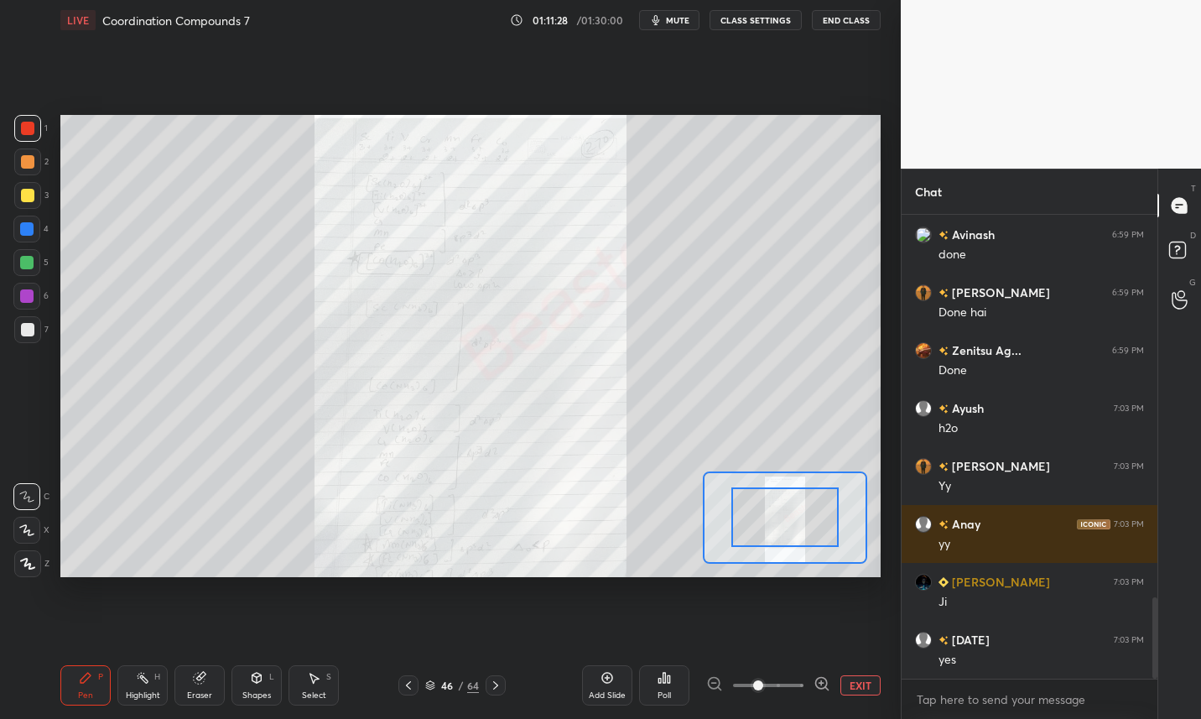
scroll to position [2302, 0]
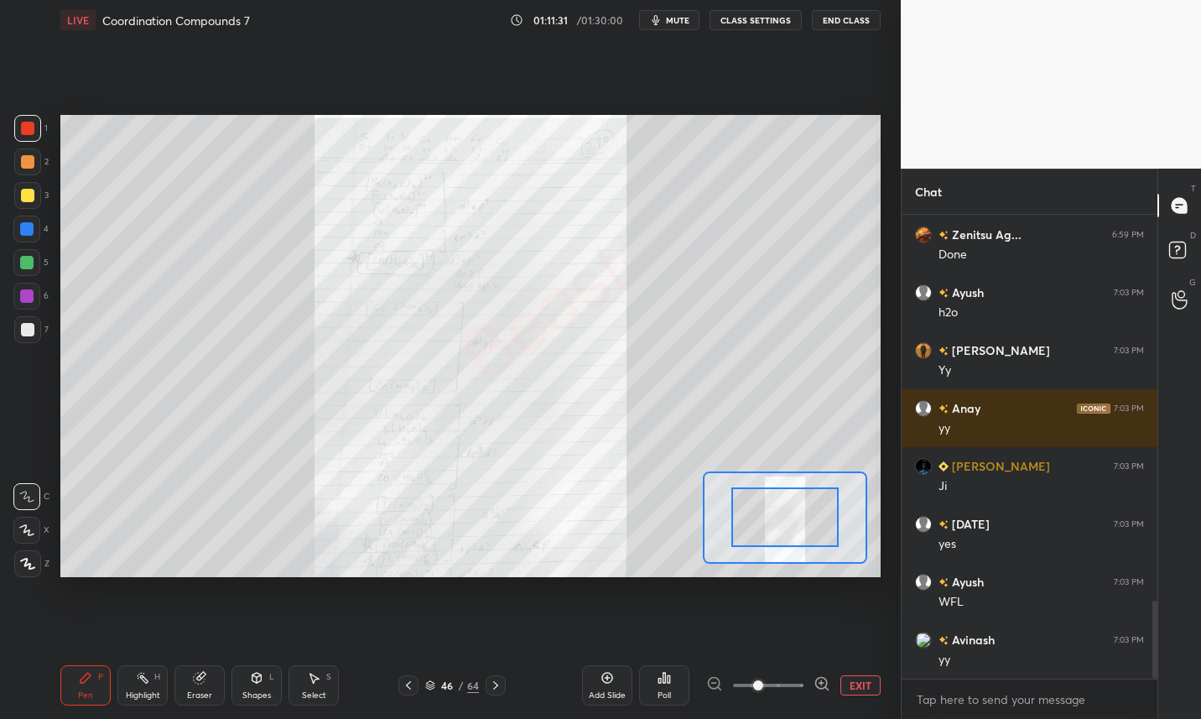
click at [31, 331] on div at bounding box center [27, 329] width 13 height 13
click at [607, 681] on icon at bounding box center [606, 677] width 13 height 13
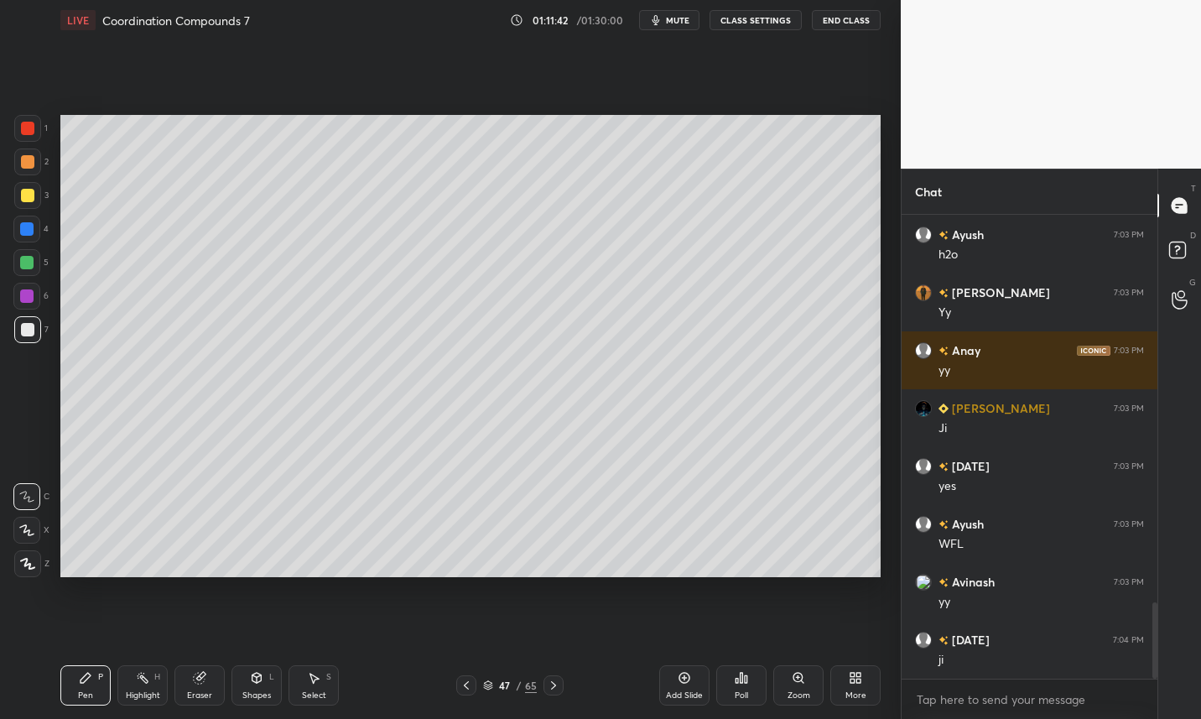
click at [467, 687] on icon at bounding box center [466, 684] width 13 height 13
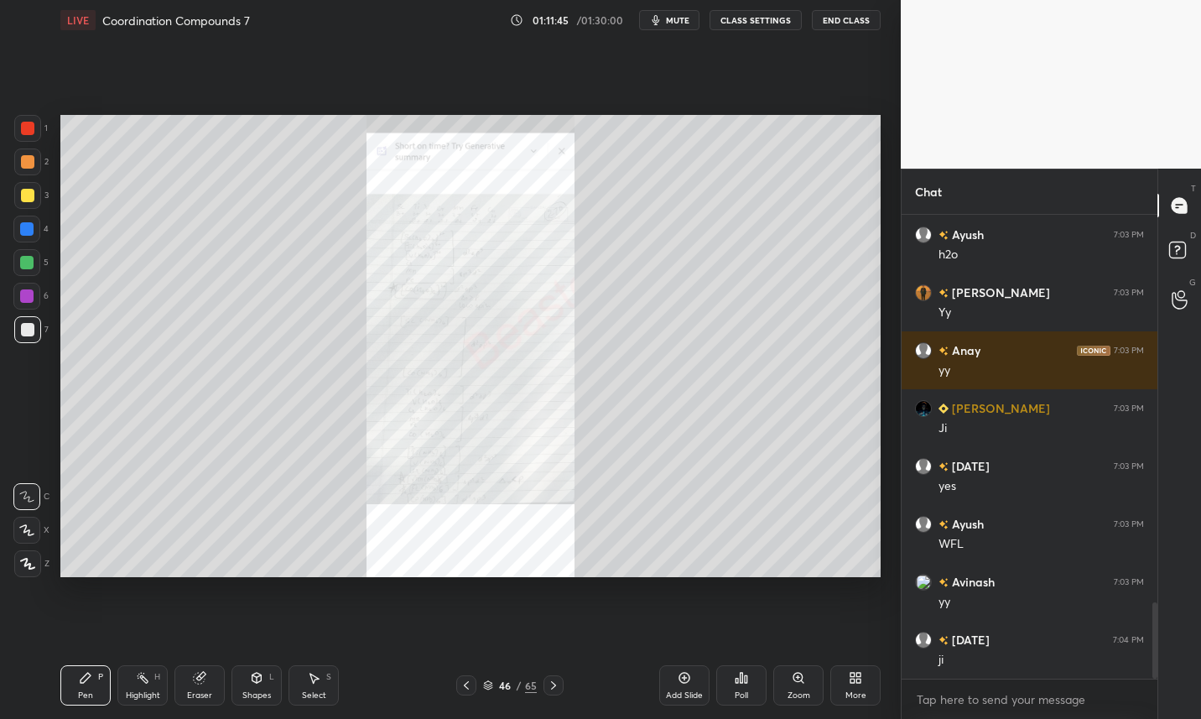
click at [557, 689] on icon at bounding box center [553, 684] width 13 height 13
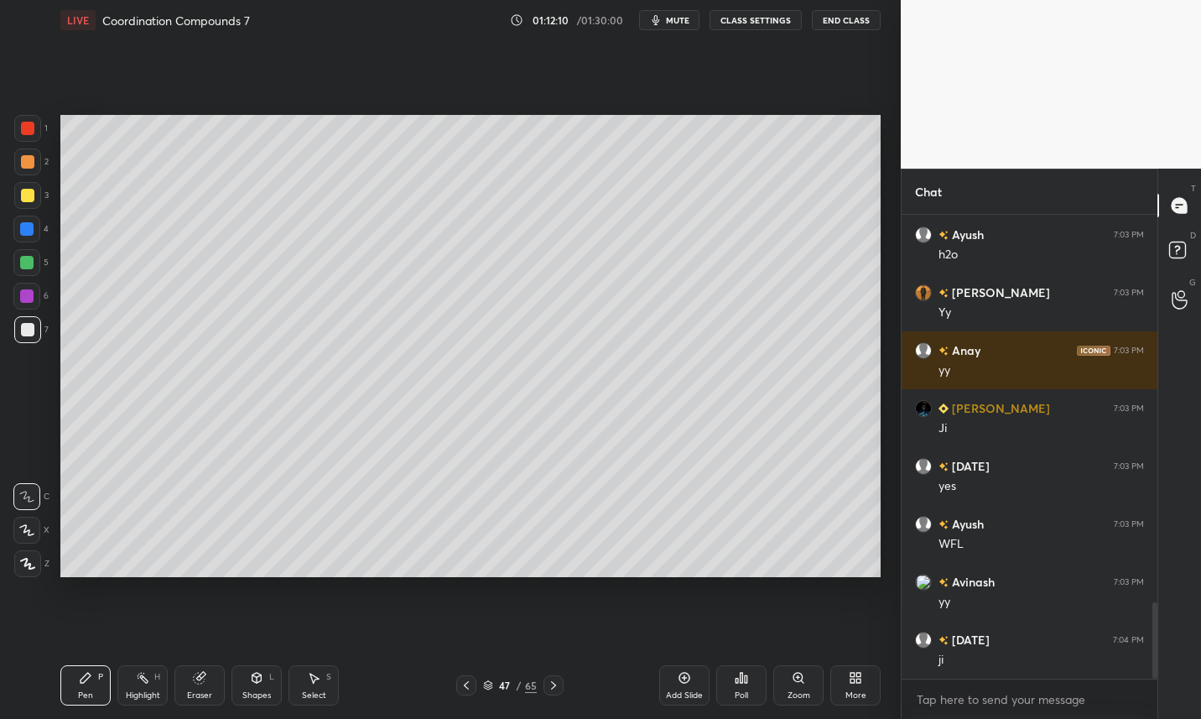
click at [31, 200] on div at bounding box center [27, 195] width 13 height 13
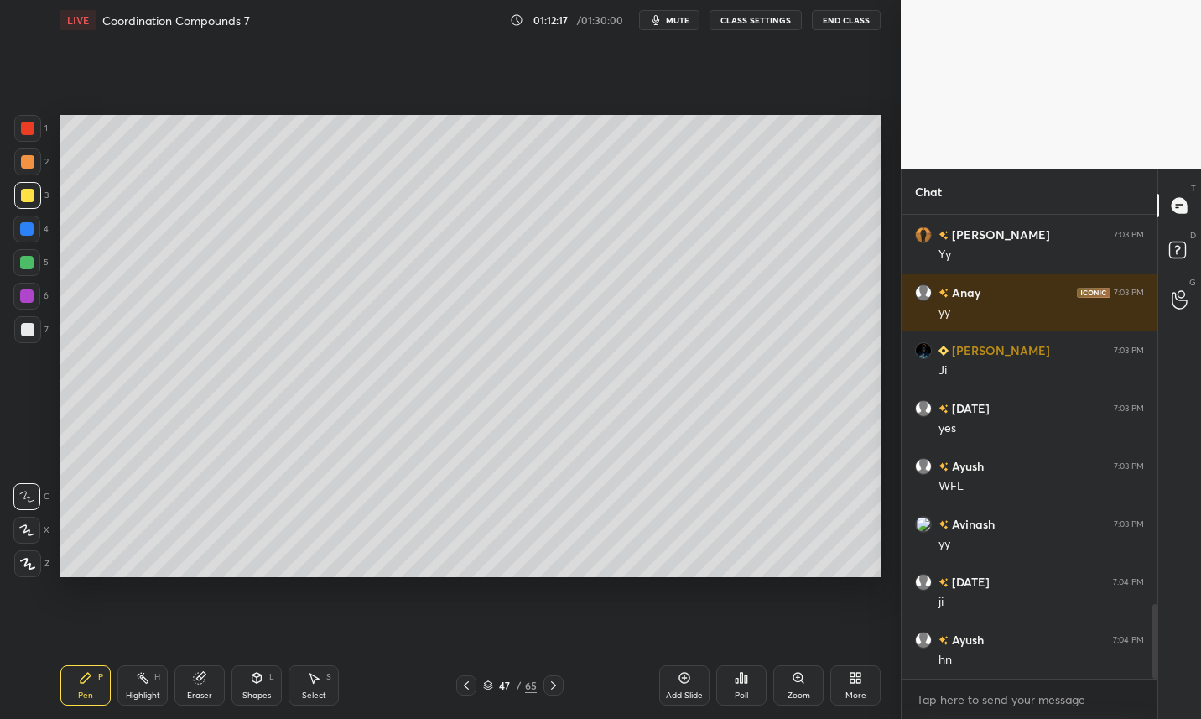
click at [30, 330] on div at bounding box center [27, 329] width 13 height 13
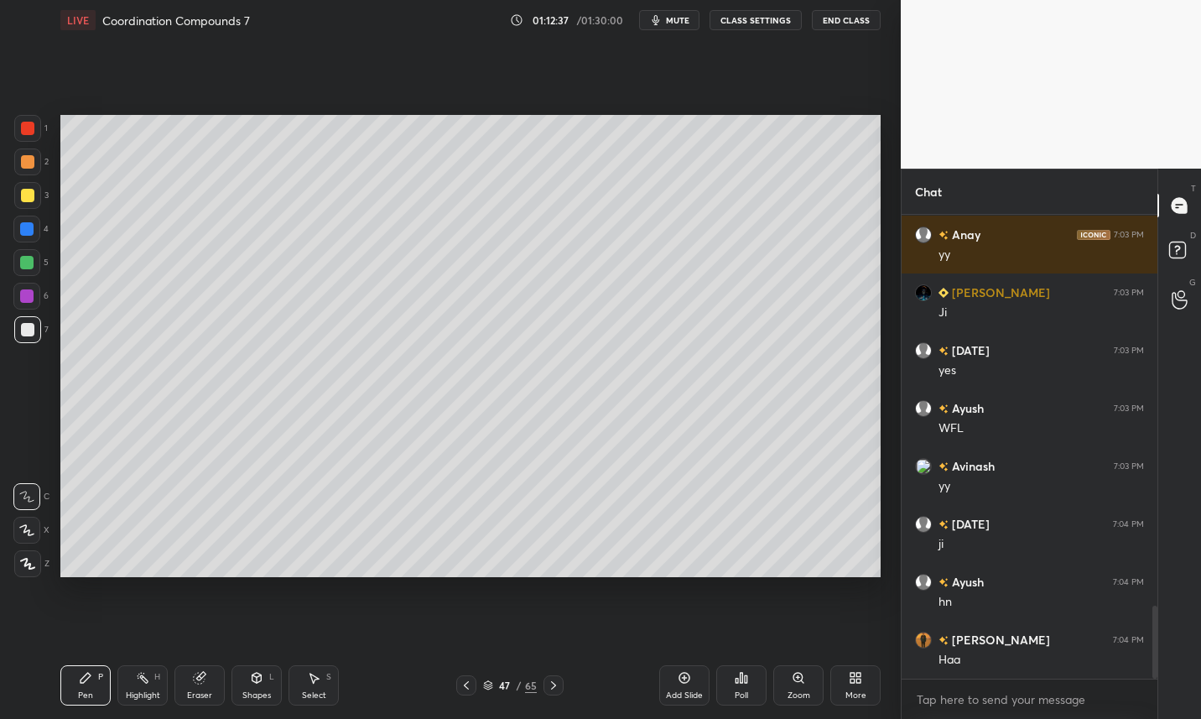
click at [831, 585] on div "Setting up your live class Poll for secs No correct answer Start poll" at bounding box center [471, 345] width 834 height 611
click at [200, 695] on div "Eraser" at bounding box center [199, 695] width 25 height 8
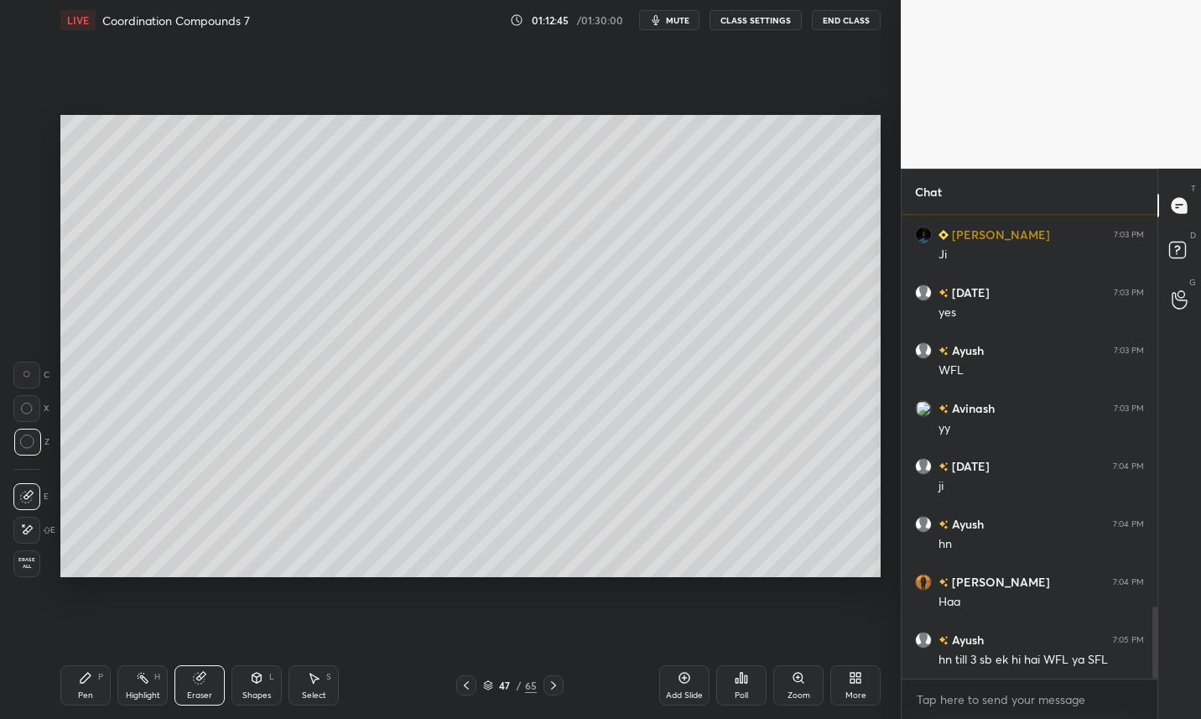
click at [90, 691] on div "Pen" at bounding box center [85, 695] width 15 height 8
click at [463, 688] on icon at bounding box center [466, 684] width 13 height 13
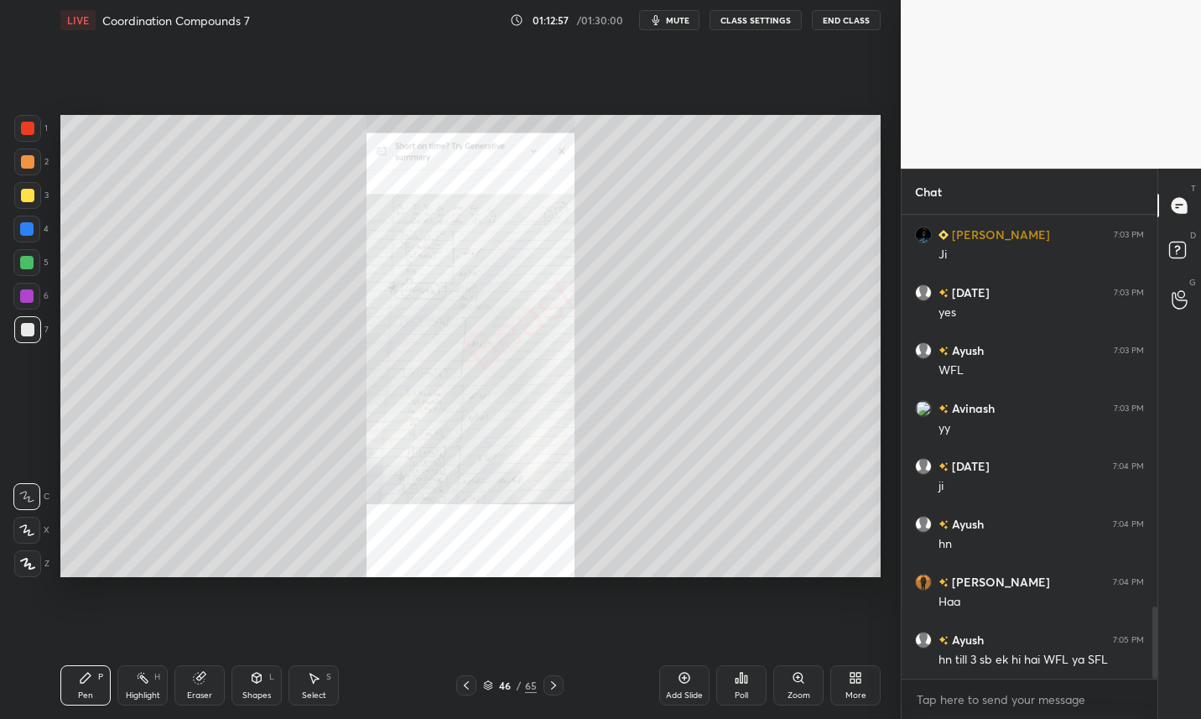
scroll to position [2592, 0]
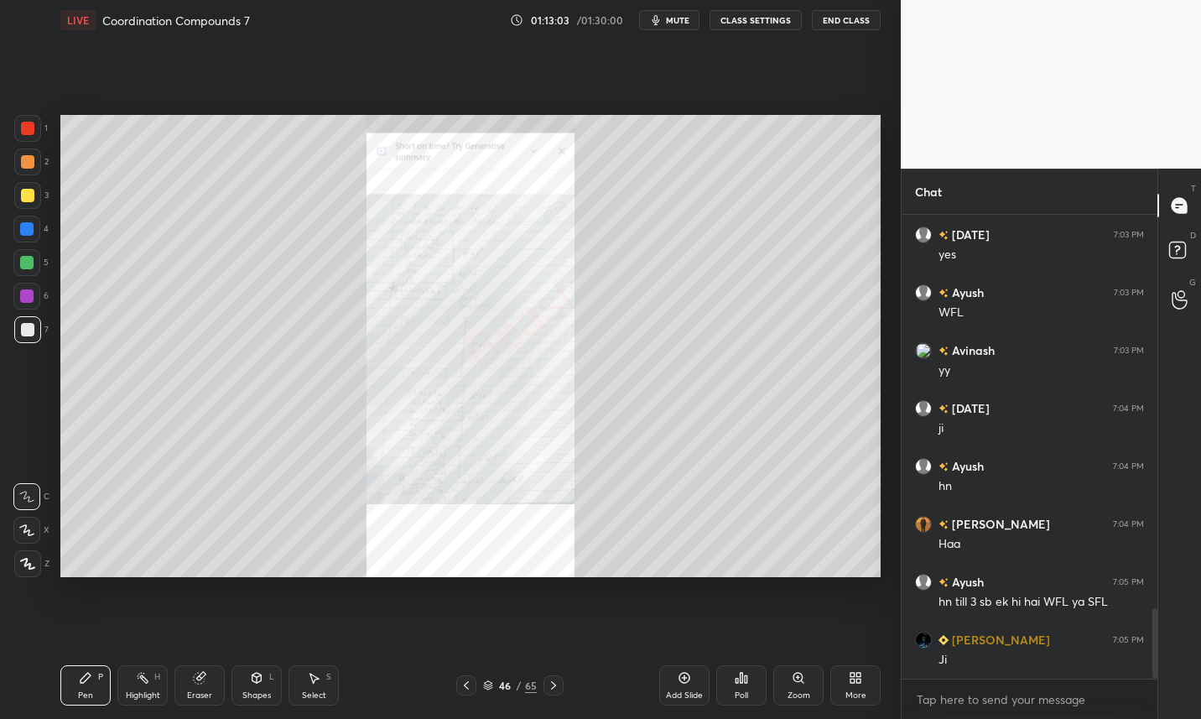
click at [792, 680] on icon at bounding box center [798, 677] width 13 height 13
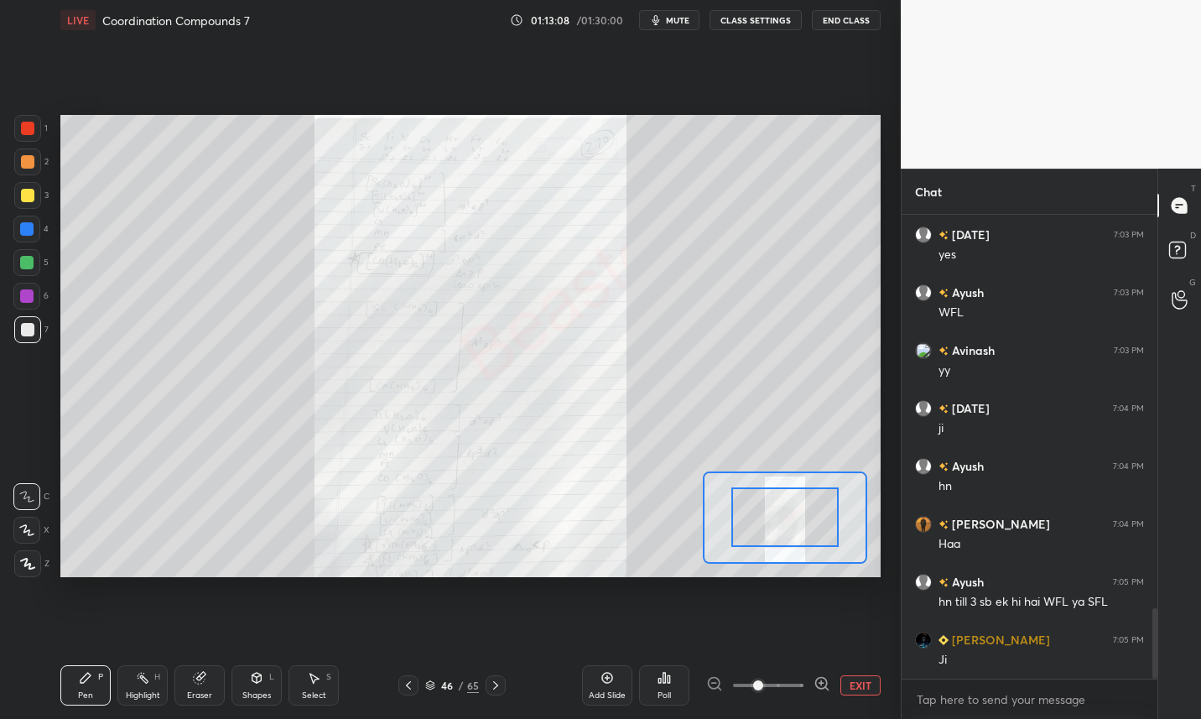
click at [36, 132] on div at bounding box center [27, 128] width 27 height 27
click at [497, 689] on icon at bounding box center [495, 684] width 13 height 13
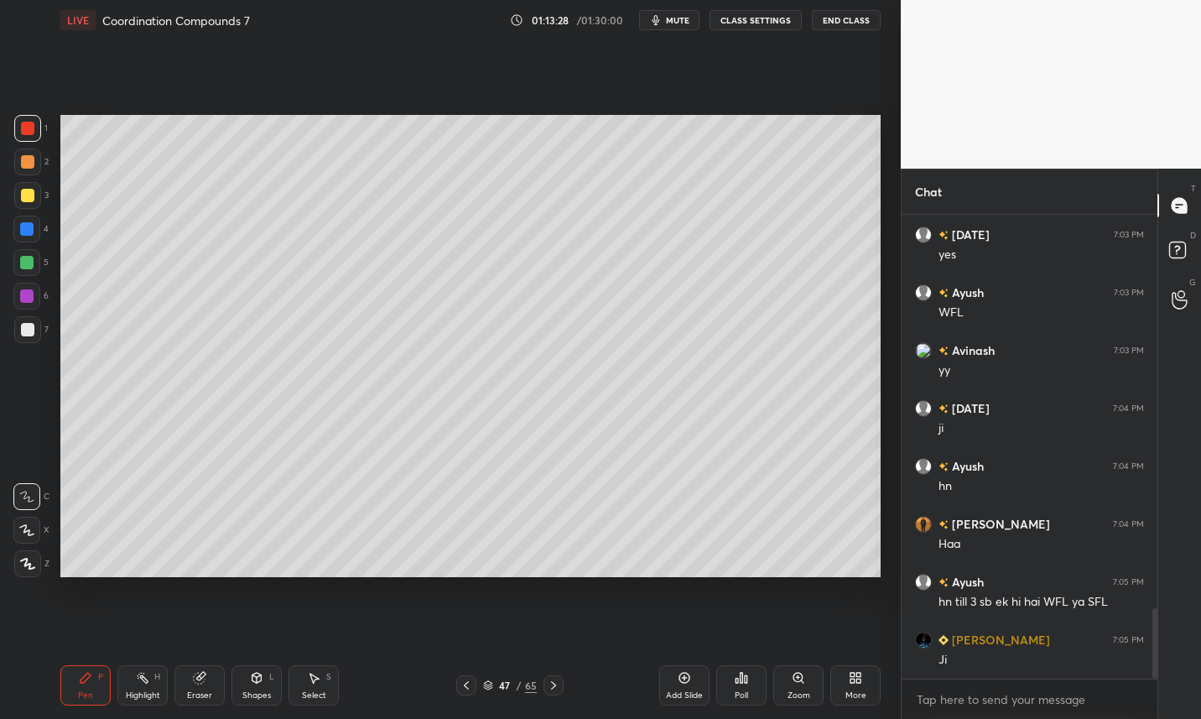
click at [32, 335] on div at bounding box center [27, 329] width 13 height 13
click at [655, 623] on div "Setting up your live class Poll for secs No correct answer Start poll" at bounding box center [471, 345] width 834 height 611
click at [468, 687] on icon at bounding box center [466, 684] width 13 height 13
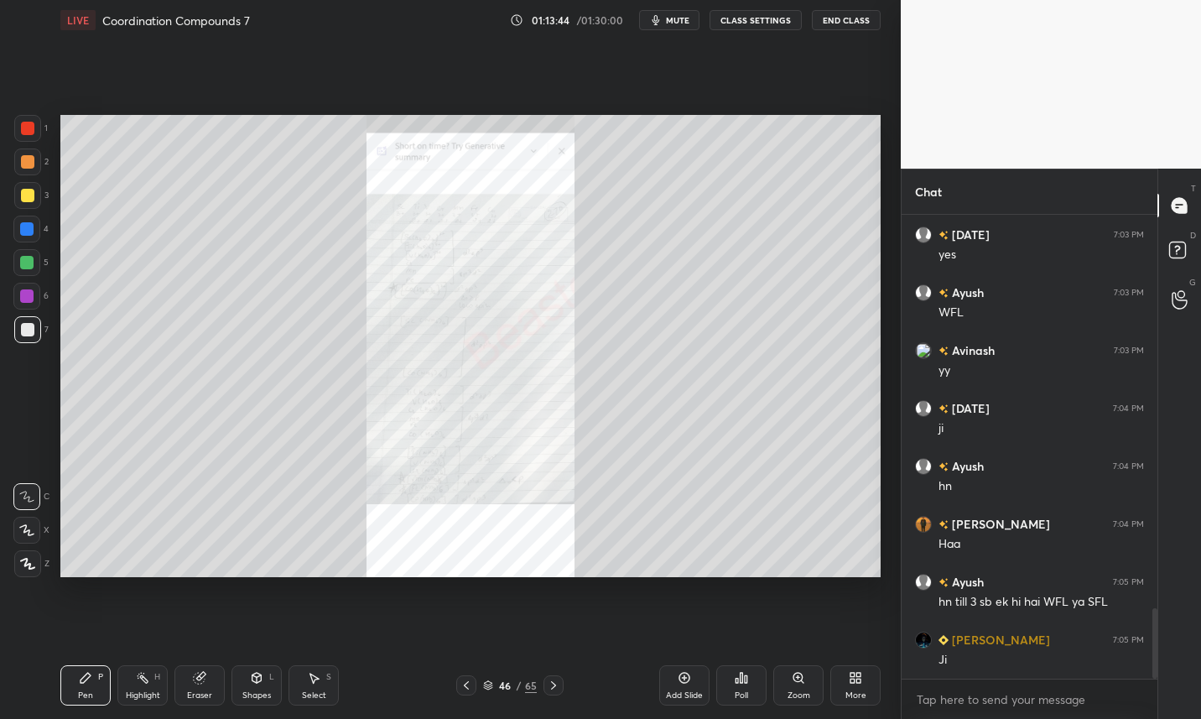
click at [800, 684] on icon at bounding box center [798, 677] width 13 height 13
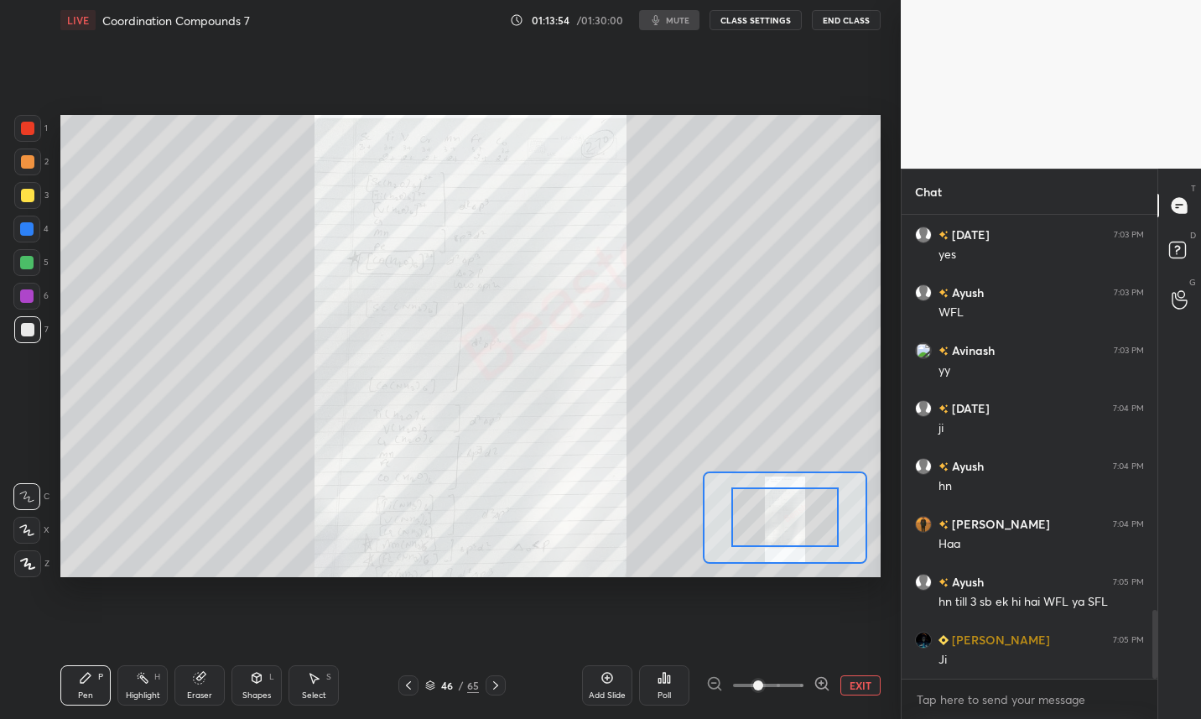
scroll to position [2649, 0]
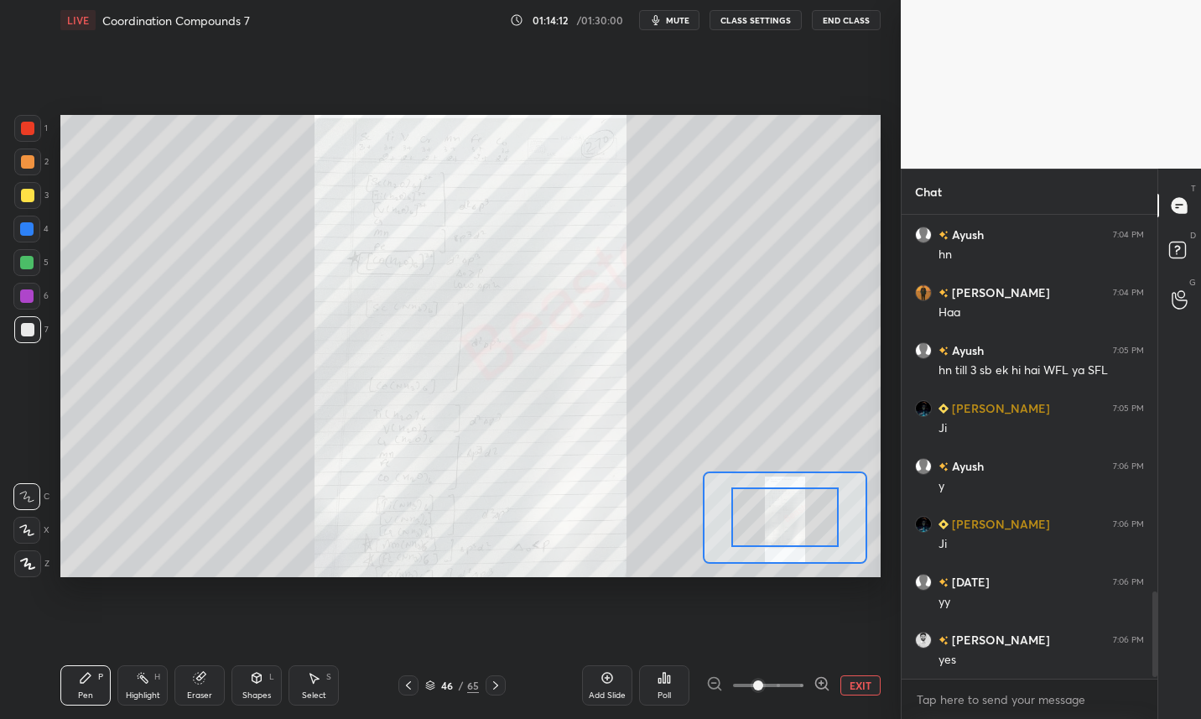
scroll to position [2050, 0]
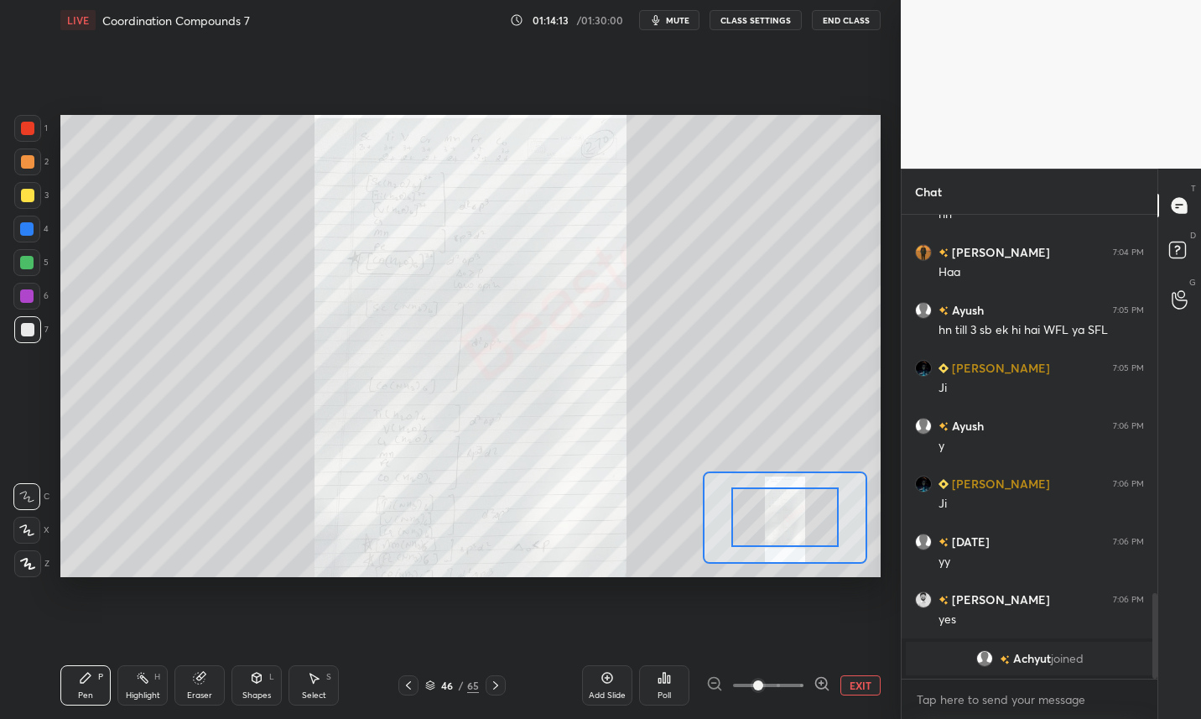
click at [201, 680] on icon at bounding box center [199, 678] width 11 height 11
click at [81, 686] on div "Pen P" at bounding box center [85, 685] width 50 height 40
click at [28, 231] on div at bounding box center [26, 228] width 13 height 13
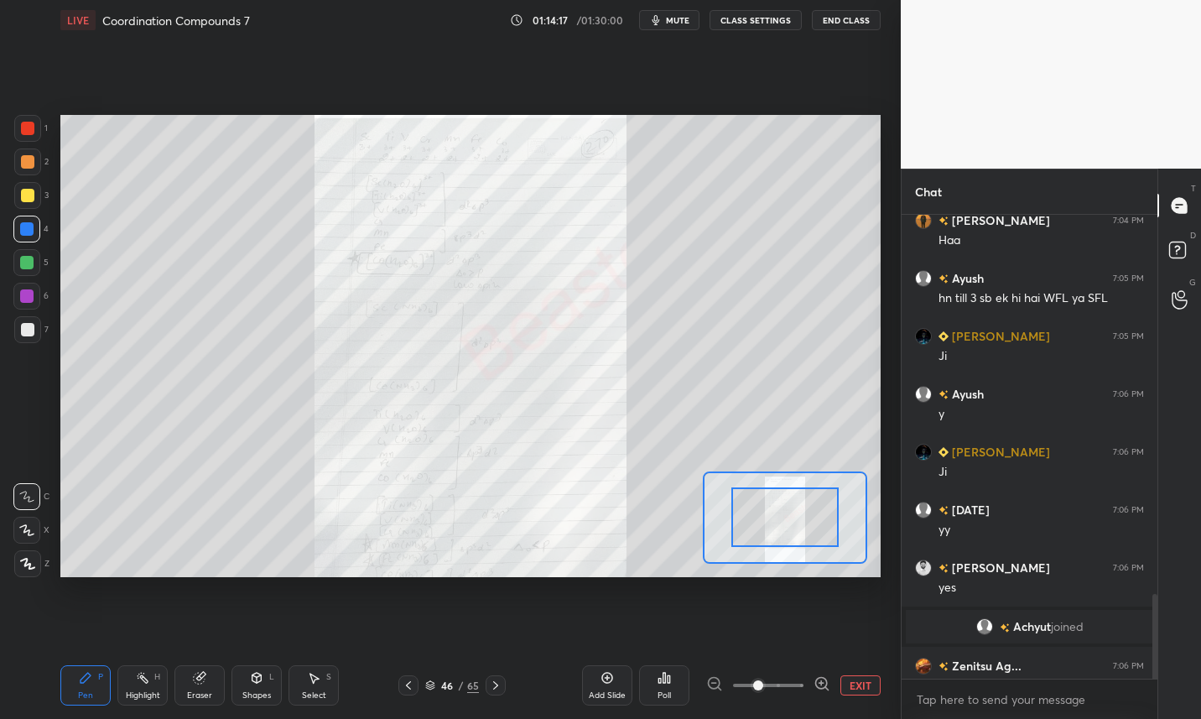
scroll to position [2076, 0]
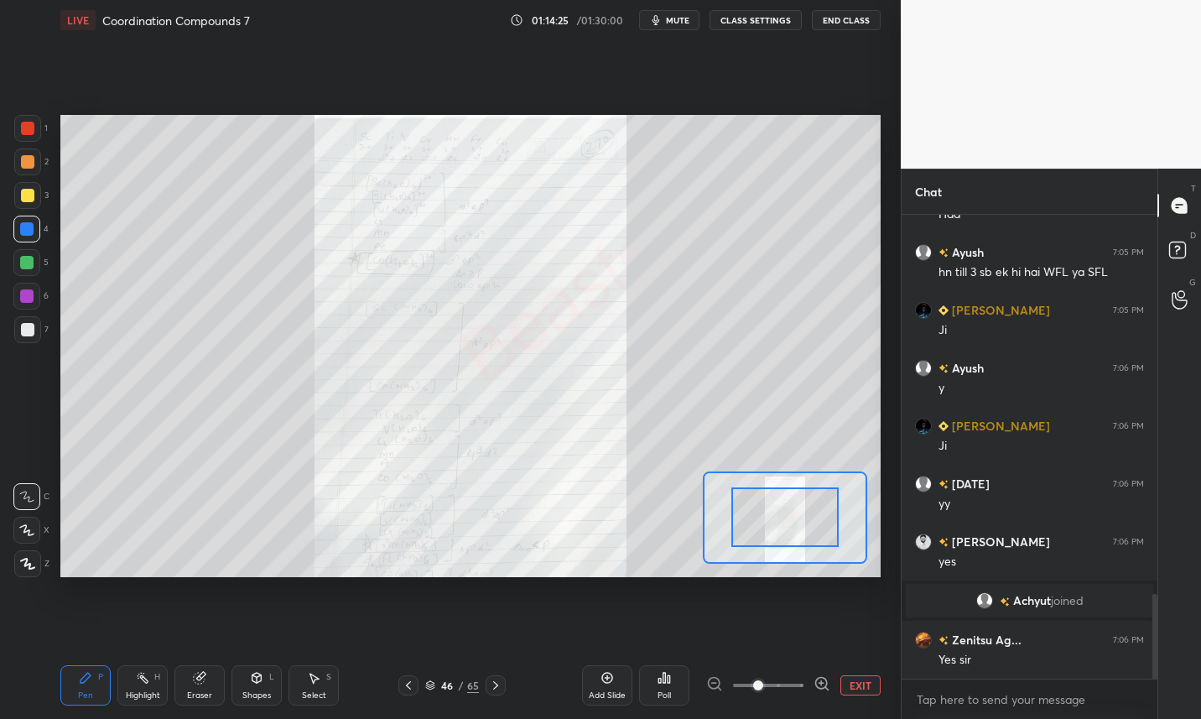
click at [28, 200] on div at bounding box center [27, 195] width 13 height 13
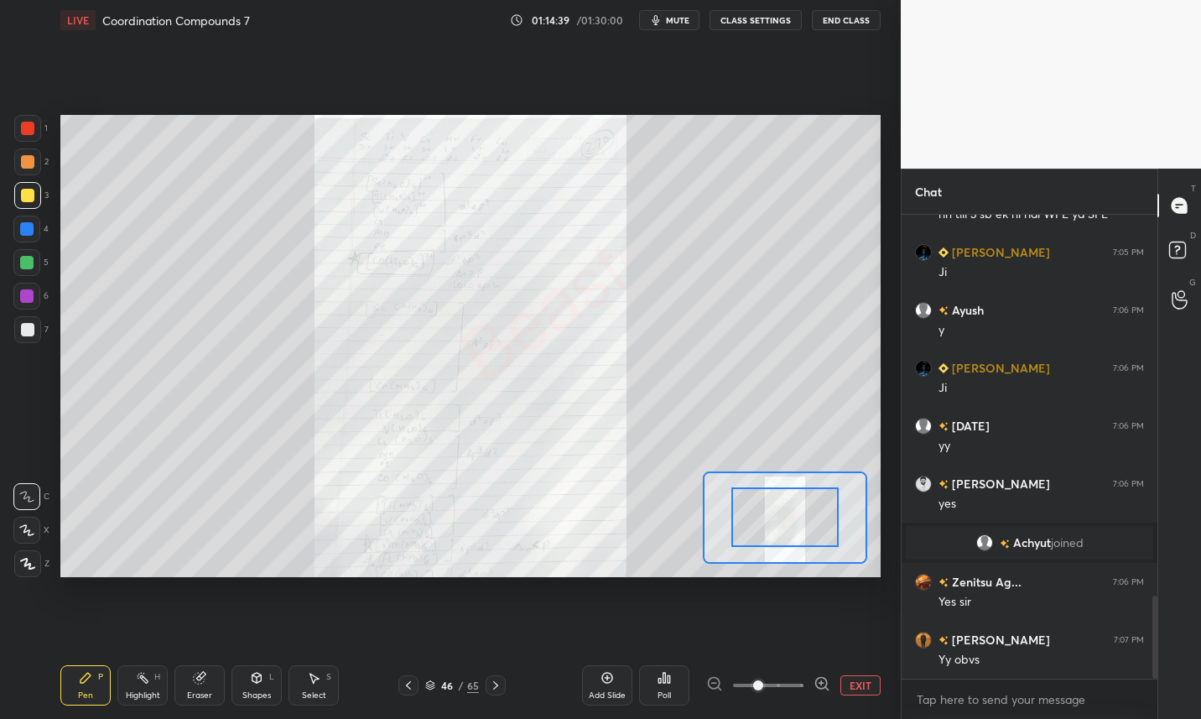
click at [494, 685] on icon at bounding box center [495, 684] width 13 height 13
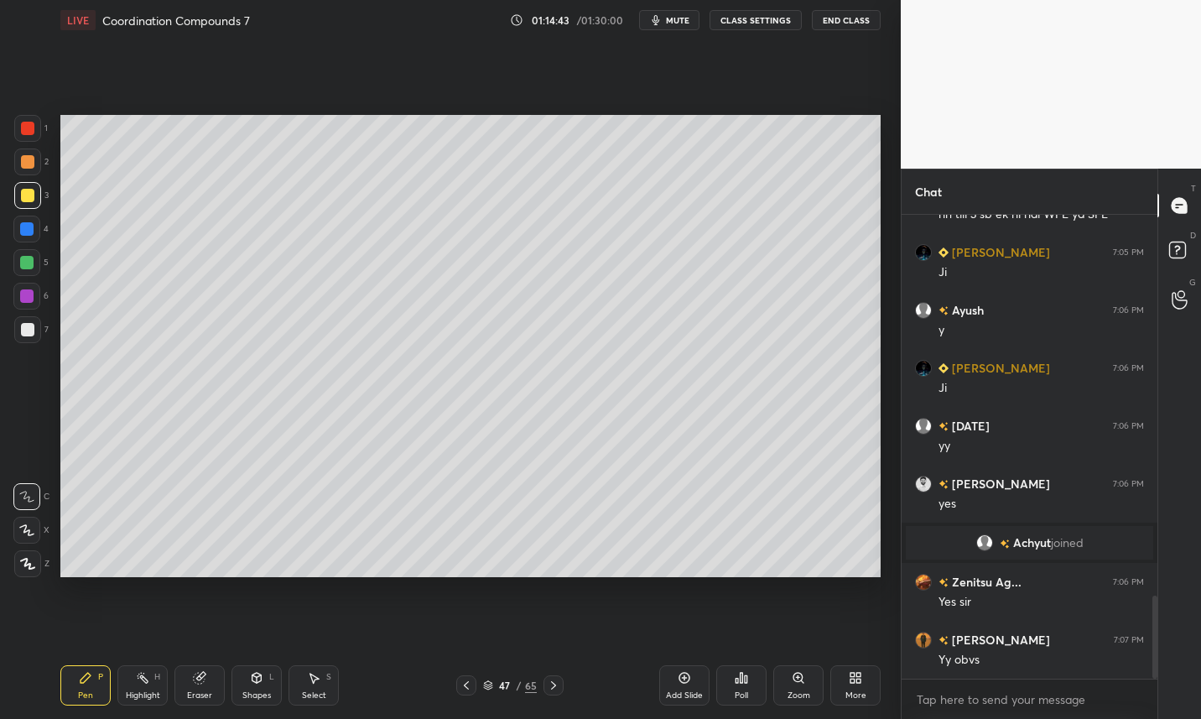
click at [207, 678] on div "Eraser" at bounding box center [199, 685] width 50 height 40
click at [88, 686] on div "Pen P" at bounding box center [85, 685] width 50 height 40
click at [766, 28] on button "CLASS SETTINGS" at bounding box center [756, 20] width 92 height 20
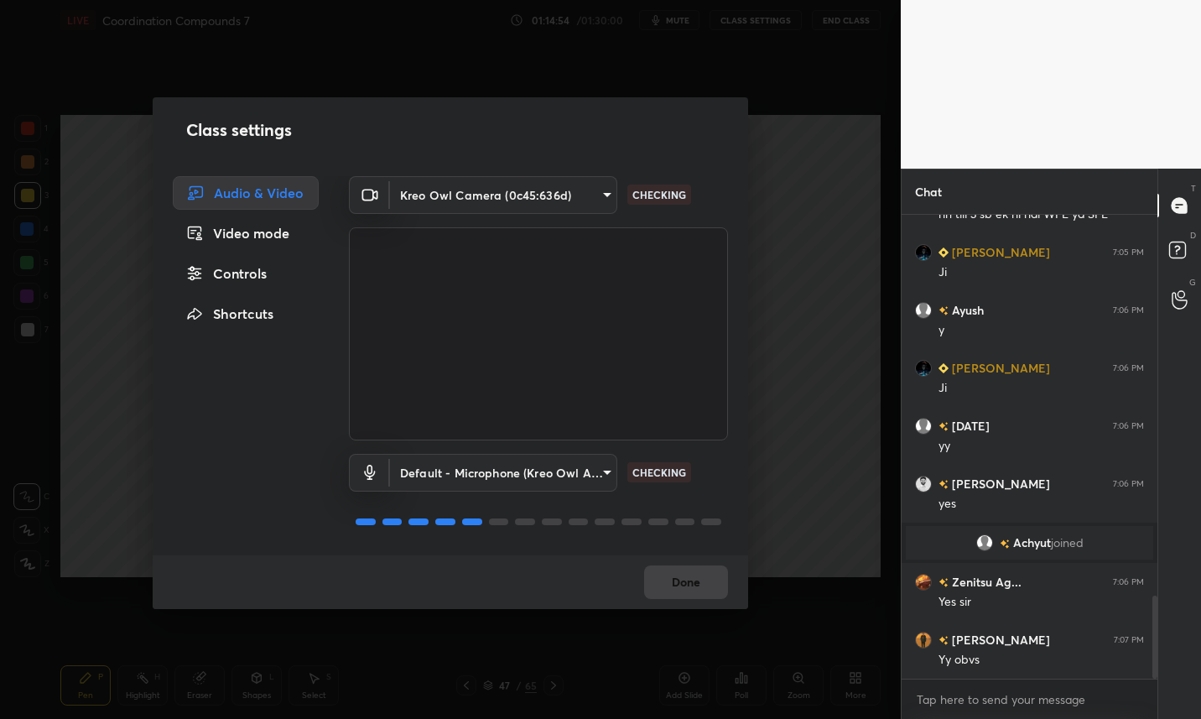
click at [263, 272] on div "Controls" at bounding box center [246, 274] width 146 height 34
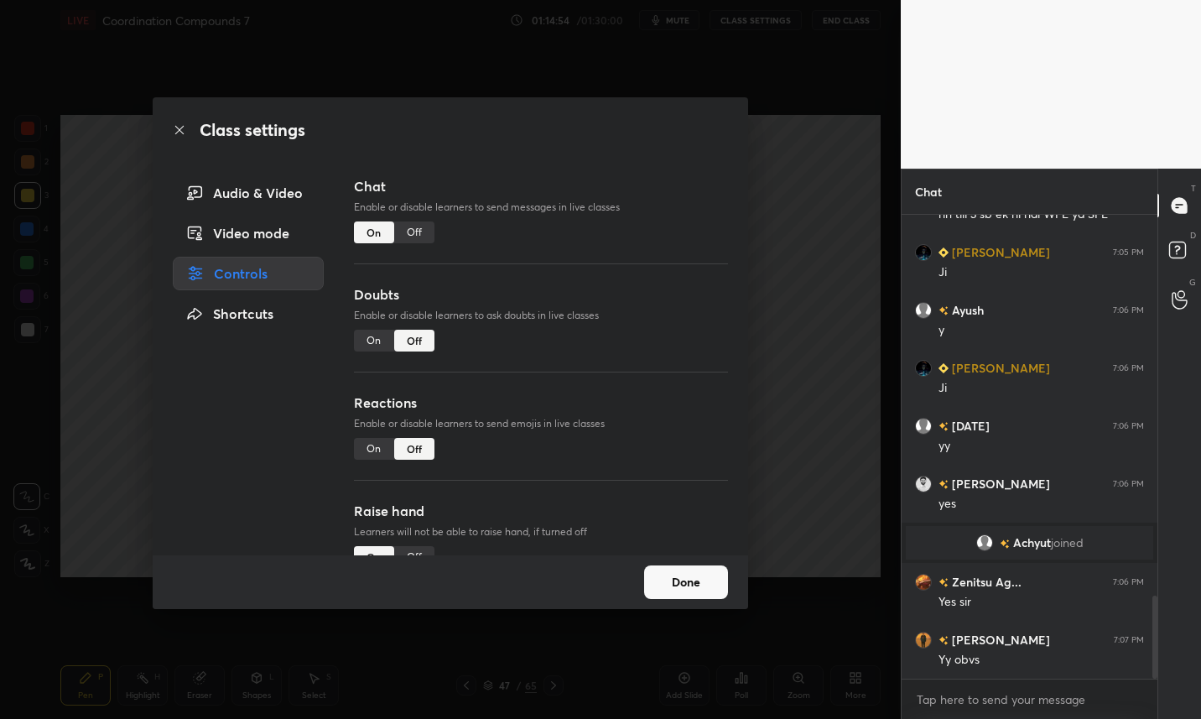
click at [408, 238] on div "Off" at bounding box center [414, 232] width 40 height 22
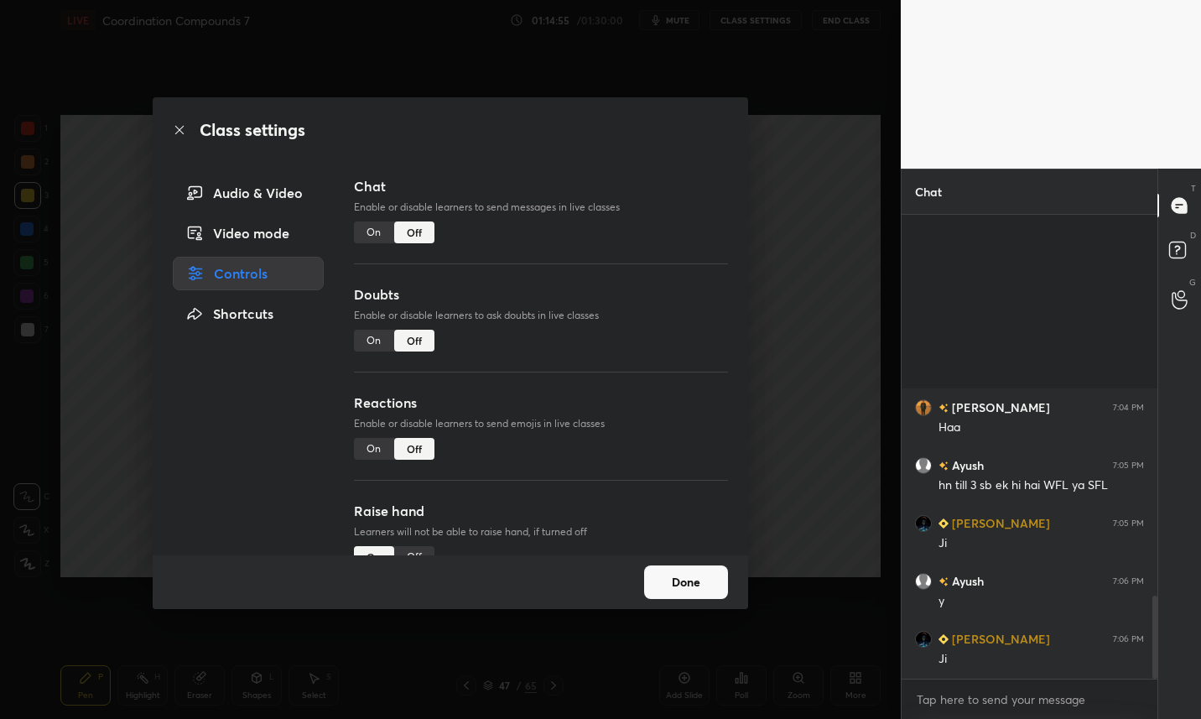
scroll to position [424, 251]
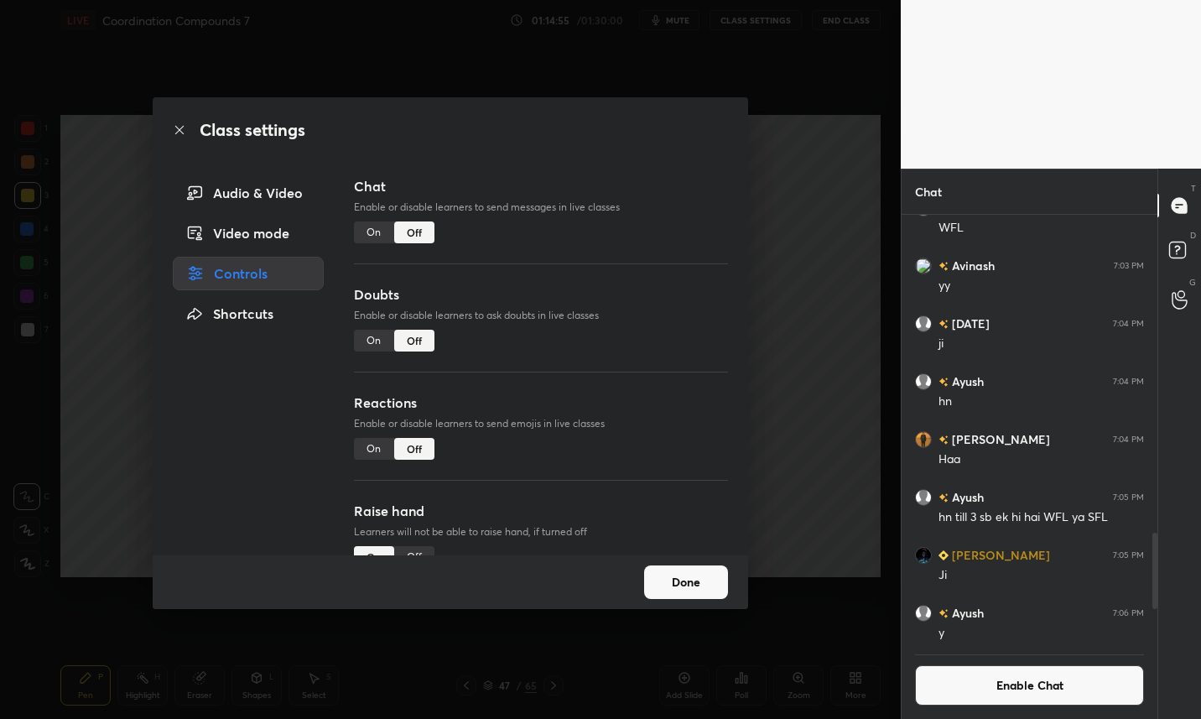
click at [723, 580] on button "Done" at bounding box center [686, 582] width 84 height 34
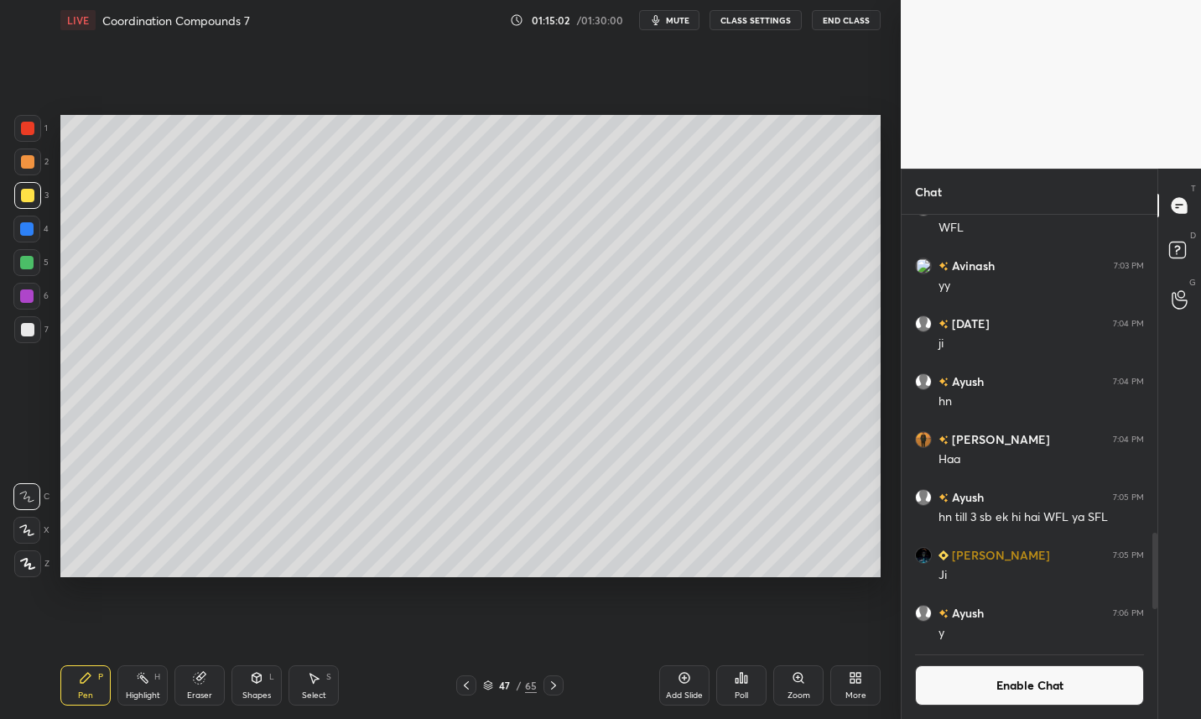
click at [463, 689] on icon at bounding box center [466, 684] width 13 height 13
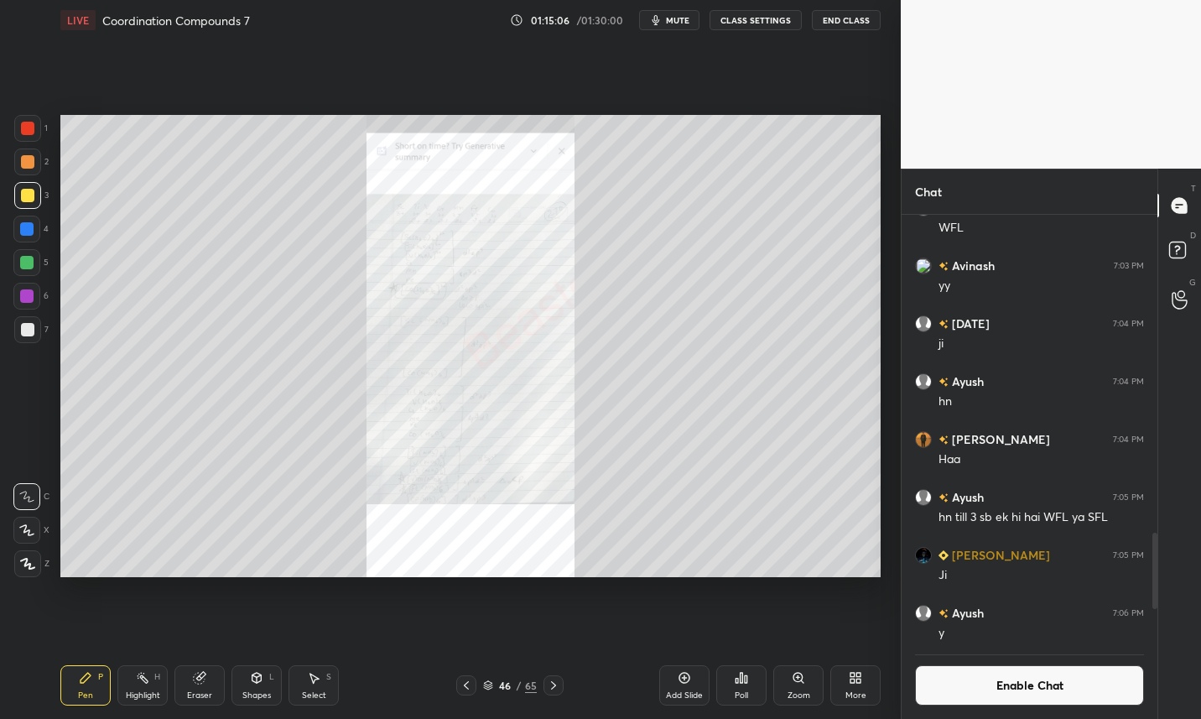
click at [548, 687] on icon at bounding box center [553, 684] width 13 height 13
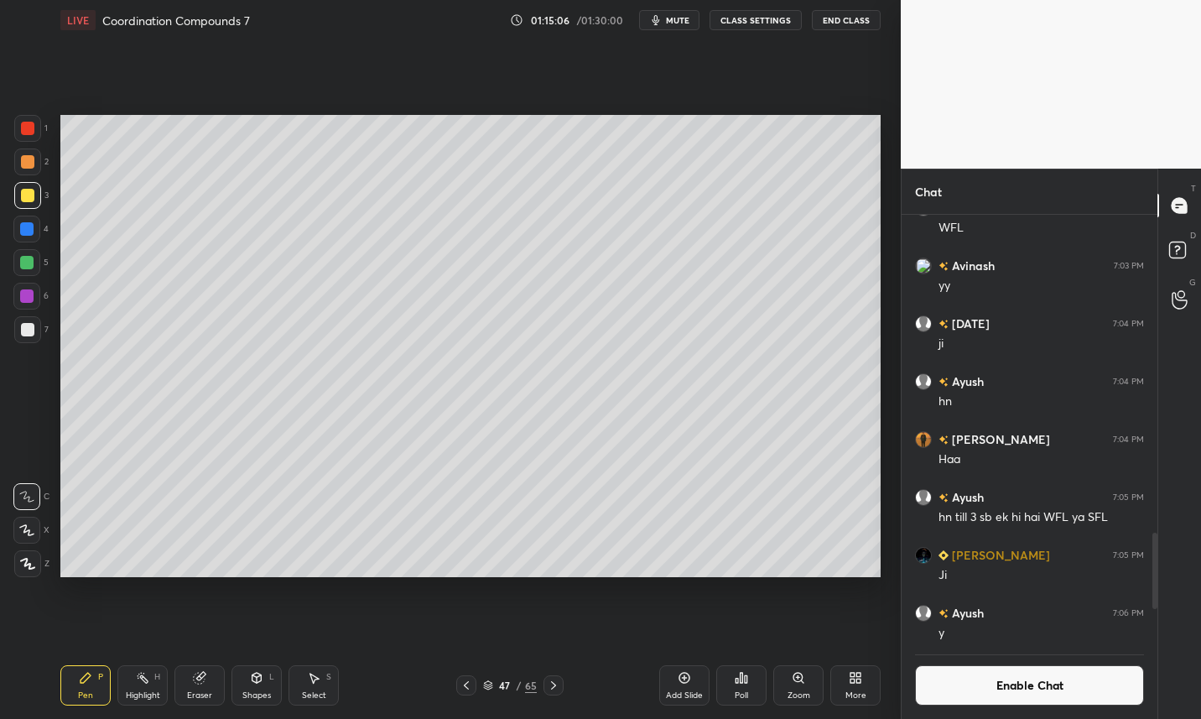
click at [555, 689] on icon at bounding box center [553, 684] width 13 height 13
click at [205, 681] on icon at bounding box center [199, 677] width 13 height 13
click at [96, 679] on div "Pen P" at bounding box center [85, 685] width 50 height 40
click at [1002, 691] on button "Enable Chat" at bounding box center [1029, 685] width 229 height 40
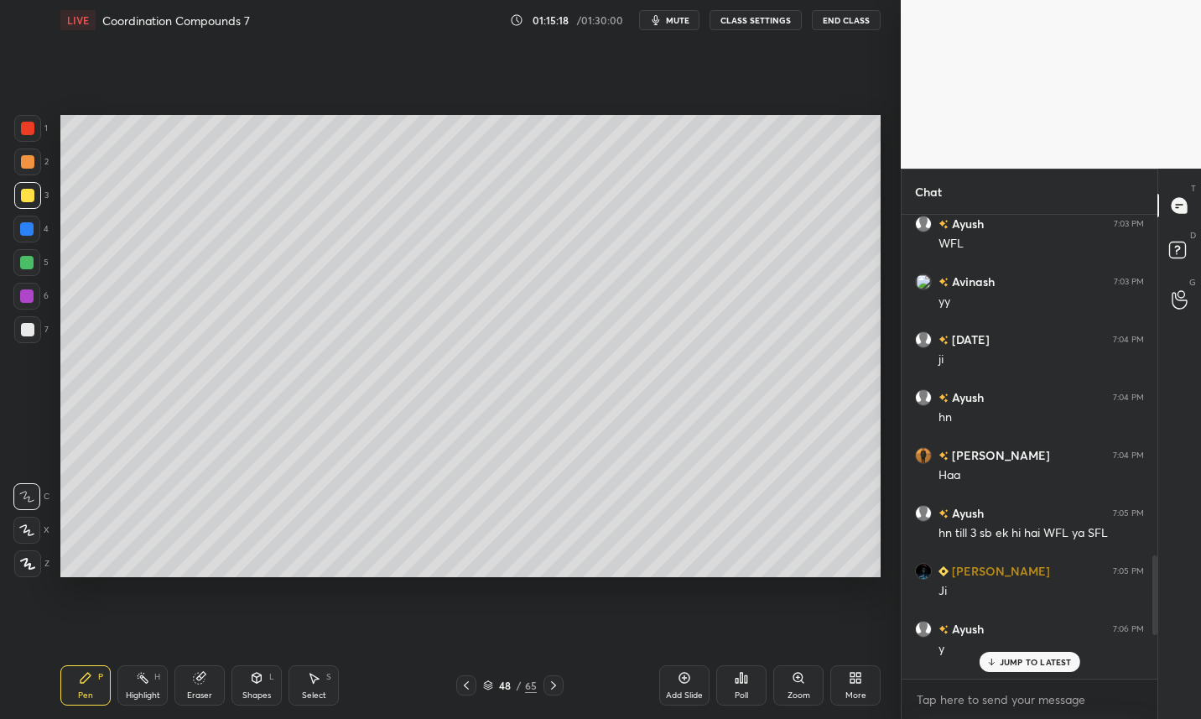
scroll to position [459, 251]
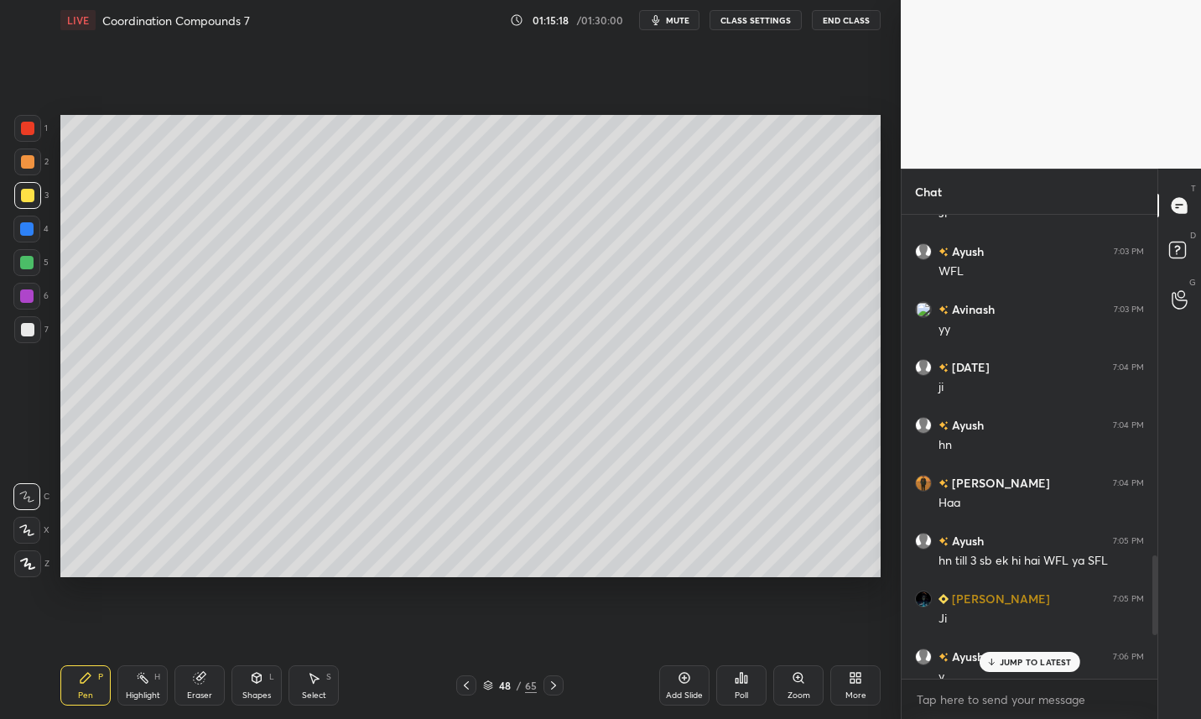
click at [1027, 658] on p "JUMP TO LATEST" at bounding box center [1036, 662] width 72 height 10
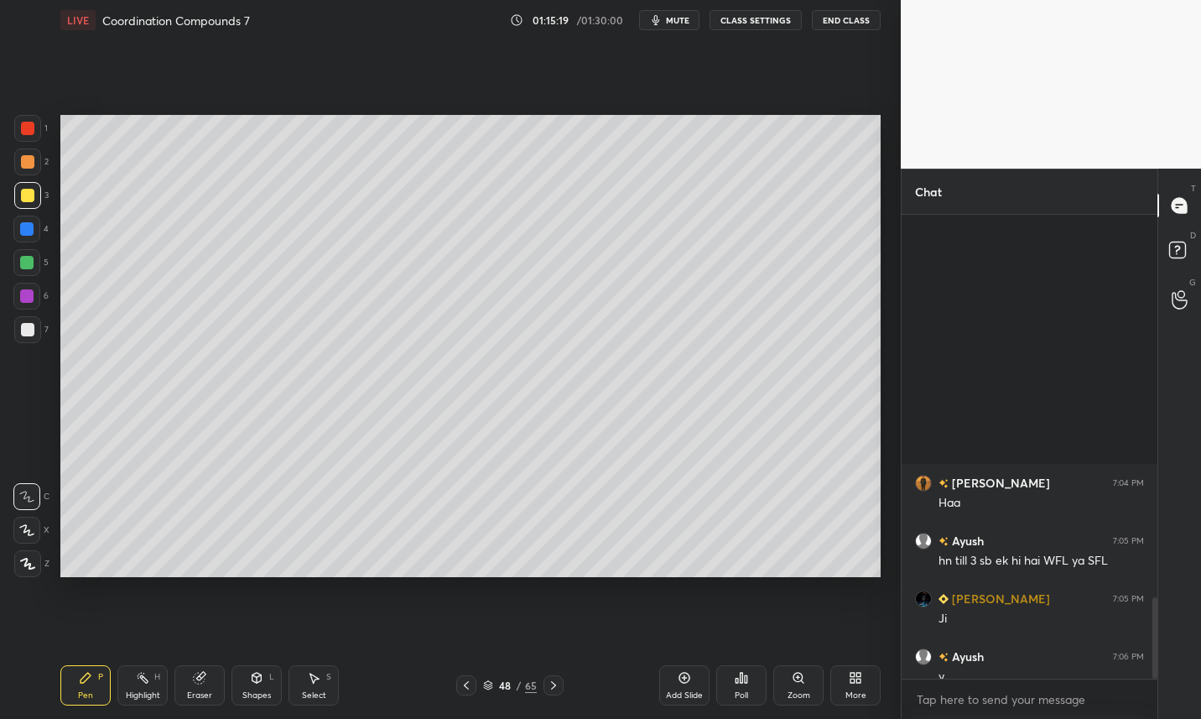
scroll to position [2181, 0]
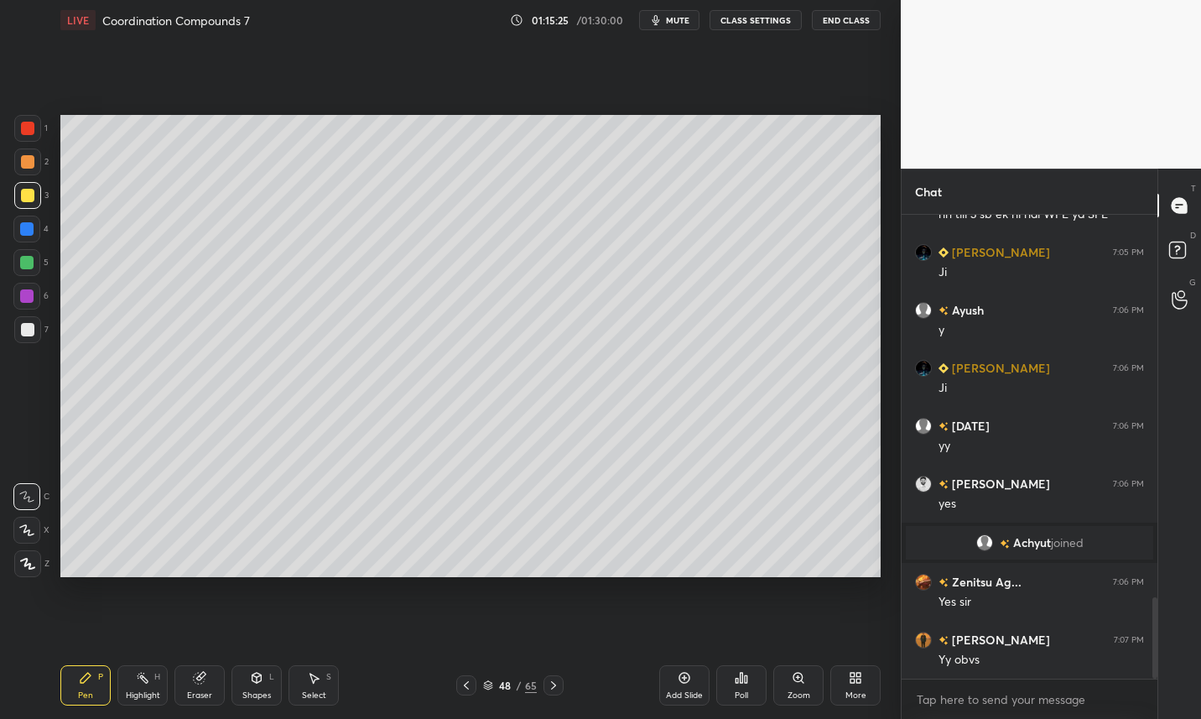
click at [470, 690] on icon at bounding box center [466, 684] width 13 height 13
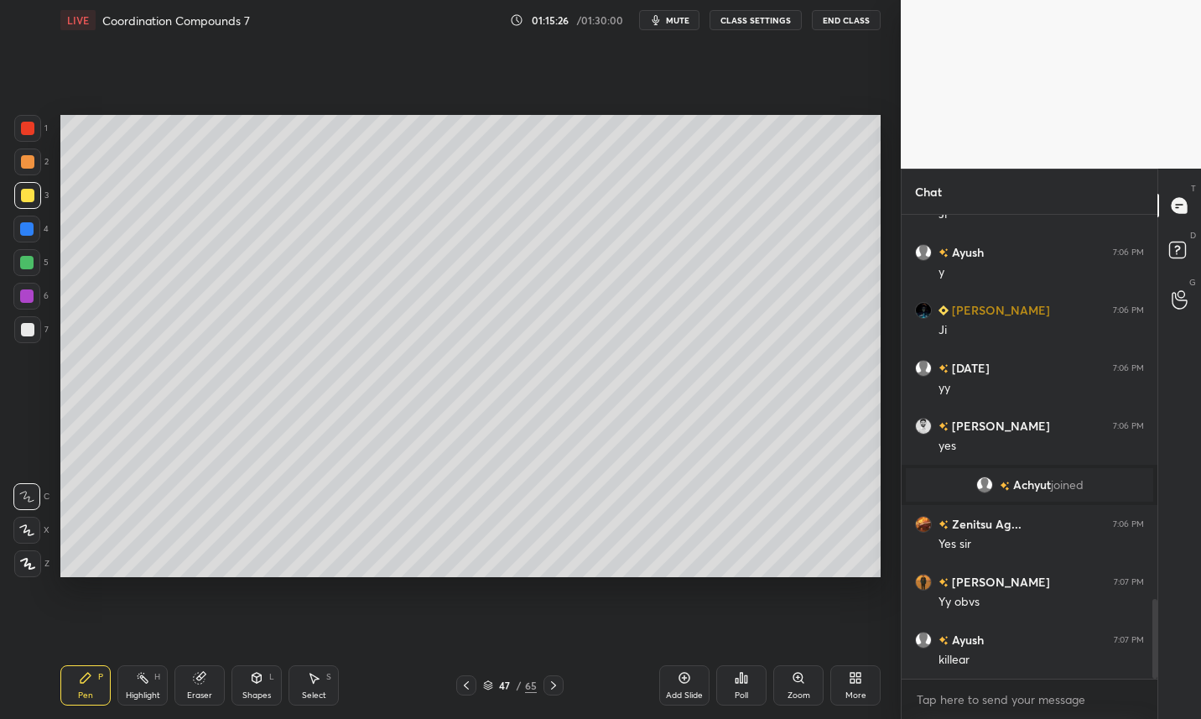
click at [463, 685] on icon at bounding box center [466, 684] width 13 height 13
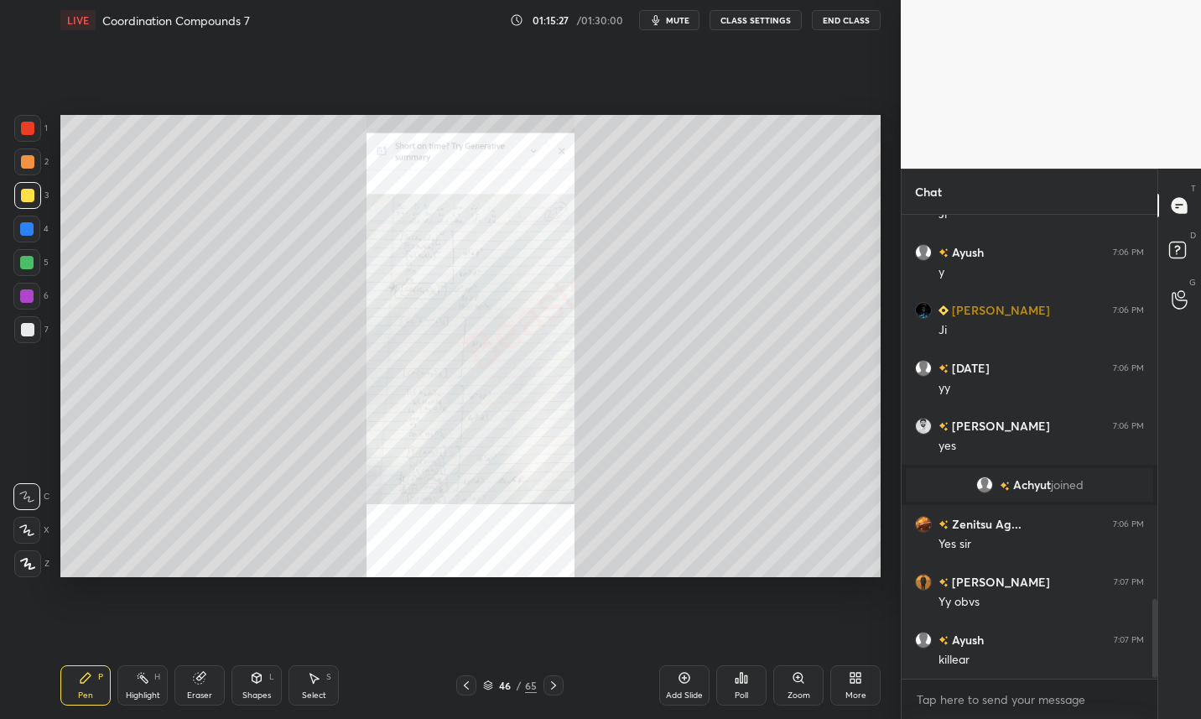
scroll to position [2297, 0]
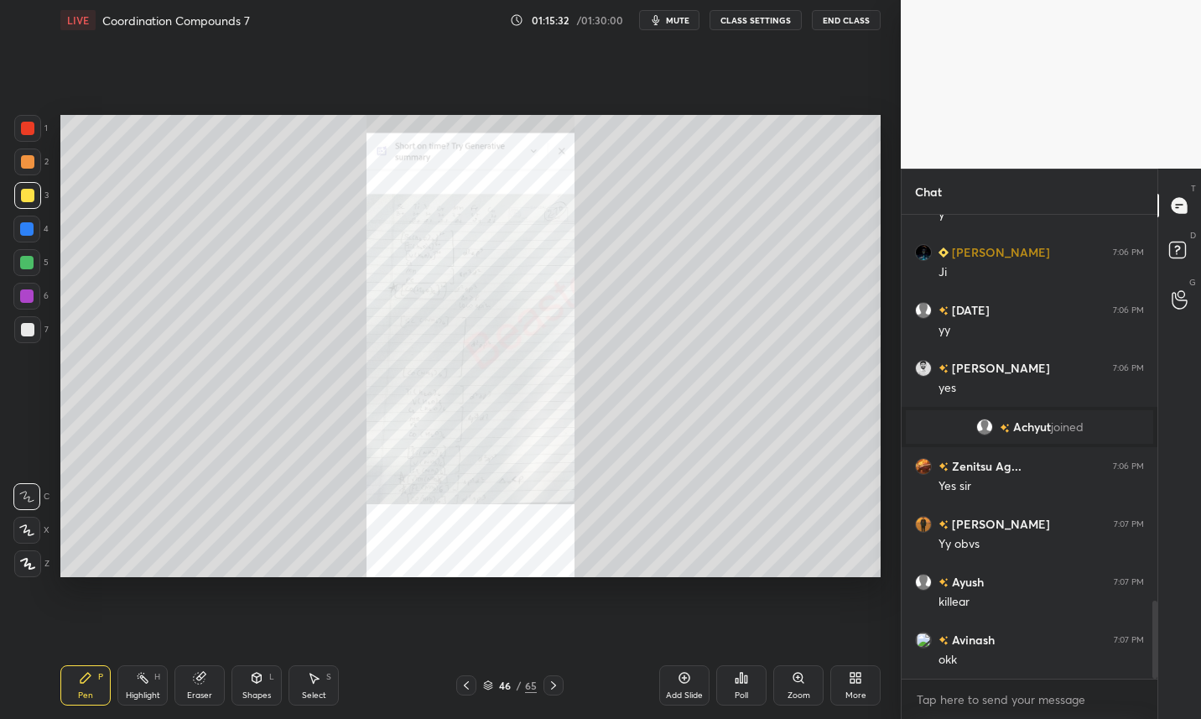
click at [774, 17] on button "CLASS SETTINGS" at bounding box center [756, 20] width 92 height 20
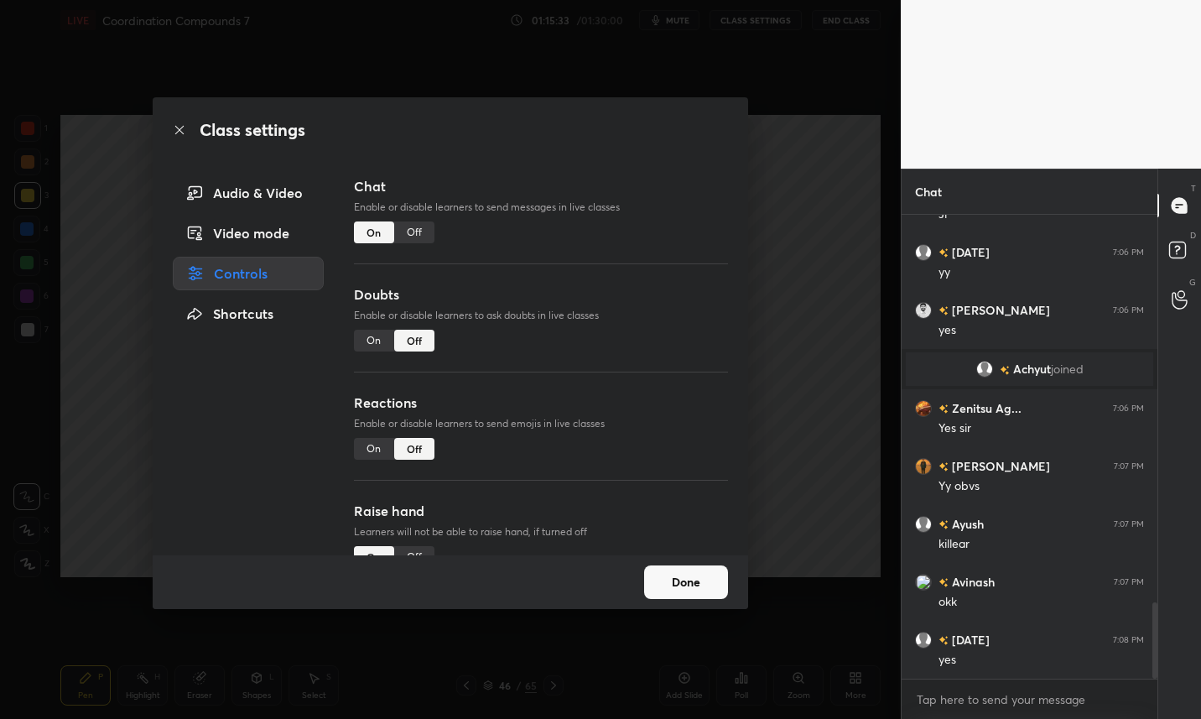
click at [427, 232] on div "Off" at bounding box center [414, 232] width 40 height 22
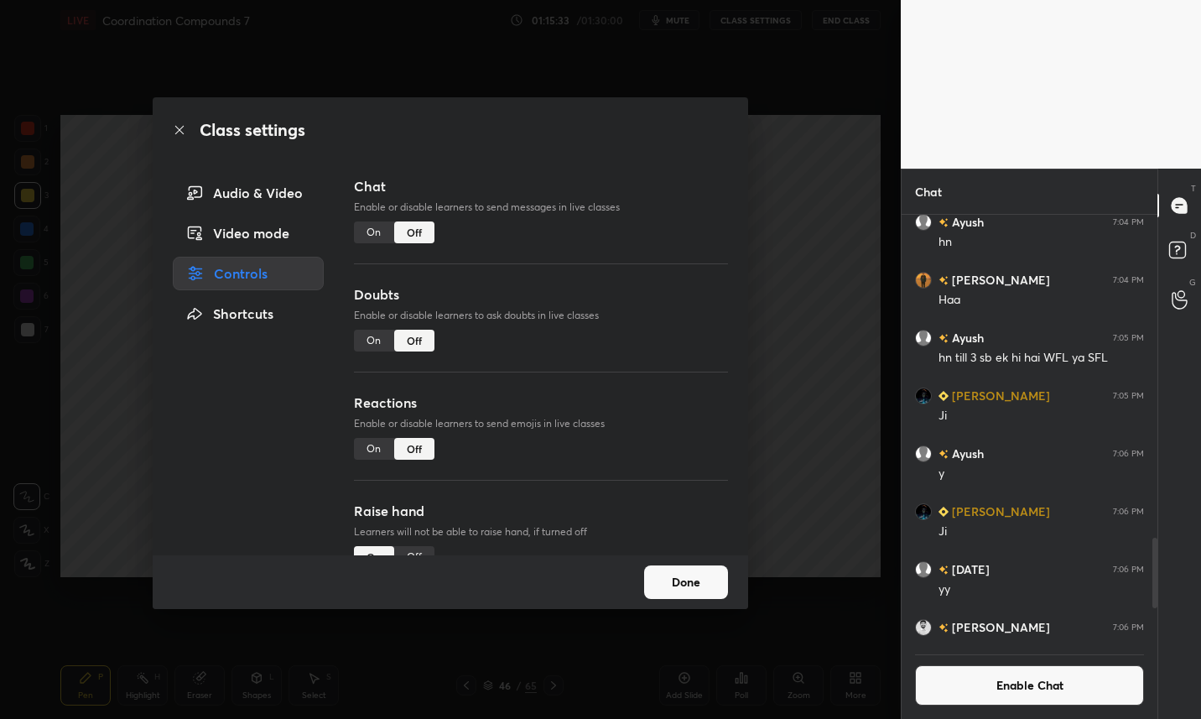
click at [703, 589] on button "Done" at bounding box center [686, 582] width 84 height 34
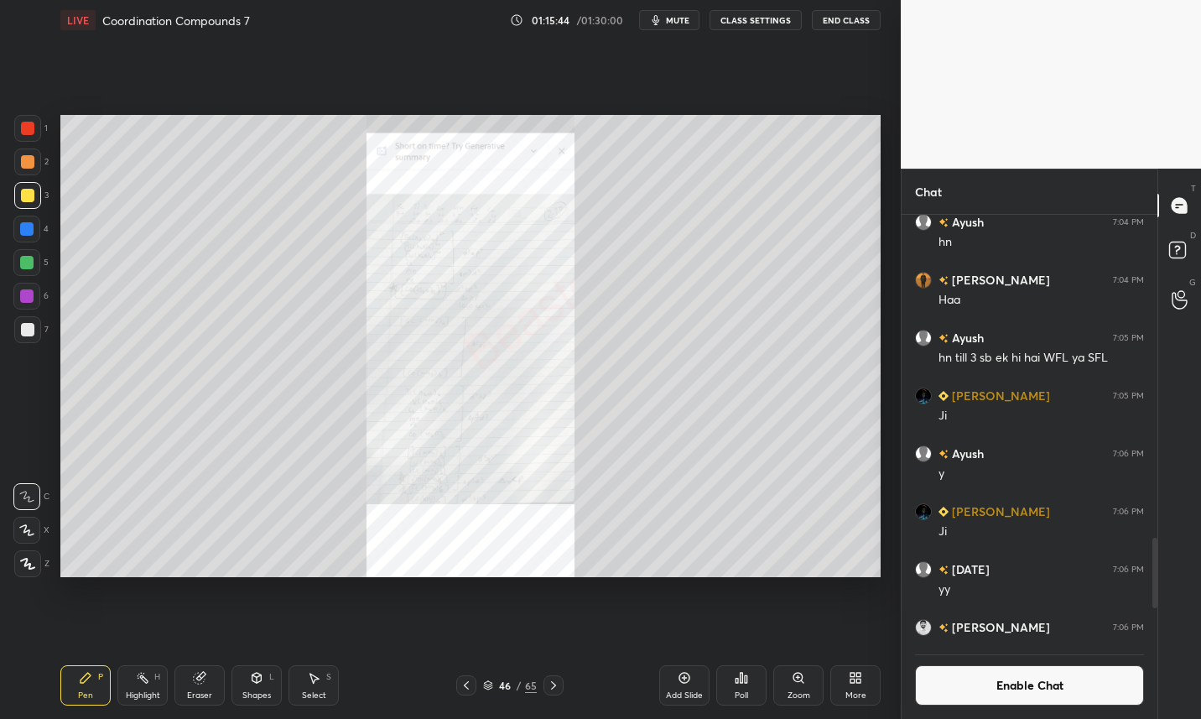
click at [554, 692] on div at bounding box center [553, 685] width 20 height 20
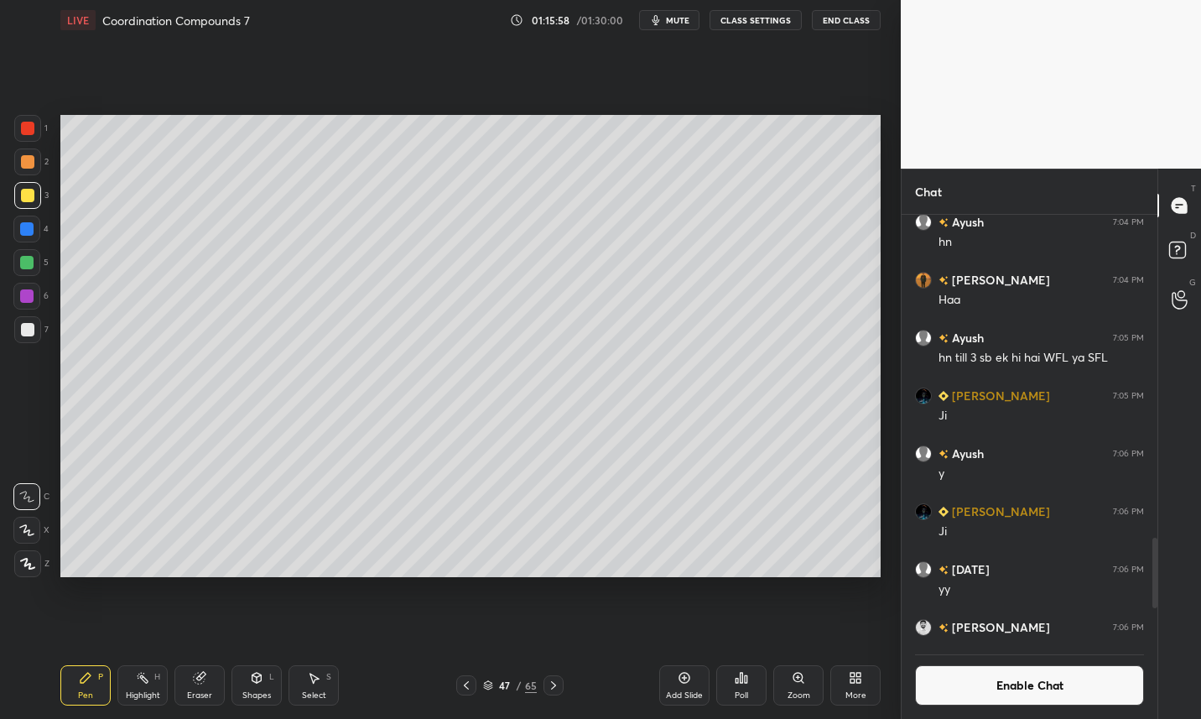
click at [200, 684] on icon at bounding box center [199, 678] width 11 height 11
click at [91, 682] on icon at bounding box center [85, 677] width 13 height 13
click at [689, 691] on div "Add Slide" at bounding box center [684, 695] width 37 height 8
click at [40, 331] on div at bounding box center [27, 329] width 27 height 27
click at [33, 199] on div at bounding box center [27, 195] width 13 height 13
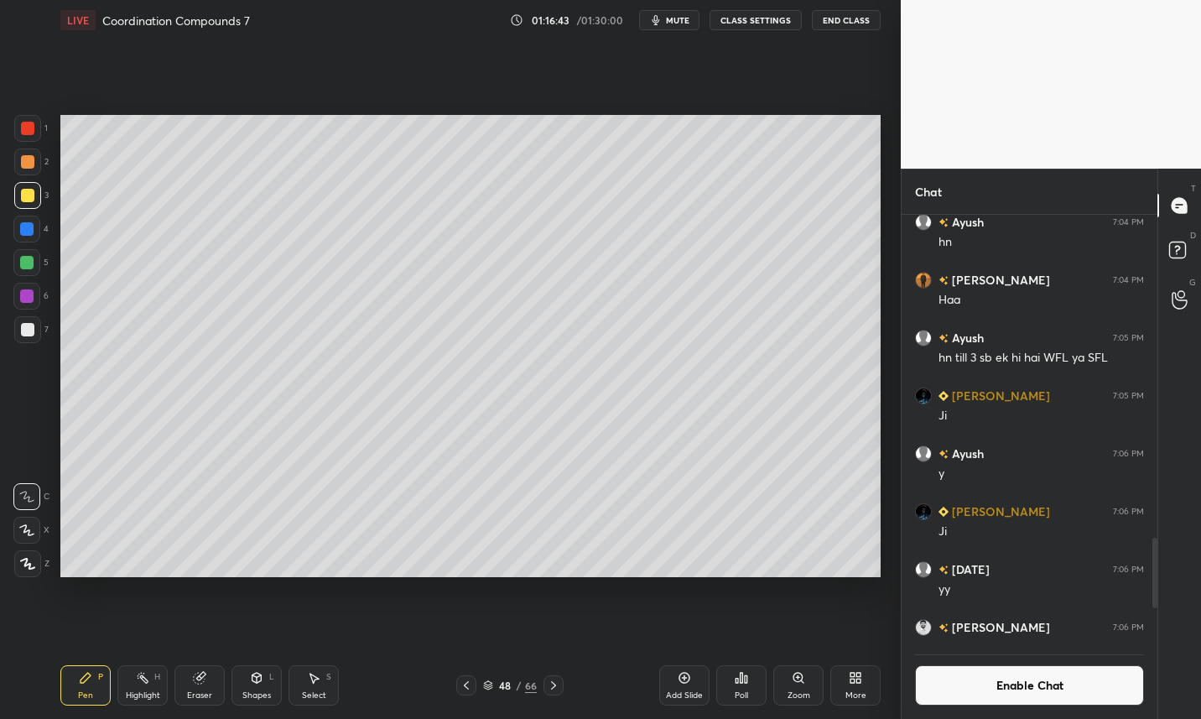
click at [979, 694] on button "Enable Chat" at bounding box center [1029, 685] width 229 height 40
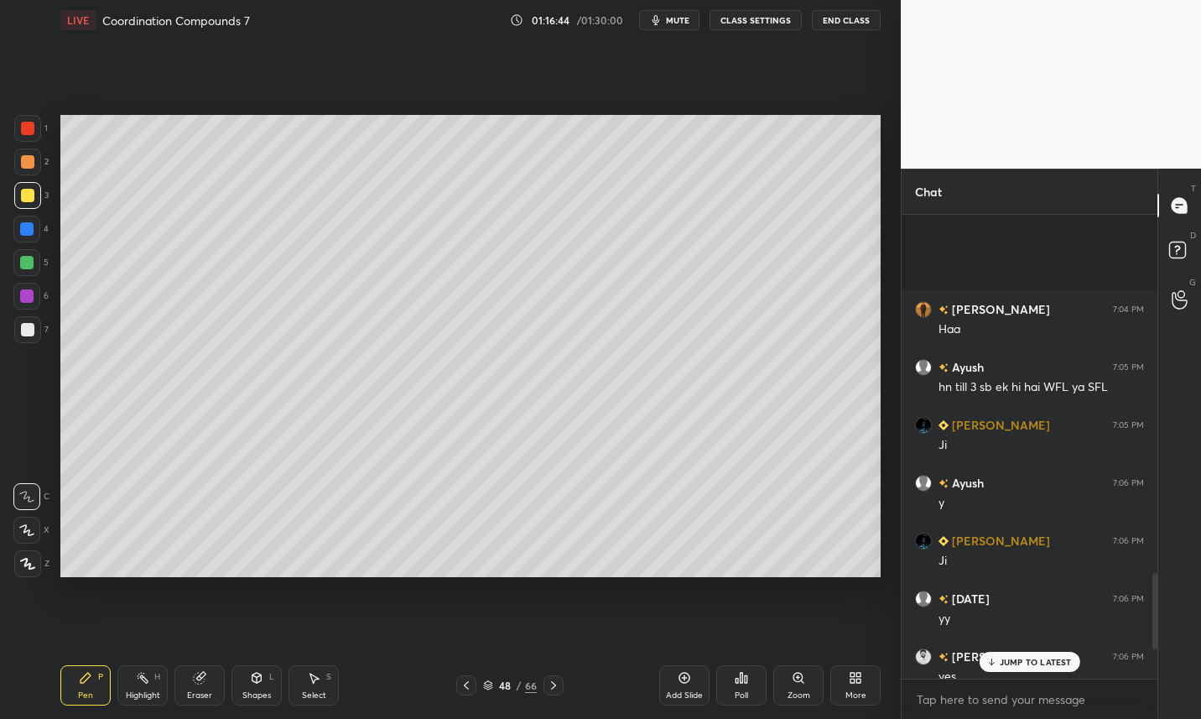
scroll to position [2307, 0]
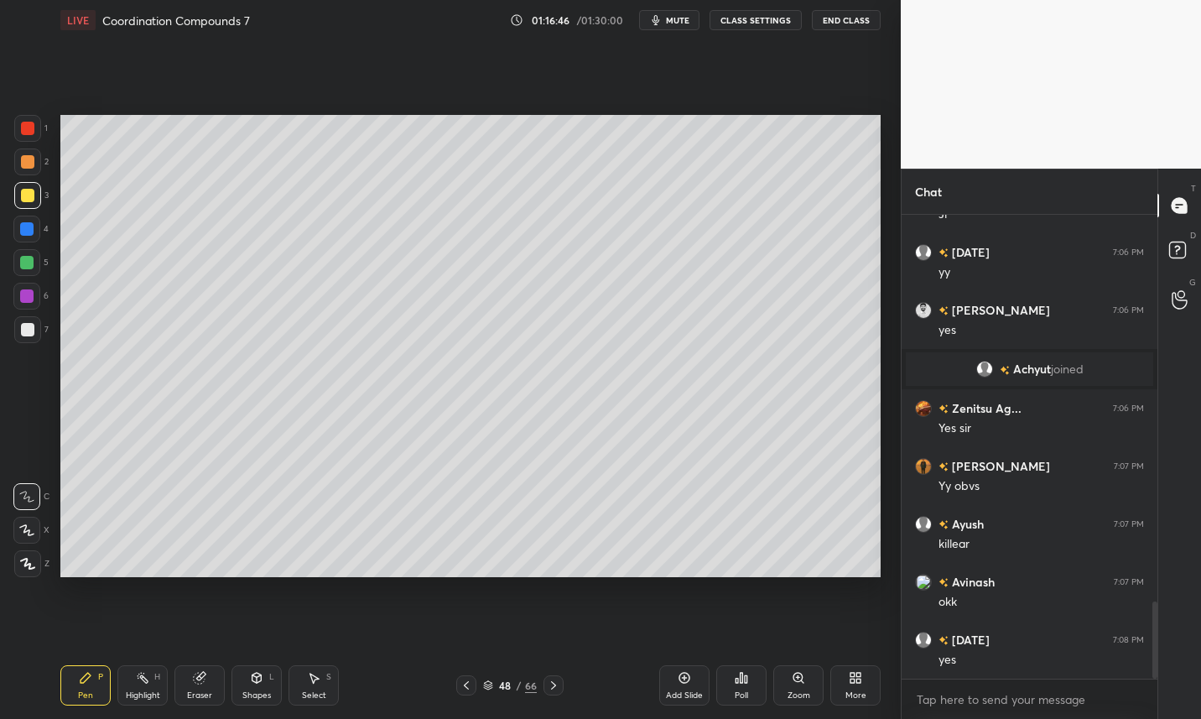
click at [688, 683] on icon at bounding box center [684, 677] width 13 height 13
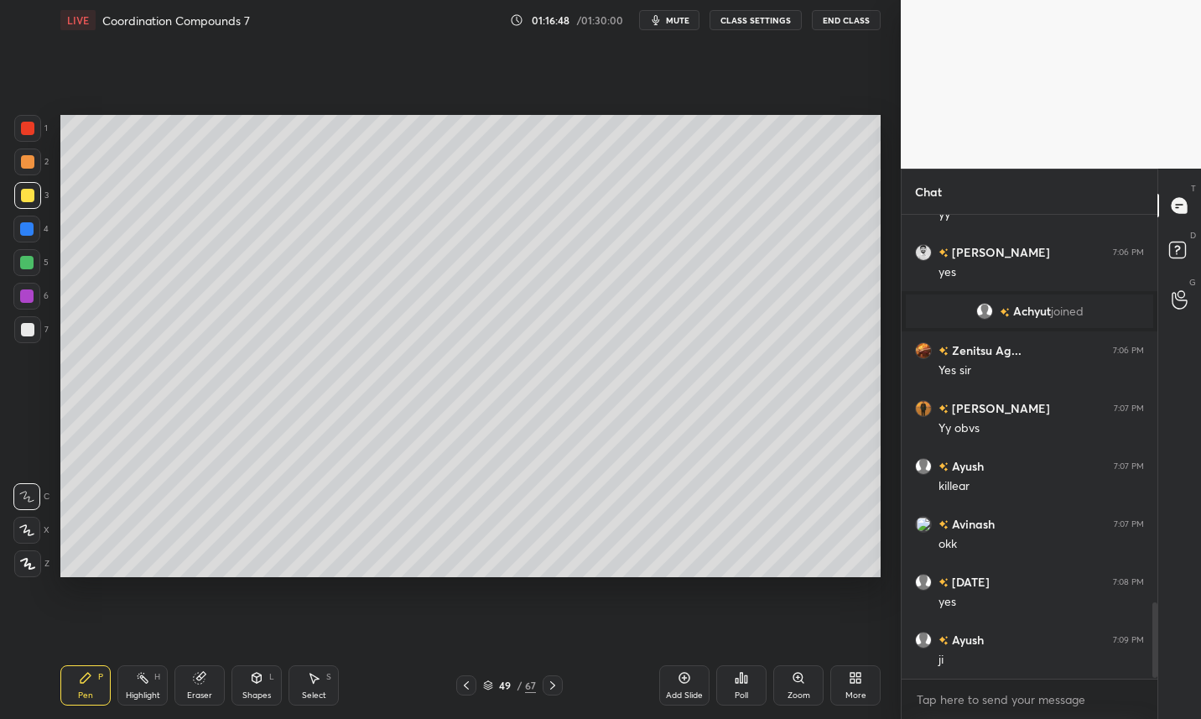
scroll to position [2423, 0]
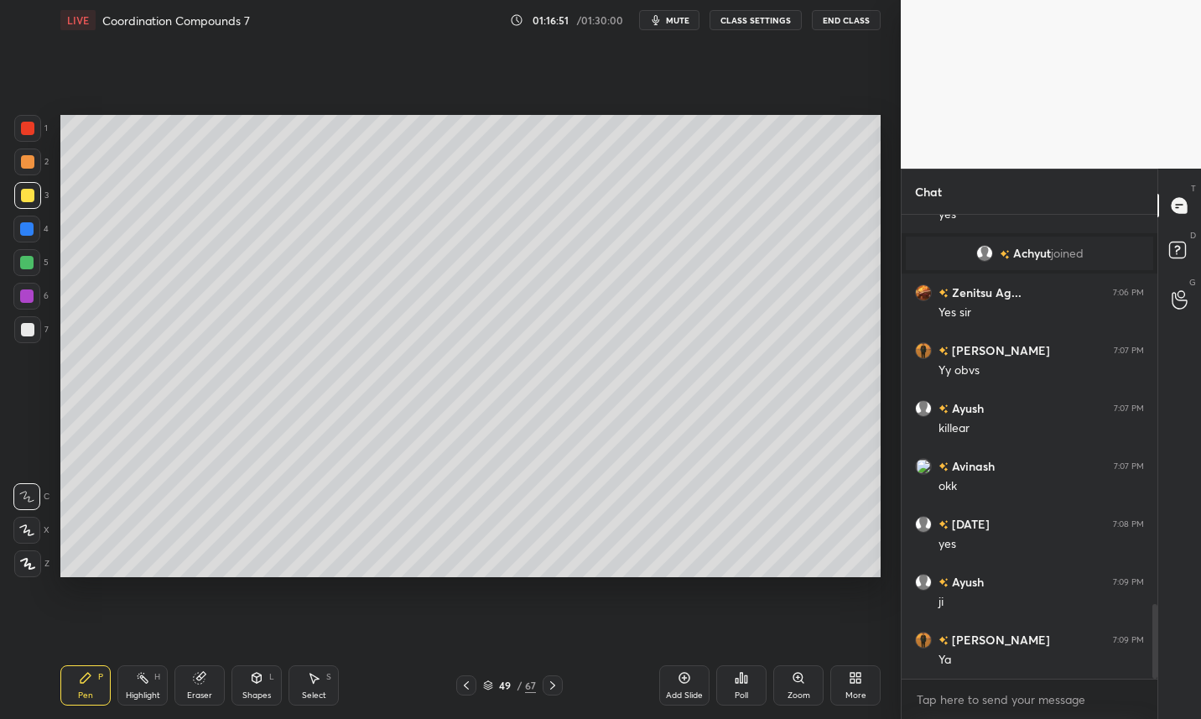
click at [465, 688] on icon at bounding box center [466, 684] width 13 height 13
click at [496, 688] on div "48" at bounding box center [504, 685] width 17 height 10
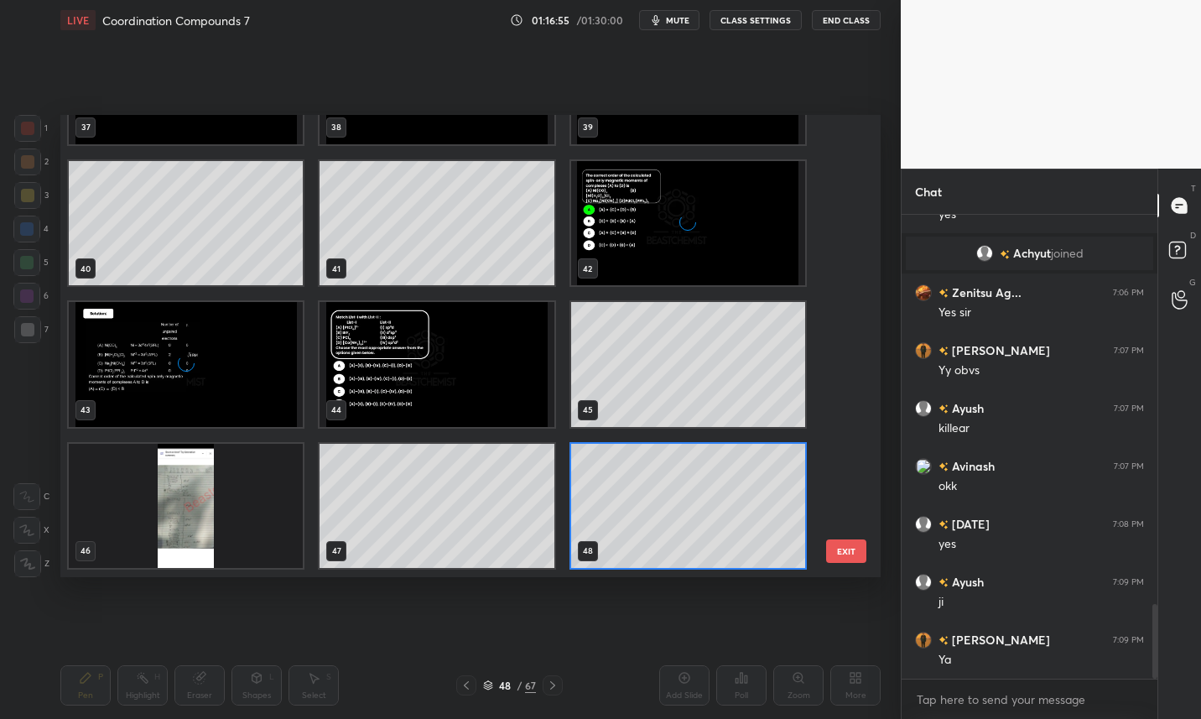
scroll to position [456, 812]
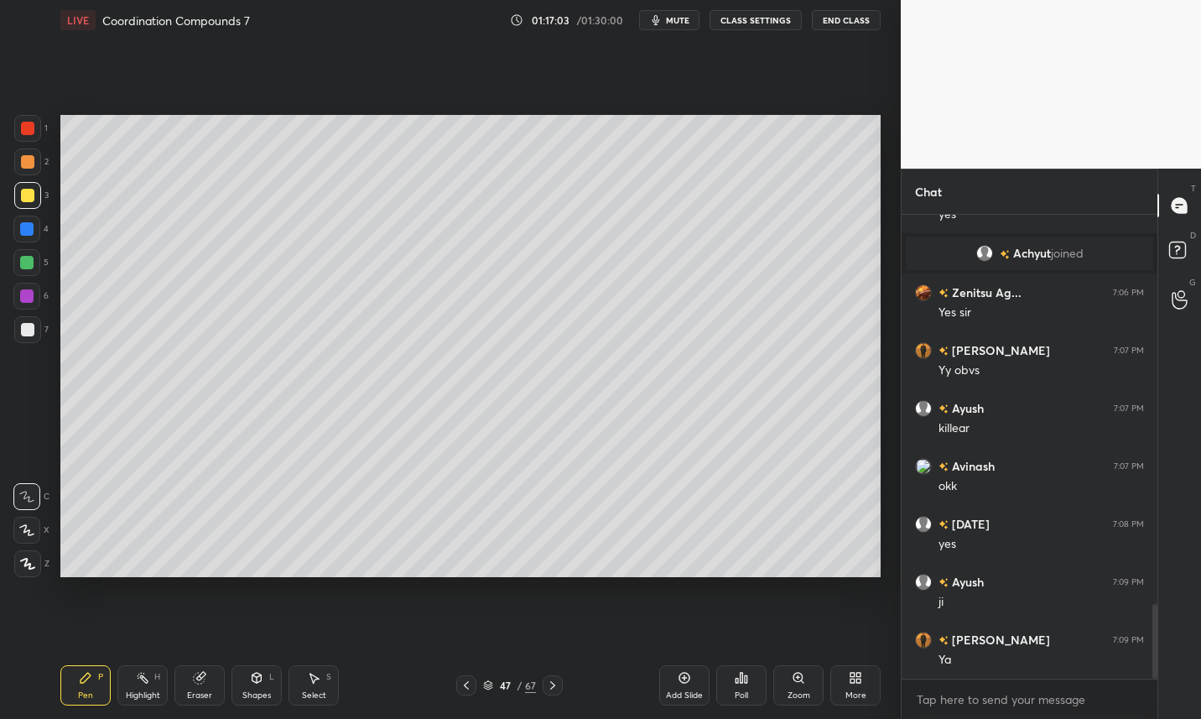
click at [201, 686] on div "Eraser" at bounding box center [199, 685] width 50 height 40
click at [82, 681] on icon at bounding box center [86, 678] width 10 height 10
click at [199, 687] on div "Eraser" at bounding box center [199, 685] width 50 height 40
click at [91, 685] on div "Pen P" at bounding box center [85, 685] width 50 height 40
click at [202, 691] on div "Eraser" at bounding box center [199, 695] width 25 height 8
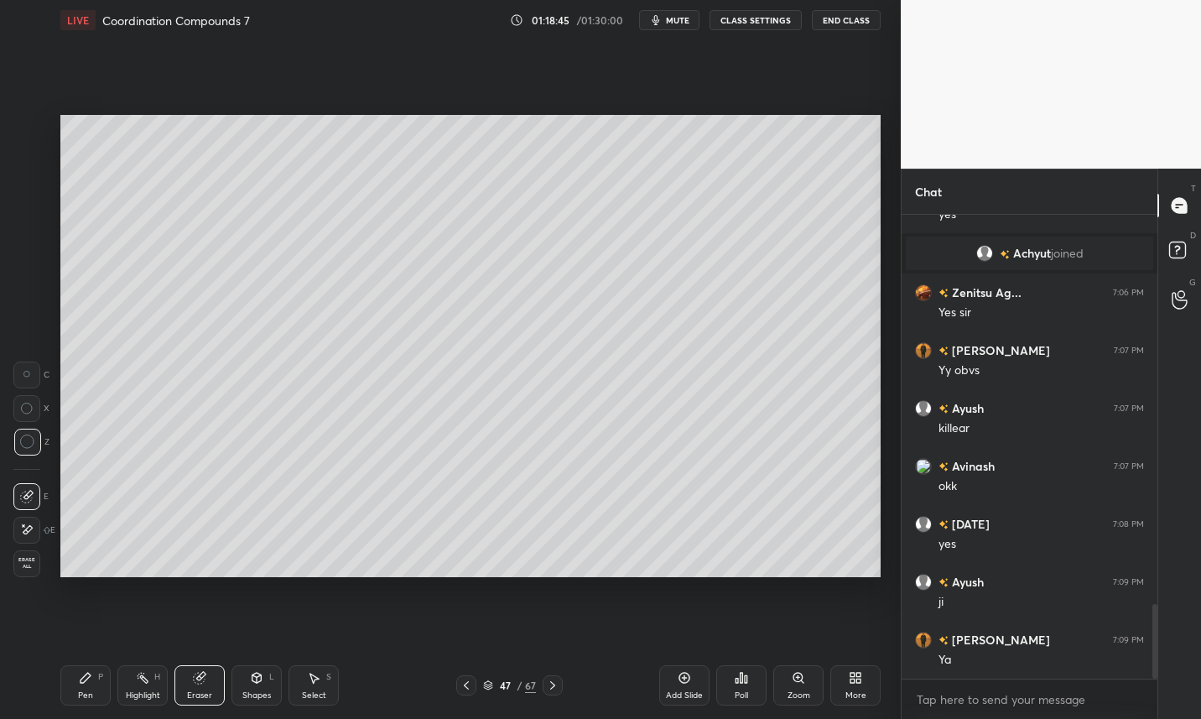
click at [86, 684] on div "Pen P" at bounding box center [85, 685] width 50 height 40
click at [553, 693] on div at bounding box center [553, 685] width 20 height 20
click at [463, 687] on icon at bounding box center [466, 684] width 13 height 13
click at [204, 671] on icon at bounding box center [199, 677] width 13 height 13
click at [91, 678] on icon at bounding box center [85, 677] width 13 height 13
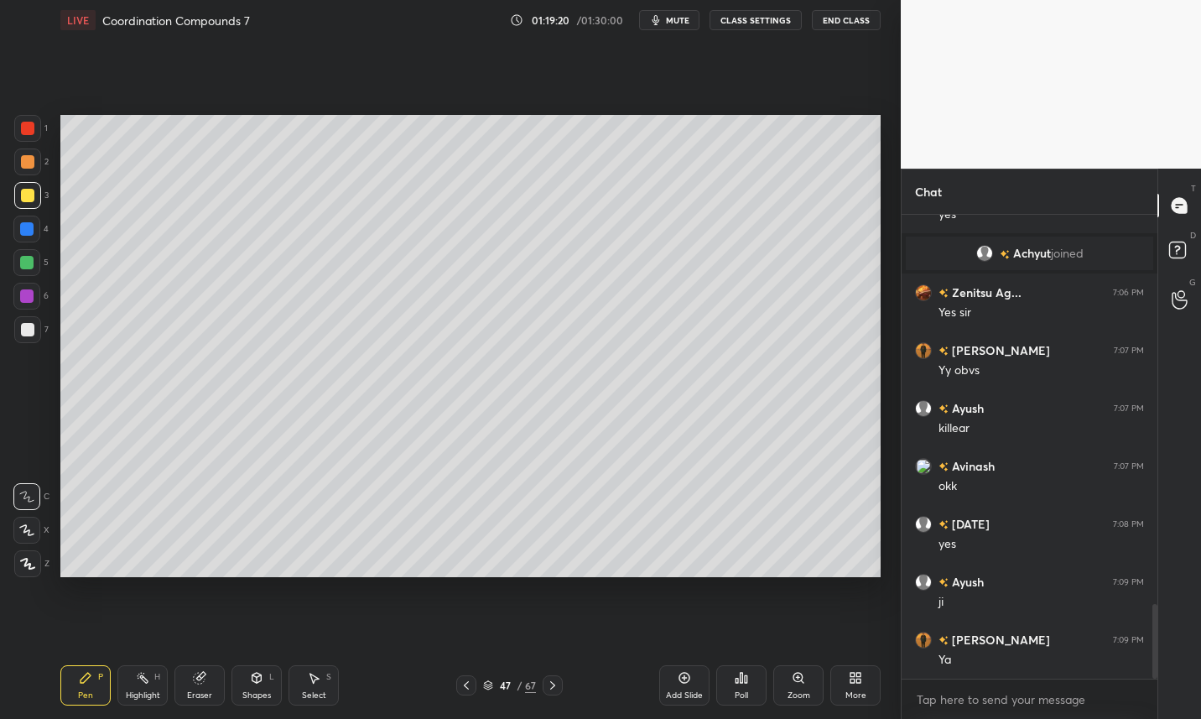
click at [195, 687] on div "Eraser" at bounding box center [199, 685] width 50 height 40
click at [87, 680] on icon at bounding box center [85, 677] width 13 height 13
click at [36, 333] on div at bounding box center [27, 329] width 27 height 27
click at [202, 679] on icon at bounding box center [199, 678] width 11 height 11
click at [74, 684] on div "Pen P" at bounding box center [85, 685] width 50 height 40
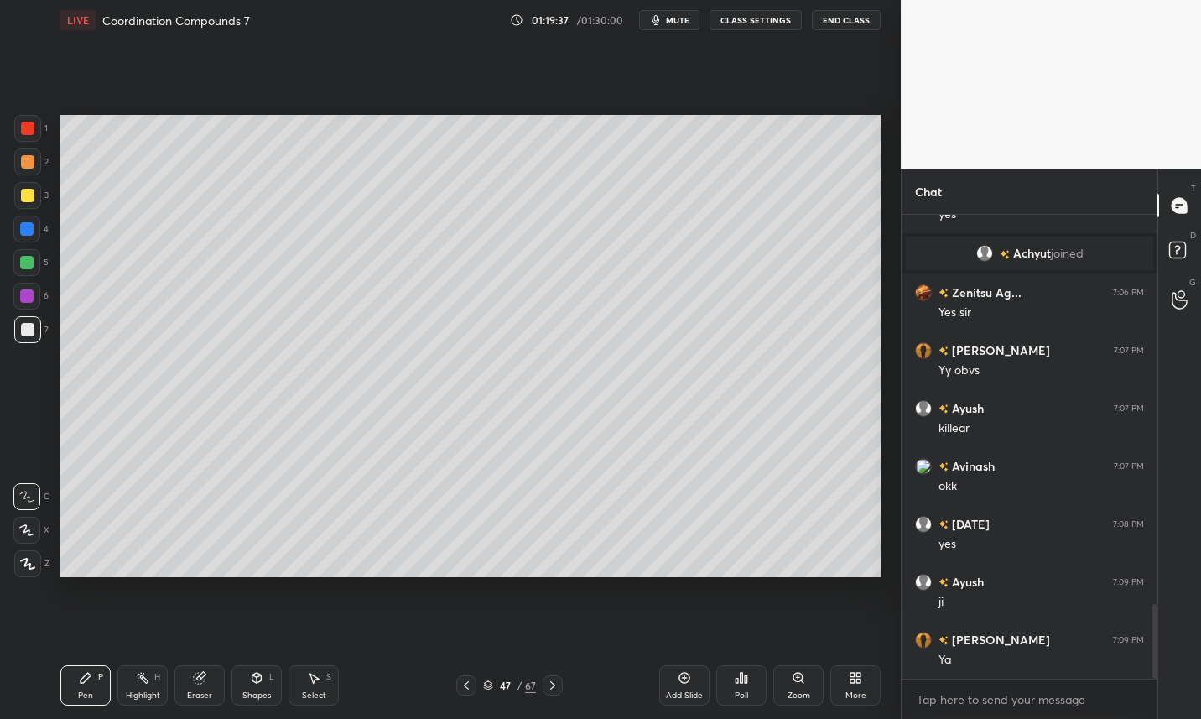
click at [83, 678] on icon at bounding box center [86, 678] width 10 height 10
click at [30, 198] on div at bounding box center [27, 195] width 13 height 13
click at [29, 329] on div at bounding box center [27, 329] width 13 height 13
click at [684, 684] on div "Add Slide" at bounding box center [684, 685] width 50 height 40
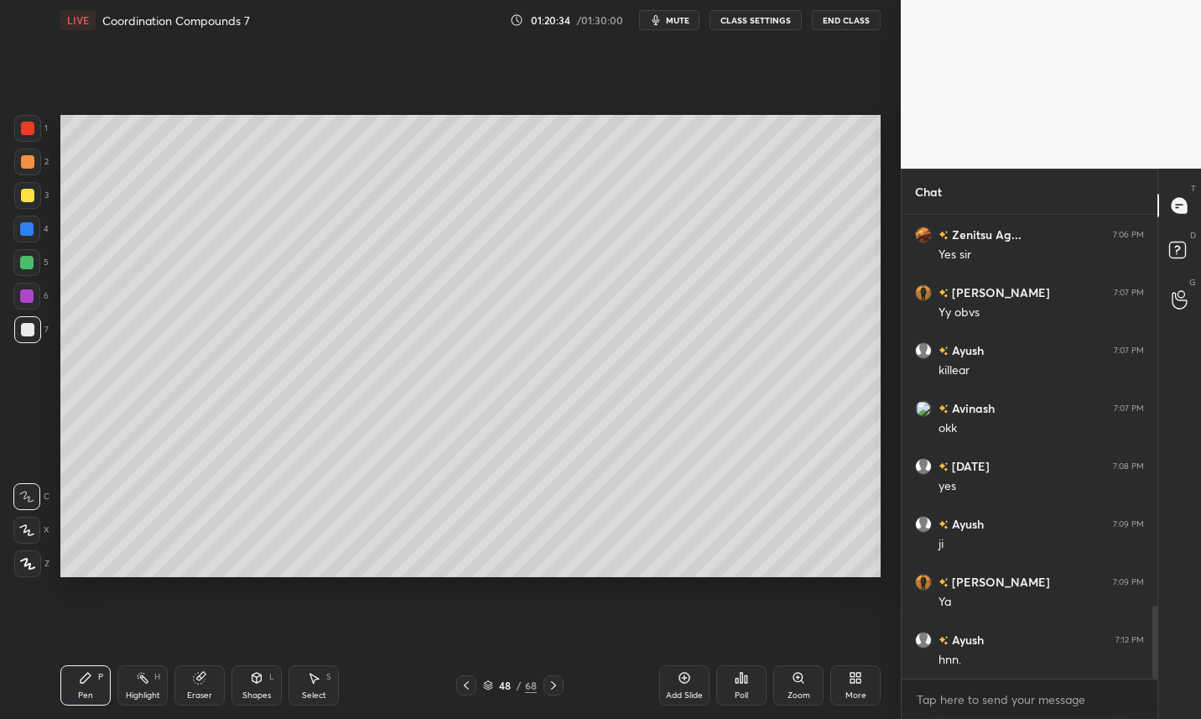
click at [26, 203] on div at bounding box center [27, 195] width 27 height 27
click at [197, 685] on div "Eraser" at bounding box center [199, 685] width 50 height 40
click at [88, 670] on div "Pen P" at bounding box center [85, 685] width 50 height 40
click at [28, 334] on div at bounding box center [27, 329] width 13 height 13
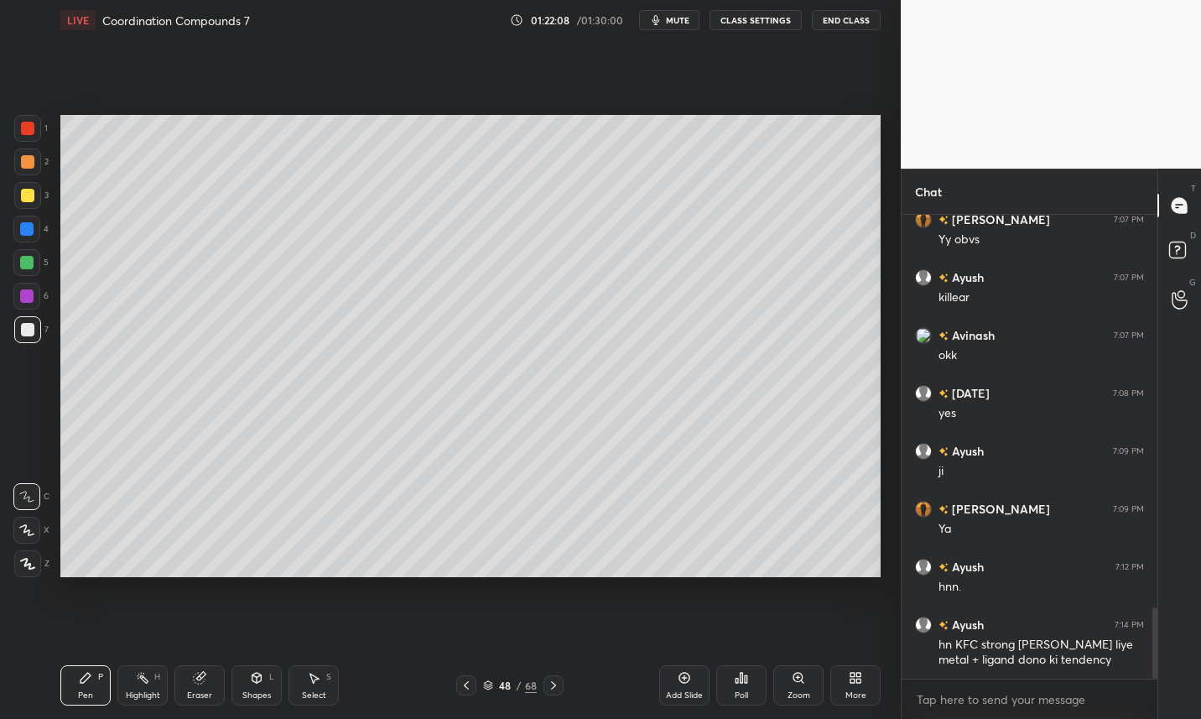
click at [464, 690] on icon at bounding box center [466, 684] width 13 height 13
click at [465, 689] on icon at bounding box center [466, 684] width 13 height 13
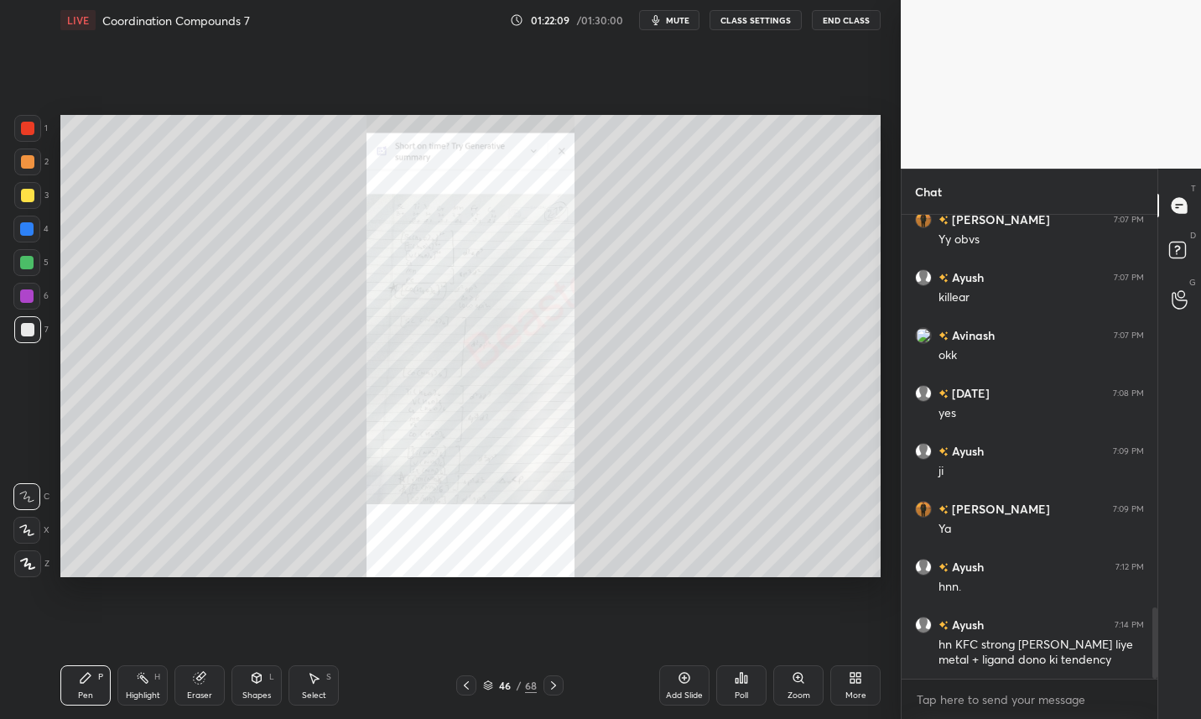
click at [801, 681] on icon at bounding box center [798, 677] width 13 height 13
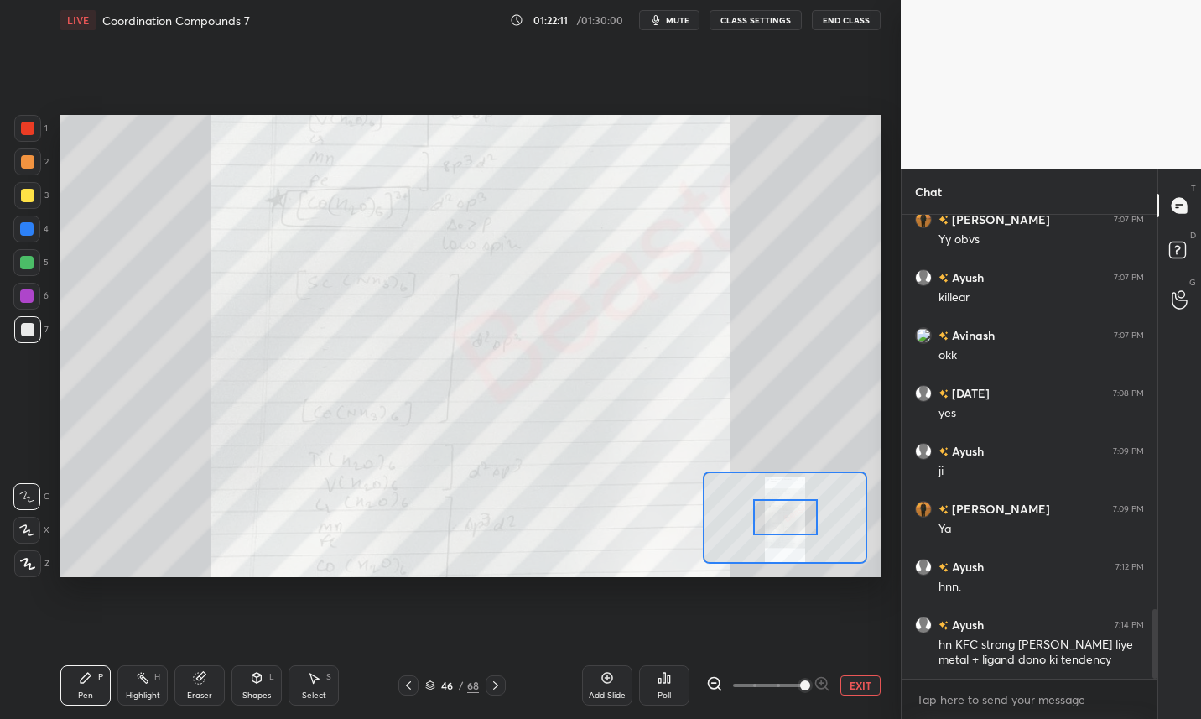
scroll to position [2612, 0]
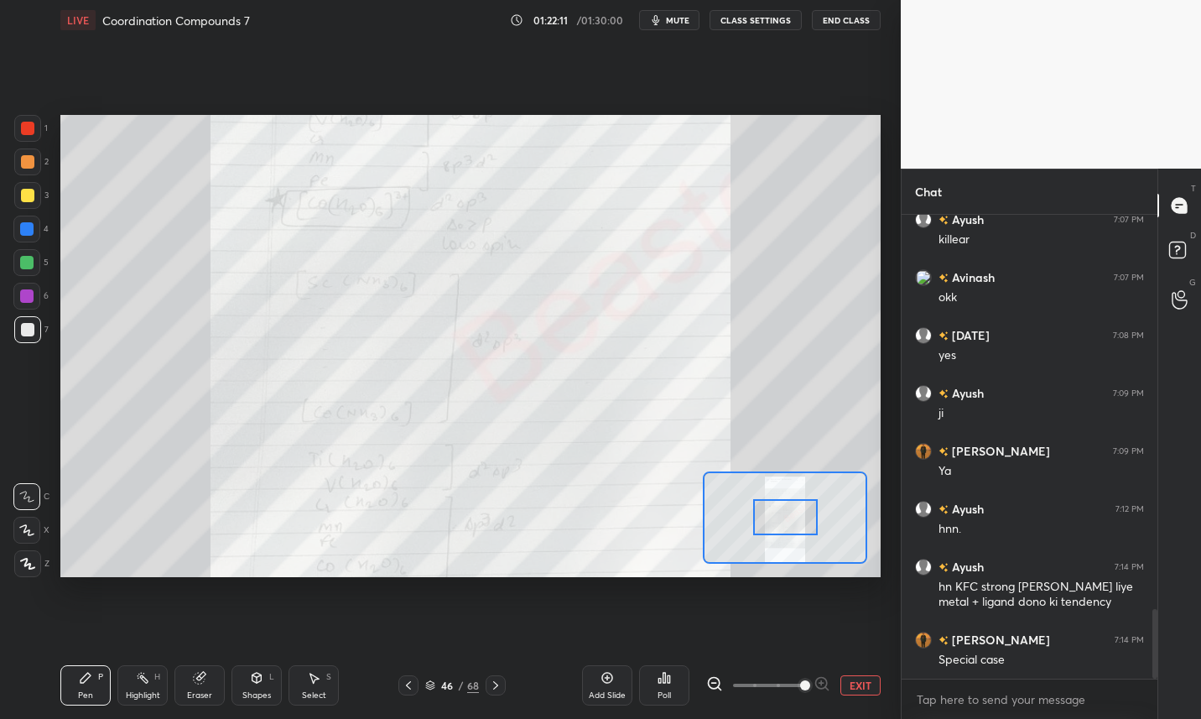
click at [37, 133] on div at bounding box center [27, 128] width 27 height 27
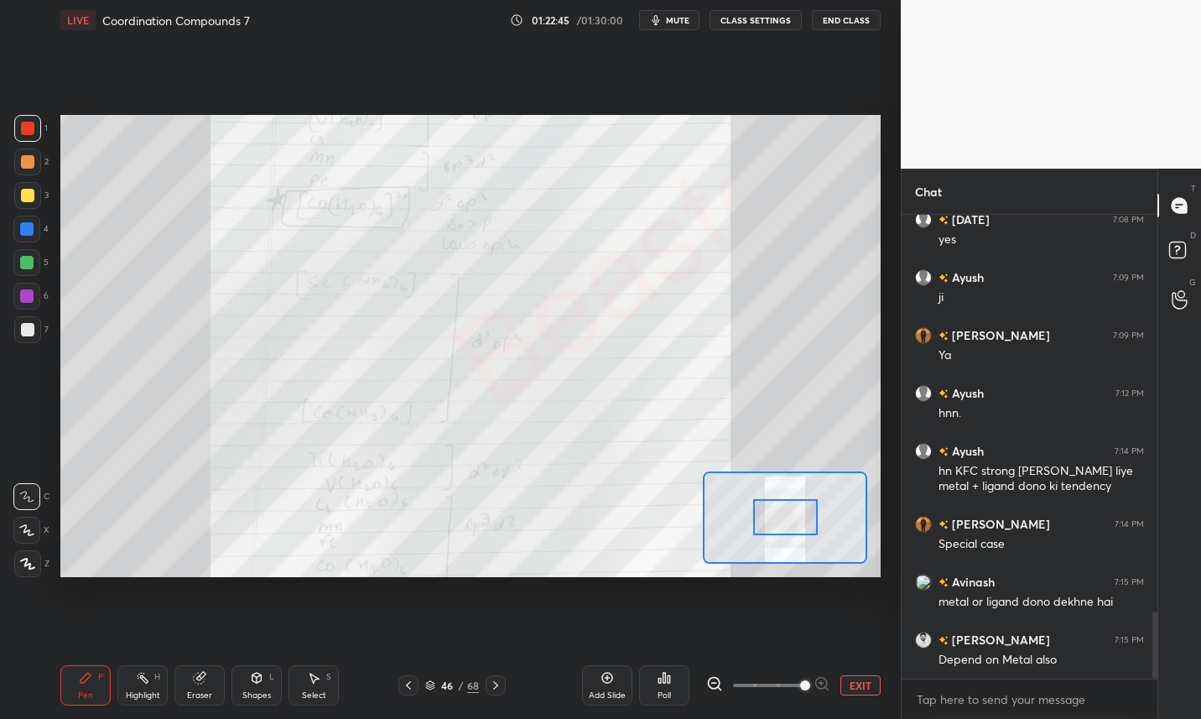
scroll to position [2768, 0]
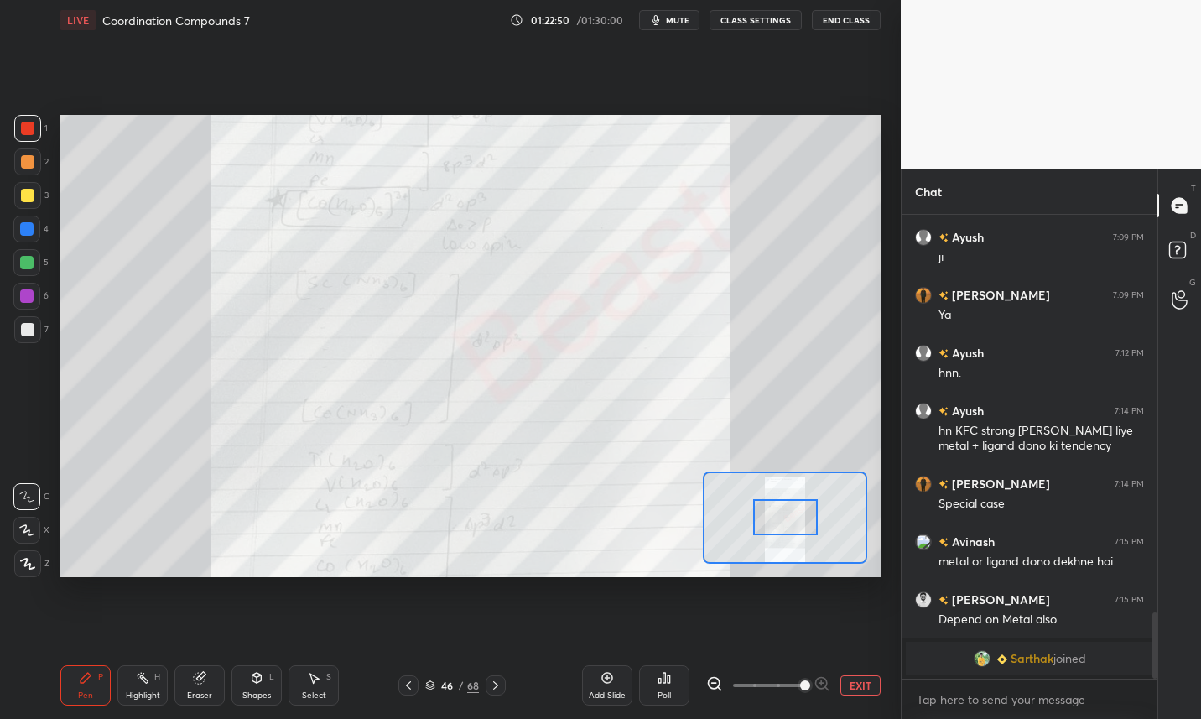
click at [439, 688] on div "46" at bounding box center [447, 685] width 17 height 10
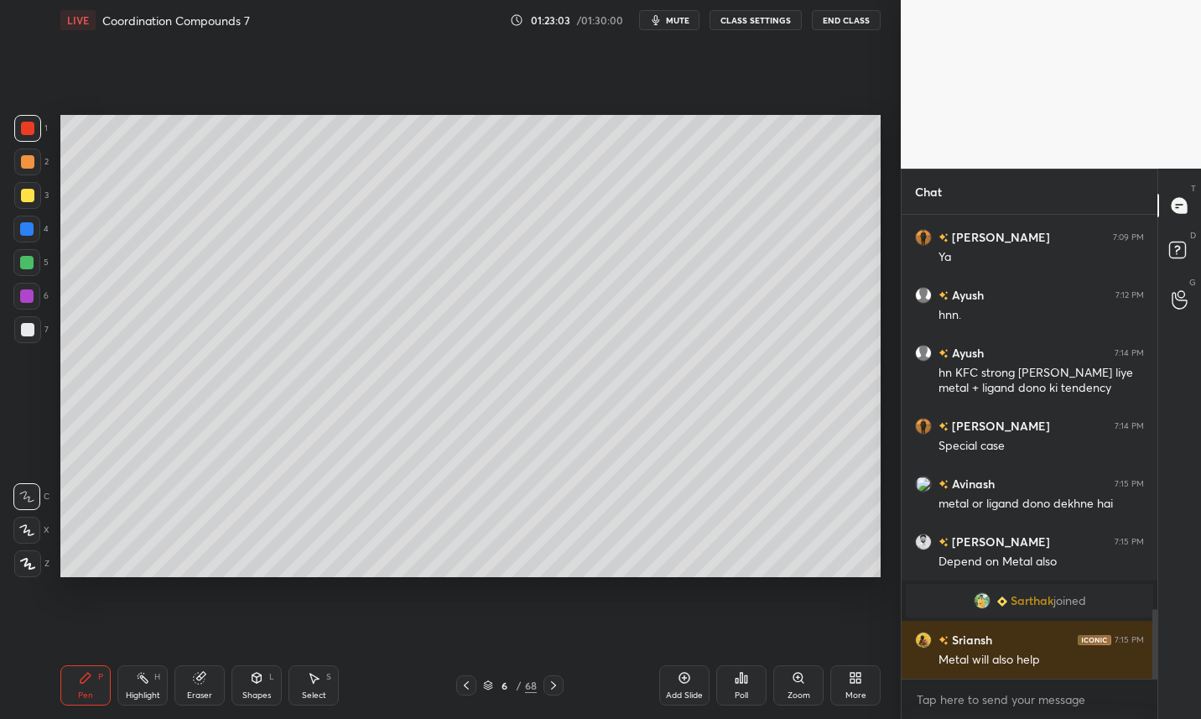
scroll to position [2618, 0]
click at [489, 691] on div "6 / 68" at bounding box center [510, 685] width 54 height 15
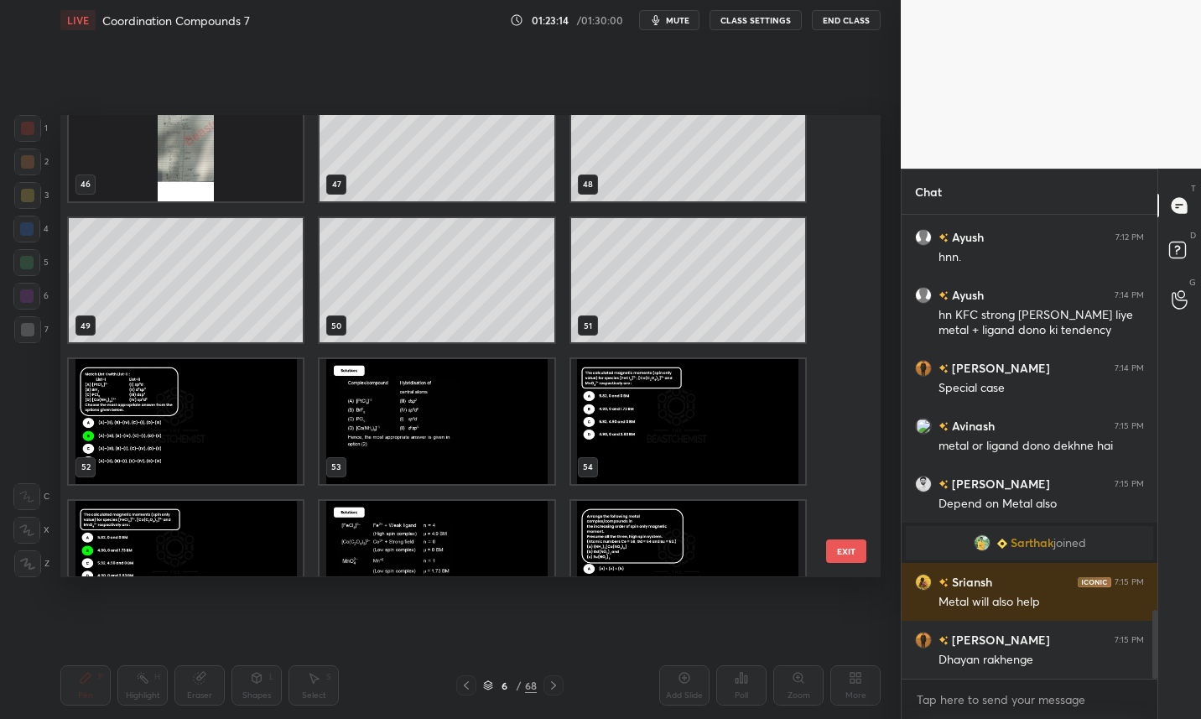
scroll to position [2046, 0]
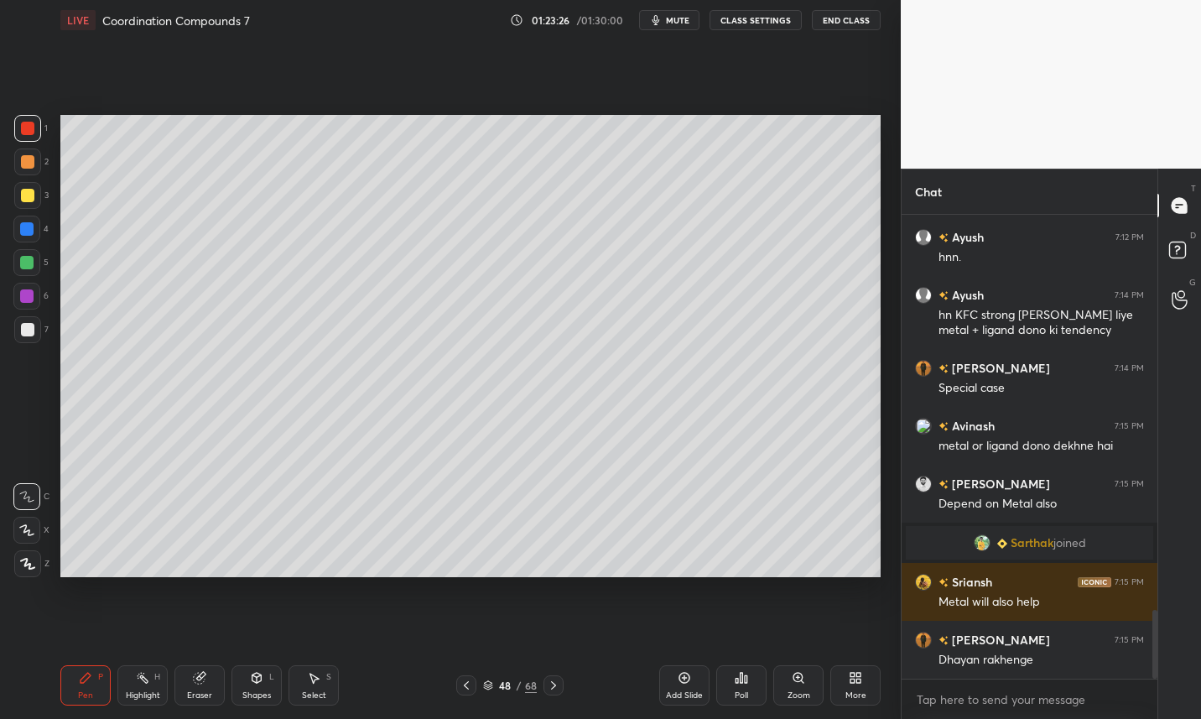
click at [471, 682] on icon at bounding box center [466, 684] width 13 height 13
click at [554, 689] on icon at bounding box center [553, 684] width 13 height 13
click at [35, 266] on div at bounding box center [26, 262] width 27 height 27
click at [31, 332] on div at bounding box center [27, 329] width 13 height 13
click at [207, 675] on div "Eraser" at bounding box center [199, 685] width 50 height 40
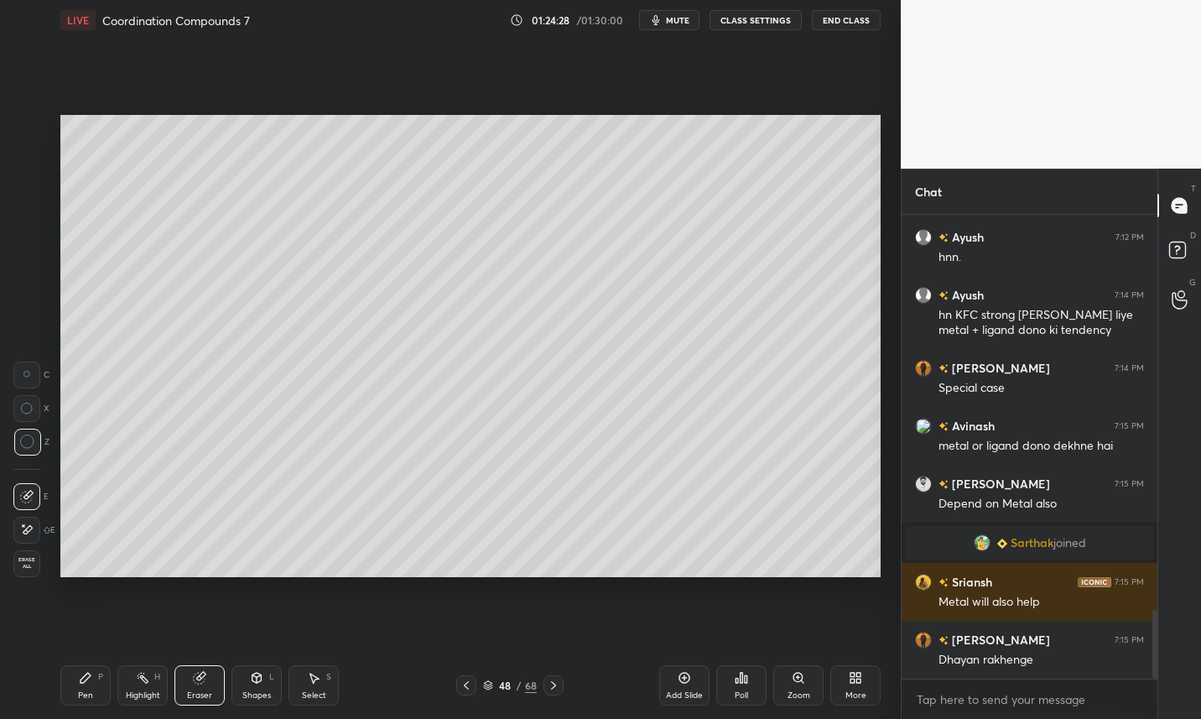
click at [85, 684] on icon at bounding box center [85, 677] width 13 height 13
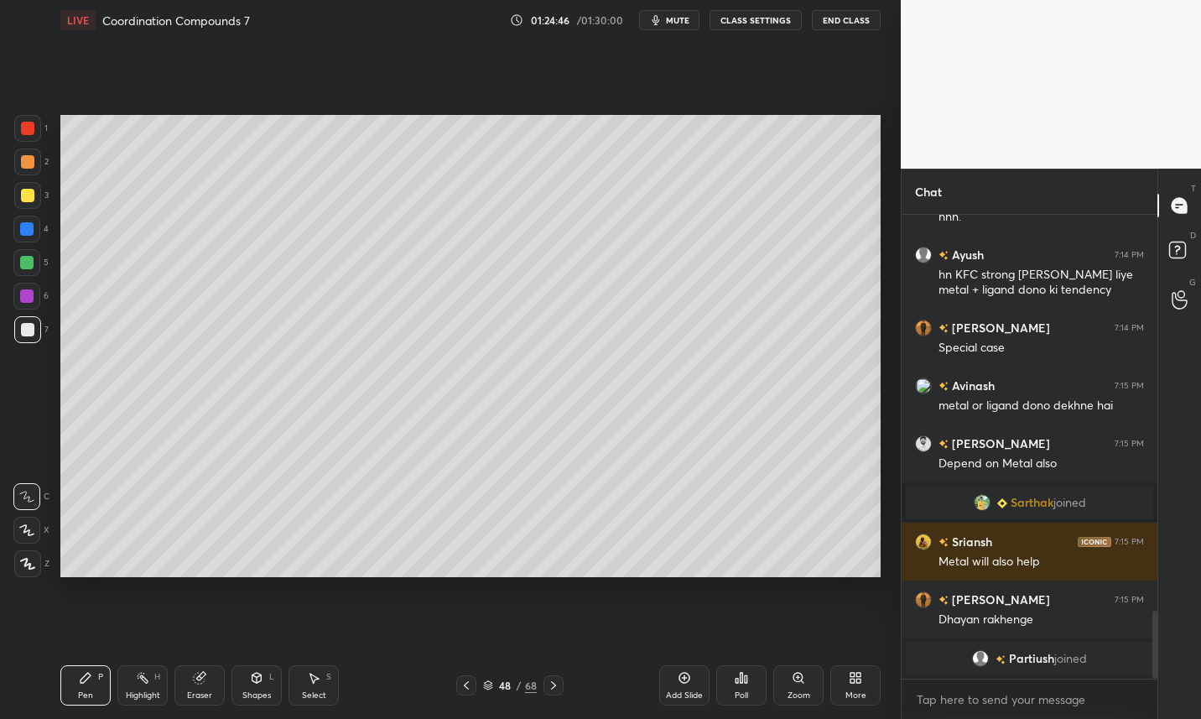
click at [688, 684] on div "Add Slide" at bounding box center [684, 685] width 50 height 40
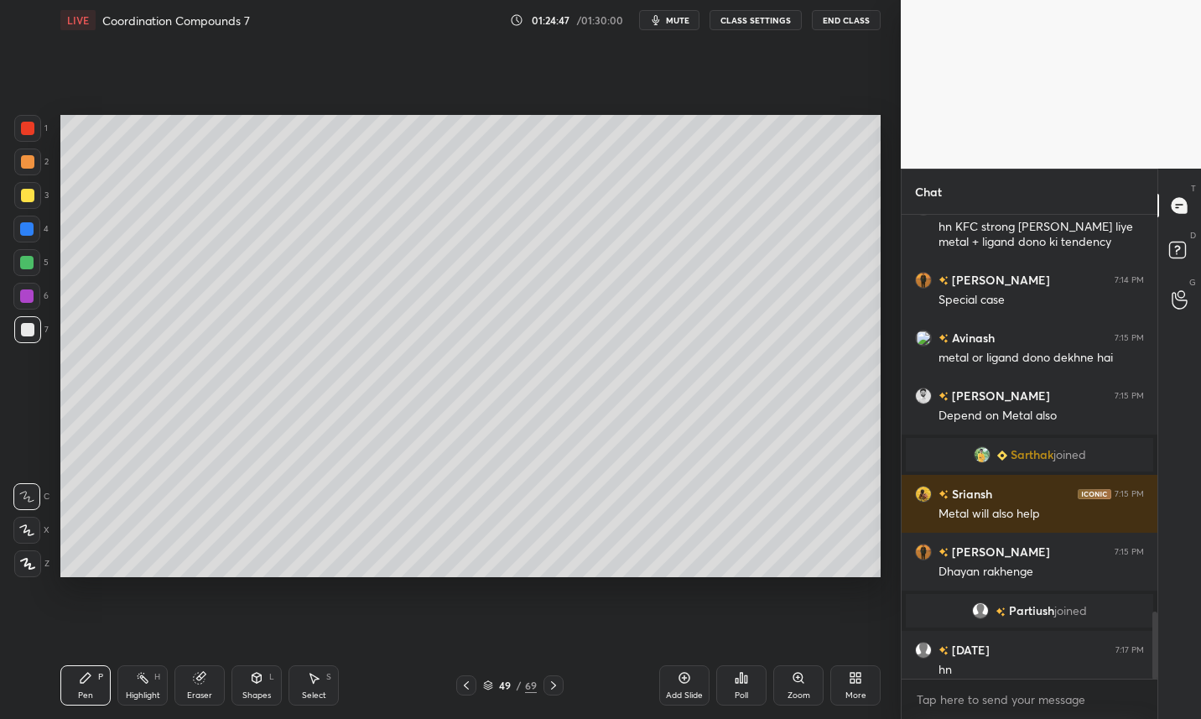
scroll to position [2727, 0]
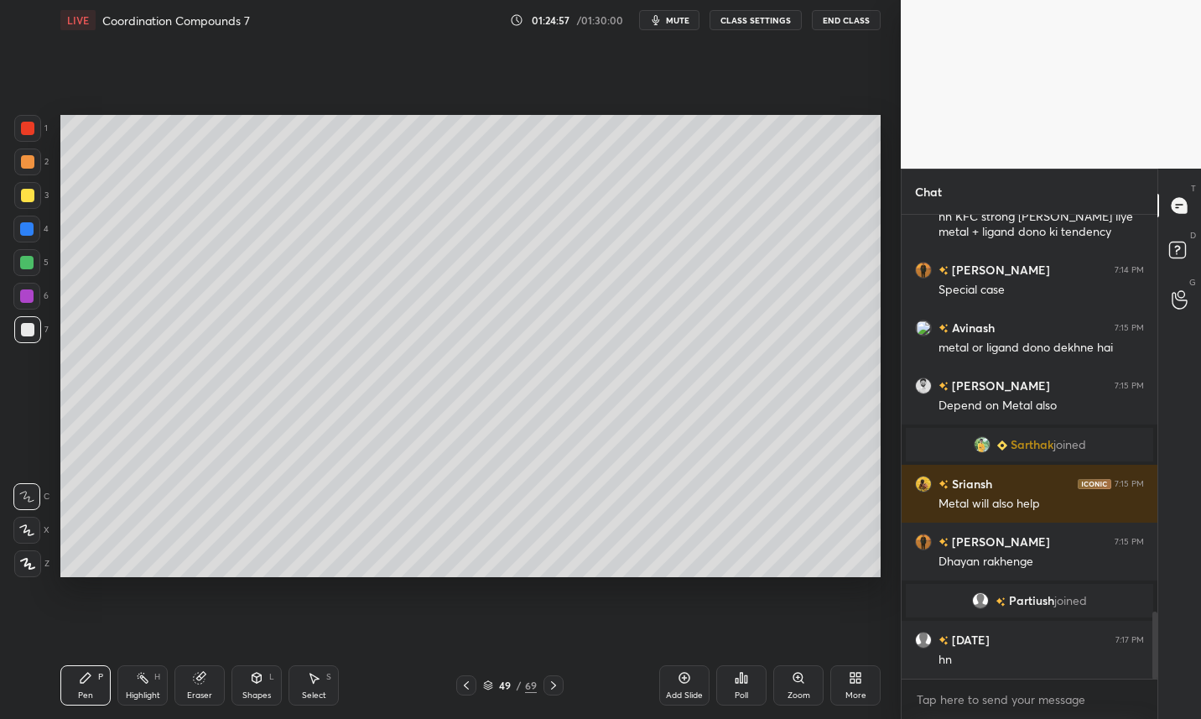
click at [33, 201] on div at bounding box center [27, 195] width 27 height 27
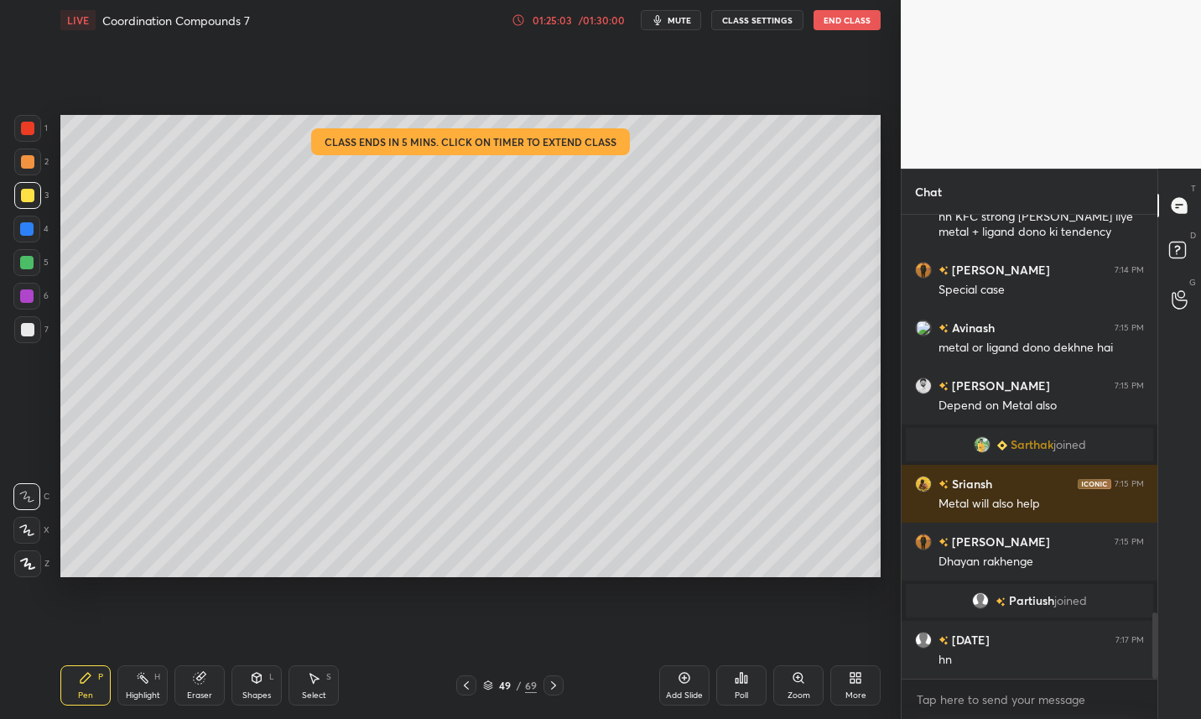
scroll to position [2767, 0]
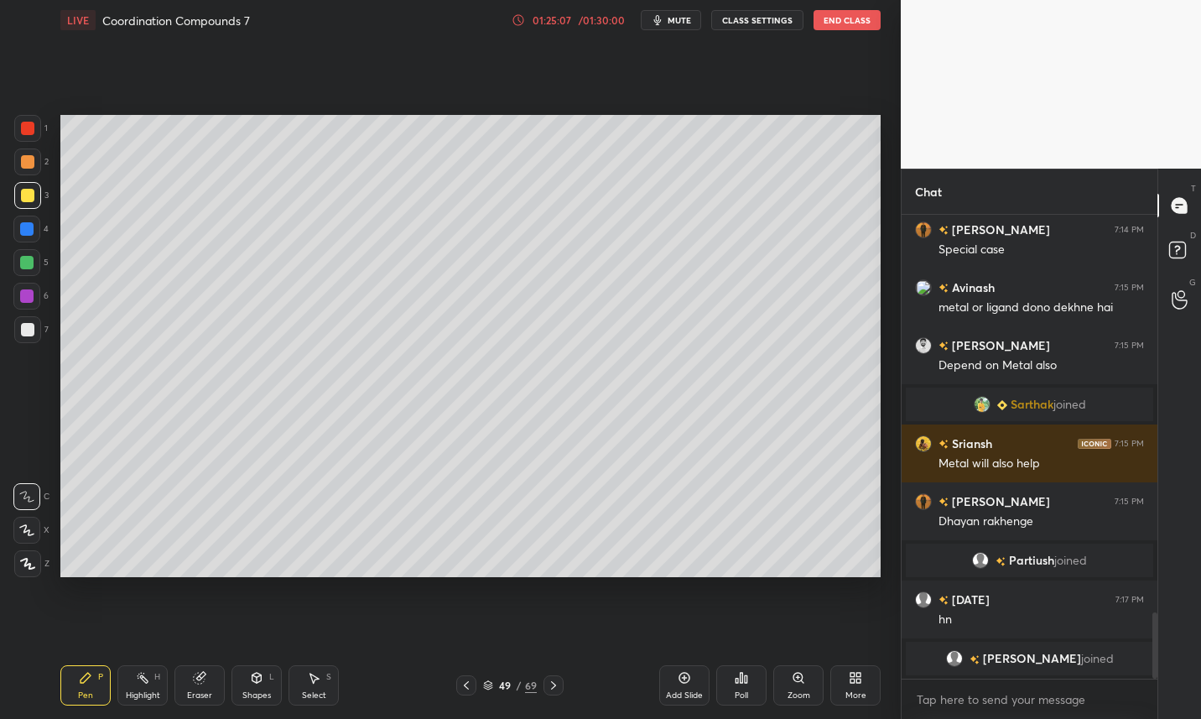
click at [31, 334] on div at bounding box center [27, 329] width 13 height 13
click at [202, 683] on icon at bounding box center [199, 677] width 13 height 13
click at [88, 676] on icon at bounding box center [86, 678] width 10 height 10
click at [35, 193] on div at bounding box center [27, 195] width 27 height 27
click at [463, 683] on icon at bounding box center [466, 684] width 13 height 13
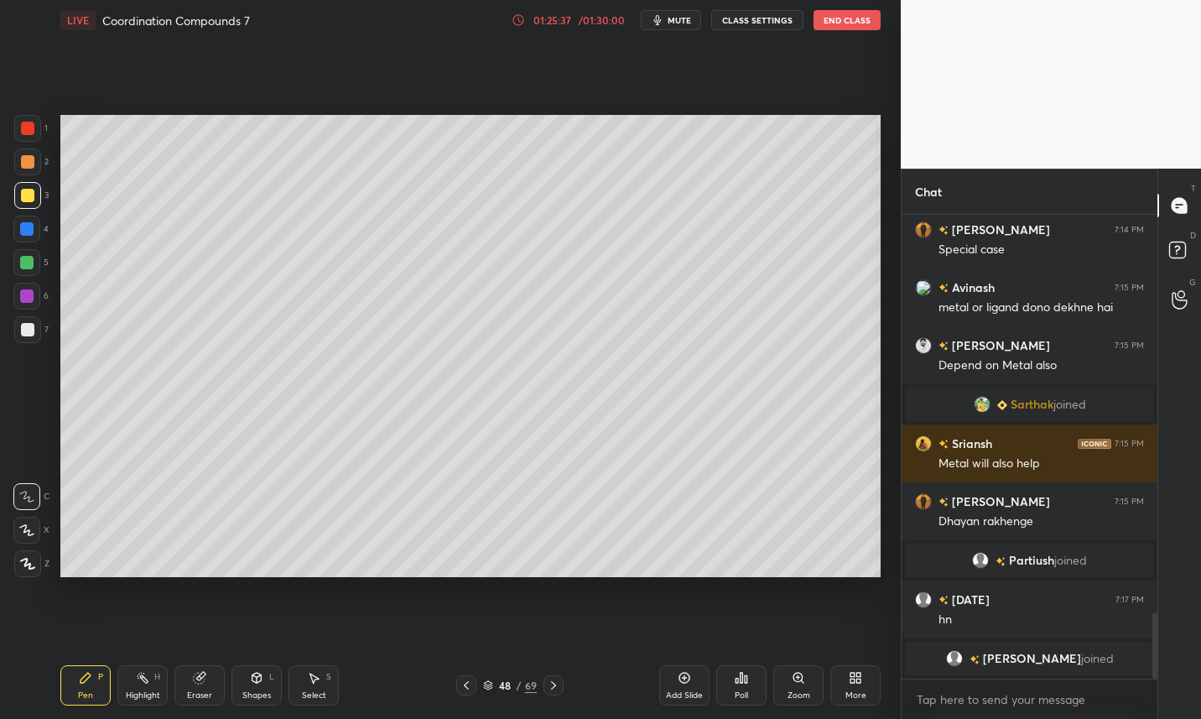
click at [205, 684] on div "Eraser" at bounding box center [199, 685] width 50 height 40
click at [97, 684] on div "Pen P" at bounding box center [85, 685] width 50 height 40
click at [95, 676] on div "Pen P" at bounding box center [85, 685] width 50 height 40
click at [30, 263] on div at bounding box center [26, 262] width 13 height 13
click at [470, 689] on icon at bounding box center [466, 684] width 13 height 13
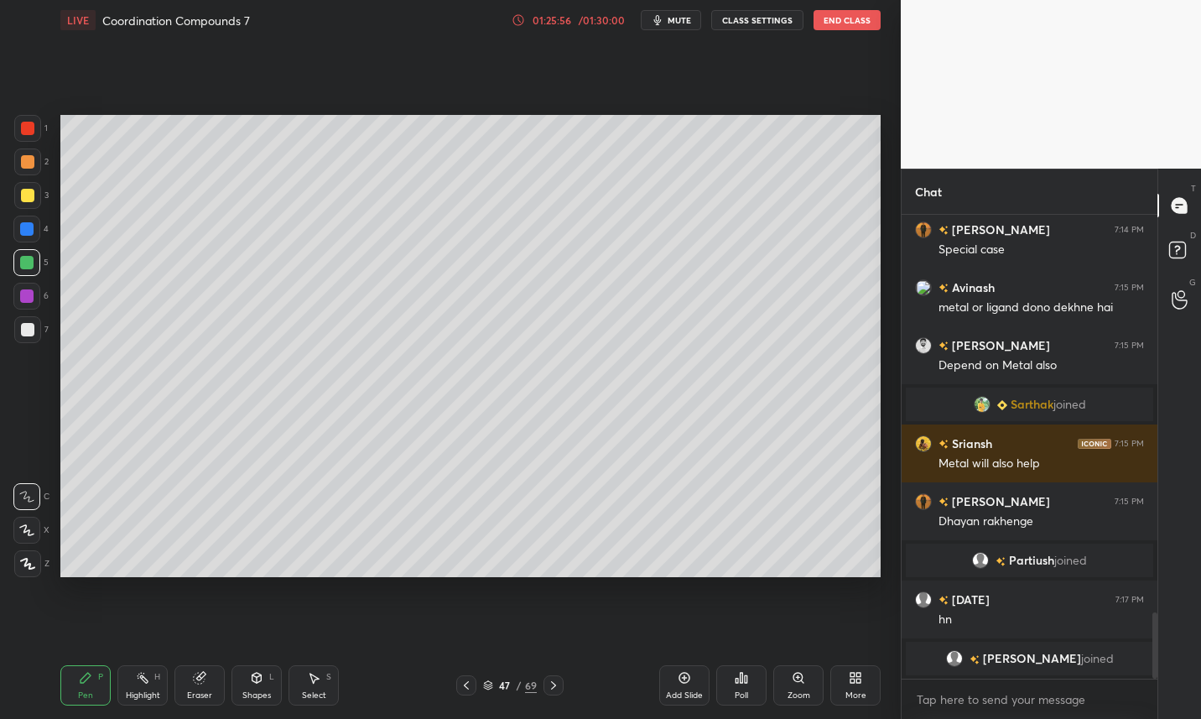
click at [471, 689] on icon at bounding box center [466, 684] width 13 height 13
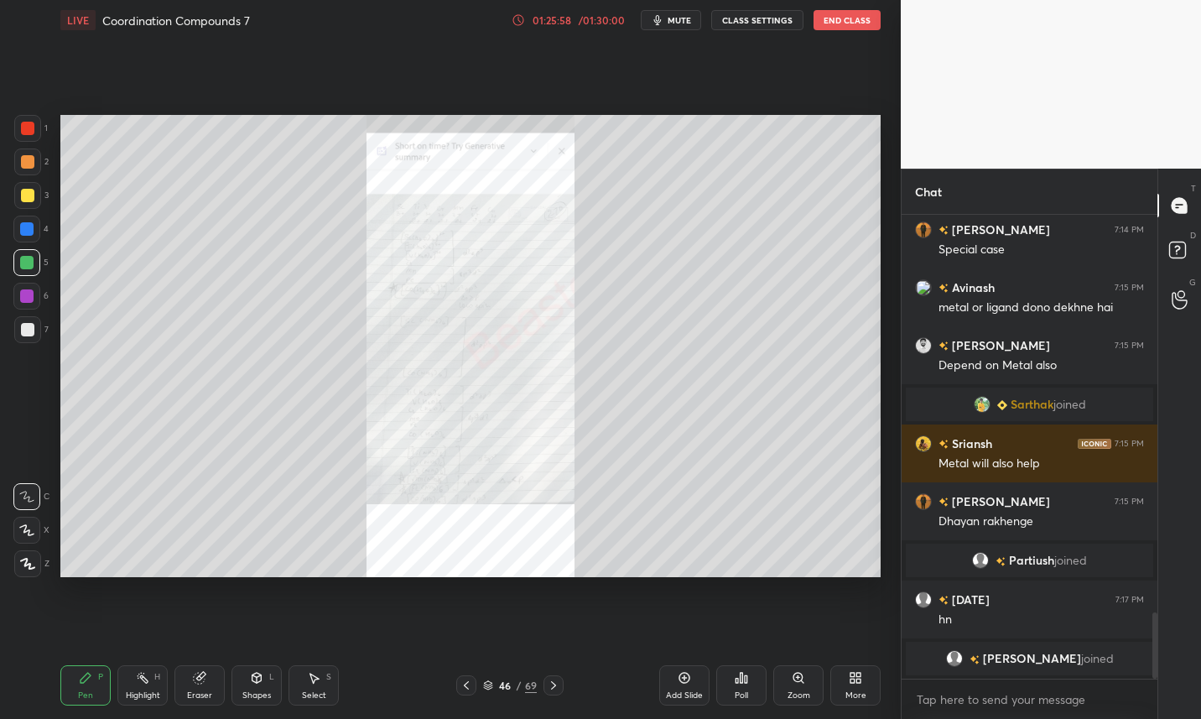
click at [792, 680] on icon at bounding box center [798, 677] width 13 height 13
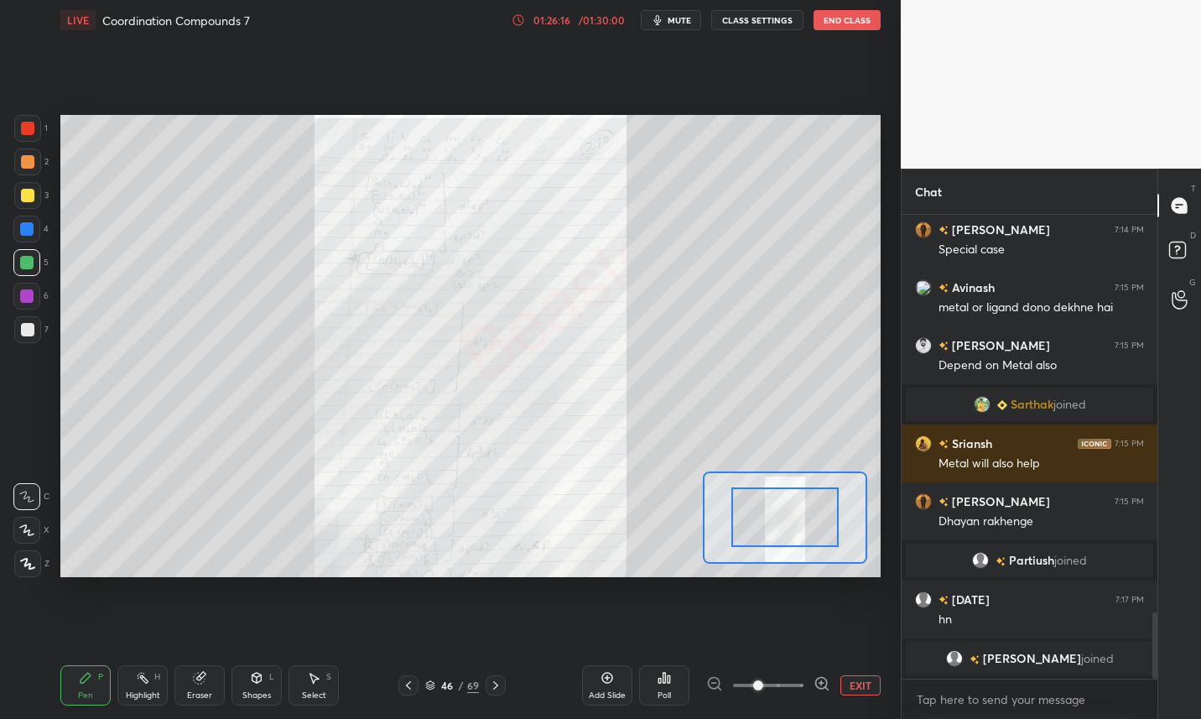
click at [198, 681] on icon at bounding box center [199, 678] width 11 height 11
click at [83, 684] on div "Pen P" at bounding box center [85, 685] width 50 height 40
click at [91, 682] on icon at bounding box center [85, 677] width 13 height 13
click at [494, 687] on icon at bounding box center [495, 685] width 5 height 8
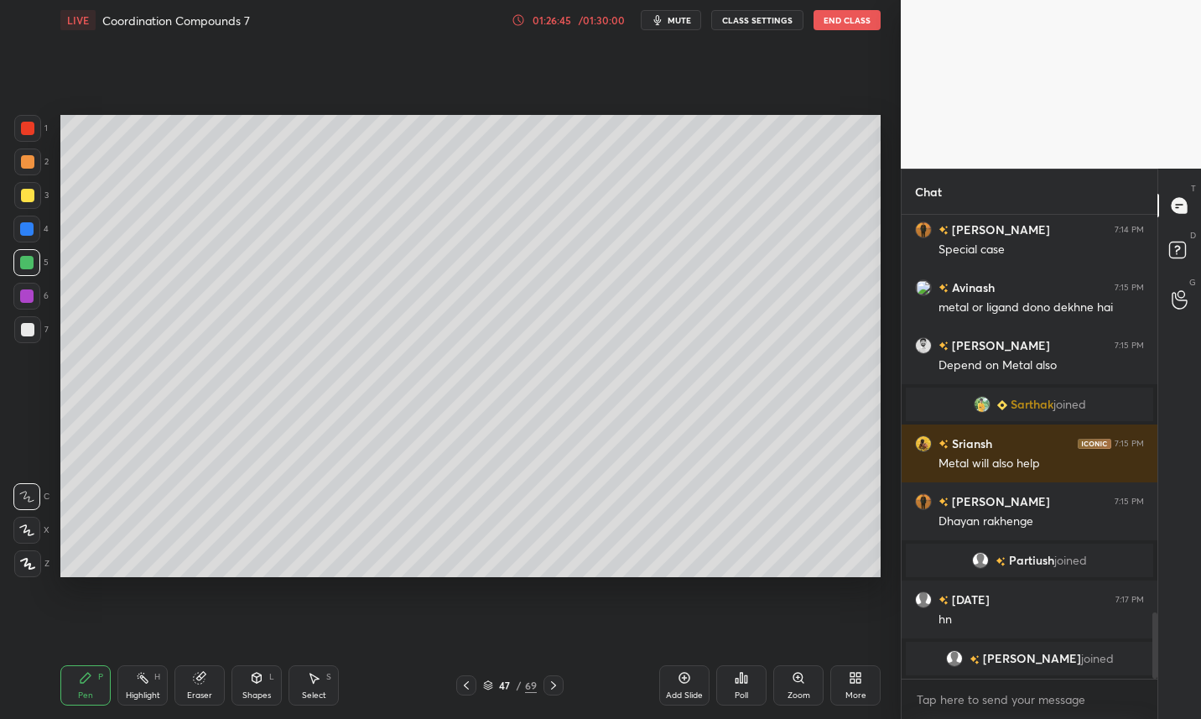
click at [554, 685] on icon at bounding box center [553, 685] width 5 height 8
click at [552, 687] on icon at bounding box center [553, 685] width 5 height 8
click at [557, 686] on icon at bounding box center [553, 684] width 13 height 13
click at [557, 687] on icon at bounding box center [553, 684] width 13 height 13
click at [217, 684] on div "Eraser" at bounding box center [199, 685] width 50 height 40
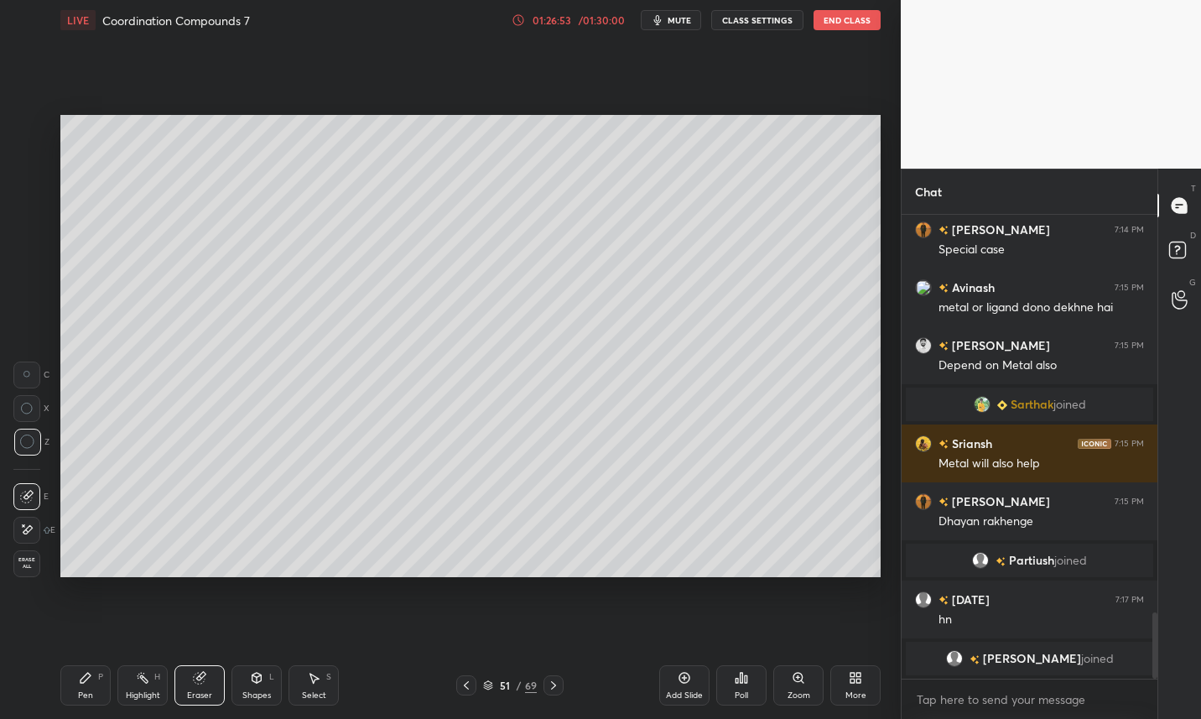
click at [91, 688] on div "Pen P" at bounding box center [85, 685] width 50 height 40
click at [96, 688] on div "Pen P" at bounding box center [85, 685] width 50 height 40
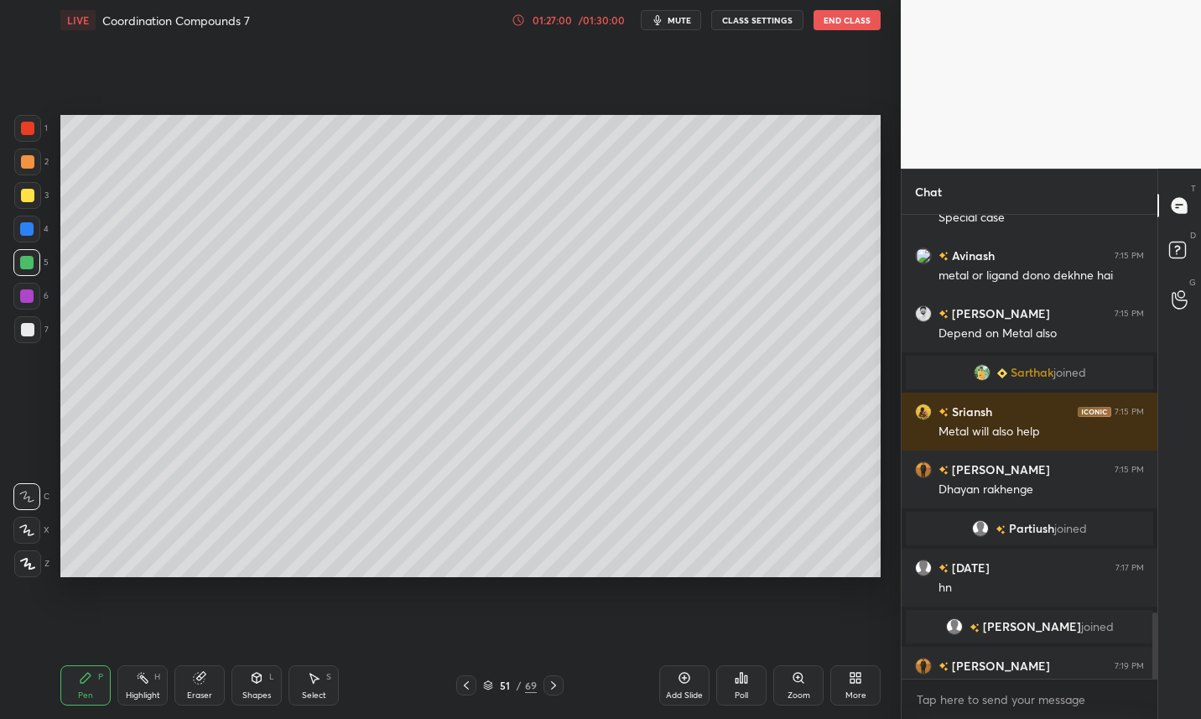
scroll to position [2793, 0]
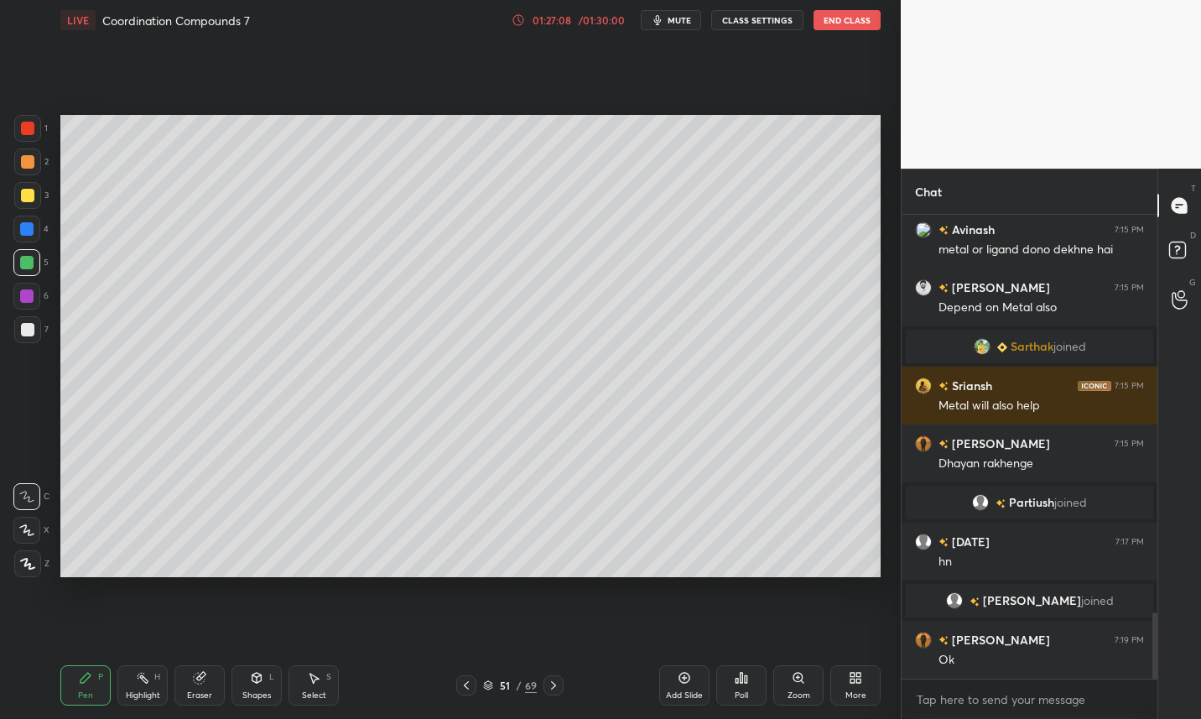
click at [199, 678] on icon at bounding box center [199, 678] width 11 height 11
click at [77, 681] on div "Pen P" at bounding box center [85, 685] width 50 height 40
click at [84, 680] on icon at bounding box center [86, 678] width 10 height 10
click at [25, 336] on div at bounding box center [27, 329] width 13 height 13
click at [29, 198] on div at bounding box center [27, 195] width 13 height 13
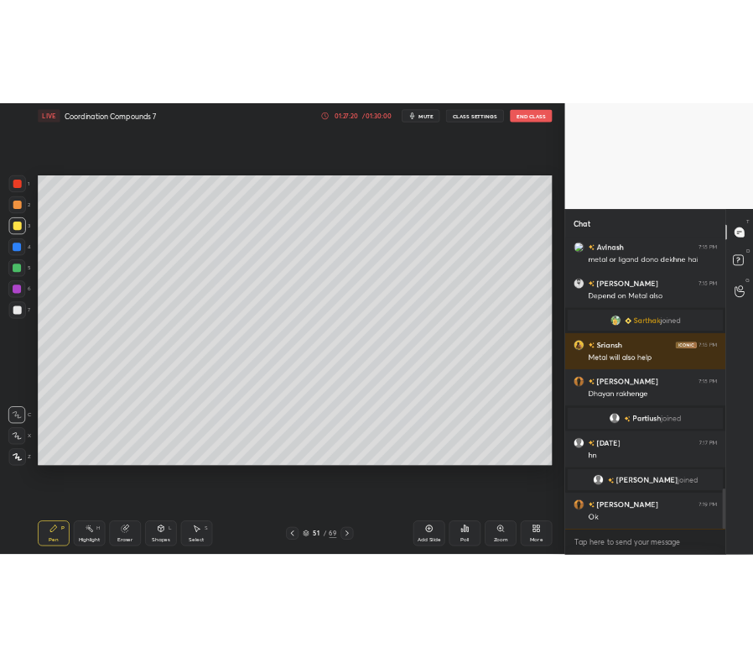
scroll to position [2851, 0]
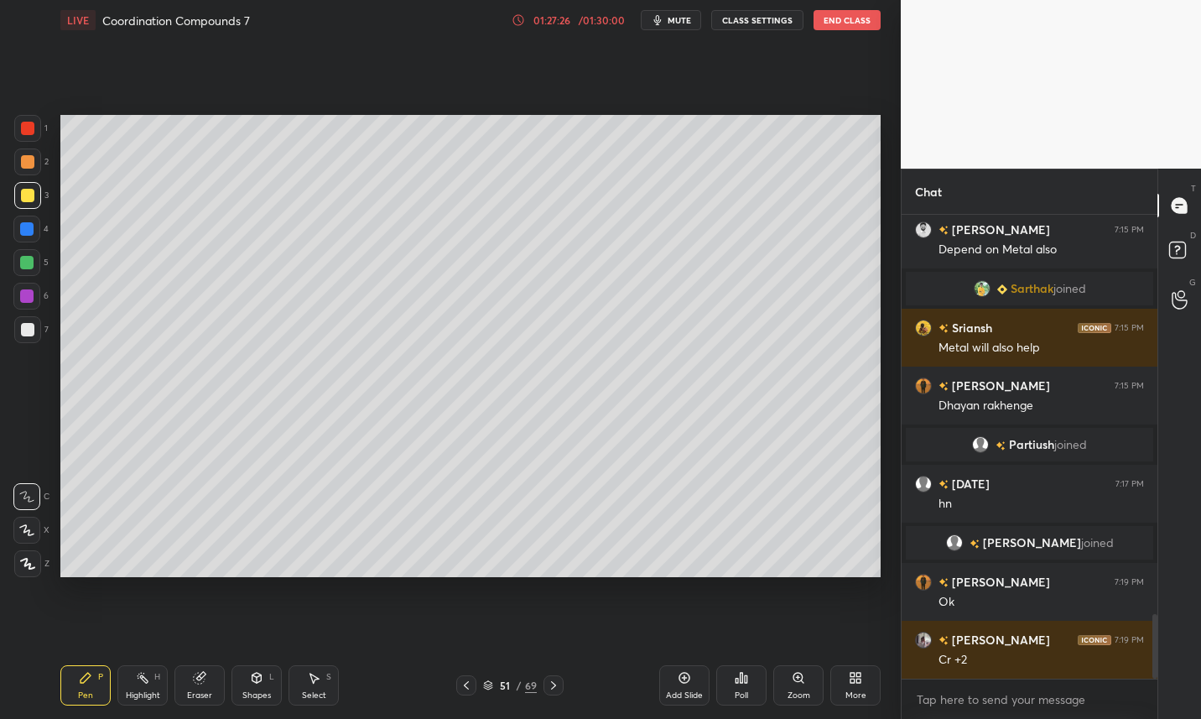
click at [465, 688] on icon at bounding box center [466, 684] width 13 height 13
click at [466, 689] on icon at bounding box center [466, 684] width 13 height 13
click at [465, 688] on icon at bounding box center [466, 684] width 13 height 13
click at [467, 683] on icon at bounding box center [466, 684] width 13 height 13
click at [462, 687] on icon at bounding box center [466, 684] width 13 height 13
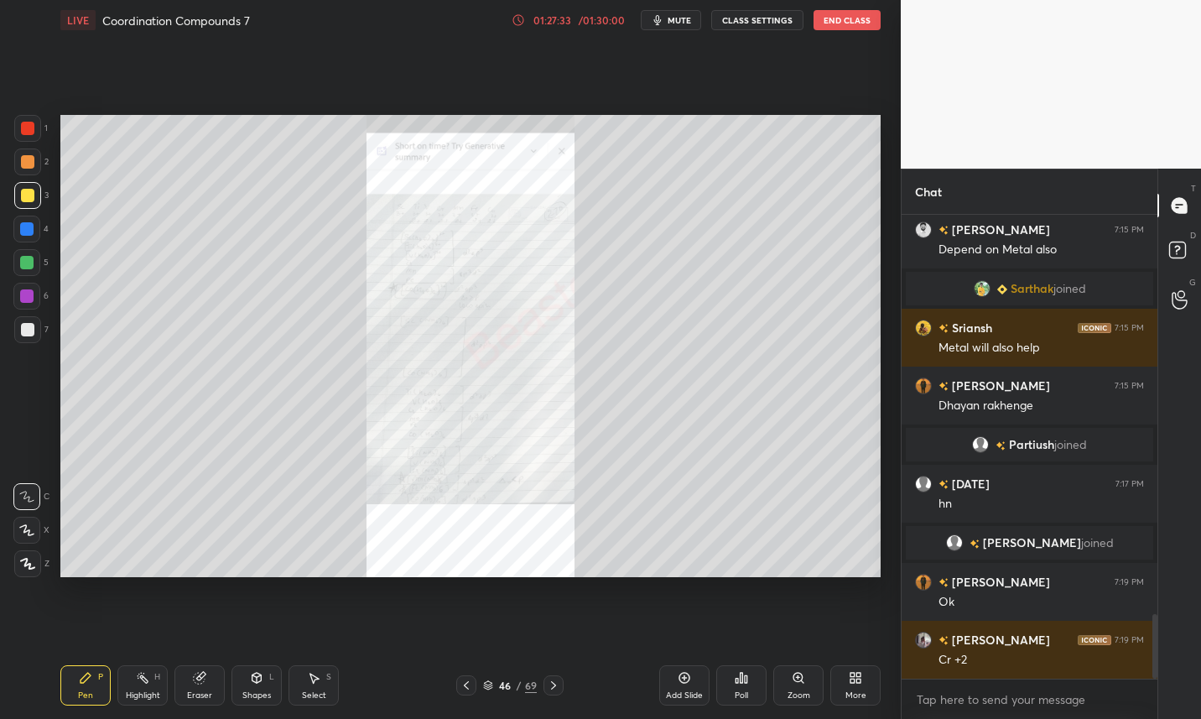
click at [554, 685] on icon at bounding box center [553, 685] width 5 height 8
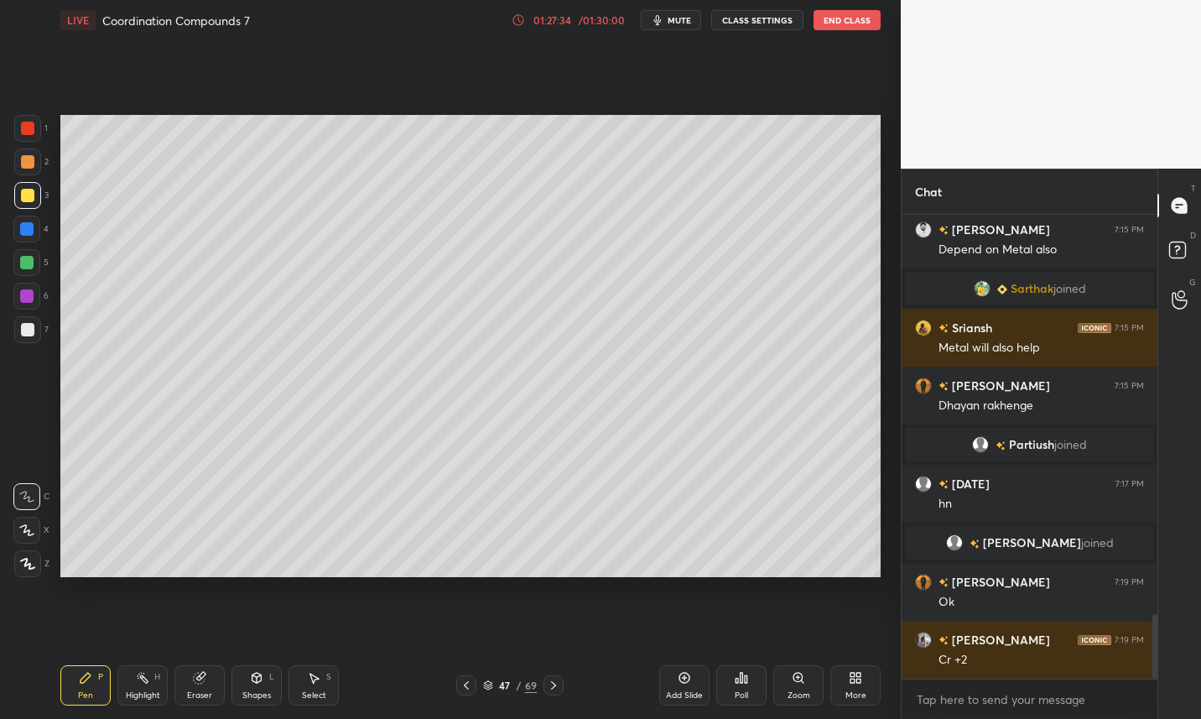
click at [554, 687] on icon at bounding box center [553, 685] width 5 height 8
click at [556, 686] on icon at bounding box center [553, 684] width 13 height 13
click at [557, 685] on icon at bounding box center [553, 684] width 13 height 13
click at [557, 686] on icon at bounding box center [553, 684] width 13 height 13
click at [308, 671] on icon at bounding box center [313, 677] width 13 height 13
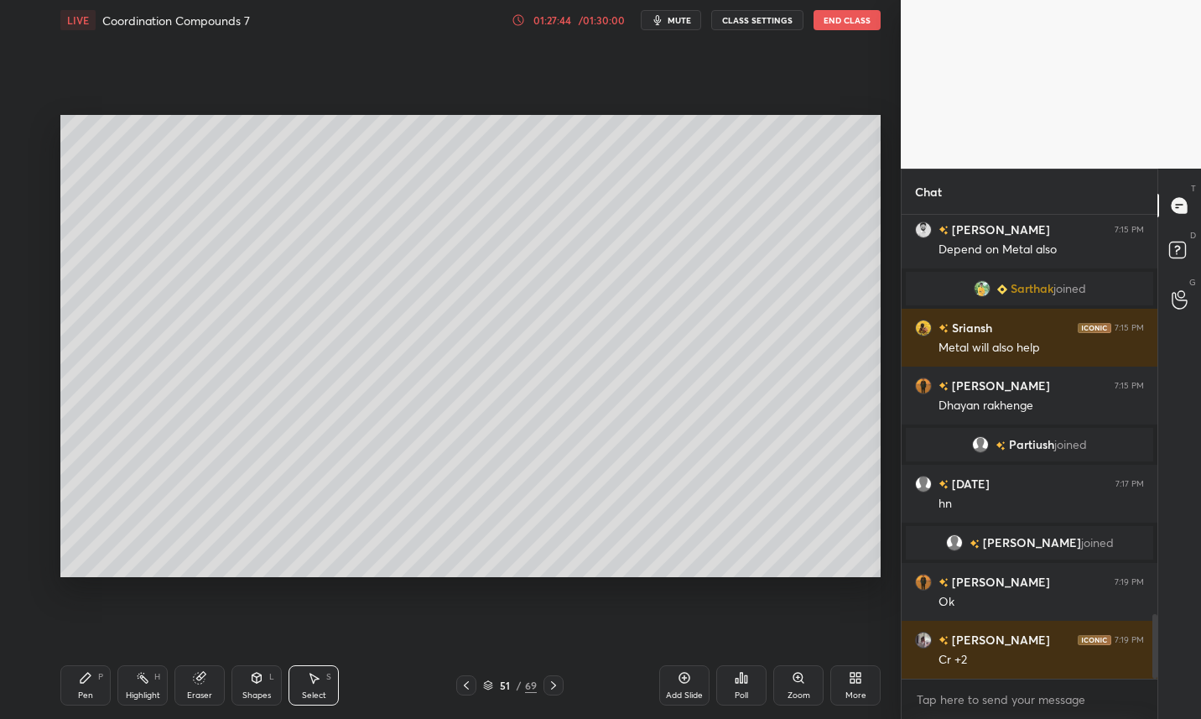
click at [84, 693] on div "Pen" at bounding box center [85, 695] width 15 height 8
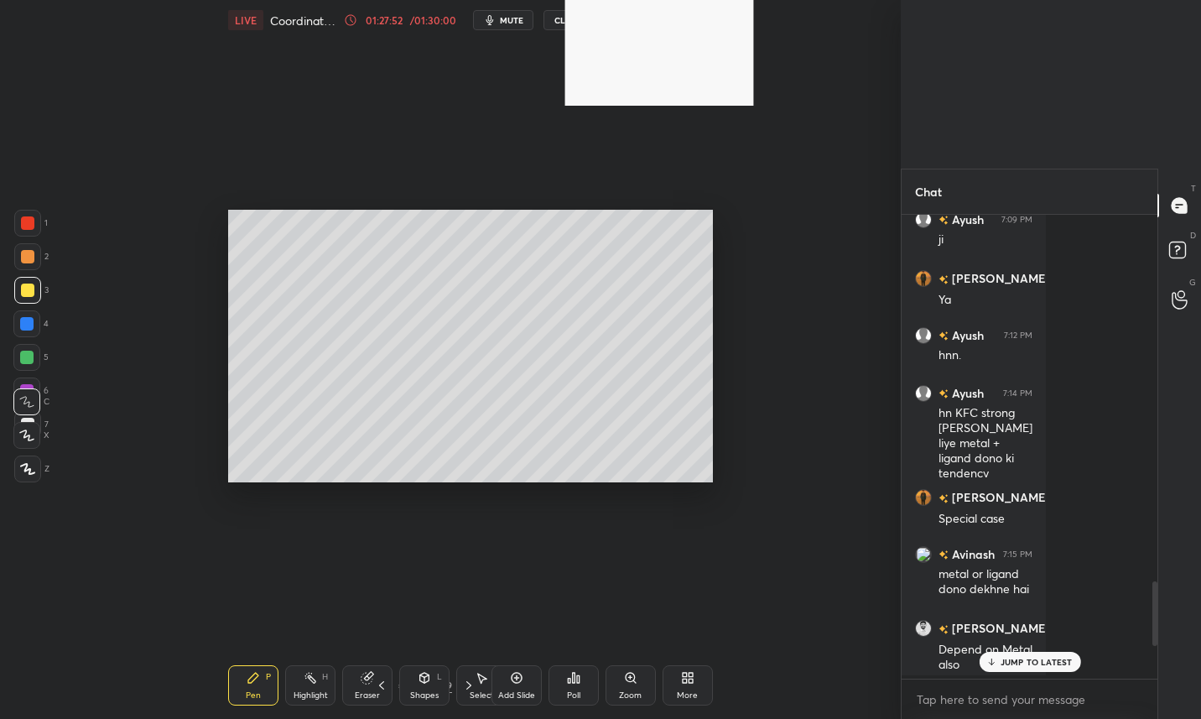
scroll to position [6, 6]
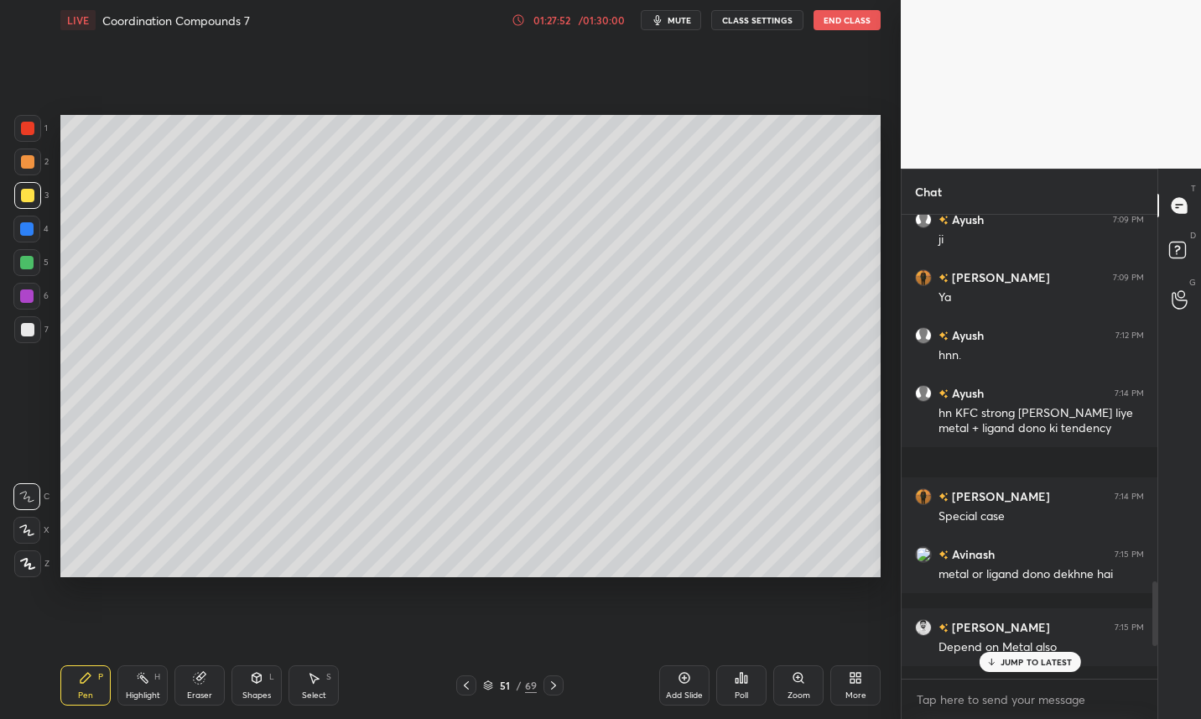
type textarea "x"
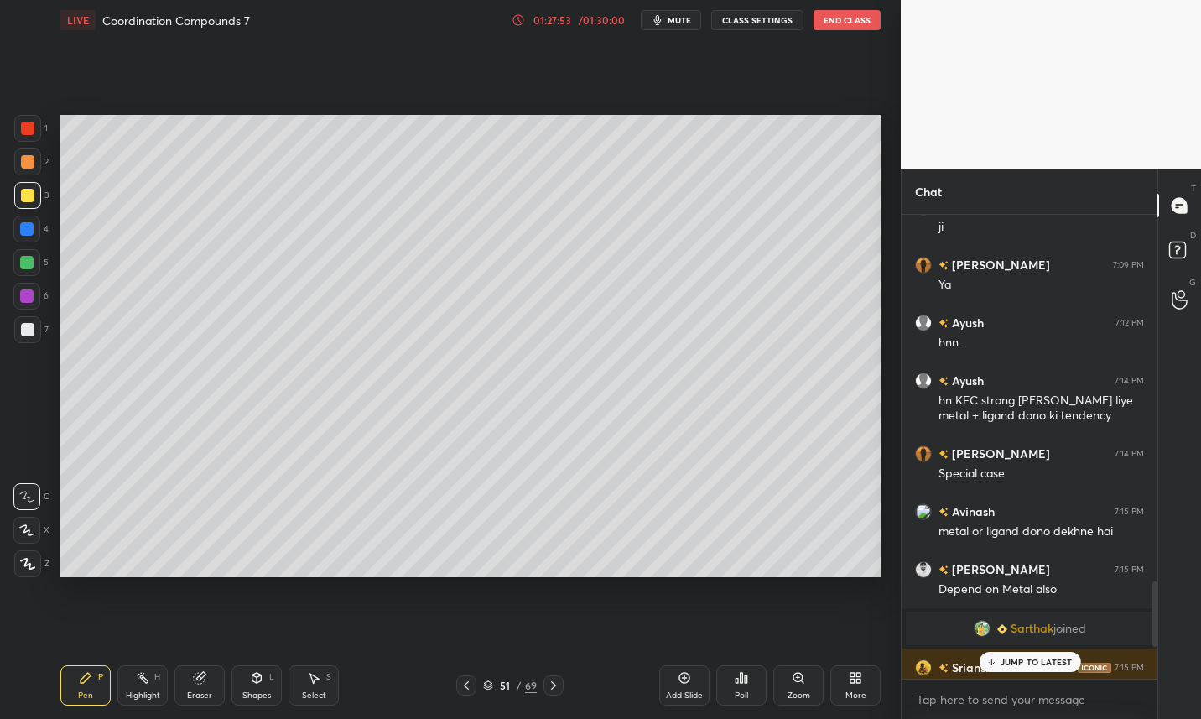
scroll to position [2555, 0]
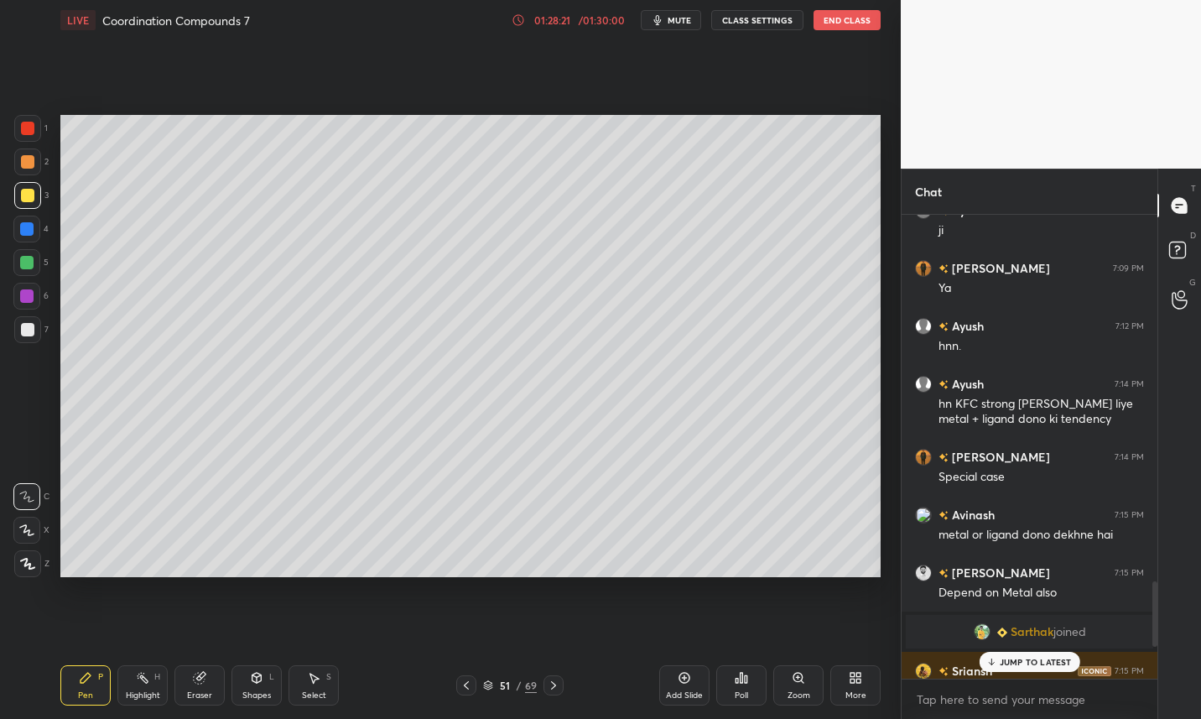
click at [1029, 658] on p "JUMP TO LATEST" at bounding box center [1036, 662] width 72 height 10
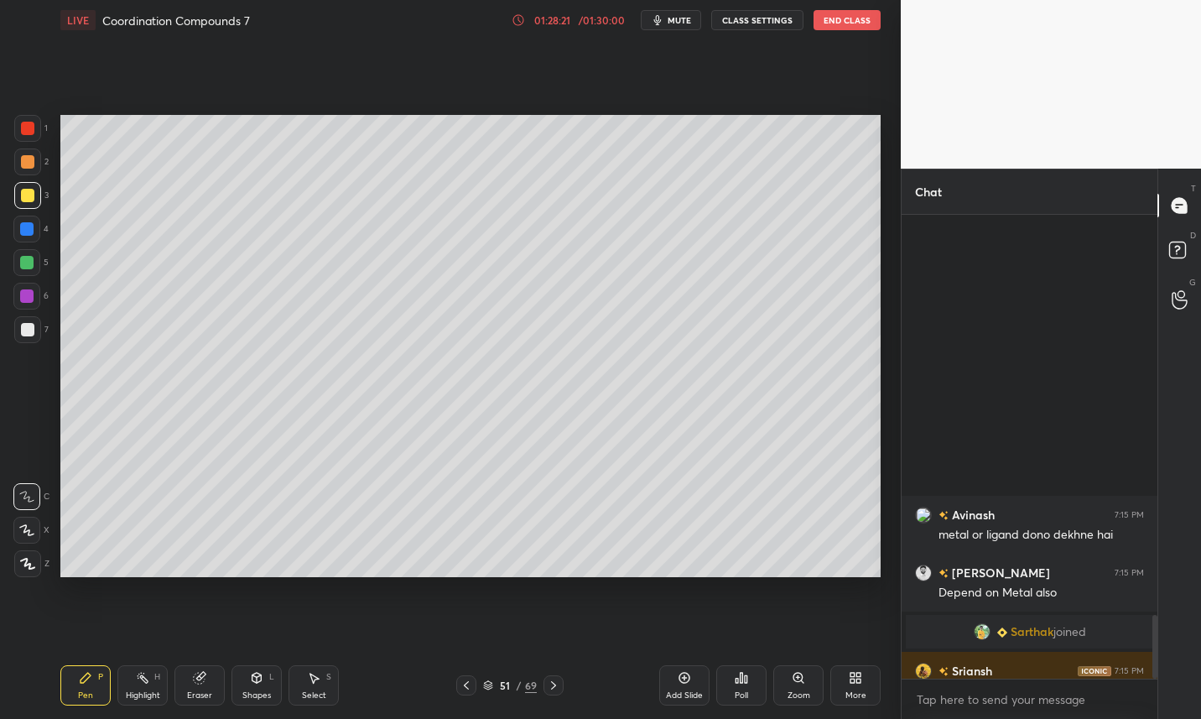
scroll to position [2898, 0]
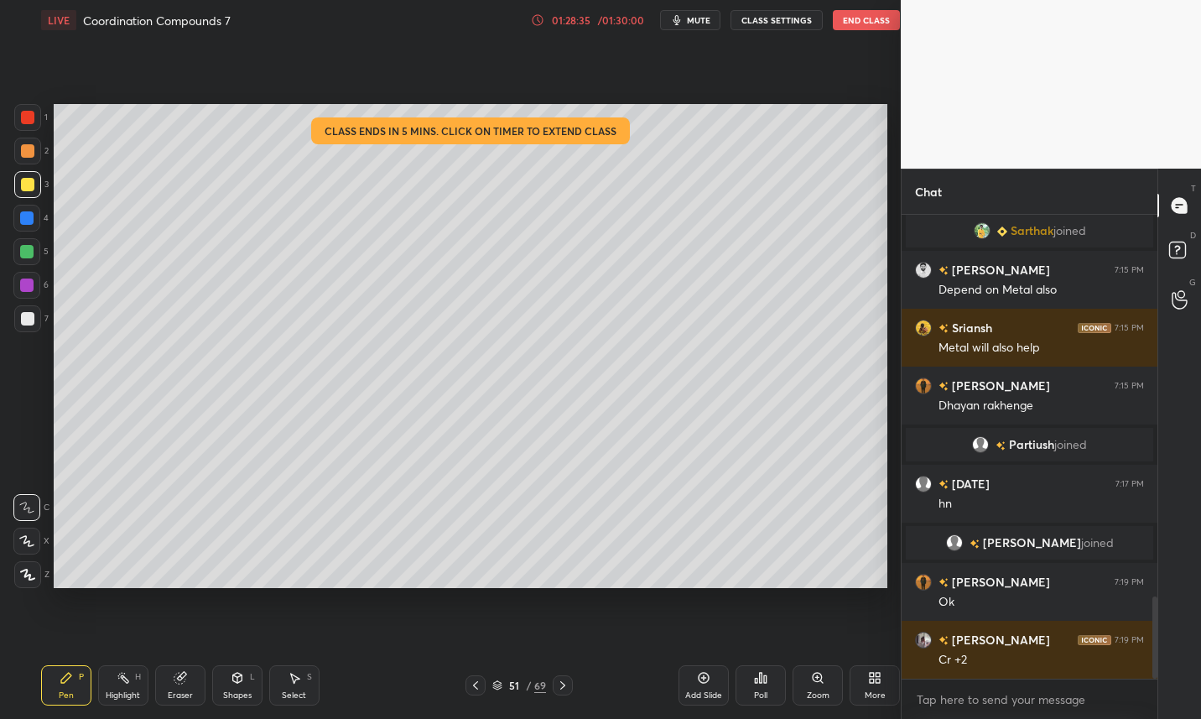
scroll to position [83256, 83034]
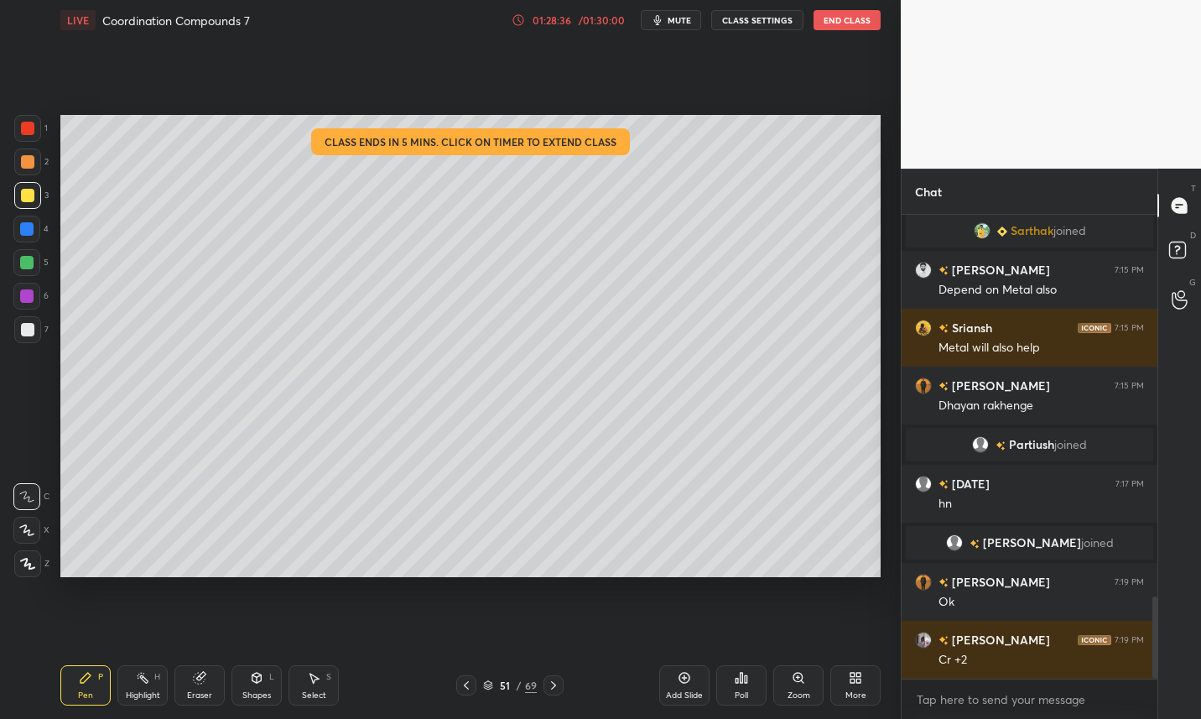
click at [684, 23] on span "mute" at bounding box center [679, 20] width 23 height 12
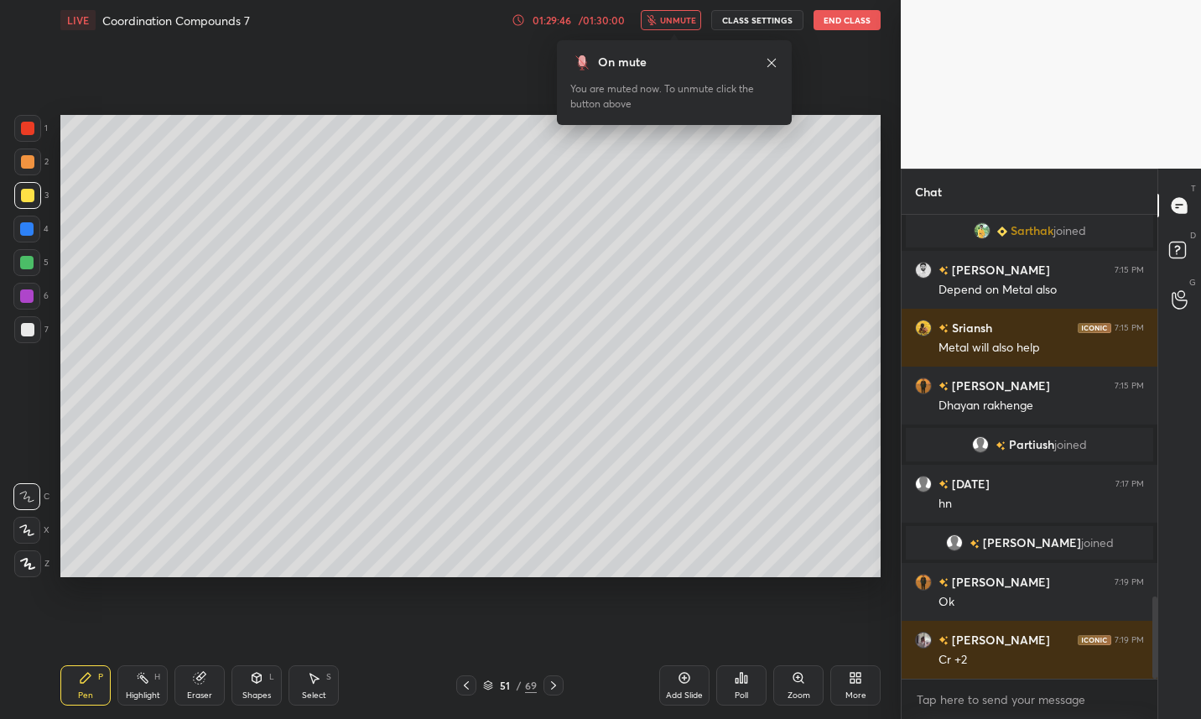
click at [689, 21] on span "unmute" at bounding box center [678, 20] width 36 height 12
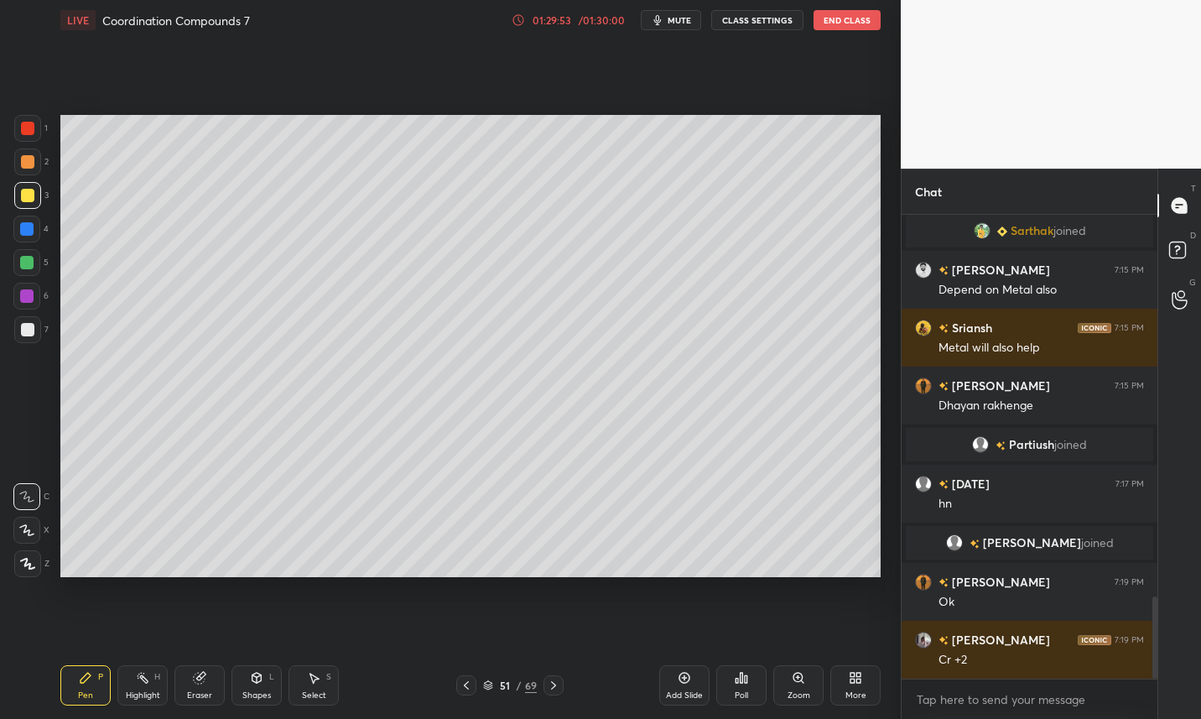
click at [488, 687] on icon at bounding box center [488, 686] width 8 height 3
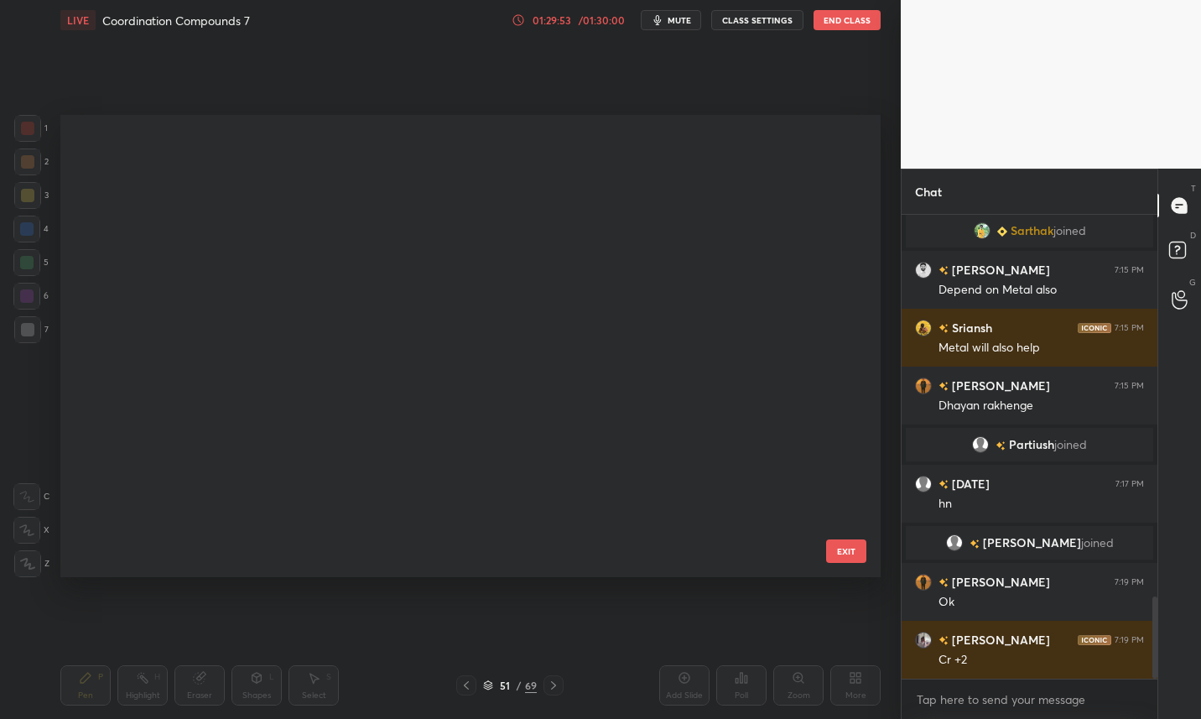
scroll to position [456, 812]
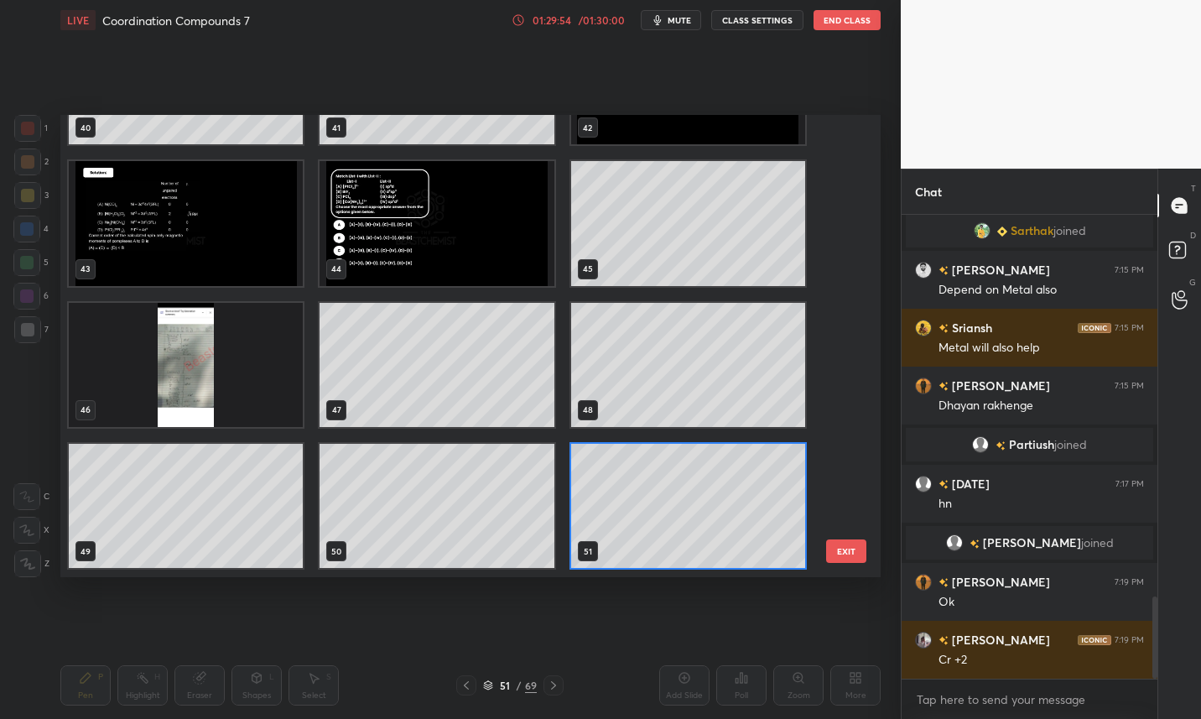
click at [212, 381] on img "grid" at bounding box center [186, 365] width 234 height 124
click at [222, 389] on img "grid" at bounding box center [186, 365] width 234 height 124
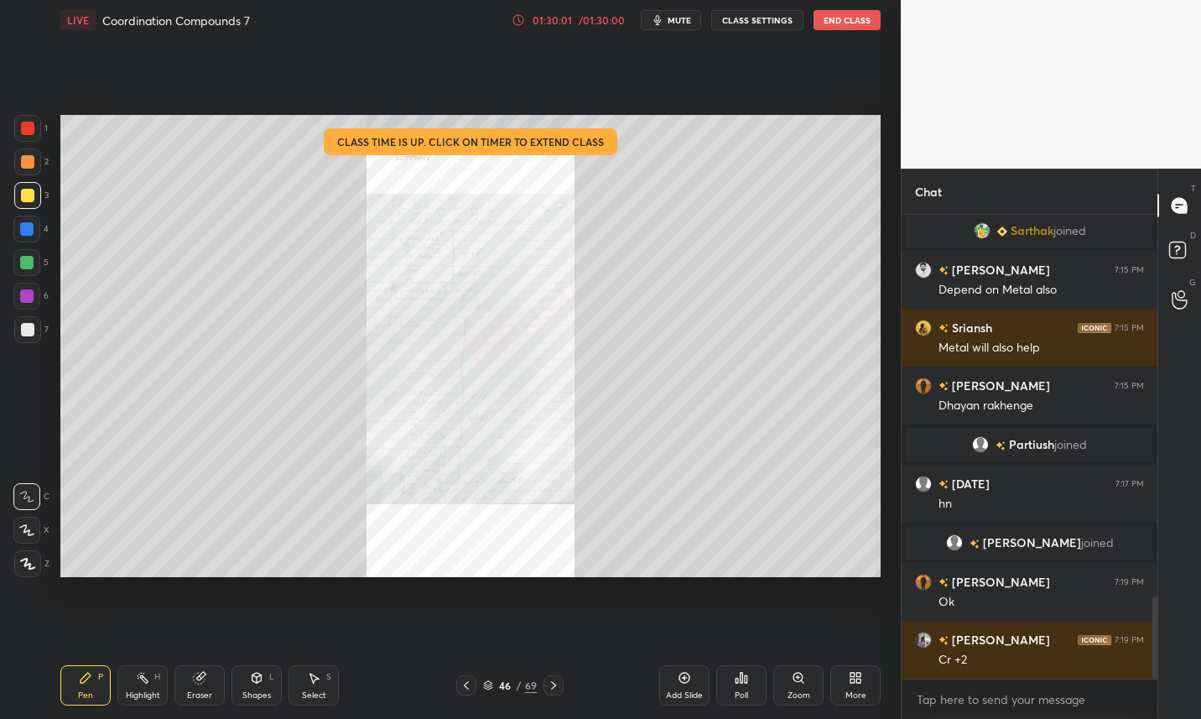
click at [30, 130] on div at bounding box center [27, 128] width 13 height 13
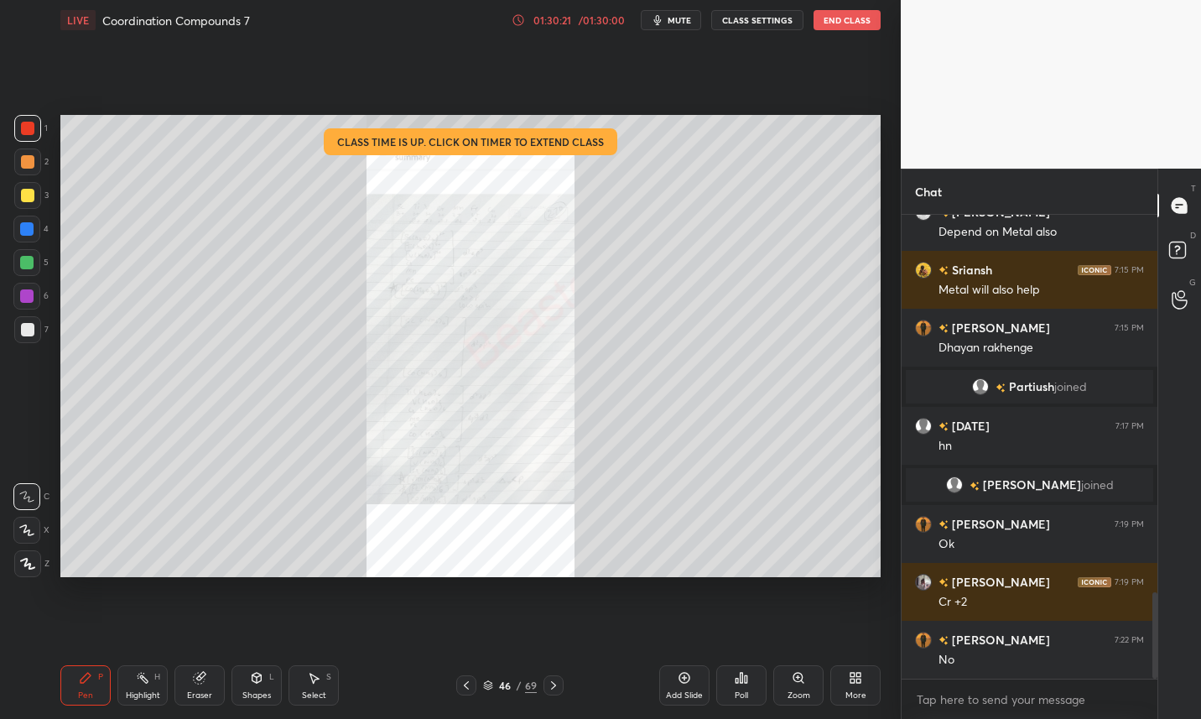
scroll to position [2030, 0]
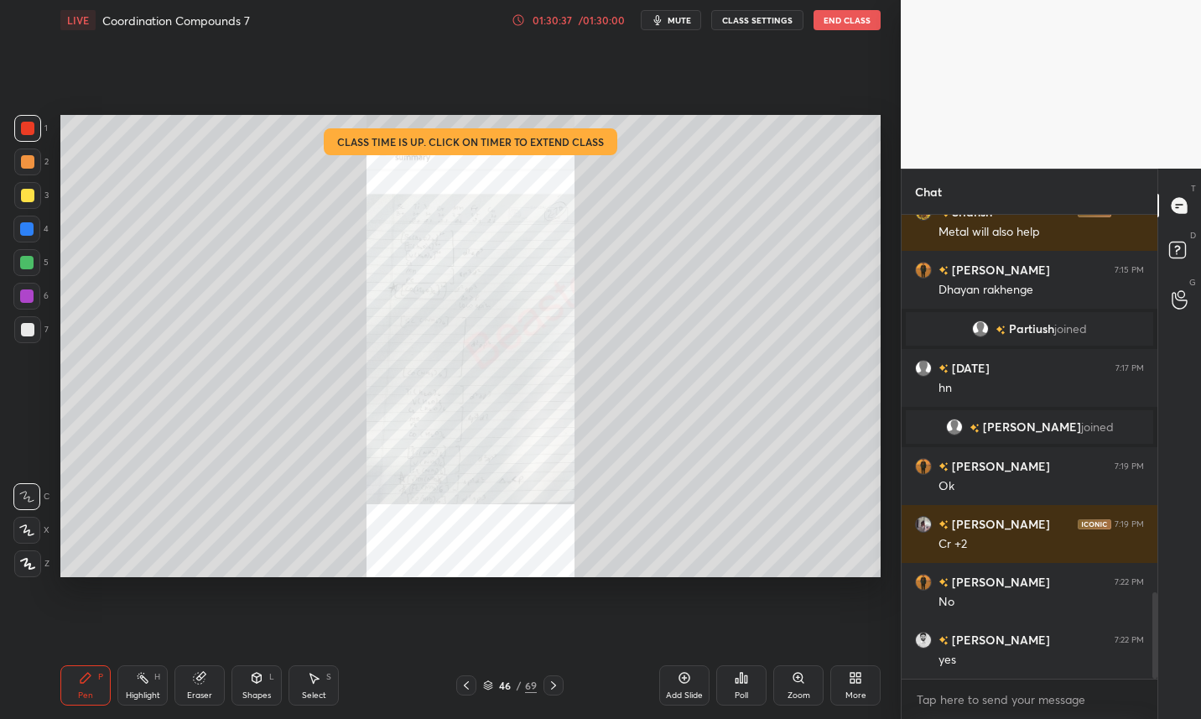
click at [555, 688] on icon at bounding box center [553, 684] width 13 height 13
click at [551, 688] on icon at bounding box center [553, 684] width 13 height 13
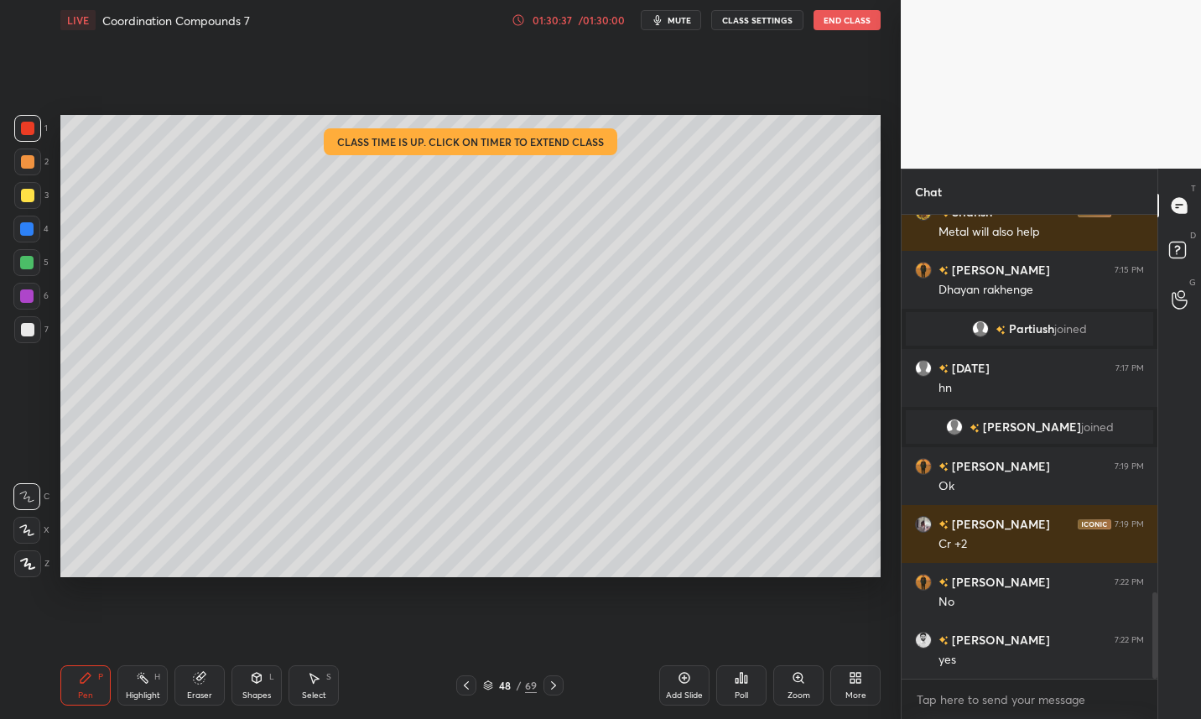
click at [553, 686] on icon at bounding box center [553, 685] width 5 height 8
click at [554, 686] on icon at bounding box center [553, 685] width 5 height 8
click at [555, 686] on icon at bounding box center [553, 684] width 13 height 13
click at [465, 688] on icon at bounding box center [466, 684] width 13 height 13
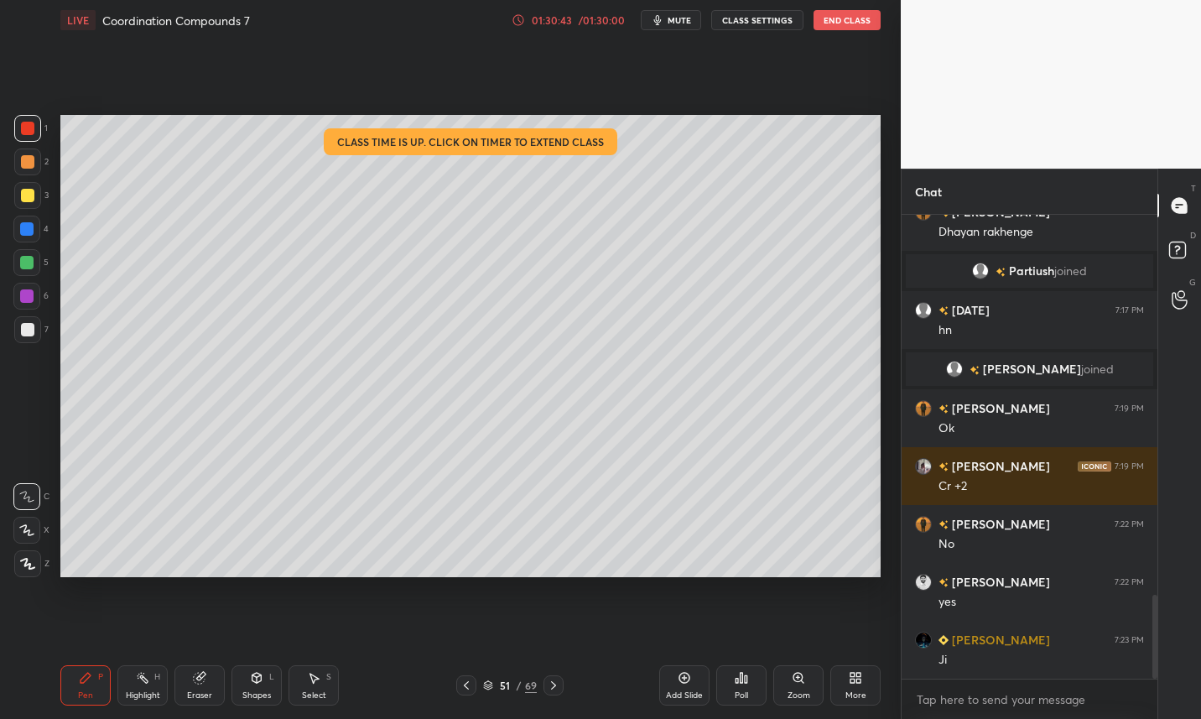
scroll to position [2145, 0]
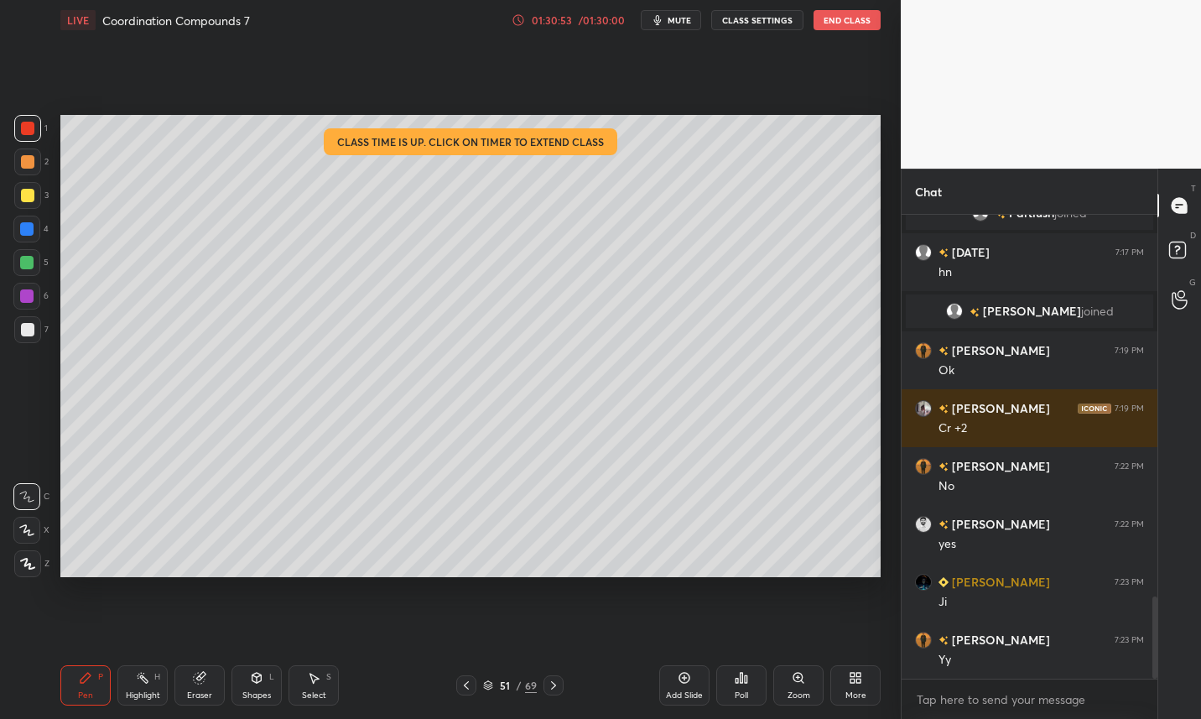
click at [688, 688] on div "Add Slide" at bounding box center [684, 685] width 50 height 40
click at [467, 685] on icon at bounding box center [466, 684] width 13 height 13
click at [25, 334] on div at bounding box center [27, 329] width 13 height 13
click at [551, 684] on icon at bounding box center [553, 684] width 13 height 13
click at [29, 196] on div at bounding box center [27, 195] width 13 height 13
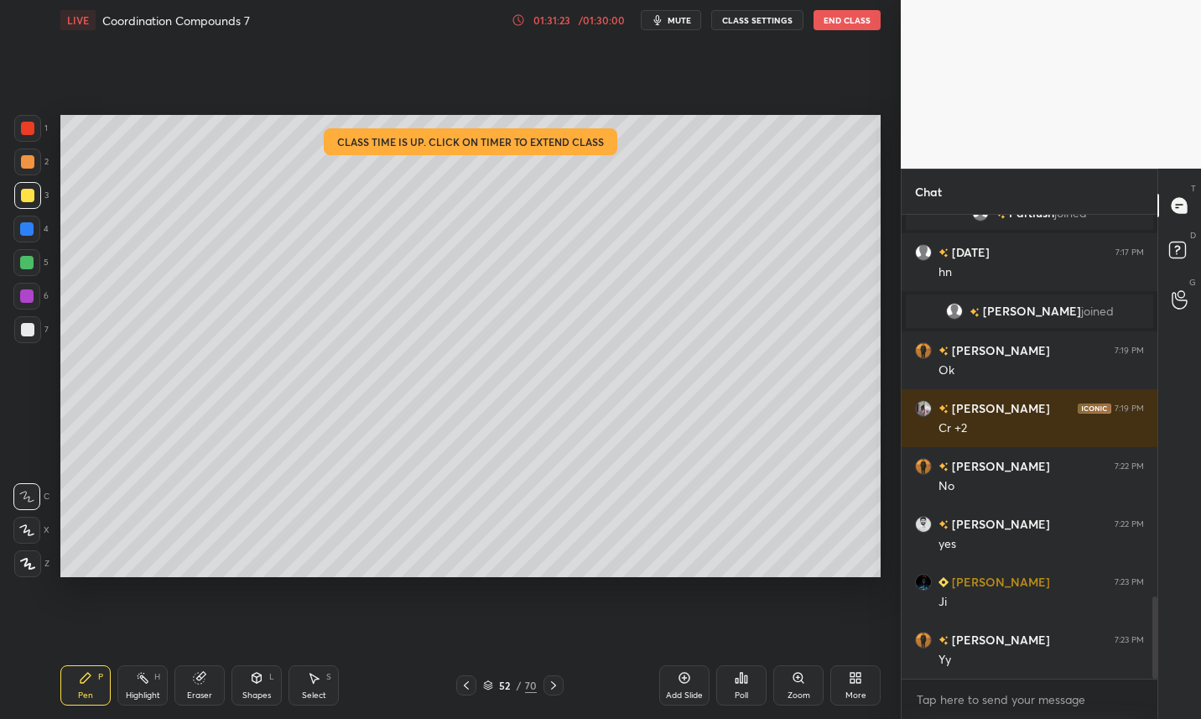
click at [24, 334] on div at bounding box center [27, 329] width 13 height 13
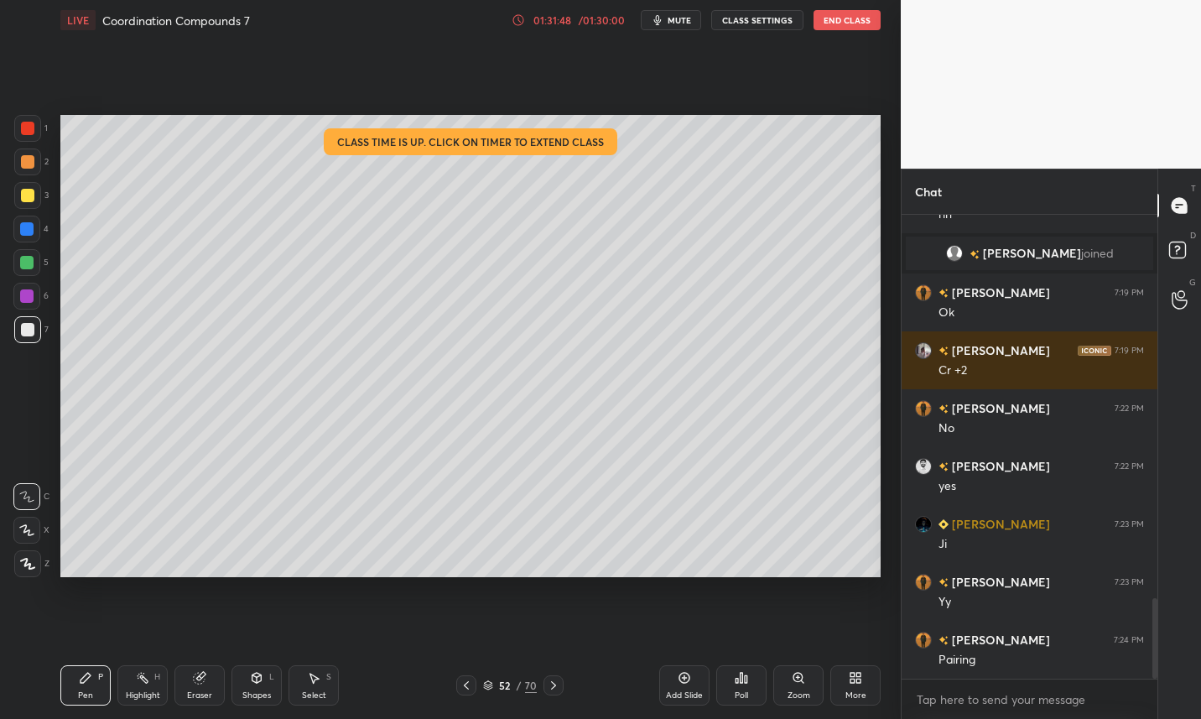
click at [499, 686] on div "52" at bounding box center [504, 685] width 17 height 10
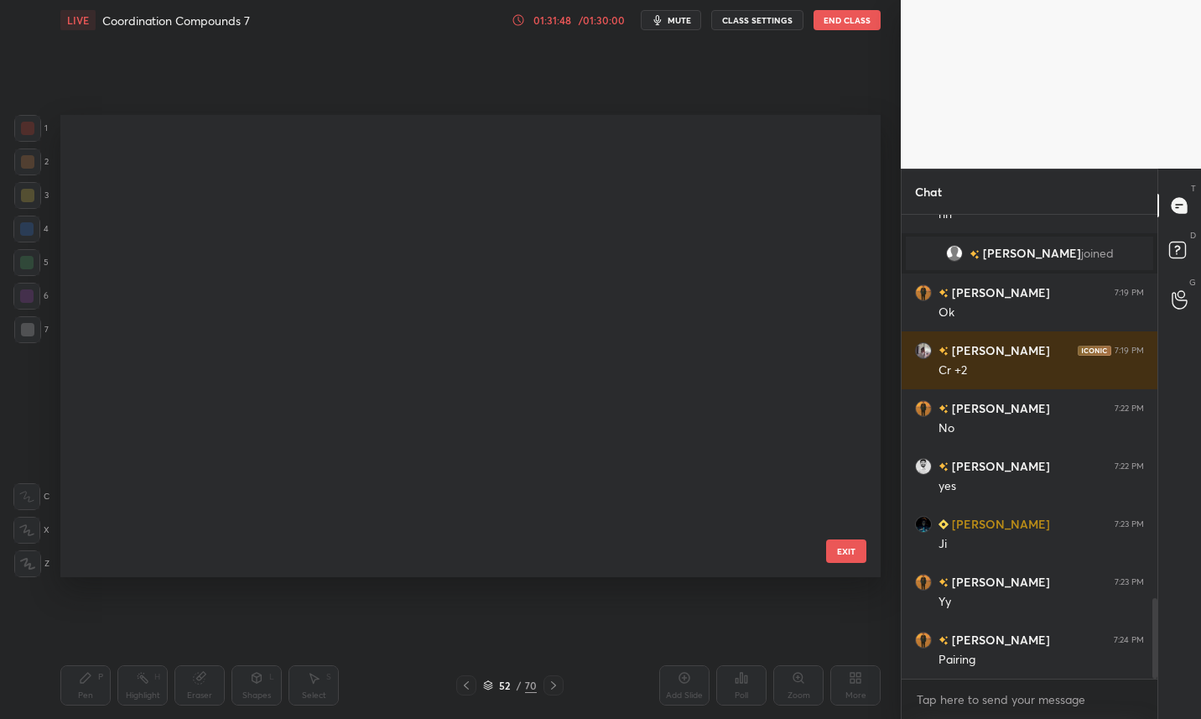
scroll to position [456, 812]
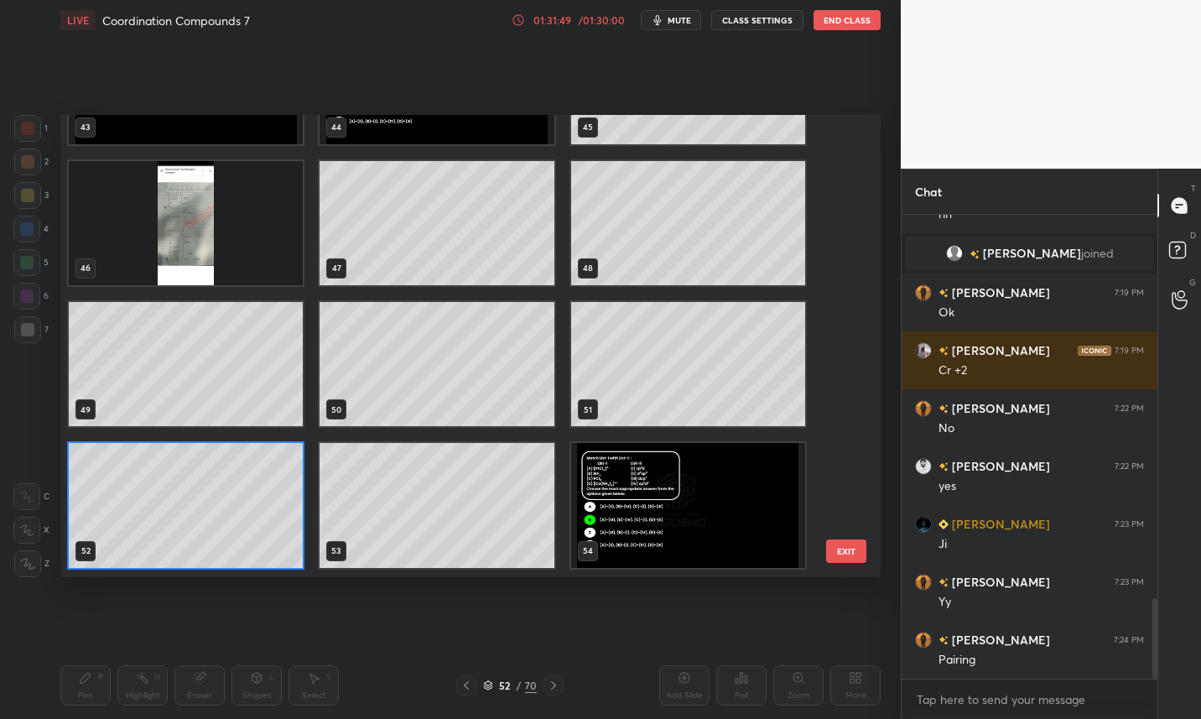
click at [198, 230] on img "grid" at bounding box center [186, 223] width 234 height 124
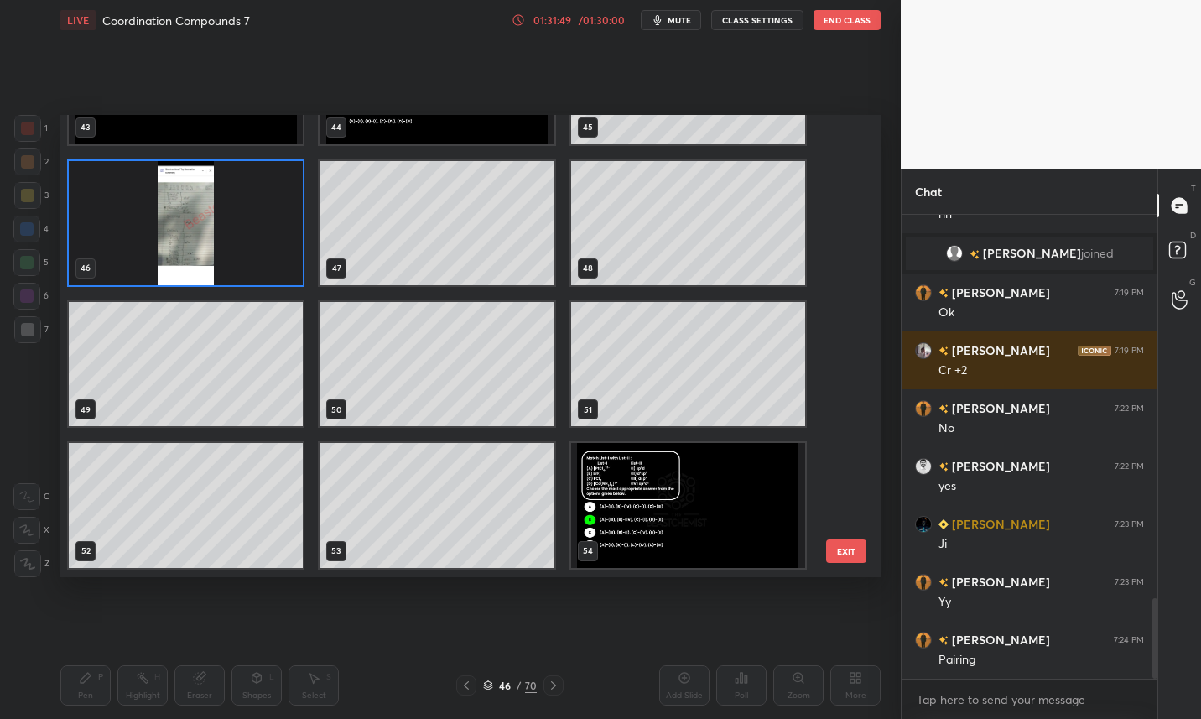
click at [199, 231] on img "grid" at bounding box center [186, 223] width 234 height 124
click at [202, 237] on img "grid" at bounding box center [186, 223] width 234 height 124
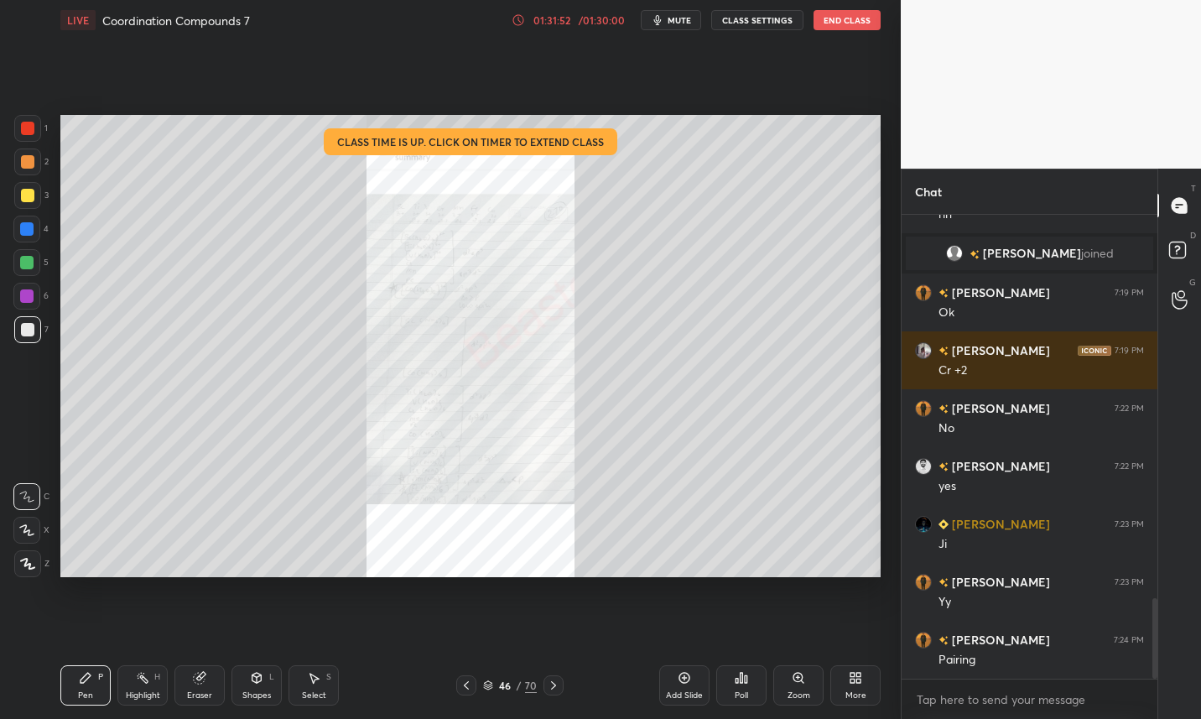
click at [29, 132] on div at bounding box center [27, 128] width 13 height 13
click at [803, 673] on icon at bounding box center [798, 677] width 13 height 13
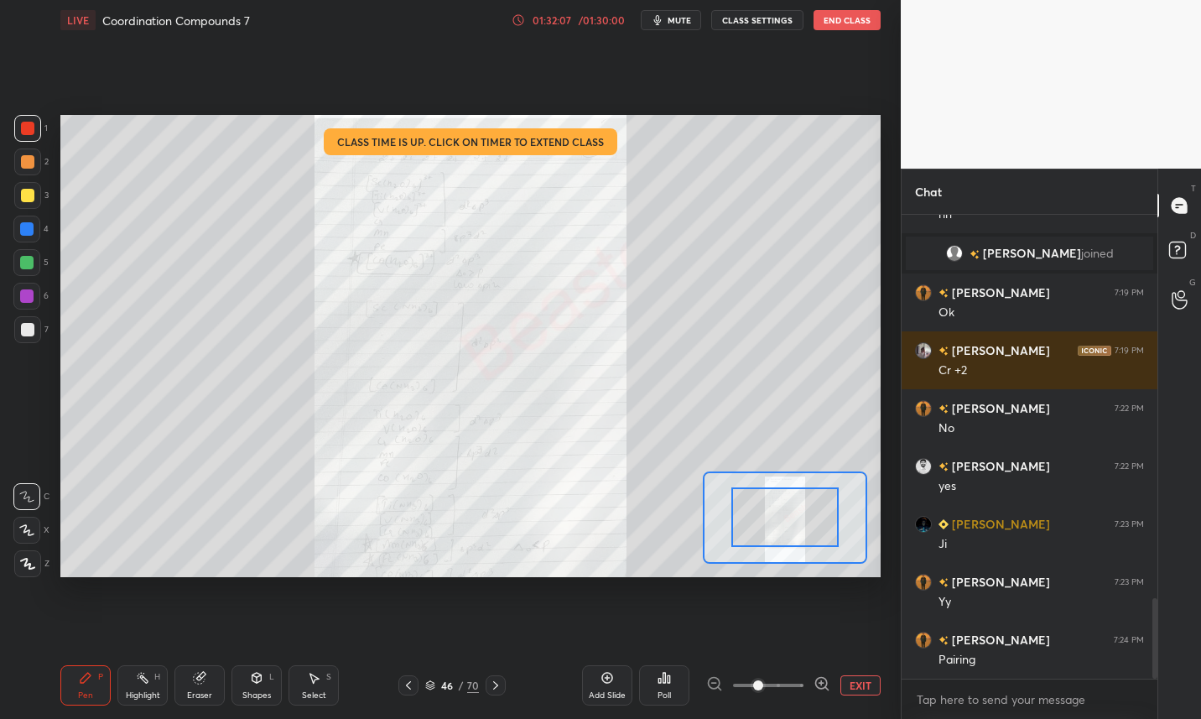
click at [496, 686] on icon at bounding box center [495, 684] width 13 height 13
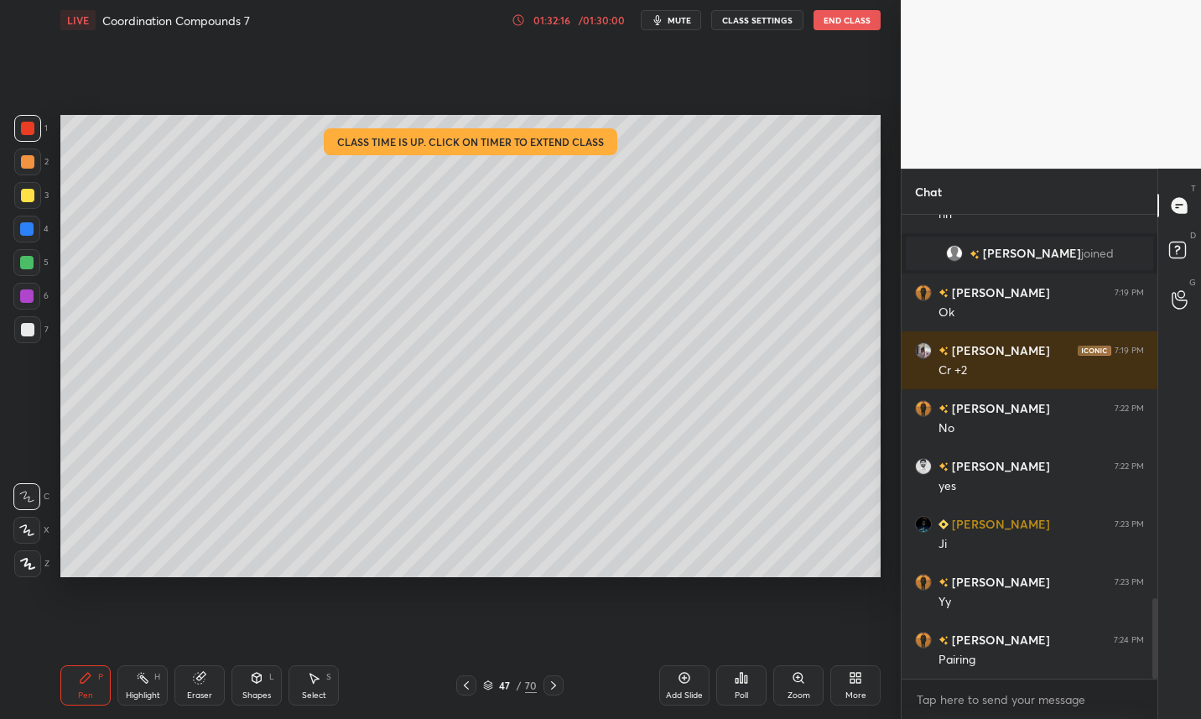
click at [493, 689] on div "47 / 70" at bounding box center [510, 685] width 54 height 15
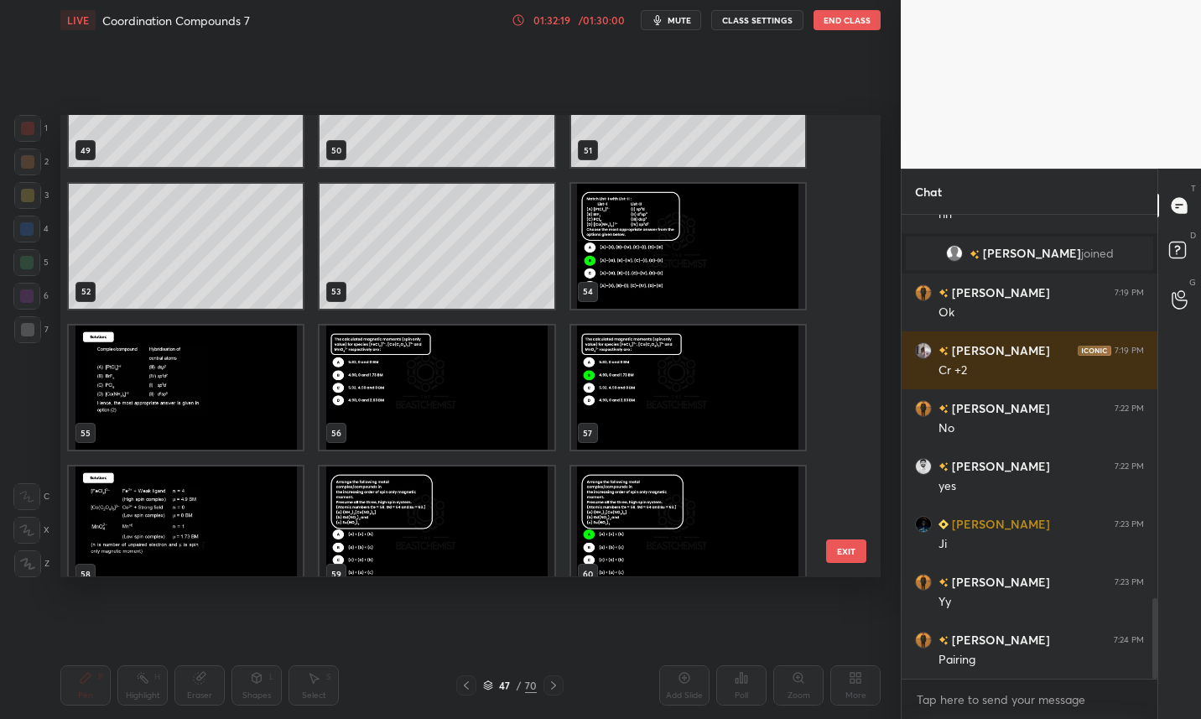
scroll to position [2337, 0]
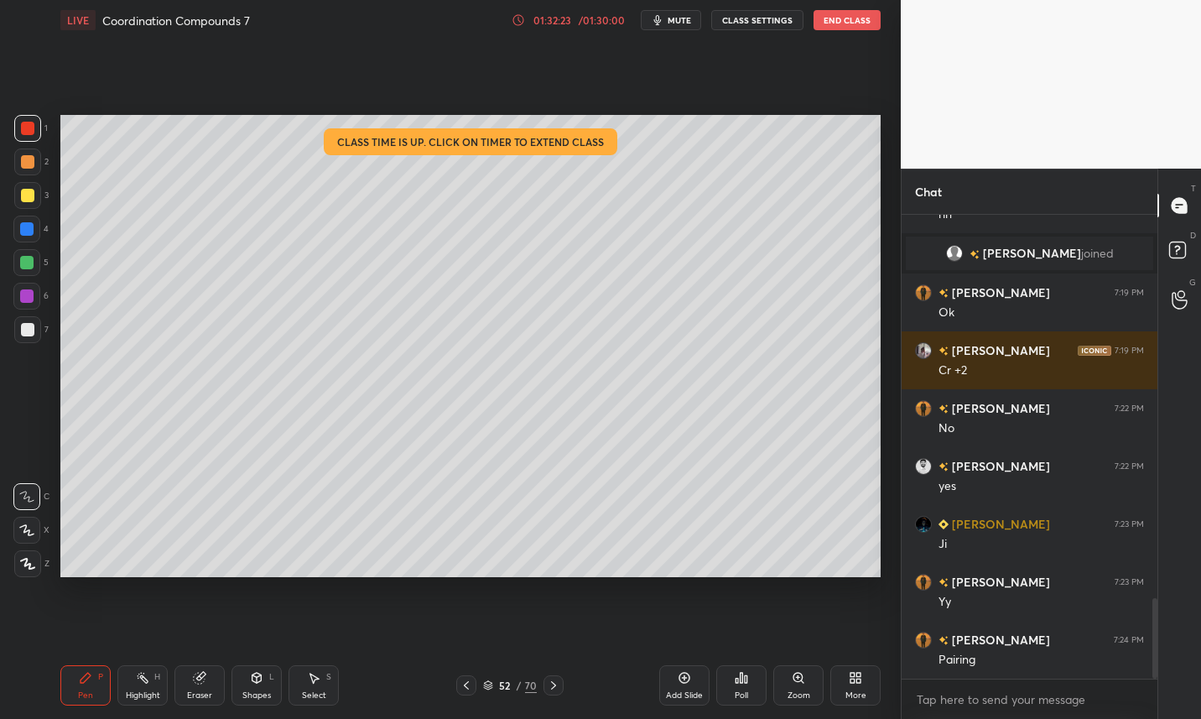
click at [29, 332] on div at bounding box center [27, 329] width 13 height 13
click at [29, 197] on div at bounding box center [27, 195] width 13 height 13
click at [24, 334] on div at bounding box center [27, 329] width 13 height 13
click at [661, 668] on div "Add Slide" at bounding box center [684, 685] width 50 height 40
click at [462, 683] on icon at bounding box center [466, 684] width 13 height 13
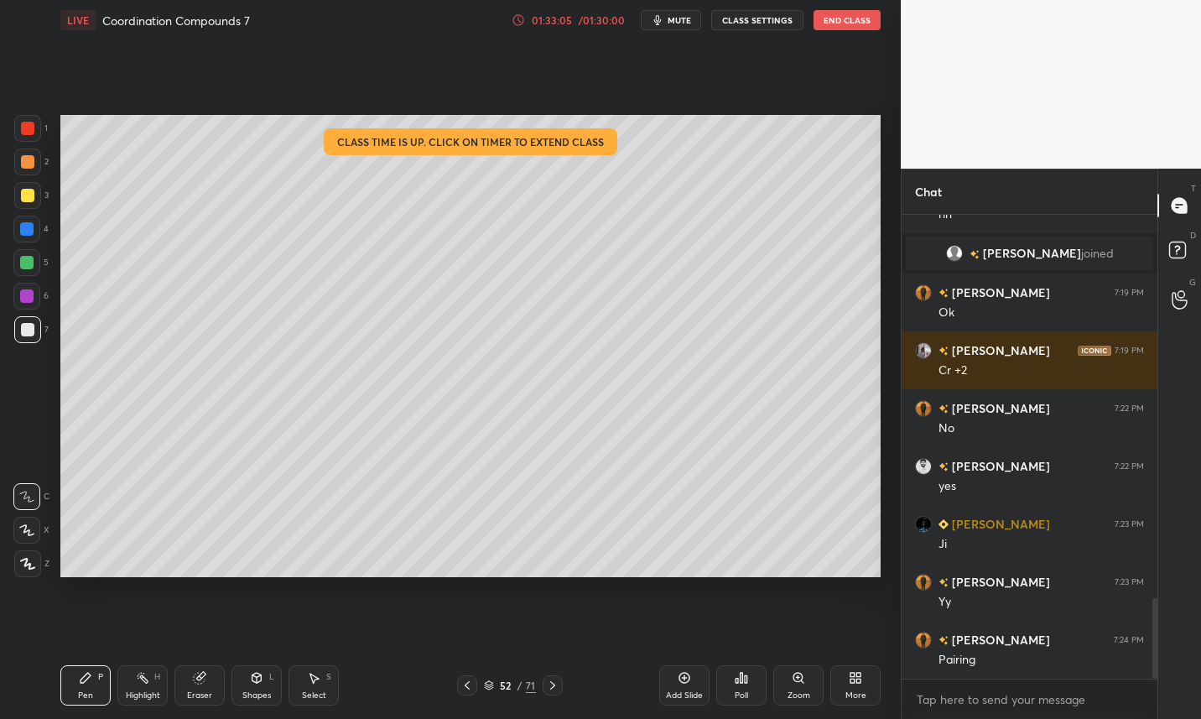
click at [202, 684] on icon at bounding box center [199, 677] width 13 height 13
click at [86, 682] on icon at bounding box center [85, 677] width 13 height 13
click at [684, 684] on div "Add Slide" at bounding box center [684, 685] width 50 height 40
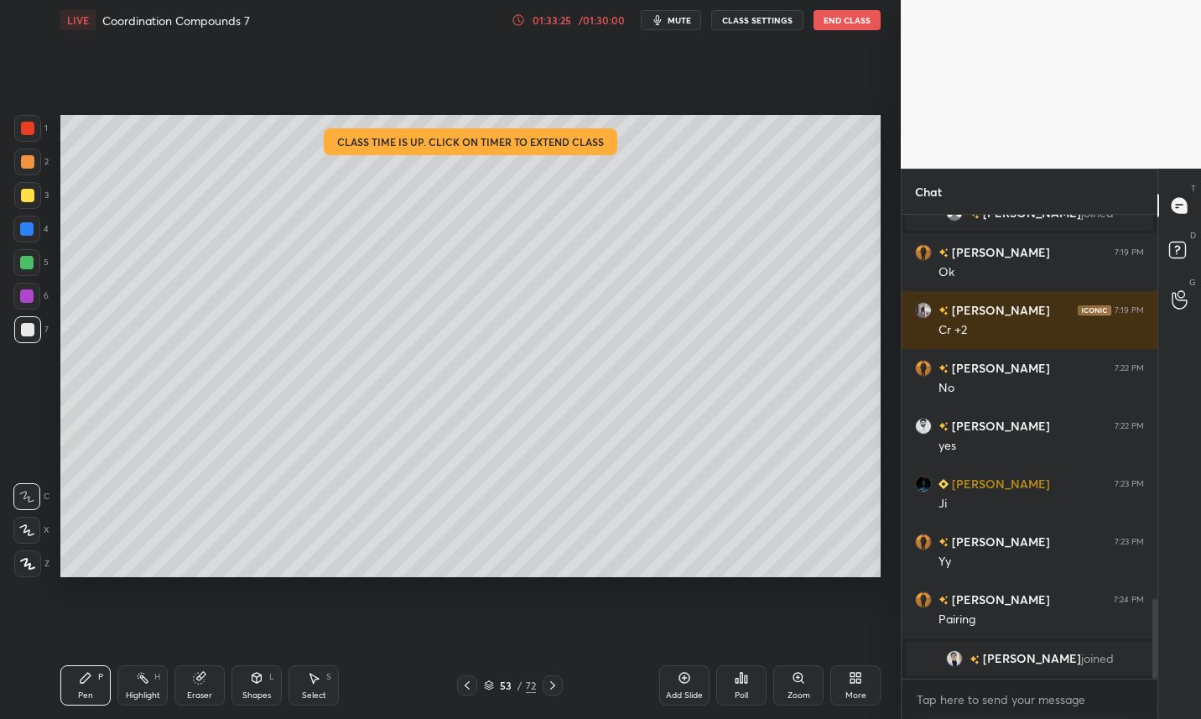
click at [36, 199] on div at bounding box center [27, 195] width 27 height 27
click at [29, 337] on div at bounding box center [27, 329] width 27 height 27
click at [205, 681] on icon at bounding box center [199, 677] width 13 height 13
click at [90, 682] on icon at bounding box center [85, 677] width 13 height 13
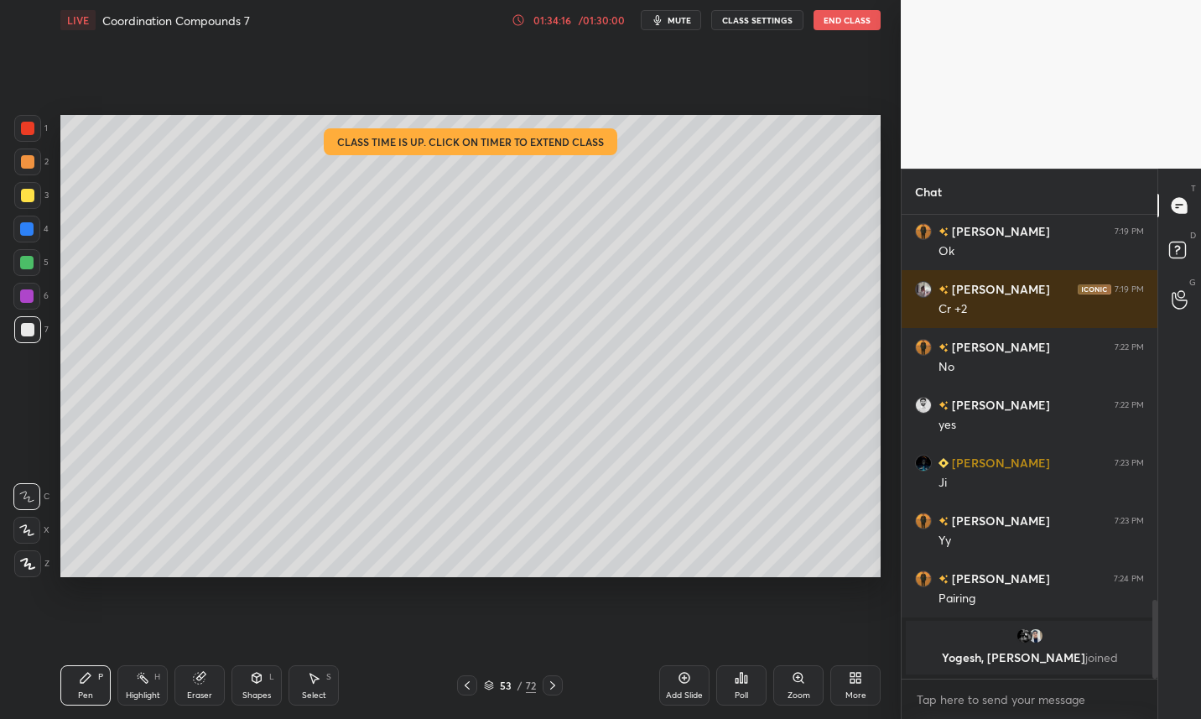
click at [24, 195] on div at bounding box center [27, 195] width 13 height 13
click at [485, 688] on icon at bounding box center [489, 685] width 10 height 10
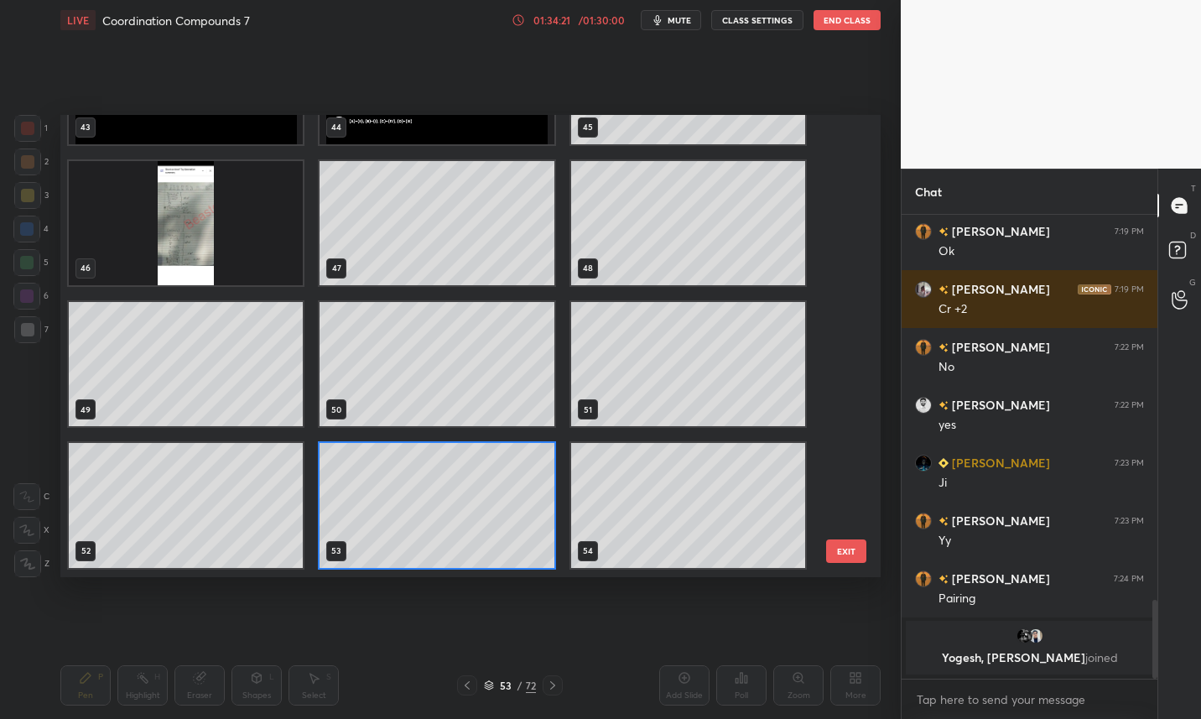
scroll to position [456, 812]
click at [211, 260] on img "grid" at bounding box center [186, 223] width 234 height 124
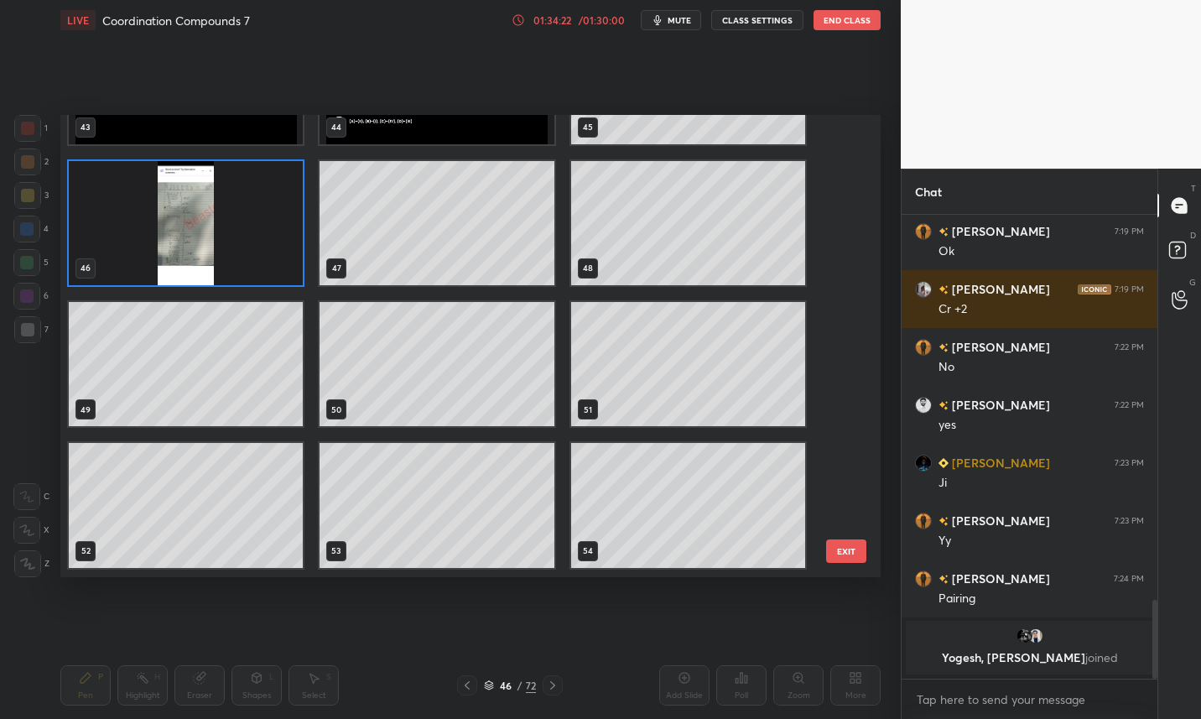
click at [223, 258] on img "grid" at bounding box center [186, 223] width 234 height 124
click at [231, 262] on img "grid" at bounding box center [186, 223] width 234 height 124
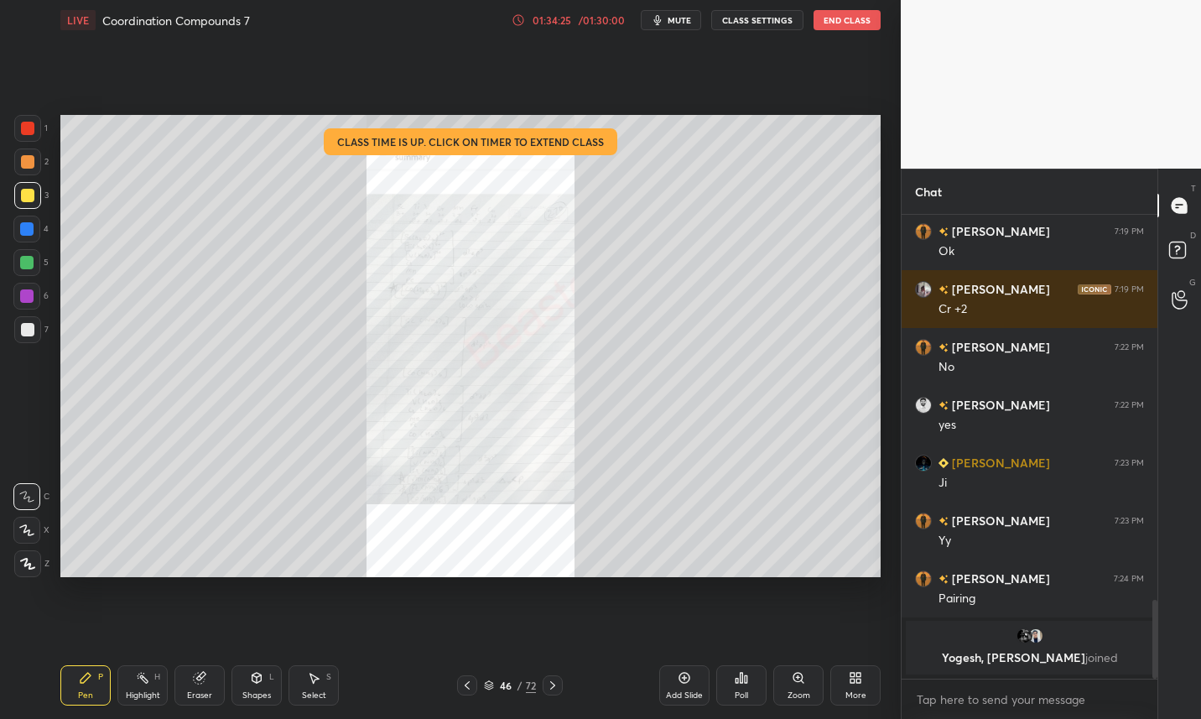
click at [790, 684] on div "Zoom" at bounding box center [798, 685] width 50 height 40
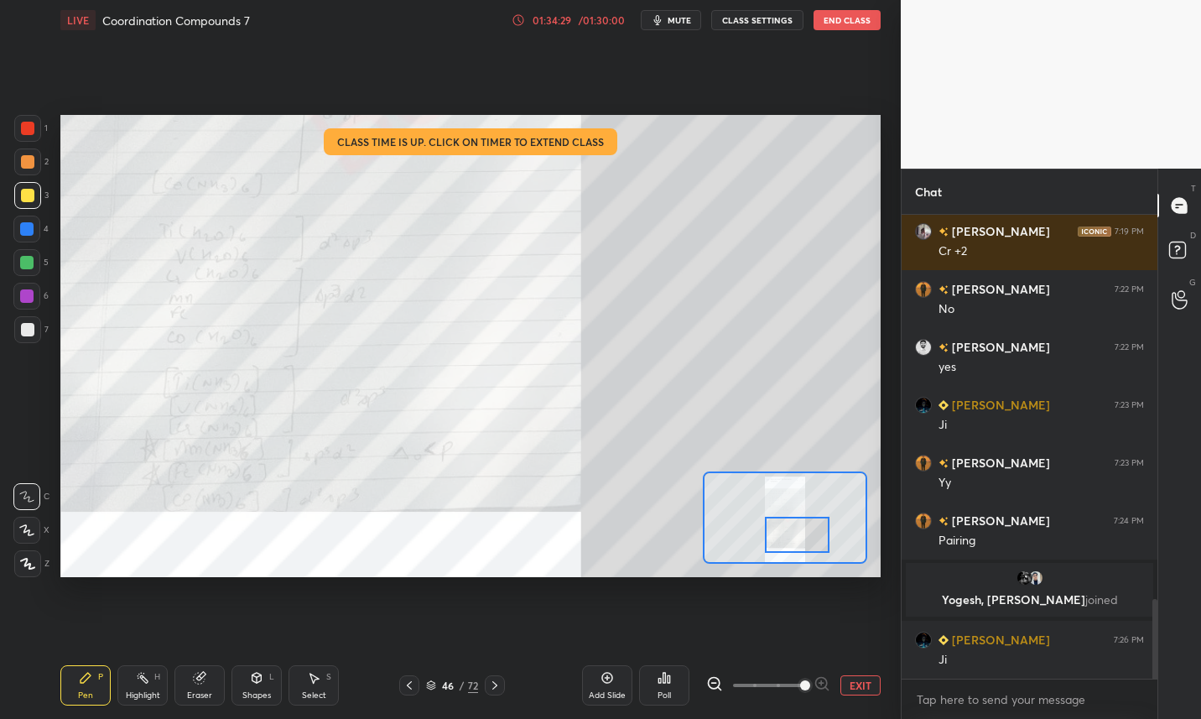
scroll to position [2285, 0]
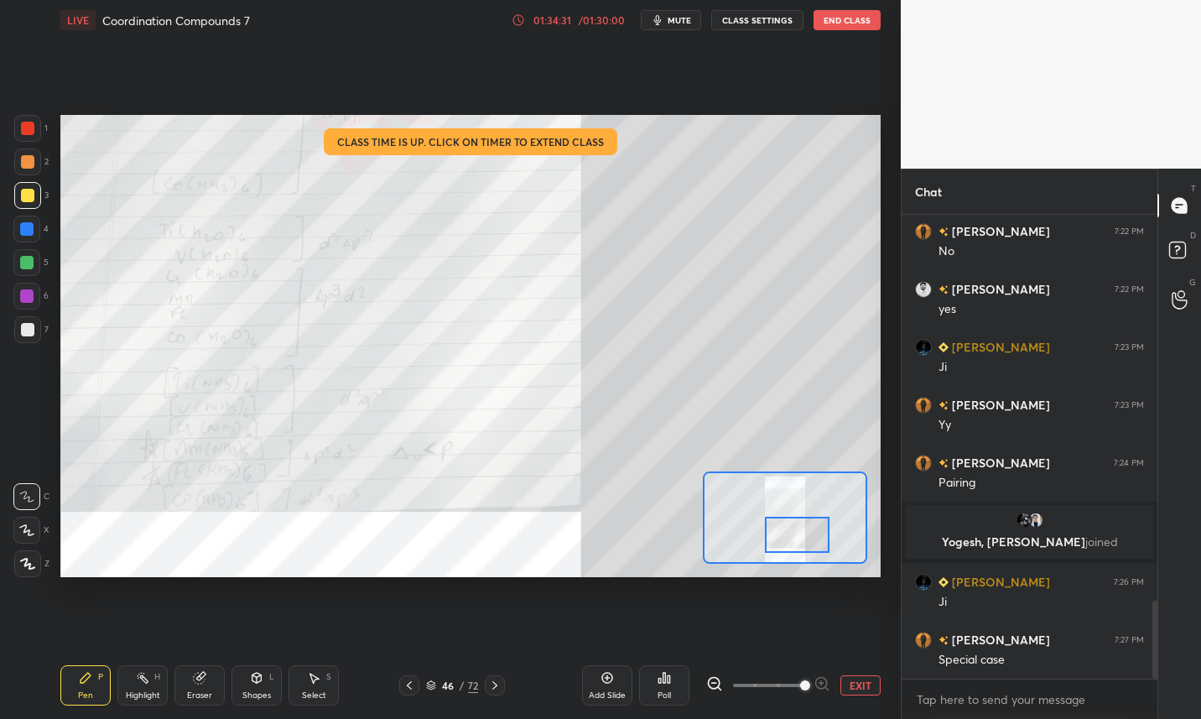
click at [30, 127] on div at bounding box center [27, 128] width 13 height 13
click at [142, 691] on div "Highlight" at bounding box center [143, 695] width 34 height 8
click at [866, 689] on button "EXIT" at bounding box center [860, 685] width 40 height 20
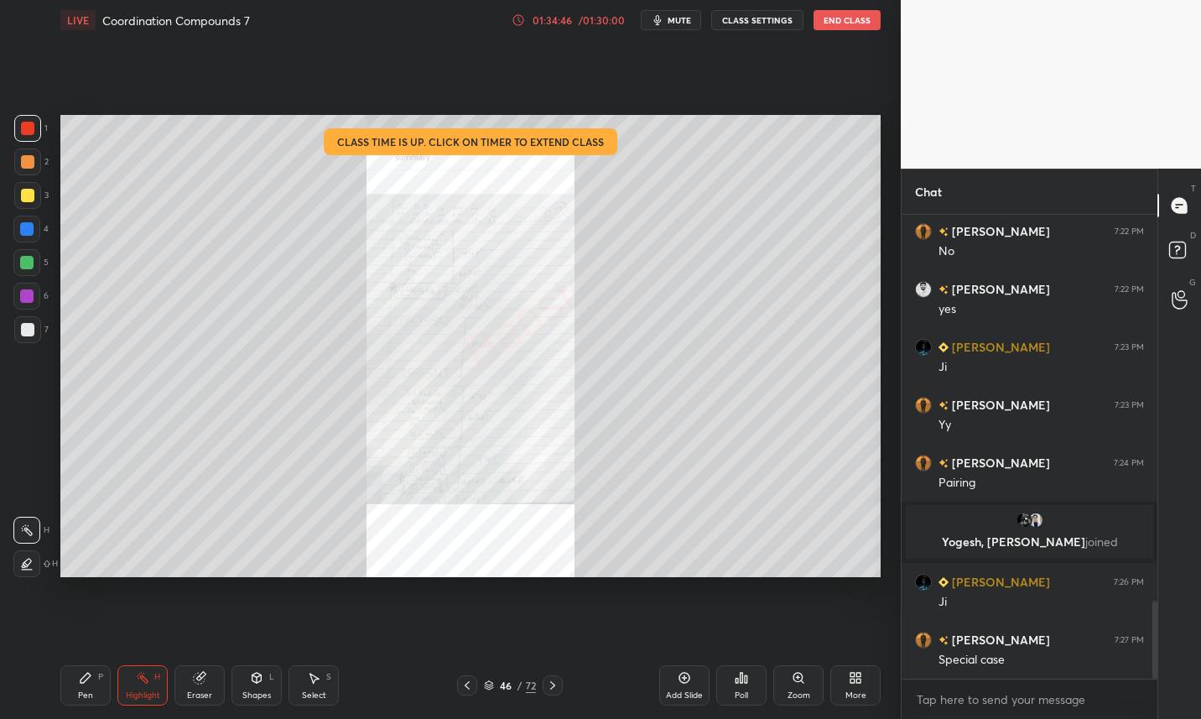
click at [549, 689] on icon at bounding box center [552, 684] width 13 height 13
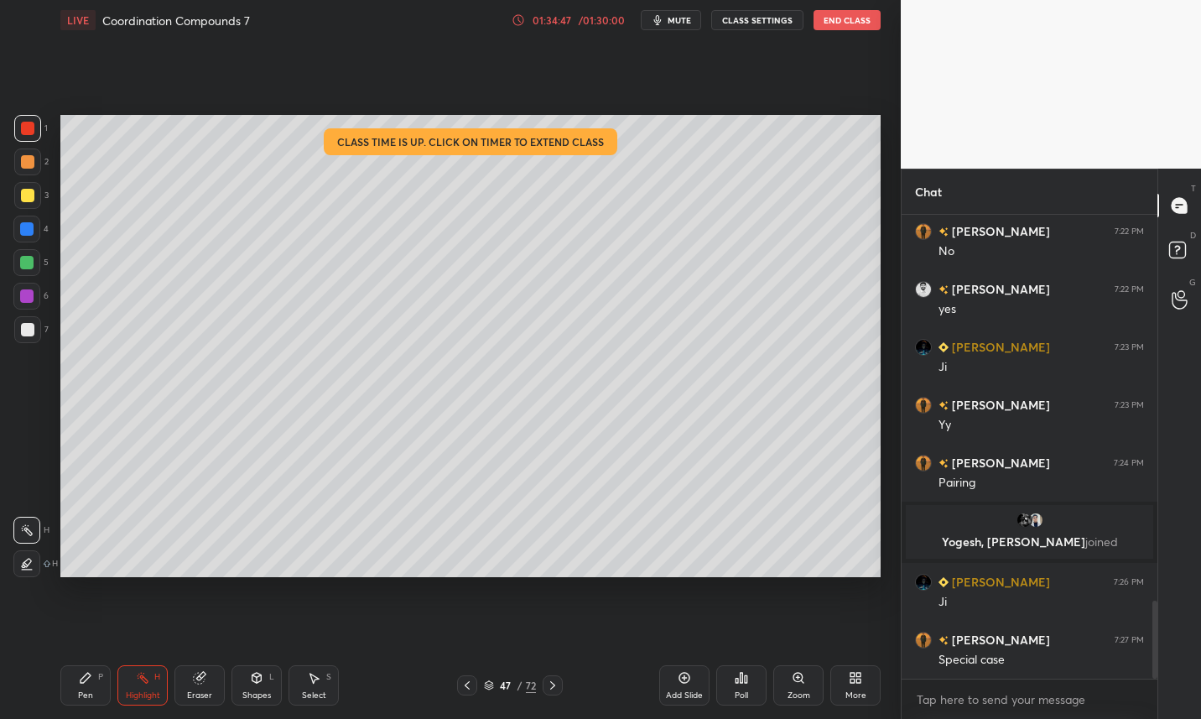
click at [552, 689] on icon at bounding box center [552, 684] width 13 height 13
click at [554, 689] on icon at bounding box center [552, 684] width 13 height 13
click at [553, 689] on icon at bounding box center [552, 684] width 13 height 13
click at [550, 684] on icon at bounding box center [552, 684] width 13 height 13
click at [556, 680] on icon at bounding box center [552, 684] width 13 height 13
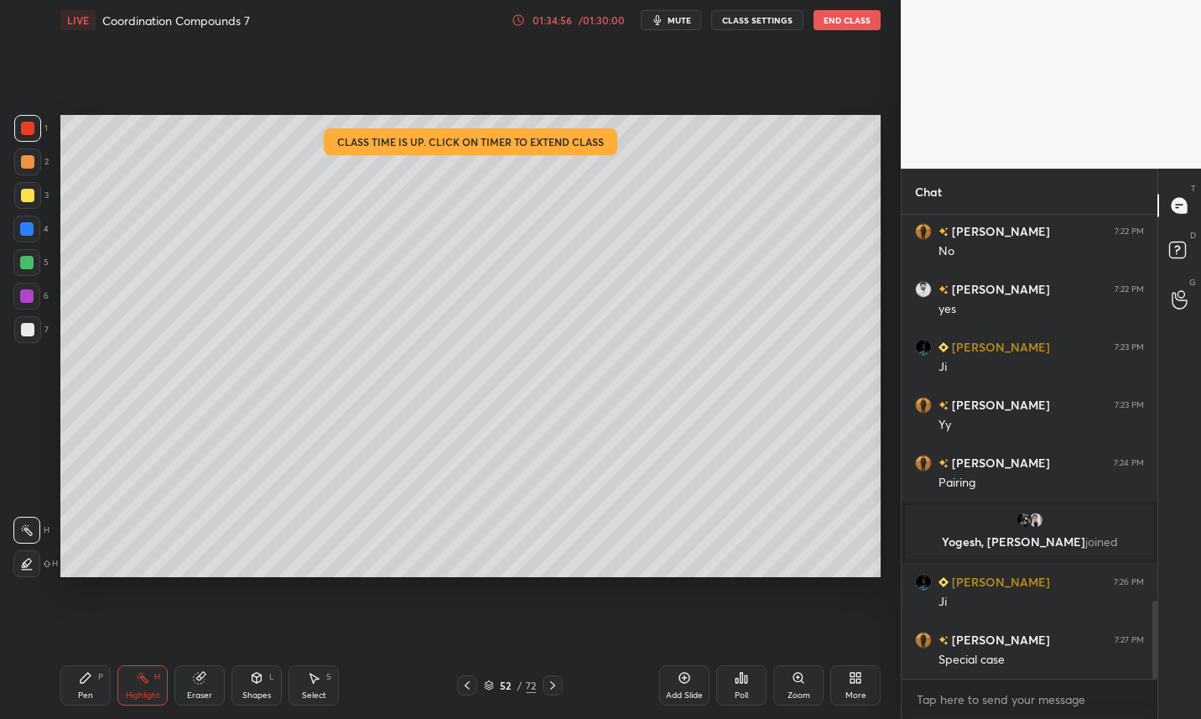
click at [545, 684] on div at bounding box center [553, 685] width 20 height 20
click at [34, 333] on div at bounding box center [27, 329] width 13 height 13
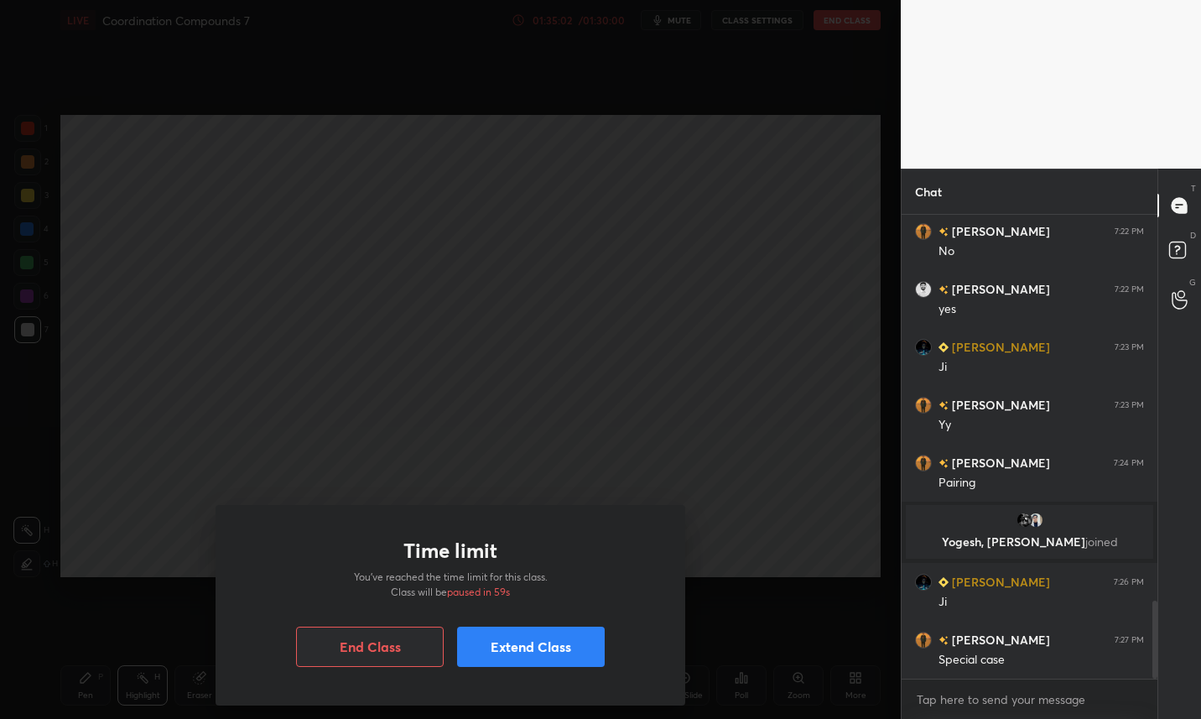
click at [528, 648] on button "Extend Class" at bounding box center [531, 646] width 148 height 40
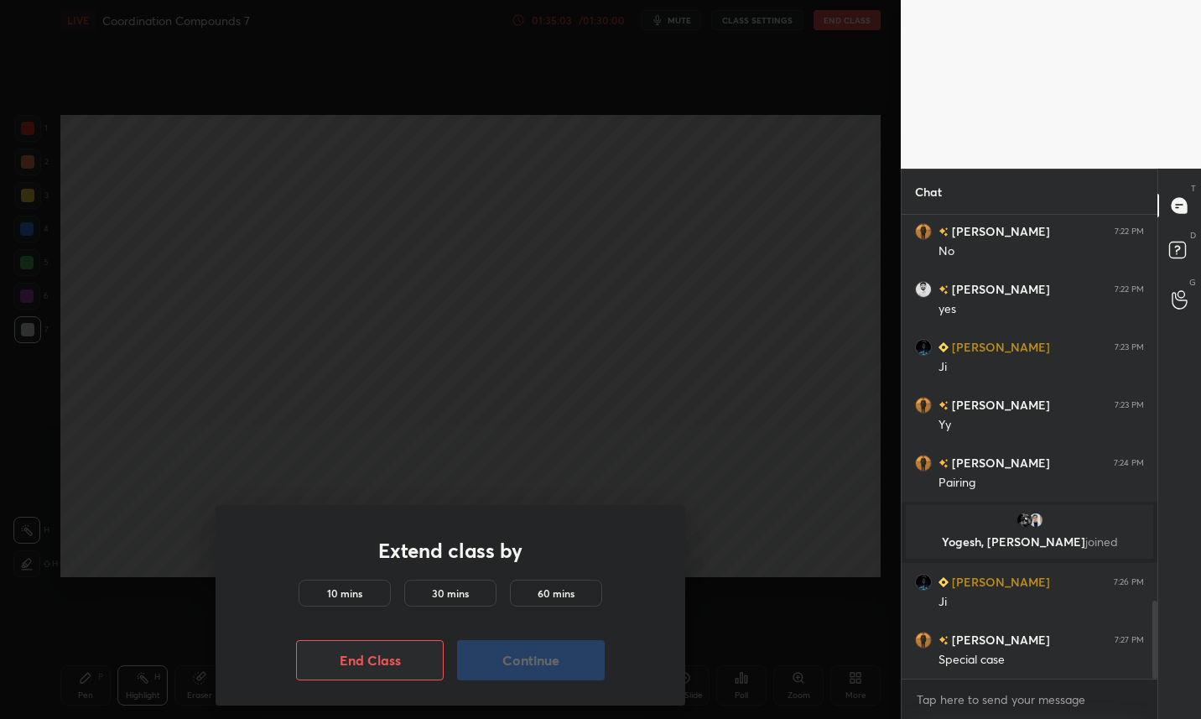
click at [455, 594] on h5 "30 mins" at bounding box center [450, 592] width 37 height 15
click at [366, 596] on div "10 mins" at bounding box center [345, 593] width 92 height 27
click at [548, 665] on button "Continue" at bounding box center [531, 660] width 148 height 40
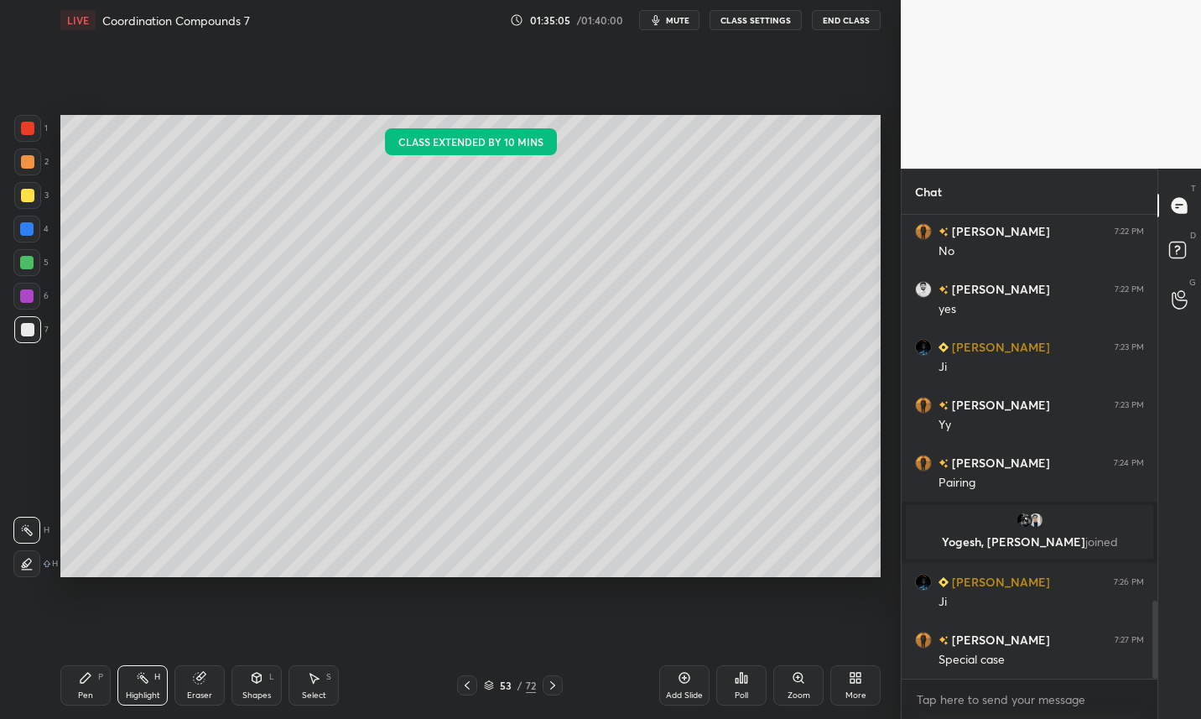
click at [558, 660] on div at bounding box center [450, 359] width 901 height 719
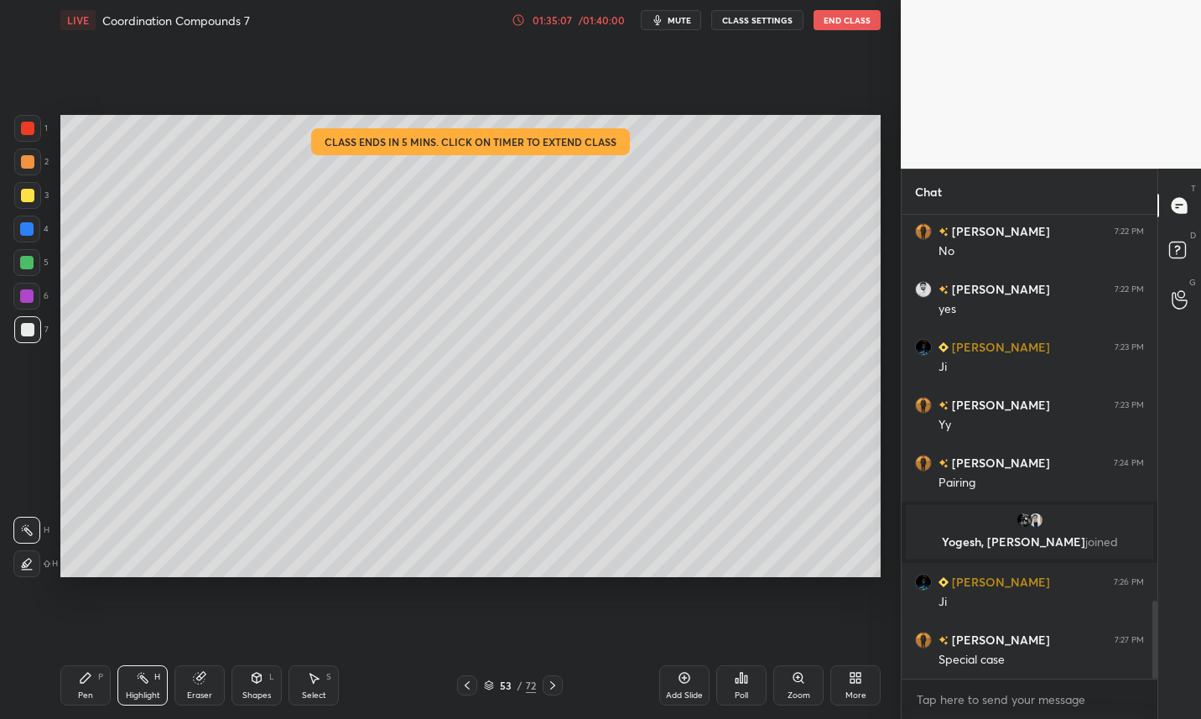
click at [83, 679] on icon at bounding box center [86, 678] width 10 height 10
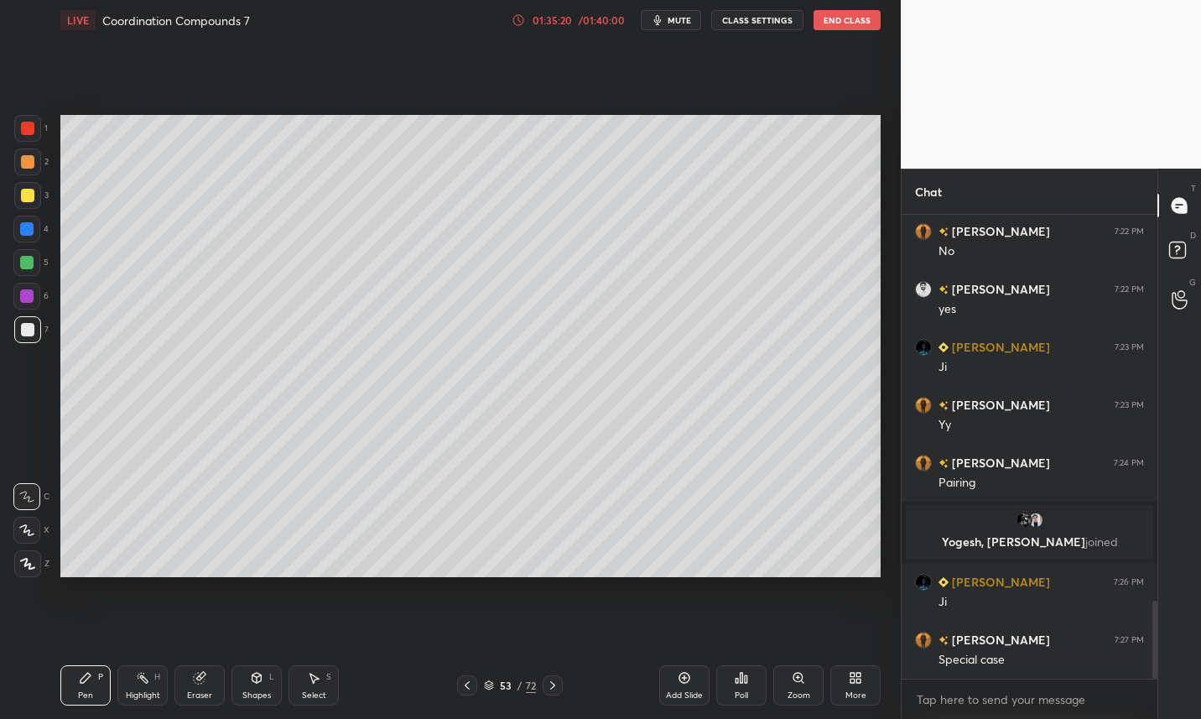
click at [198, 688] on div "Eraser" at bounding box center [199, 685] width 50 height 40
click at [684, 683] on icon at bounding box center [684, 678] width 11 height 11
click at [92, 674] on div "Pen P" at bounding box center [85, 685] width 50 height 40
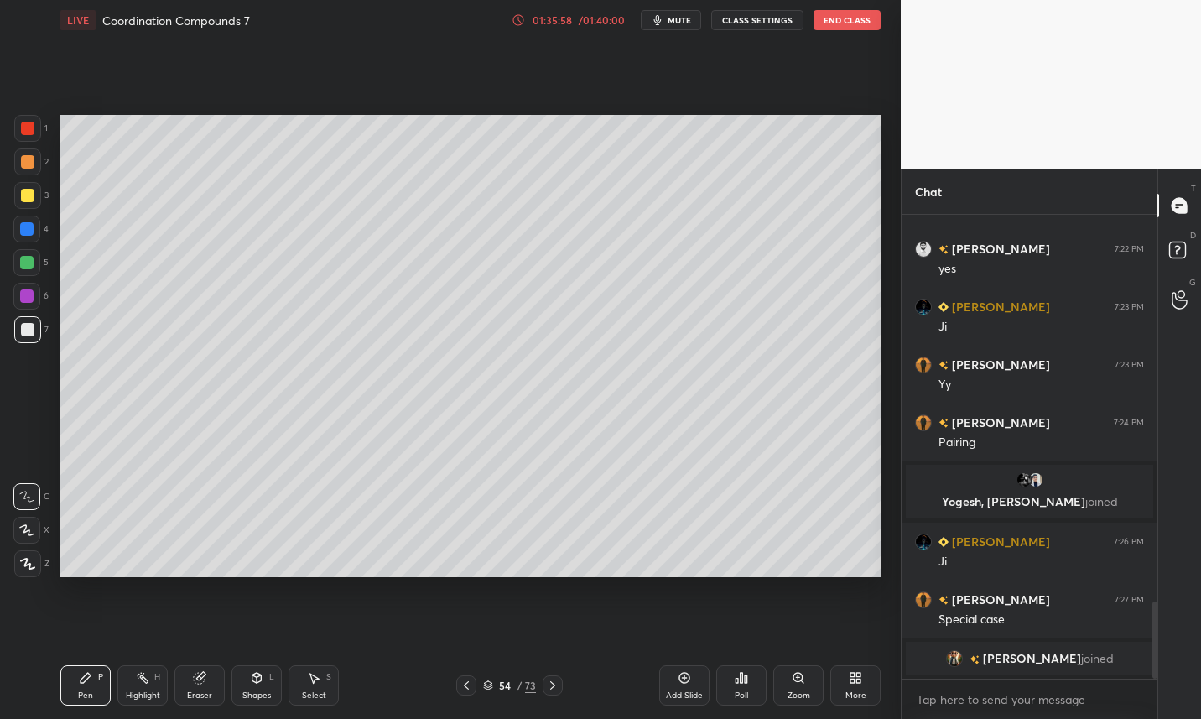
click at [35, 197] on div at bounding box center [27, 195] width 27 height 27
click at [32, 335] on div at bounding box center [27, 329] width 13 height 13
click at [30, 195] on div at bounding box center [27, 195] width 13 height 13
click at [468, 689] on icon at bounding box center [466, 684] width 13 height 13
click at [556, 689] on icon at bounding box center [552, 684] width 13 height 13
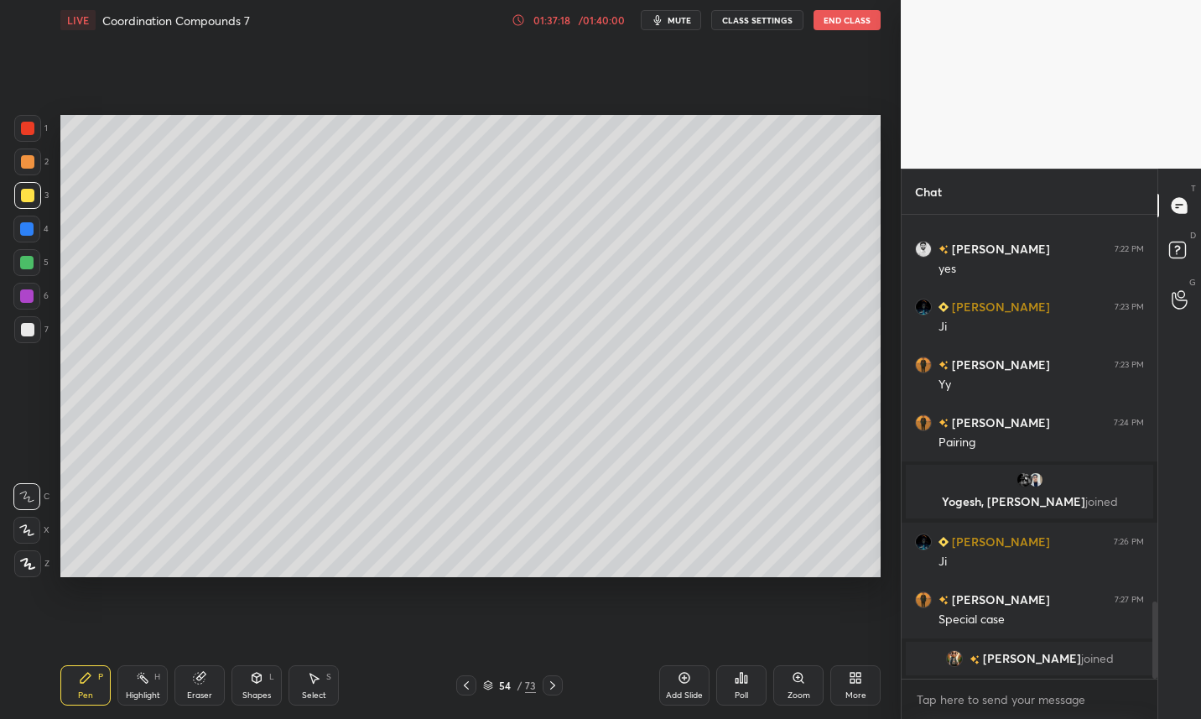
click at [694, 685] on div "Add Slide" at bounding box center [684, 685] width 50 height 40
click at [30, 331] on div at bounding box center [27, 329] width 13 height 13
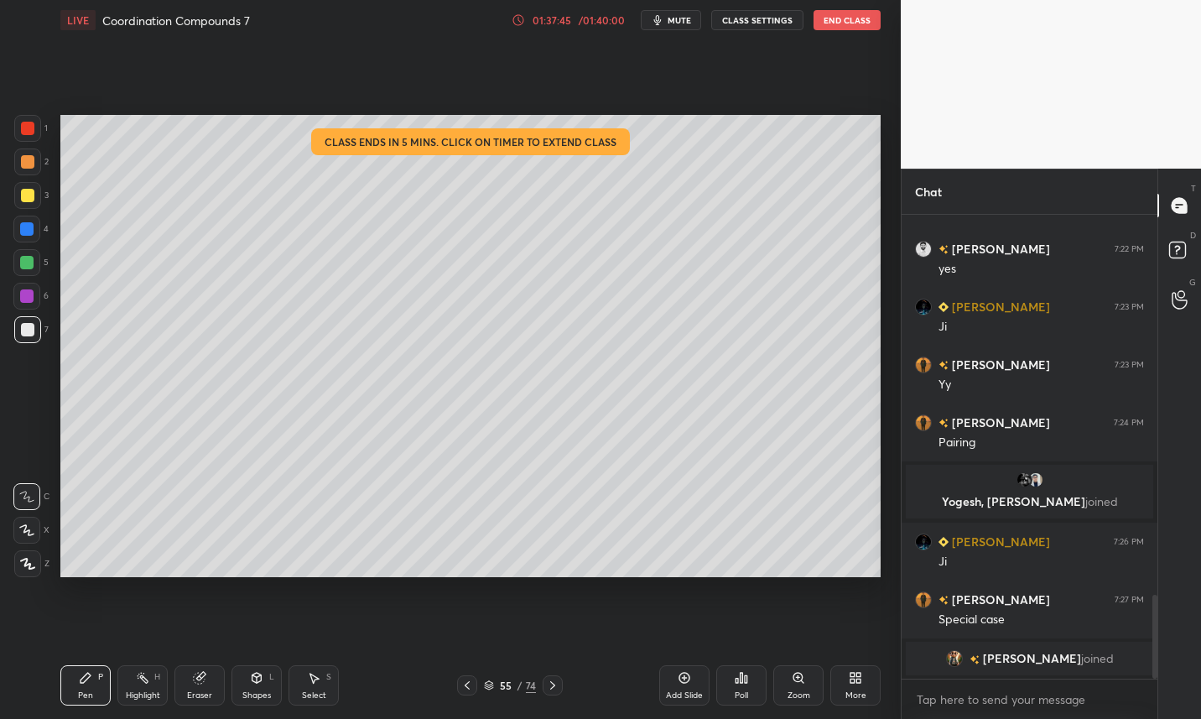
scroll to position [83256, 83034]
click at [36, 196] on div at bounding box center [27, 195] width 27 height 27
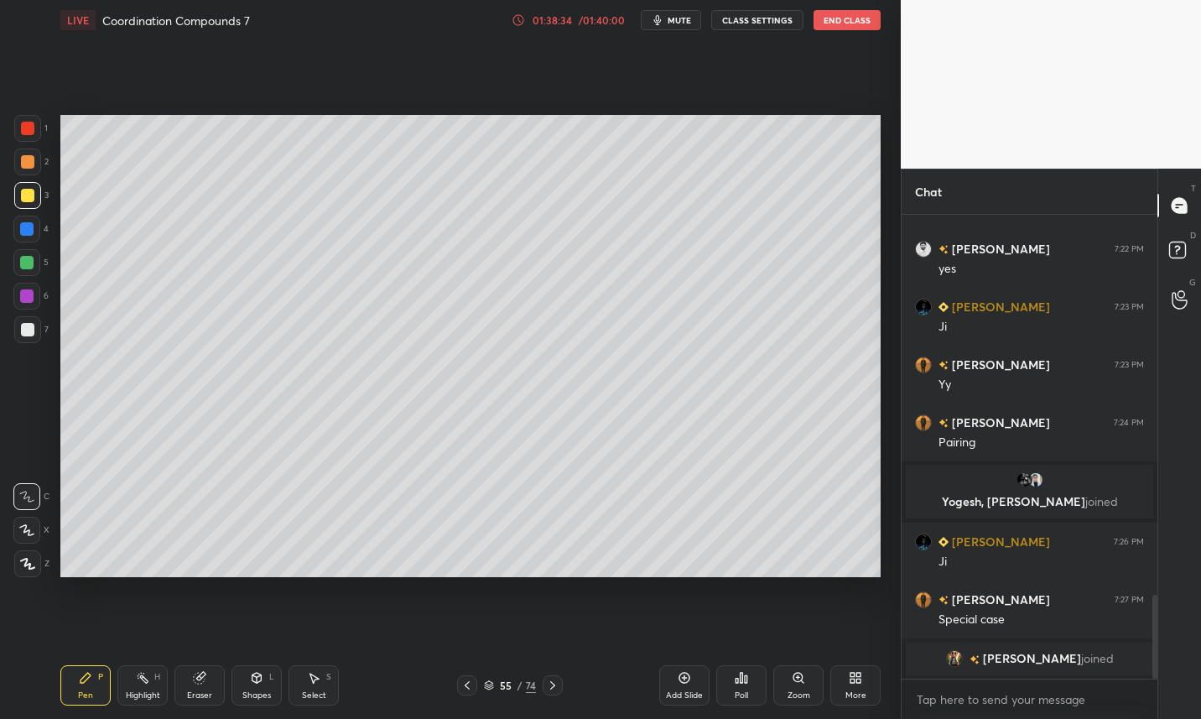
click at [28, 329] on div at bounding box center [27, 329] width 13 height 13
click at [29, 299] on div at bounding box center [26, 295] width 13 height 13
click at [689, 683] on icon at bounding box center [684, 677] width 13 height 13
click at [28, 337] on div at bounding box center [27, 329] width 27 height 27
click at [28, 207] on div at bounding box center [27, 195] width 27 height 27
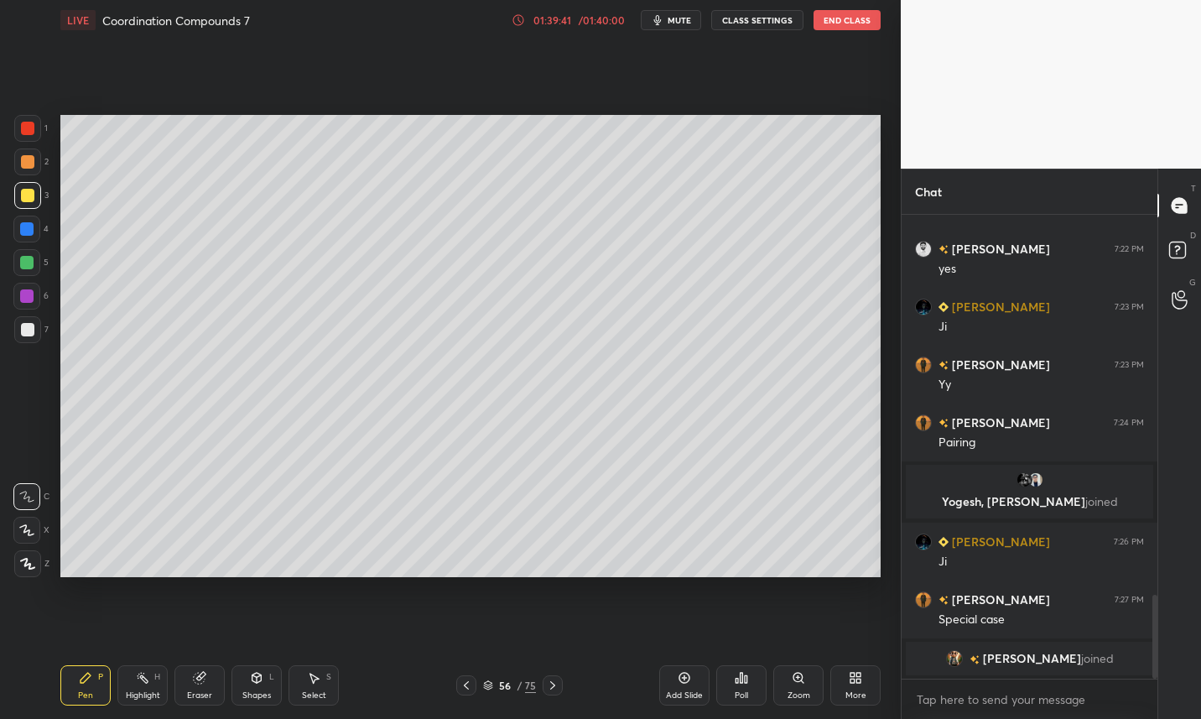
click at [33, 335] on div at bounding box center [27, 329] width 13 height 13
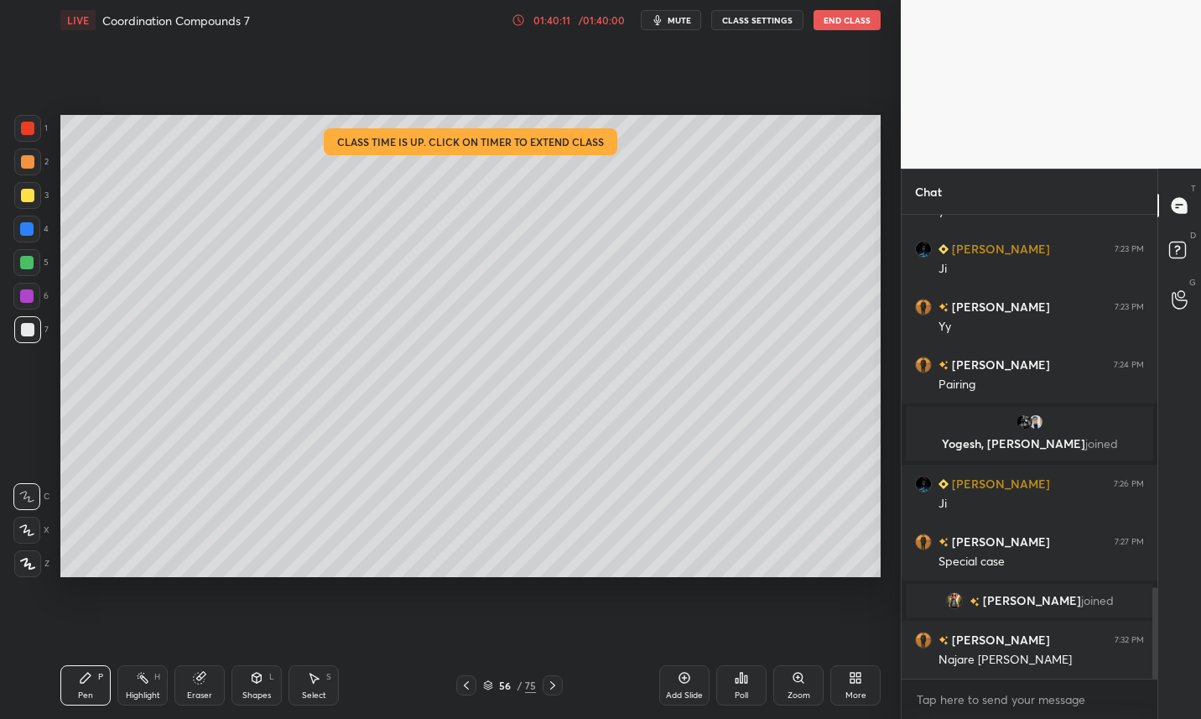
scroll to position [1957, 0]
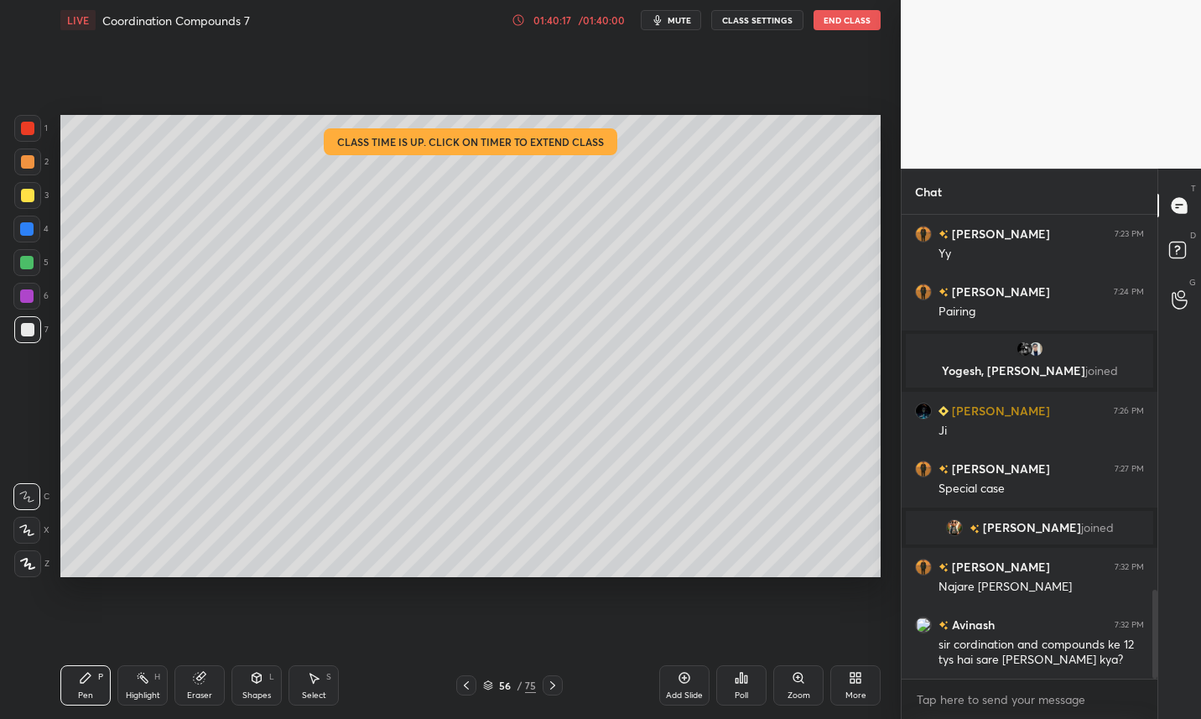
click at [698, 689] on div "Add Slide" at bounding box center [684, 685] width 50 height 40
click at [26, 200] on div at bounding box center [27, 195] width 13 height 13
click at [26, 335] on div at bounding box center [27, 329] width 13 height 13
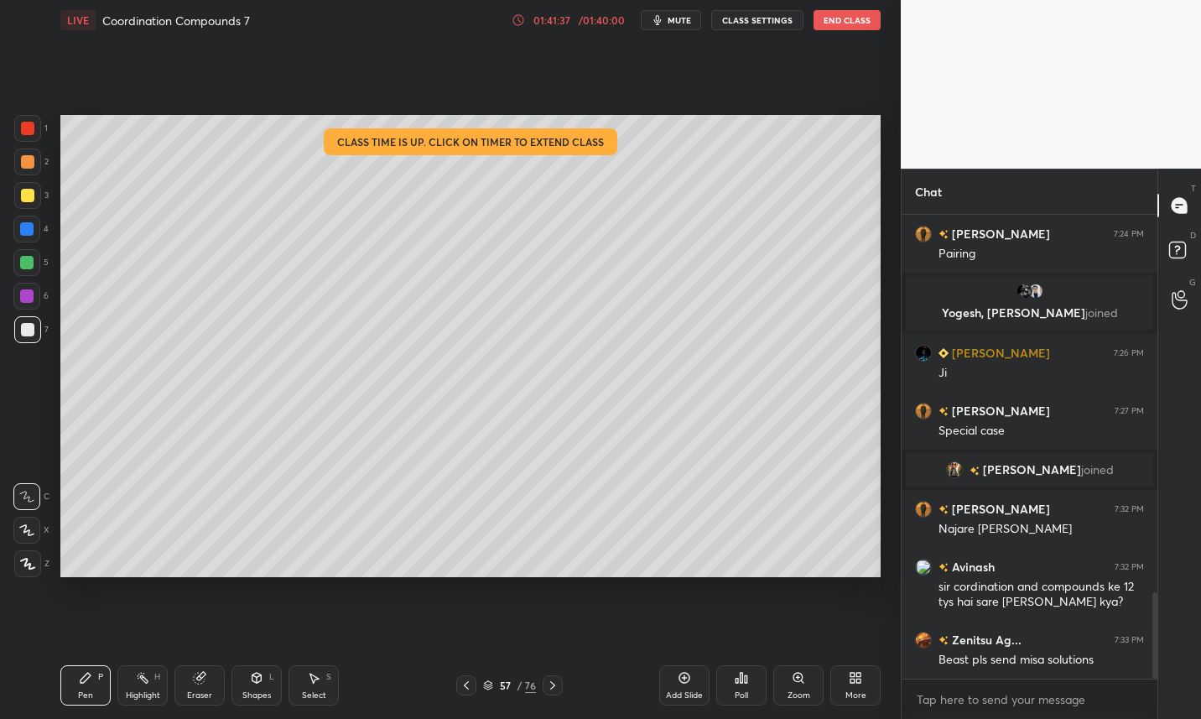
click at [463, 692] on div at bounding box center [466, 685] width 20 height 20
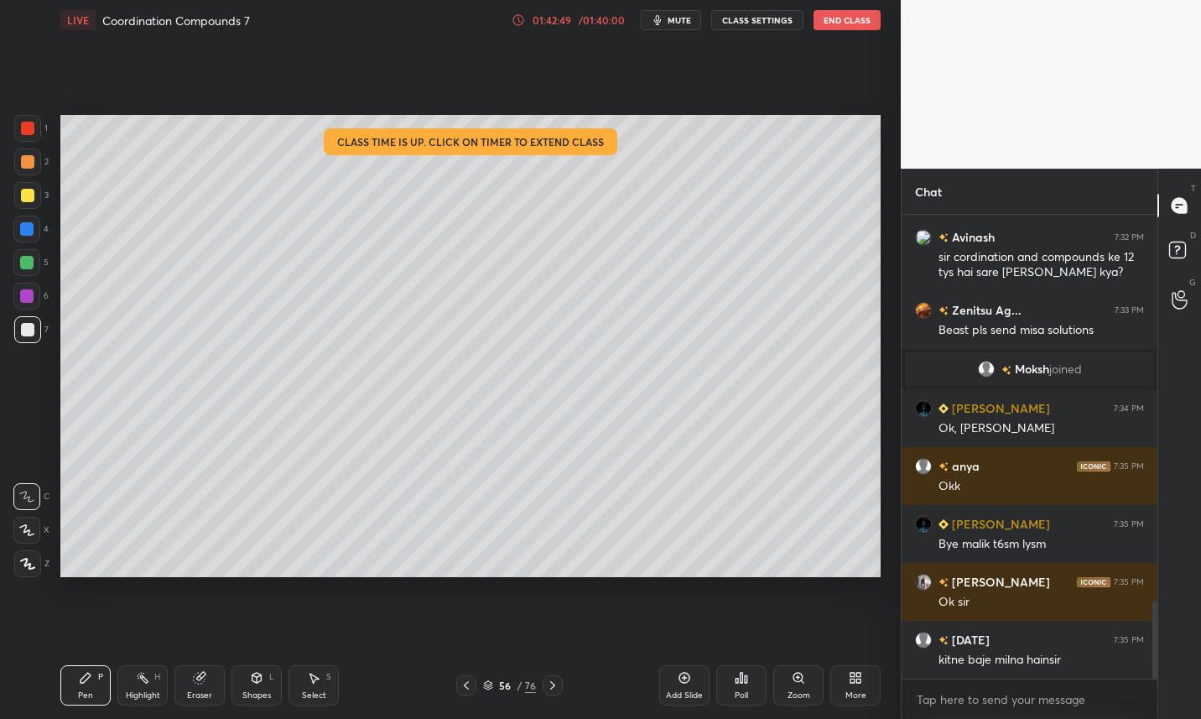
scroll to position [2373, 0]
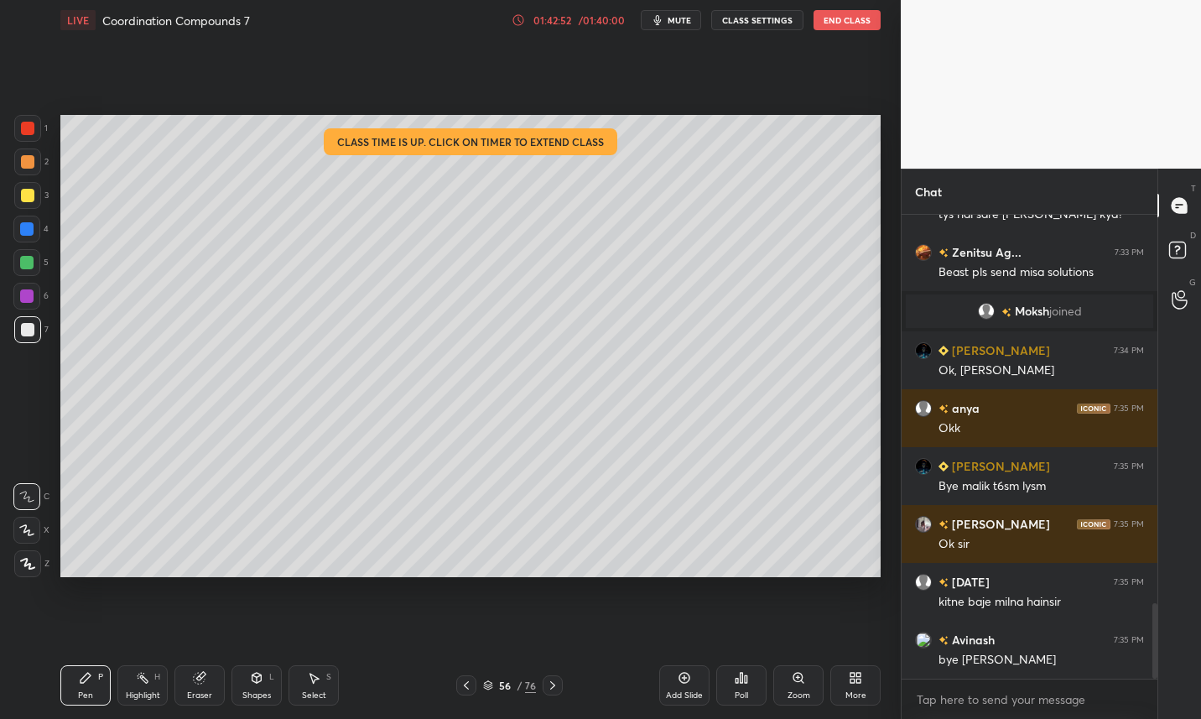
click at [841, 24] on button "End Class" at bounding box center [847, 20] width 67 height 20
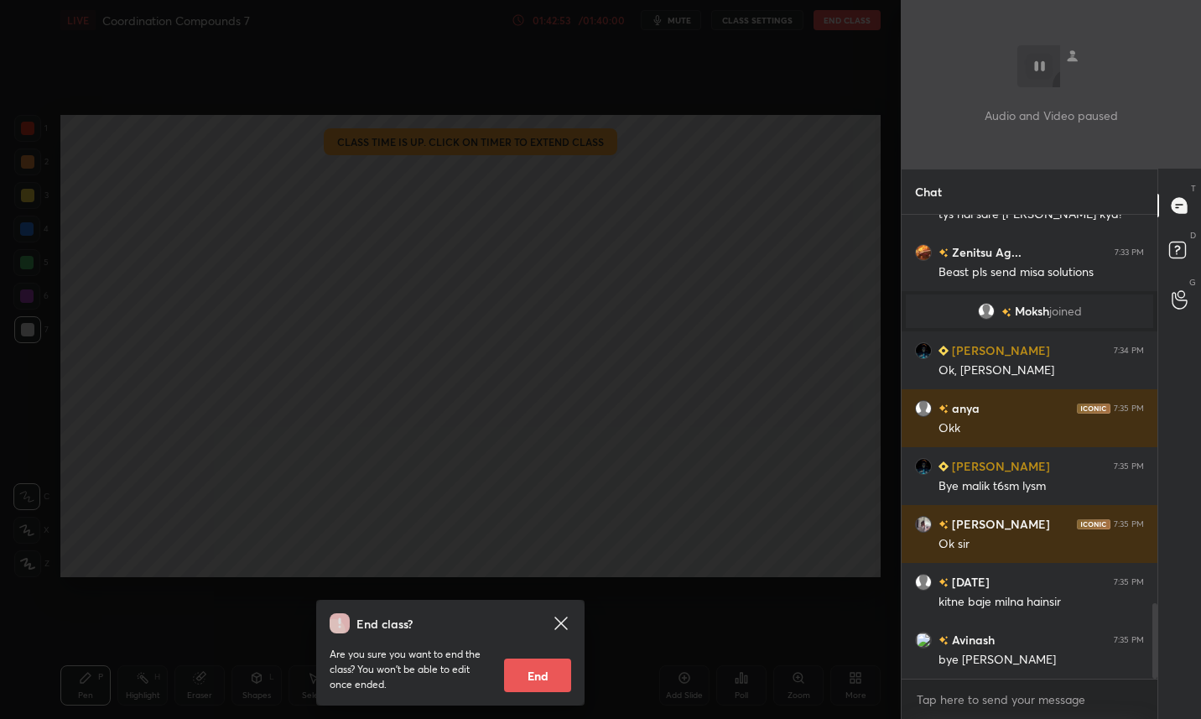
click at [543, 687] on button "End" at bounding box center [537, 675] width 67 height 34
type textarea "x"
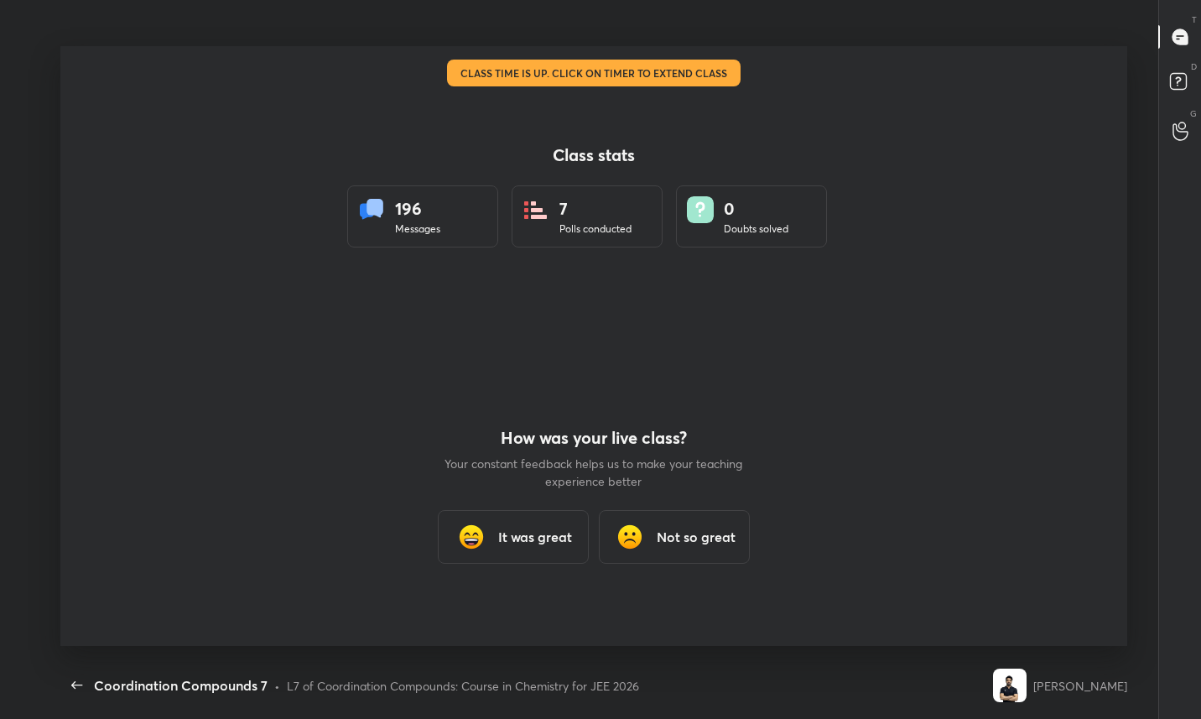
scroll to position [0, 0]
